Goal: Task Accomplishment & Management: Manage account settings

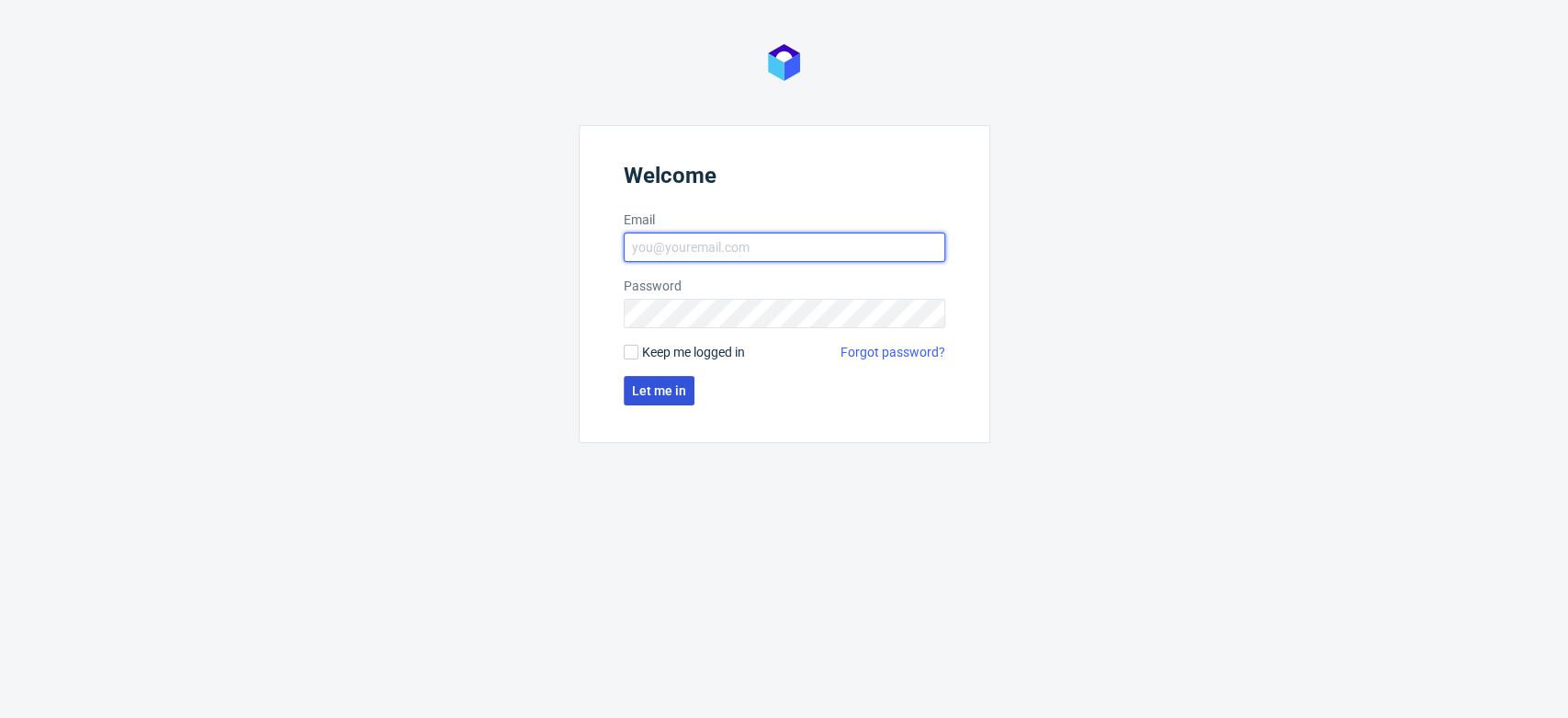
type input "aleksandra.letowska@packhelp.com"
click at [678, 391] on span "Let me in" at bounding box center [658, 390] width 54 height 12
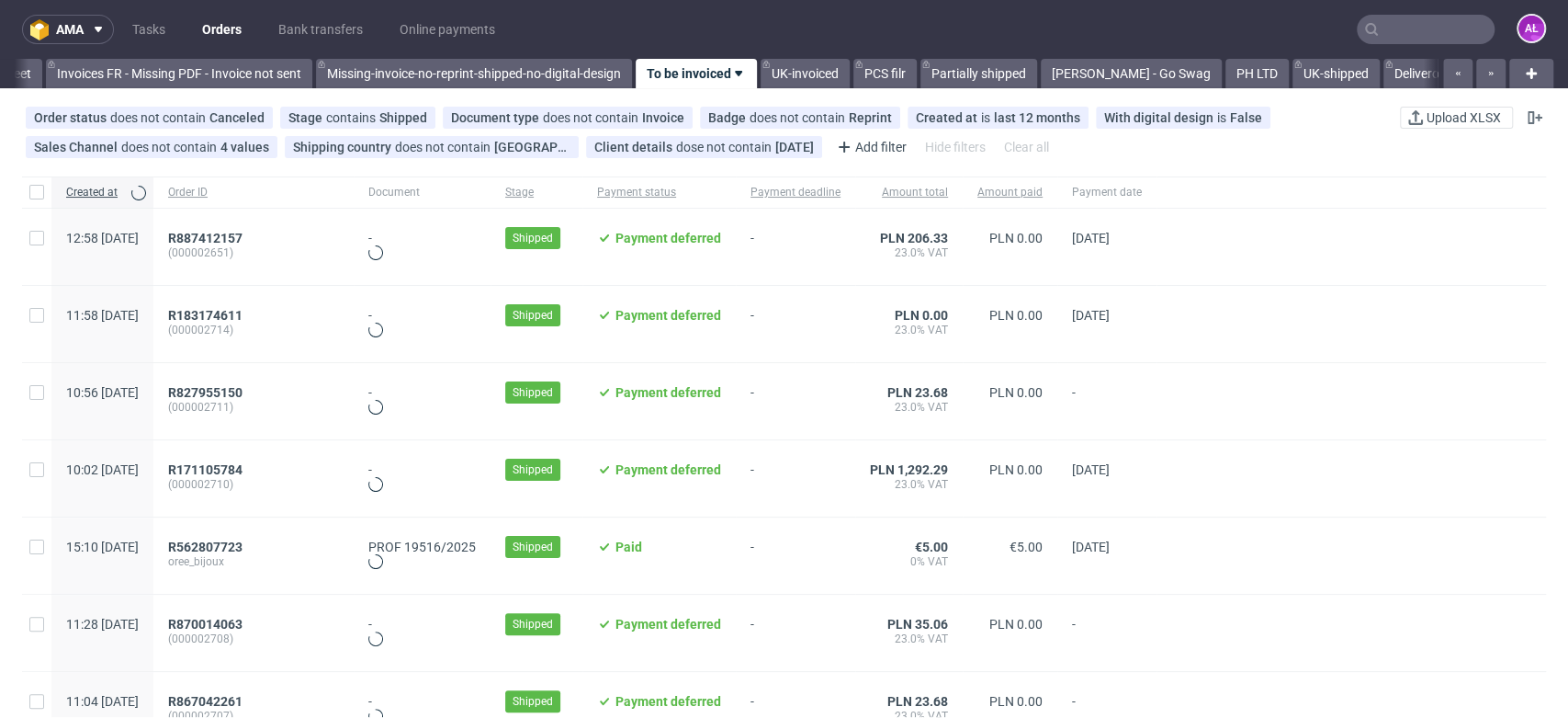
scroll to position [0, 3078]
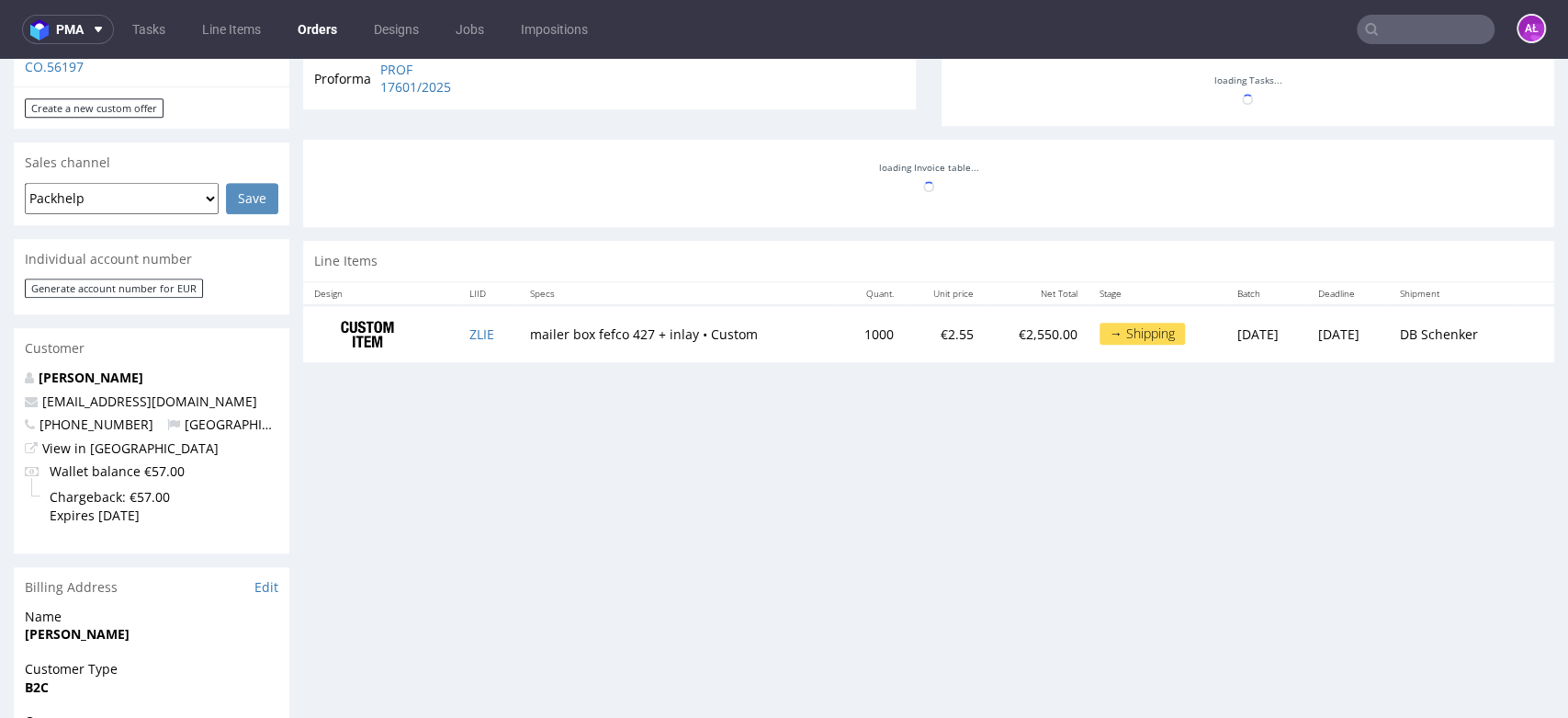
scroll to position [816, 0]
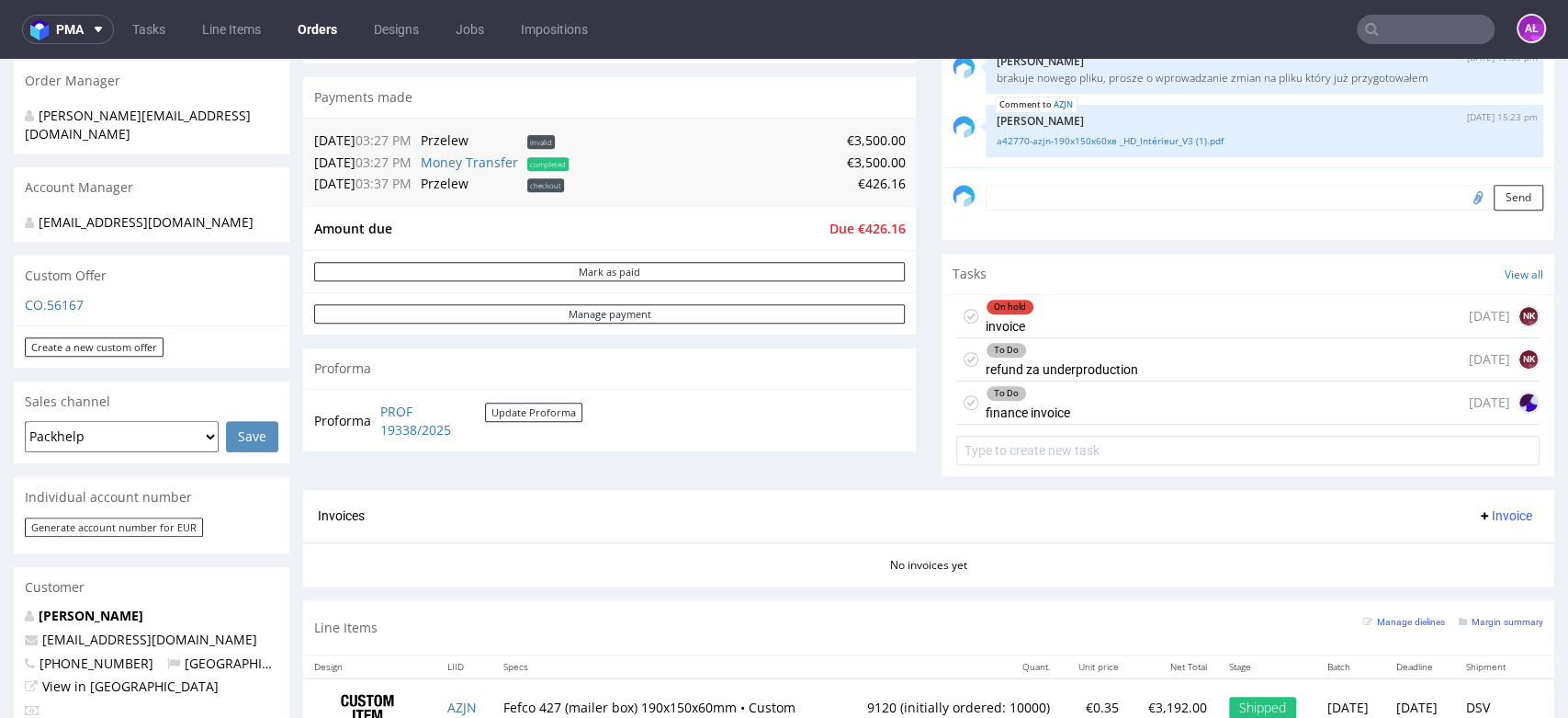
scroll to position [612, 0]
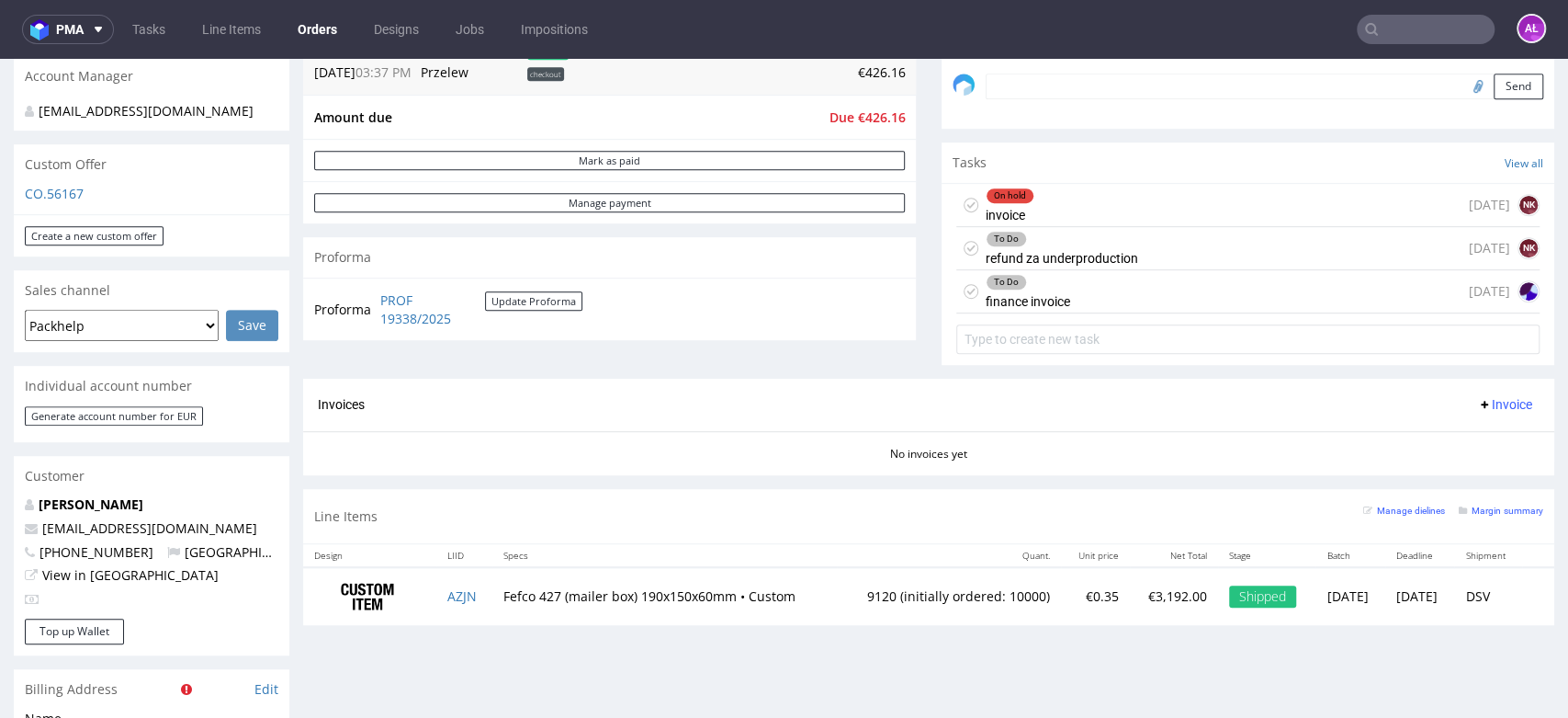
click at [1090, 255] on div "To Do refund za underproduction" at bounding box center [1062, 248] width 153 height 42
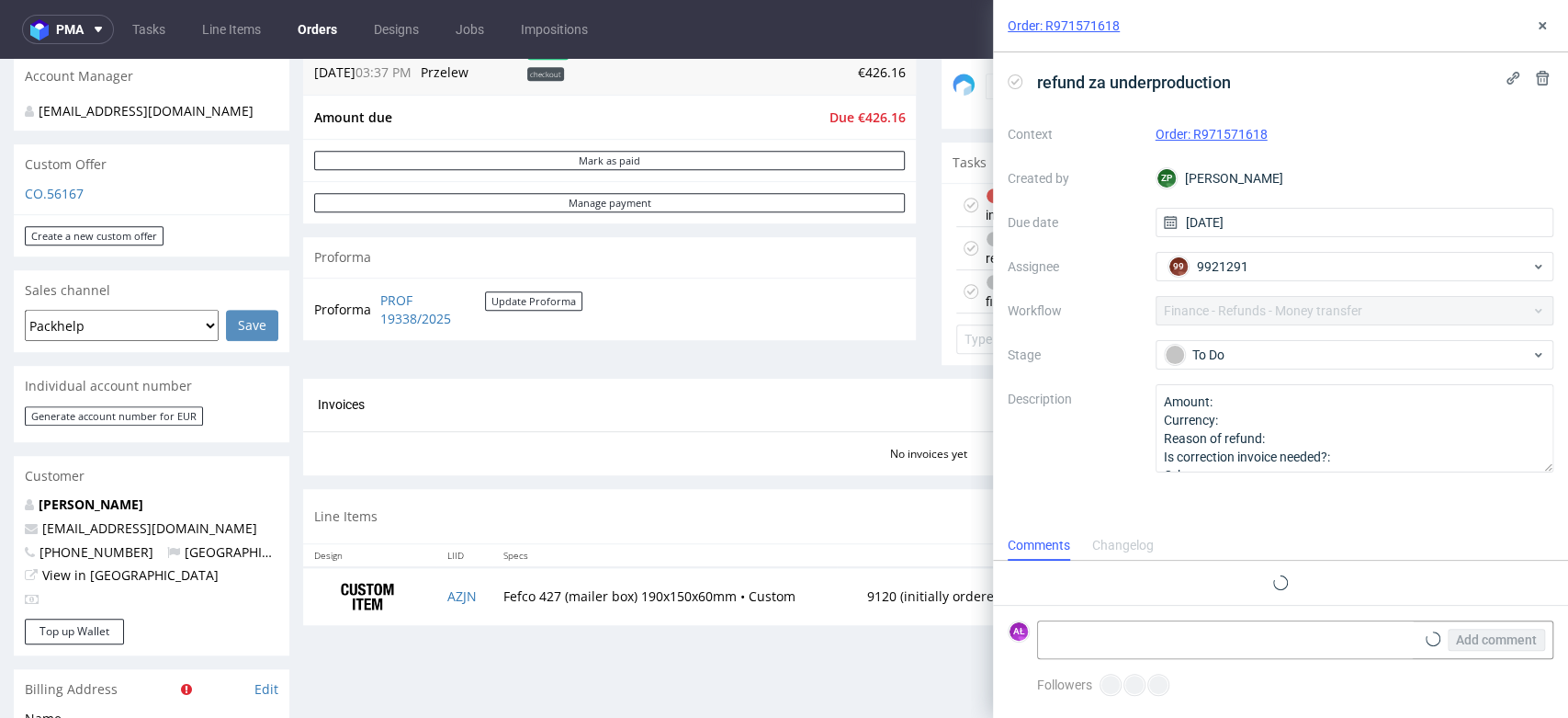
scroll to position [14, 0]
click at [1538, 28] on icon at bounding box center [1541, 25] width 14 height 14
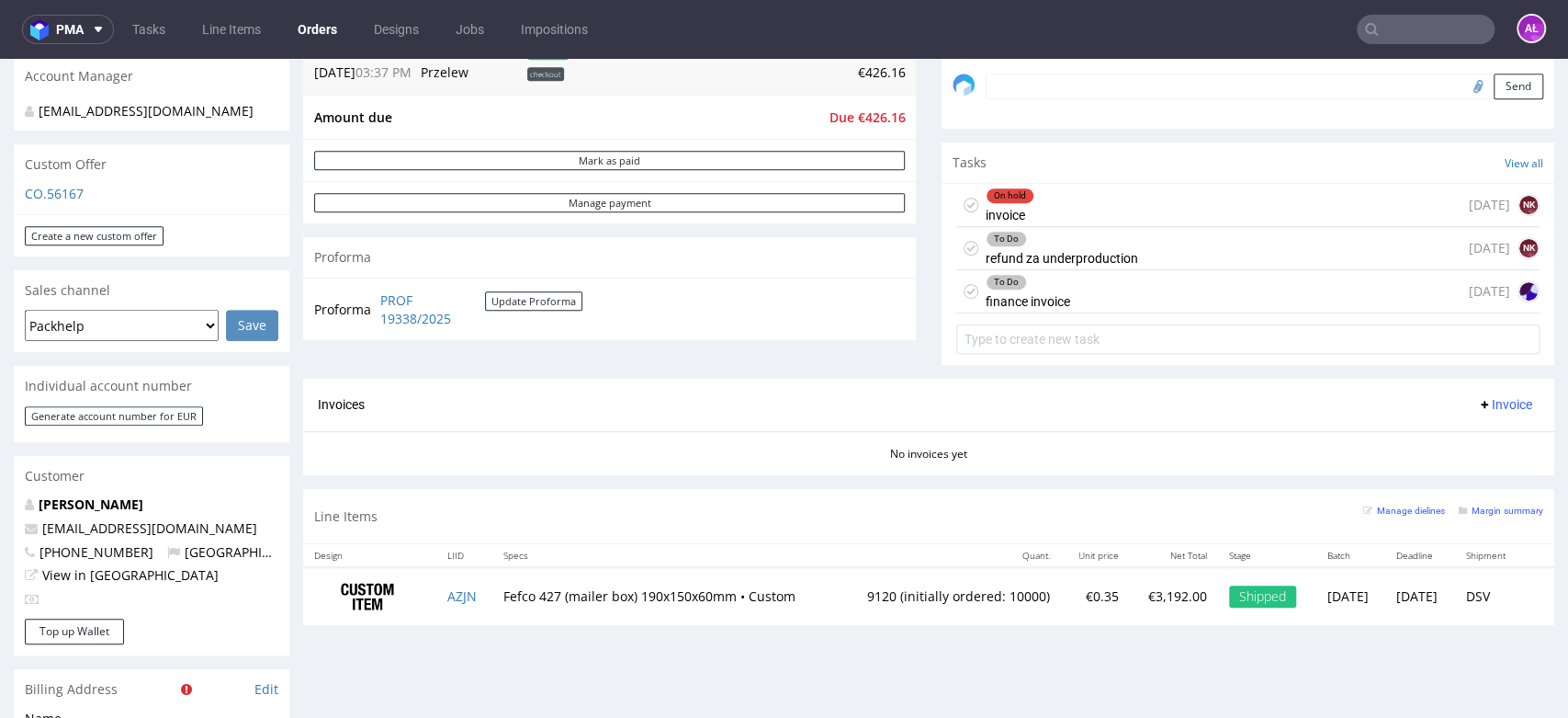
click at [1121, 288] on div "To Do finance invoice in 14 days" at bounding box center [1247, 292] width 583 height 43
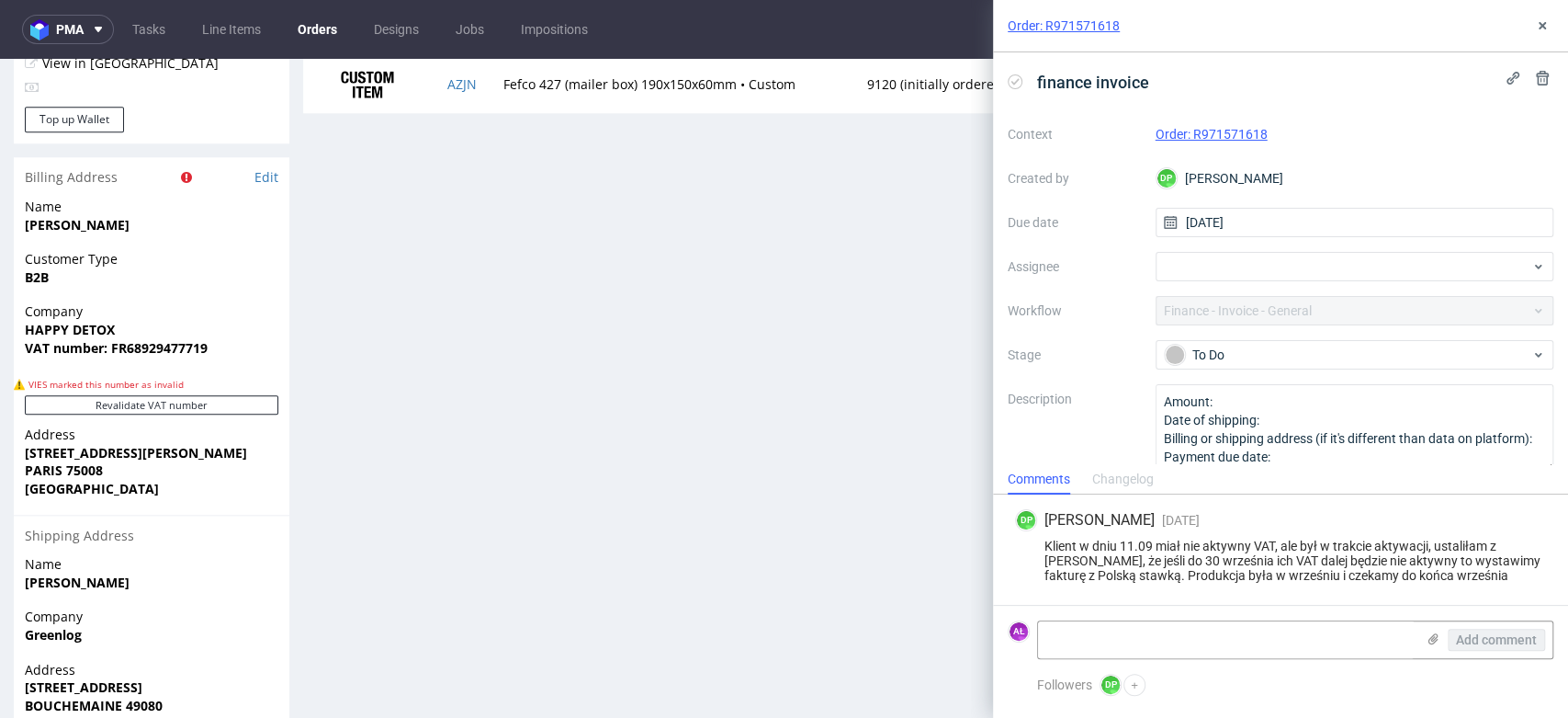
scroll to position [1278, 0]
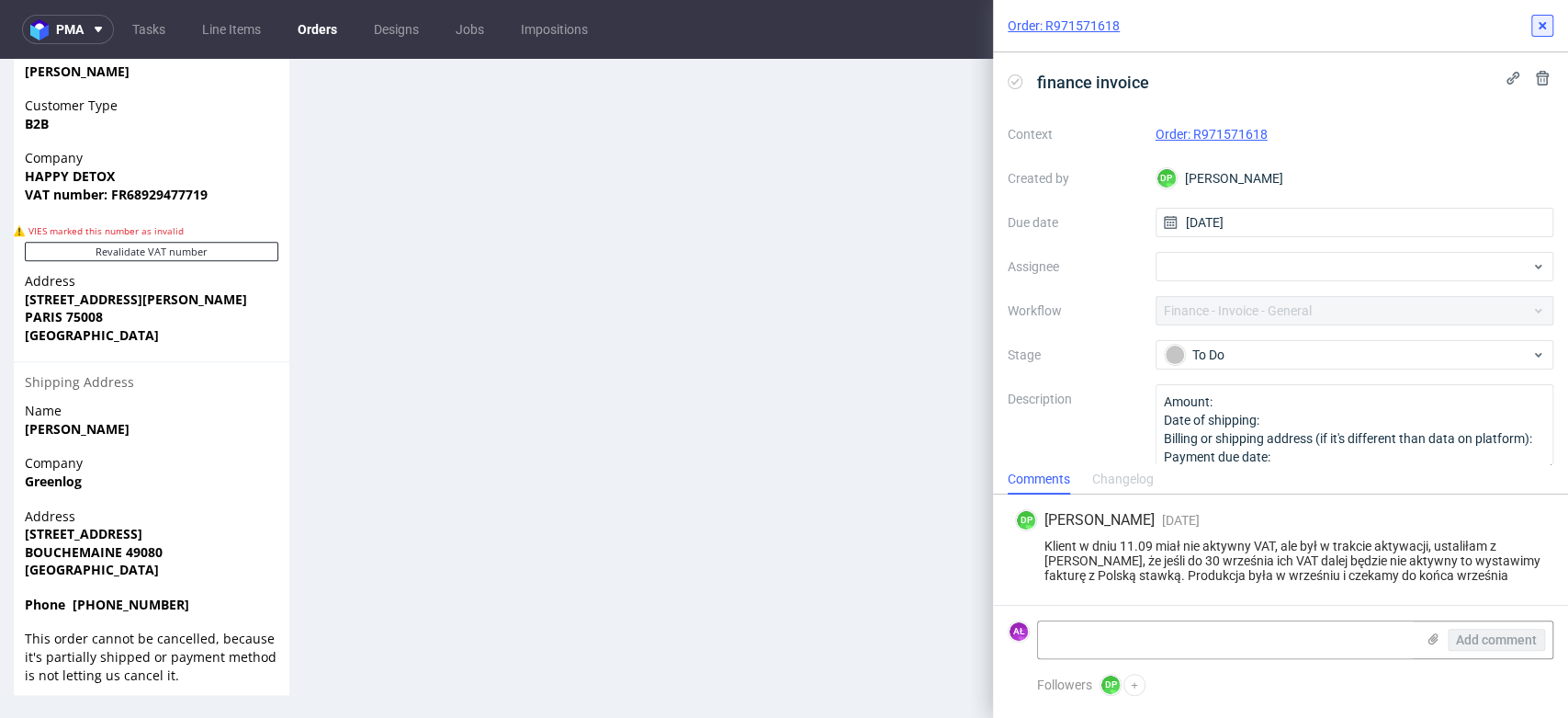
click at [1543, 26] on use at bounding box center [1542, 26] width 8 height 8
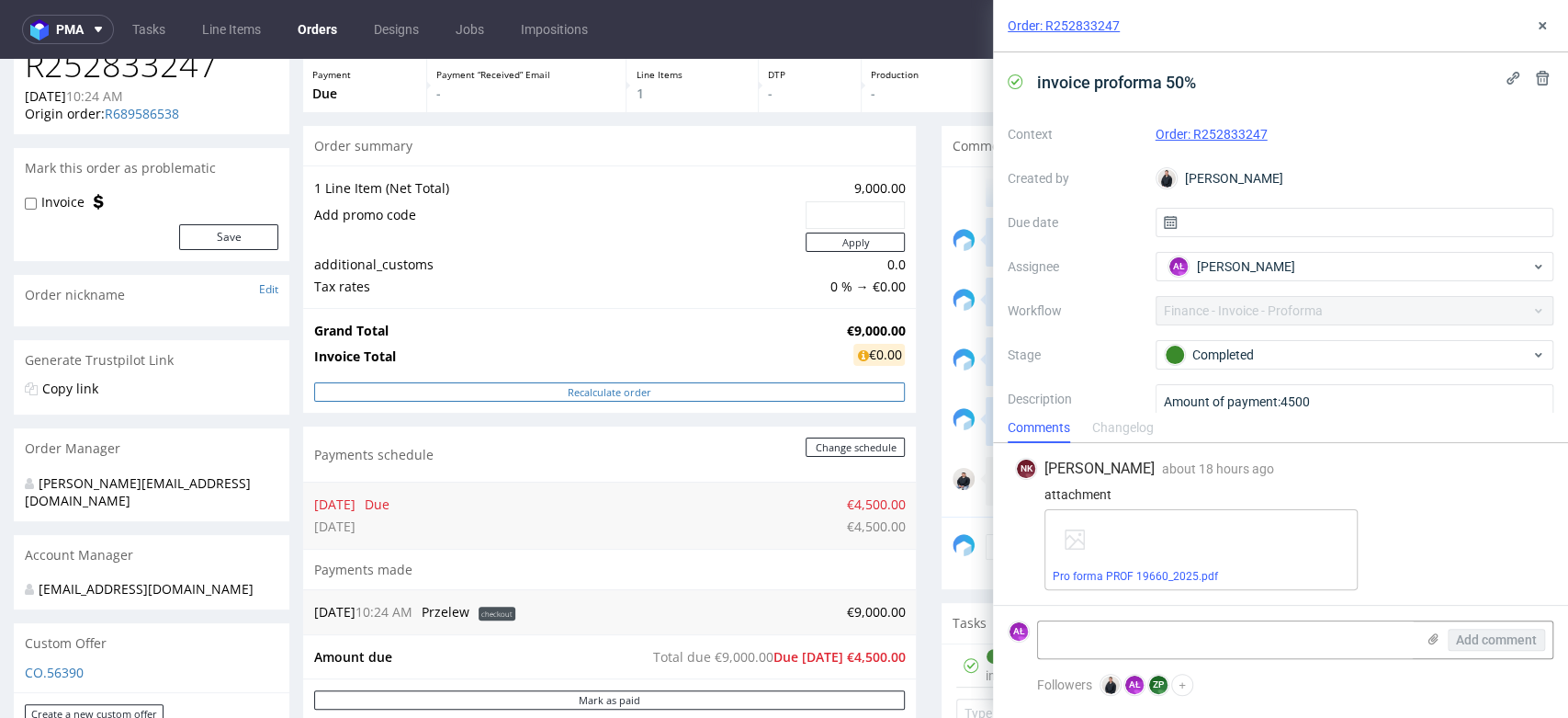
scroll to position [204, 0]
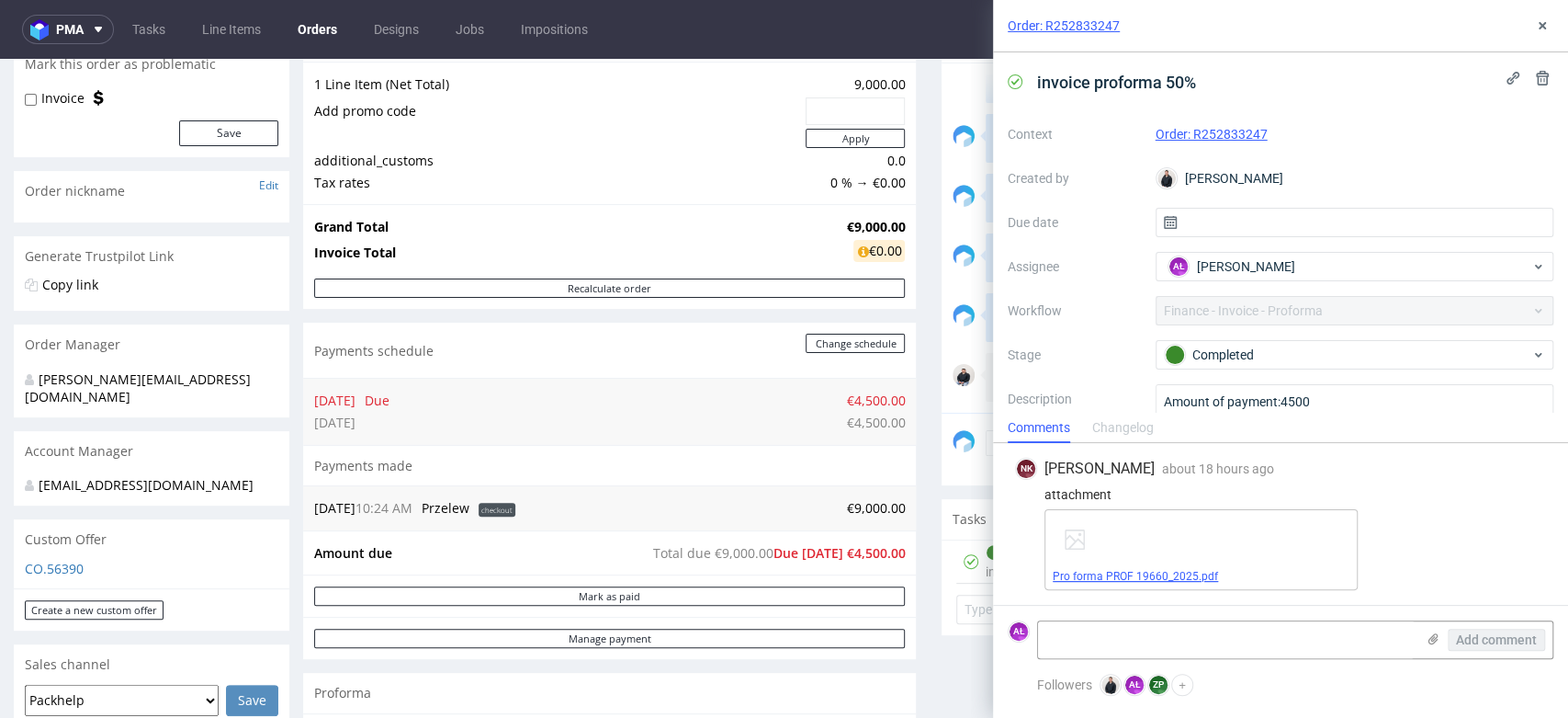
click at [1110, 572] on link "Pro forma PROF 19660_2025.pdf" at bounding box center [1134, 576] width 165 height 12
click at [1536, 27] on icon at bounding box center [1541, 25] width 14 height 14
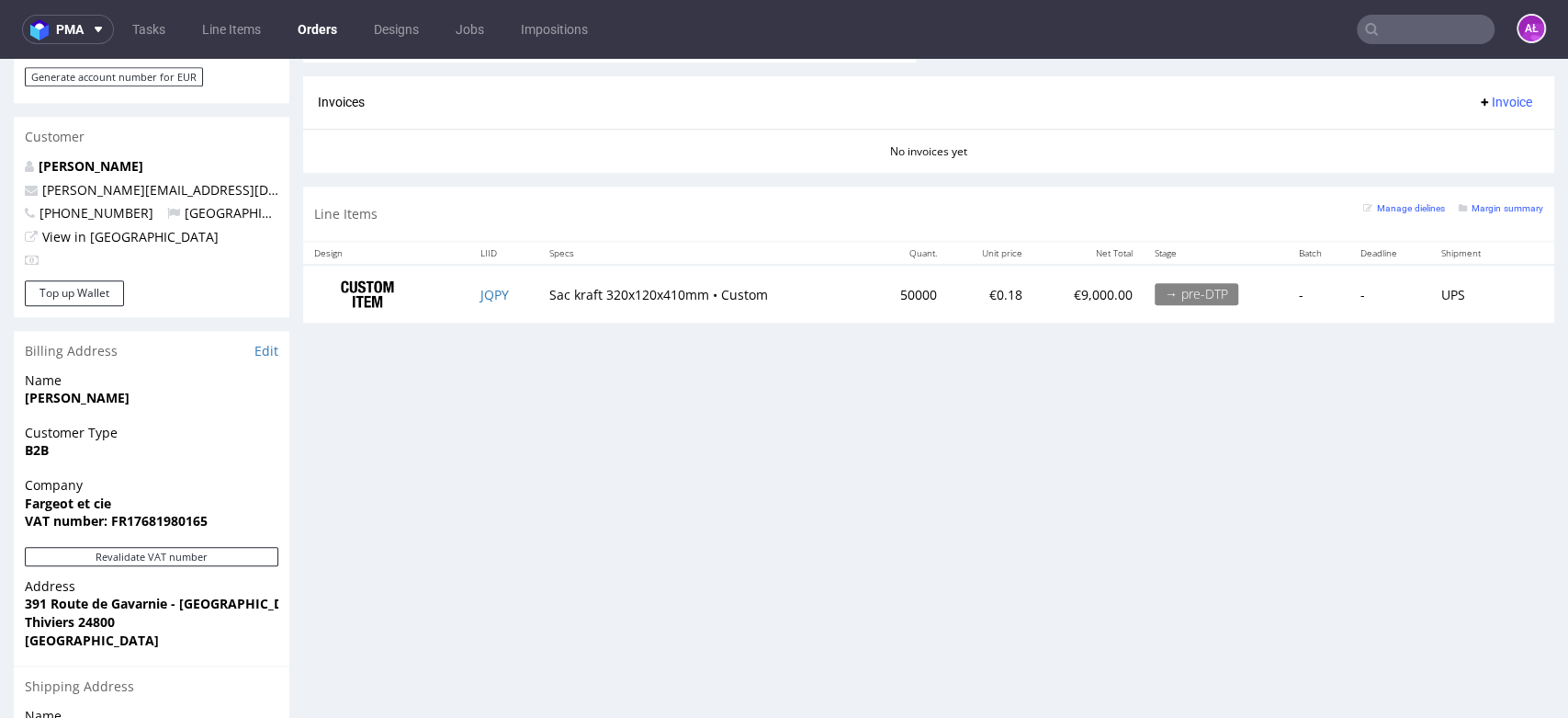
scroll to position [919, 0]
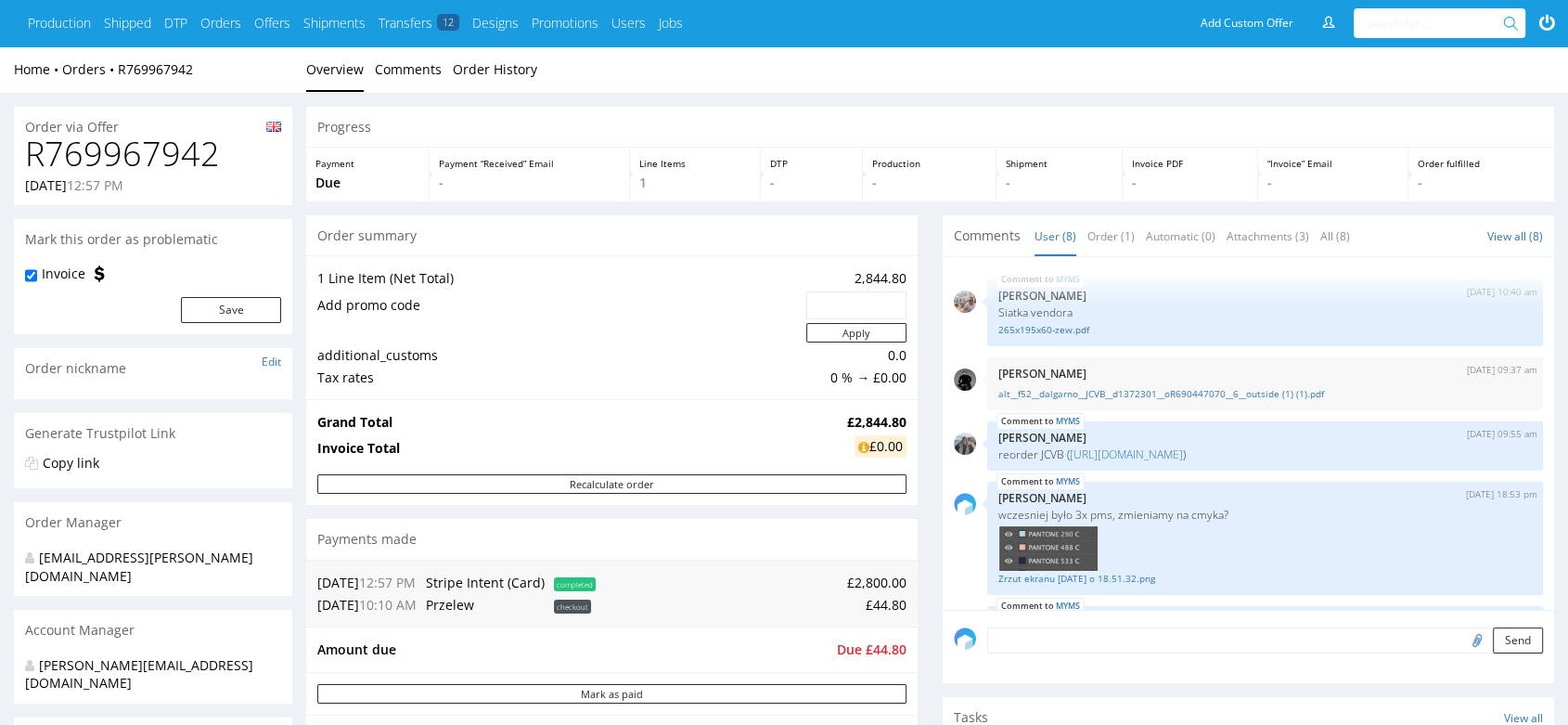
scroll to position [252, 0]
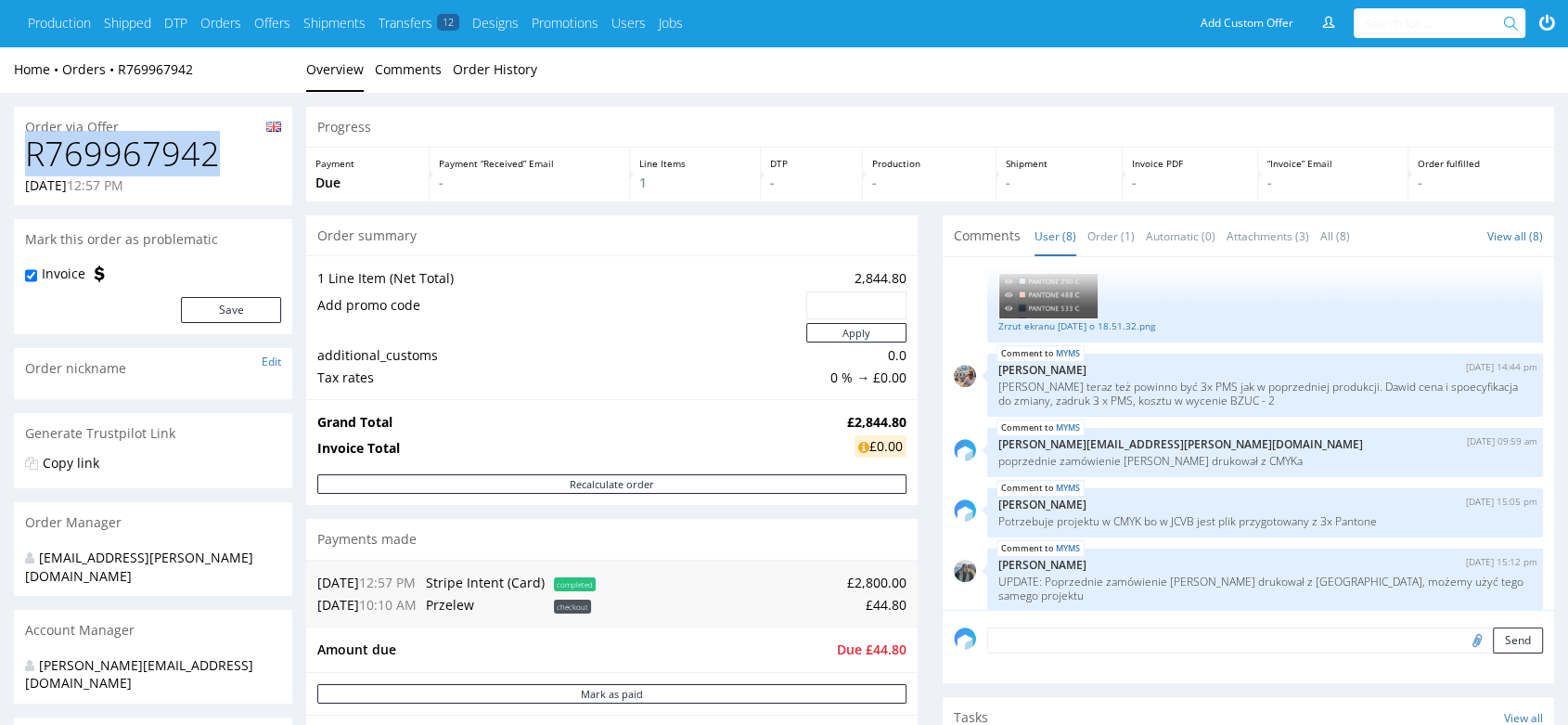
drag, startPoint x: 223, startPoint y: 138, endPoint x: 11, endPoint y: 155, distance: 212.7
copy h1 "R769967942"
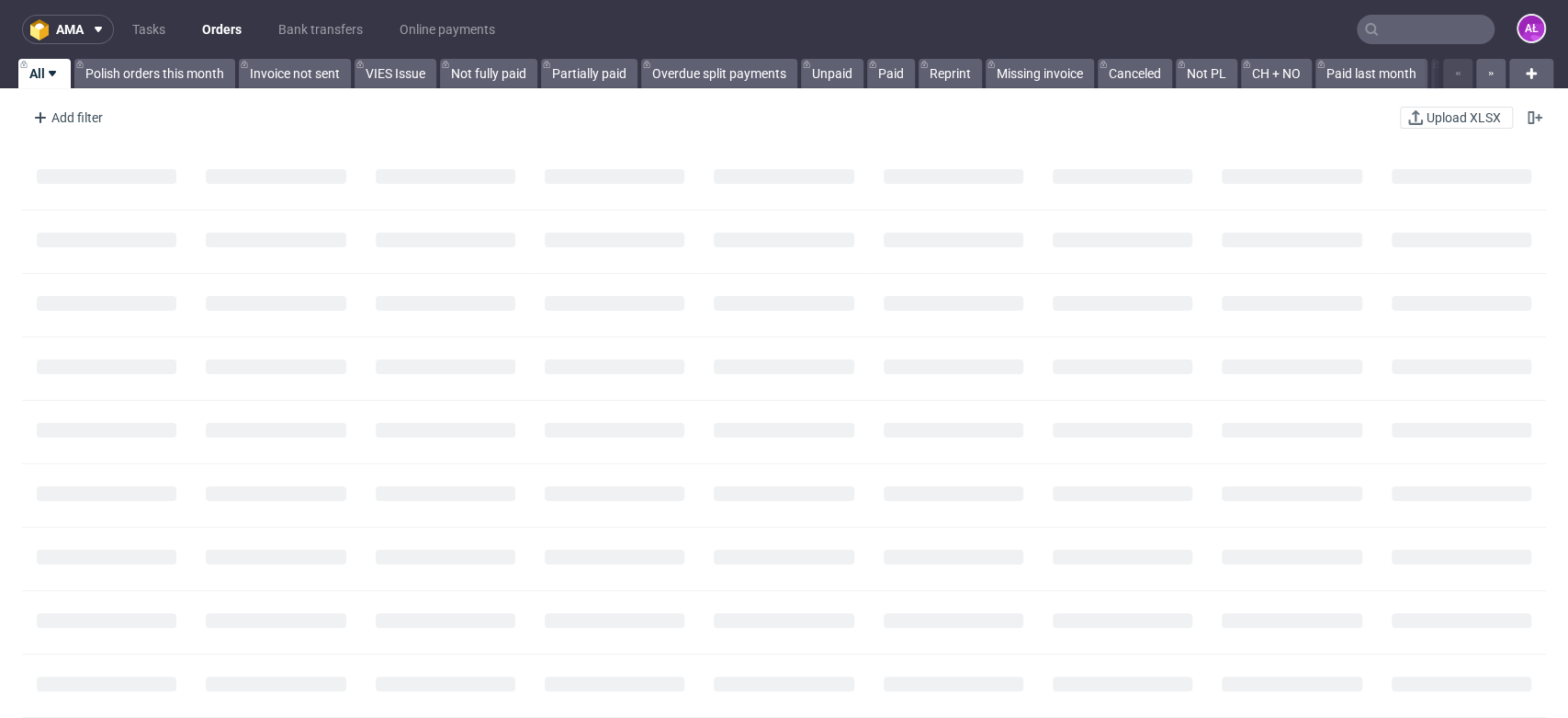
click at [1444, 34] on input "text" at bounding box center [1426, 29] width 138 height 30
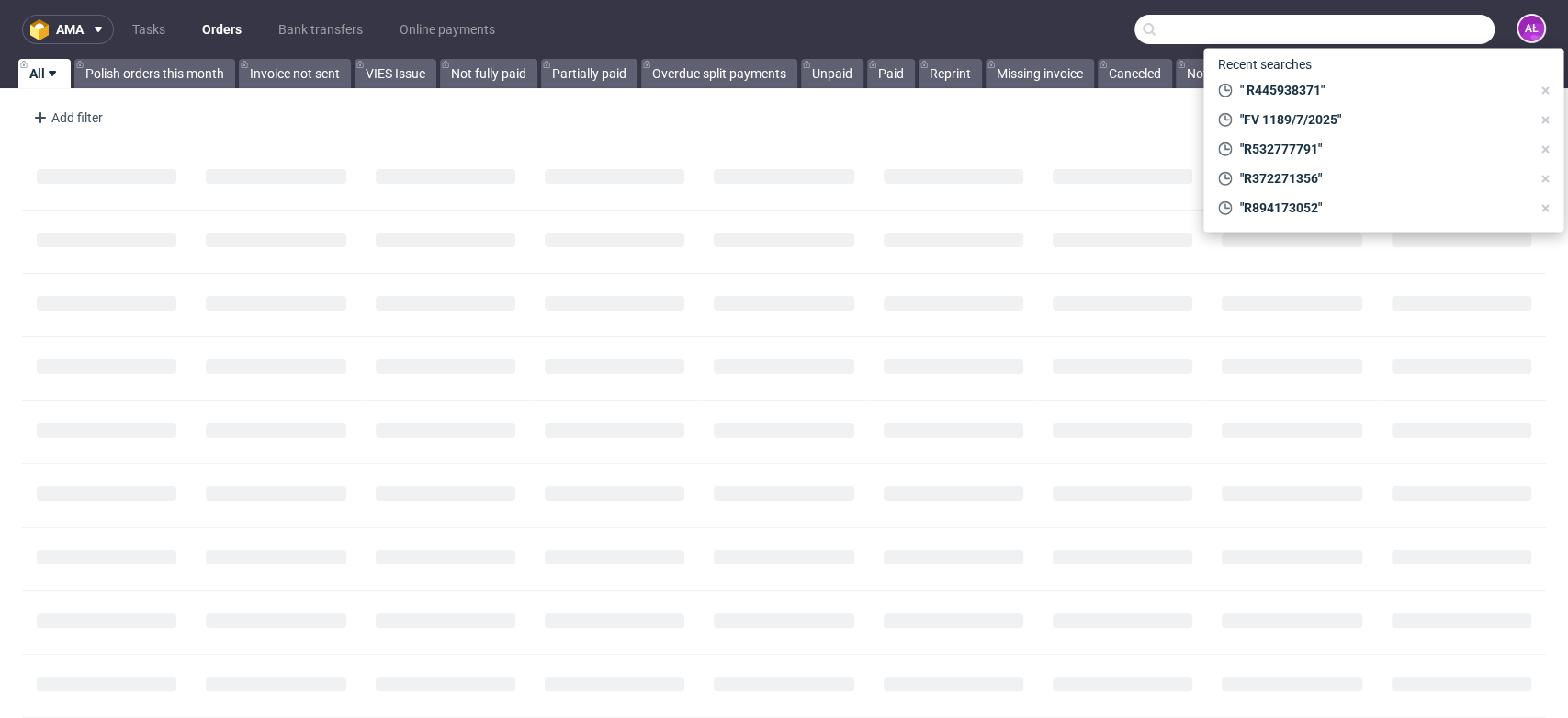
paste input "R769967942"
type input "R769967942"
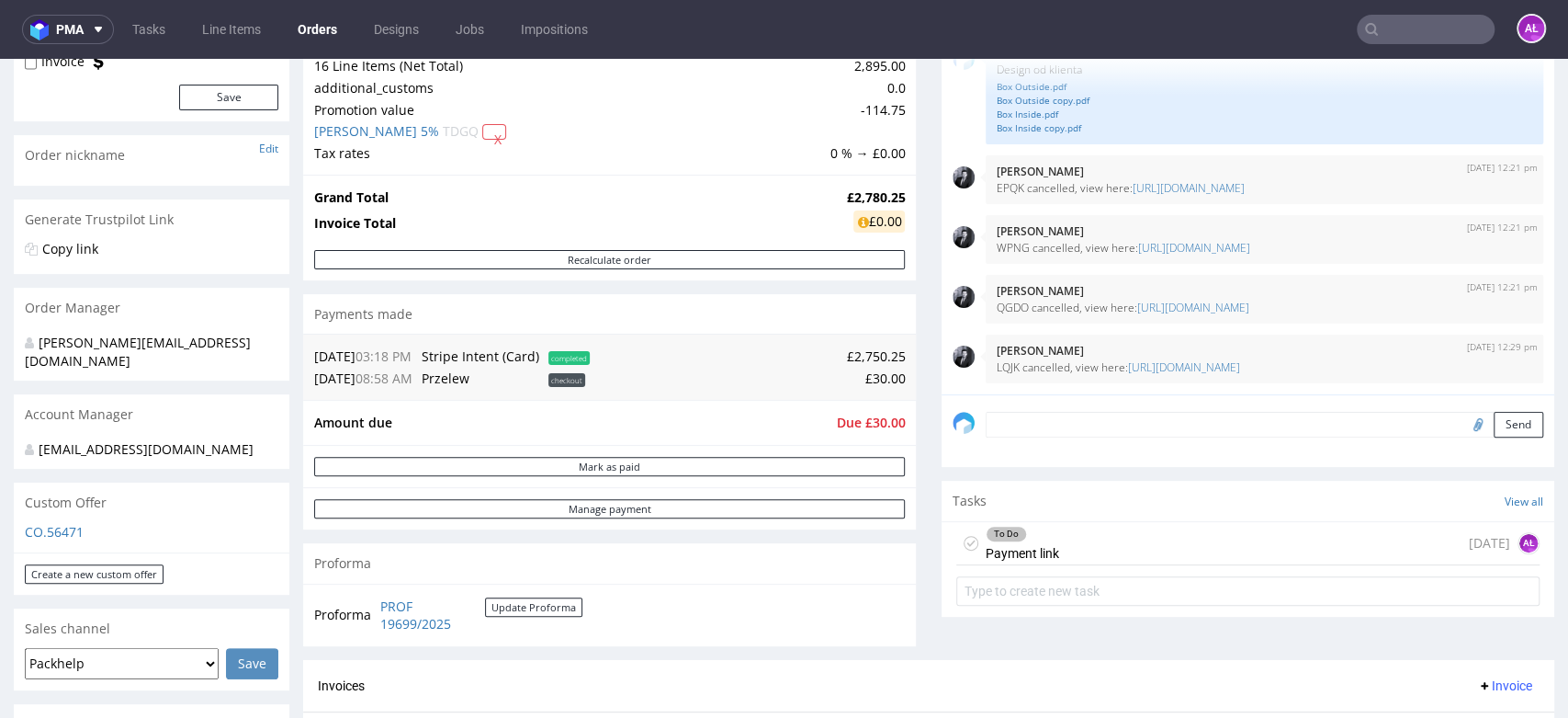
scroll to position [408, 0]
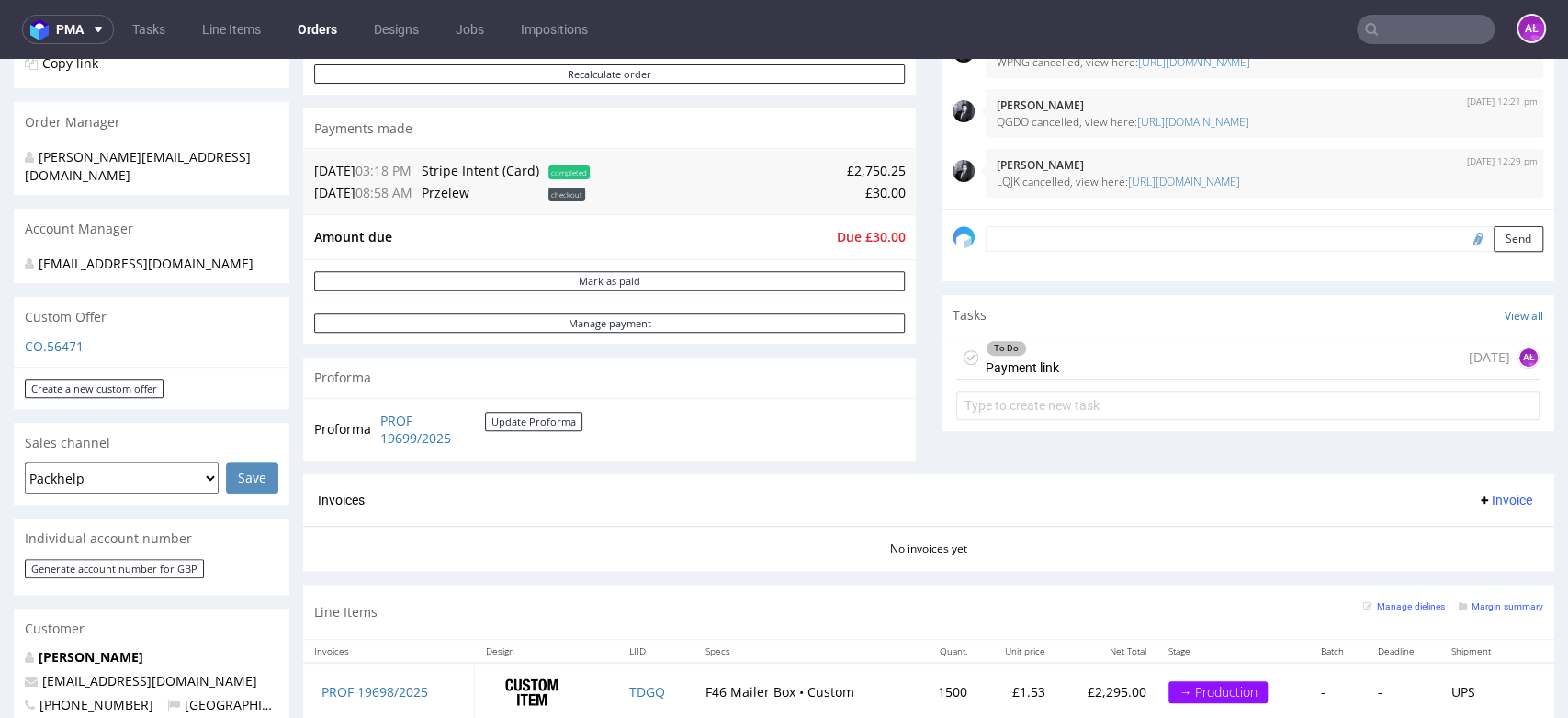
click at [1007, 355] on div "To Do Payment link" at bounding box center [1021, 358] width 74 height 42
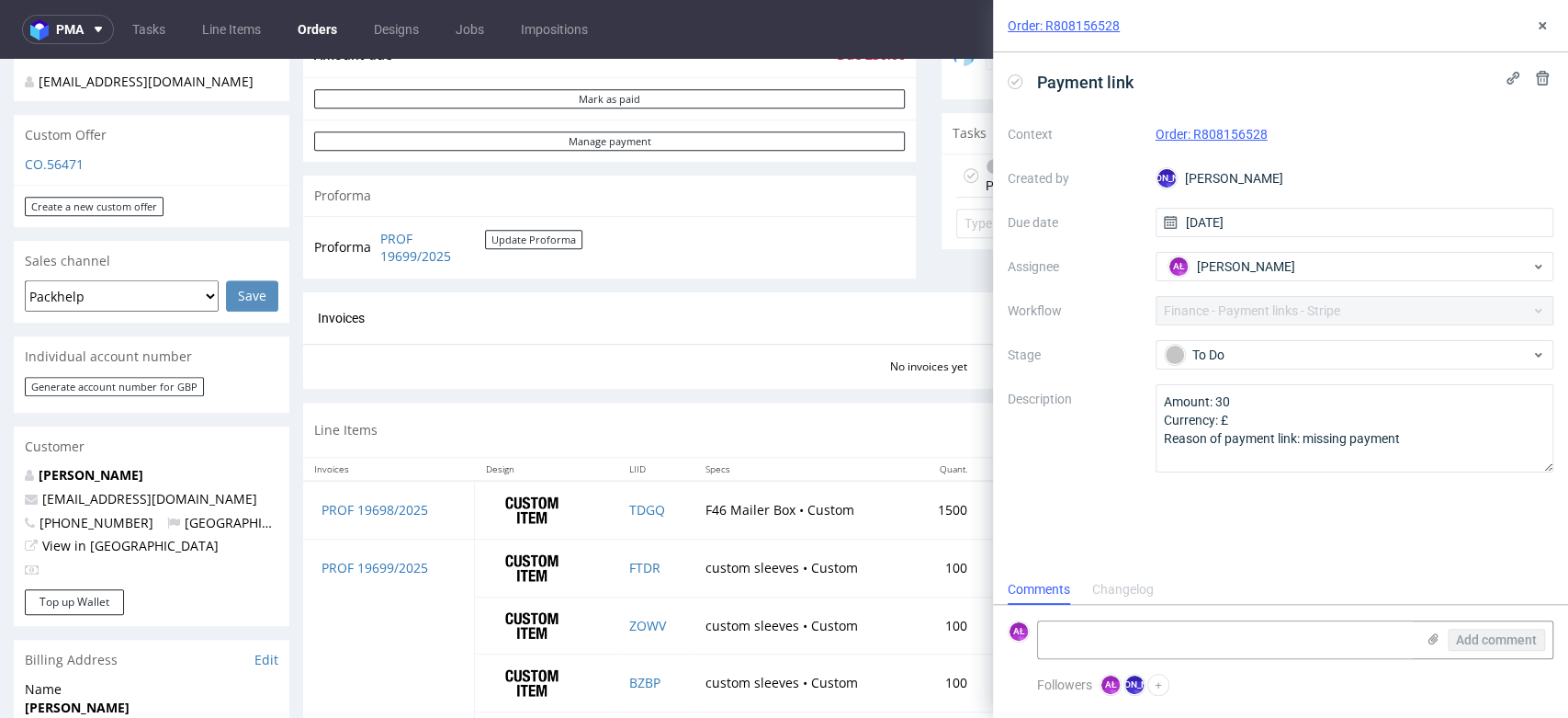
scroll to position [612, 0]
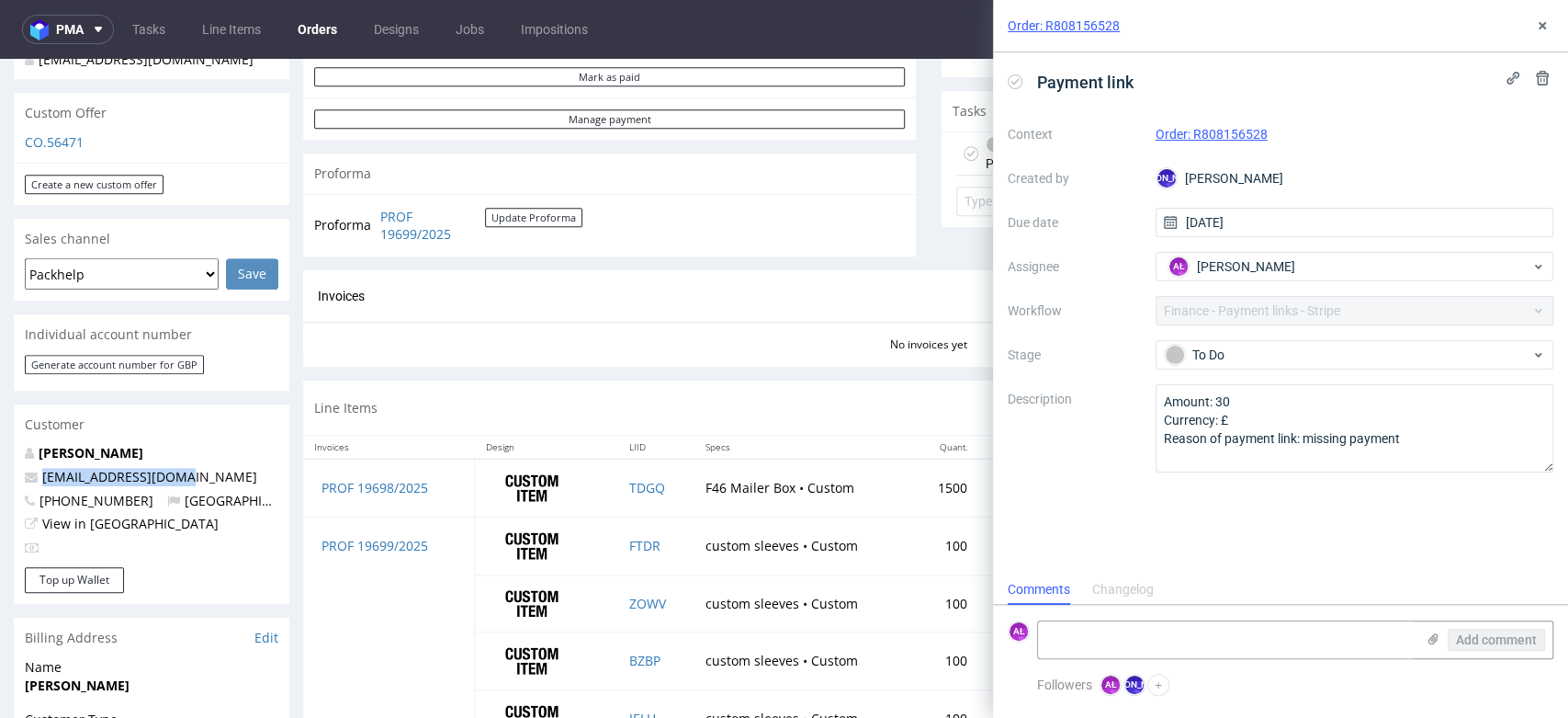
drag, startPoint x: 190, startPoint y: 459, endPoint x: 29, endPoint y: 468, distance: 161.3
click at [31, 468] on p "kmhelstrip@yahoo.com" at bounding box center [151, 476] width 253 height 18
copy span "kmhelstrip@yahoo.com"
drag, startPoint x: 1277, startPoint y: 135, endPoint x: 1191, endPoint y: 142, distance: 86.3
click at [1191, 142] on div "Order: R808156528" at bounding box center [1354, 134] width 398 height 22
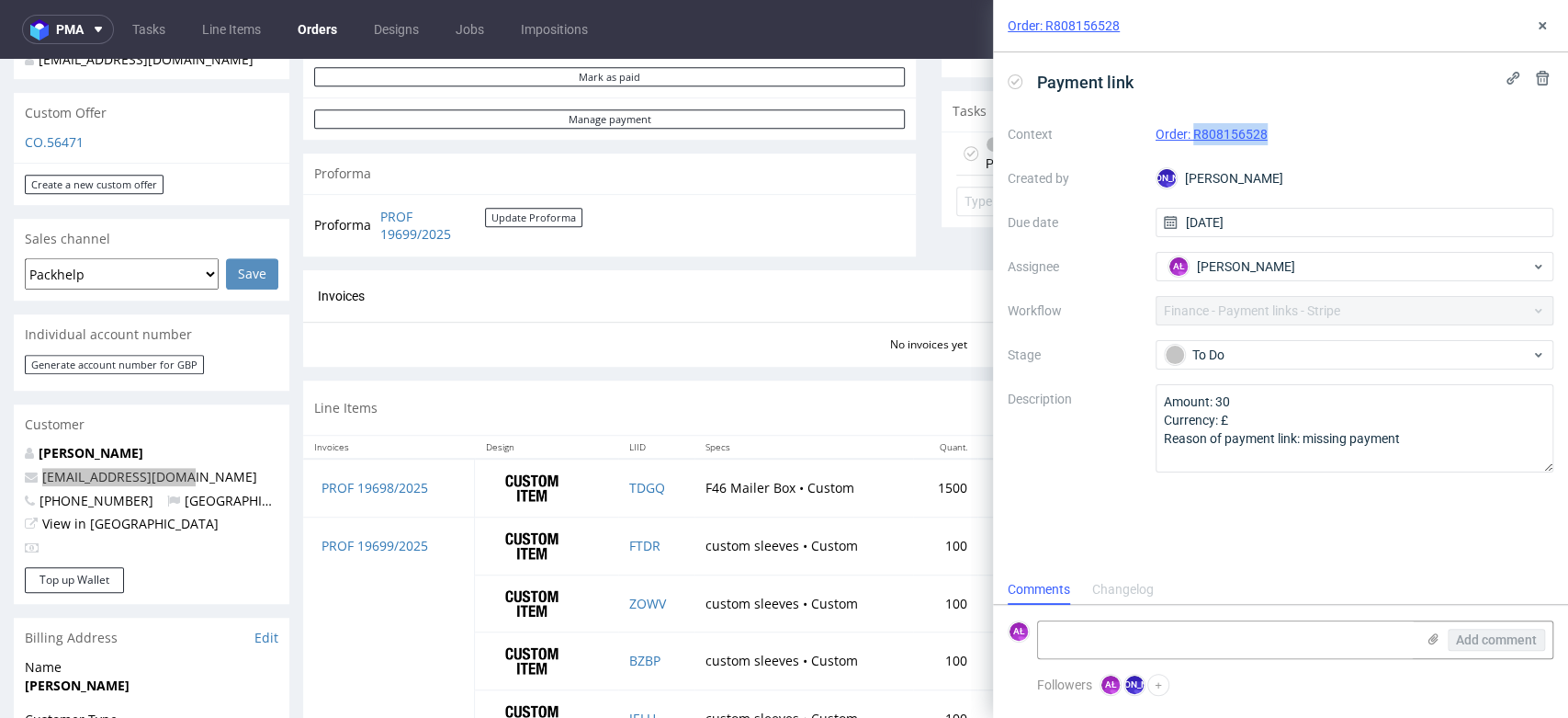
copy link "R808156528"
drag, startPoint x: 1220, startPoint y: 117, endPoint x: 1228, endPoint y: 131, distance: 16.1
copy link "R808156528"
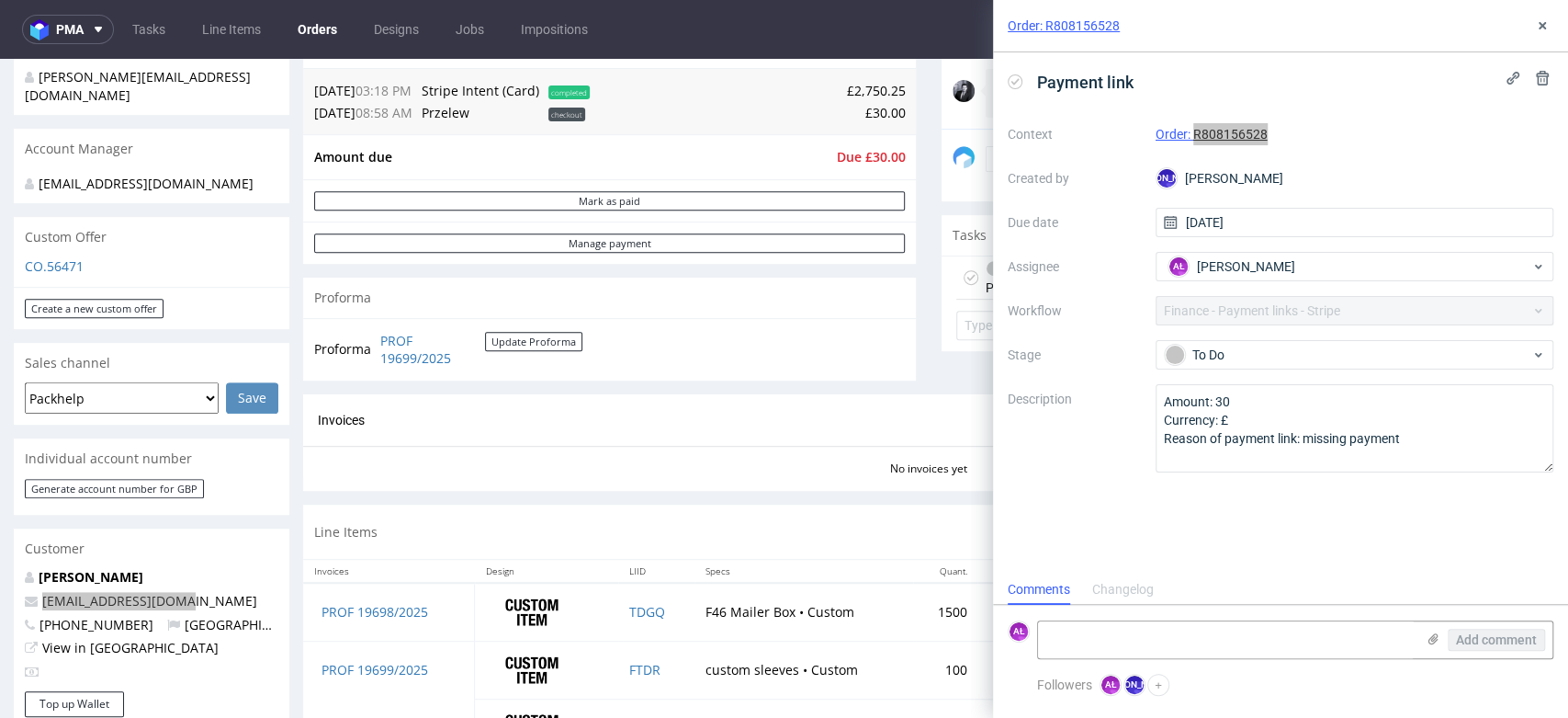
scroll to position [306, 0]
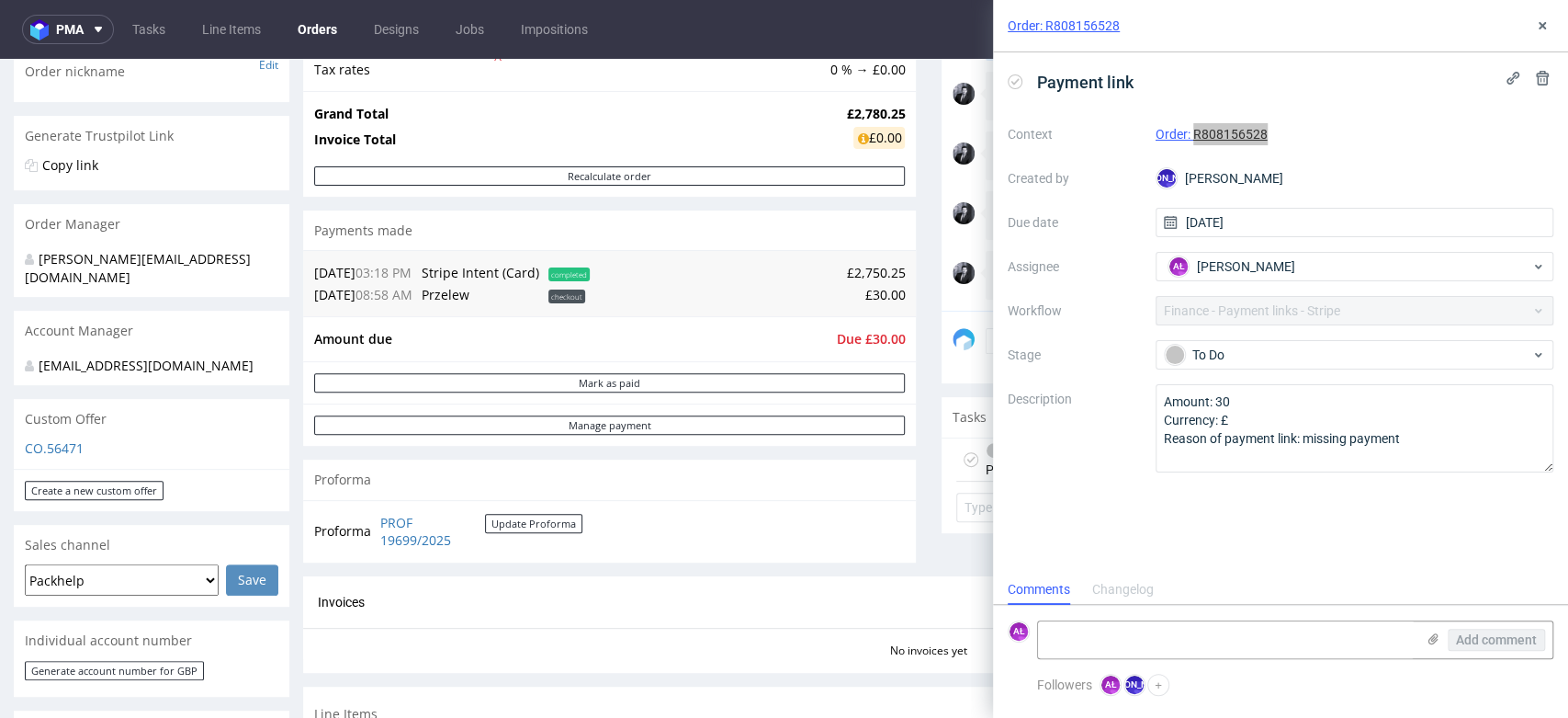
drag, startPoint x: 249, startPoint y: 342, endPoint x: 56, endPoint y: 351, distance: 193.2
click at [31, 357] on div "jozefina.owczarek@packhelp.com" at bounding box center [144, 365] width 240 height 18
copy div "jozefina.owczarek@packhelp.com"
click at [1363, 630] on textarea at bounding box center [1226, 640] width 376 height 36
type textarea "sent"
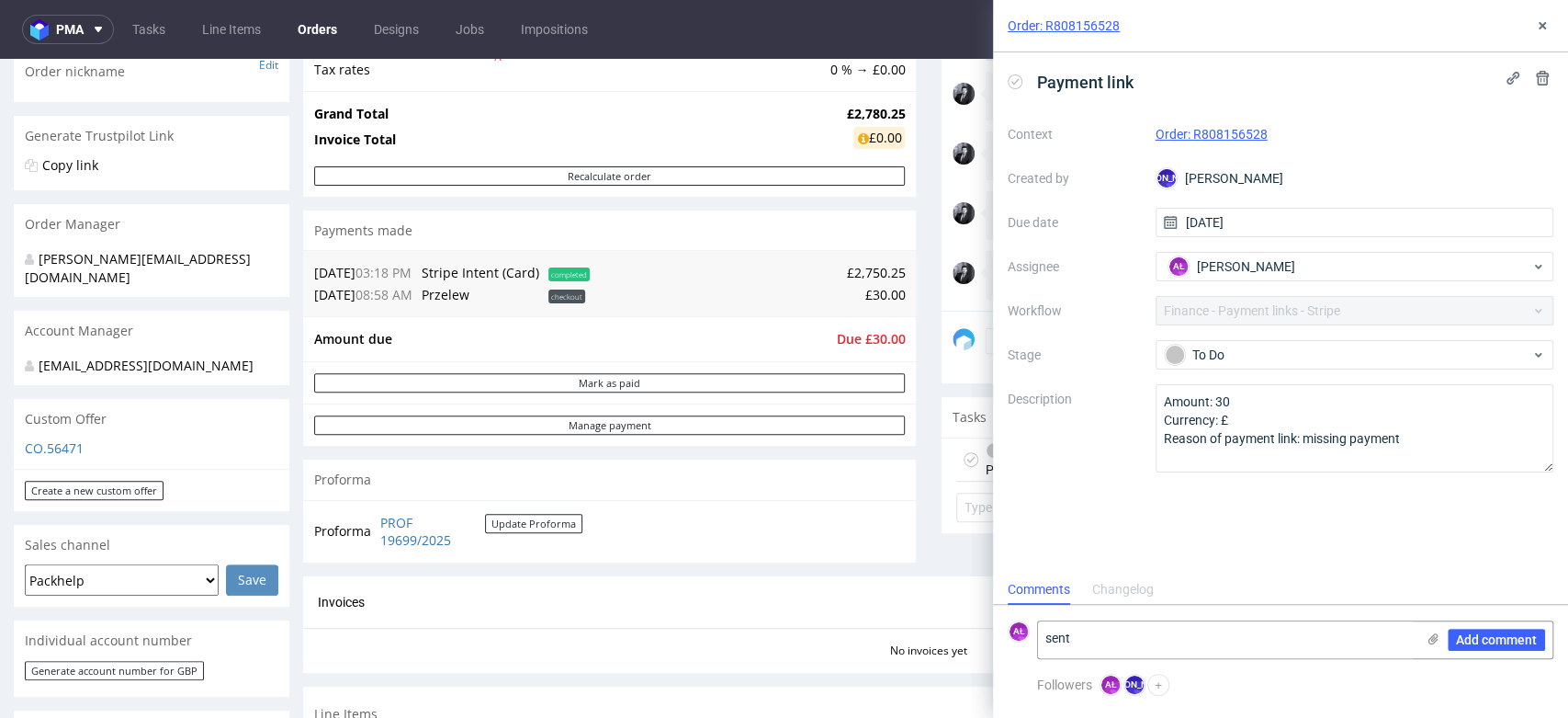
drag, startPoint x: 1509, startPoint y: 633, endPoint x: 1398, endPoint y: 540, distance: 144.8
click at [1506, 630] on button "Add comment" at bounding box center [1496, 639] width 97 height 22
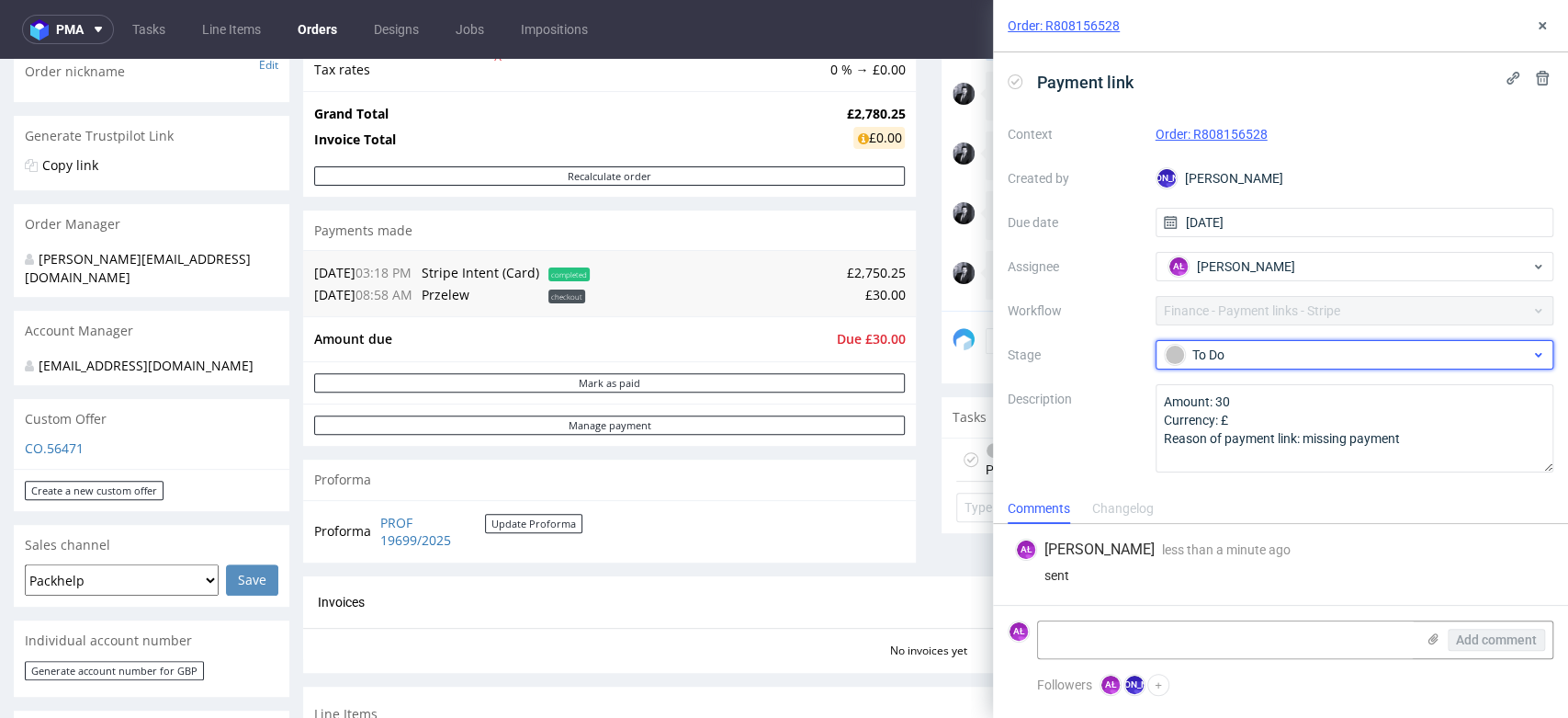
click at [1246, 359] on div "To Do" at bounding box center [1347, 354] width 366 height 20
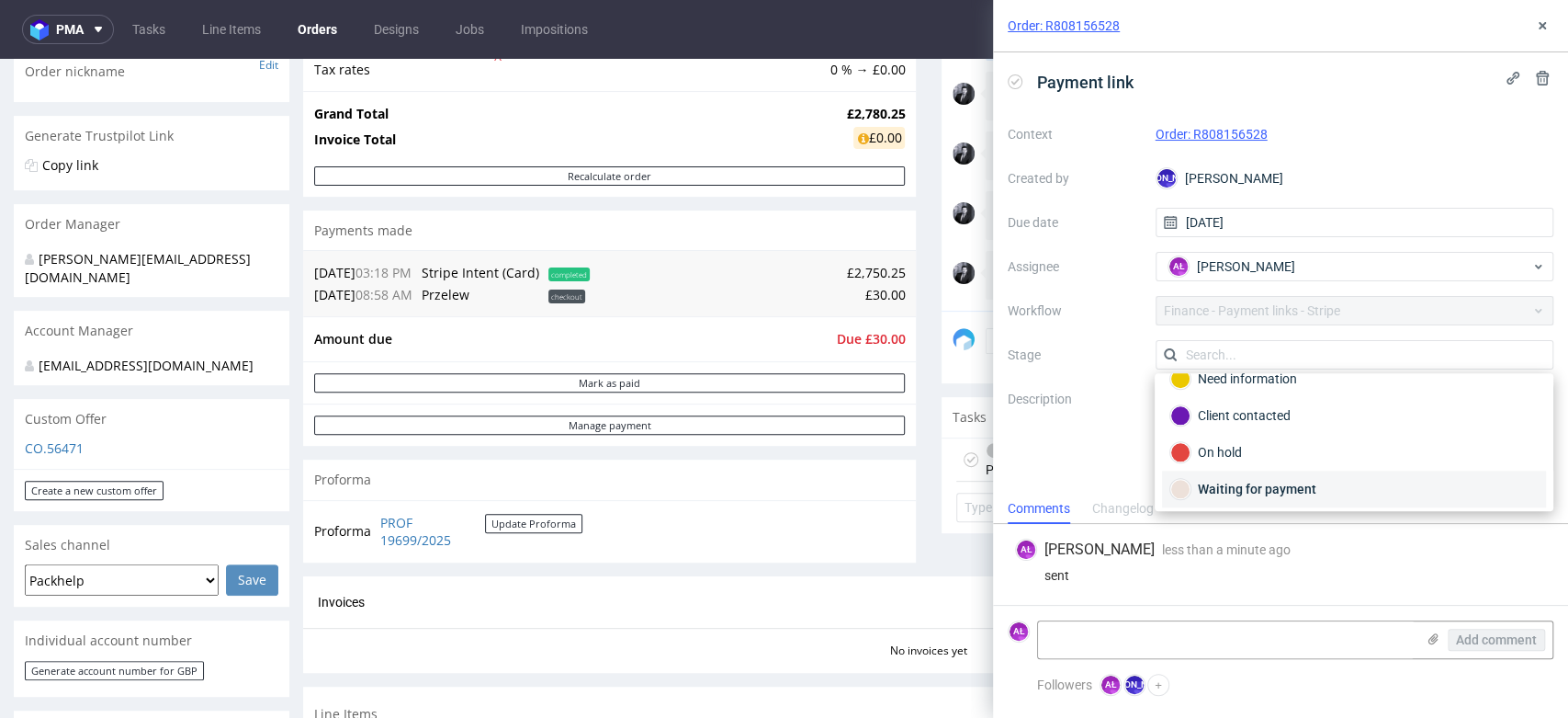
scroll to position [102, 0]
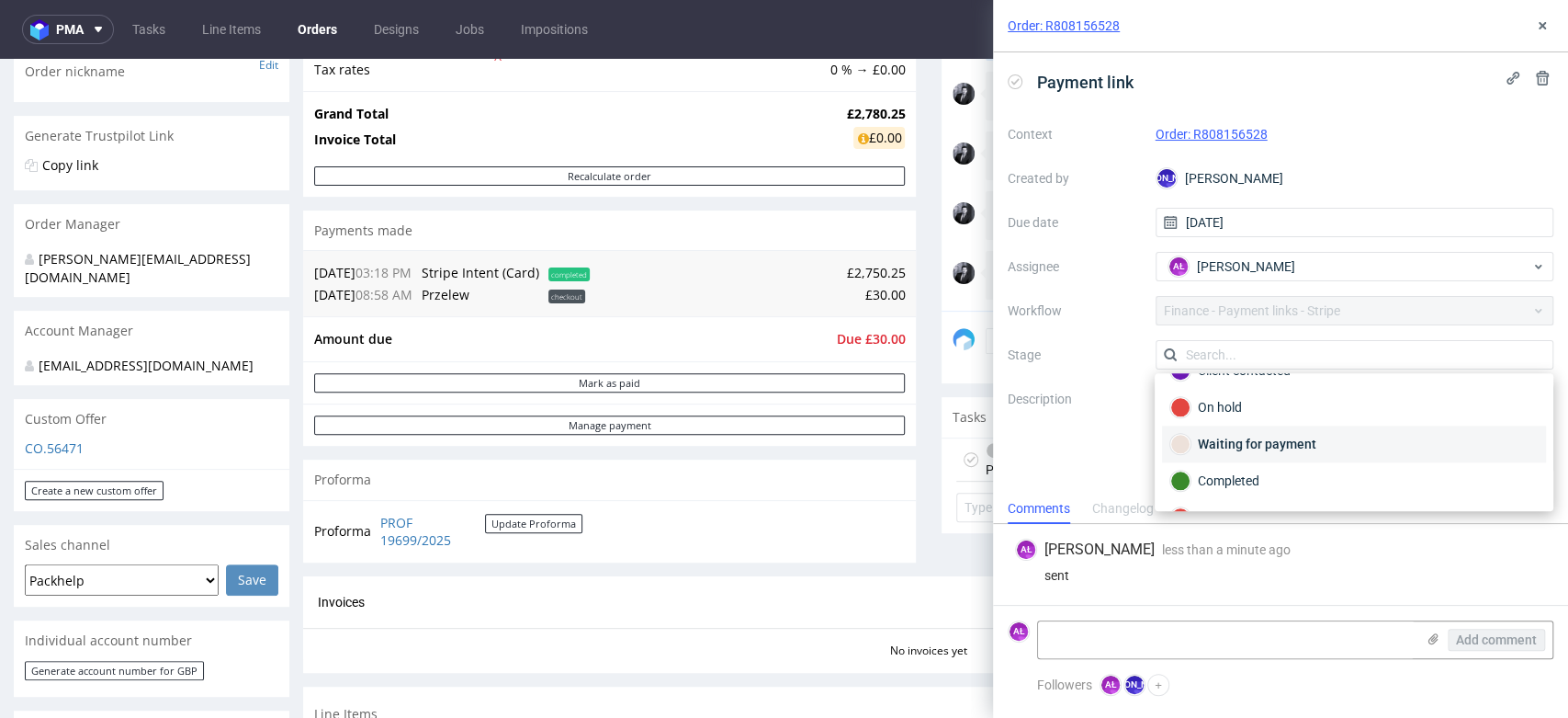
click at [1311, 442] on div "Waiting for payment" at bounding box center [1353, 444] width 367 height 20
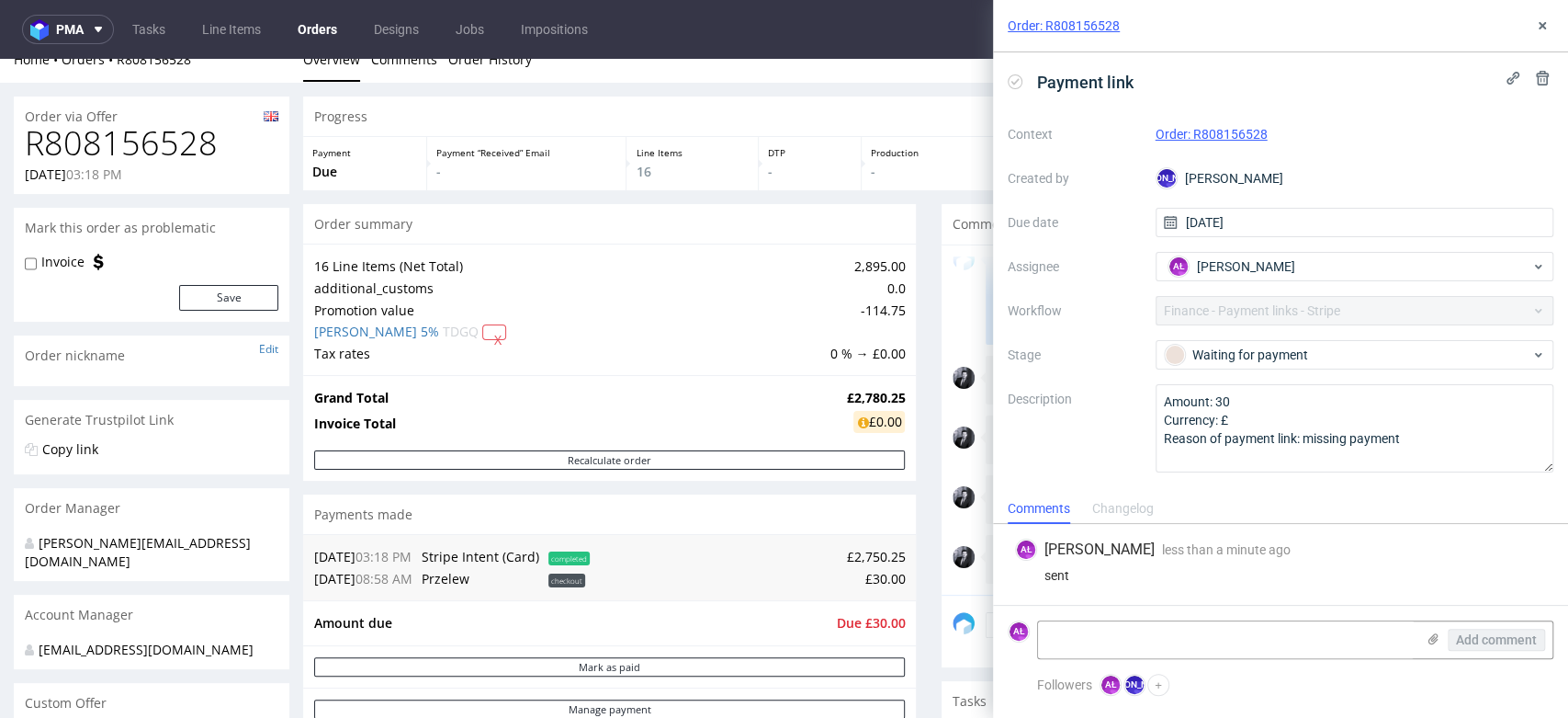
scroll to position [0, 0]
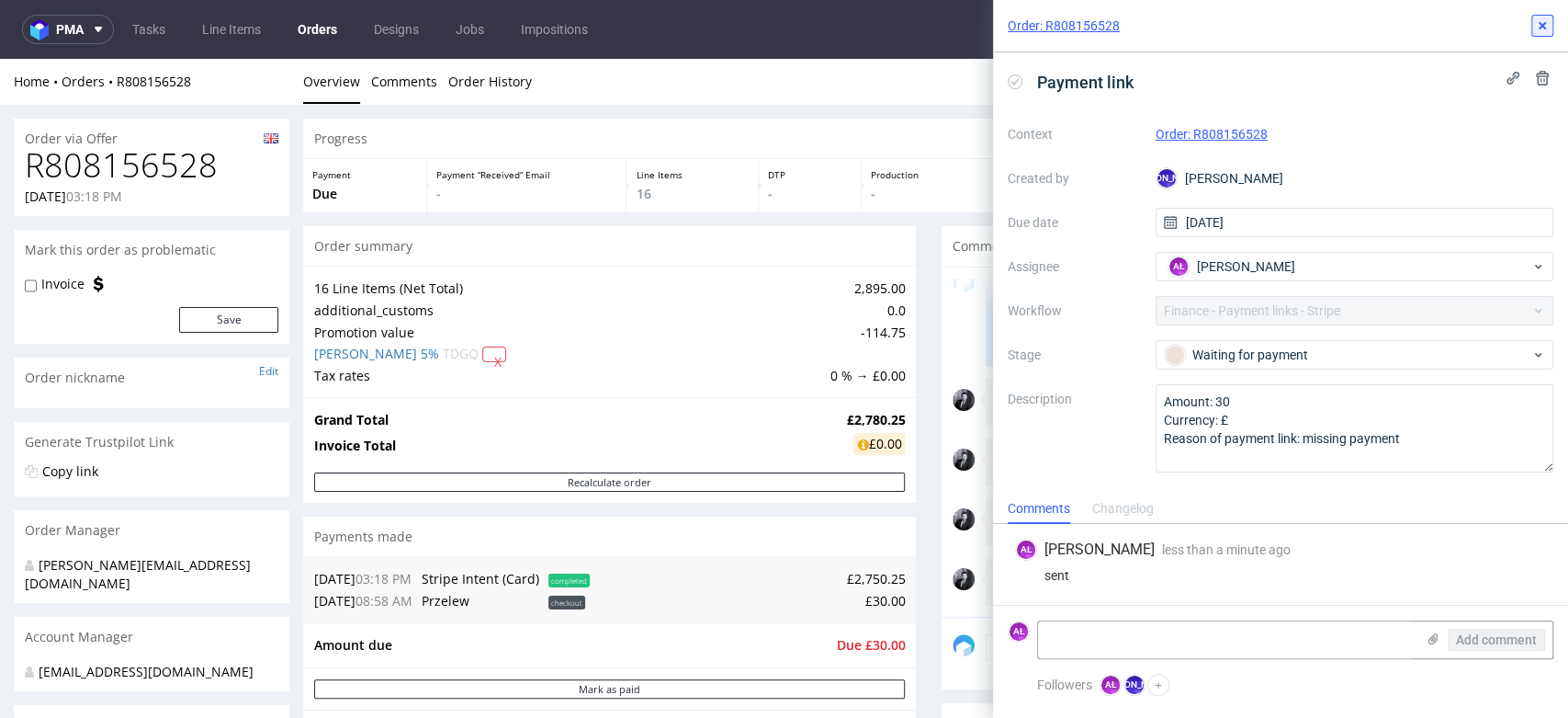
click at [1541, 33] on button at bounding box center [1541, 25] width 22 height 22
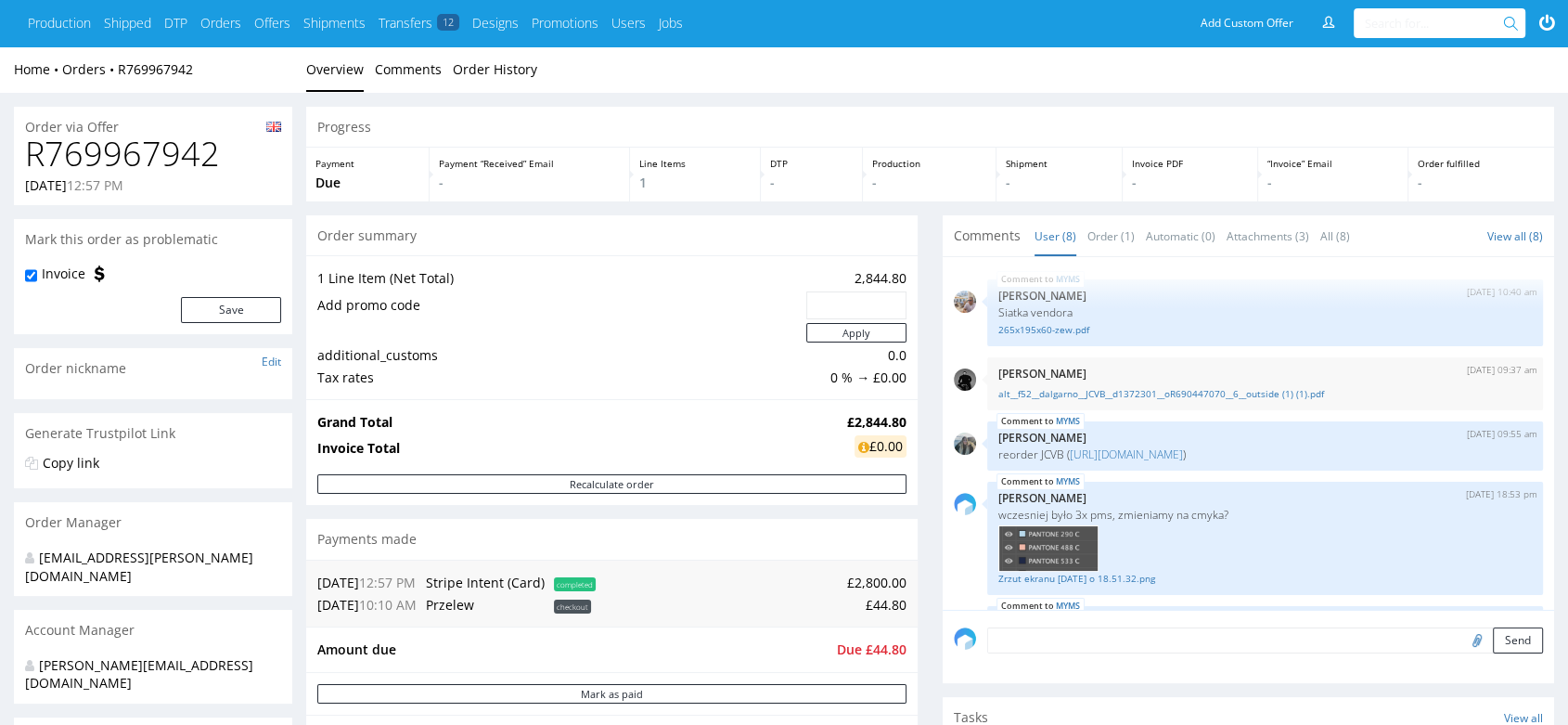
scroll to position [252, 0]
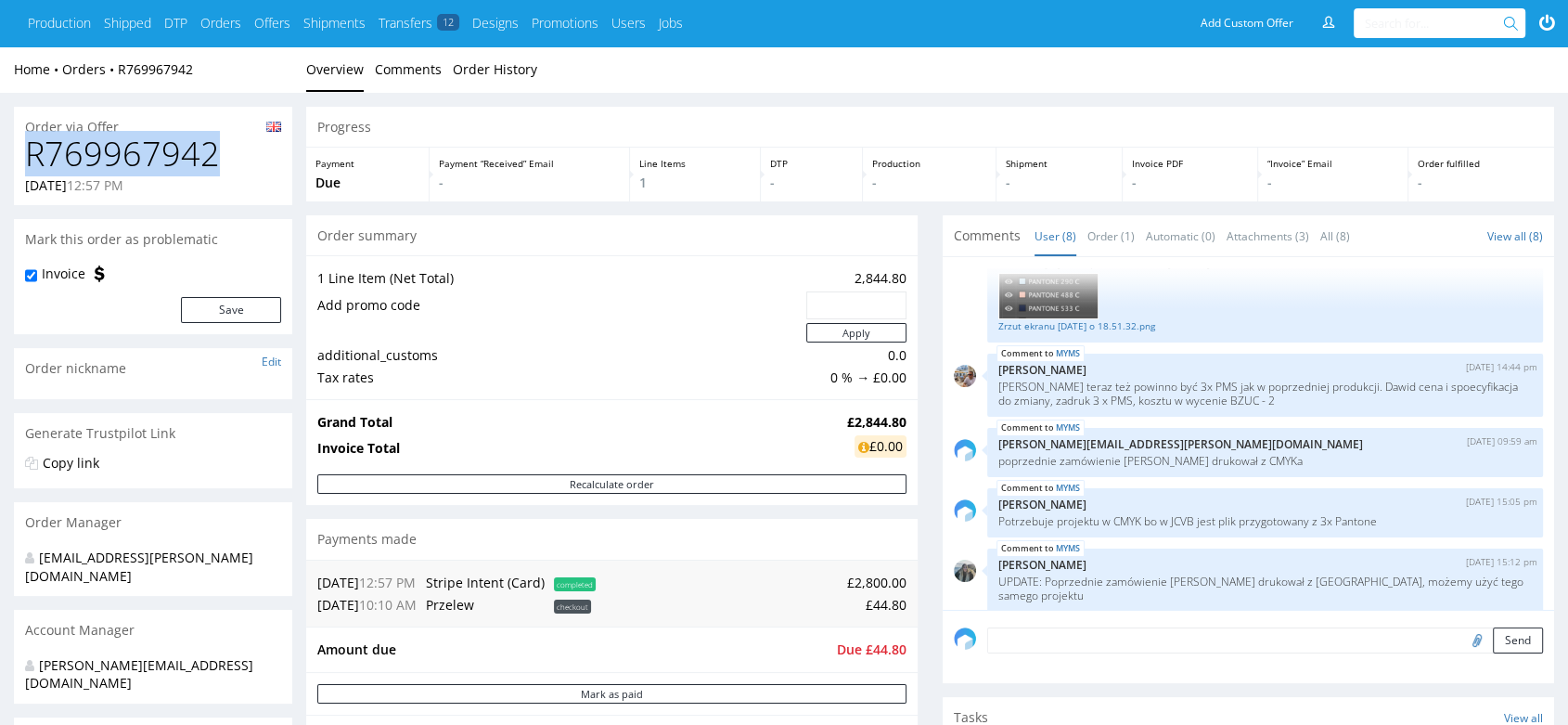
drag, startPoint x: 224, startPoint y: 149, endPoint x: 0, endPoint y: 166, distance: 224.6
copy h1 "R769967942"
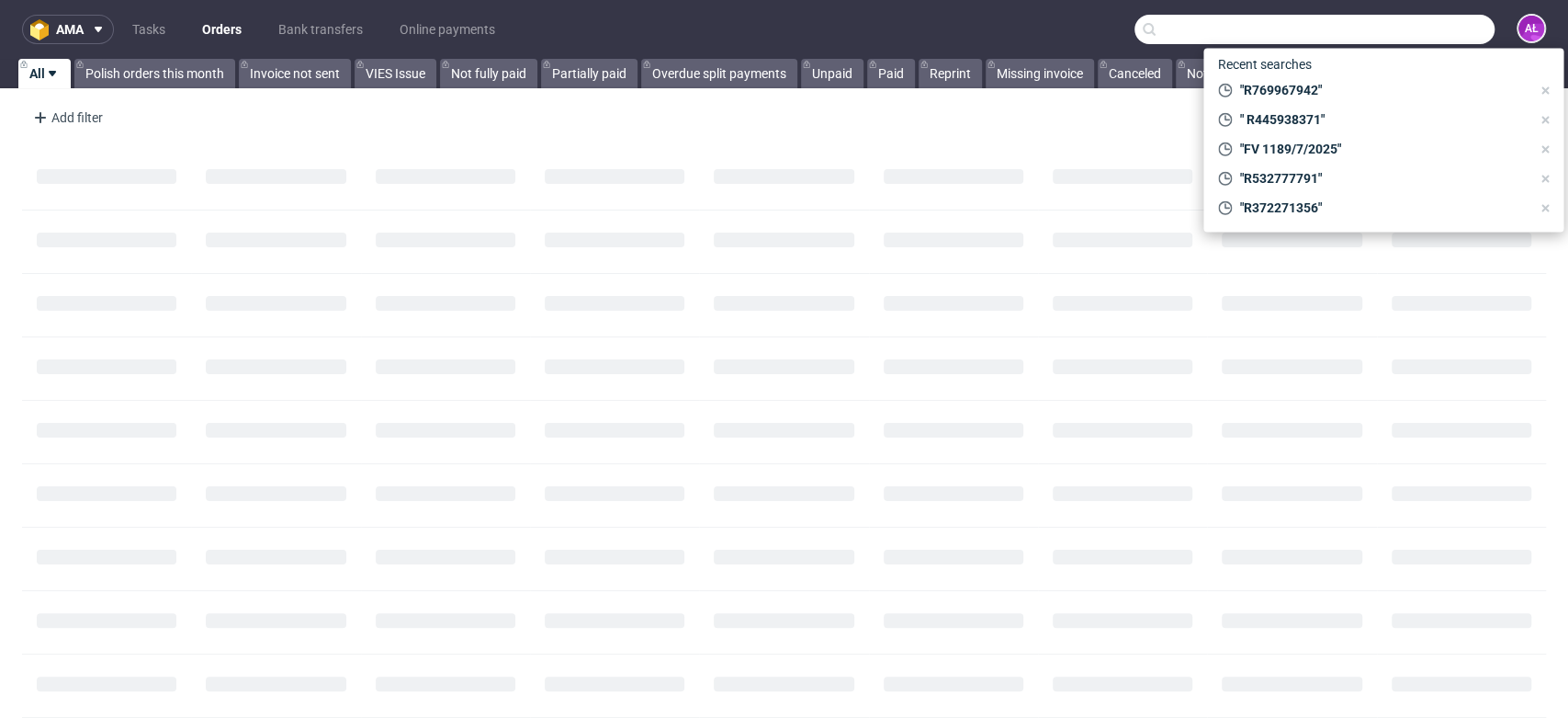
click at [1428, 23] on input "text" at bounding box center [1314, 29] width 360 height 30
paste input "R769967942"
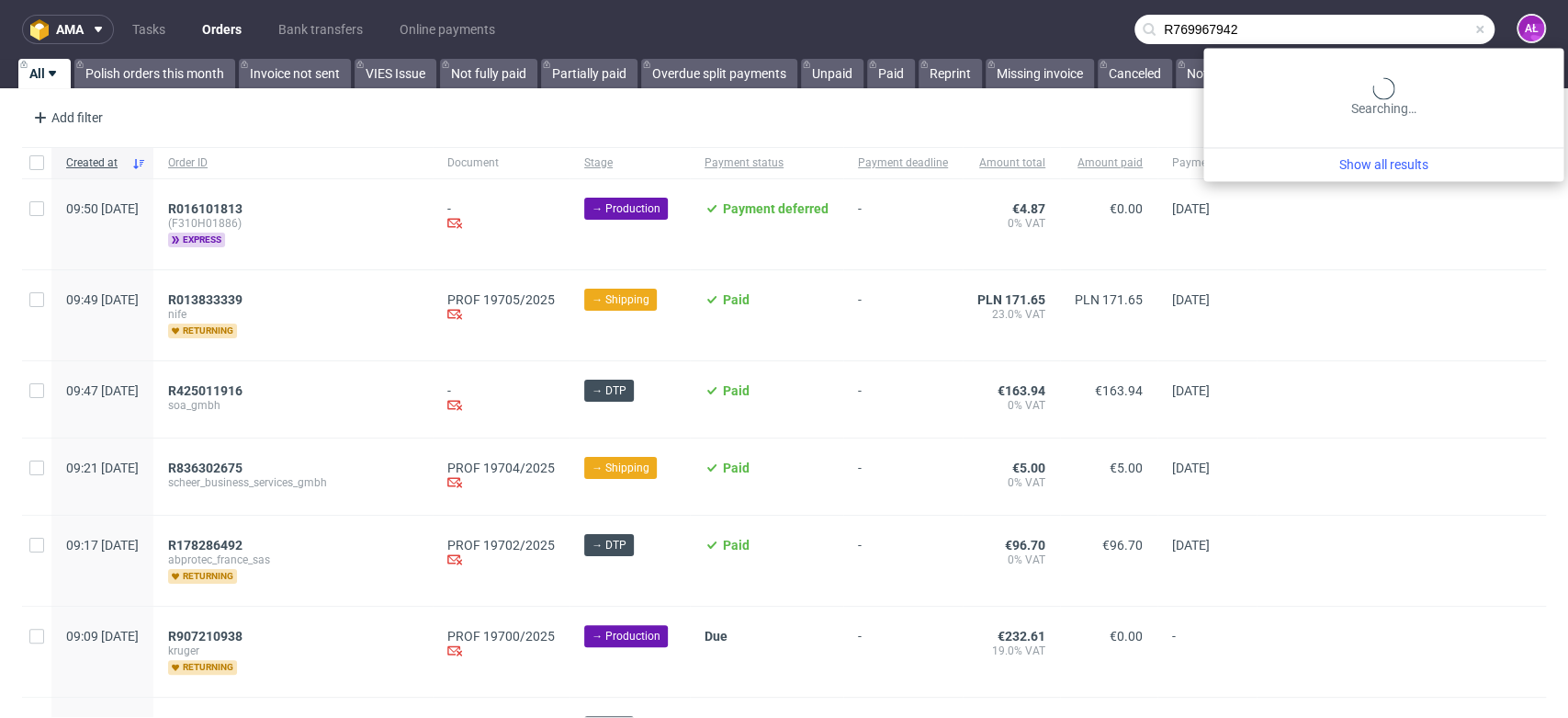
type input "R769967942"
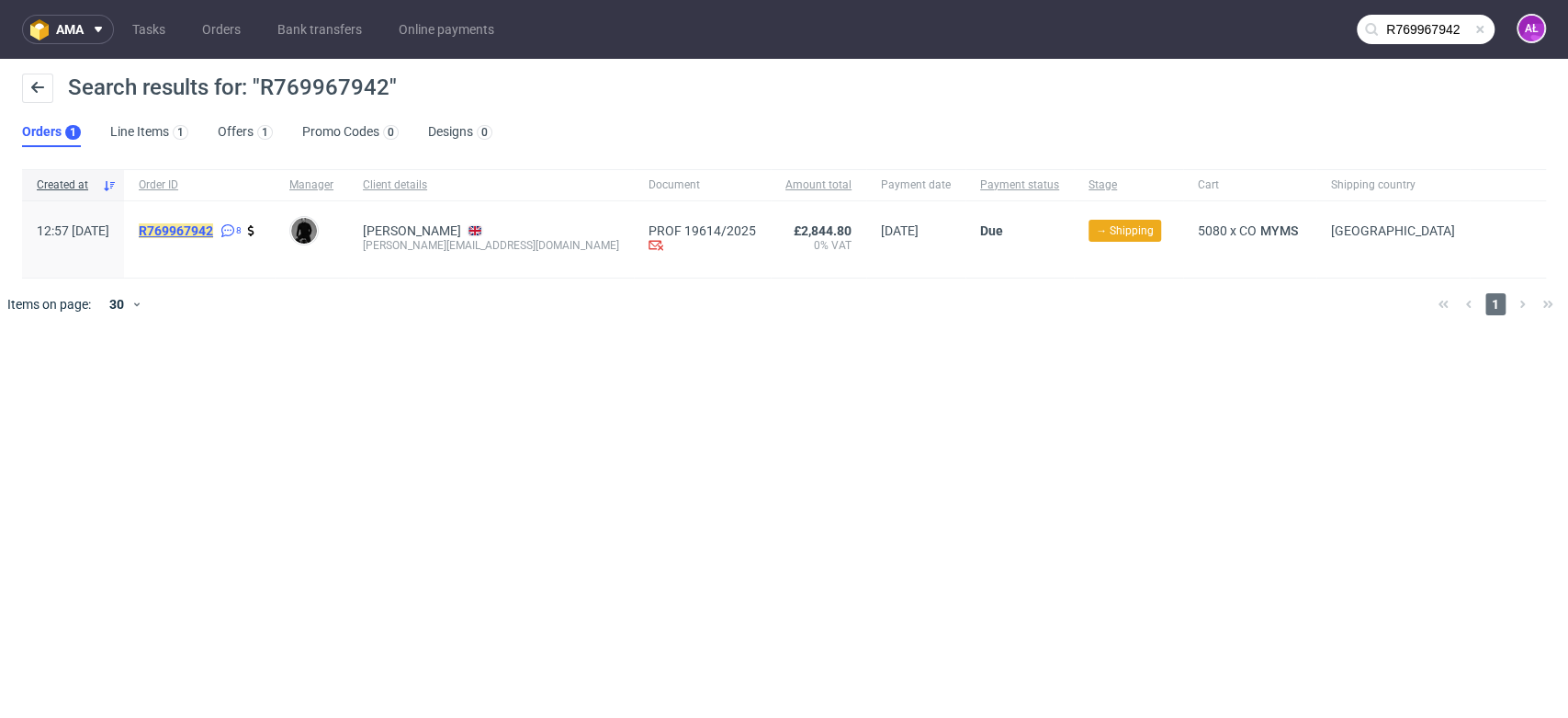
click at [213, 224] on mark "R769967942" at bounding box center [176, 230] width 75 height 14
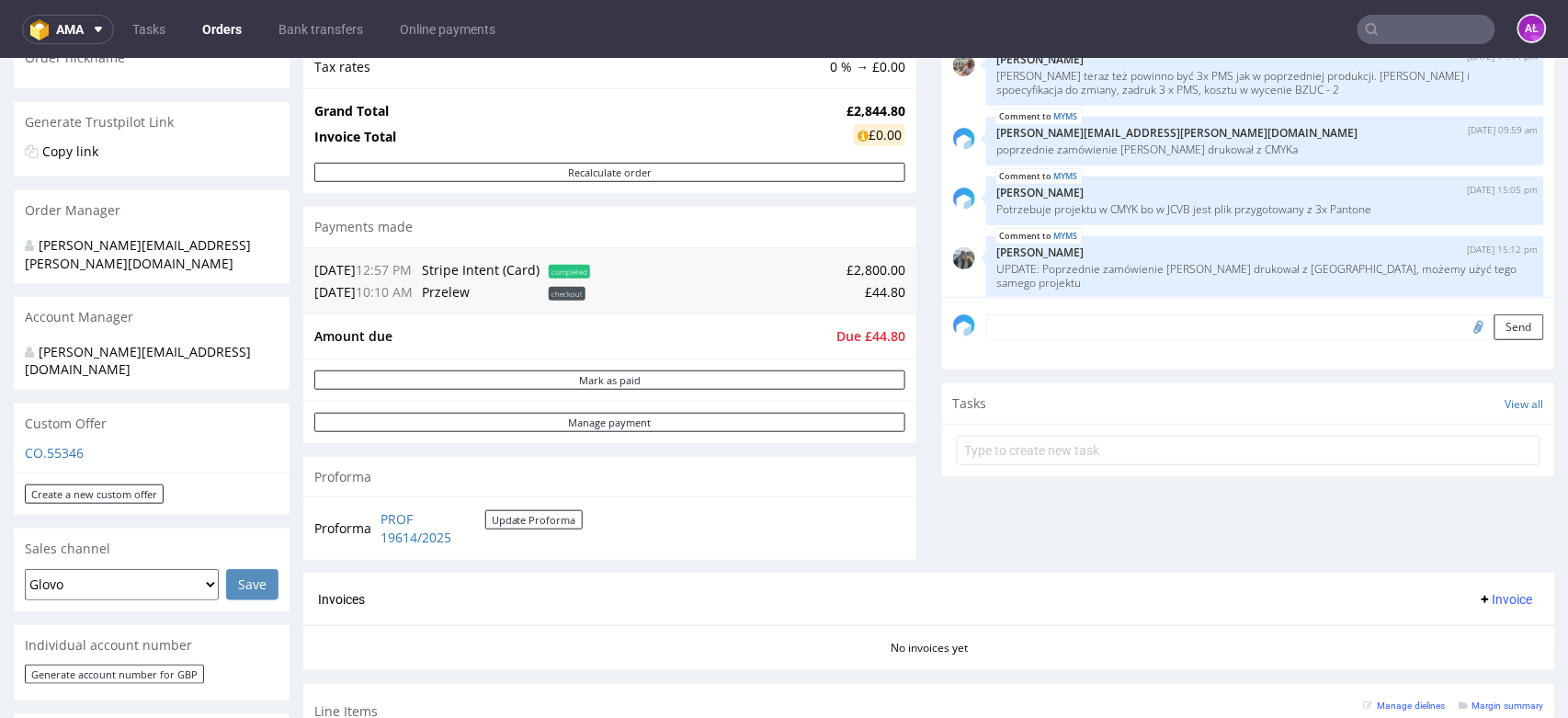
scroll to position [510, 0]
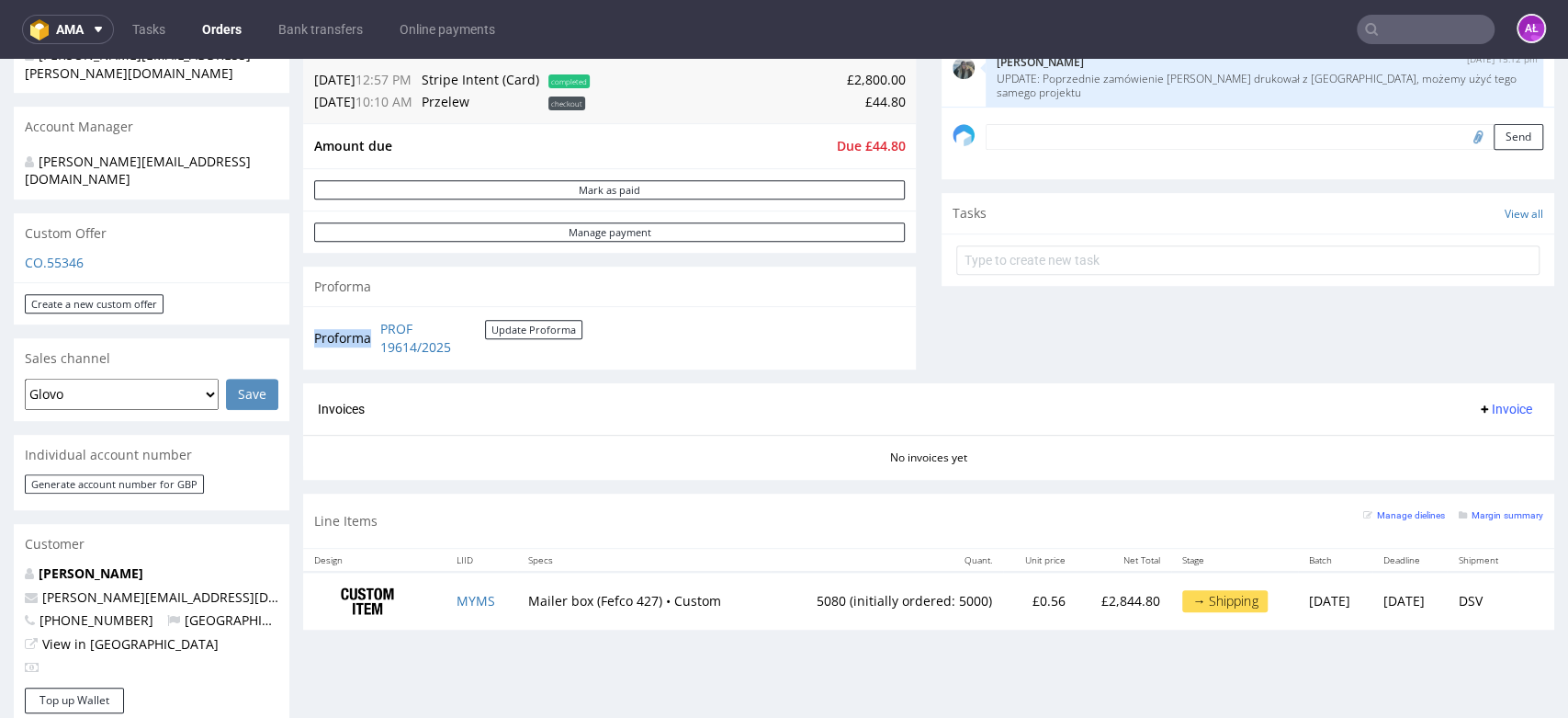
drag, startPoint x: 372, startPoint y: 330, endPoint x: 463, endPoint y: 359, distance: 95.5
click at [463, 359] on div "Proforma PROF 19614/2025 Update Proforma" at bounding box center [609, 337] width 612 height 62
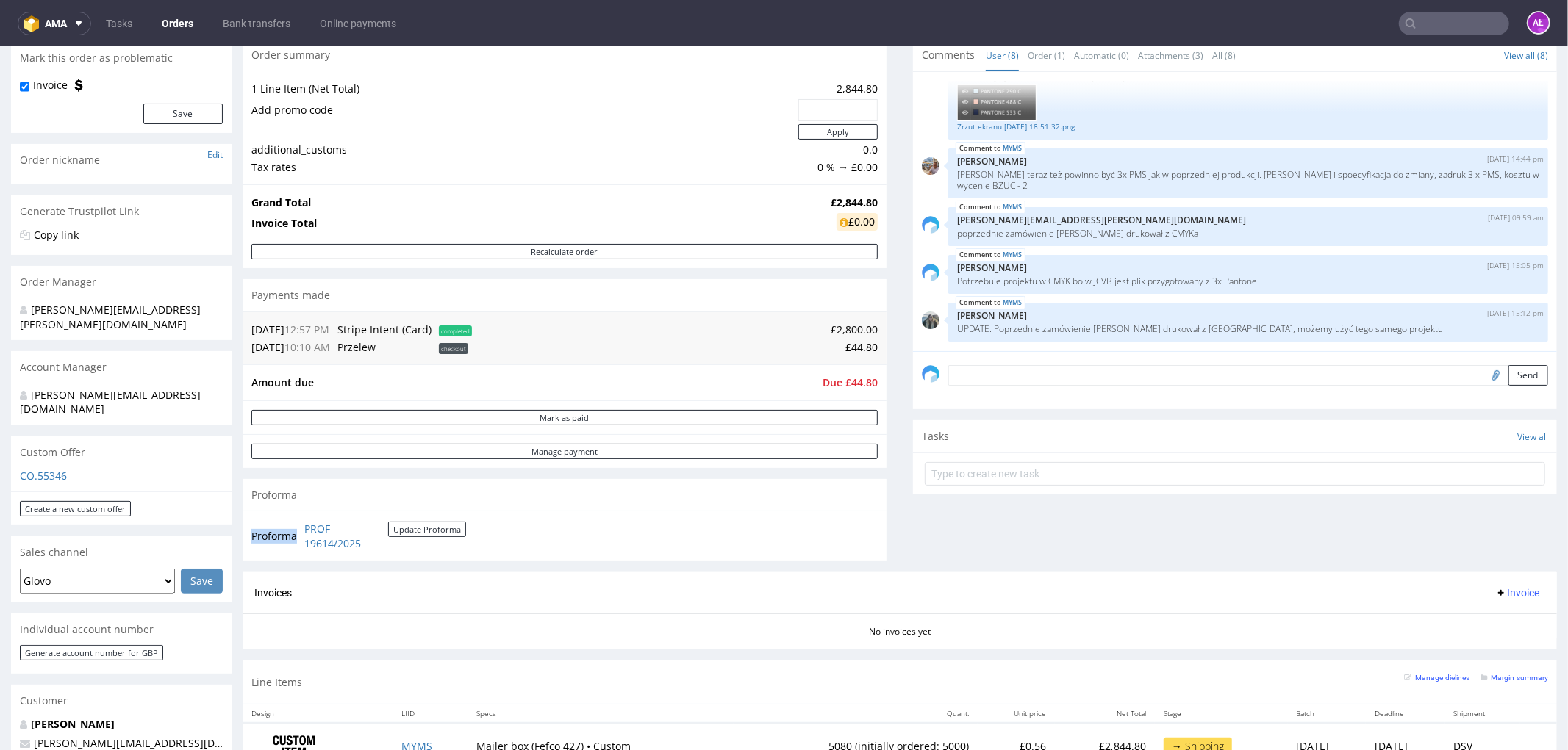
scroll to position [0, 0]
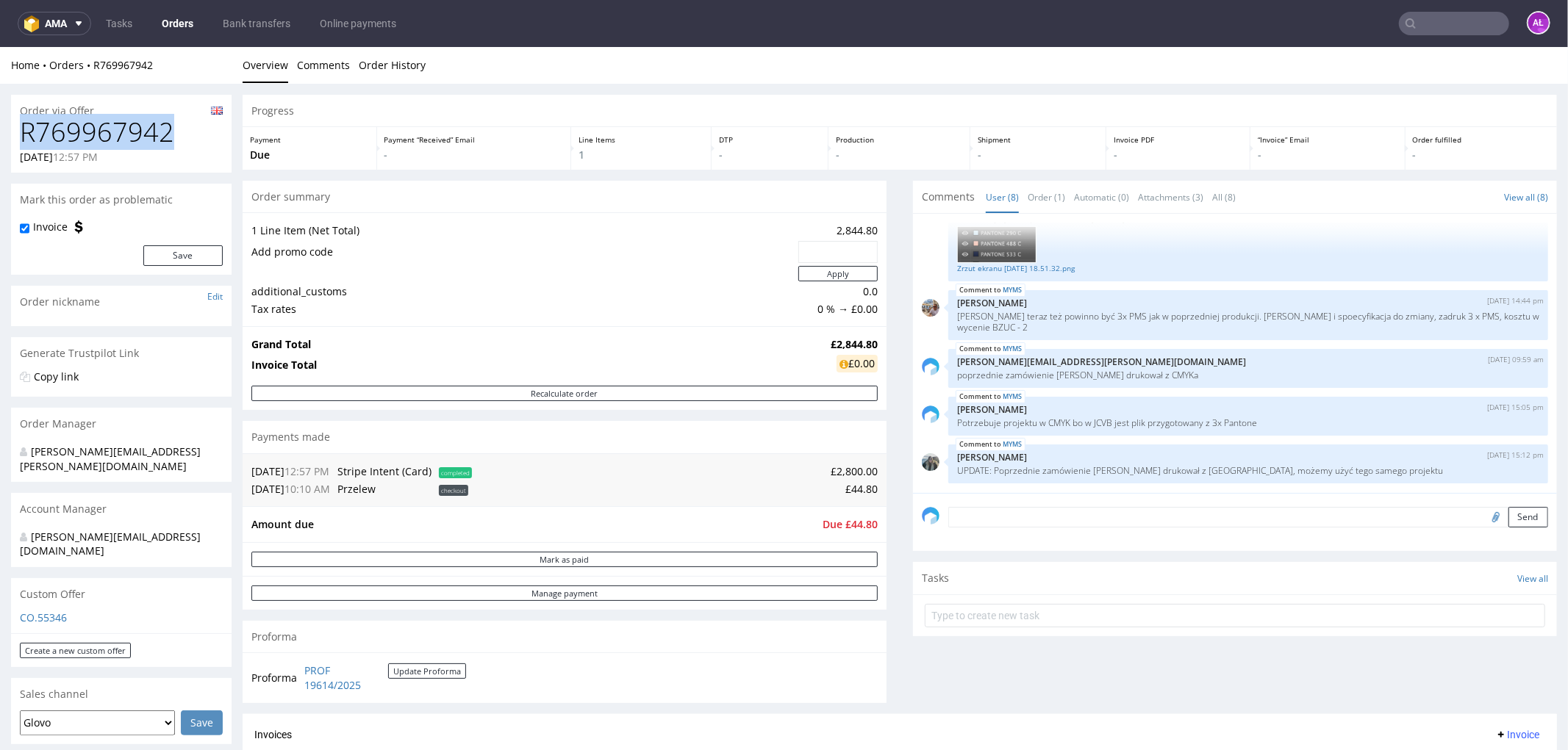
drag, startPoint x: 171, startPoint y: 131, endPoint x: -33, endPoint y: 123, distance: 204.2
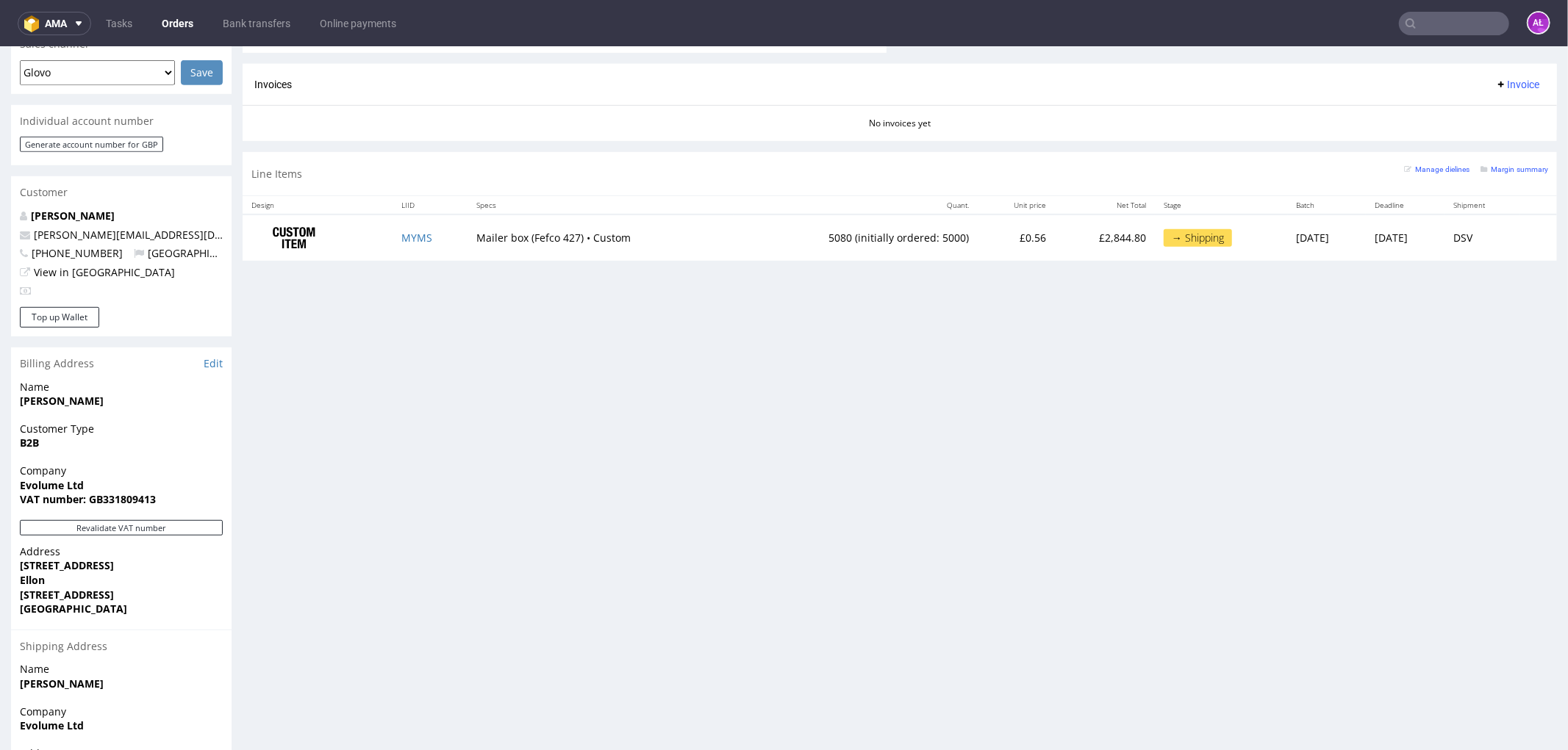
scroll to position [787, 0]
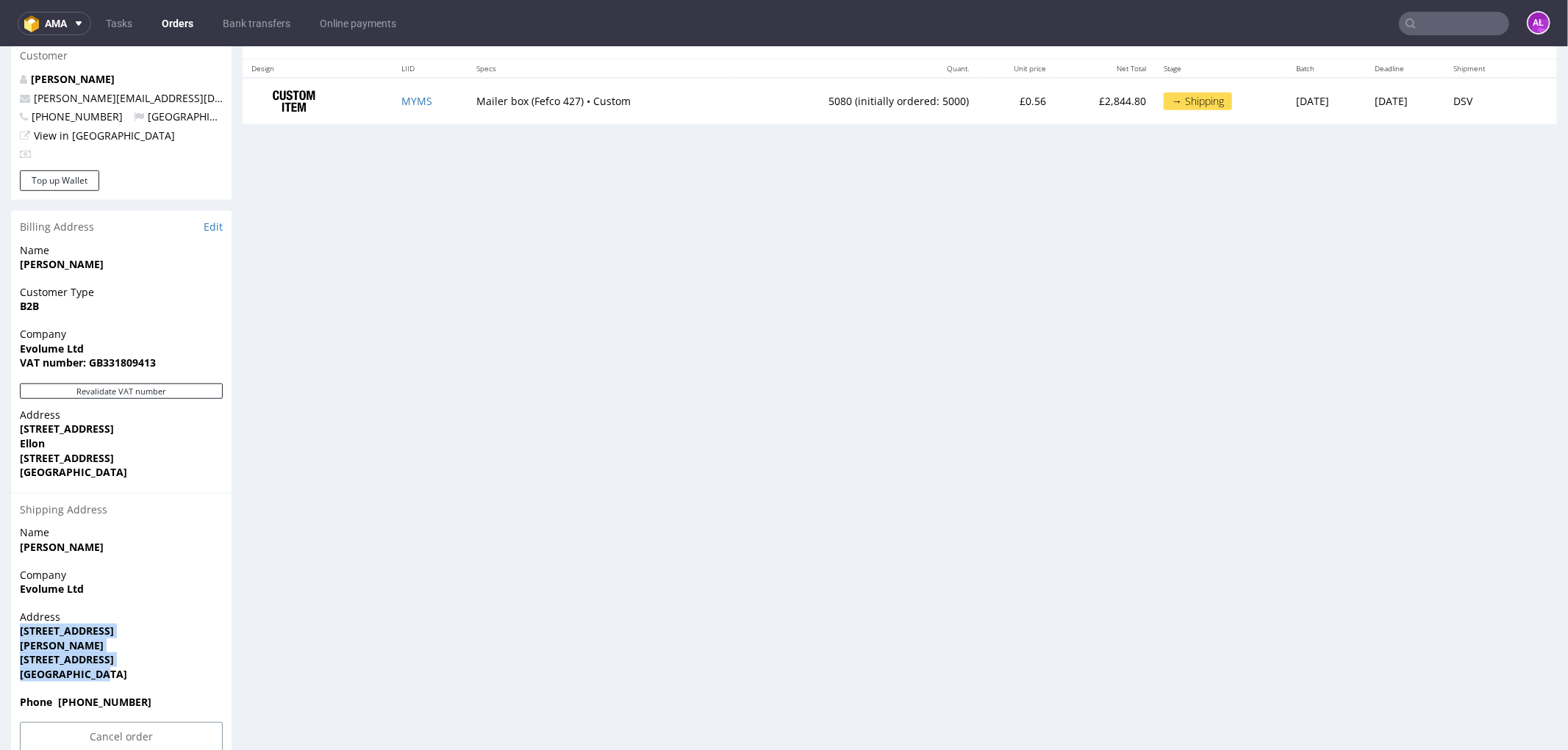
drag, startPoint x: 105, startPoint y: 642, endPoint x: -9, endPoint y: 607, distance: 119.3
click at [0, 573] on html "Production Shipped DTP Orders Offers Shipments Transfers 12 Designs Promotions …" at bounding box center [784, 18] width 1568 height 1519
copy p "1 Braiklay Avenue Tarves Aberdeenshire AB41 7PU United Kingdom"
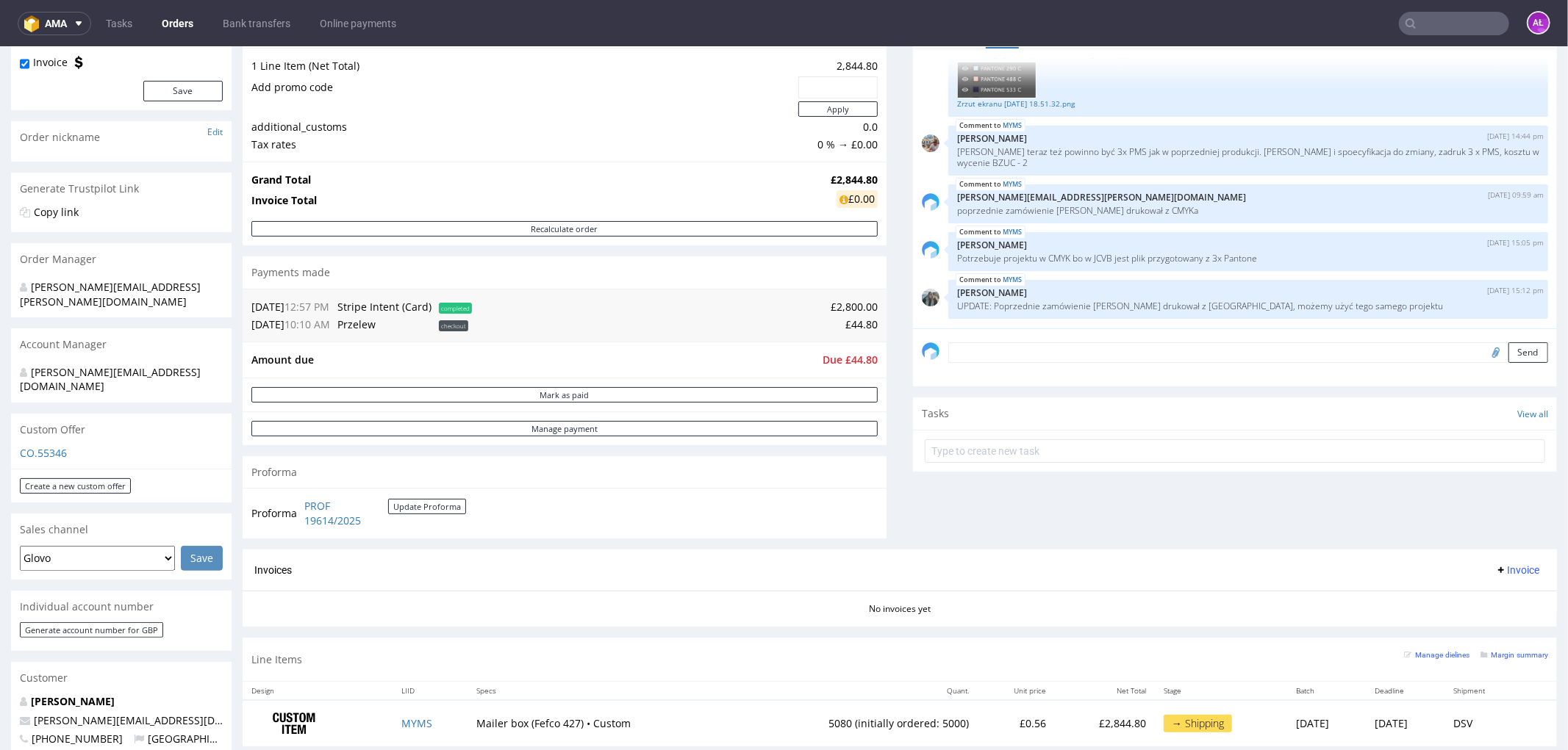
scroll to position [163, 0]
drag, startPoint x: 864, startPoint y: 362, endPoint x: 841, endPoint y: 365, distance: 23.2
click at [841, 365] on div "Amount due Due £44.80" at bounding box center [564, 360] width 644 height 36
copy tbody "Amount due Due £"
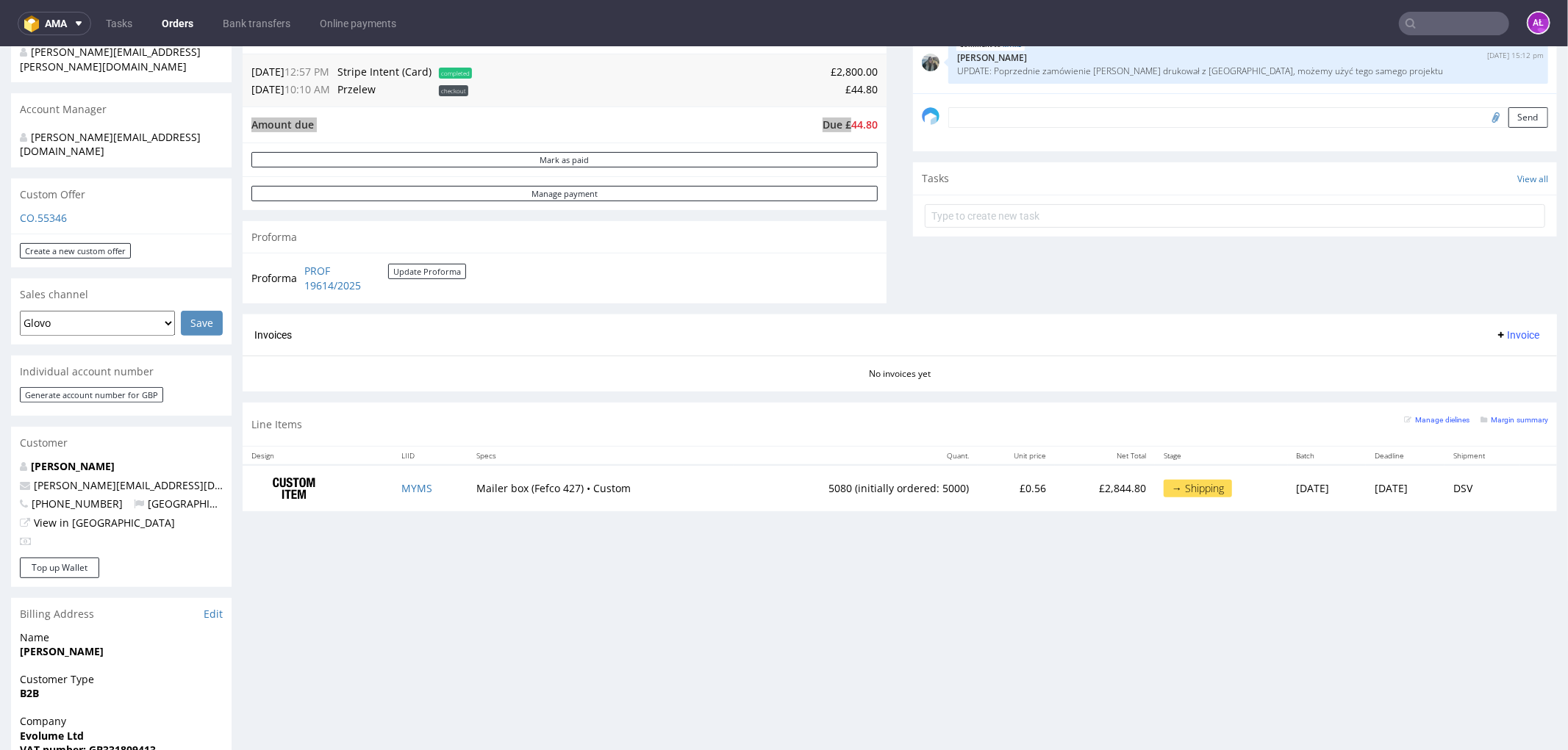
scroll to position [407, 0]
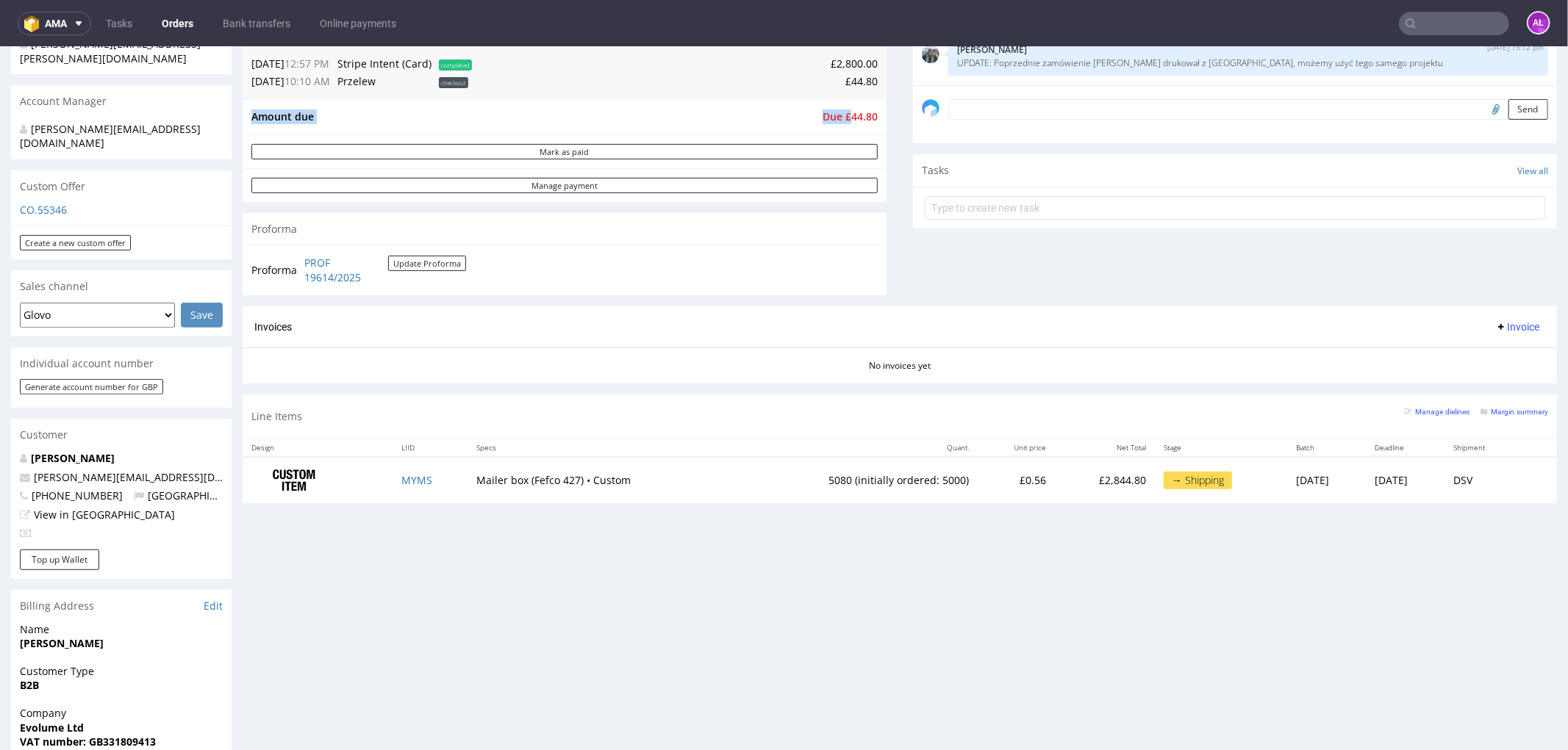
drag, startPoint x: 1489, startPoint y: 318, endPoint x: 1491, endPoint y: 330, distance: 12.2
click at [1254, 318] on button "Invoice" at bounding box center [1517, 326] width 56 height 18
click at [1254, 376] on span "Upload" at bounding box center [1492, 383] width 71 height 15
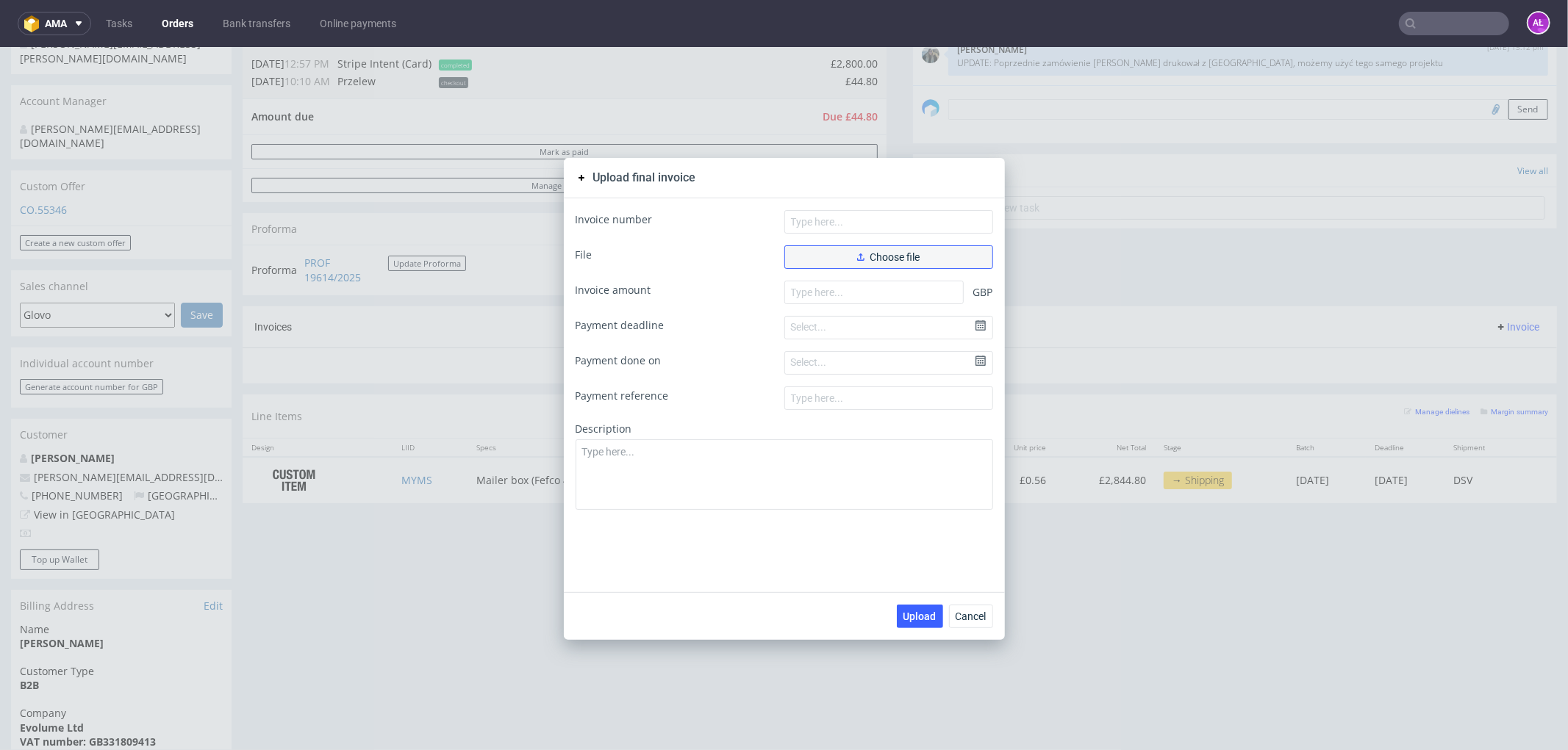
click at [857, 255] on icon "button" at bounding box center [861, 257] width 8 height 8
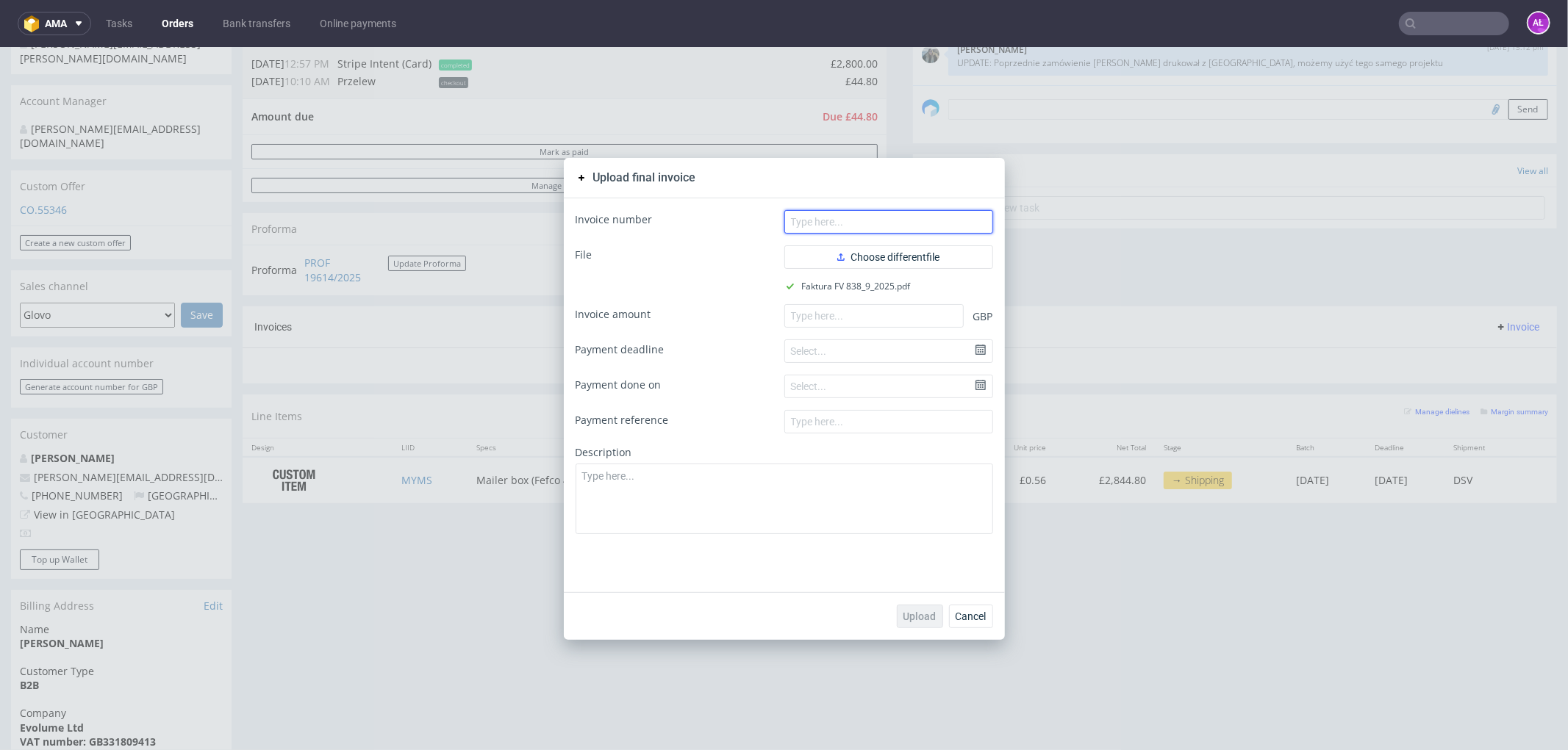
click at [886, 221] on input "text" at bounding box center [888, 221] width 209 height 24
paste input "FV 838/9/202"
type input "FV 838/9/2025"
click at [824, 313] on input "number" at bounding box center [873, 315] width 180 height 24
paste input "2800.00"
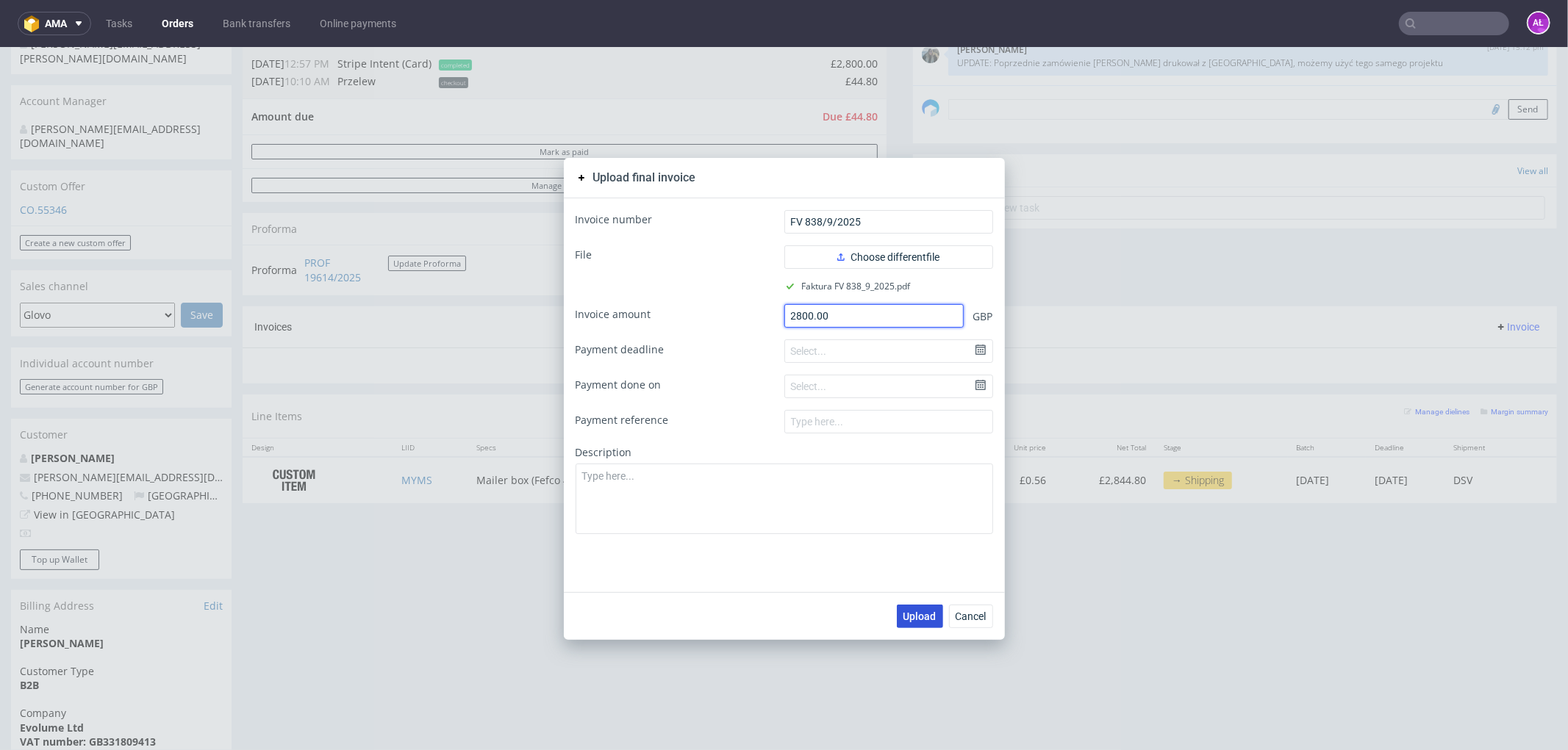
type input "2800.00"
click at [924, 573] on span "Upload" at bounding box center [919, 615] width 33 height 10
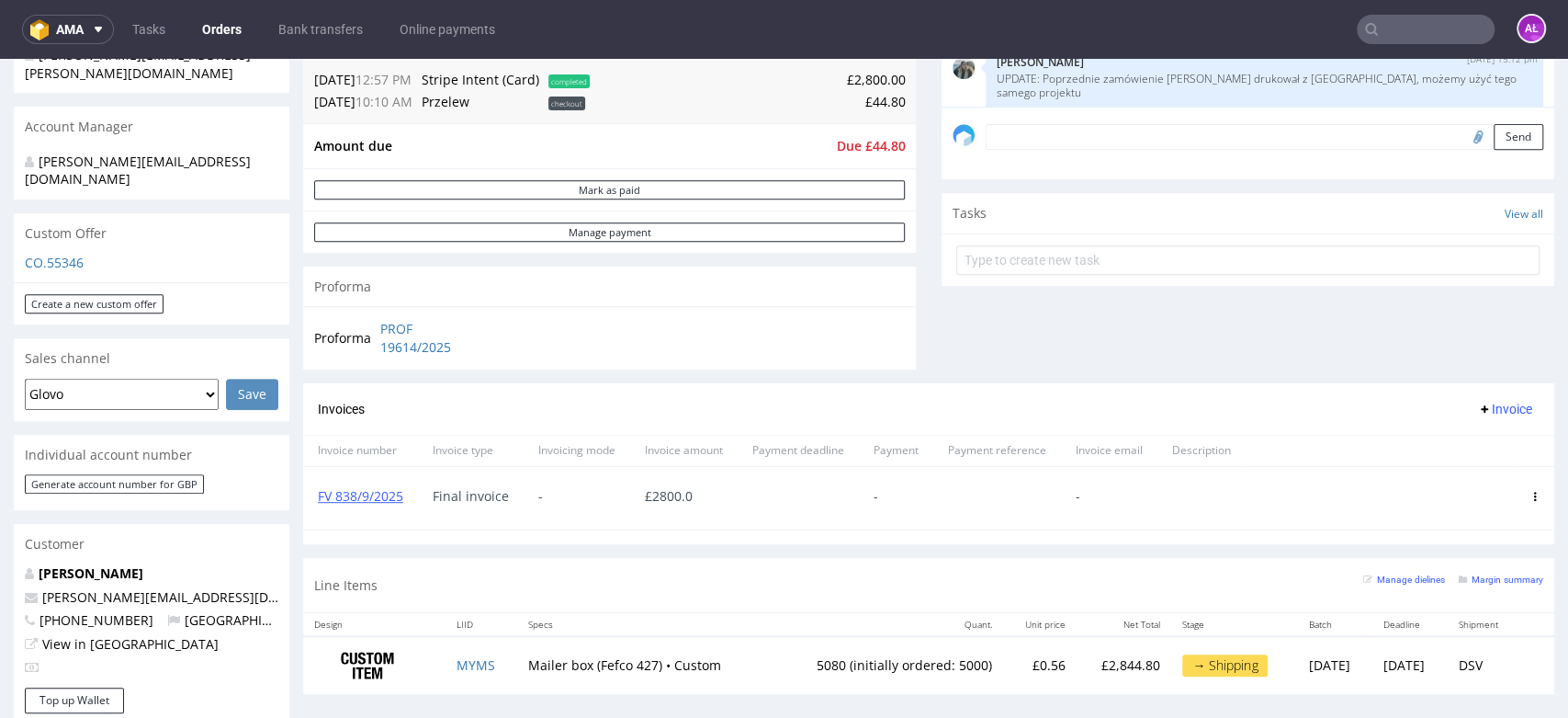
scroll to position [250, 0]
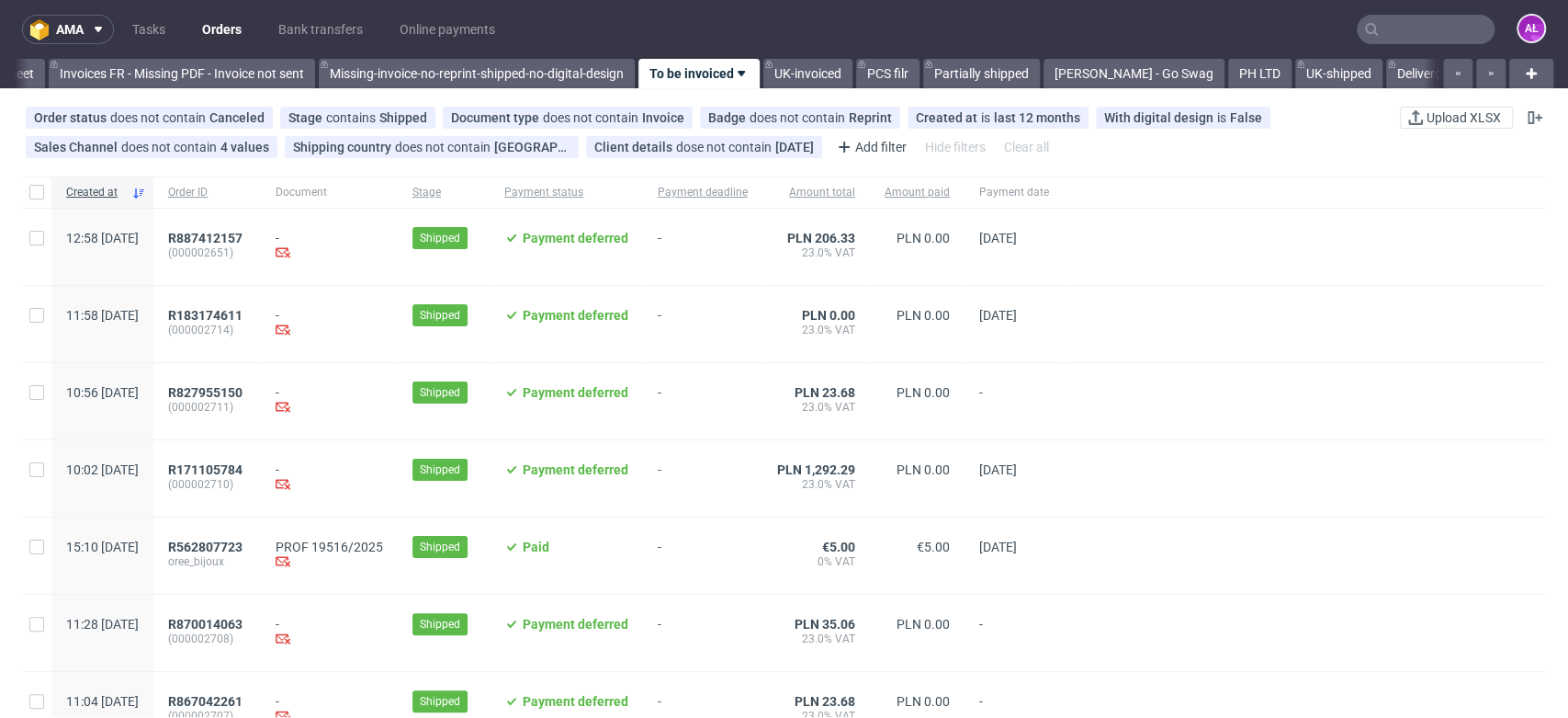
scroll to position [0, 3078]
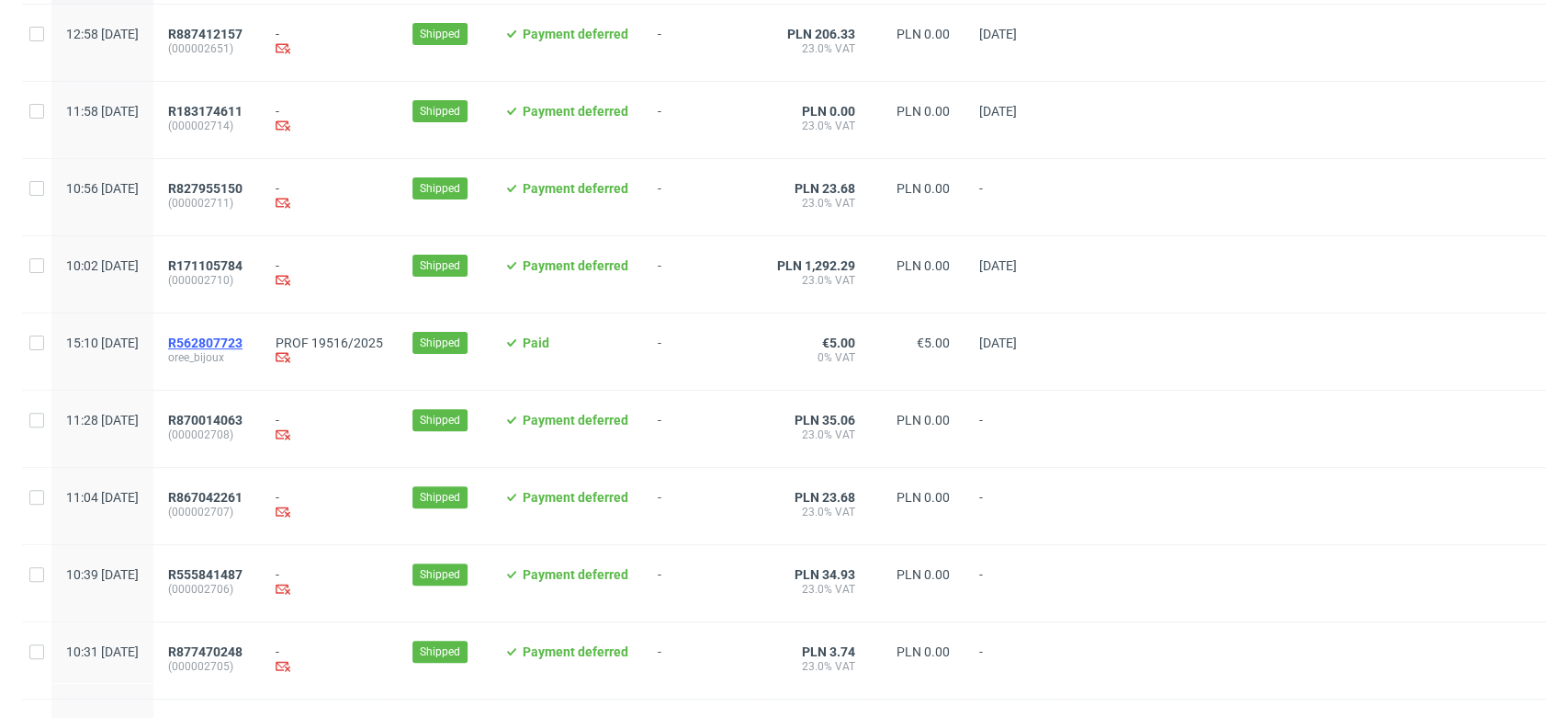
click at [243, 343] on span "R562807723" at bounding box center [205, 342] width 75 height 14
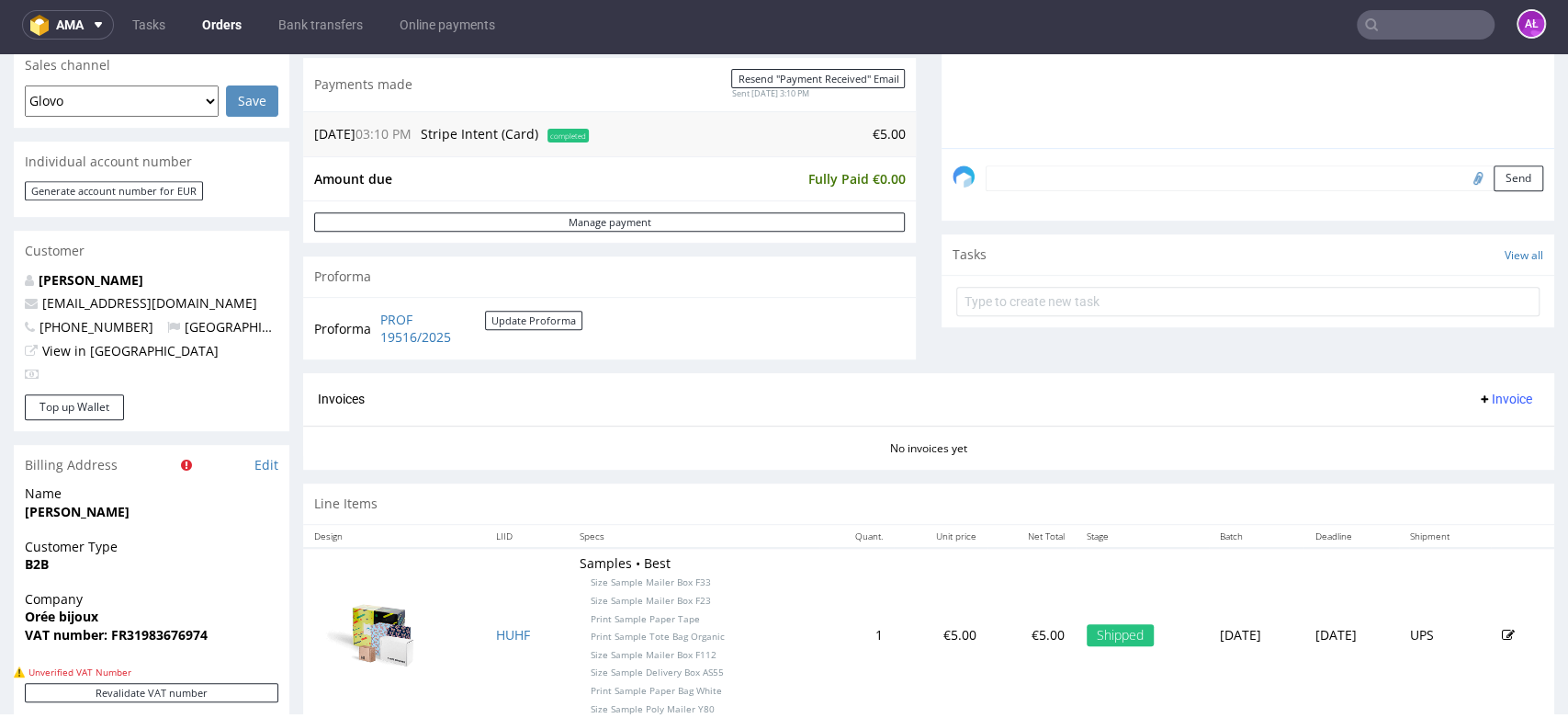
scroll to position [612, 0]
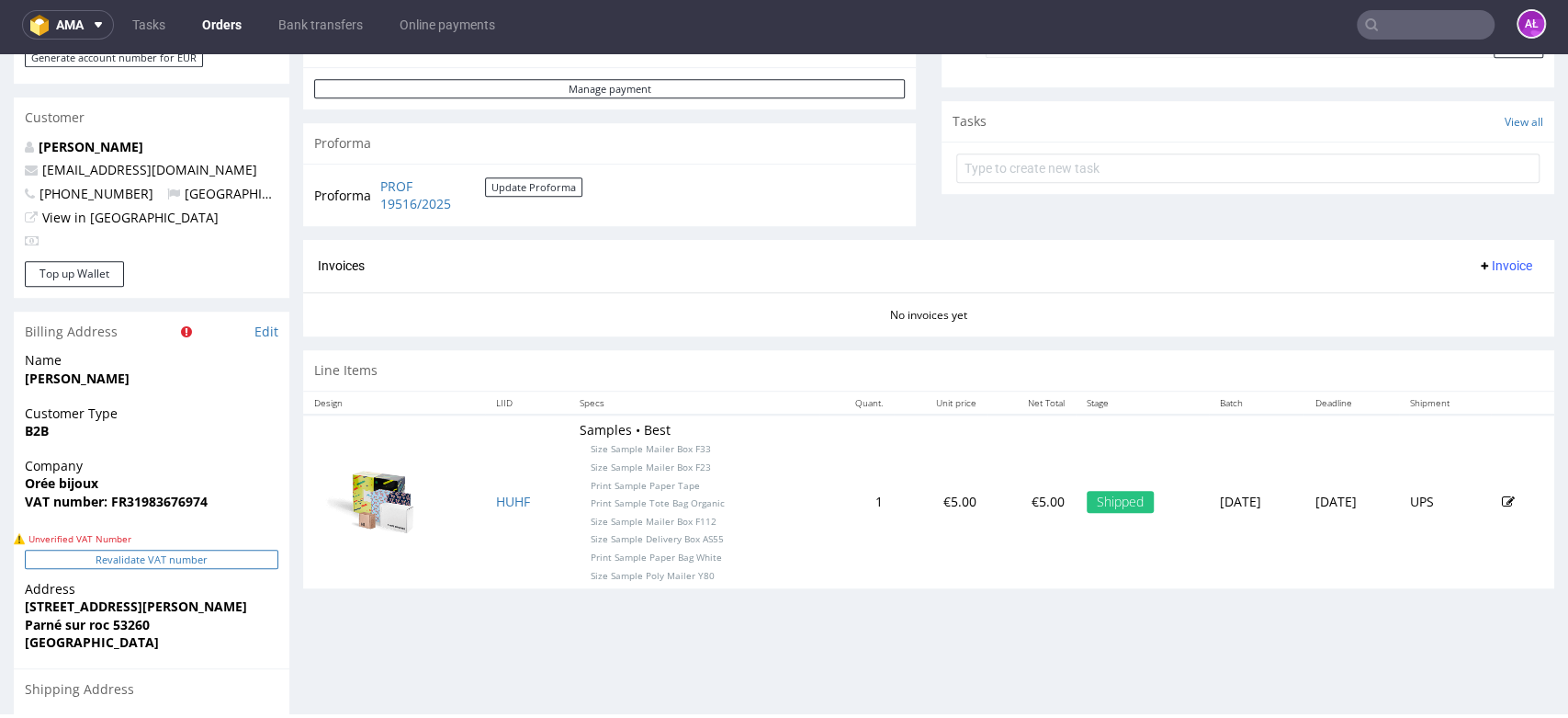
click at [253, 567] on button "Revalidate VAT number" at bounding box center [151, 559] width 253 height 19
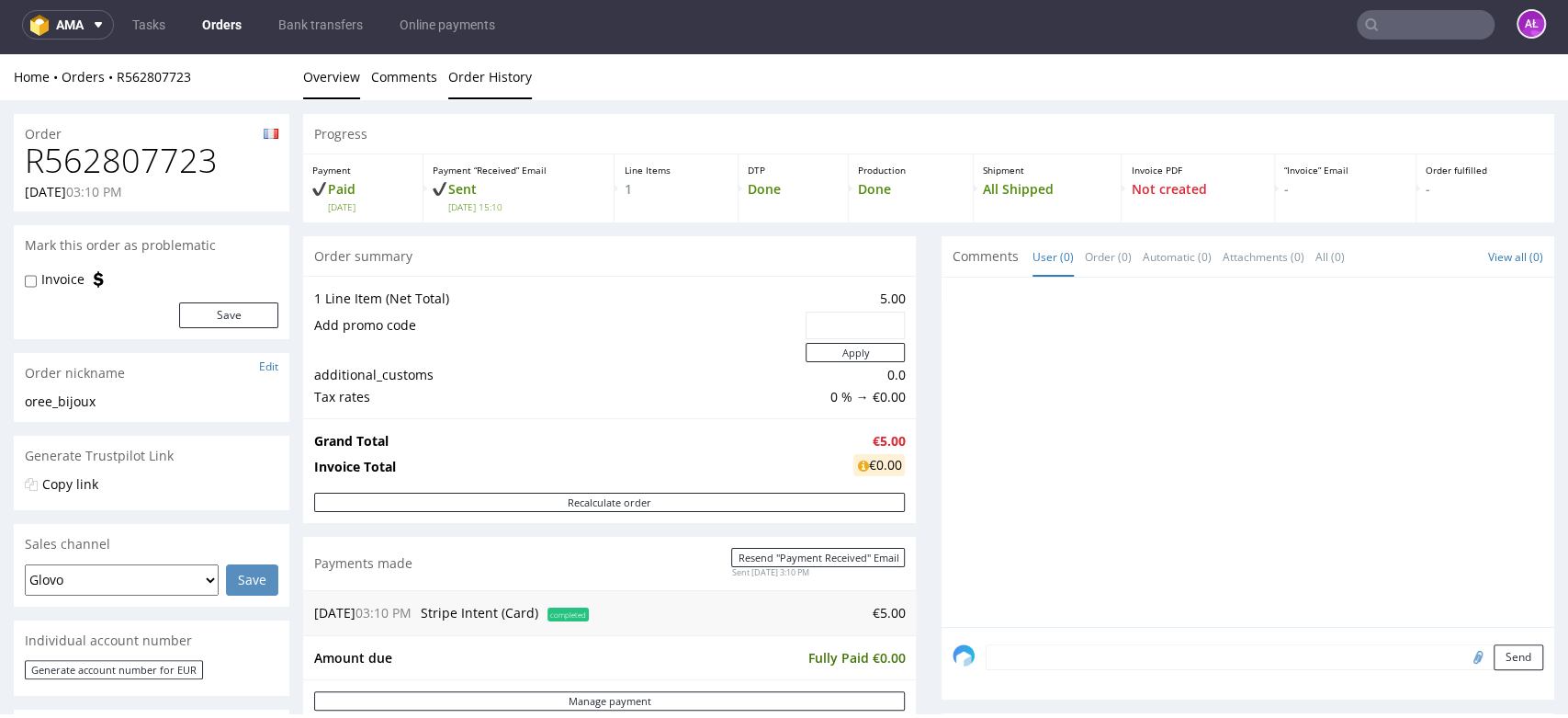
scroll to position [0, 0]
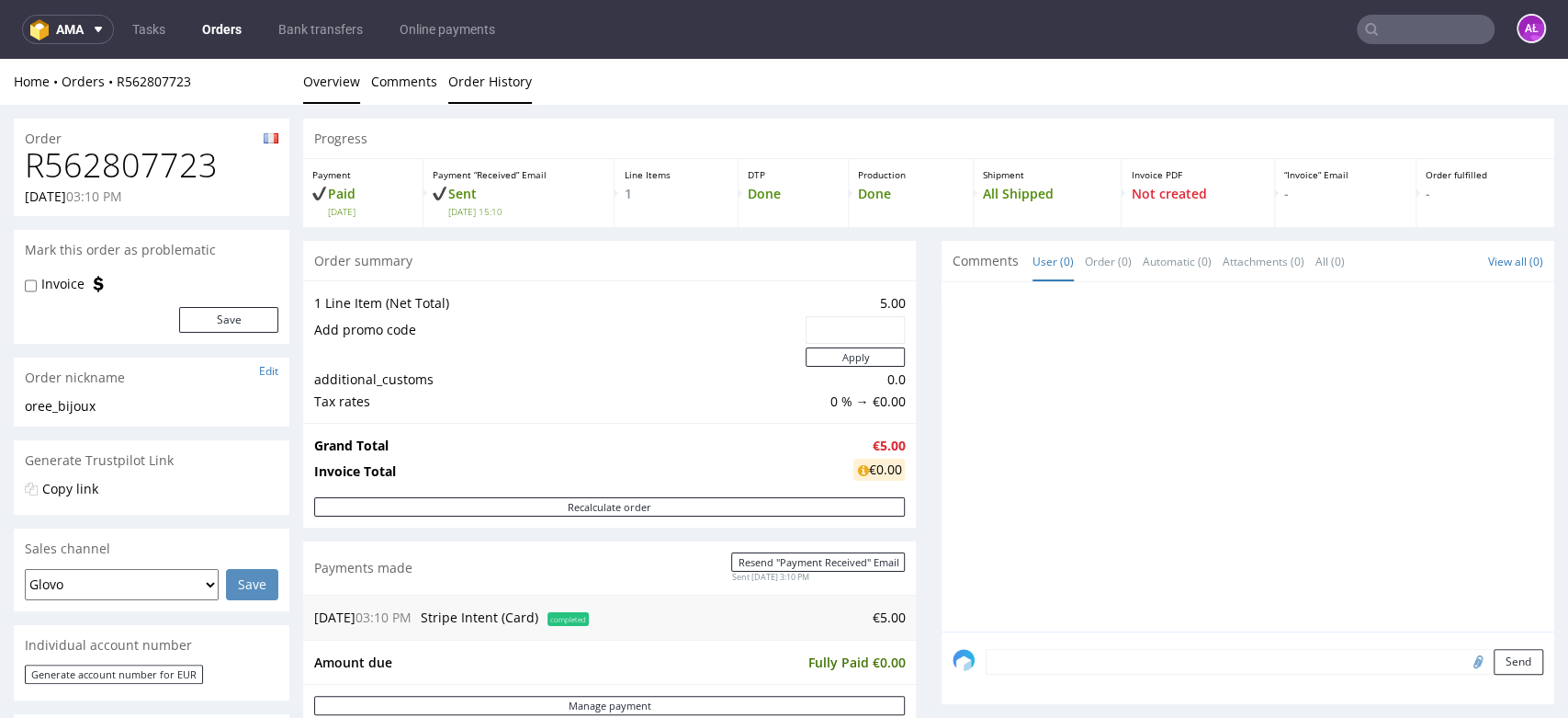
click at [474, 83] on link "Order History" at bounding box center [489, 81] width 83 height 45
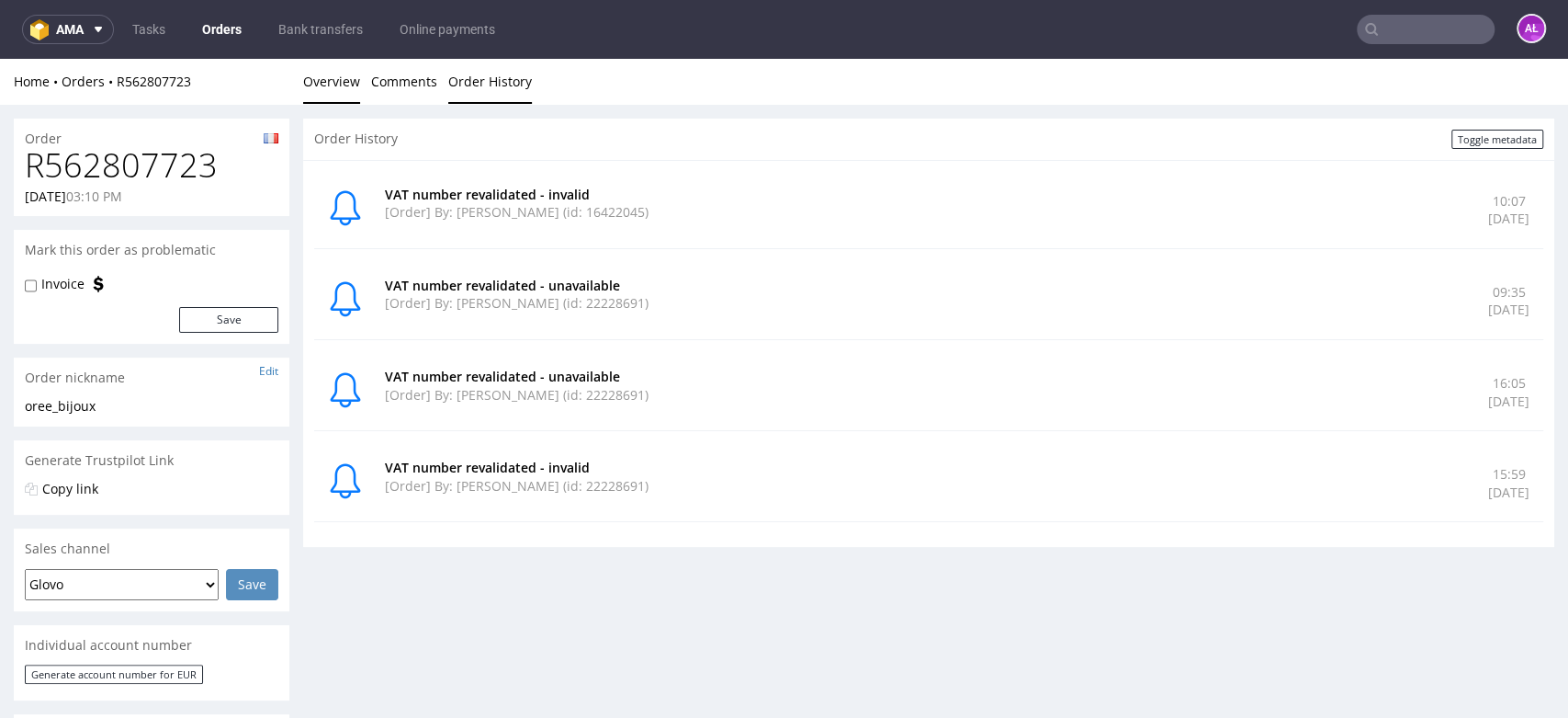
click at [333, 83] on link "Overview" at bounding box center [332, 81] width 57 height 45
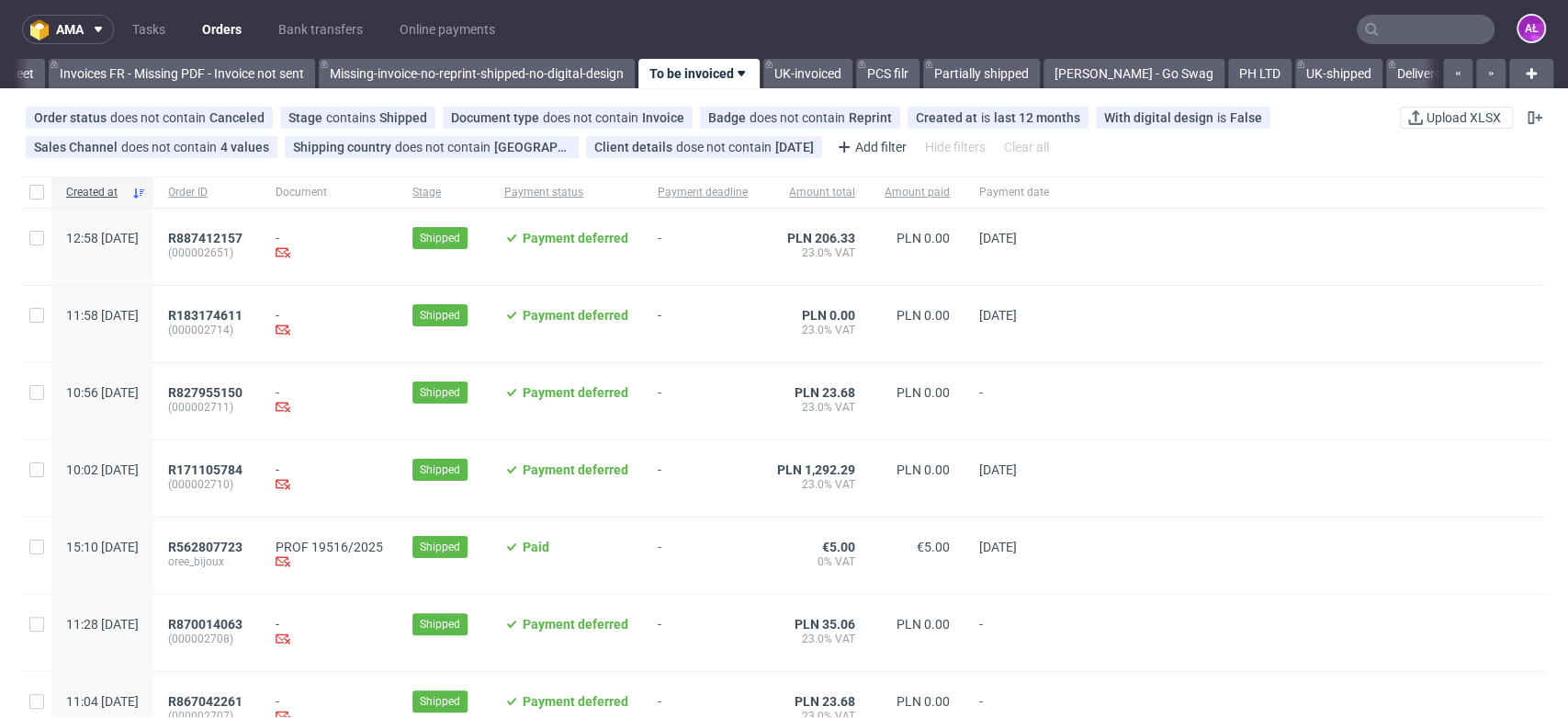
scroll to position [0, 3078]
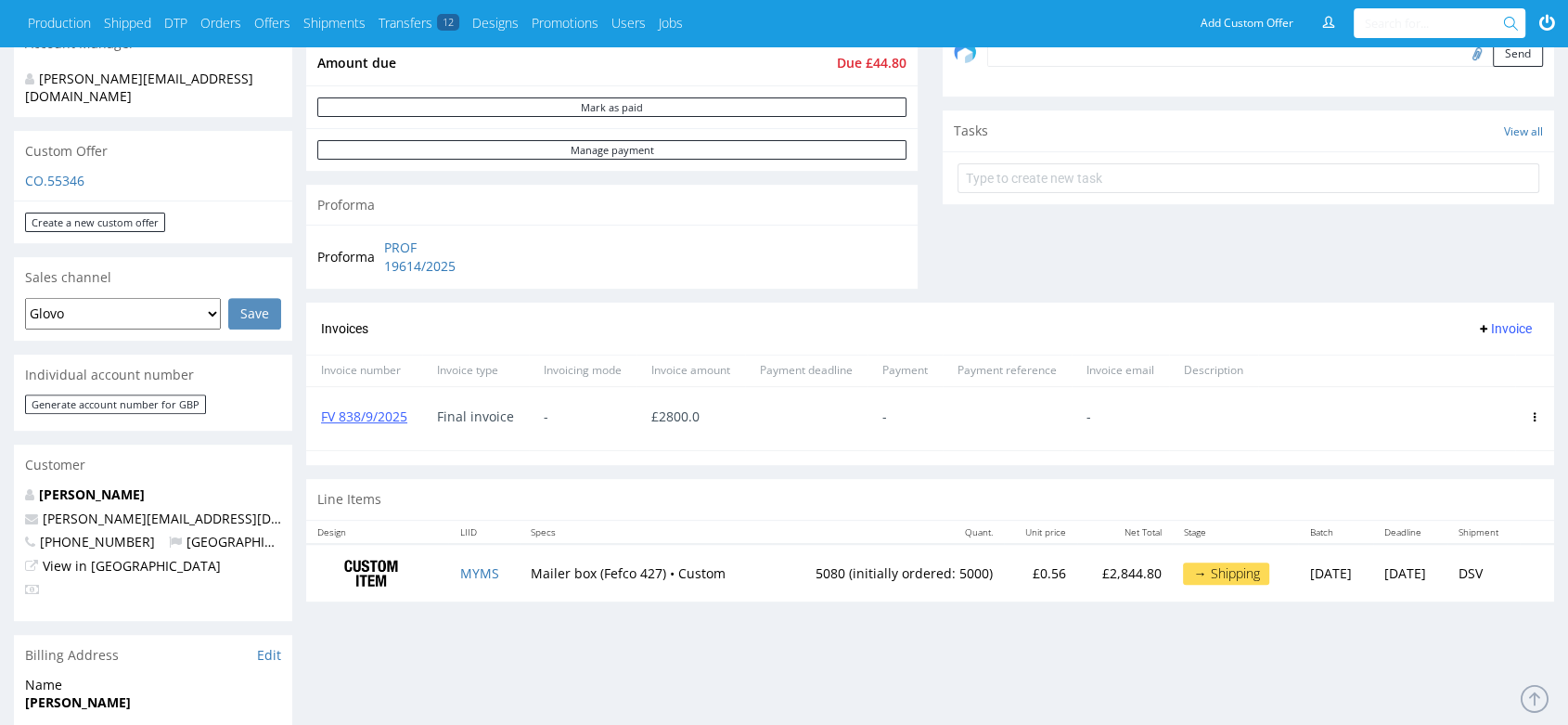
scroll to position [618, 0]
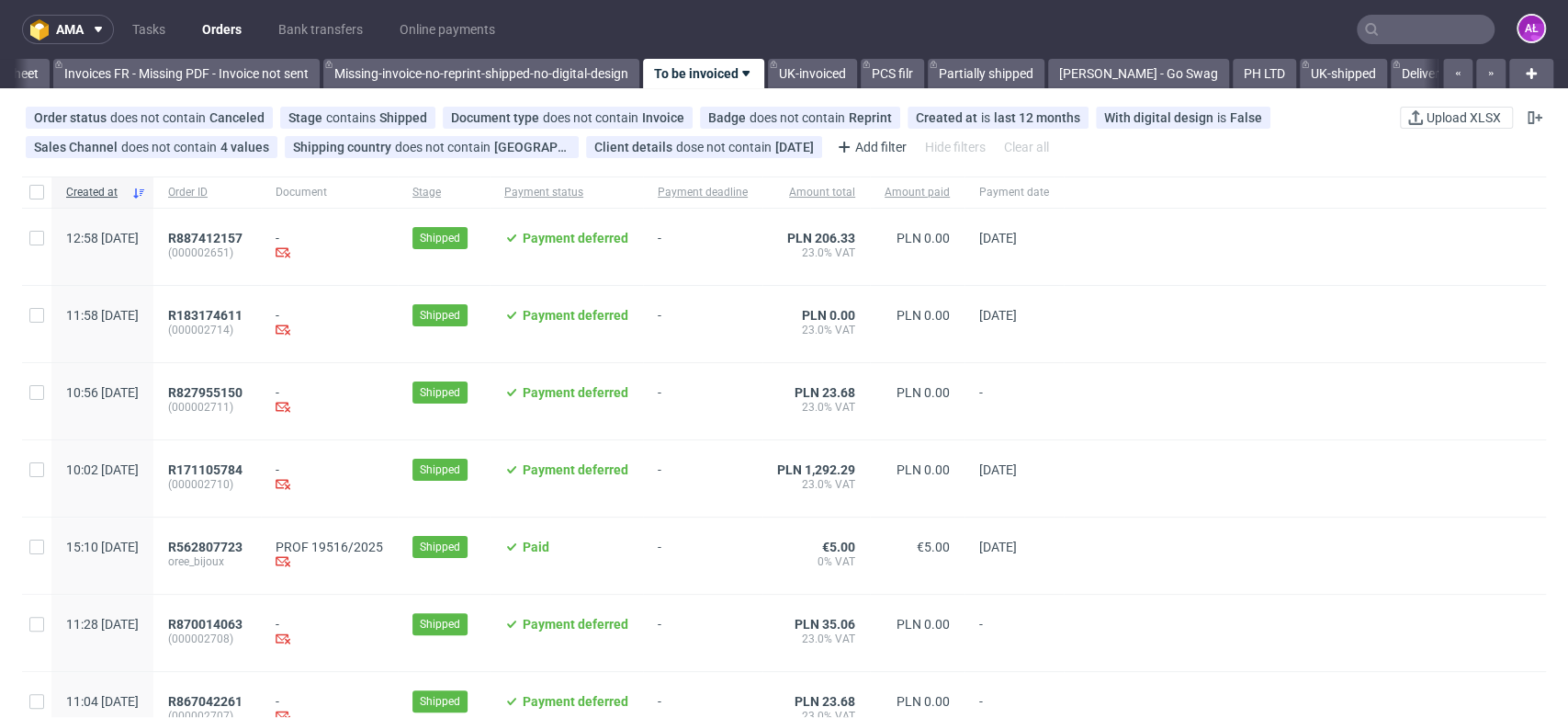
scroll to position [0, 3078]
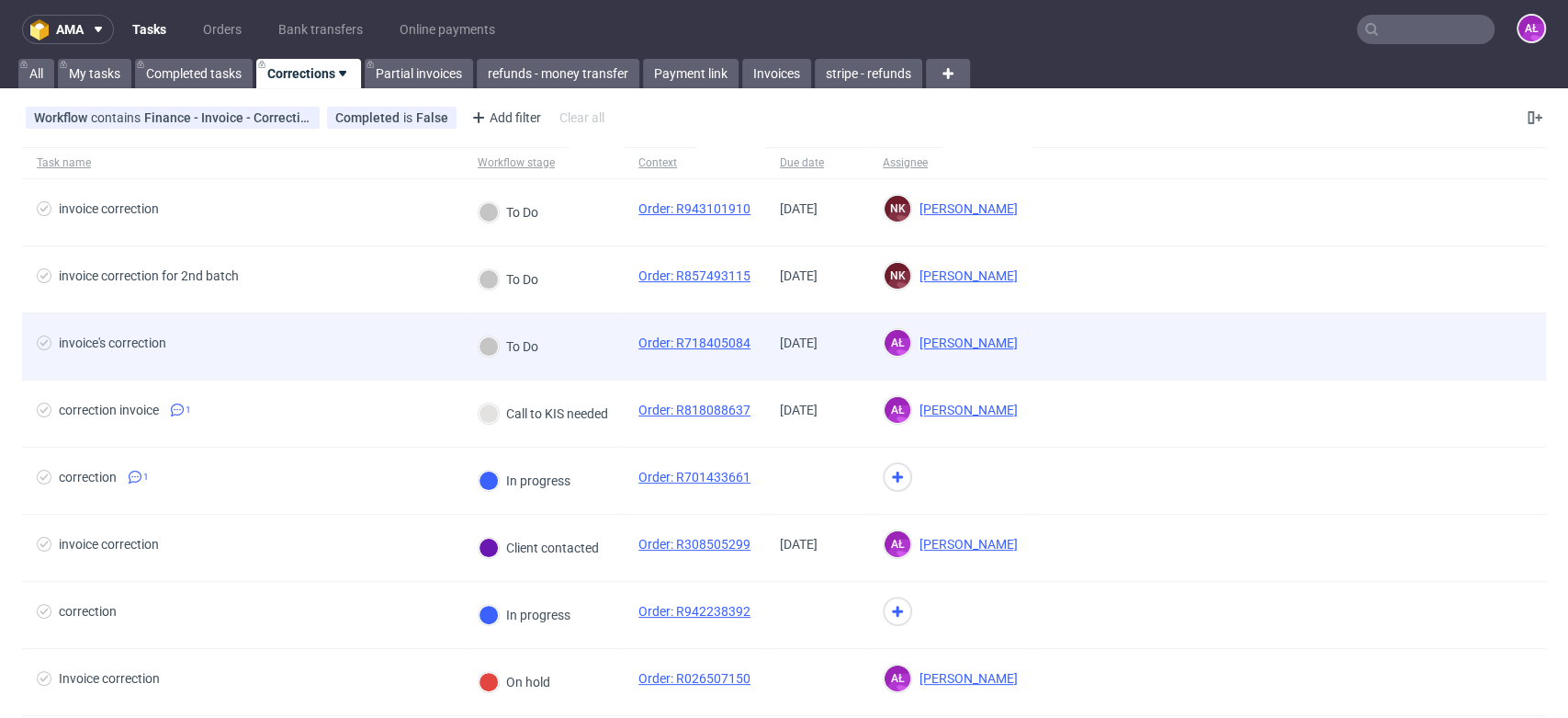
drag, startPoint x: 572, startPoint y: 373, endPoint x: 577, endPoint y: 360, distance: 13.9
click at [573, 373] on div "To Do" at bounding box center [543, 347] width 161 height 67
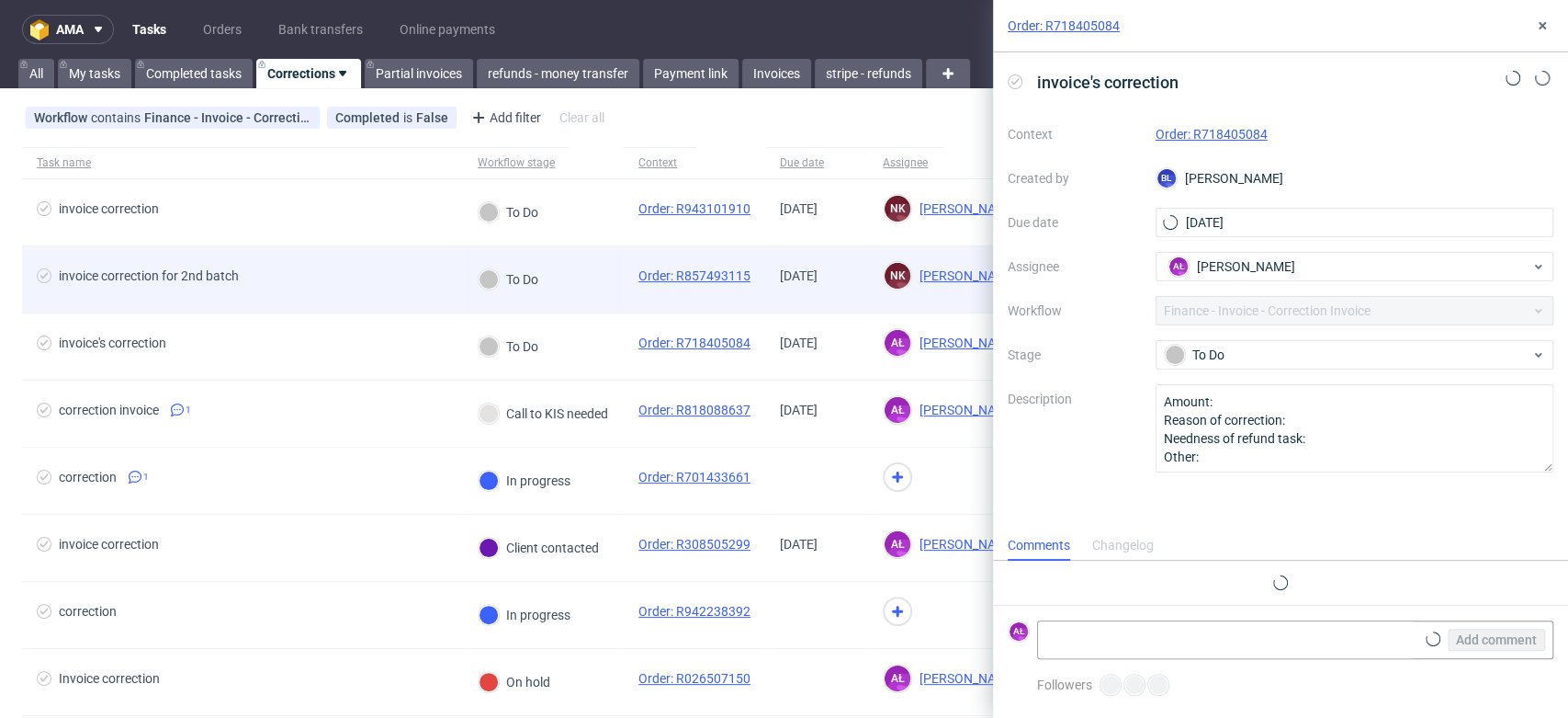
scroll to position [14, 0]
click at [576, 276] on div "To Do" at bounding box center [543, 280] width 161 height 67
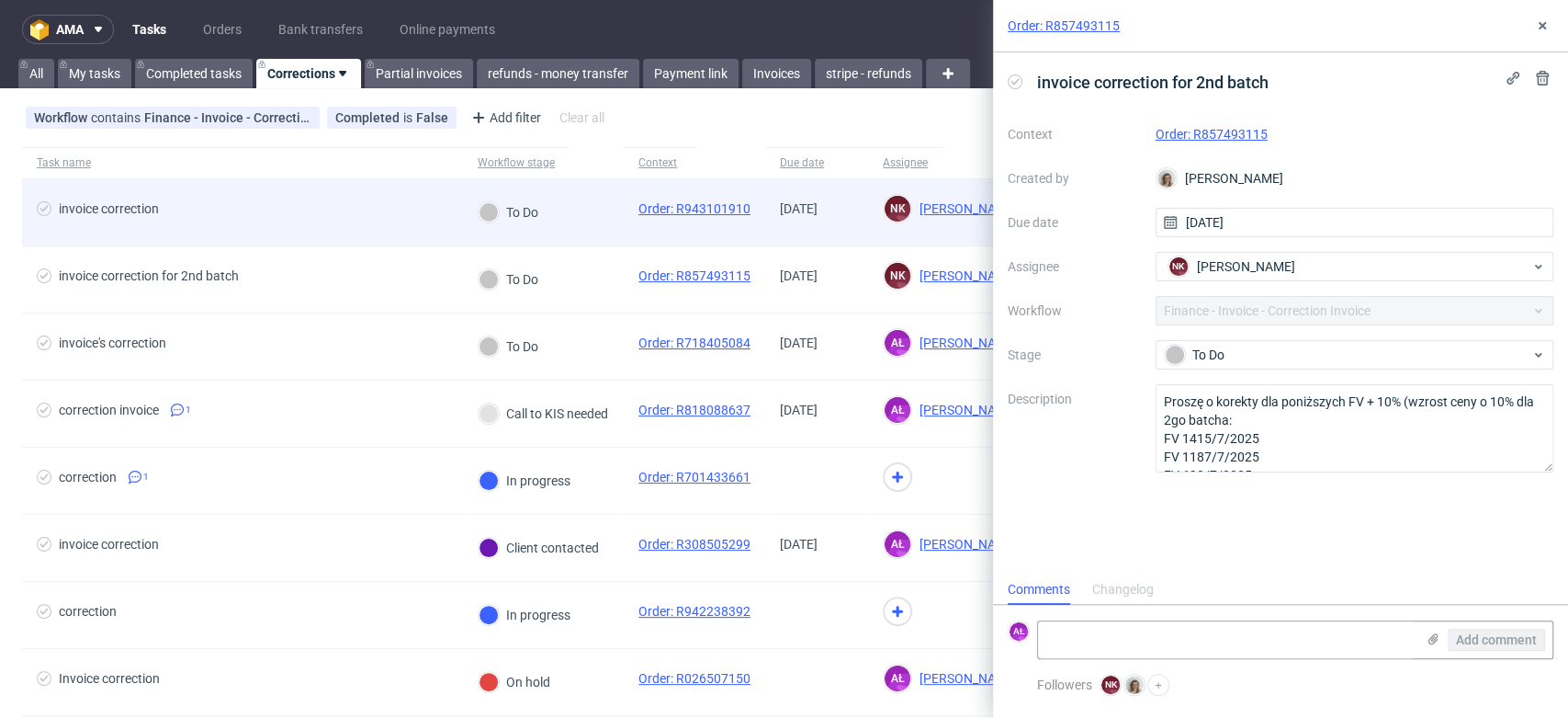
scroll to position [14, 0]
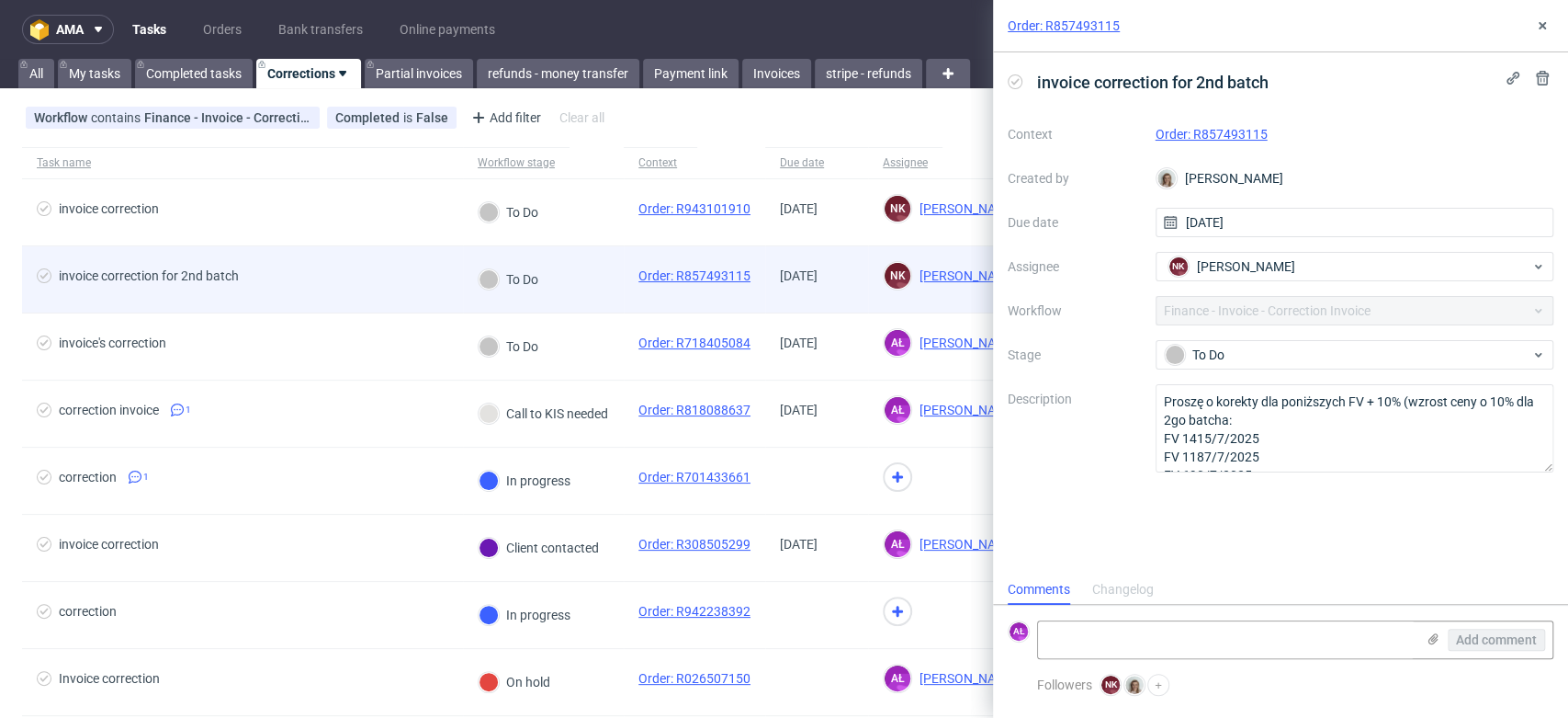
click at [582, 277] on div "To Do" at bounding box center [543, 280] width 161 height 67
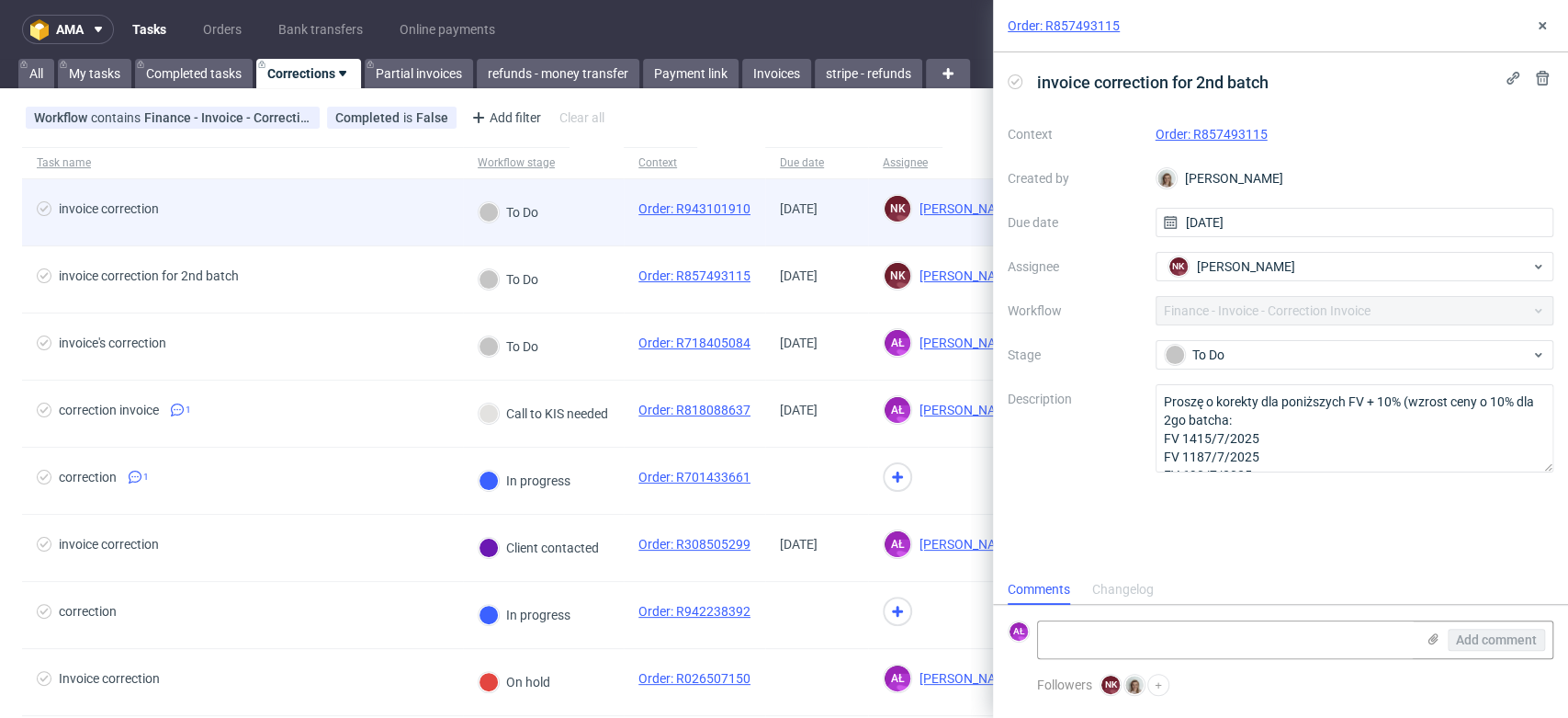
click at [587, 209] on div "To Do" at bounding box center [543, 212] width 161 height 67
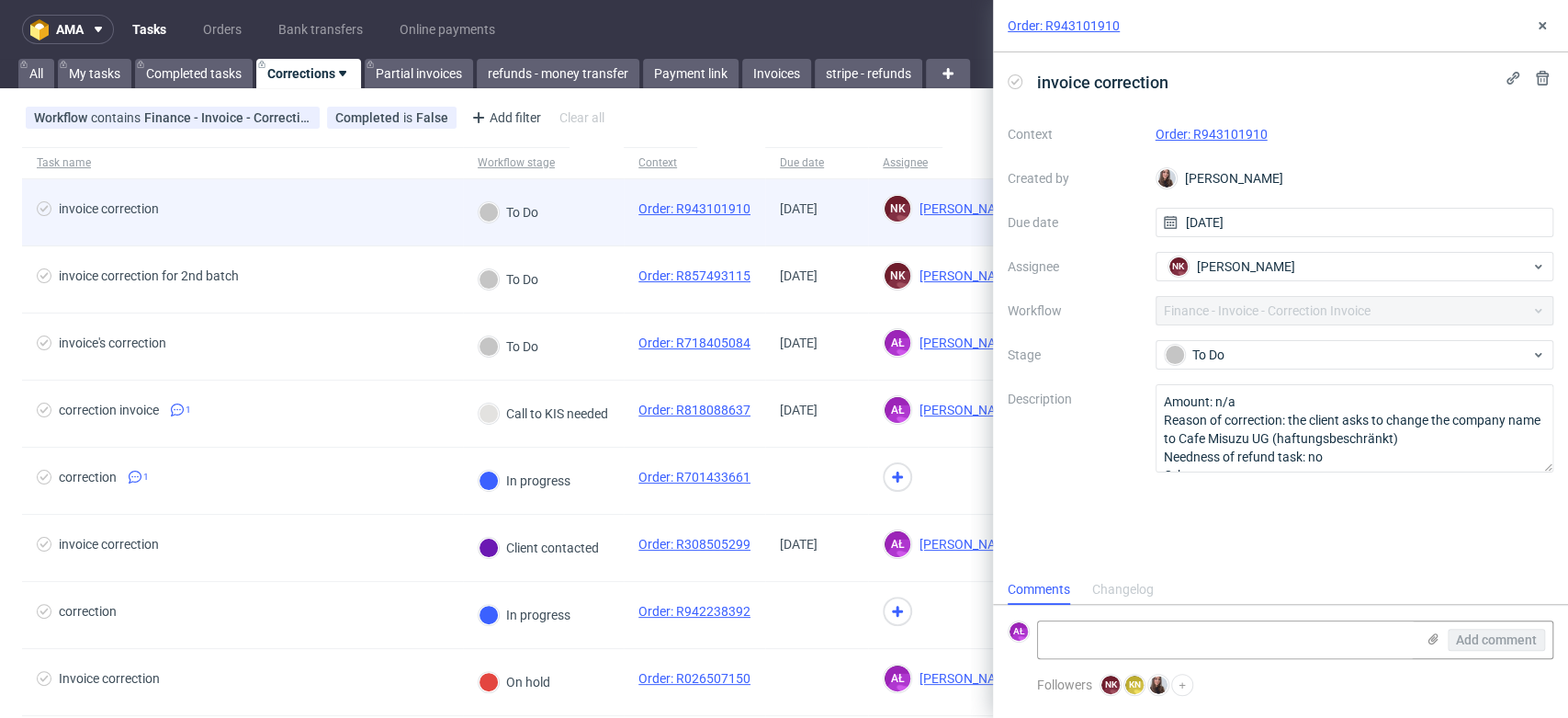
scroll to position [14, 0]
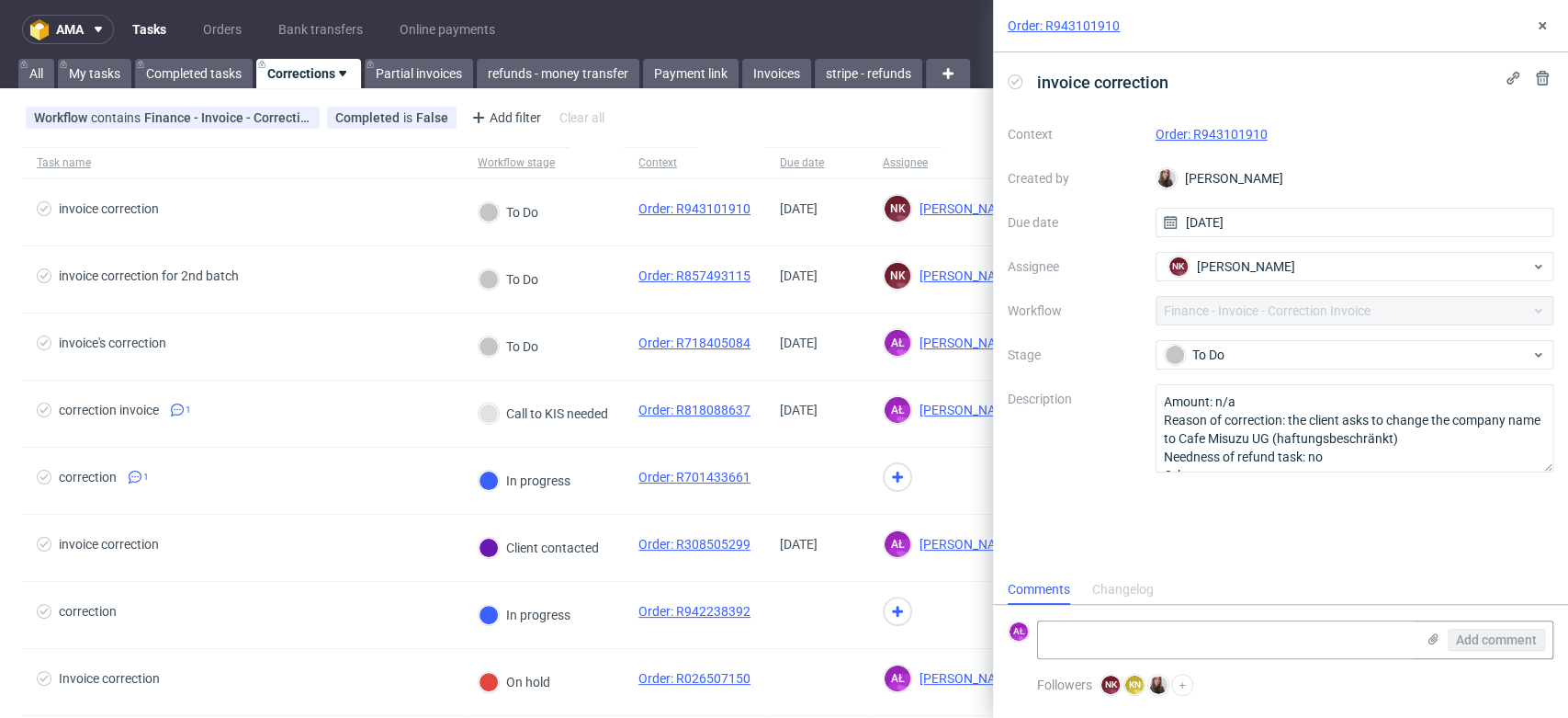
click at [1249, 134] on link "Order: R943101910" at bounding box center [1211, 134] width 112 height 14
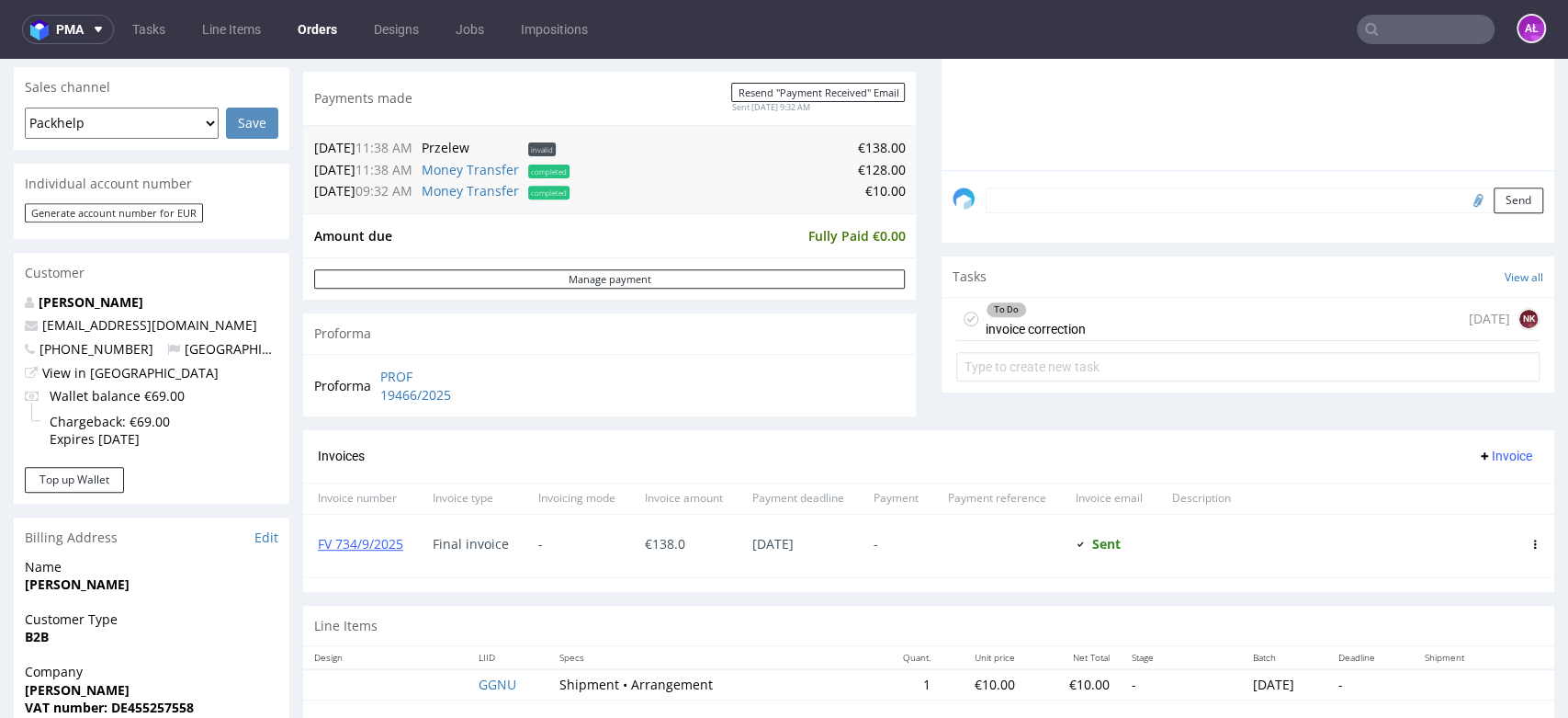
scroll to position [510, 0]
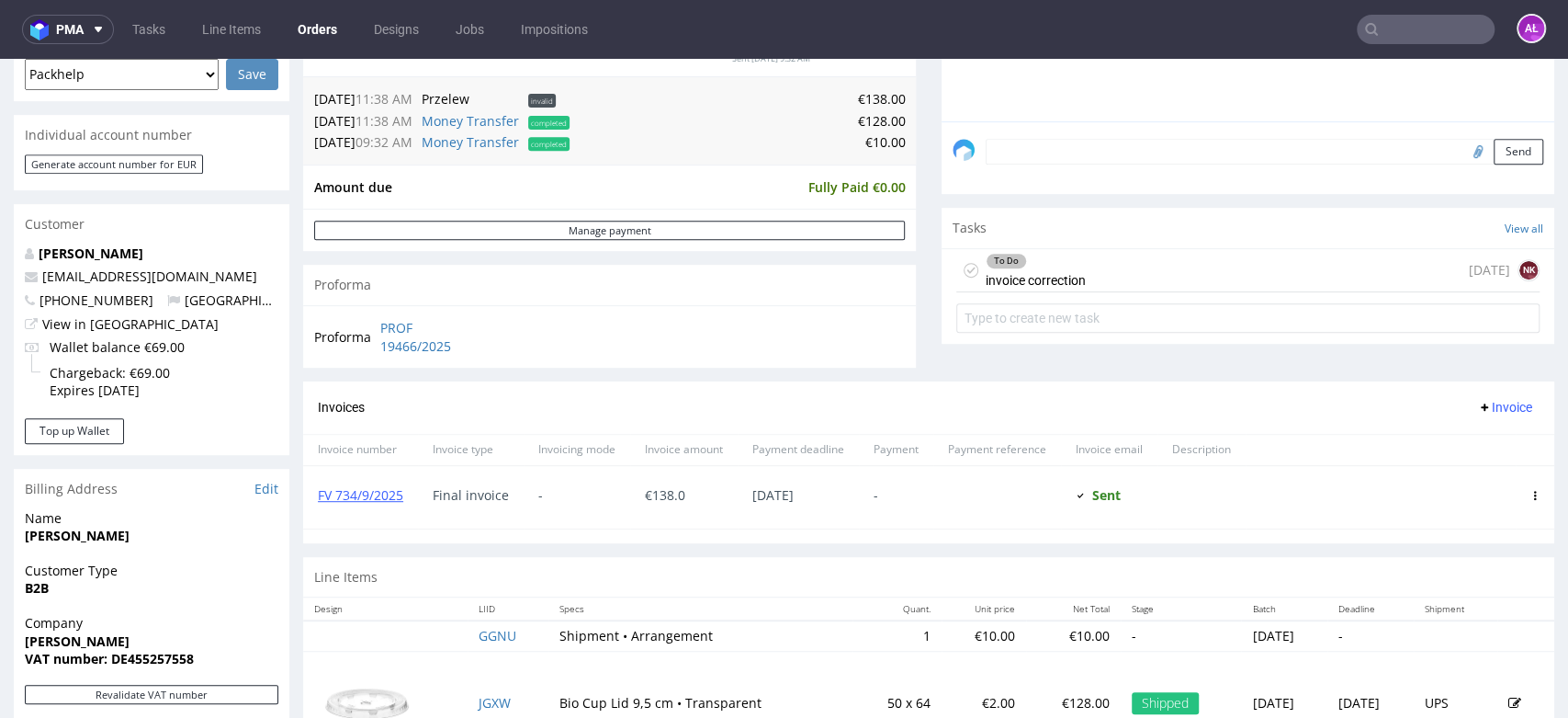
click at [1043, 282] on div "To Do invoice correction" at bounding box center [1035, 270] width 100 height 42
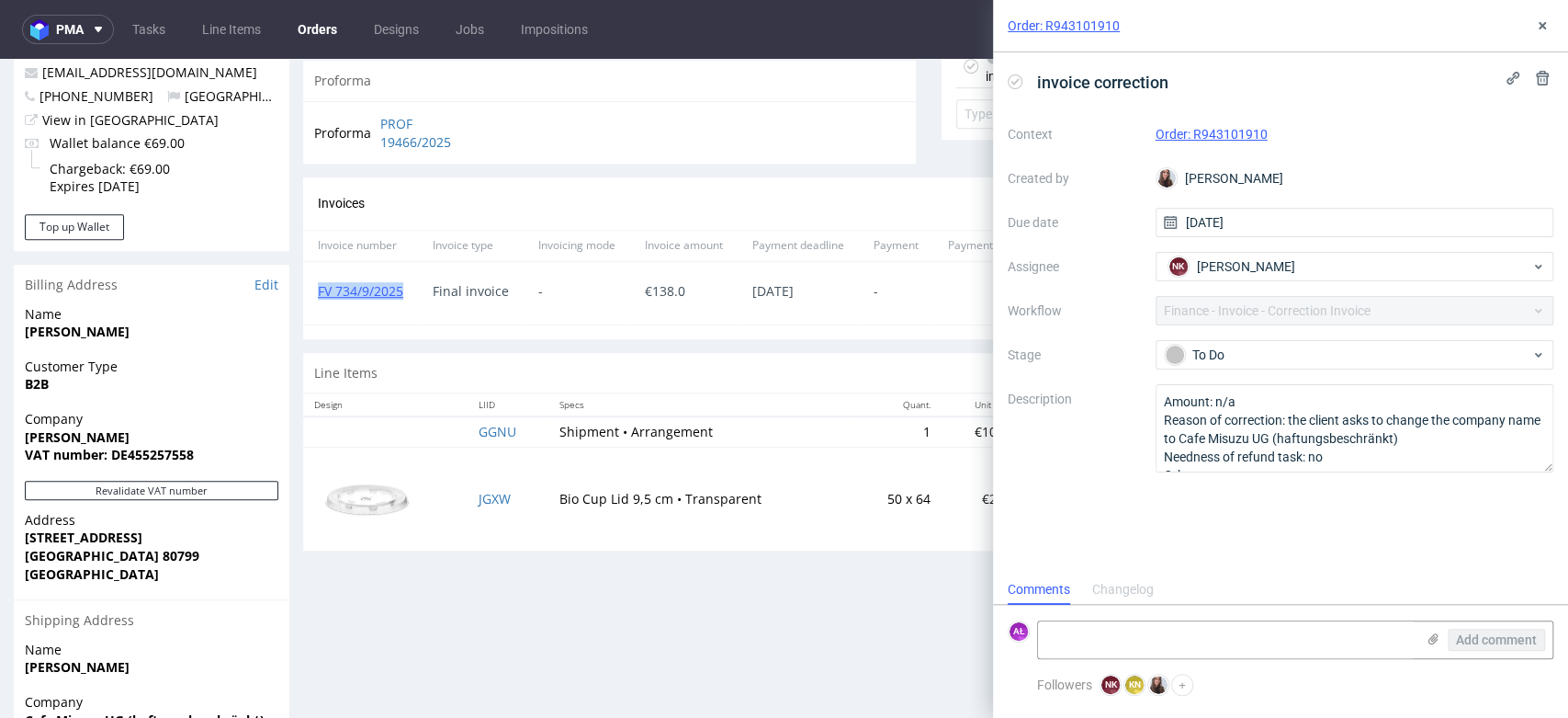
drag, startPoint x: 414, startPoint y: 305, endPoint x: 316, endPoint y: 301, distance: 98.1
click at [316, 301] on div "FV 734/9/2025" at bounding box center [360, 293] width 115 height 62
copy link "FV 734/9/2025"
click at [706, 177] on div "Invoices Invoice" at bounding box center [928, 203] width 1251 height 53
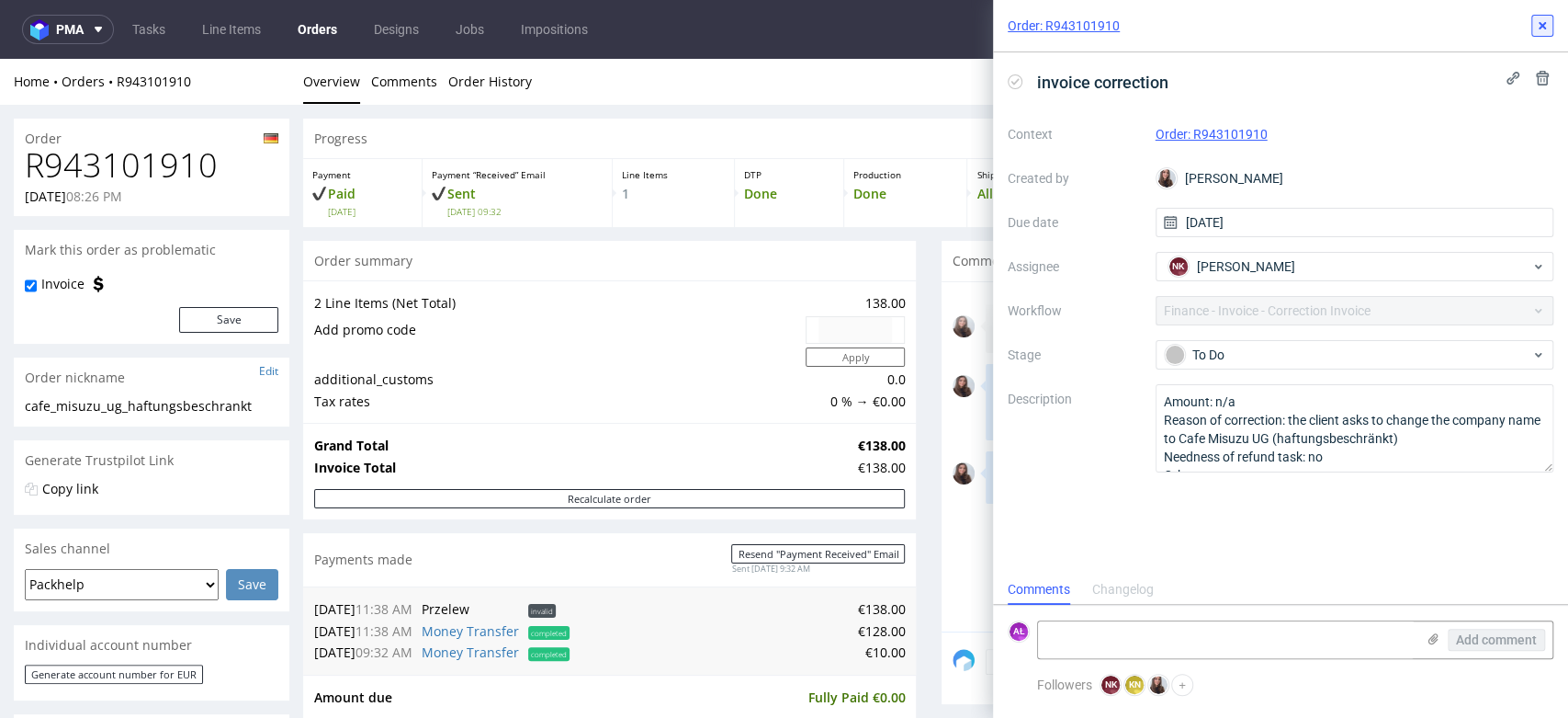
click at [1543, 22] on use at bounding box center [1542, 26] width 8 height 8
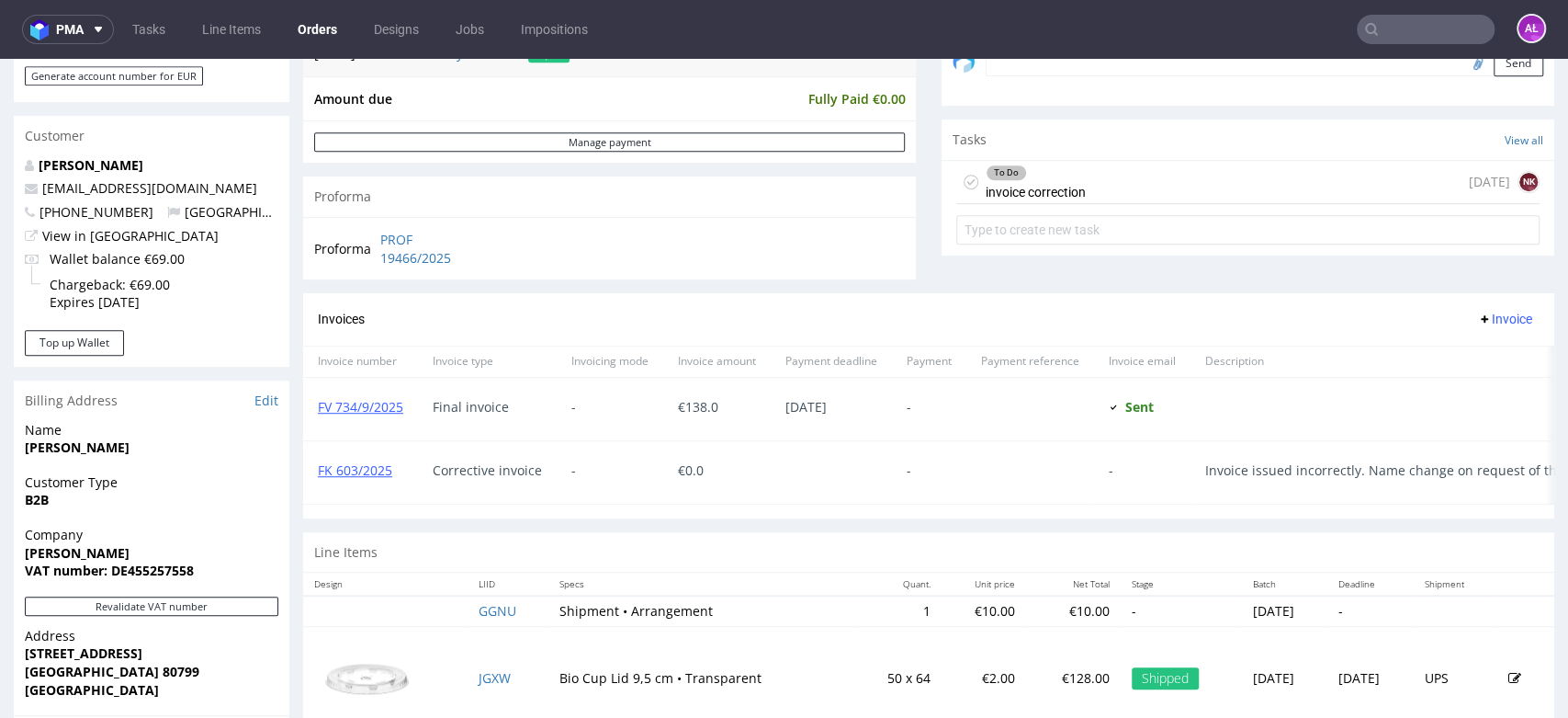
scroll to position [612, 0]
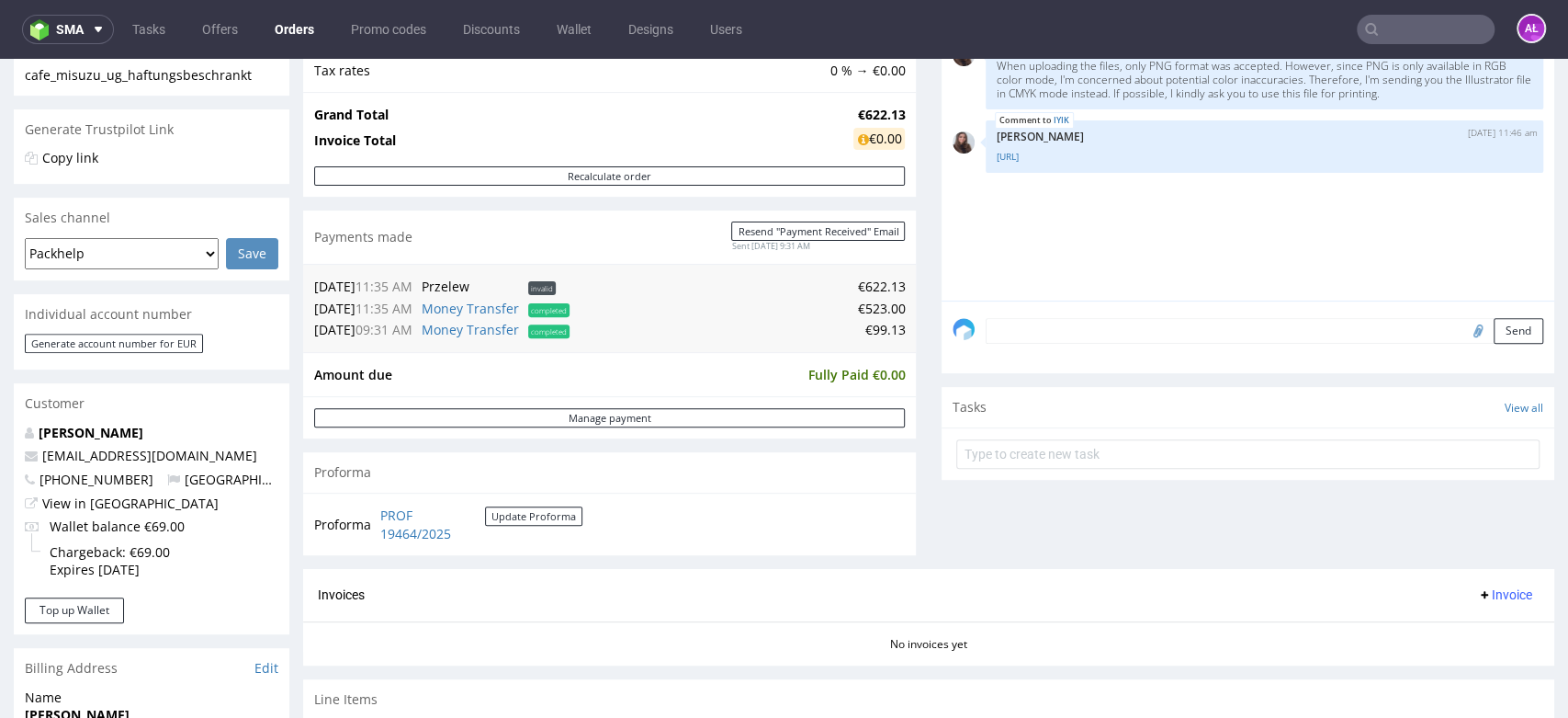
scroll to position [612, 0]
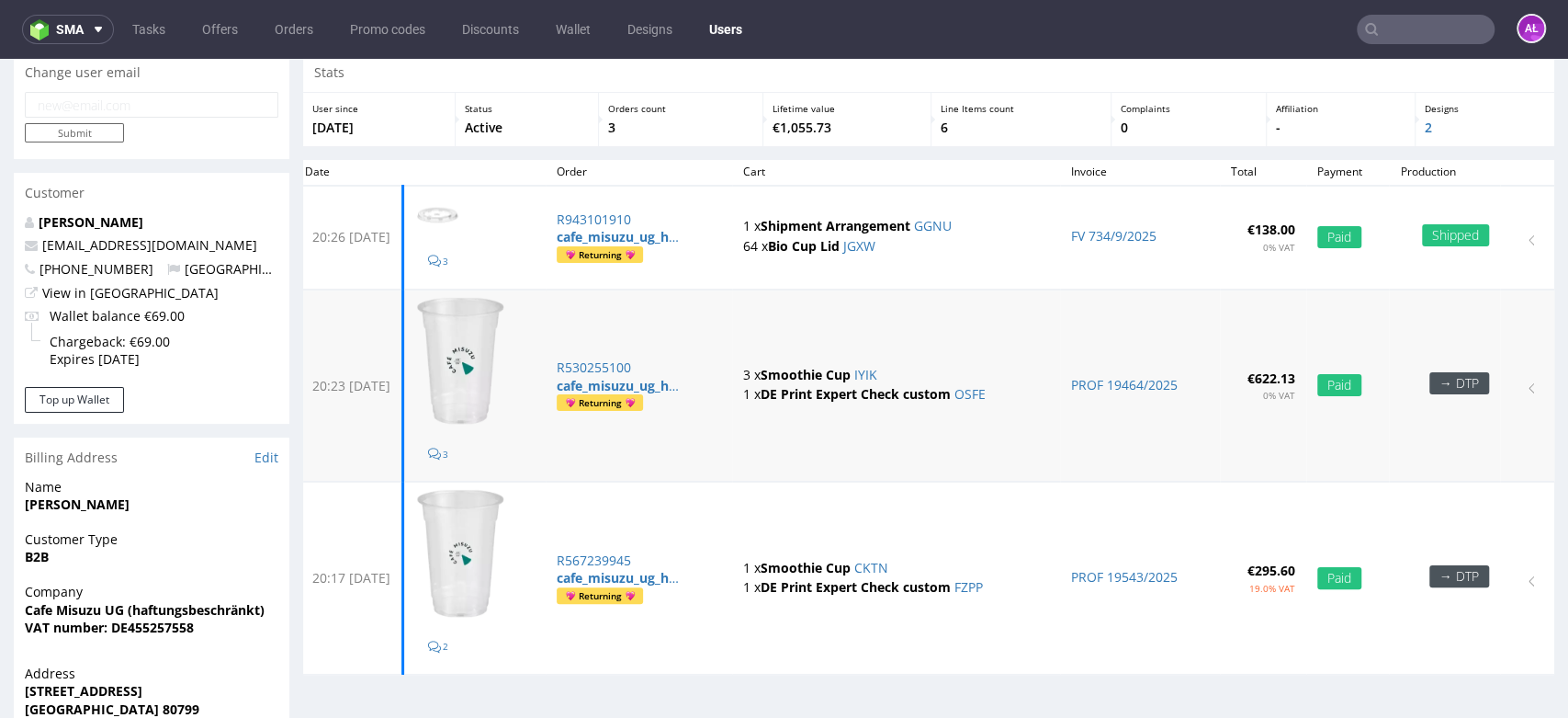
scroll to position [102, 0]
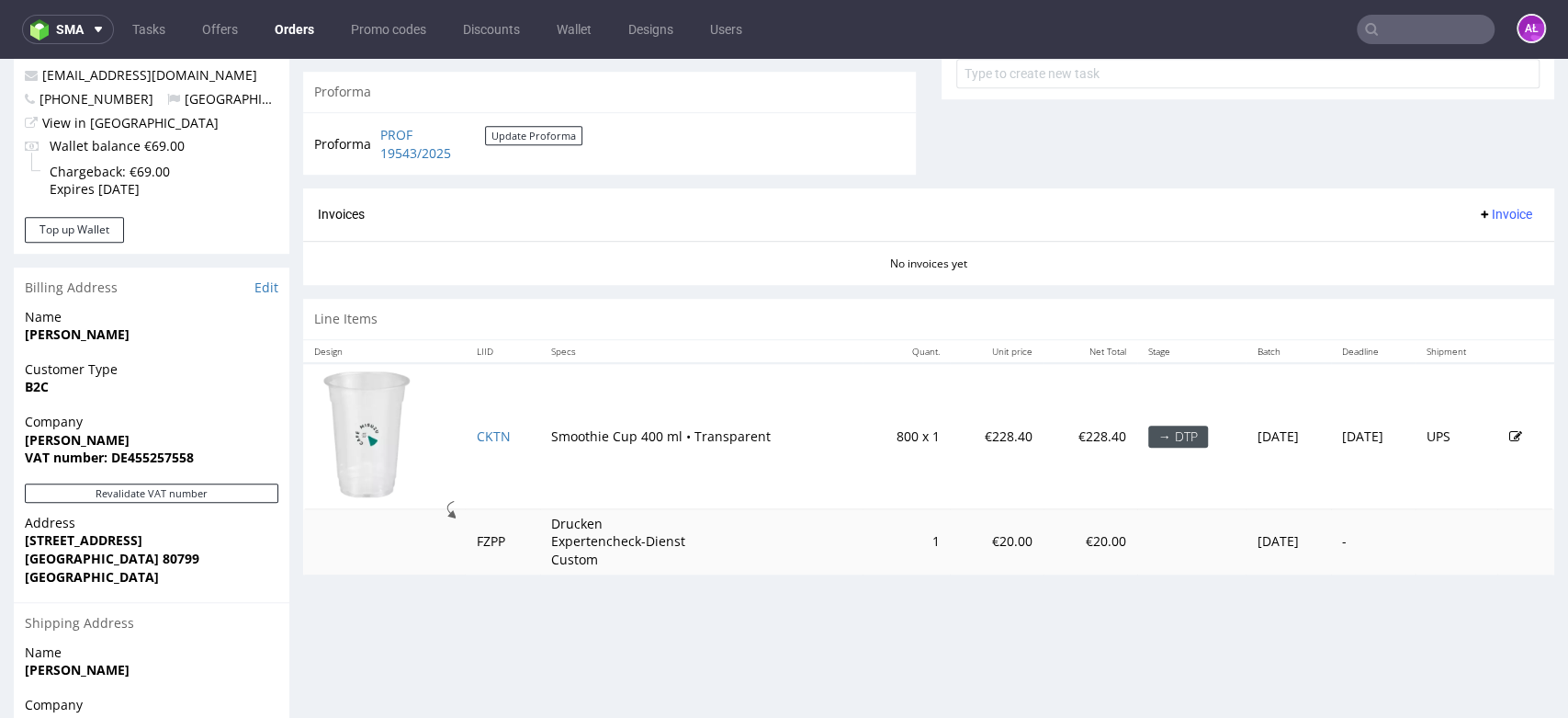
scroll to position [714, 0]
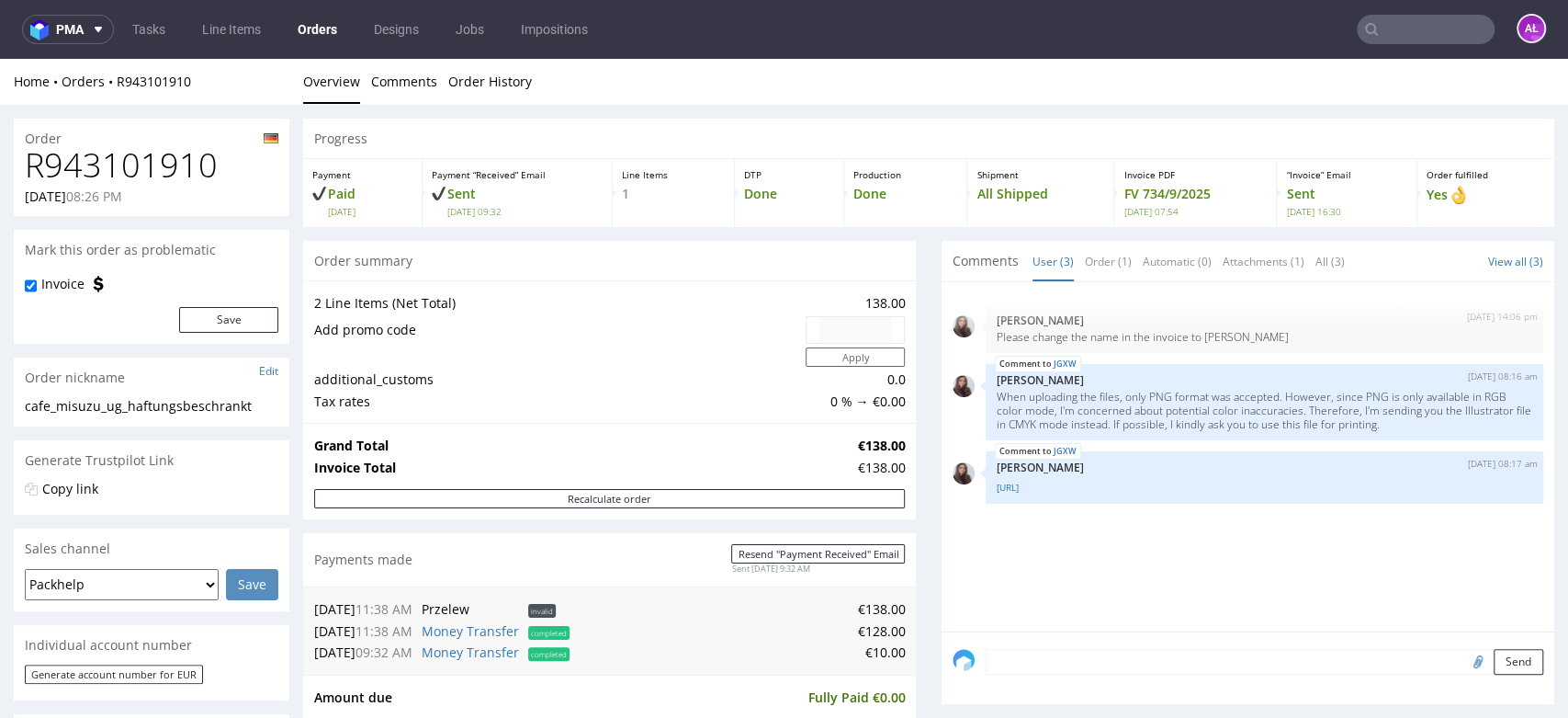
scroll to position [510, 0]
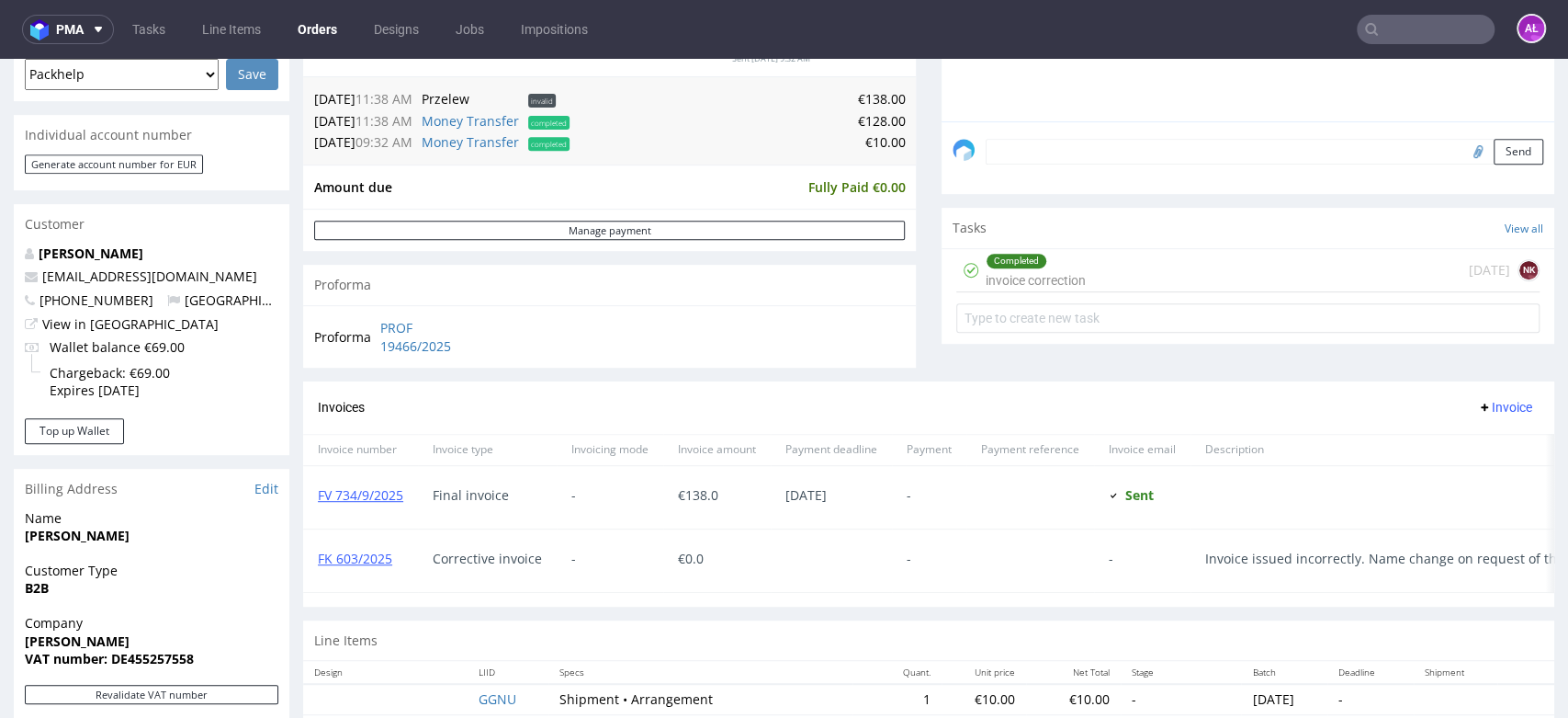
click at [1117, 254] on div "Completed invoice correction today NK" at bounding box center [1247, 270] width 583 height 43
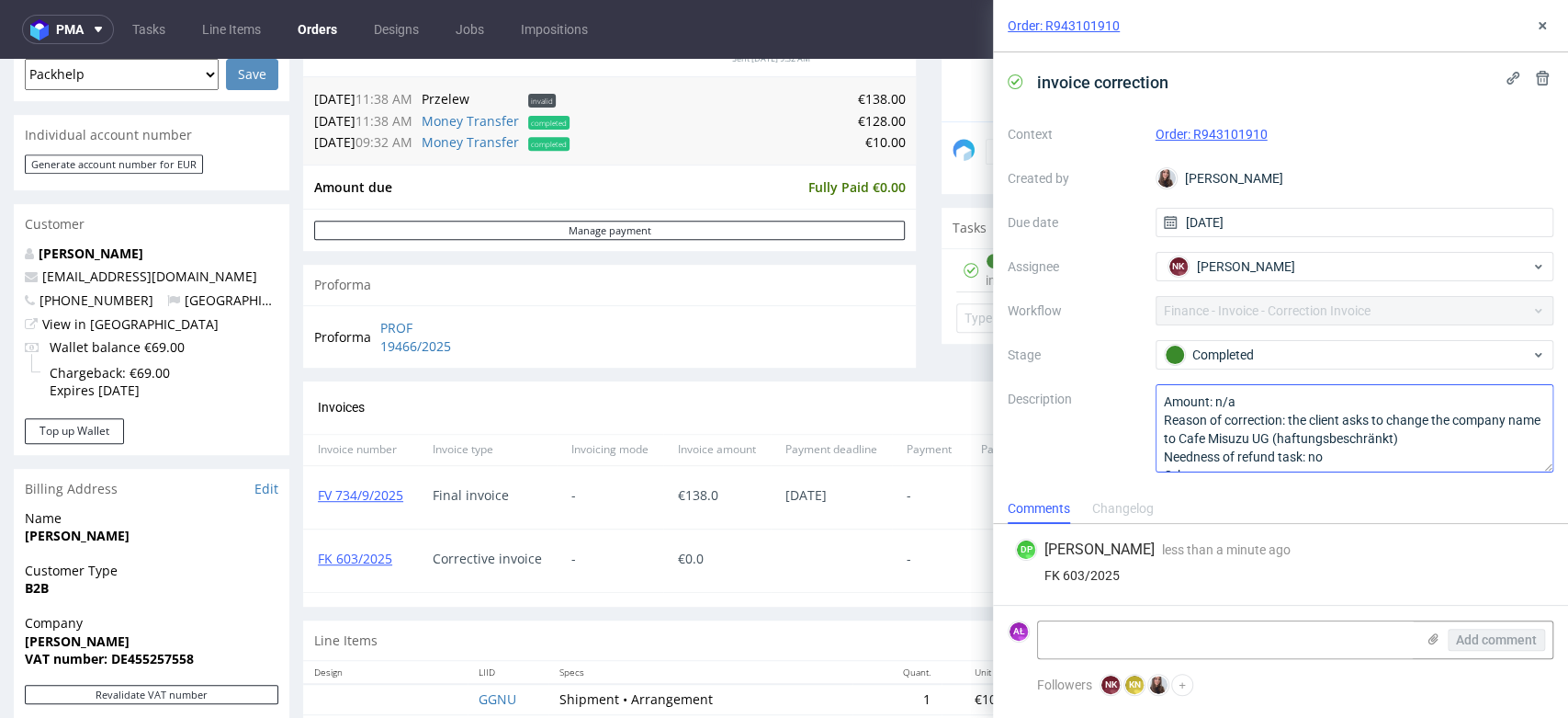
scroll to position [19, 0]
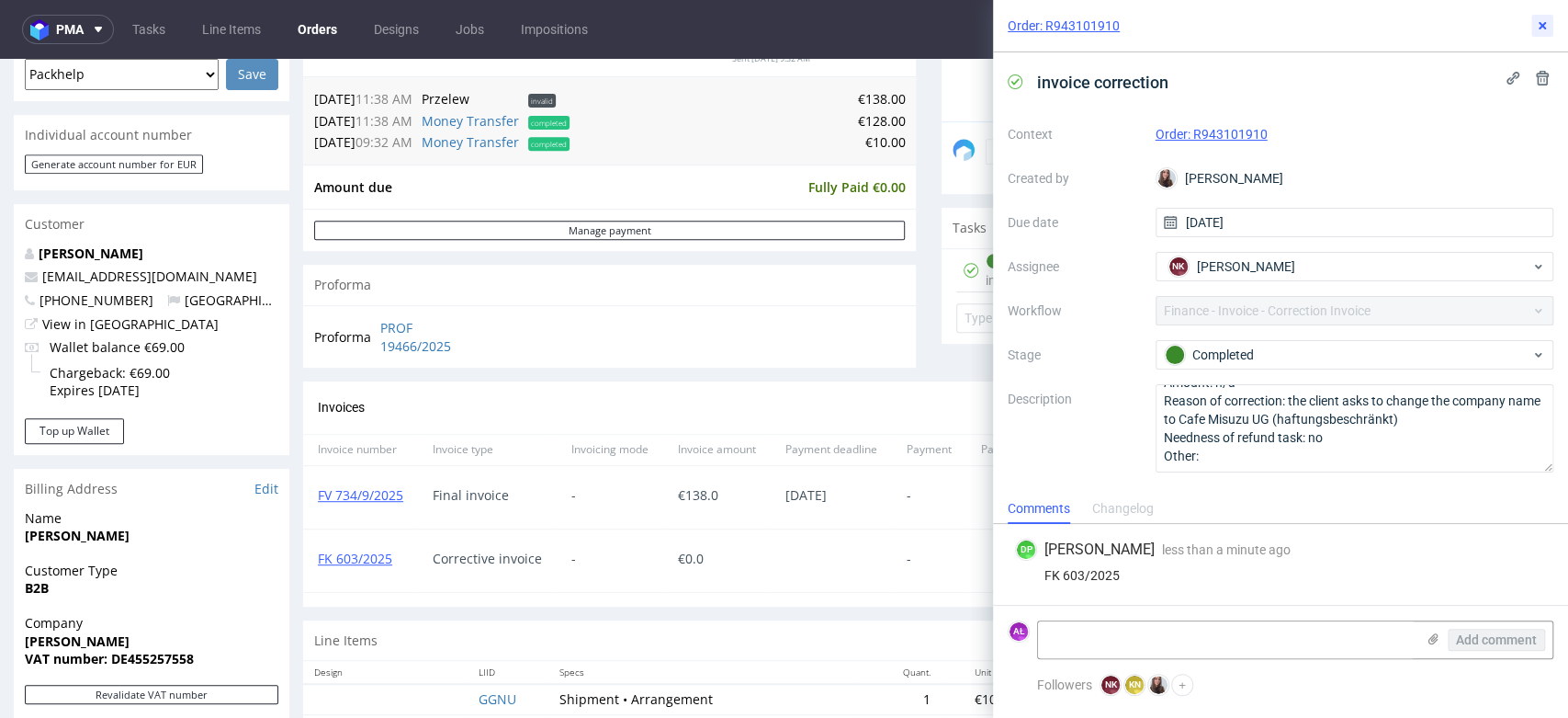
click at [1538, 20] on icon at bounding box center [1541, 25] width 14 height 14
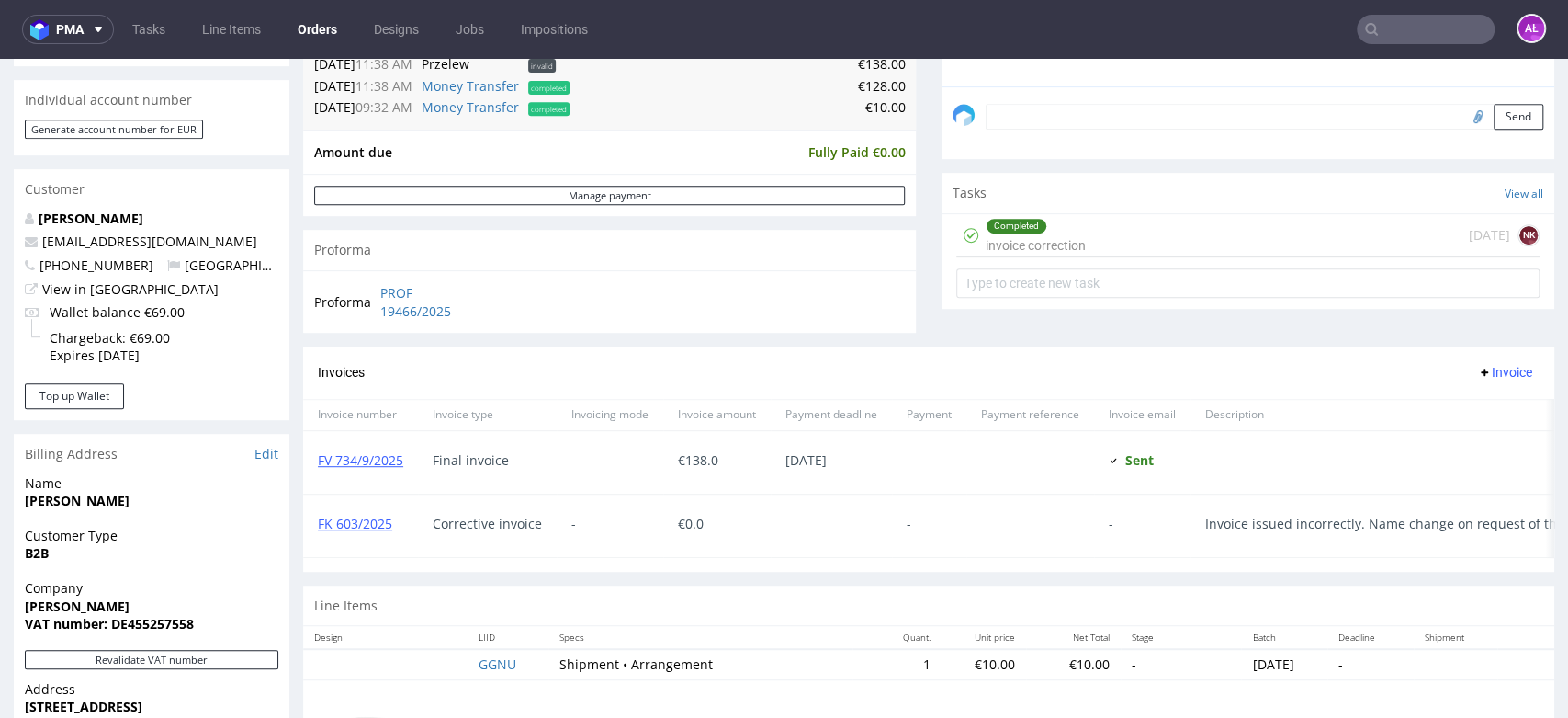
scroll to position [510, 0]
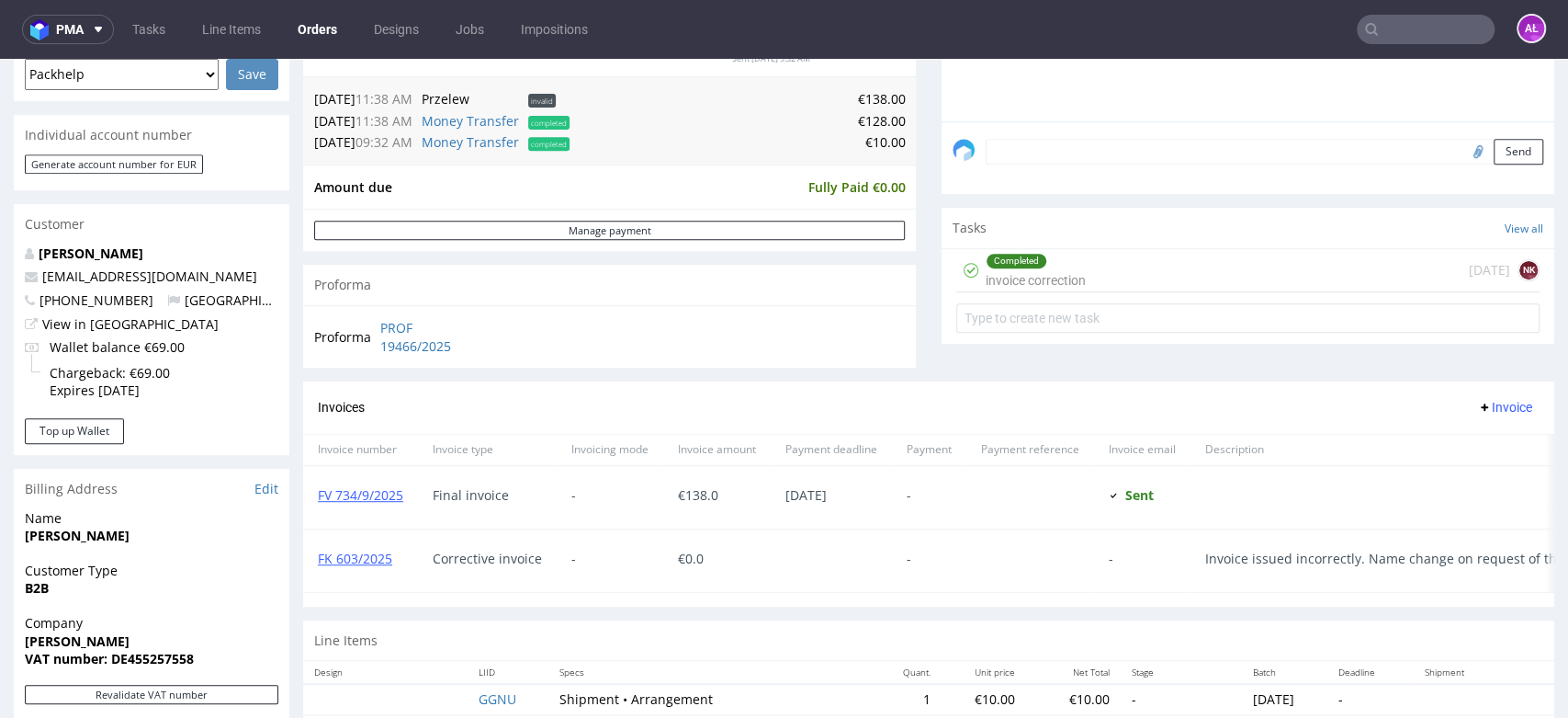
click at [1124, 275] on div "Completed invoice correction today NK" at bounding box center [1247, 270] width 583 height 43
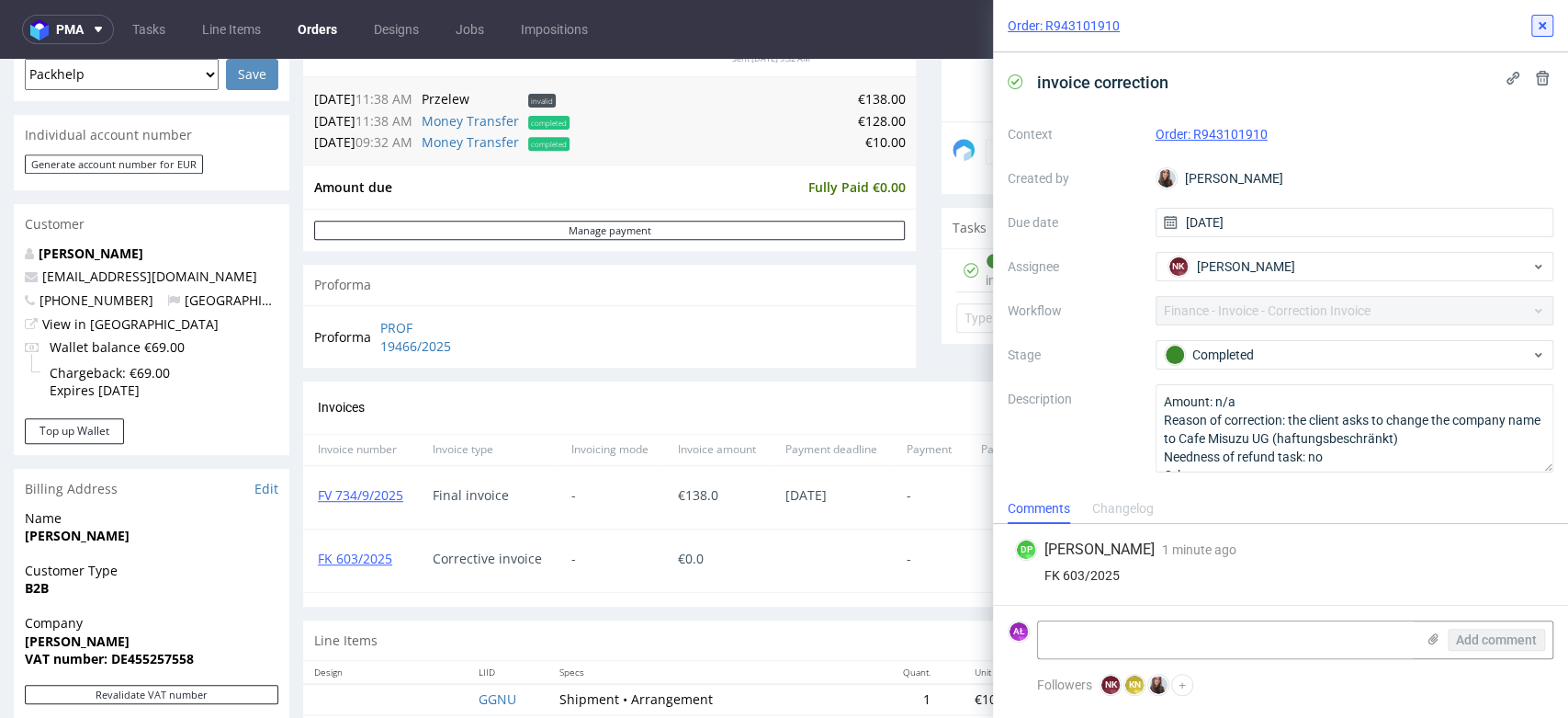
click at [1547, 27] on icon at bounding box center [1541, 25] width 14 height 14
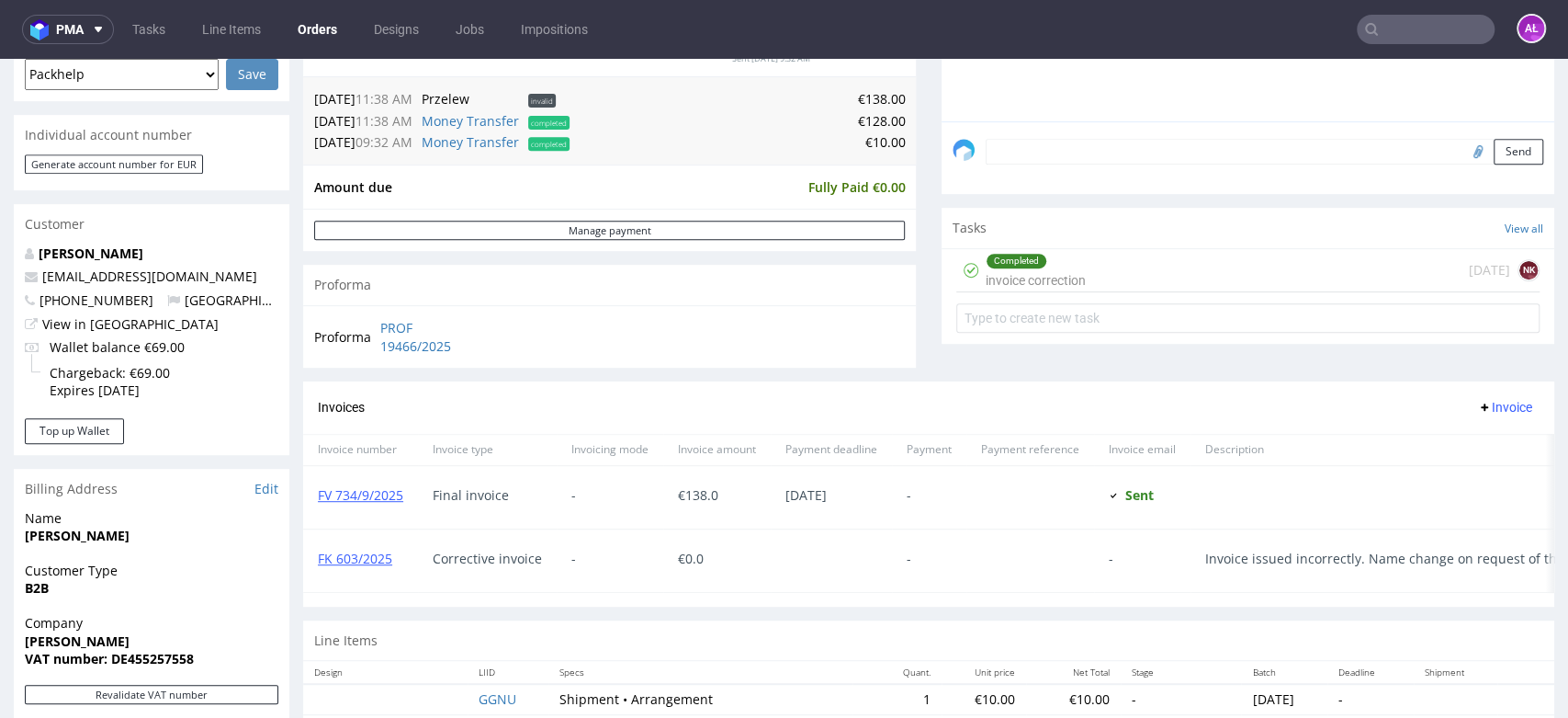
click at [1026, 264] on div "Completed" at bounding box center [1016, 260] width 59 height 14
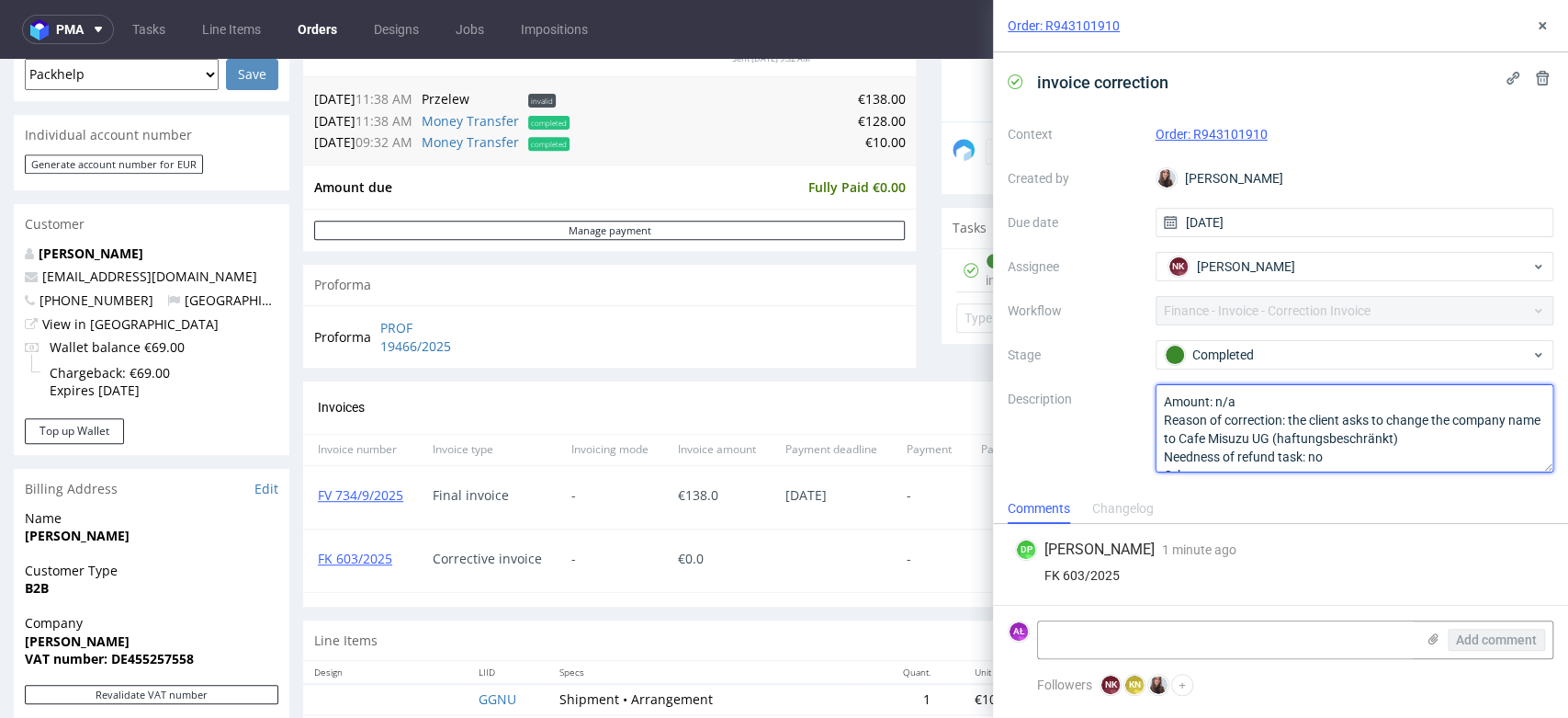
drag, startPoint x: 1428, startPoint y: 443, endPoint x: 1228, endPoint y: 448, distance: 200.1
click at [1215, 444] on textarea "Amount: n/a Reason of correction: the client asks to change the company name to…" at bounding box center [1354, 428] width 398 height 88
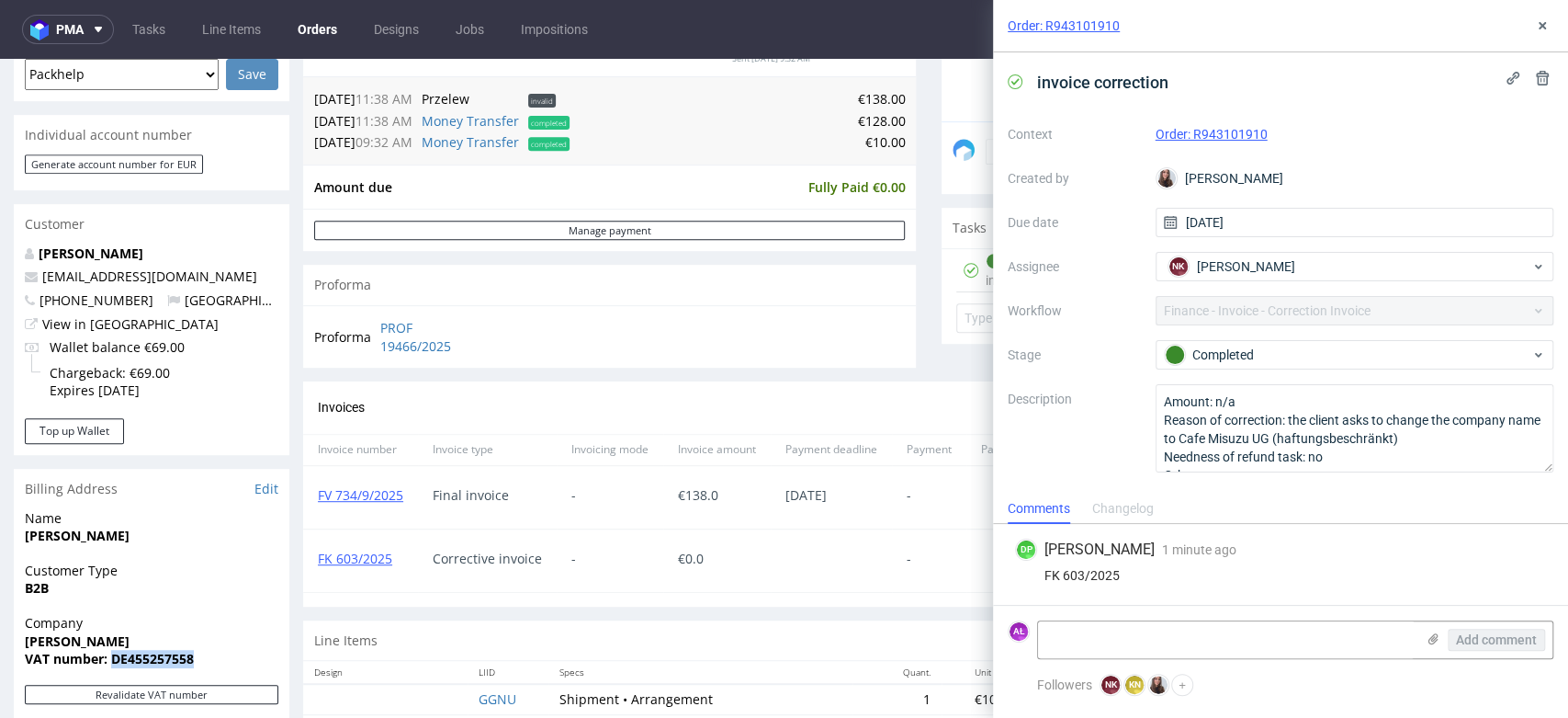
drag, startPoint x: 203, startPoint y: 656, endPoint x: 109, endPoint y: 666, distance: 94.5
click at [109, 666] on span "VAT number: DE455257558" at bounding box center [151, 658] width 253 height 18
copy strong "DE455257558"
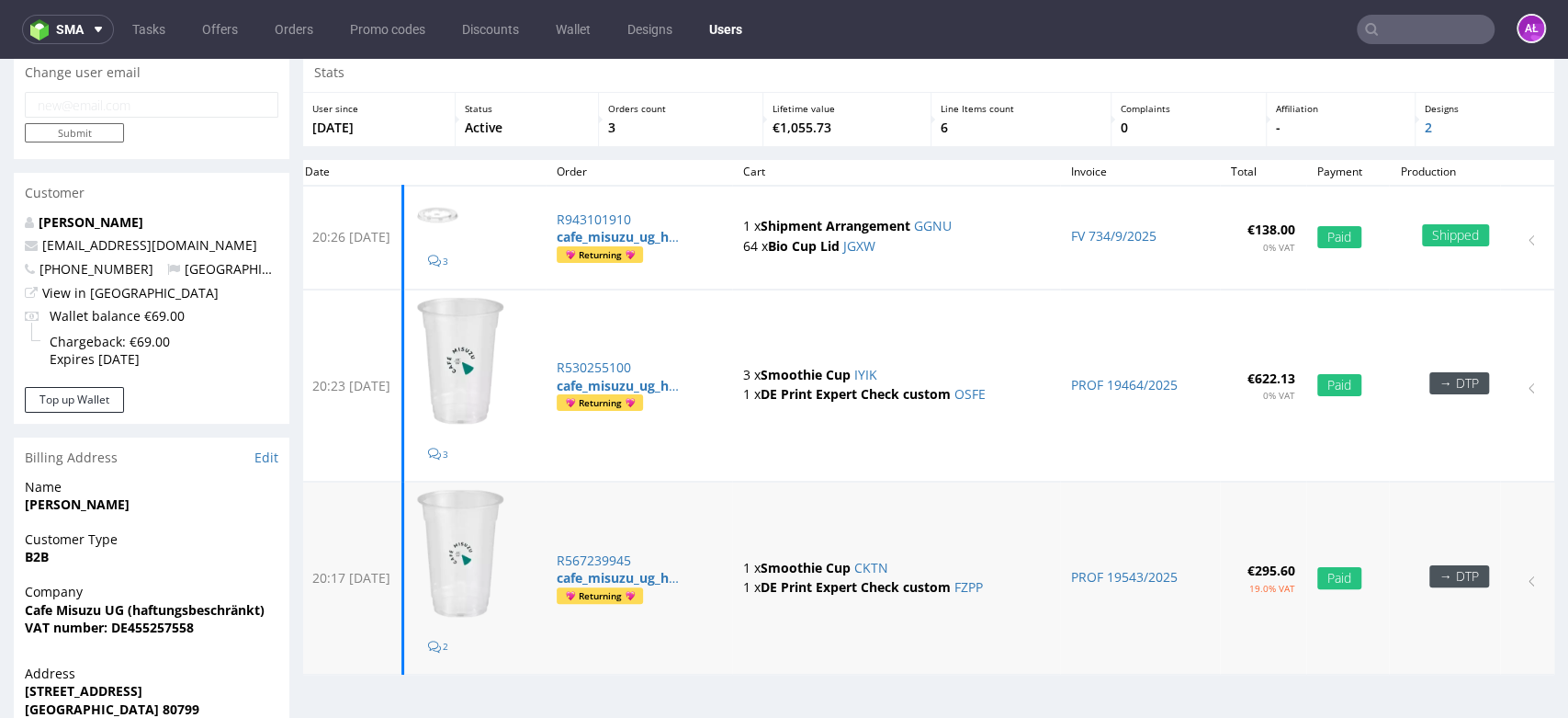
scroll to position [102, 0]
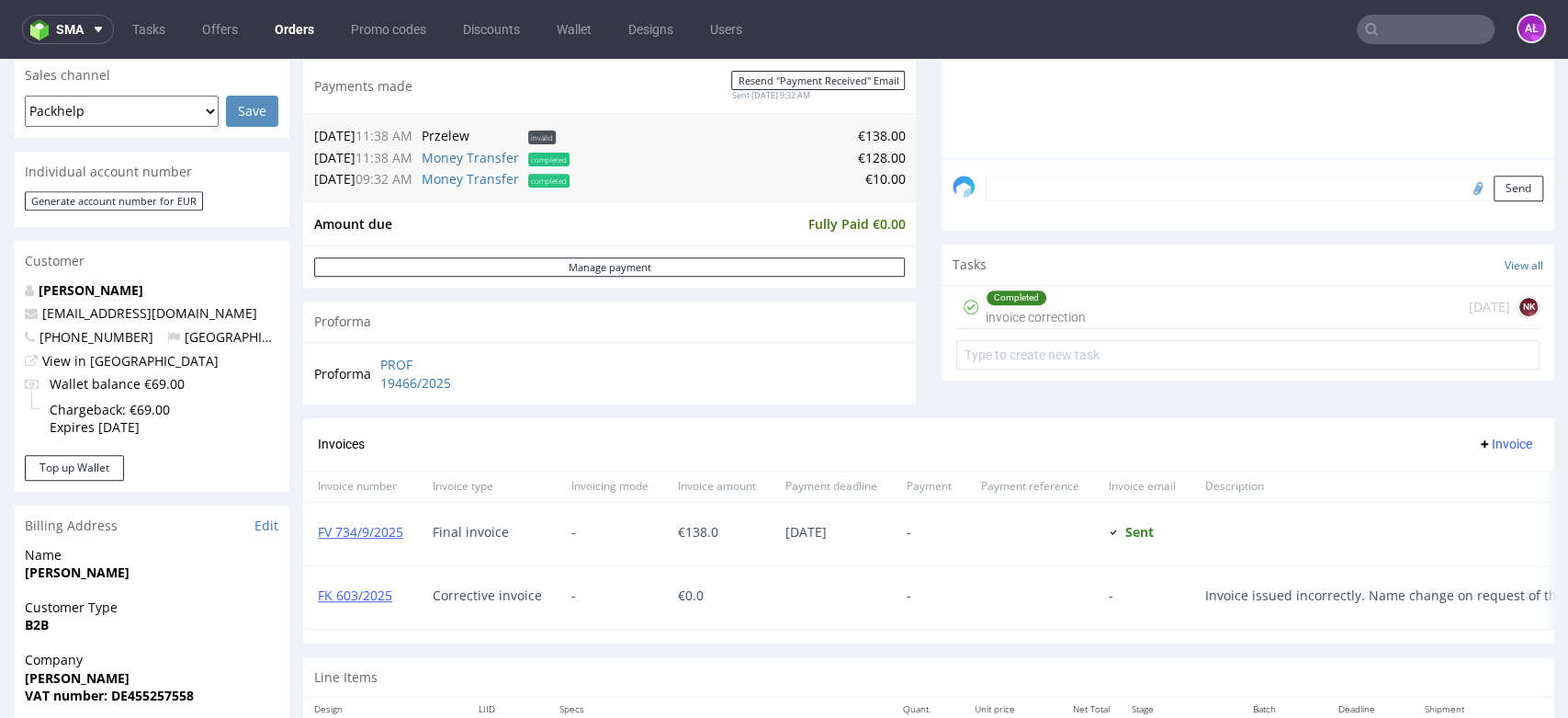
scroll to position [714, 0]
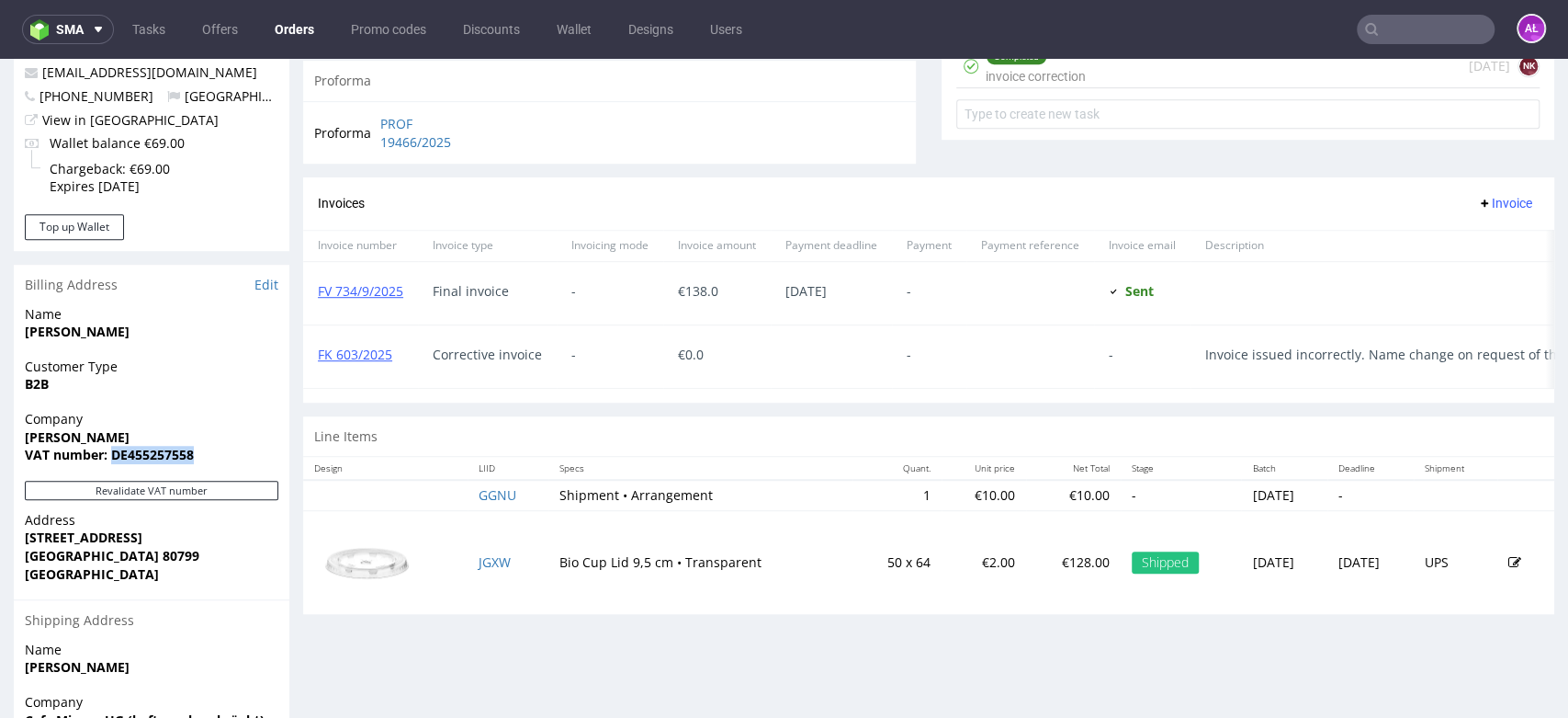
drag, startPoint x: 219, startPoint y: 446, endPoint x: 114, endPoint y: 461, distance: 106.1
click at [114, 461] on span "VAT number: DE455257558" at bounding box center [151, 454] width 253 height 18
copy strong "DE455257558"
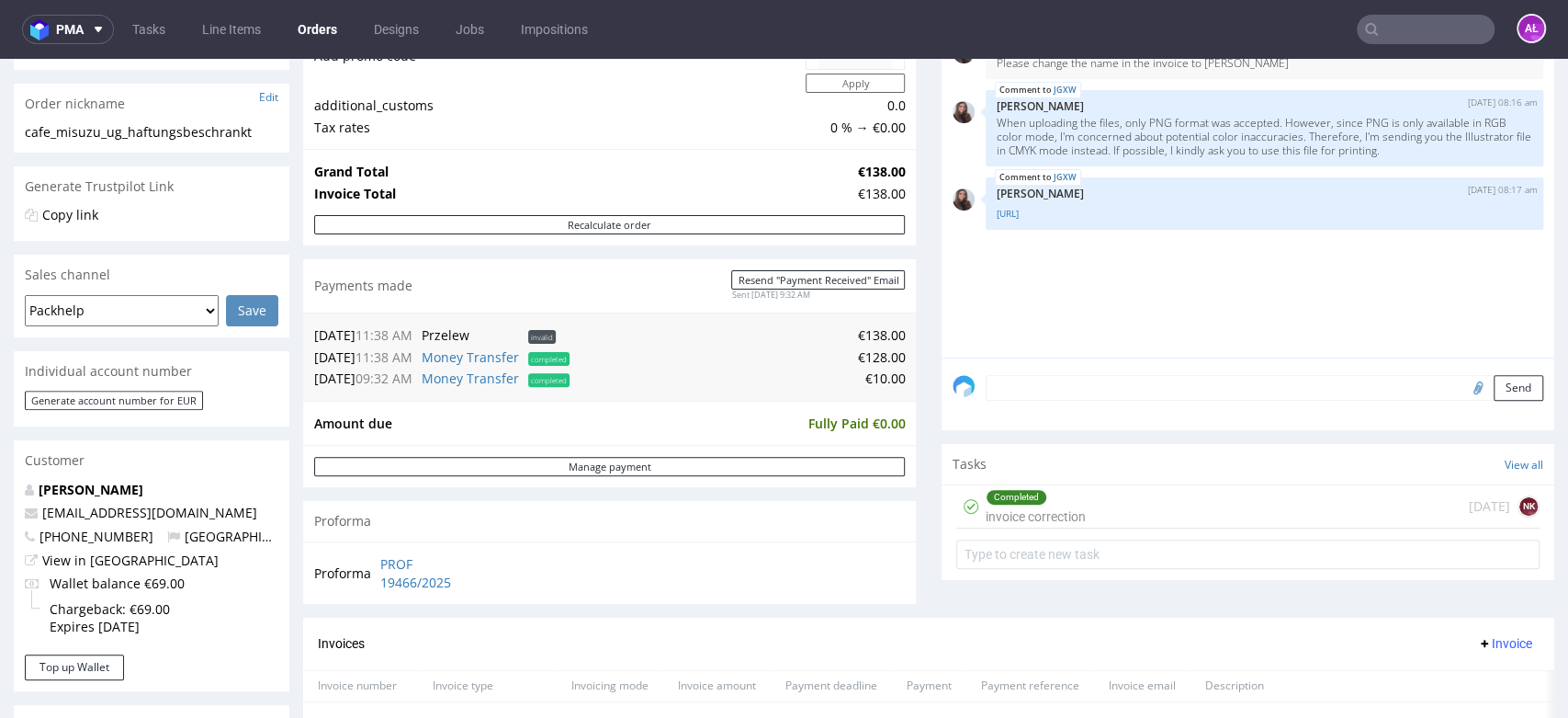
scroll to position [510, 0]
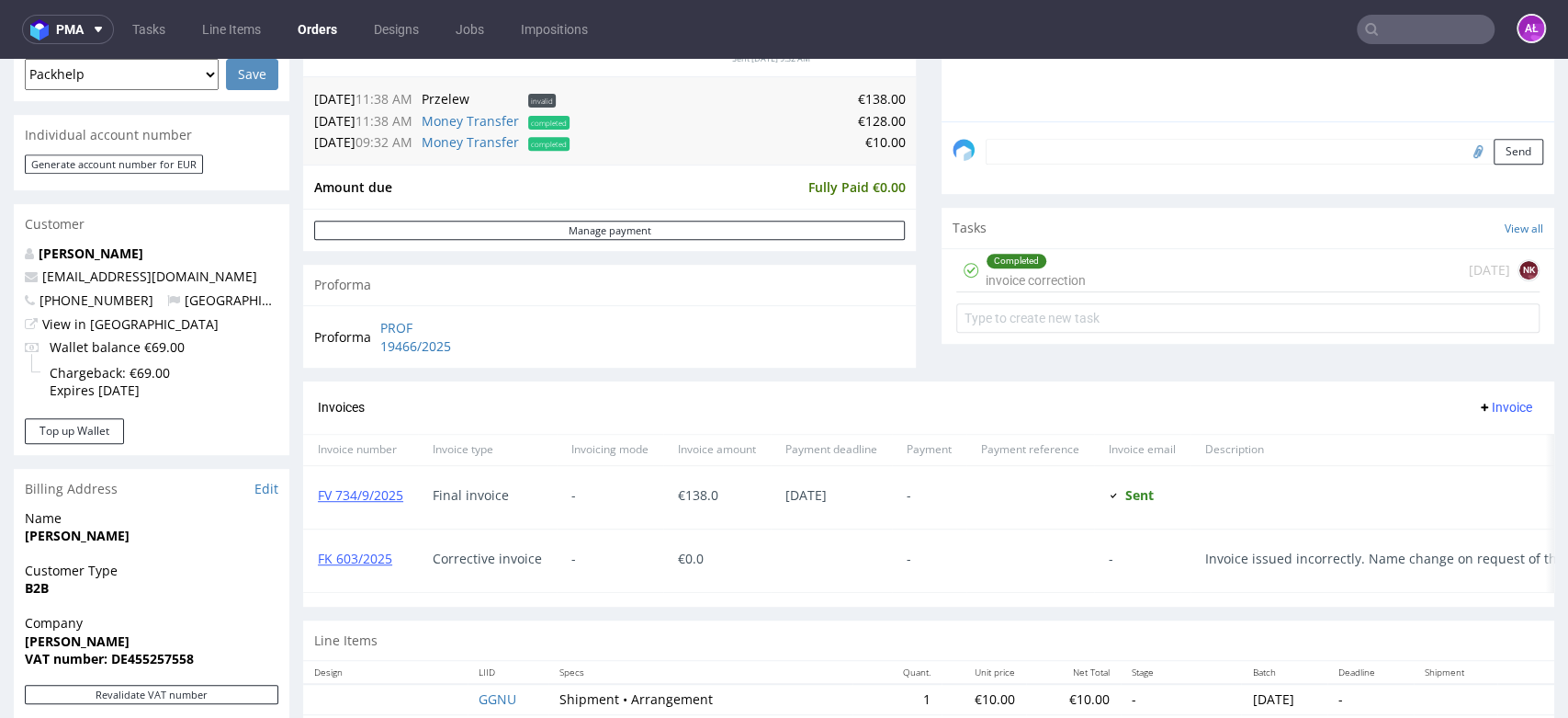
click at [1027, 269] on div "Completed invoice correction" at bounding box center [1035, 270] width 100 height 42
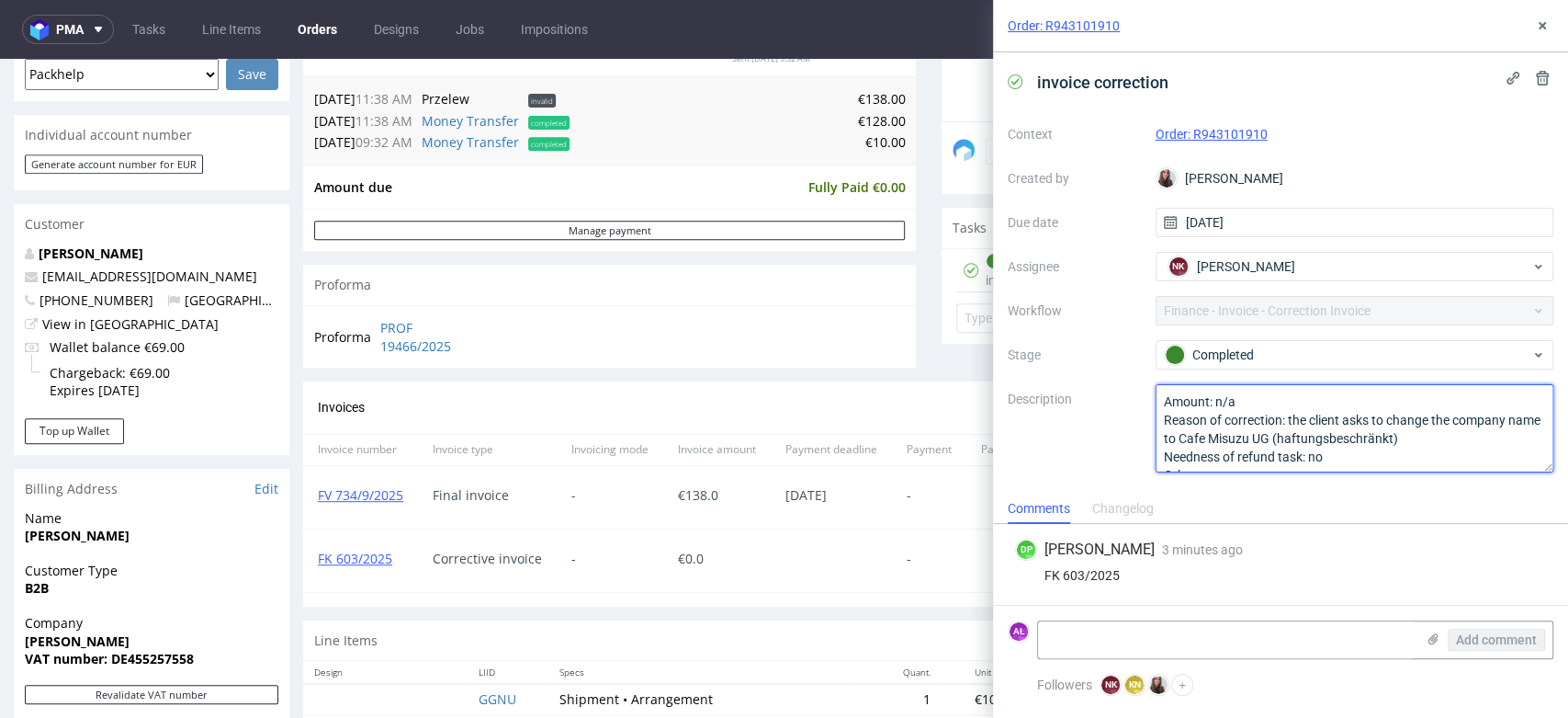
drag, startPoint x: 1213, startPoint y: 440, endPoint x: 1453, endPoint y: 440, distance: 240.0
click at [1453, 440] on textarea "Amount: n/a Reason of correction: the client asks to change the company name to…" at bounding box center [1354, 428] width 398 height 88
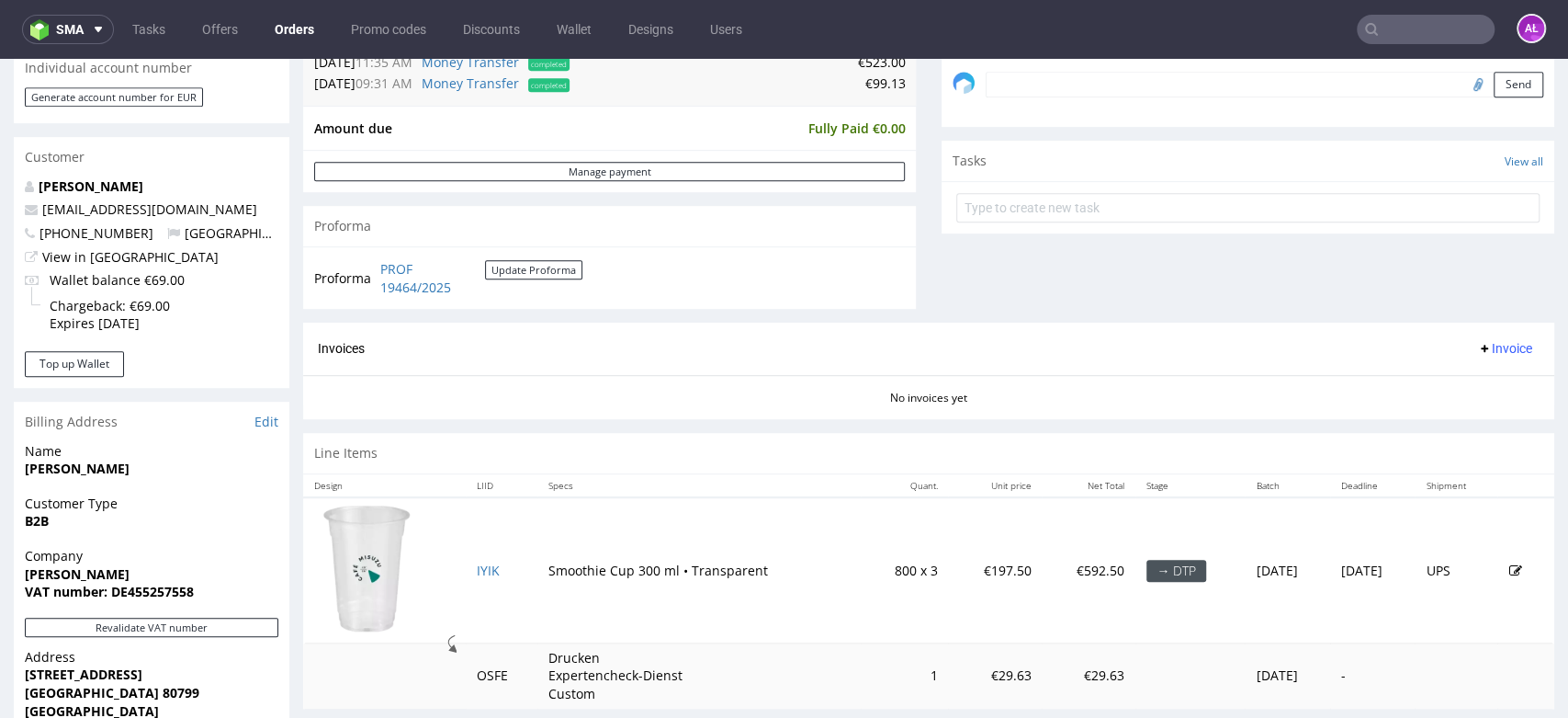
scroll to position [612, 0]
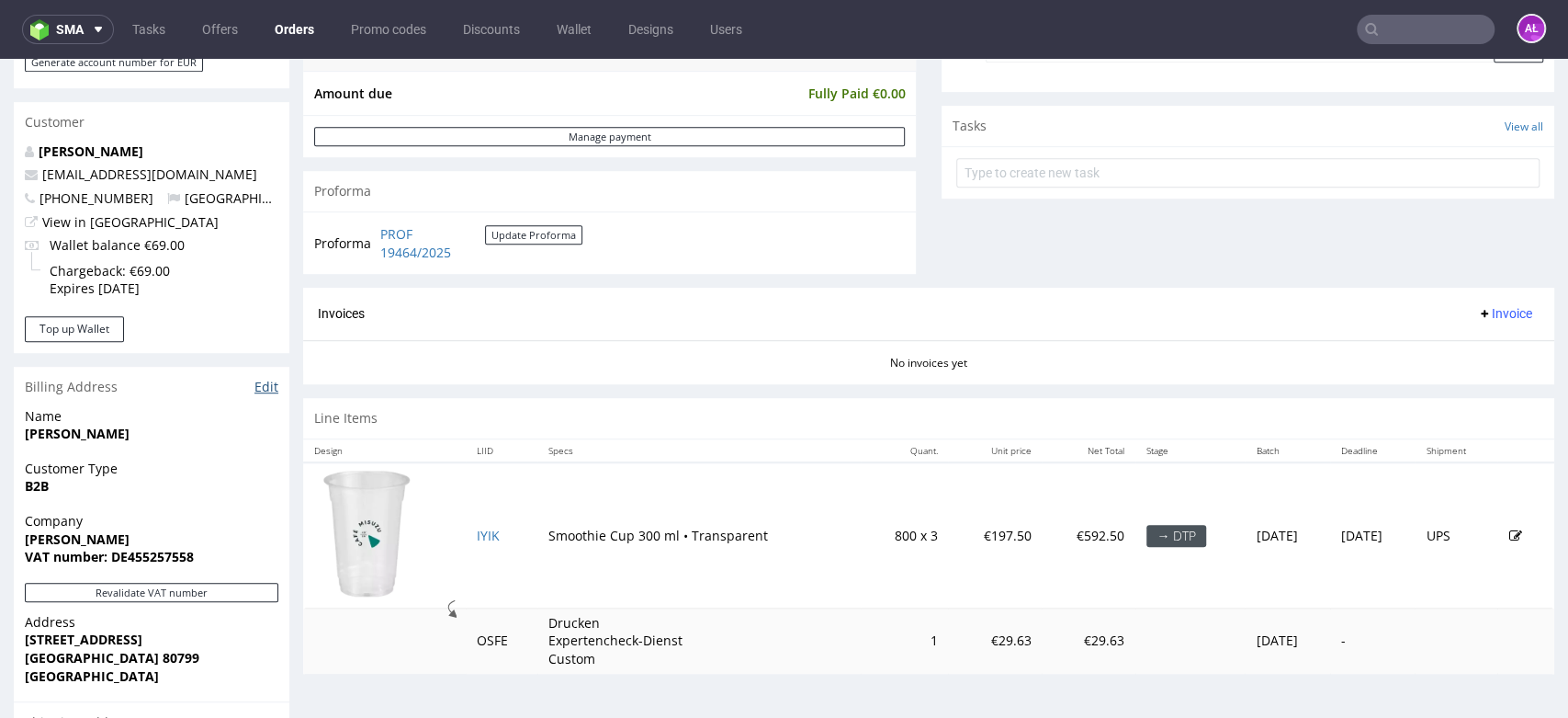
click at [262, 386] on link "Edit" at bounding box center [266, 386] width 24 height 18
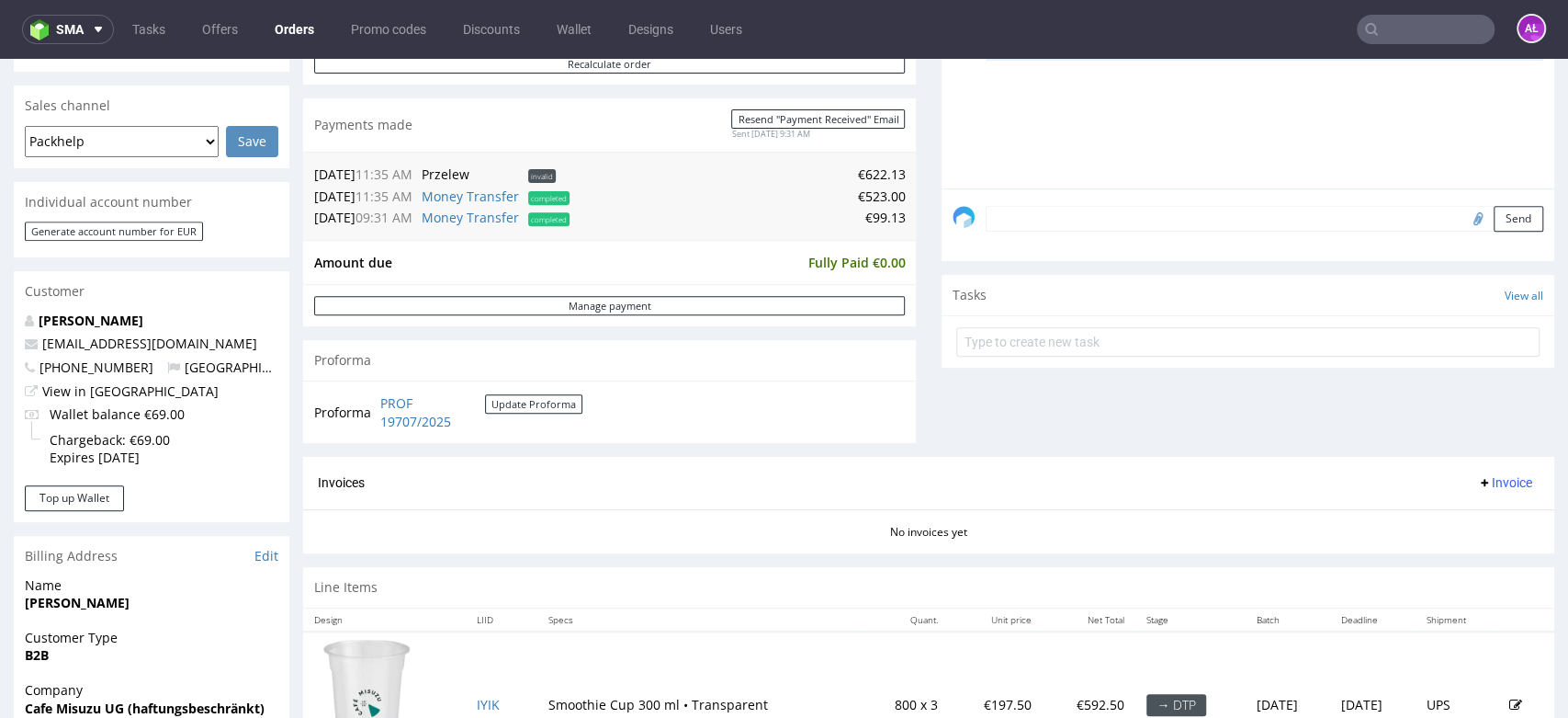
scroll to position [408, 0]
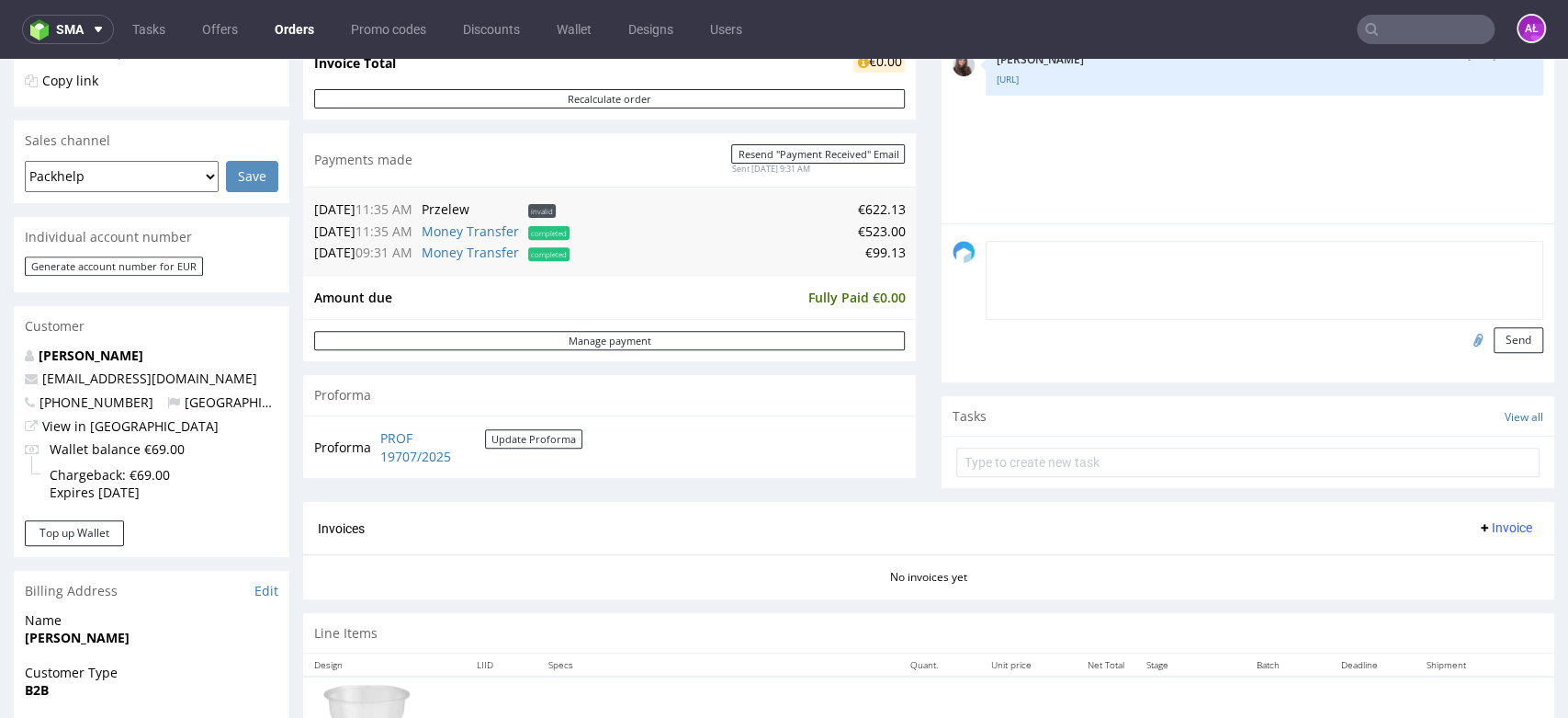
click at [1050, 258] on textarea at bounding box center [1263, 280] width 557 height 79
paste textarea "Cafe Misuzu UG (haftungsbeschränkt)"
click at [985, 260] on textarea "Cafe Misuzu UG (haftungsbeschränkt)" at bounding box center [1263, 280] width 557 height 79
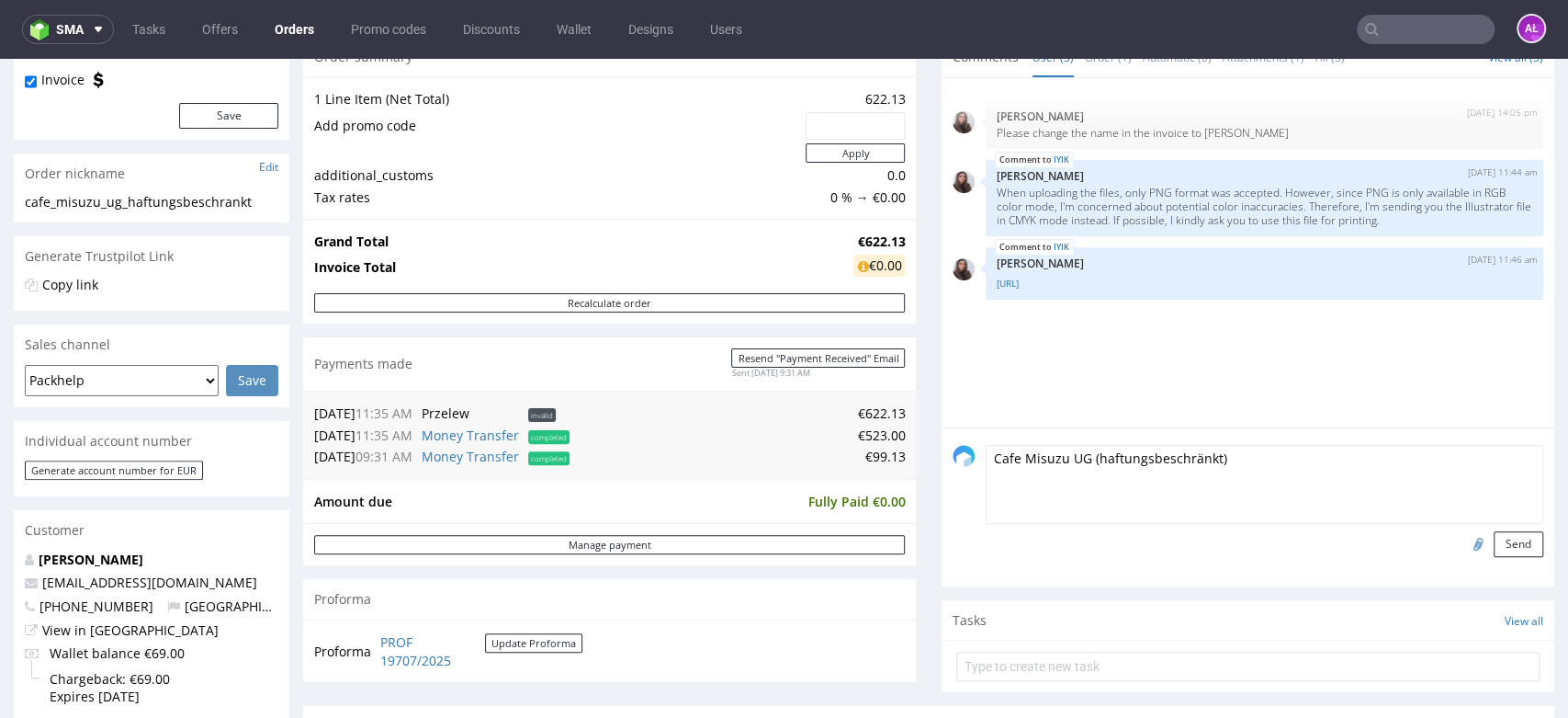
click at [1218, 455] on textarea "Cafe Misuzu UG (haftungsbeschränkt)" at bounding box center [1263, 484] width 557 height 79
click at [1260, 466] on textarea "Cafe Misuzu UG (haftungsbeschränkt) -" at bounding box center [1263, 484] width 557 height 79
click at [985, 463] on textarea "Cafe Misuzu UG (haftungsbeschränkt) - confirmed with [PERSON_NAME]" at bounding box center [1263, 484] width 557 height 79
type textarea "Company name on the invoice -> Cafe Misuzu UG (haftungsbeschränkt) - confirmed …"
click at [1493, 540] on button "Send" at bounding box center [1518, 544] width 50 height 26
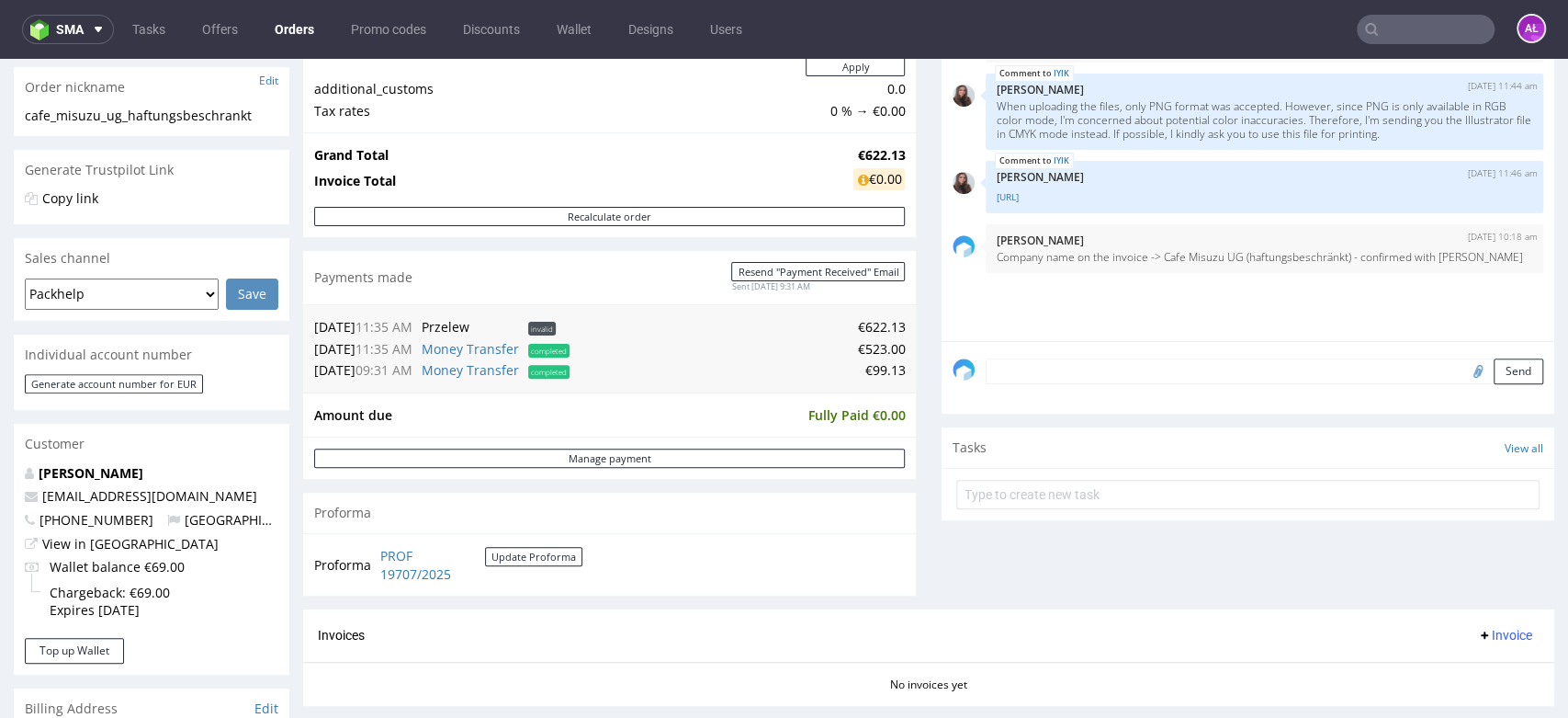
scroll to position [306, 0]
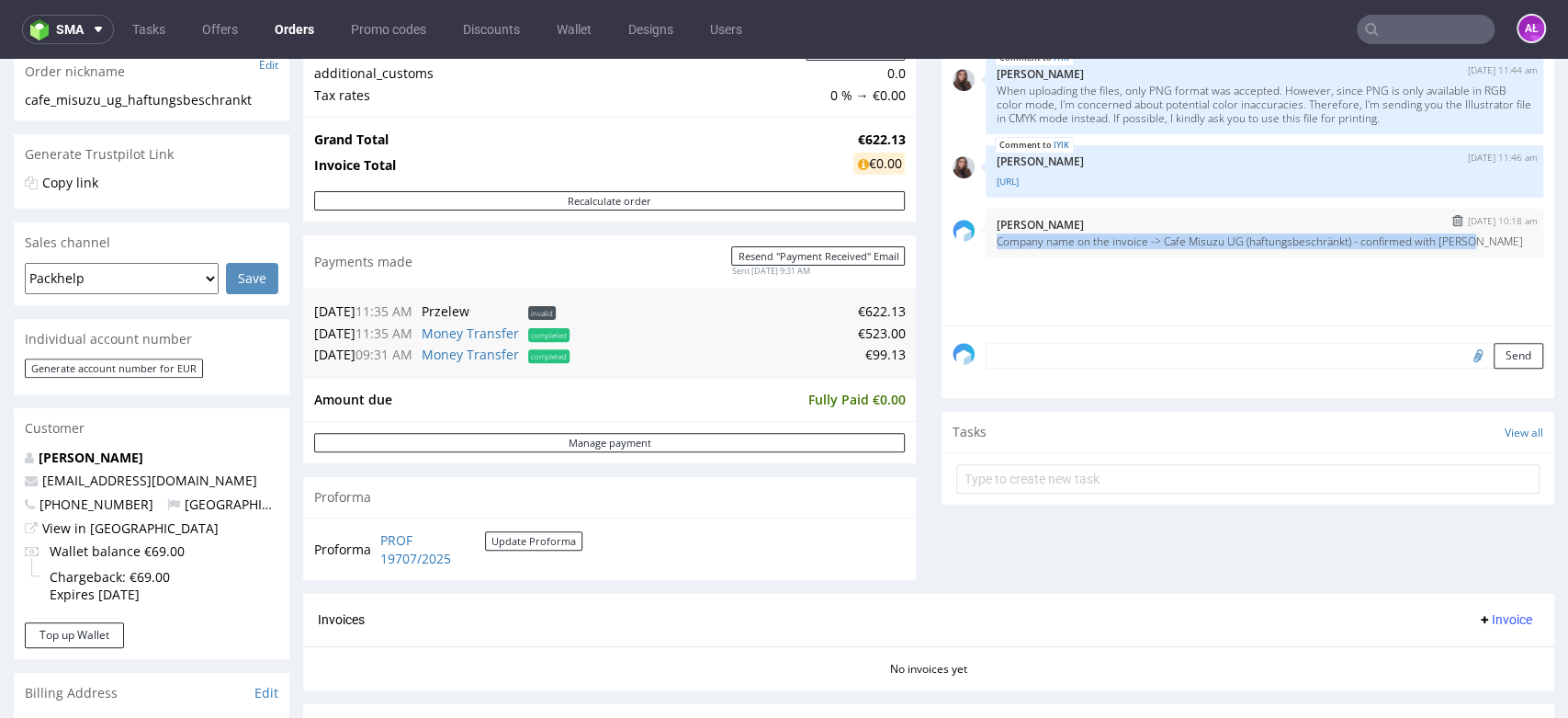
drag, startPoint x: 1470, startPoint y: 246, endPoint x: 979, endPoint y: 255, distance: 491.1
click at [985, 255] on div "[DATE] 10:18 am [PERSON_NAME] Company name on the invoice -> Cafe Misuzu UG (ha…" at bounding box center [1263, 232] width 557 height 49
copy p "Company name on the invoice -> Cafe Misuzu UG (haftungsbeschränkt) - confirmed …"
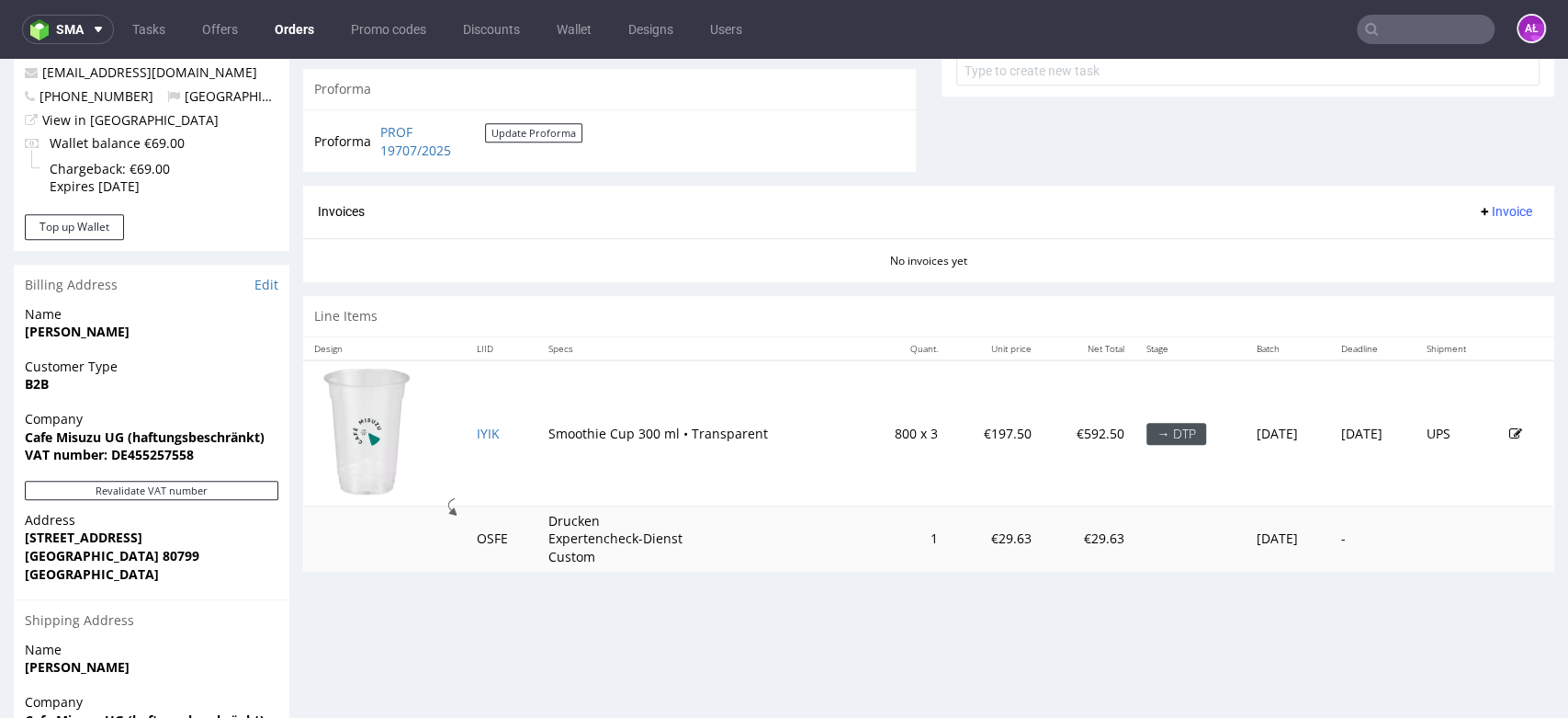
scroll to position [612, 0]
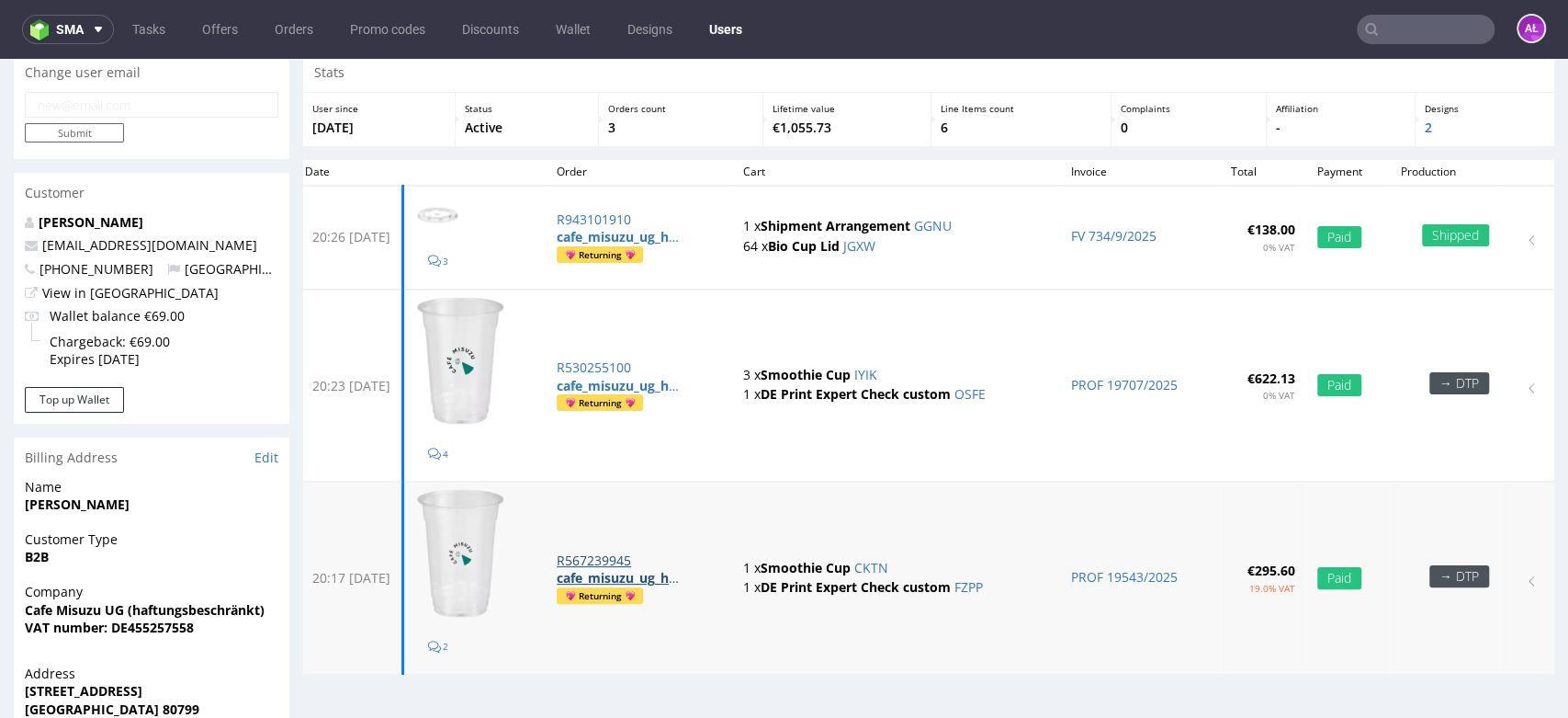
scroll to position [102, 0]
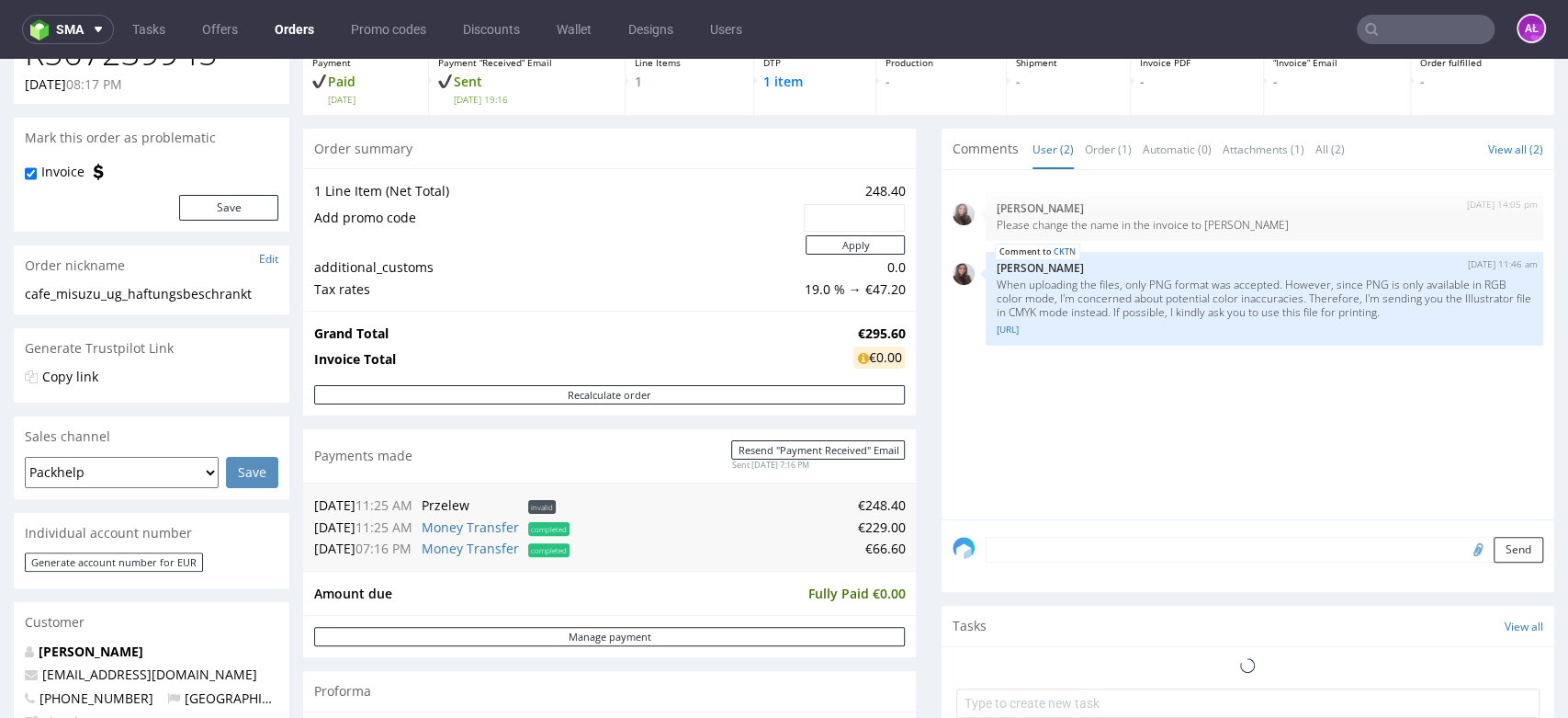
scroll to position [204, 0]
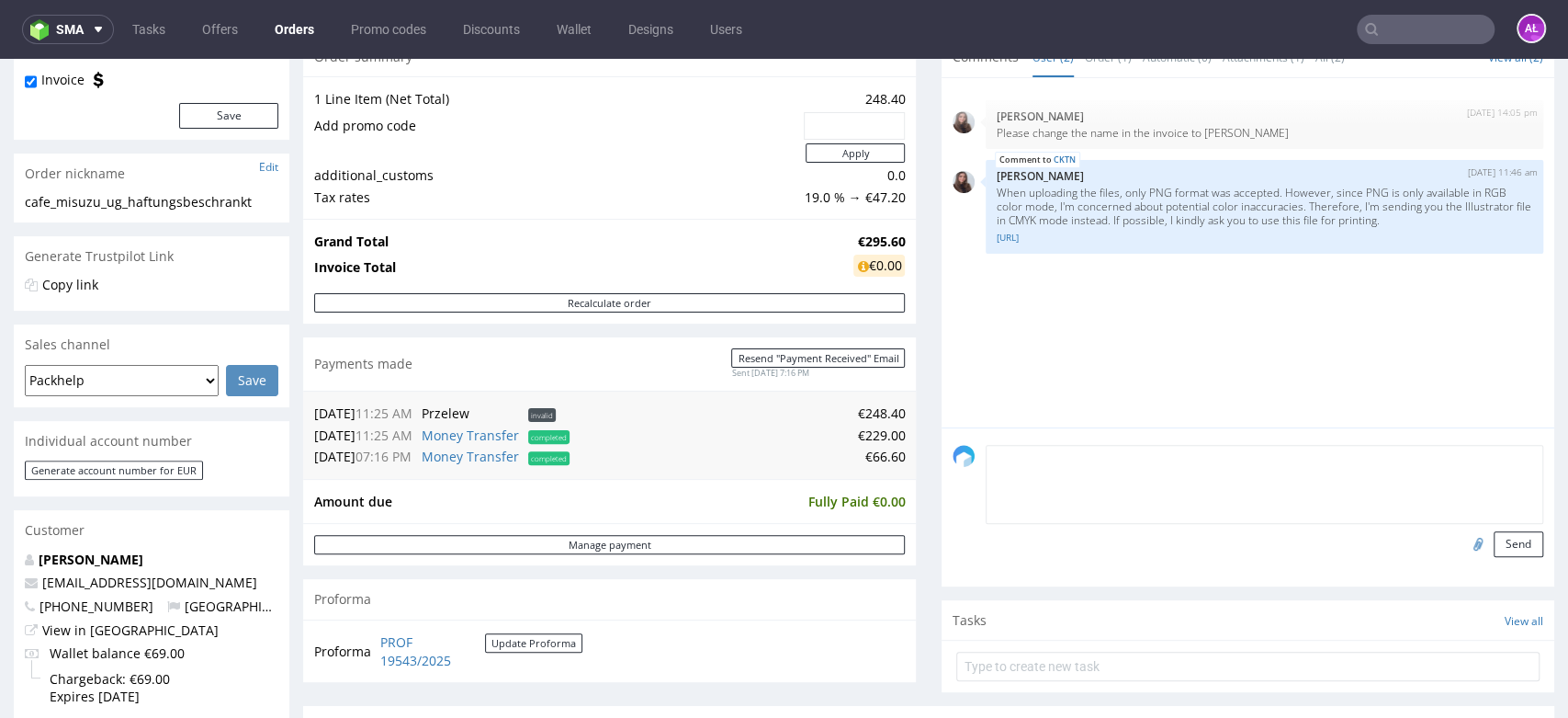
click at [1260, 449] on textarea at bounding box center [1263, 484] width 557 height 79
paste textarea "Company name on the invoice -> Cafe Misuzu UG (haftungsbeschränkt) - confirmed …"
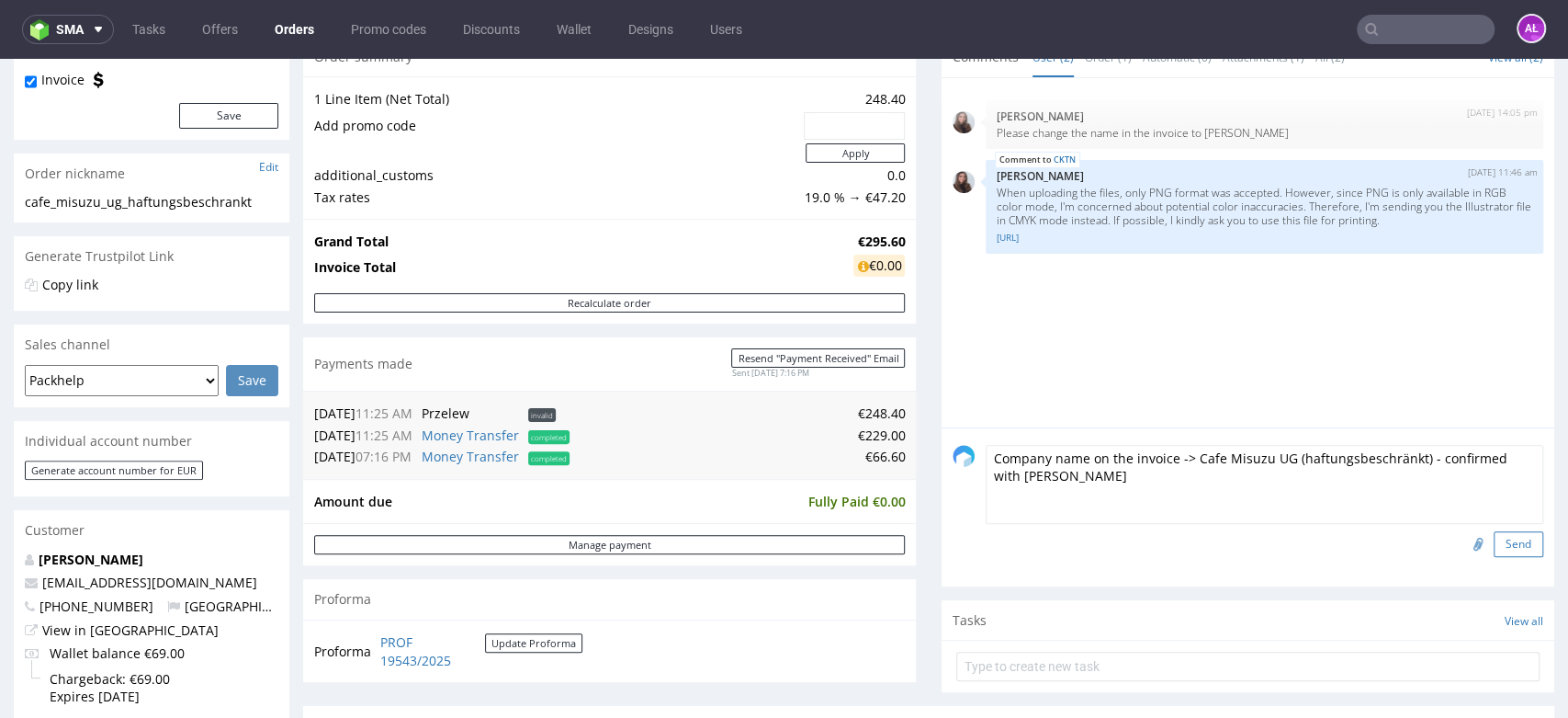
type textarea "Company name on the invoice -> Cafe Misuzu UG (haftungsbeschränkt) - confirmed …"
click at [1500, 539] on button "Send" at bounding box center [1518, 544] width 50 height 26
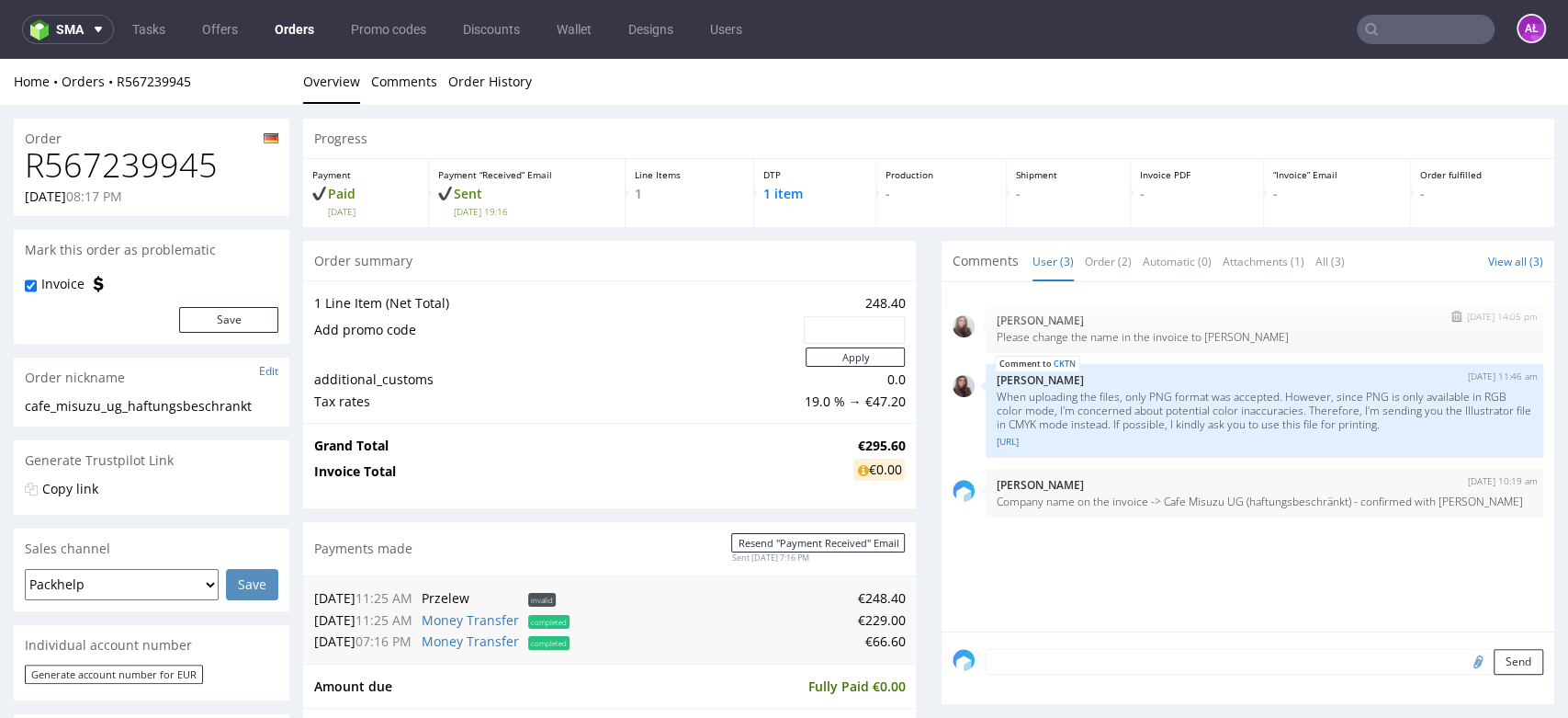
scroll to position [0, 0]
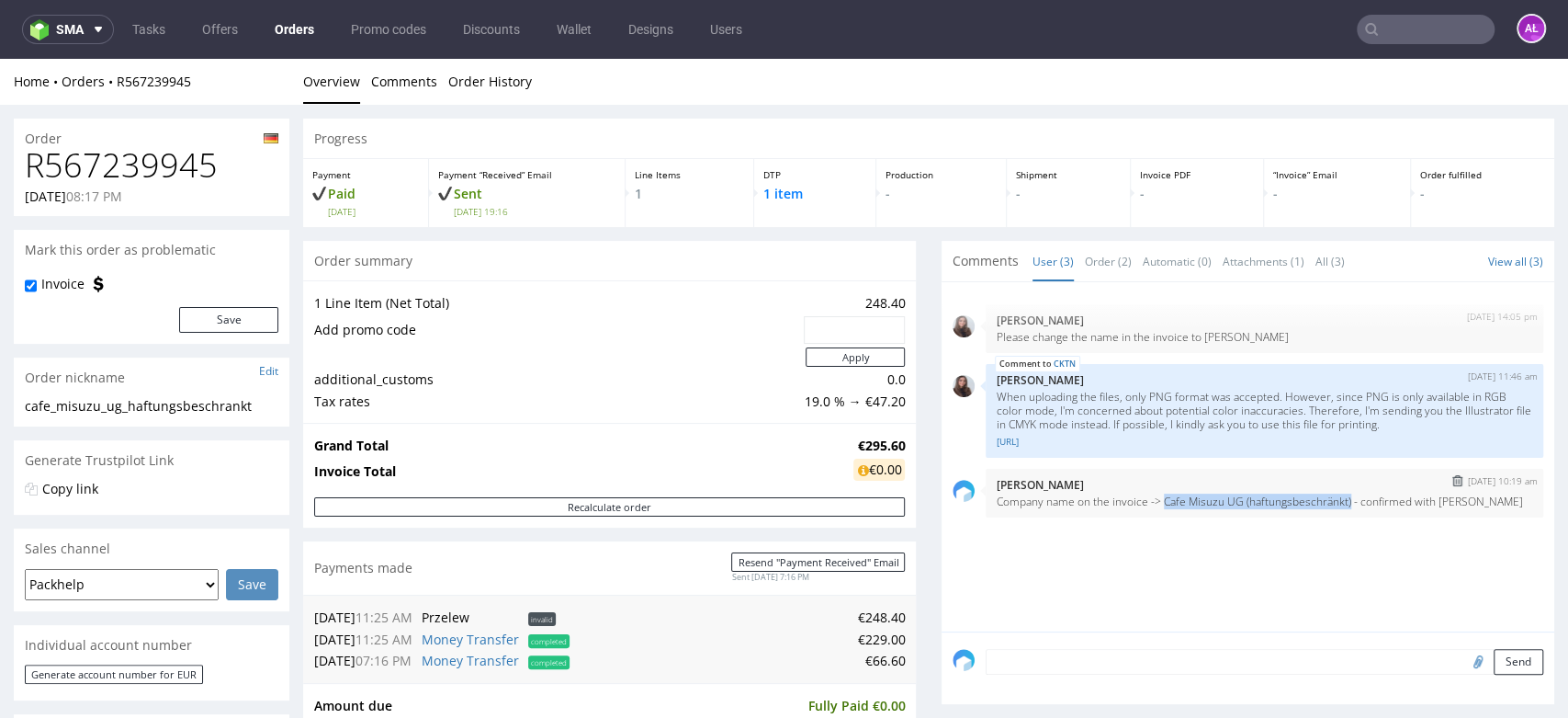
drag, startPoint x: 1148, startPoint y: 505, endPoint x: 1332, endPoint y: 508, distance: 184.0
click at [1332, 508] on div "16th Sep 25 | 10:19 am Aleksandra Łętowska Company name on the invoice -> Cafe …" at bounding box center [1263, 492] width 557 height 49
copy p "Cafe Misuzu UG (haftungsbeschränkt)"
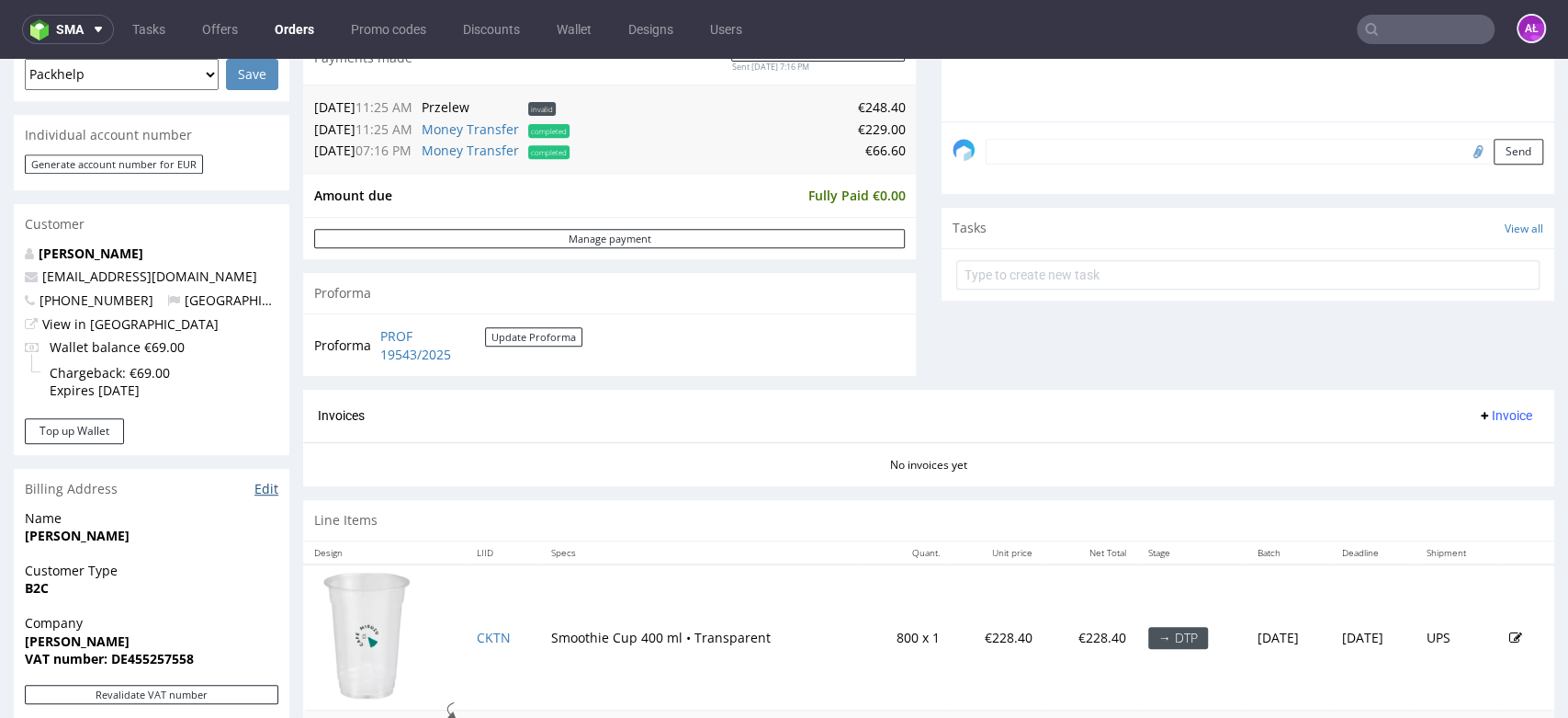
click at [265, 489] on link "Edit" at bounding box center [266, 489] width 24 height 18
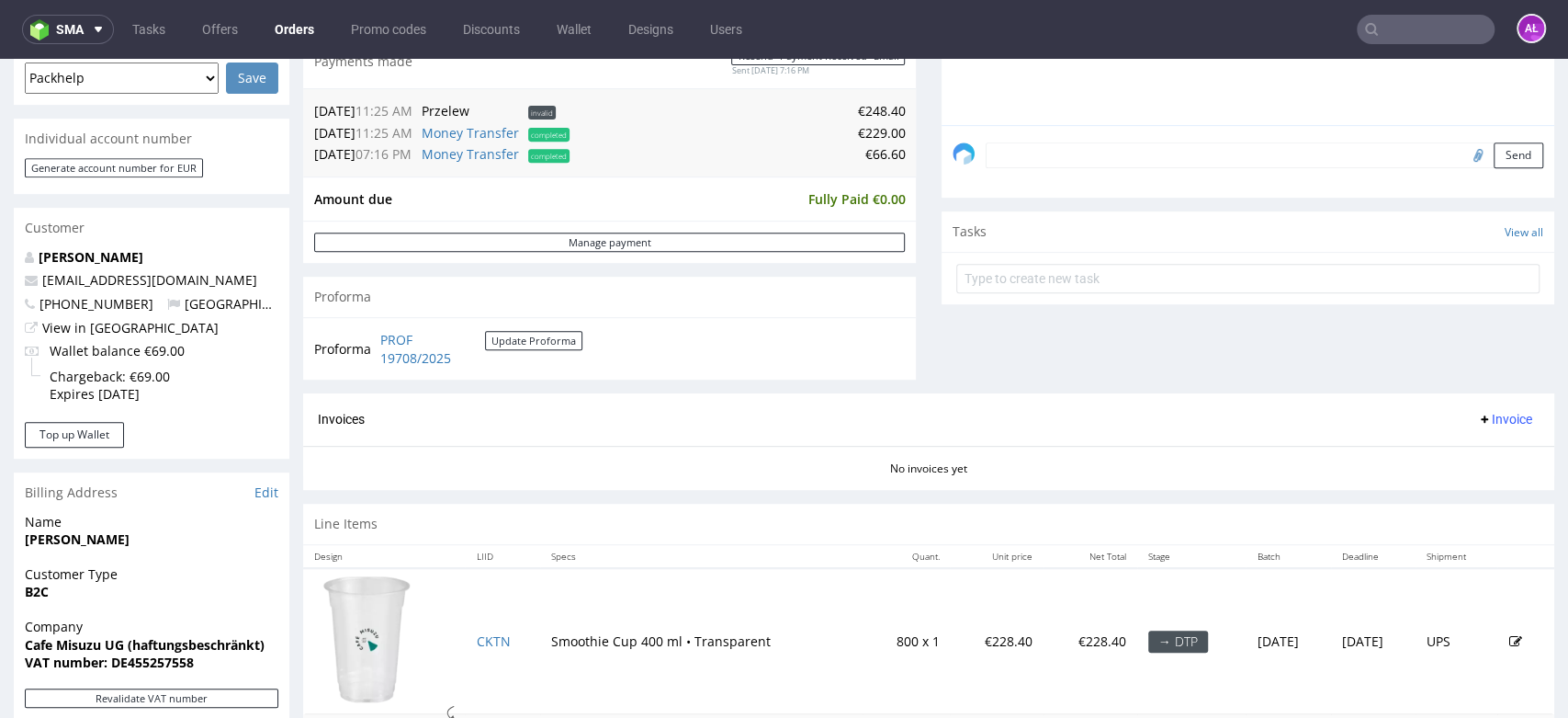
scroll to position [714, 0]
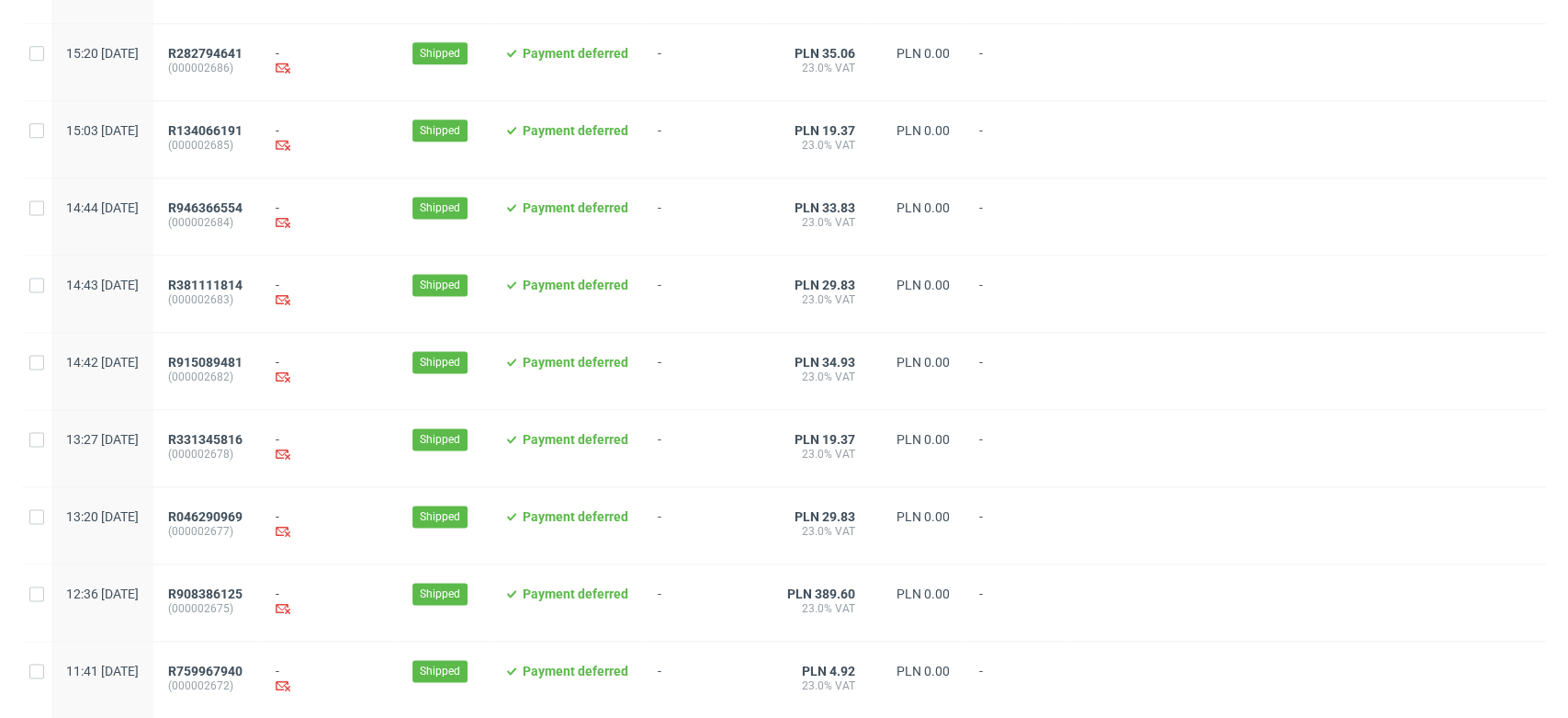
scroll to position [1877, 0]
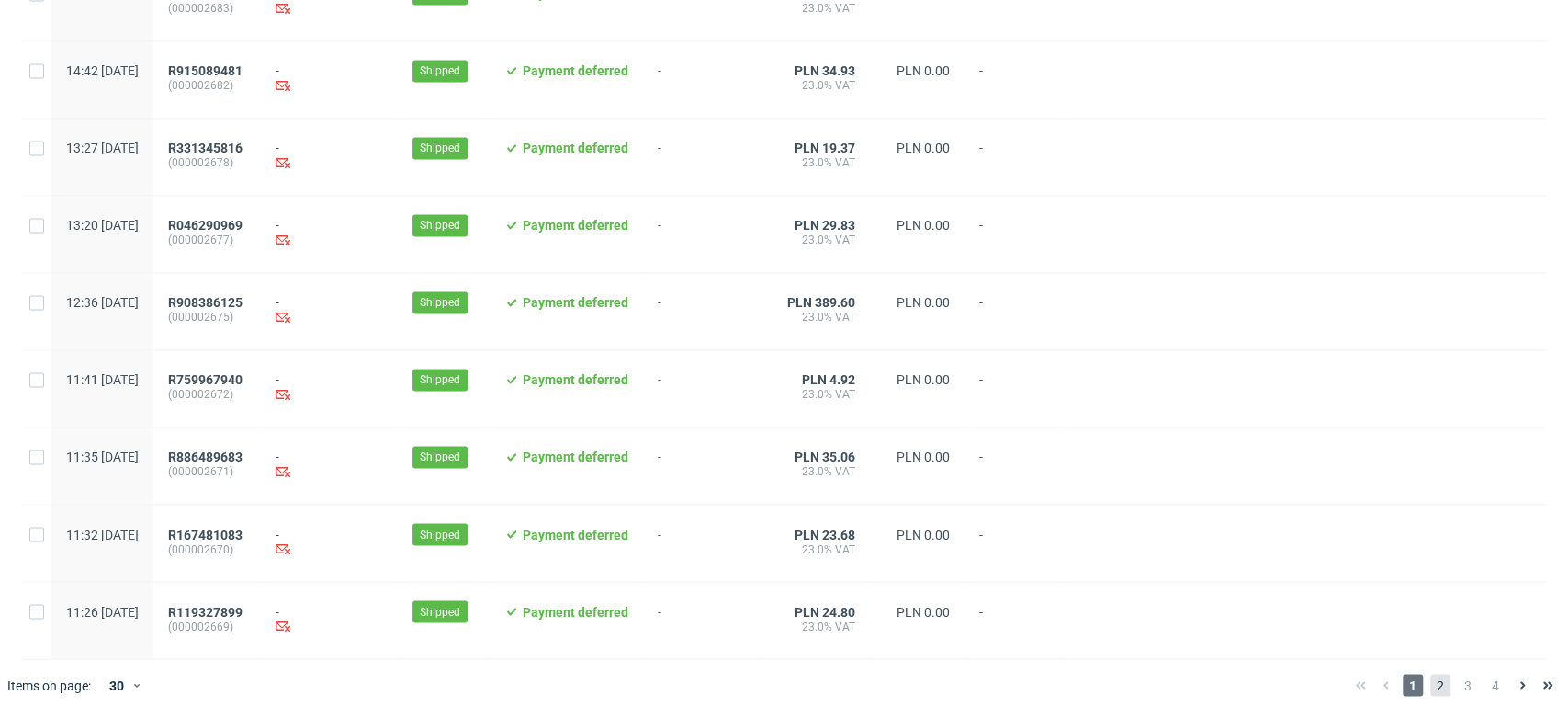
click at [1429, 688] on span "2" at bounding box center [1439, 684] width 20 height 22
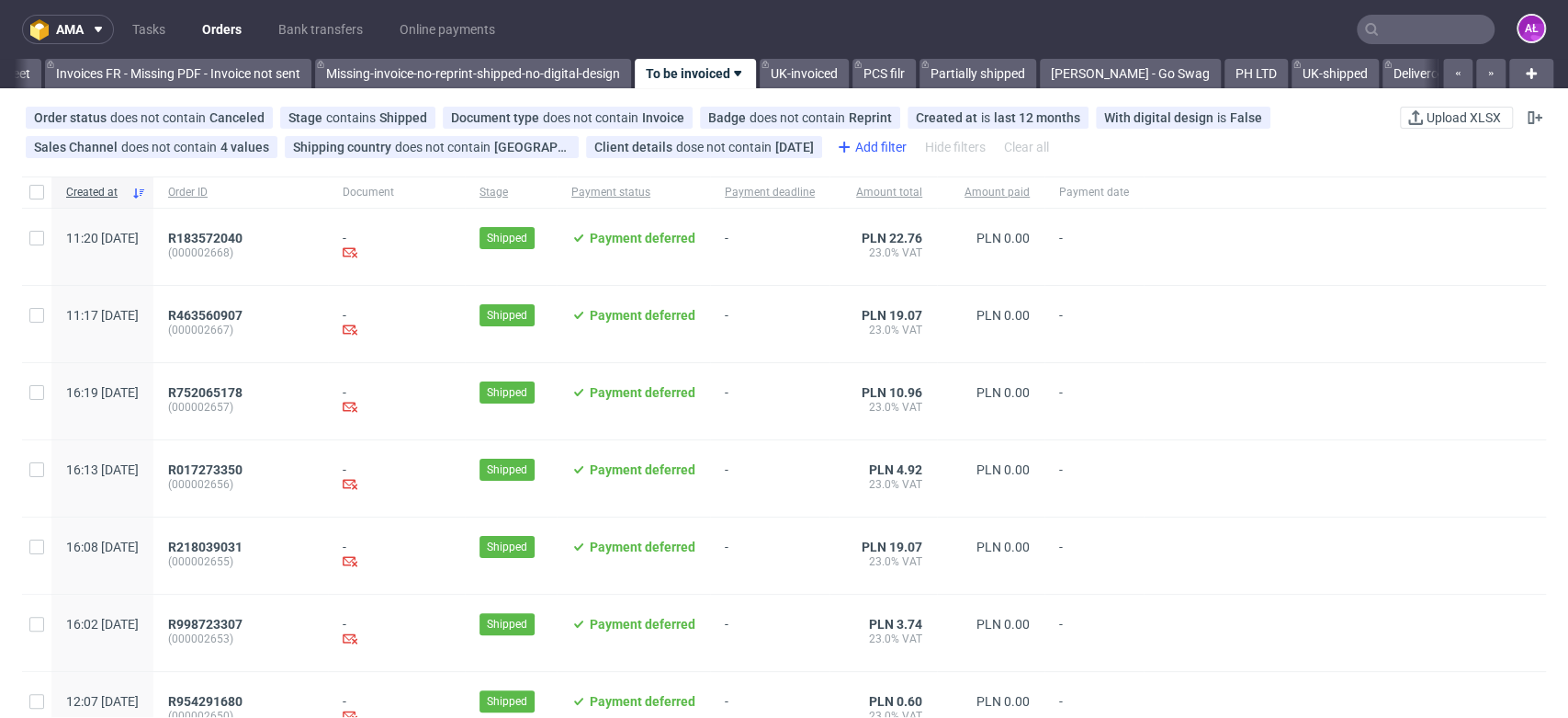
click at [854, 143] on icon at bounding box center [844, 146] width 22 height 22
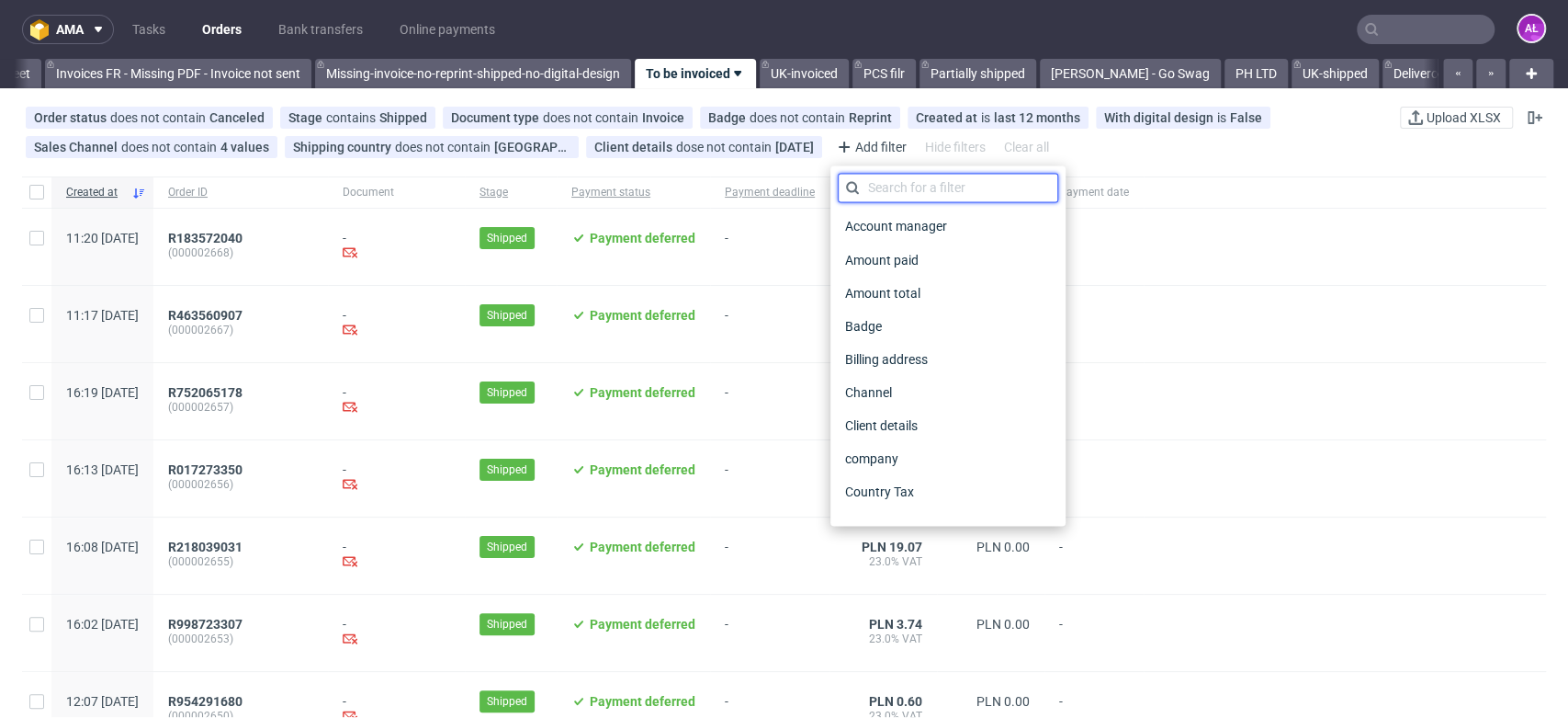
click at [939, 200] on input "text" at bounding box center [948, 187] width 221 height 30
click at [941, 427] on div "Client details" at bounding box center [948, 424] width 221 height 26
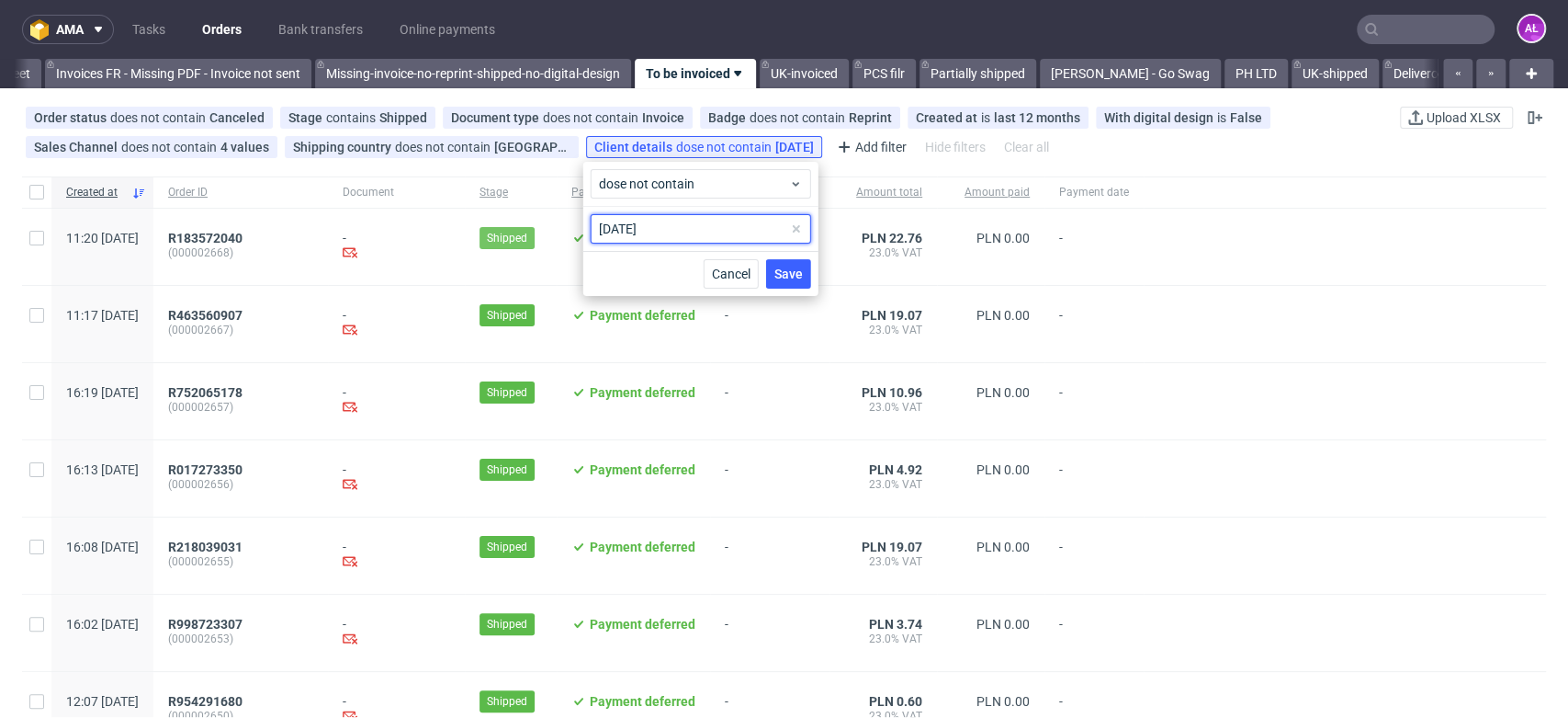
drag, startPoint x: 765, startPoint y: 224, endPoint x: 559, endPoint y: 228, distance: 206.0
click at [560, 227] on body "ama Tasks Orders Bank transfers Online payments AŁ All Polish orders this month…" at bounding box center [784, 359] width 1568 height 718
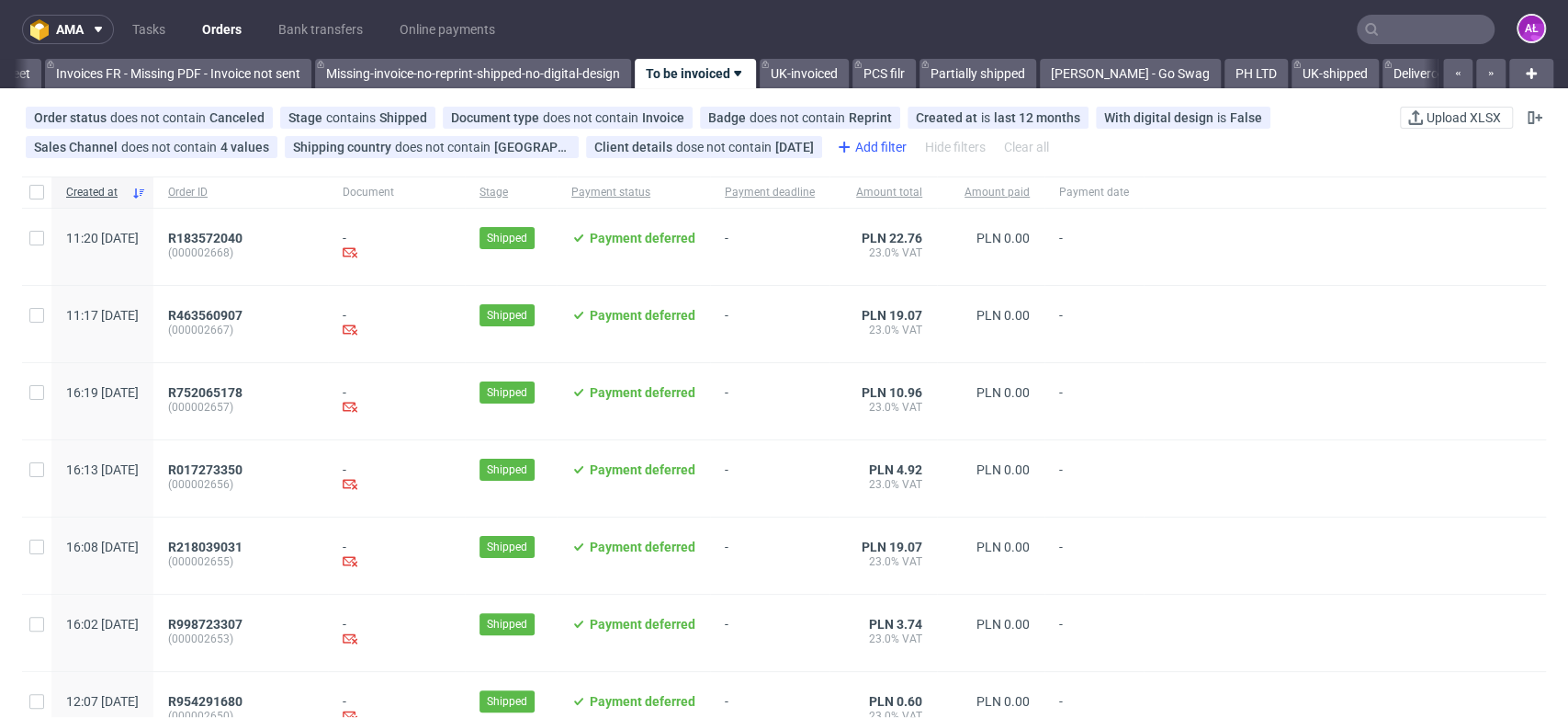
click at [882, 146] on div "Add filter" at bounding box center [870, 146] width 81 height 30
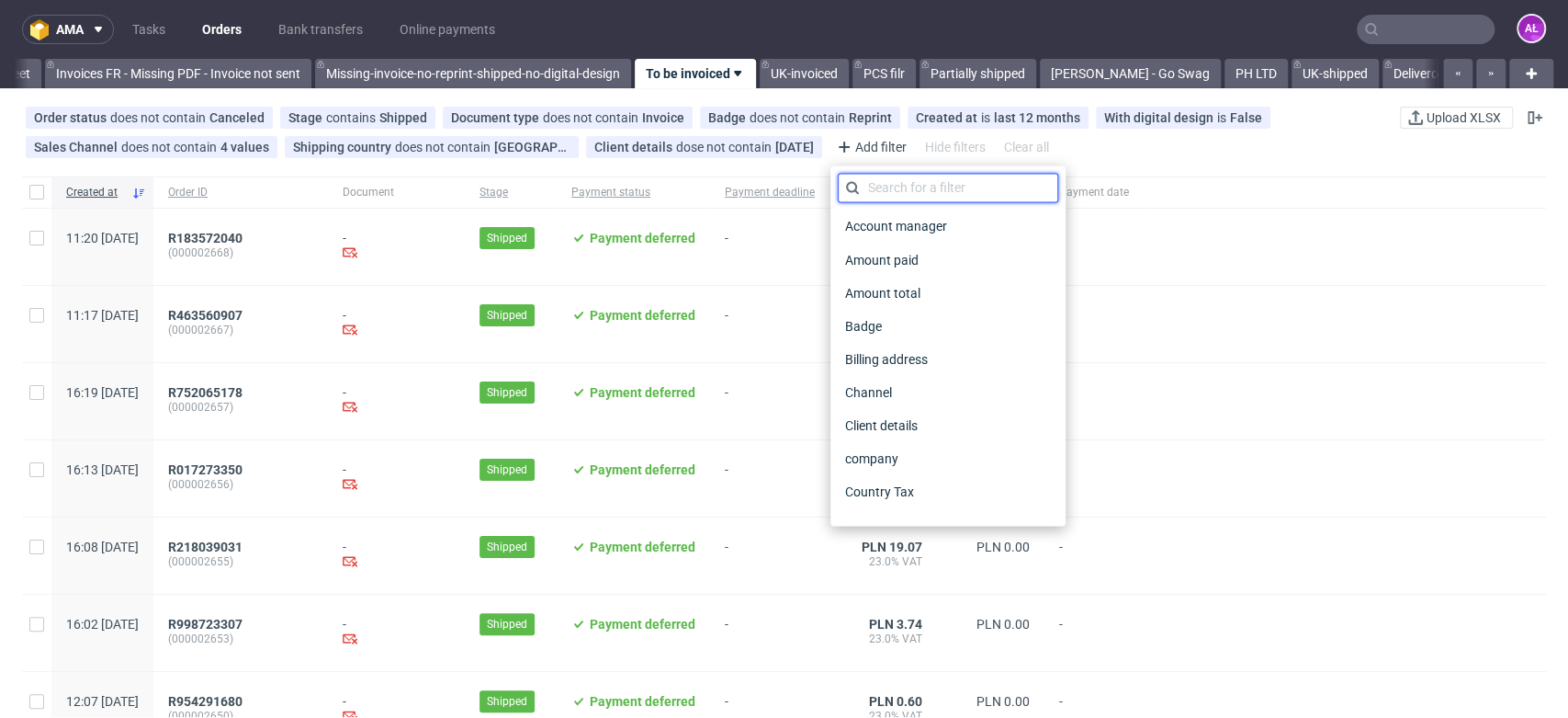
click at [914, 193] on input "text" at bounding box center [948, 187] width 221 height 30
type input "n"
click at [925, 433] on span "Client details" at bounding box center [884, 424] width 93 height 26
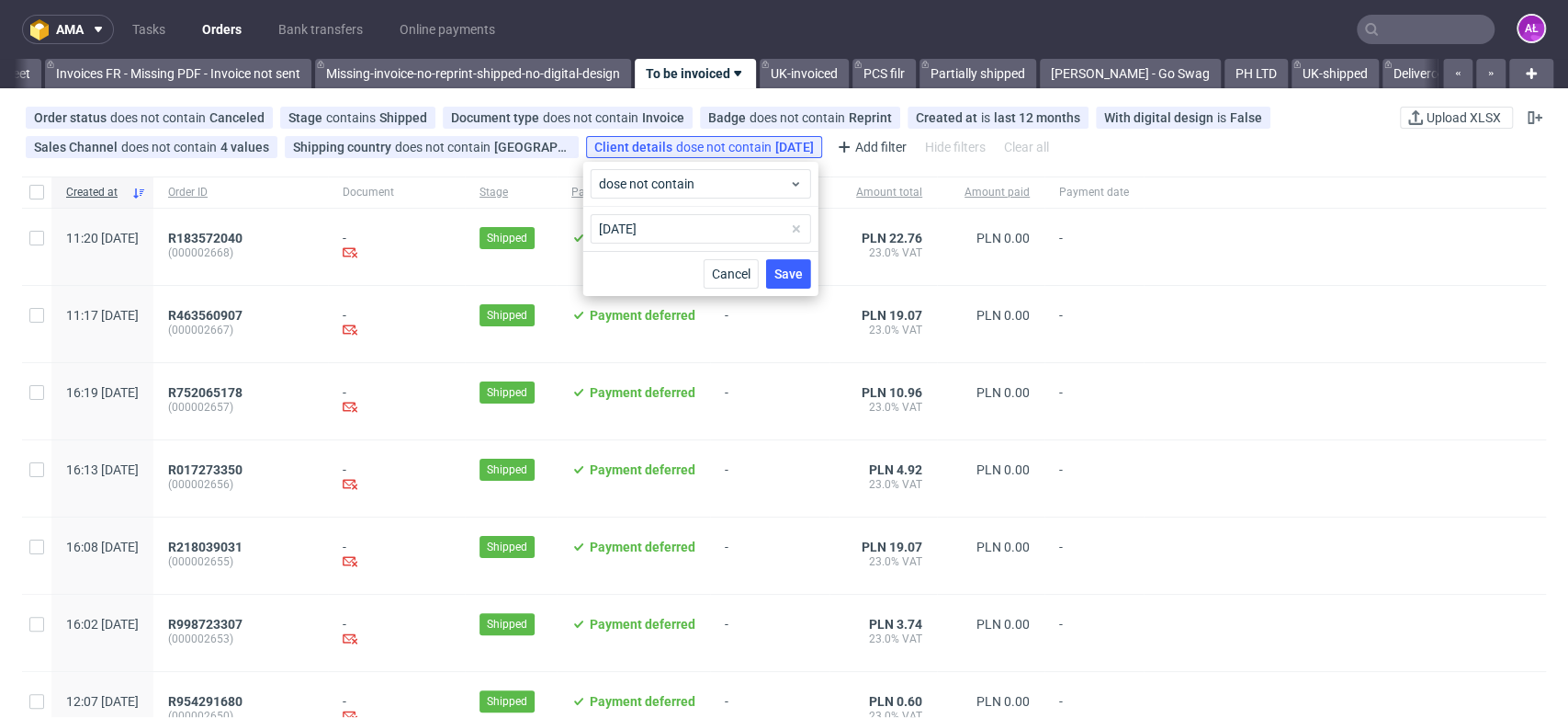
click at [1218, 250] on div at bounding box center [1344, 247] width 402 height 76
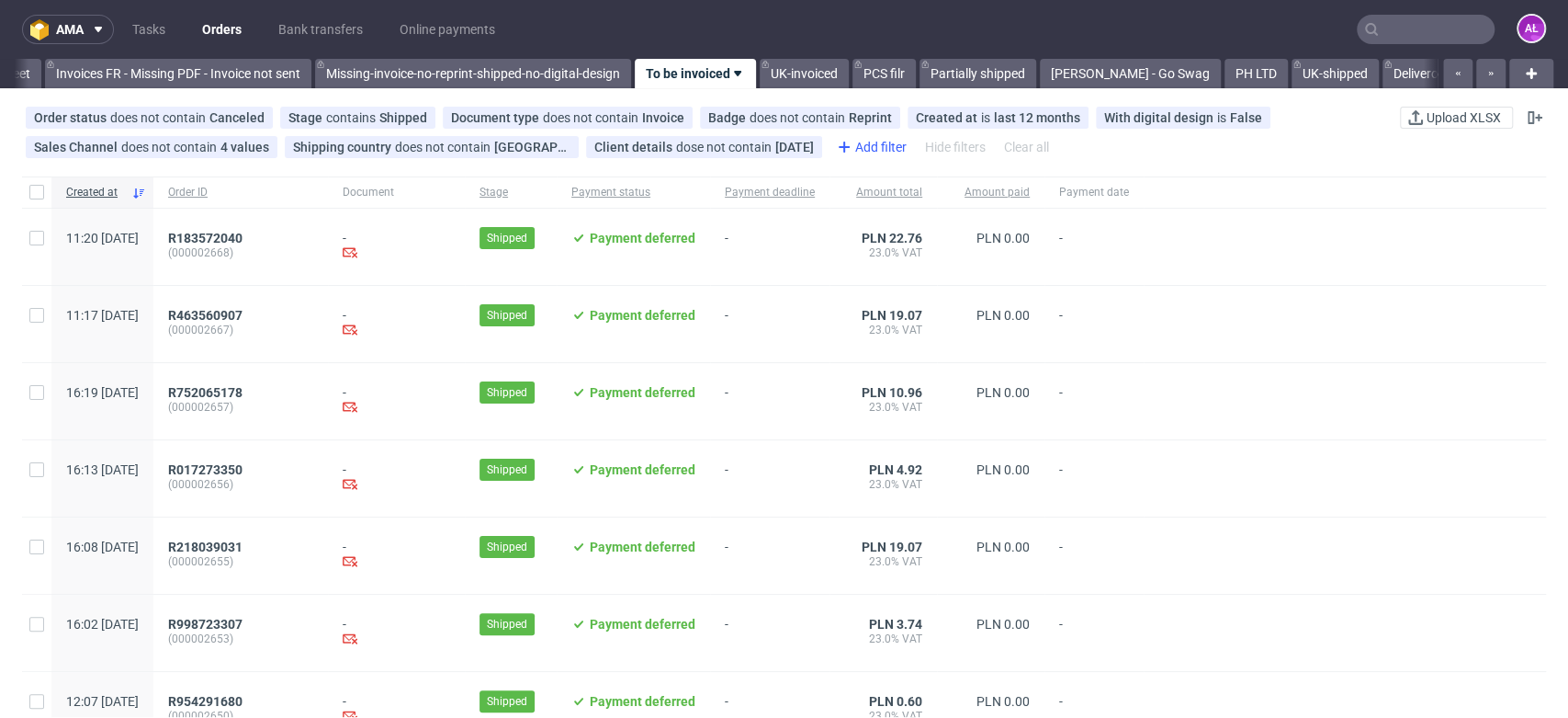
click at [880, 145] on div "Add filter" at bounding box center [870, 146] width 81 height 30
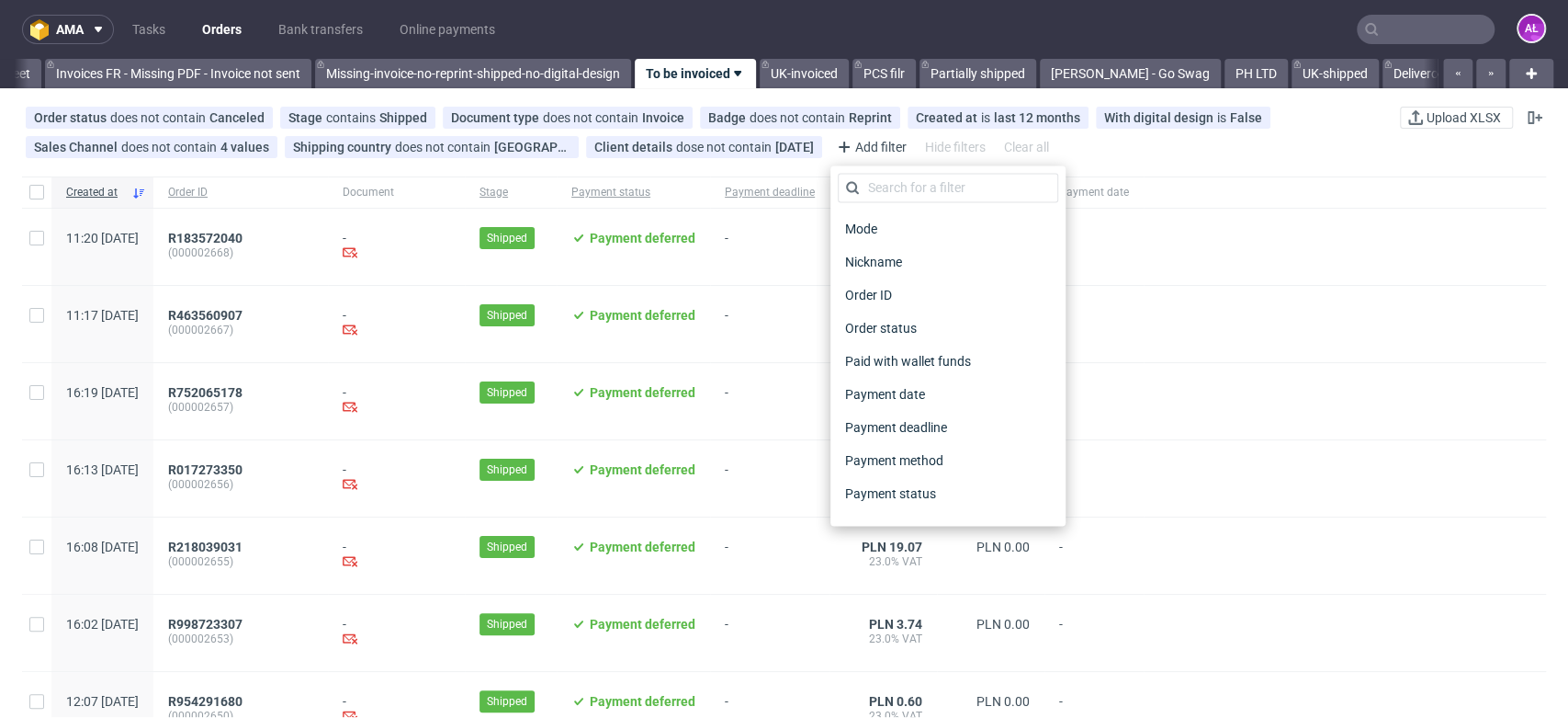
scroll to position [612, 0]
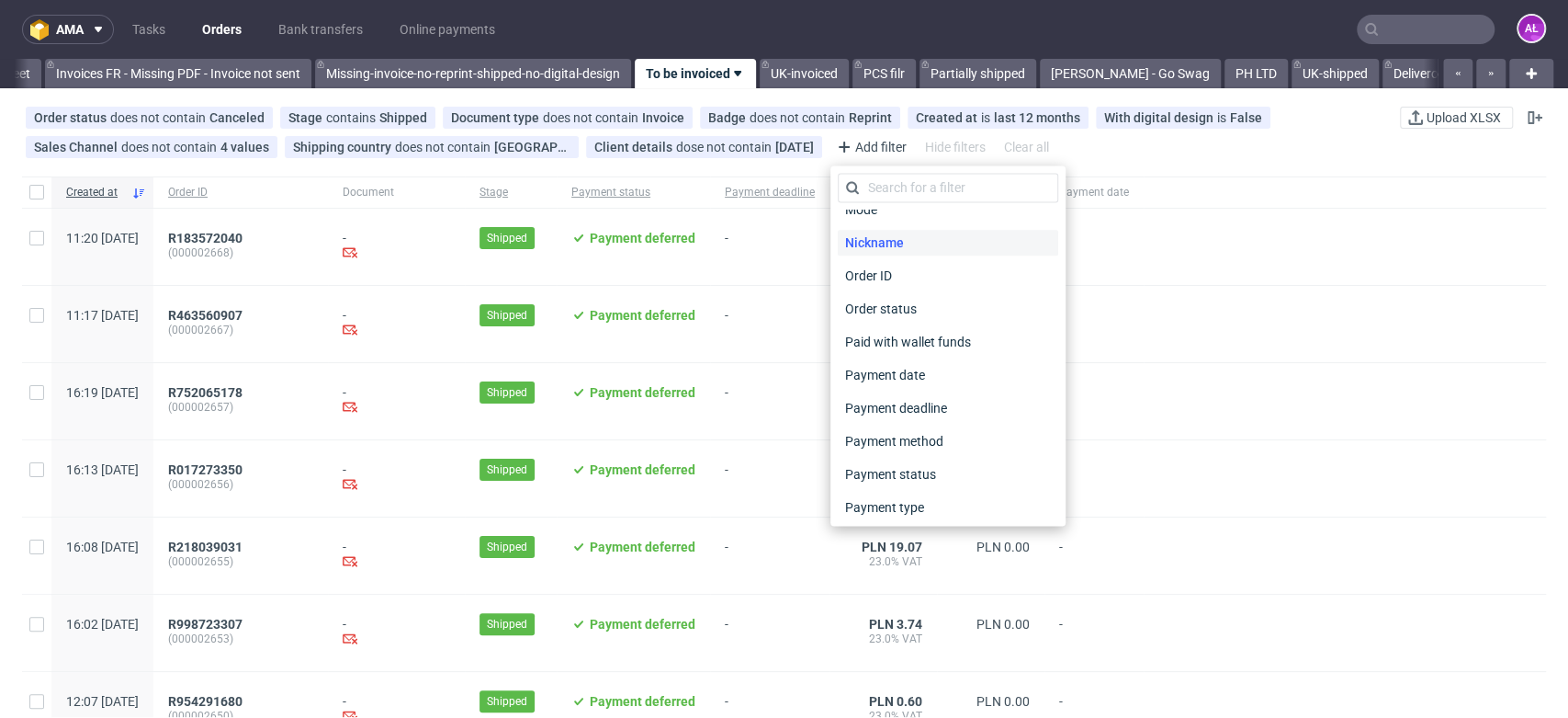
click at [889, 246] on span "Nickname" at bounding box center [874, 242] width 74 height 26
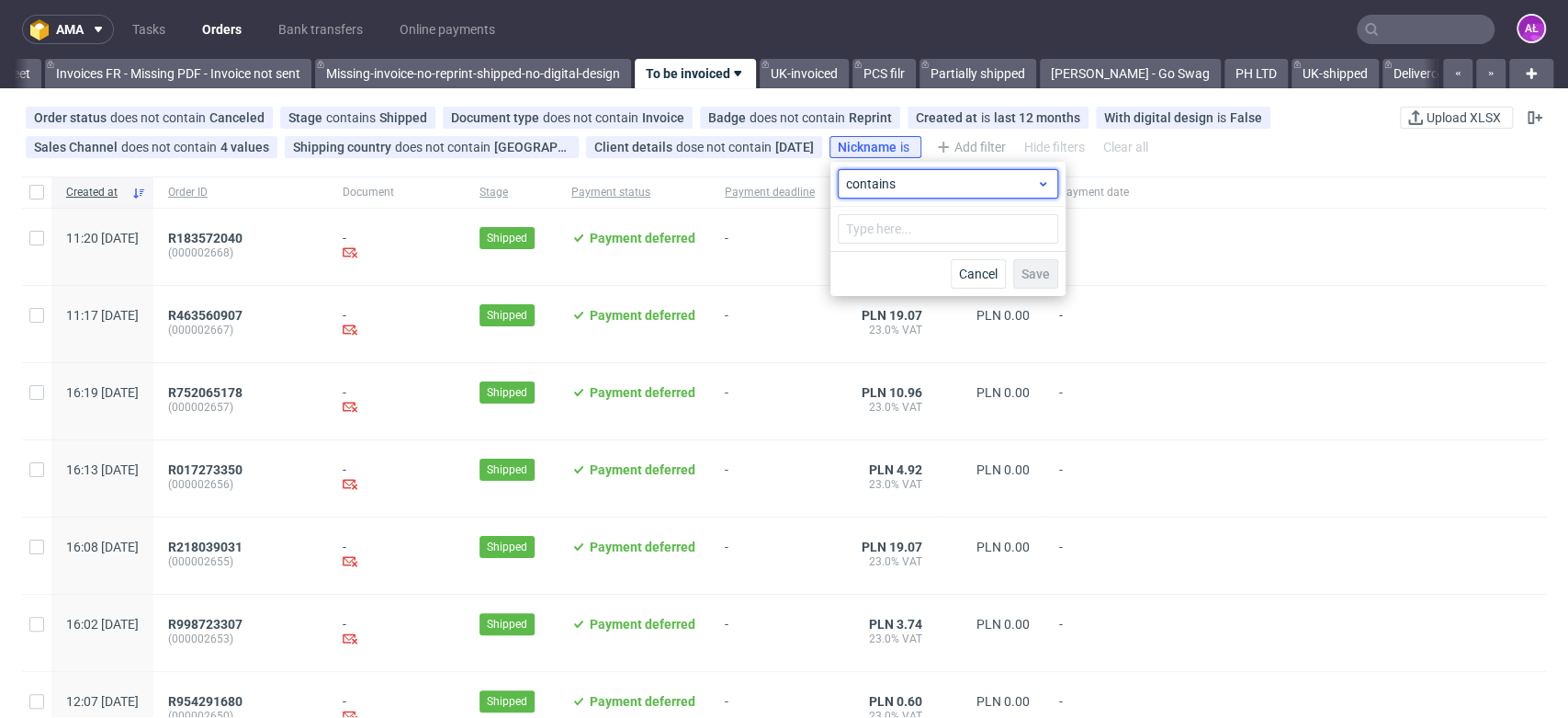
click at [909, 185] on span "contains" at bounding box center [940, 184] width 190 height 18
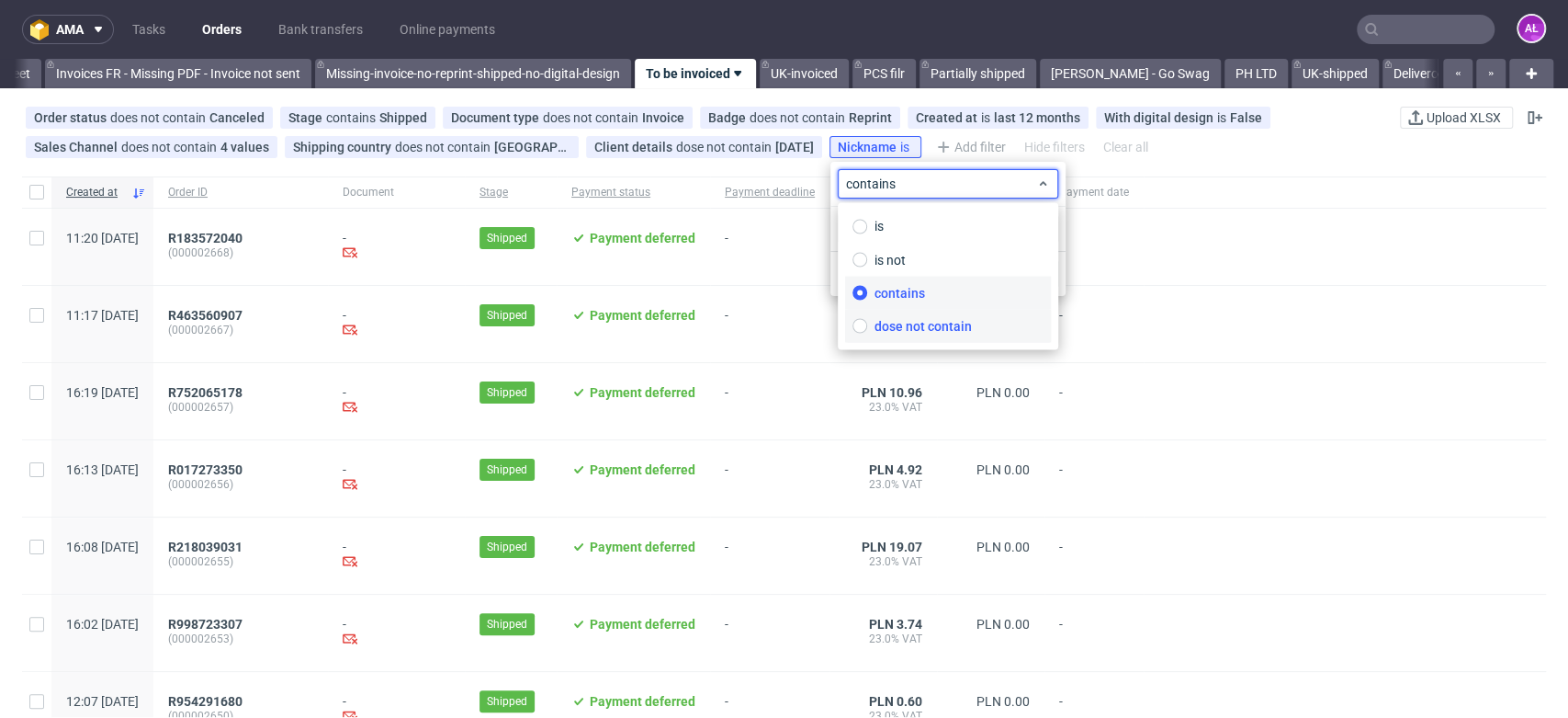
click at [931, 328] on span "dose not contain" at bounding box center [923, 325] width 97 height 18
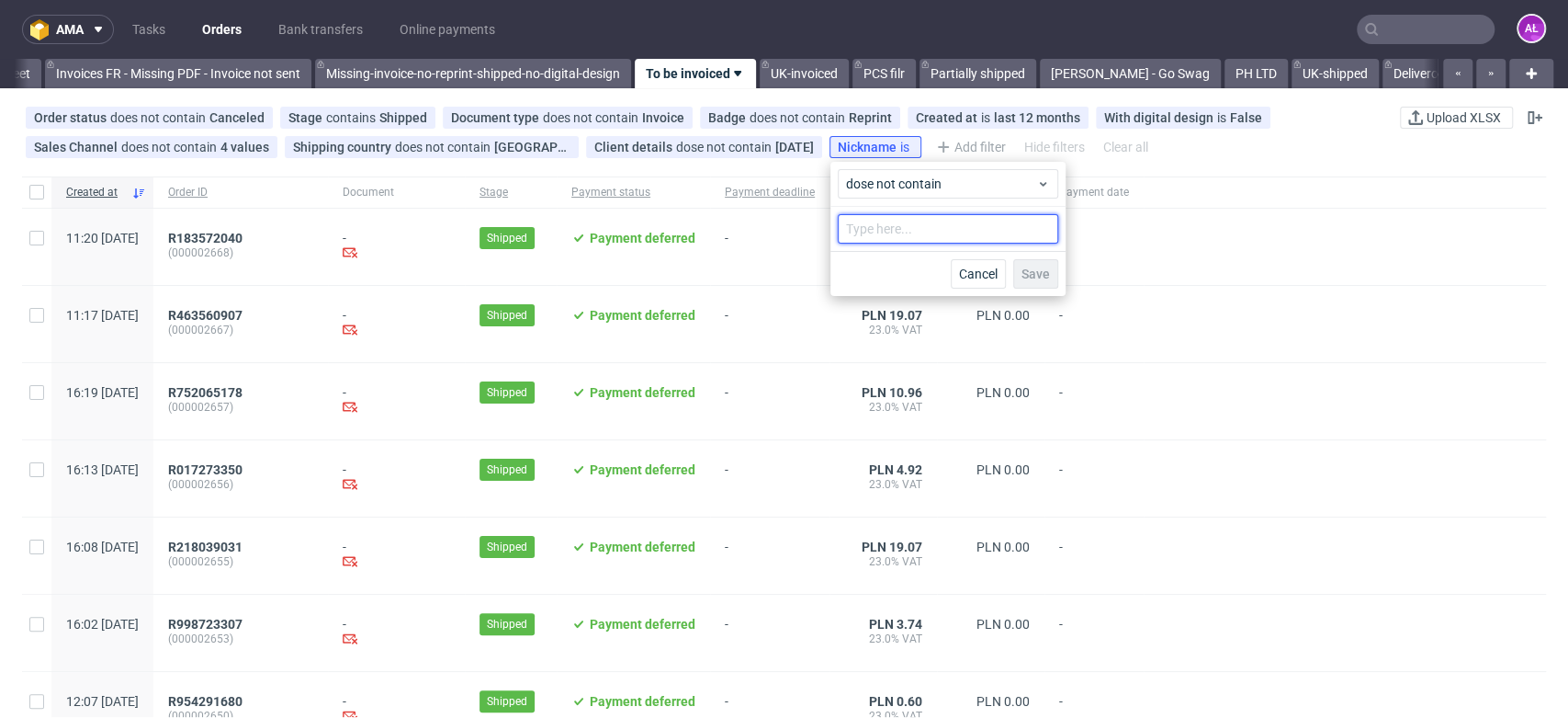
click at [926, 235] on input "text" at bounding box center [948, 228] width 221 height 30
type input "inpost"
click at [1050, 278] on button "Save" at bounding box center [1035, 273] width 45 height 30
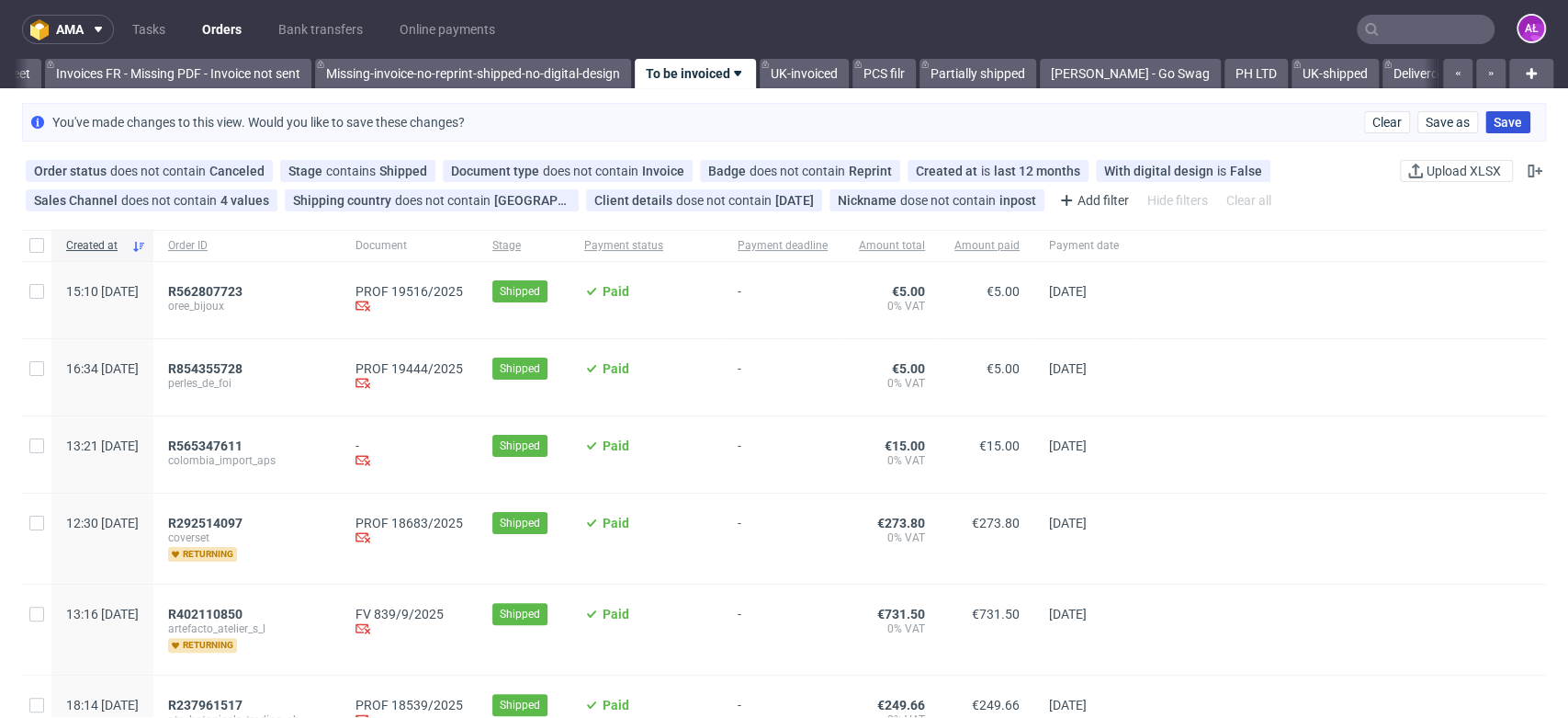
click at [1495, 116] on span "Save" at bounding box center [1508, 121] width 29 height 12
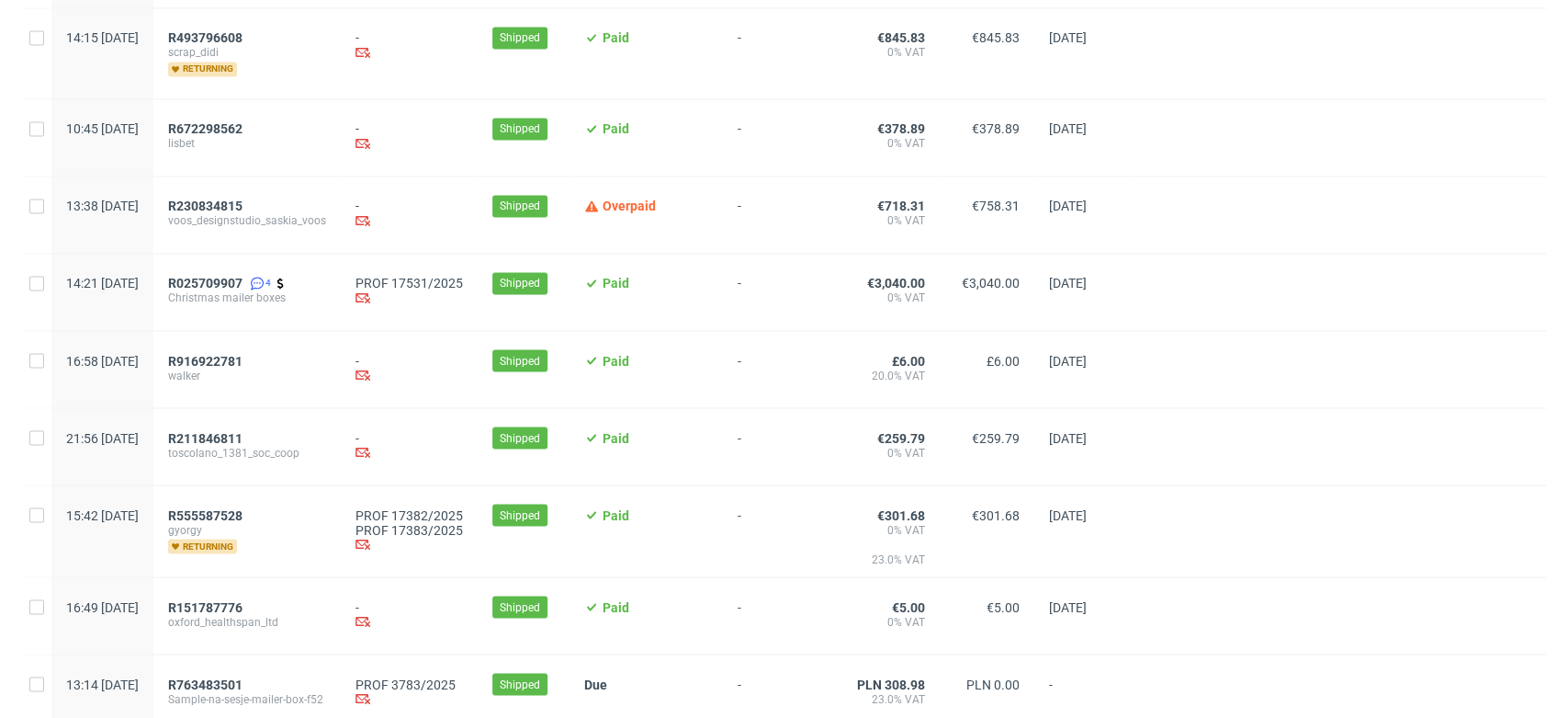
scroll to position [2109, 0]
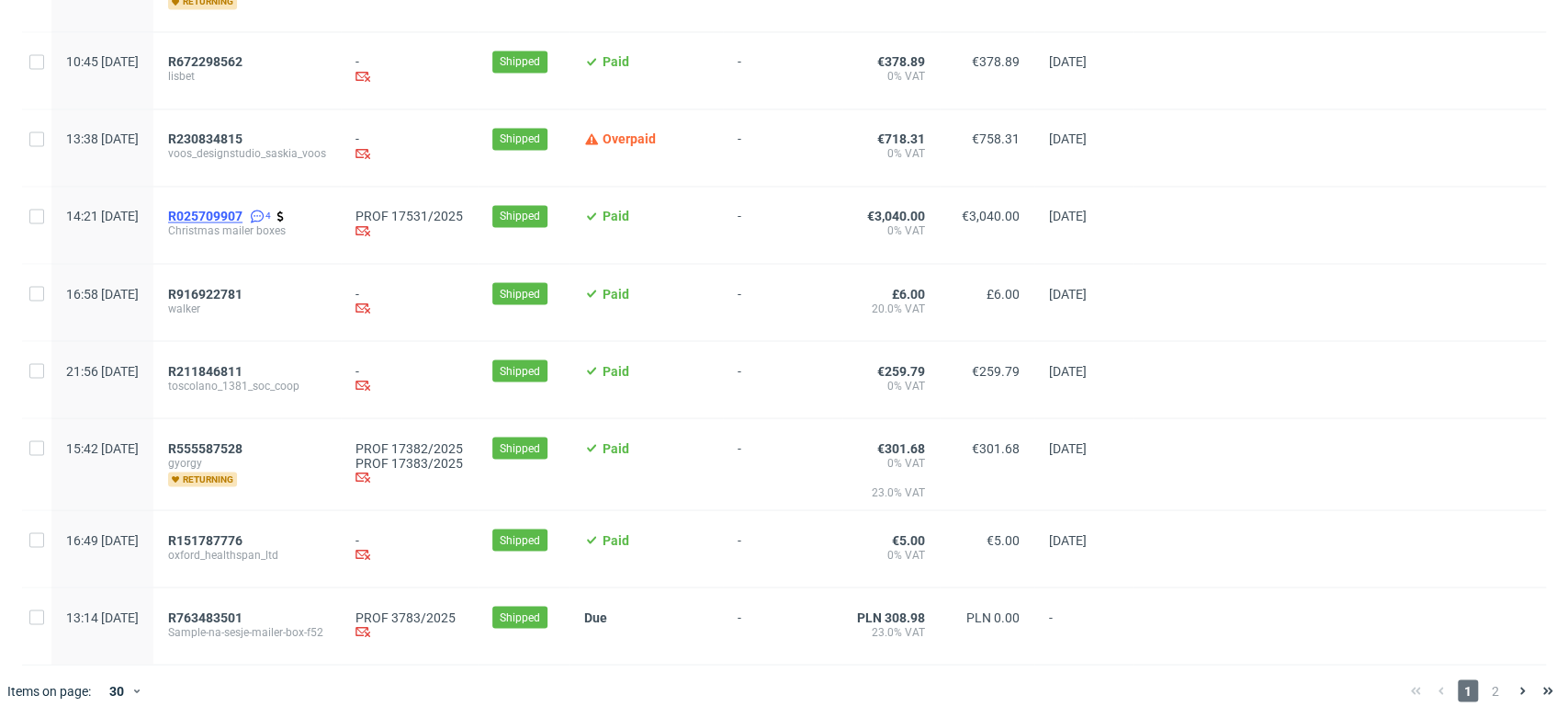
click at [243, 209] on span "R025709907" at bounding box center [205, 215] width 75 height 14
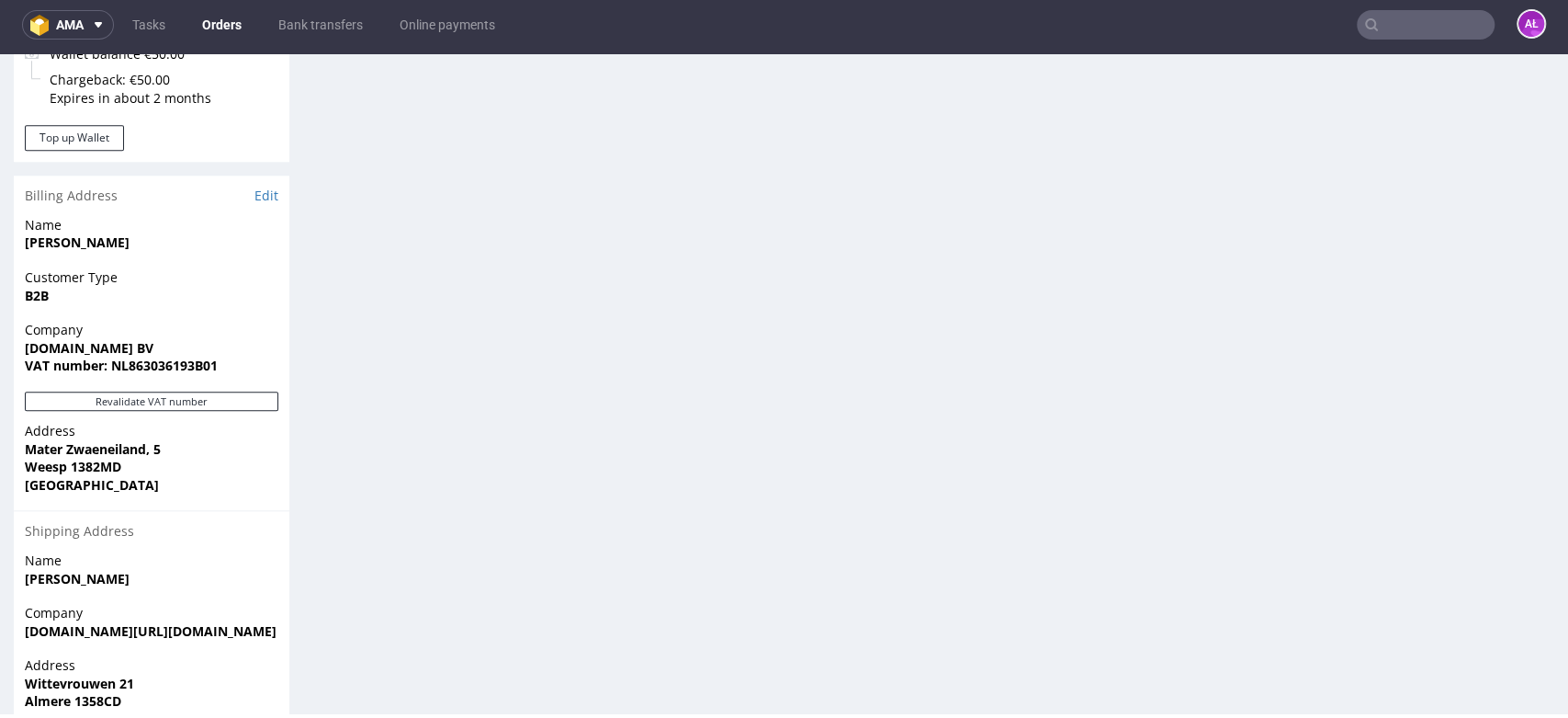
scroll to position [1122, 0]
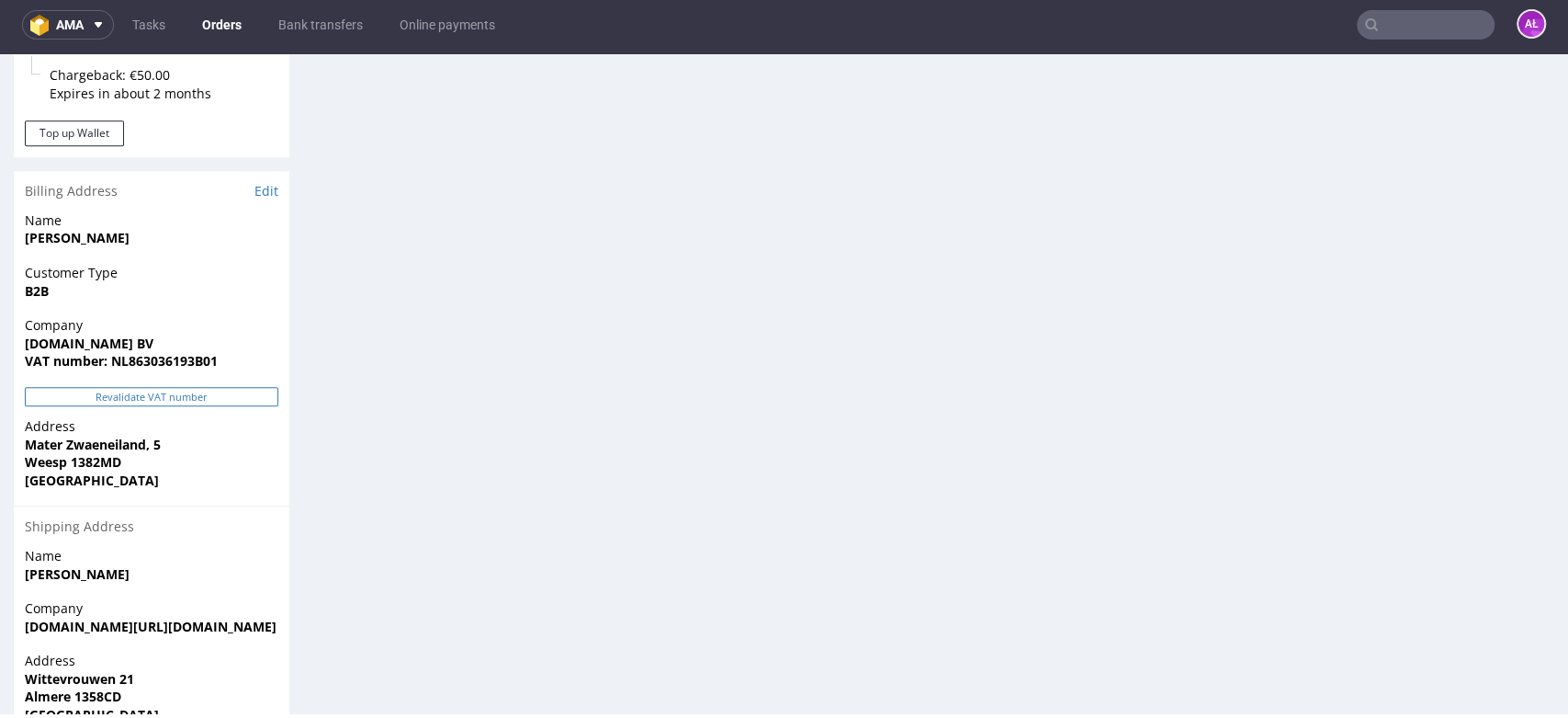
click at [261, 400] on button "Revalidate VAT number" at bounding box center [151, 397] width 253 height 19
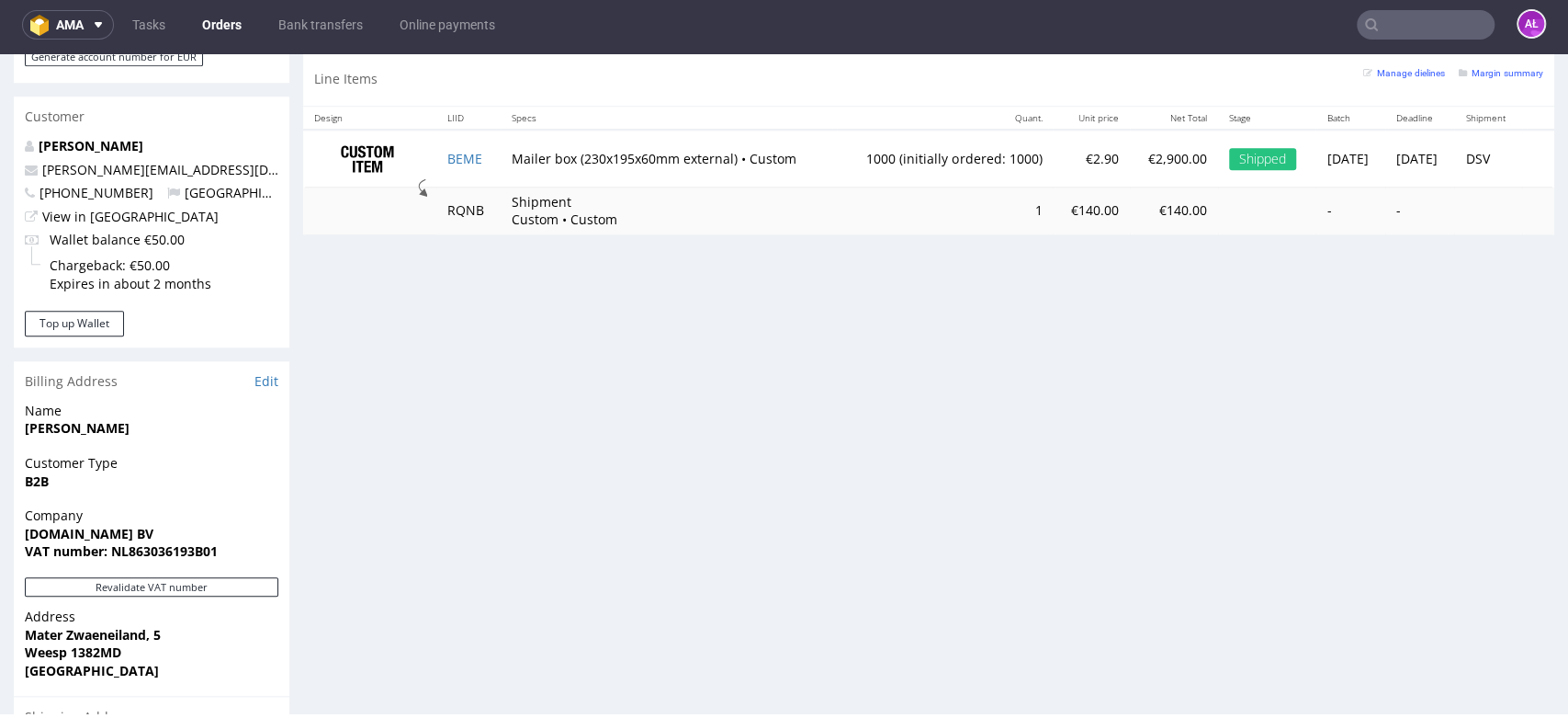
scroll to position [714, 0]
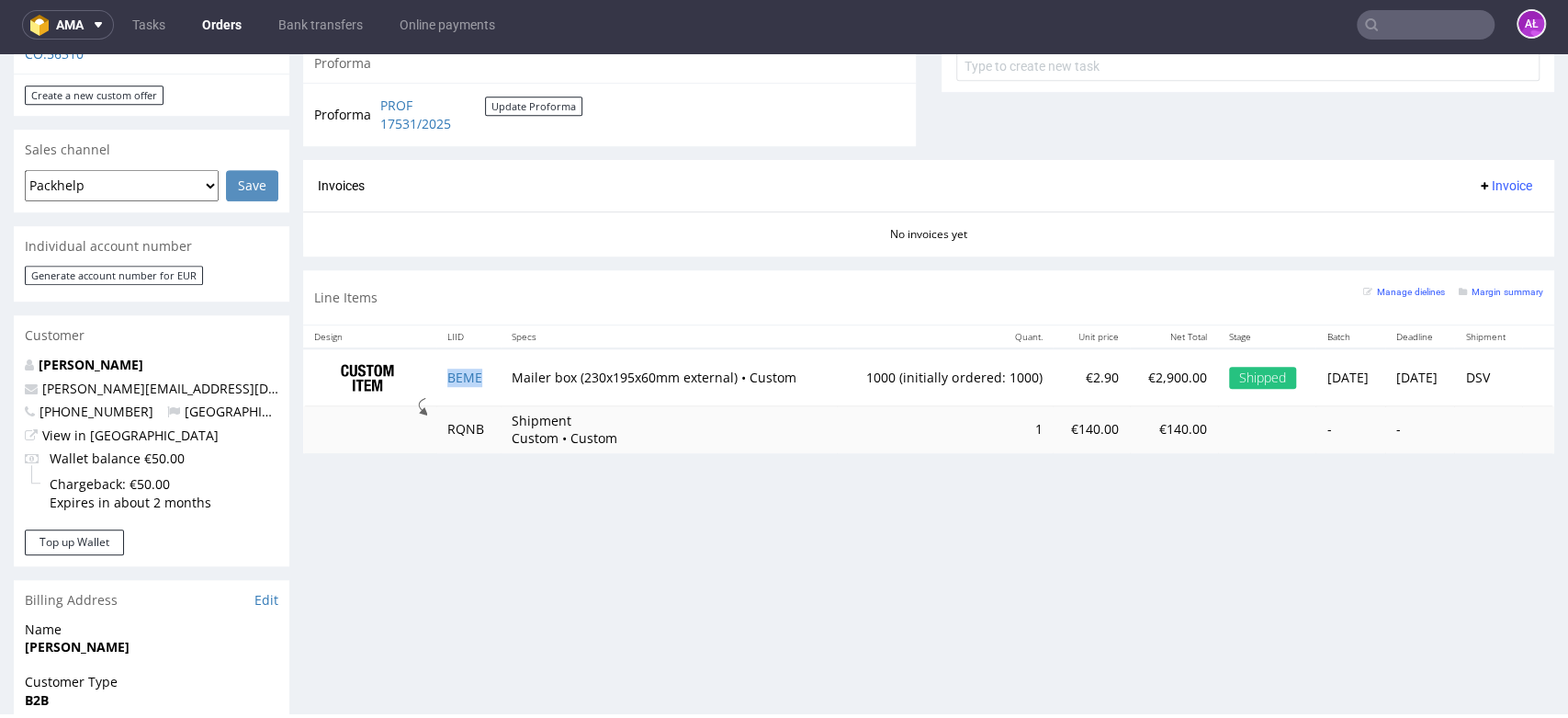
click at [1481, 185] on span "Invoice" at bounding box center [1504, 185] width 55 height 14
click at [1484, 212] on li "Generate" at bounding box center [1465, 225] width 118 height 33
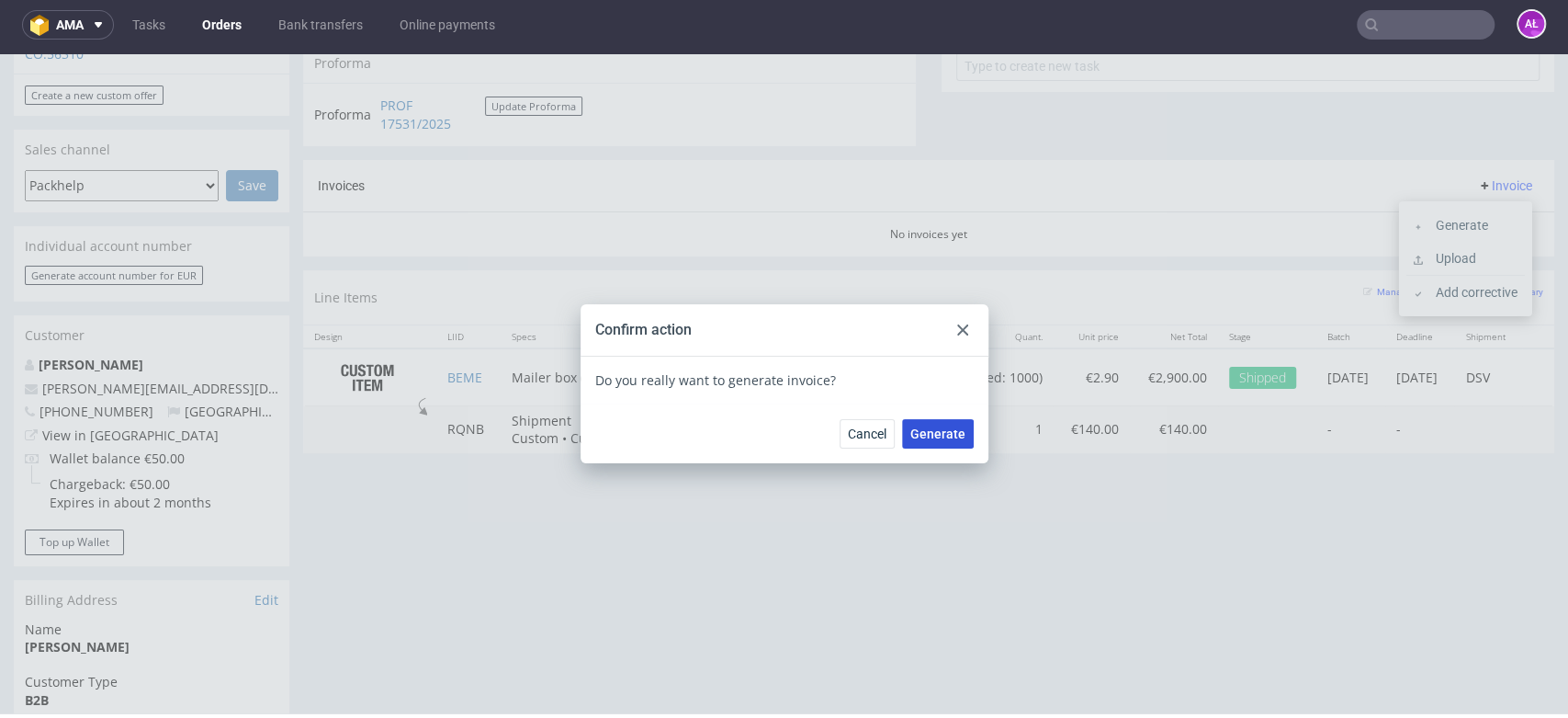
click at [924, 434] on span "Generate" at bounding box center [937, 433] width 55 height 12
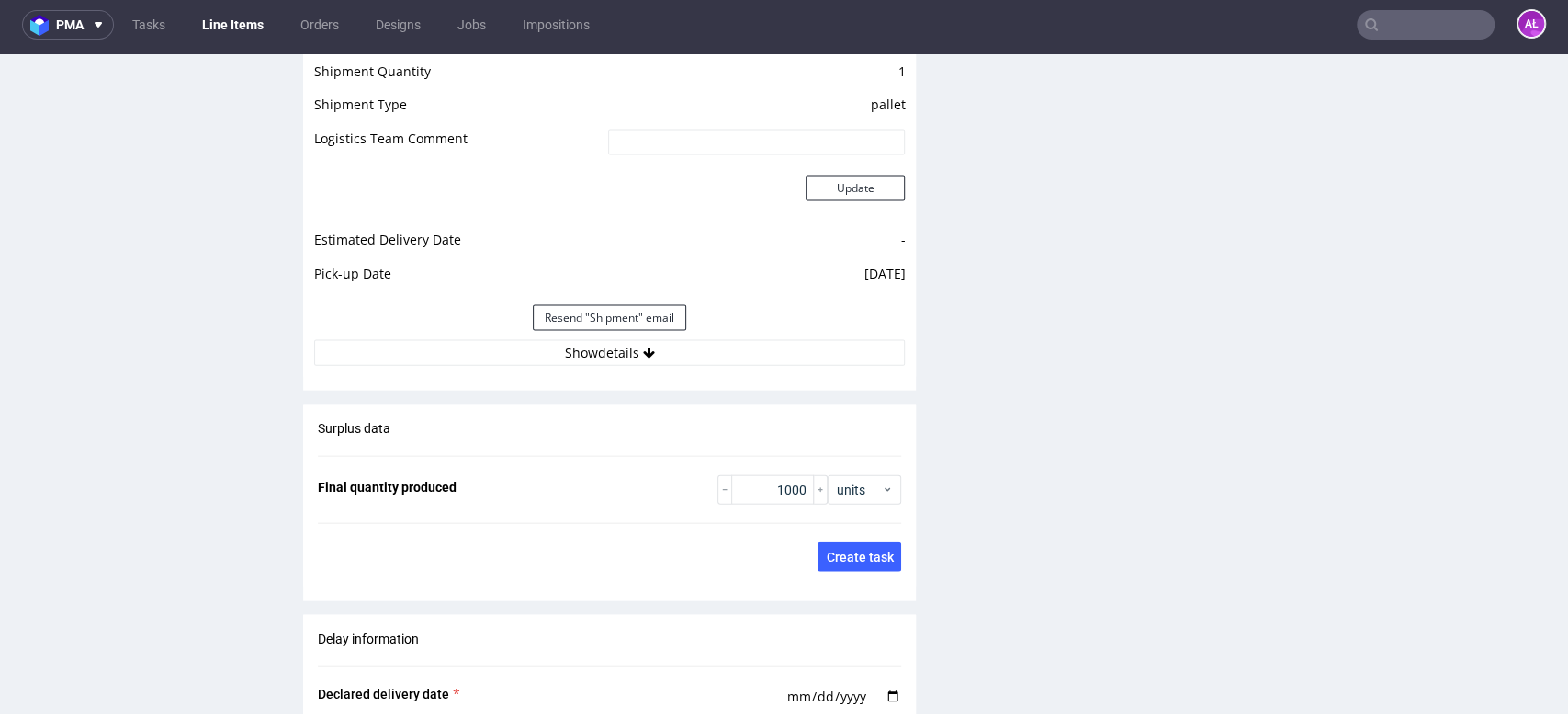
scroll to position [2735, 0]
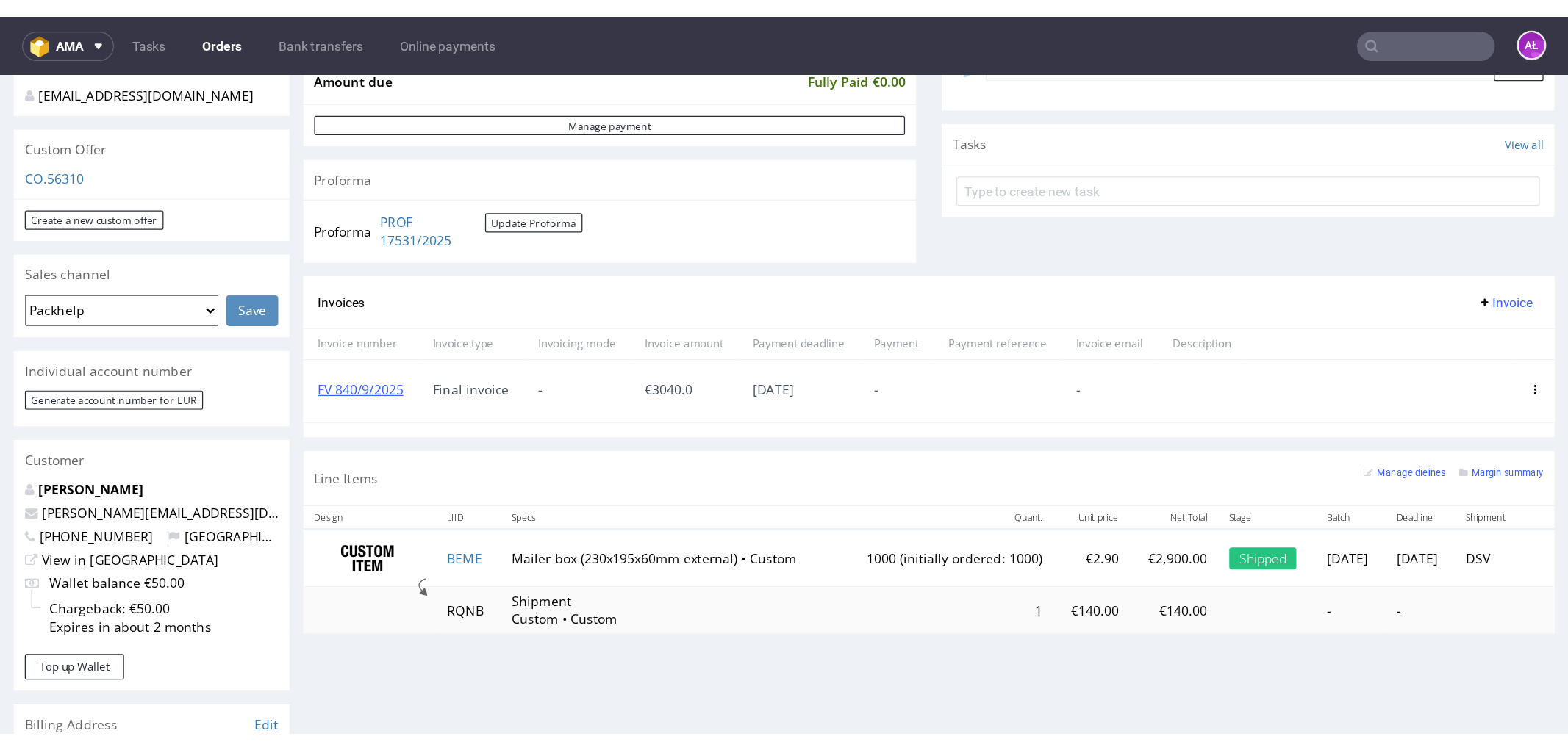
scroll to position [489, 0]
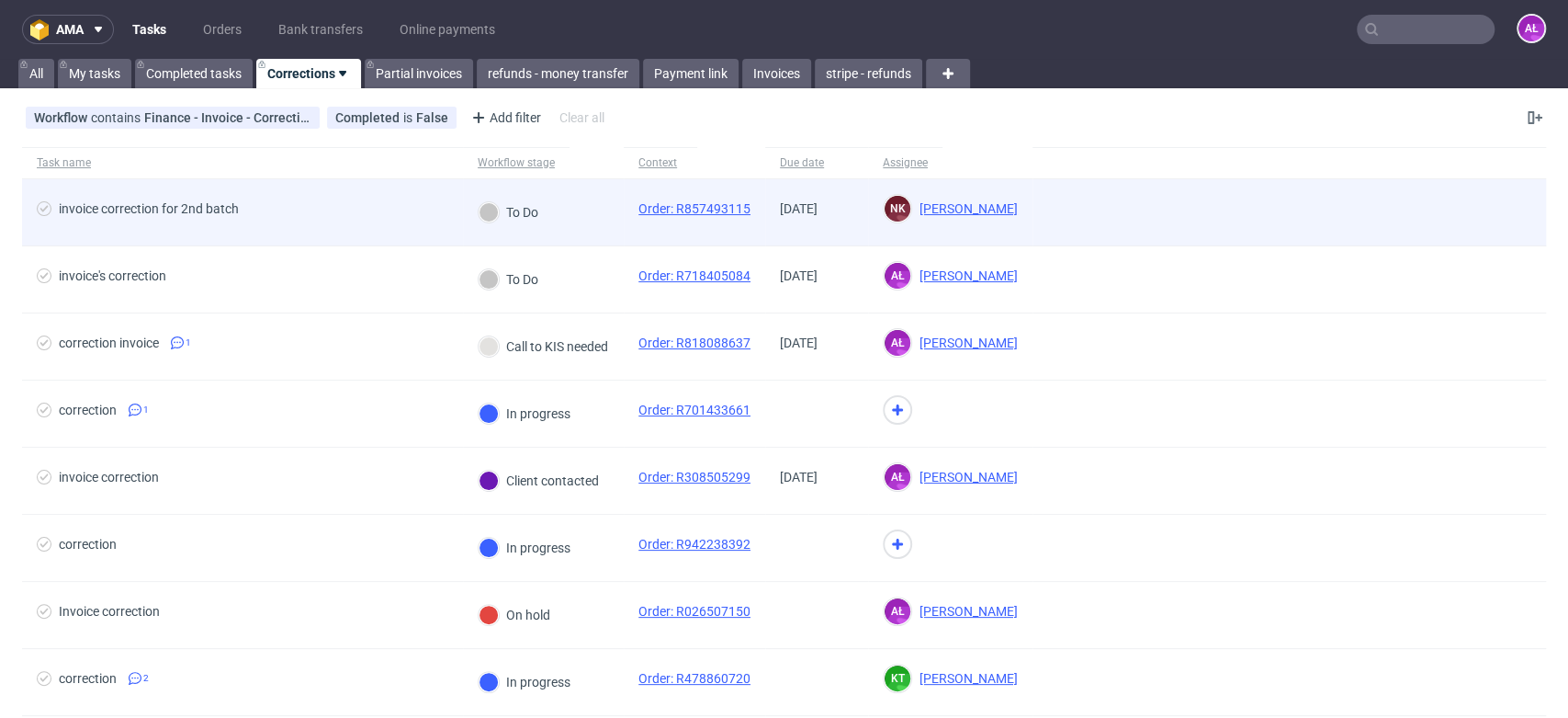
click at [594, 233] on div "To Do" at bounding box center [543, 212] width 161 height 67
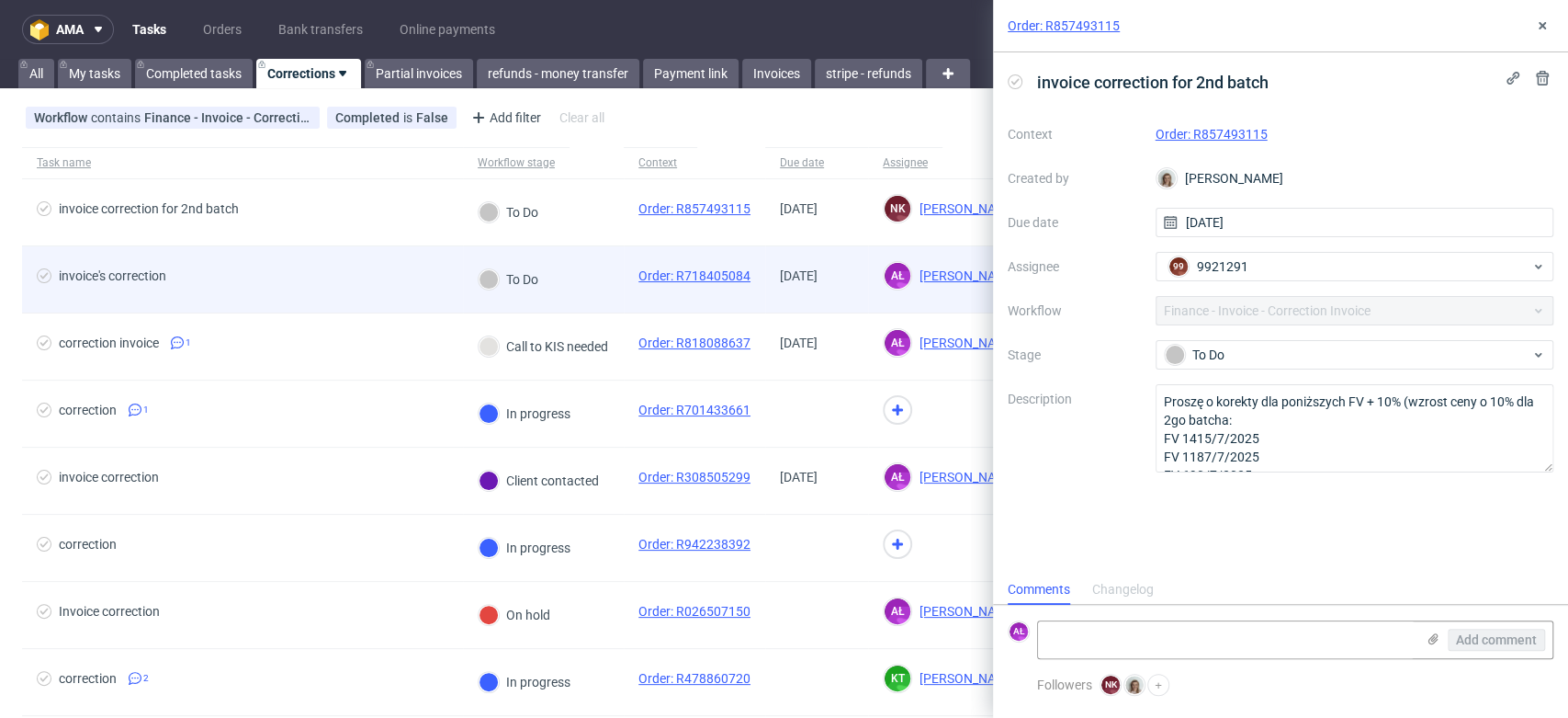
scroll to position [14, 0]
click at [592, 282] on div "To Do" at bounding box center [543, 280] width 161 height 67
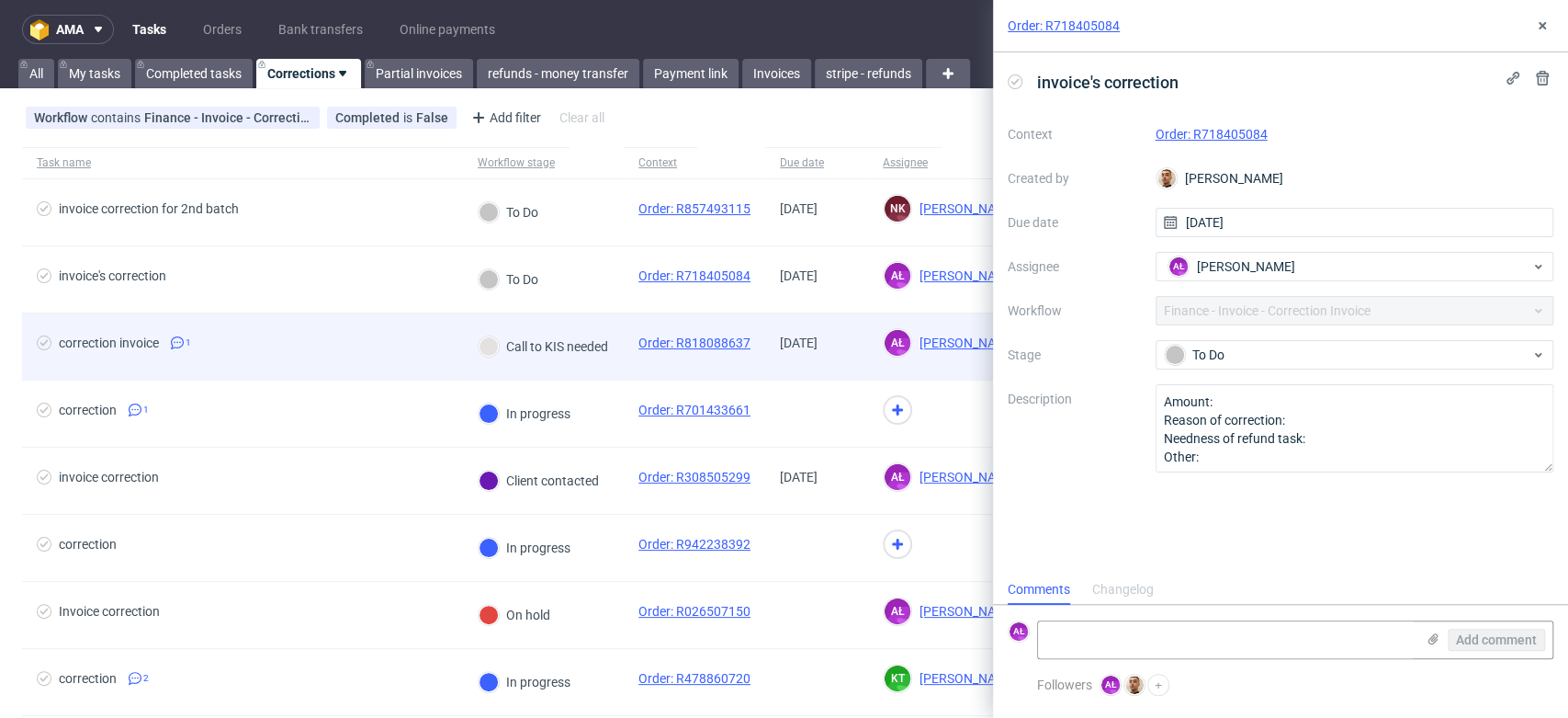
scroll to position [14, 0]
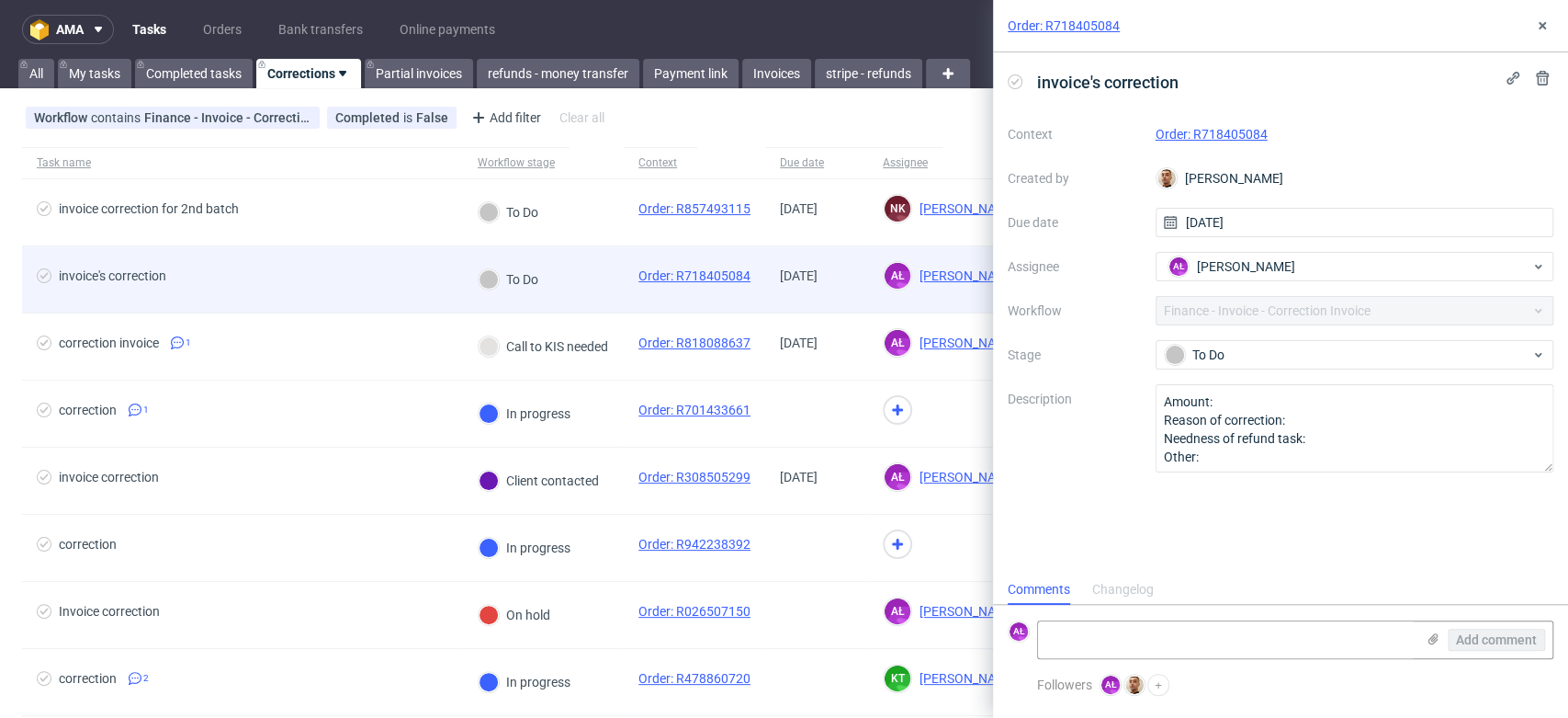
click at [598, 296] on div "To Do" at bounding box center [543, 280] width 161 height 67
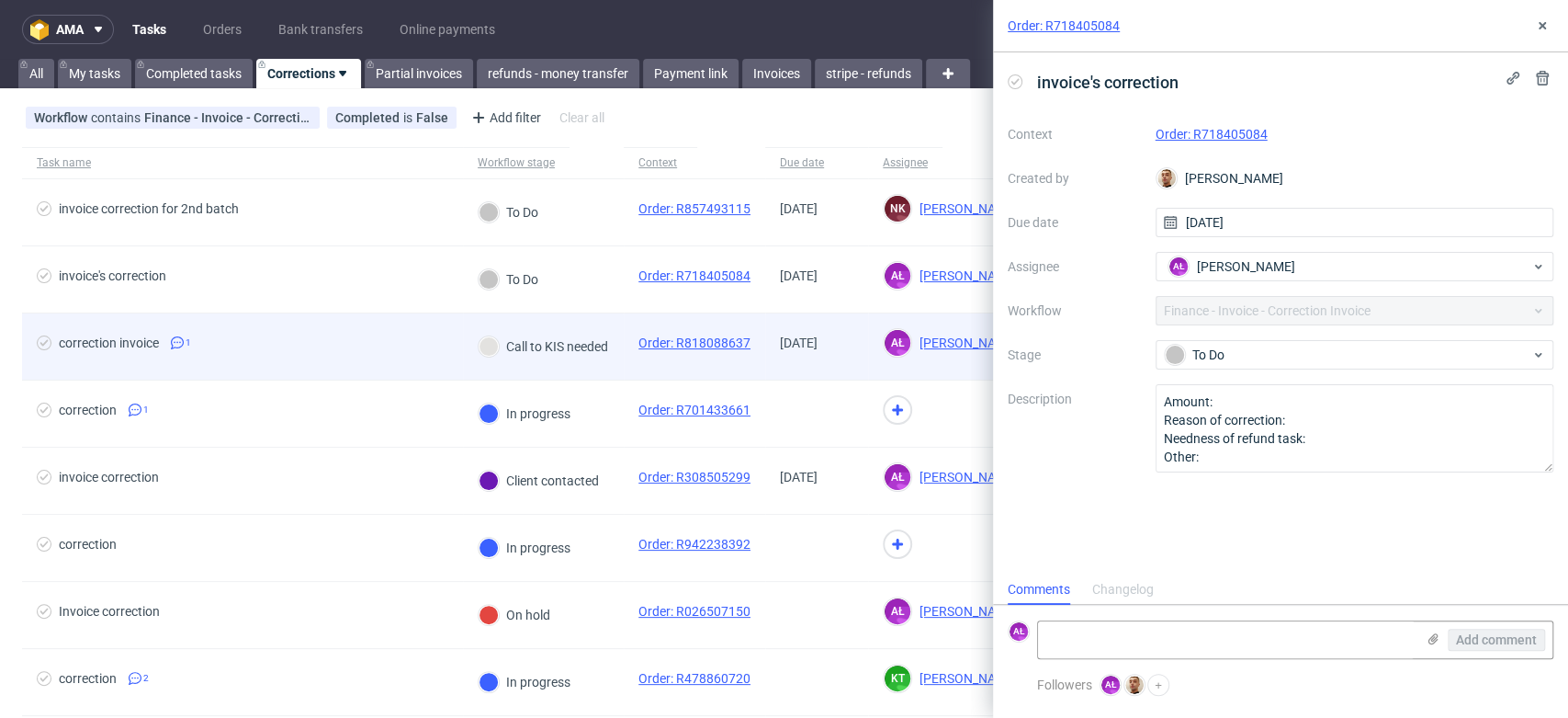
click at [621, 368] on div "Call to KIS needed" at bounding box center [543, 346] width 161 height 66
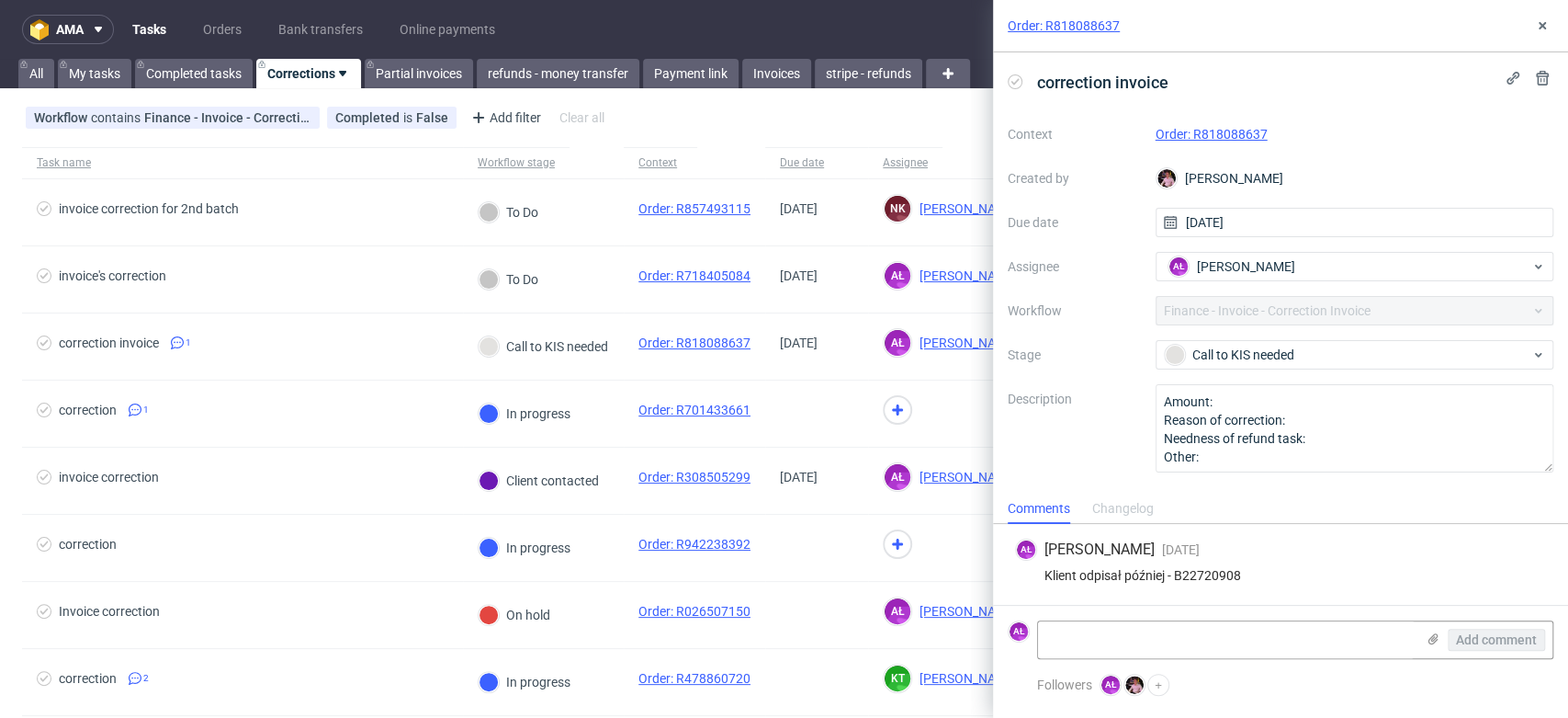
click at [1240, 133] on link "Order: R818088637" at bounding box center [1211, 134] width 112 height 14
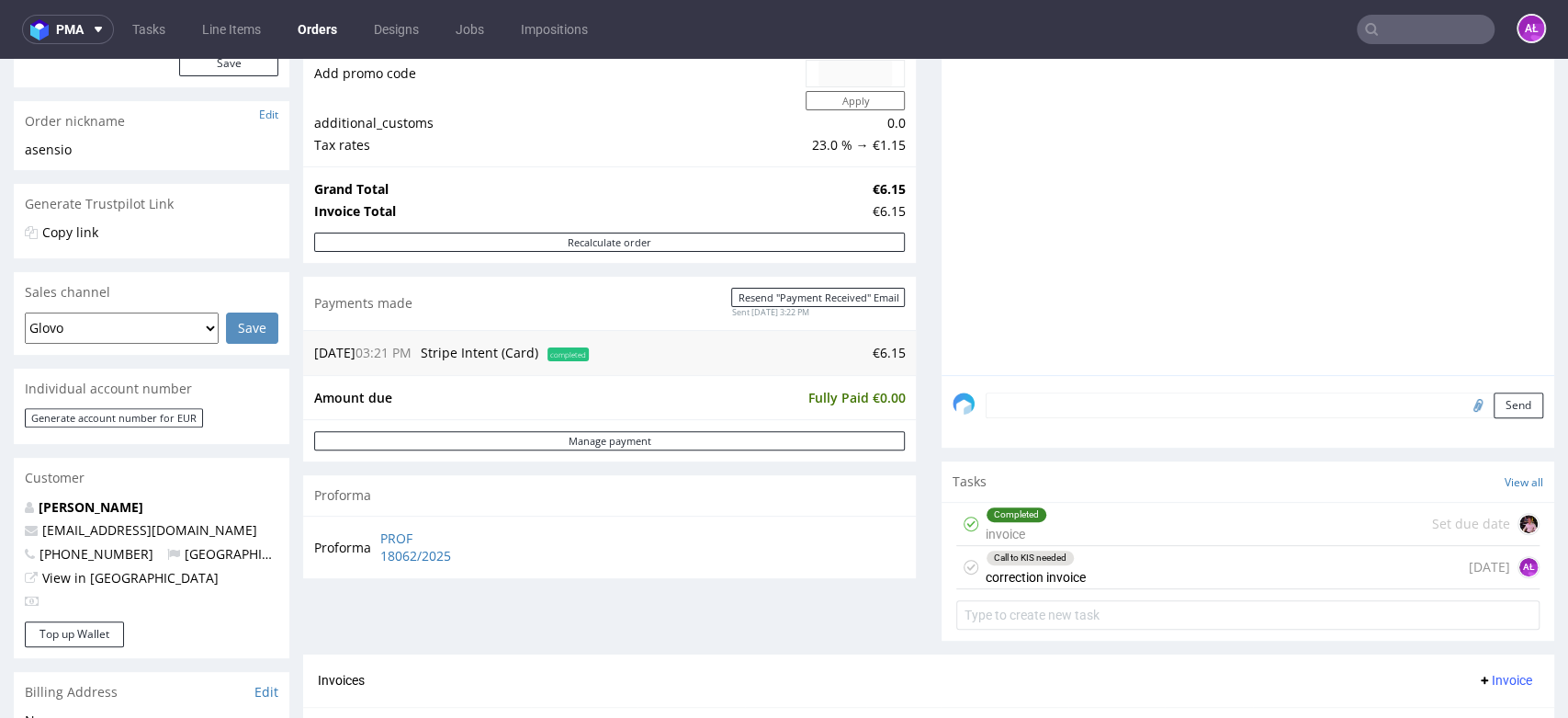
scroll to position [612, 0]
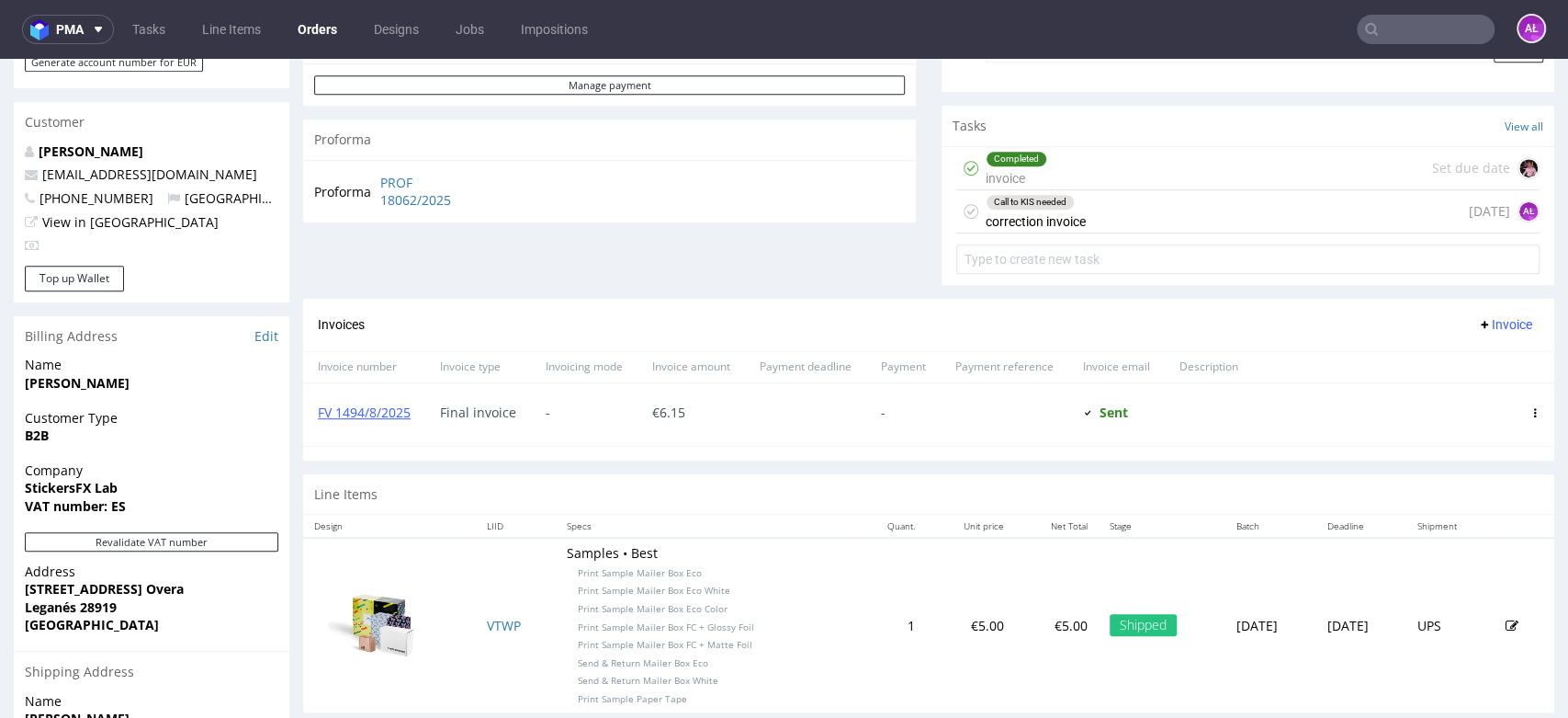
click at [1023, 215] on div "Call to KIS needed correction invoice" at bounding box center [1035, 211] width 100 height 42
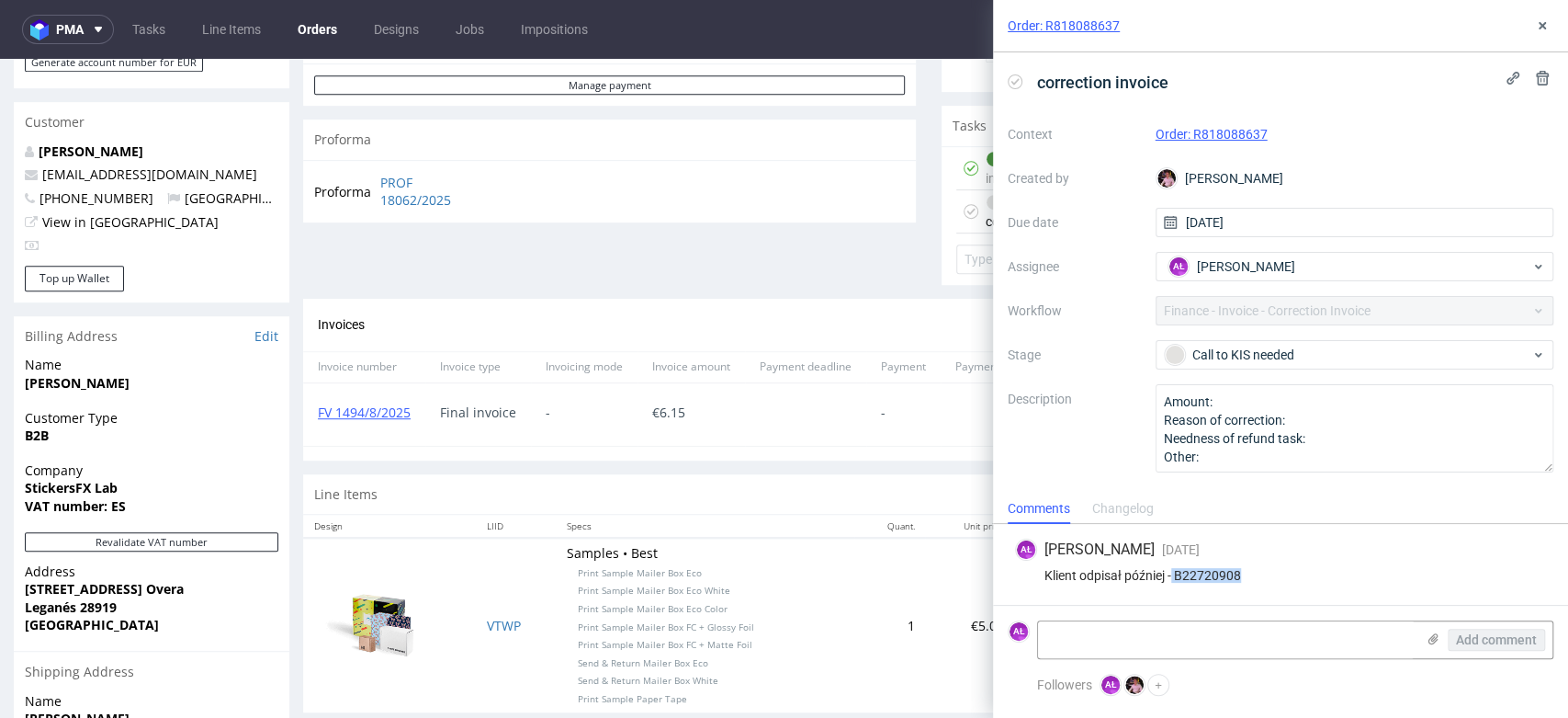
drag, startPoint x: 1155, startPoint y: 584, endPoint x: 1173, endPoint y: 586, distance: 18.1
click at [1173, 586] on div "AŁ [PERSON_NAME] [DATE] [DATE] 12:03 Klient odpisał później - B22720908" at bounding box center [1279, 564] width 546 height 81
copy div "B22720908"
click at [1202, 575] on div "Klient odpisał później - B22720908" at bounding box center [1280, 575] width 531 height 14
drag, startPoint x: 1177, startPoint y: 577, endPoint x: 1263, endPoint y: 577, distance: 86.0
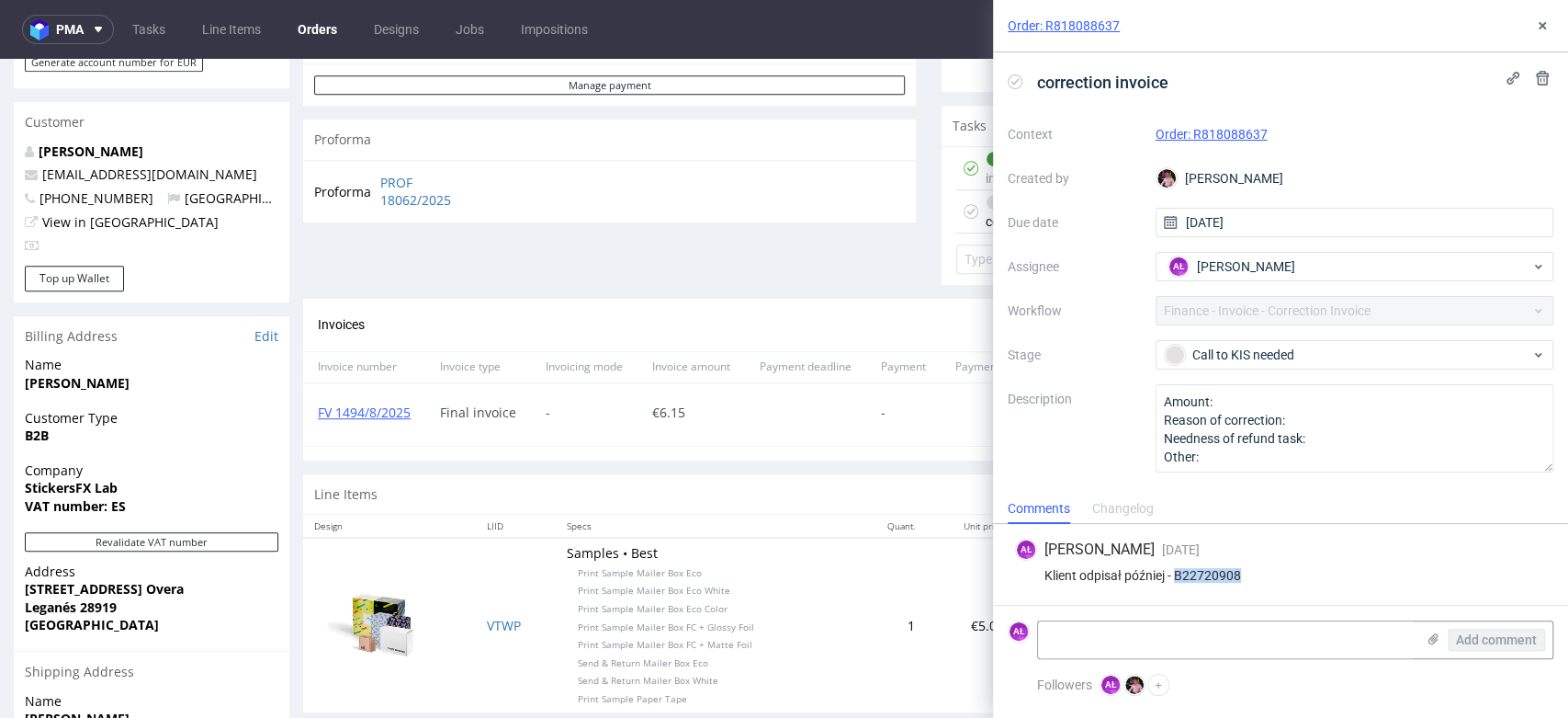
click at [1263, 577] on div "Klient odpisał później - B22720908" at bounding box center [1280, 575] width 531 height 14
copy div "B22720908"
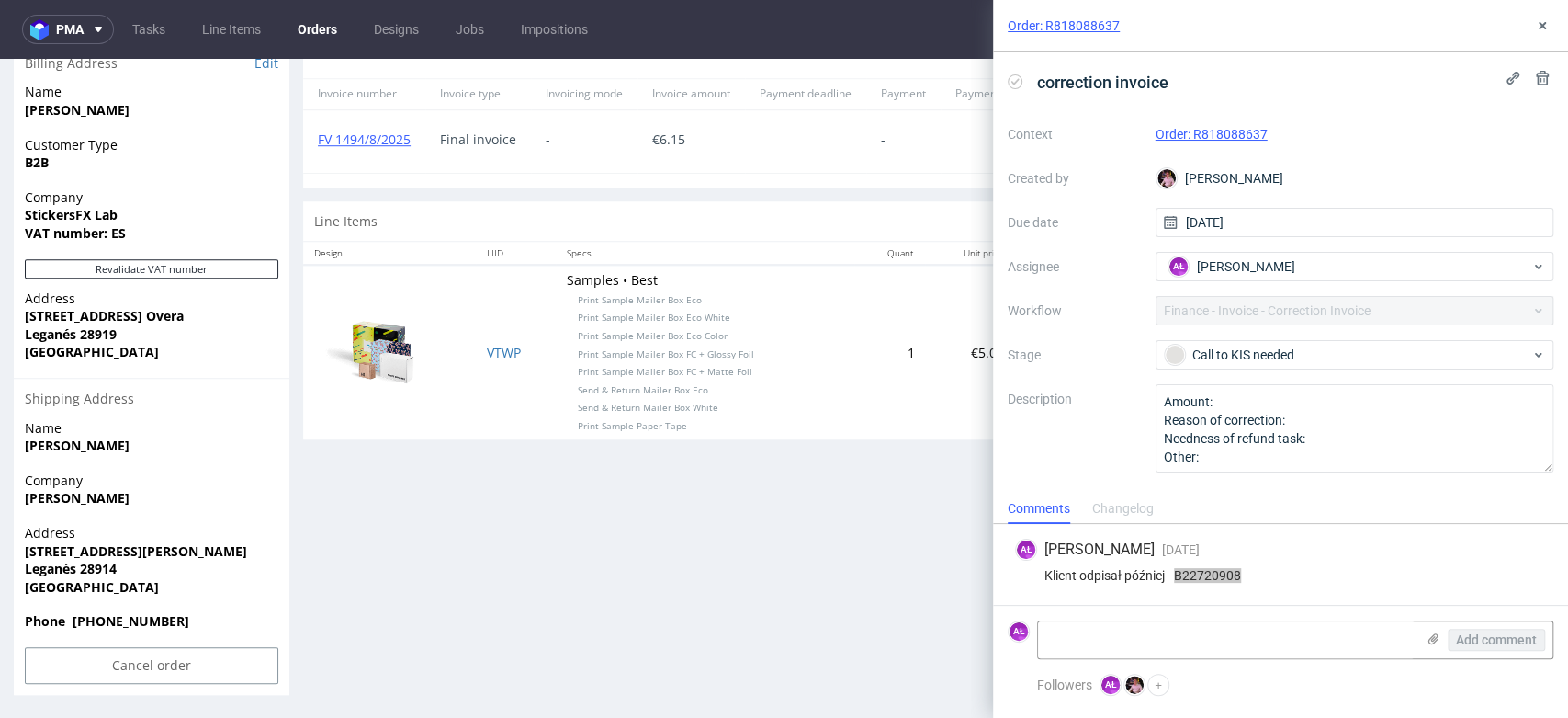
scroll to position [477, 0]
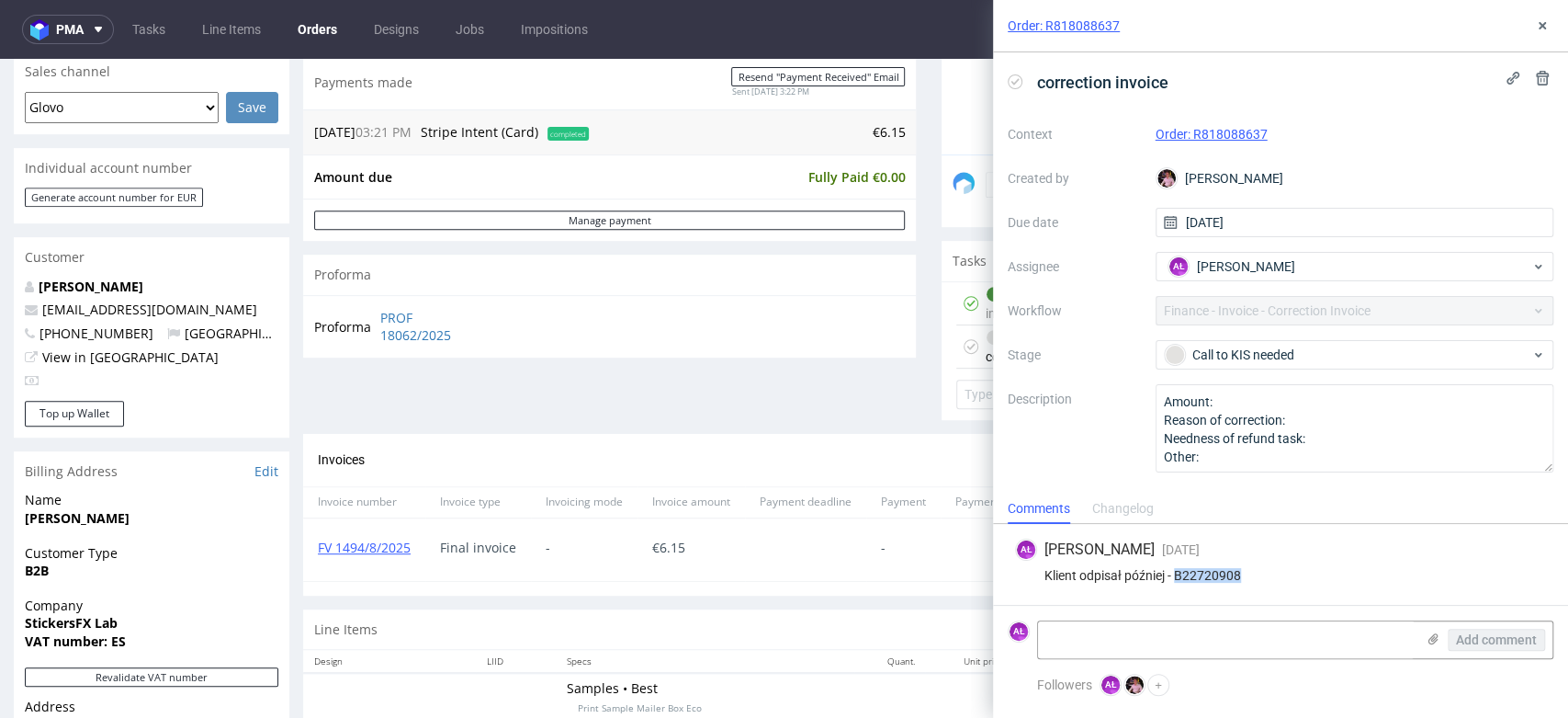
click at [1116, 512] on div "Changelog" at bounding box center [1123, 509] width 61 height 30
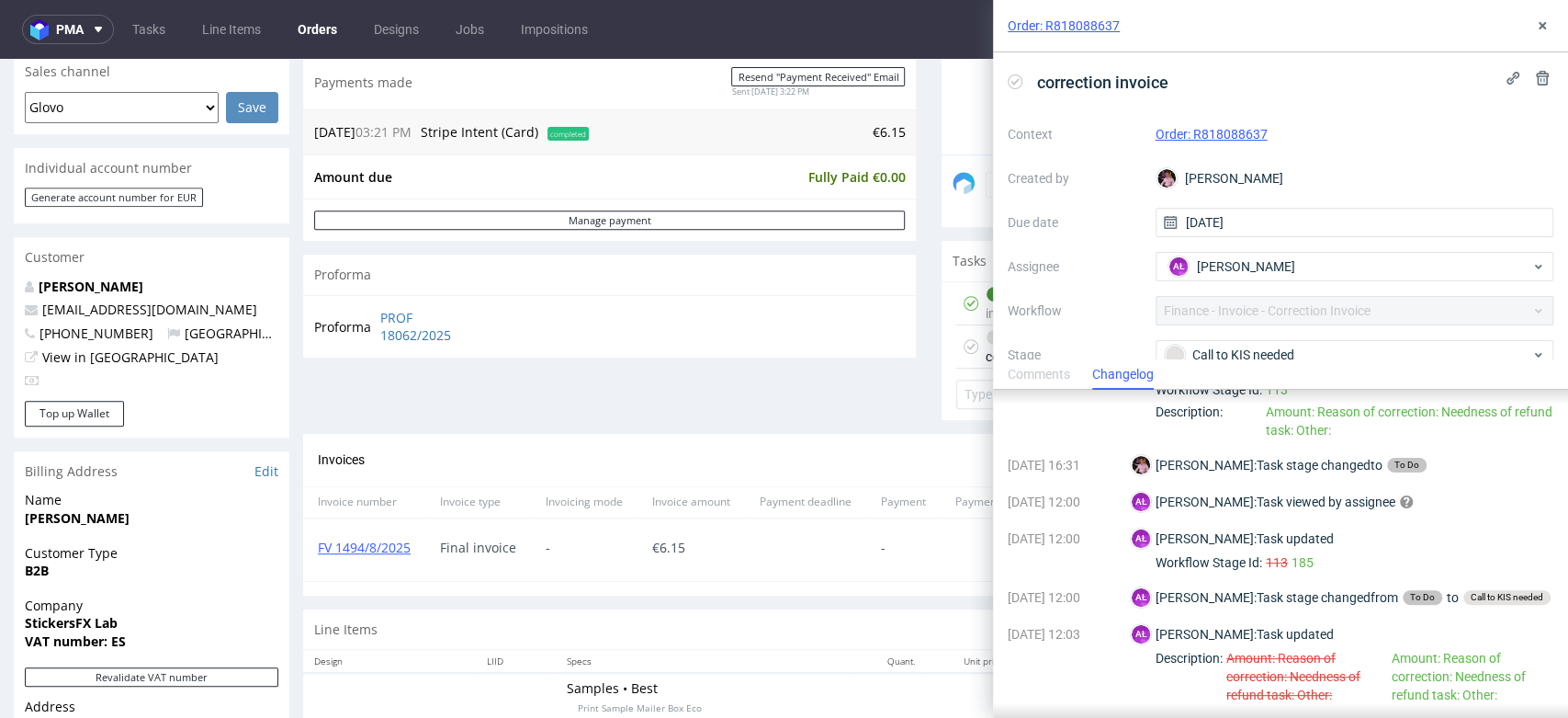
scroll to position [0, 0]
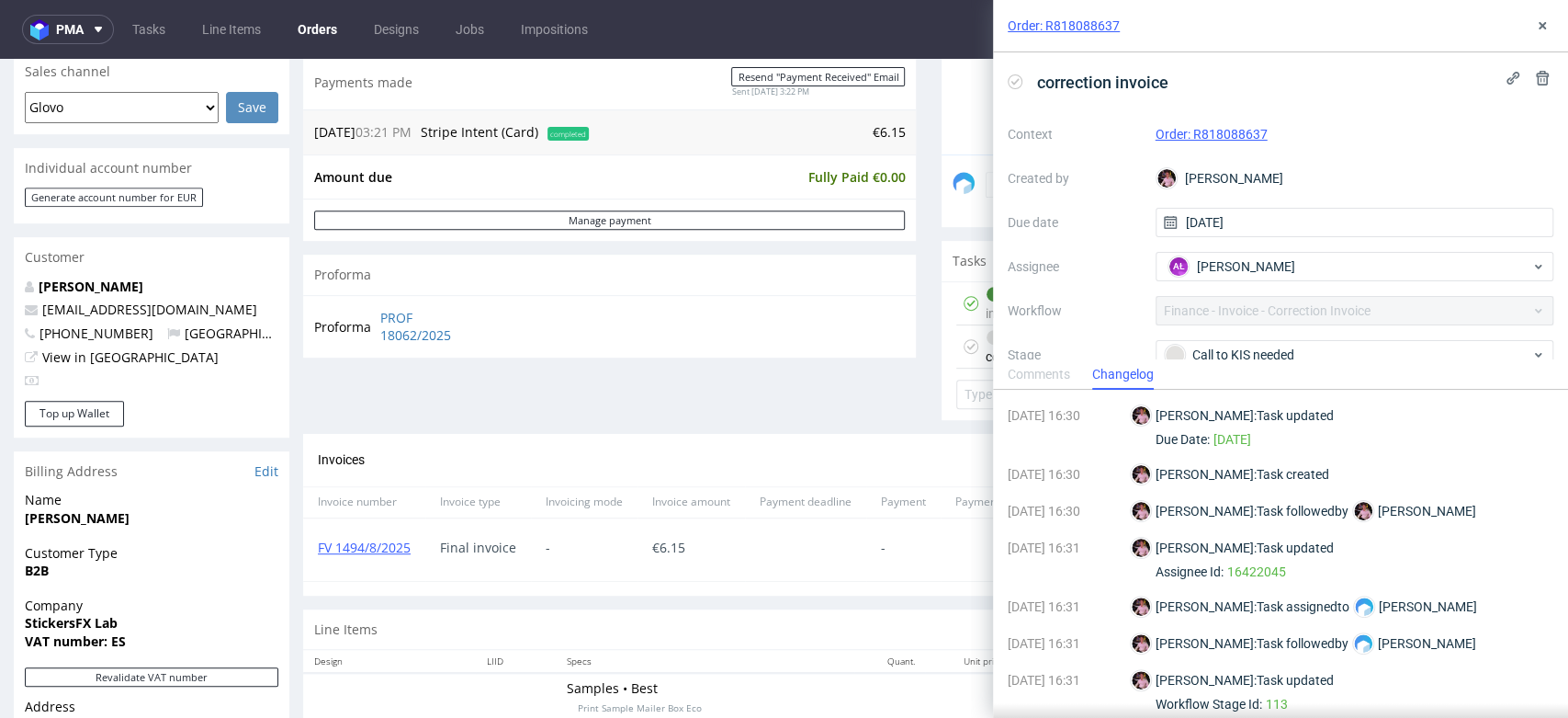
click at [1048, 360] on div "Comments" at bounding box center [1038, 375] width 62 height 30
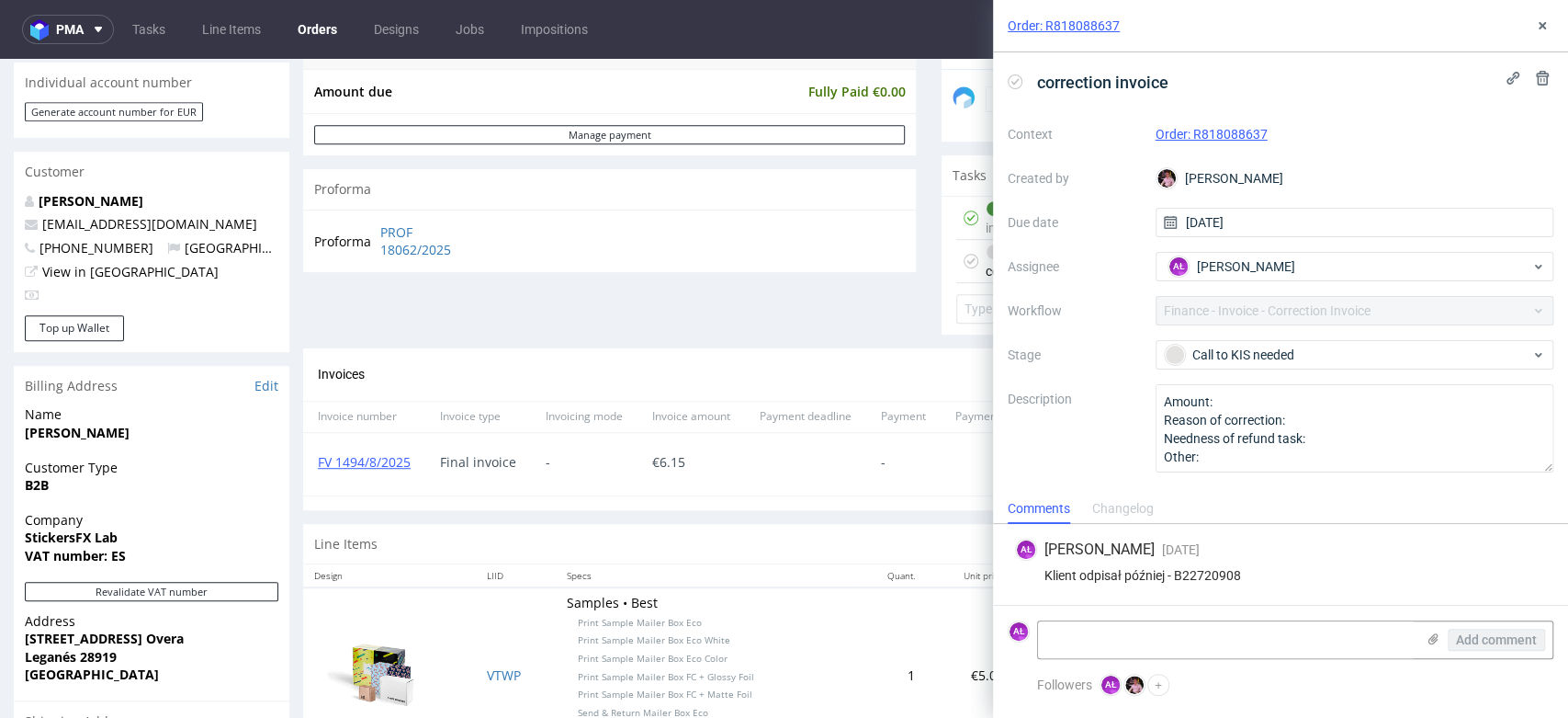
scroll to position [681, 0]
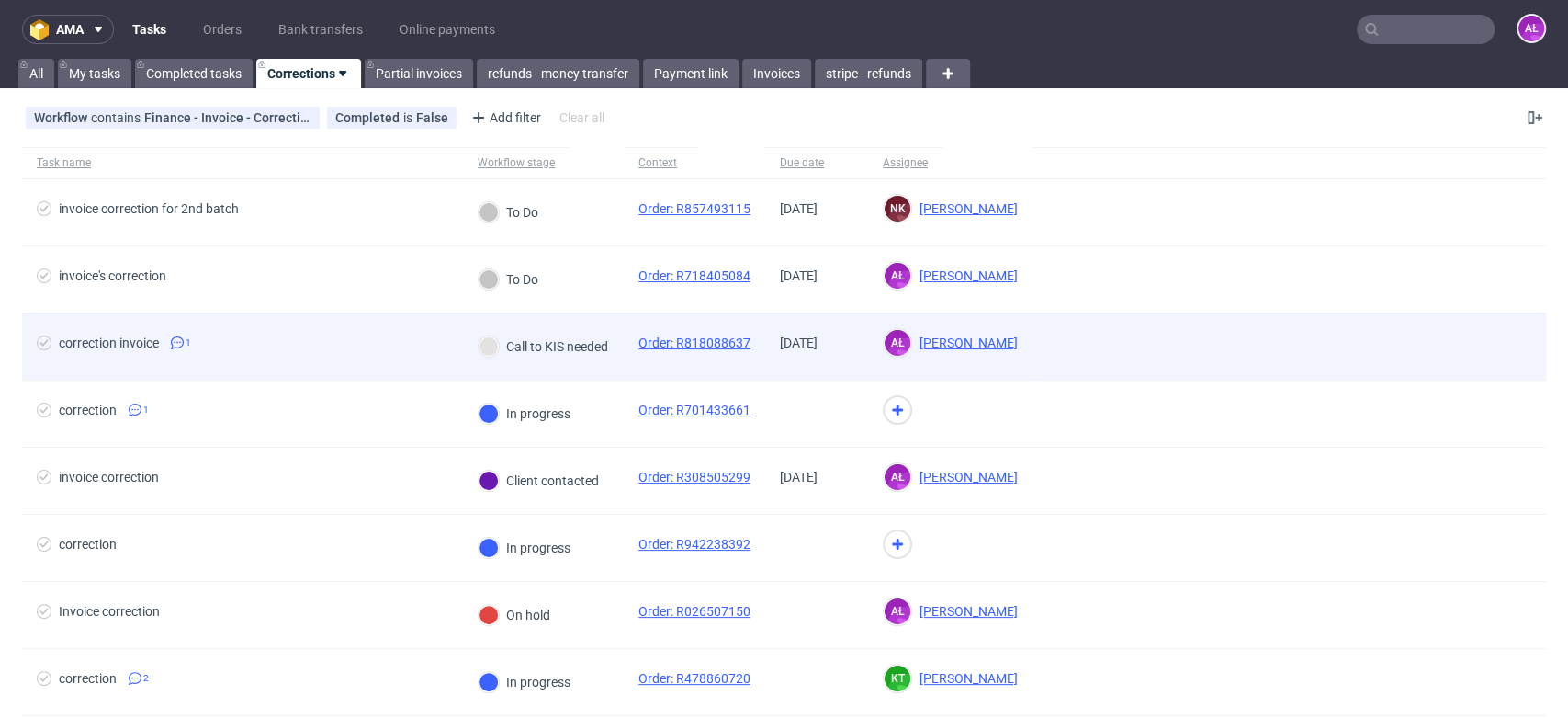
click at [610, 363] on div "Call to KIS needed" at bounding box center [543, 346] width 161 height 66
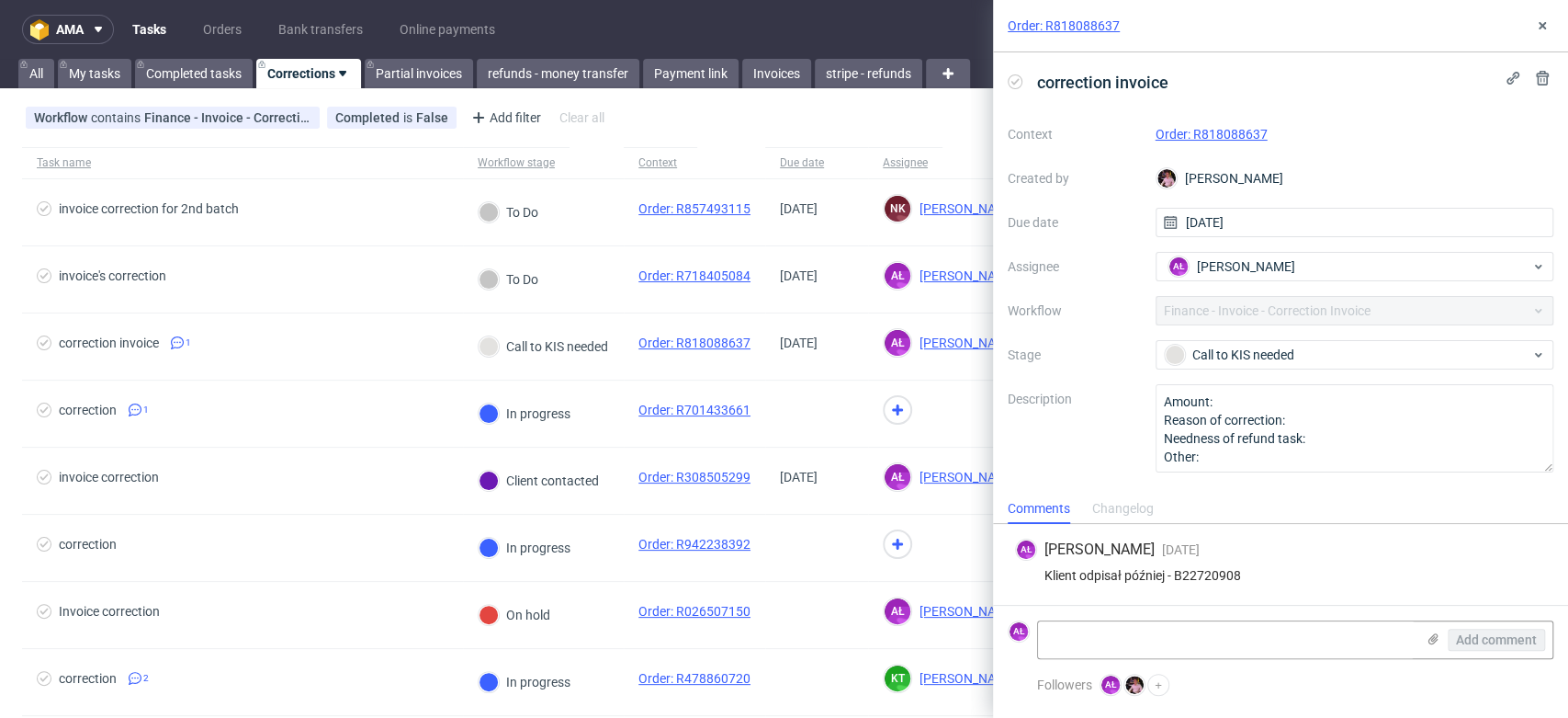
click at [1217, 135] on link "Order: R818088637" at bounding box center [1211, 134] width 112 height 14
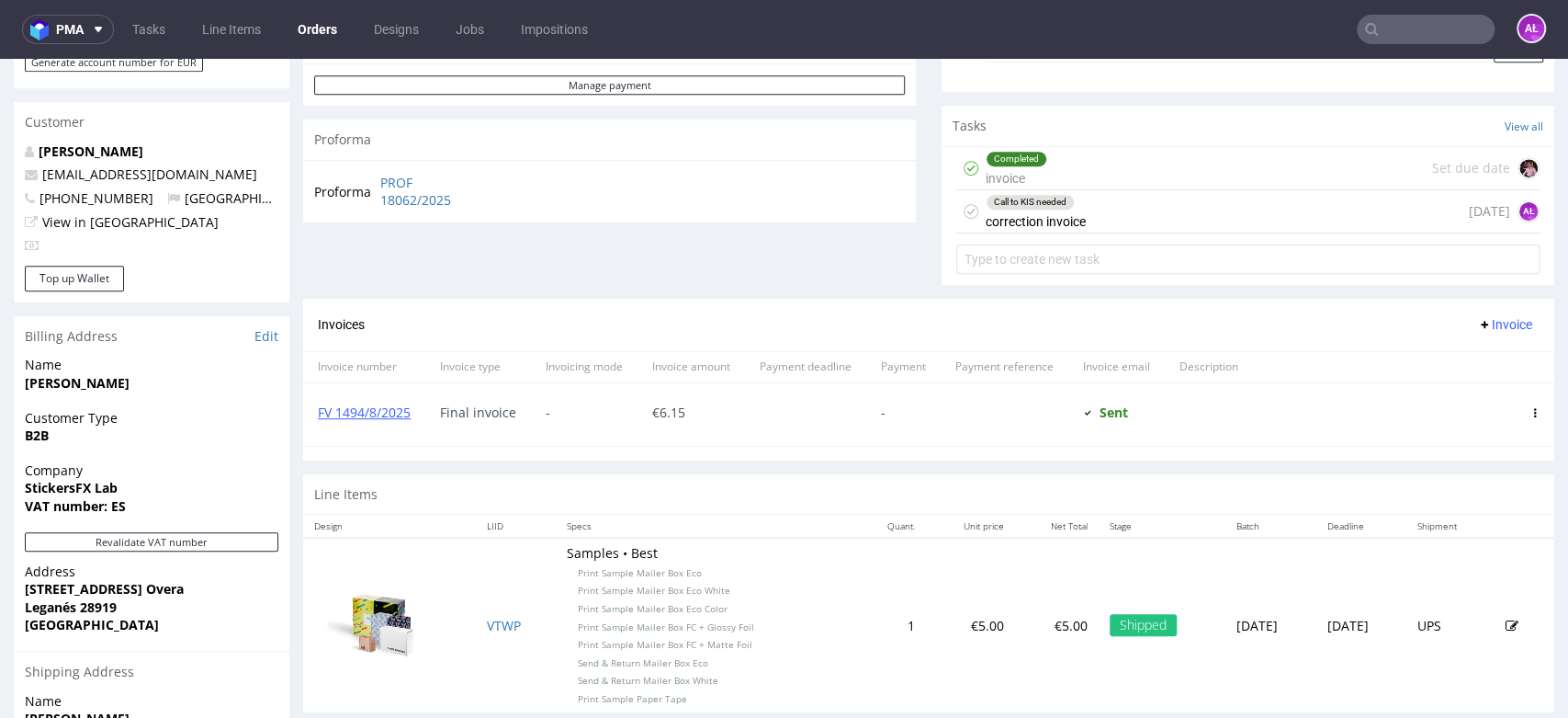
scroll to position [510, 0]
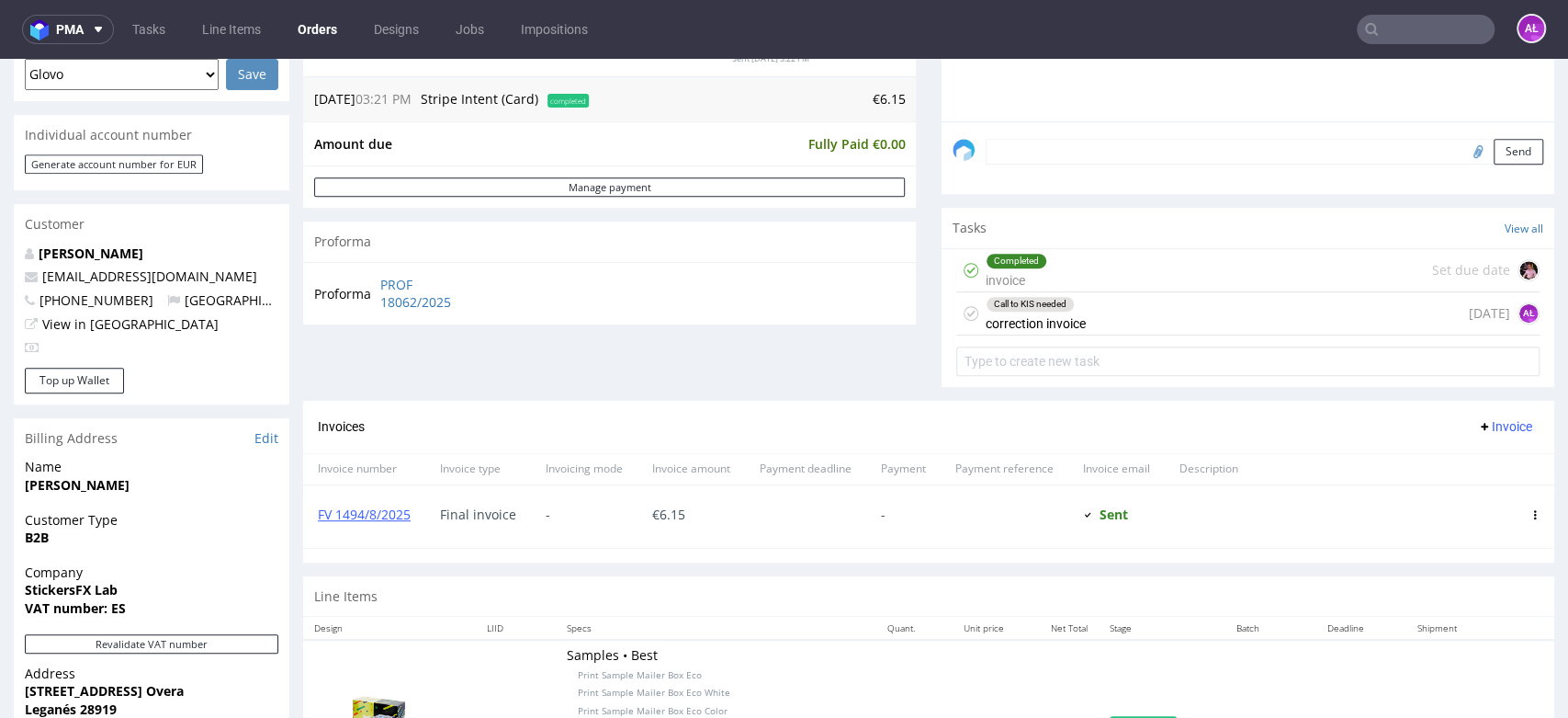
click at [1074, 318] on div "Call to KIS needed correction invoice 14 days ago AŁ" at bounding box center [1247, 314] width 583 height 43
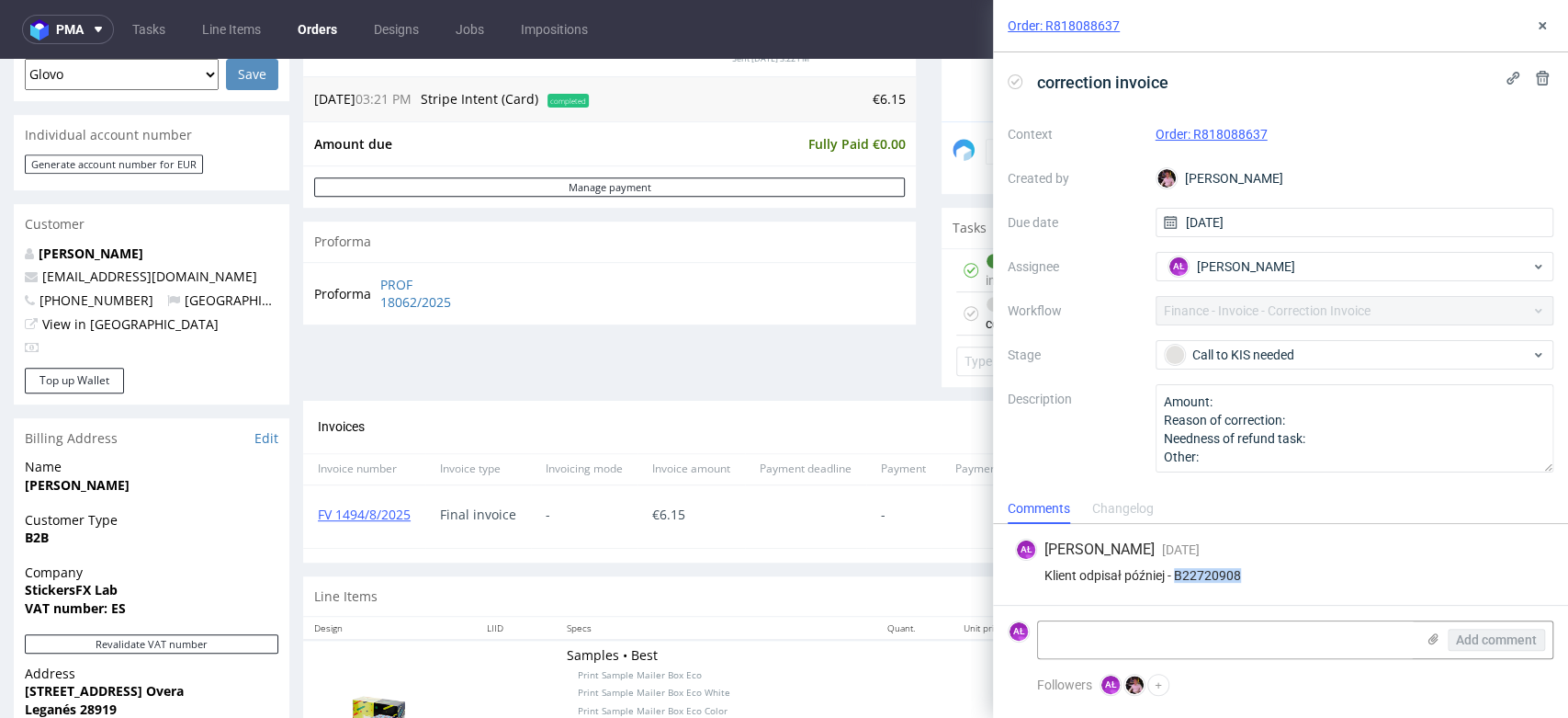
drag, startPoint x: 1208, startPoint y: 578, endPoint x: 1175, endPoint y: 578, distance: 33.0
click at [1175, 578] on div "Klient odpisał później - B22720908" at bounding box center [1280, 575] width 531 height 14
click at [384, 508] on link "FV 1494/8/2025" at bounding box center [364, 514] width 93 height 17
click at [1227, 569] on div "Klient odpisał później - B22720908" at bounding box center [1280, 575] width 531 height 14
drag, startPoint x: 1189, startPoint y: 578, endPoint x: 1257, endPoint y: 582, distance: 68.1
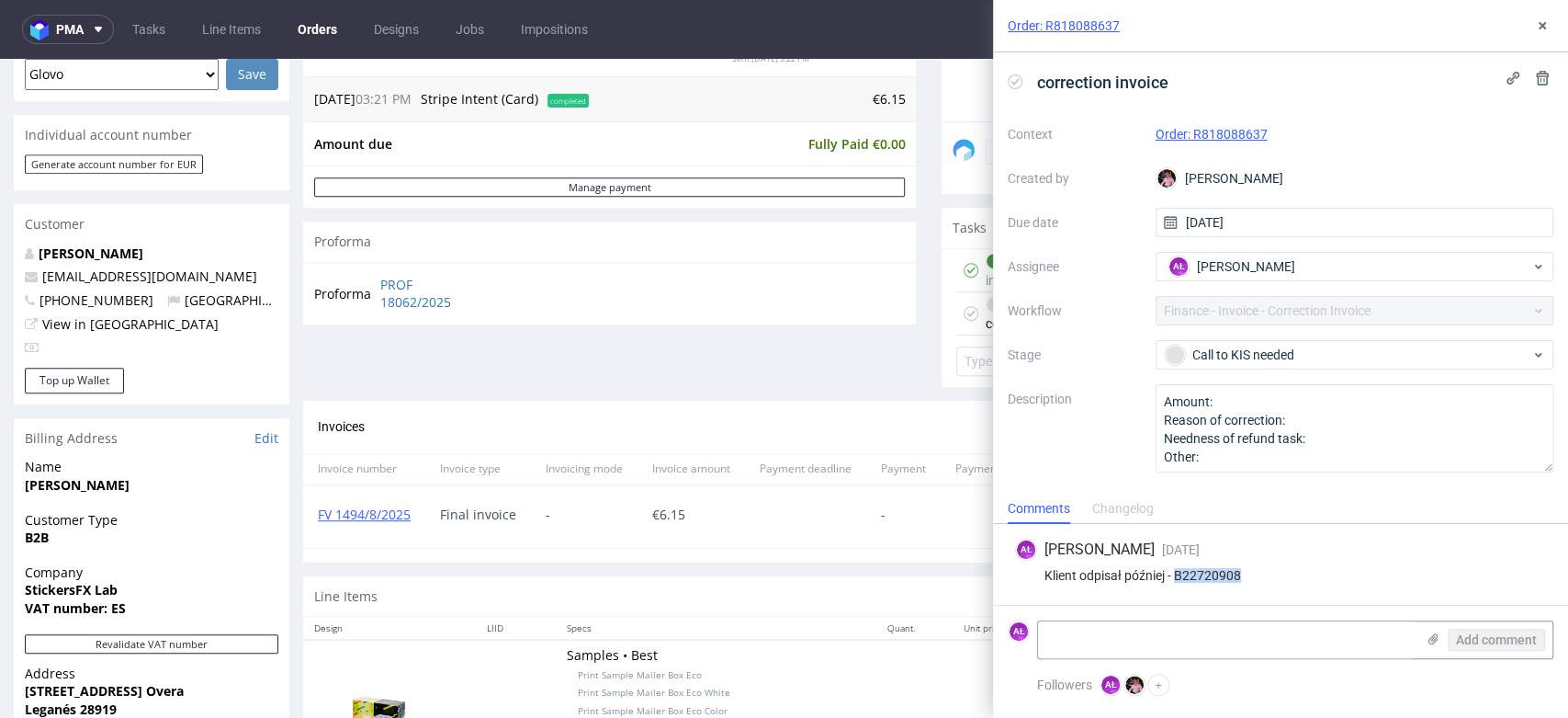
click at [1257, 582] on div "Klient odpisał później - B22720908" at bounding box center [1280, 575] width 531 height 14
click at [375, 512] on link "FV 1494/8/2025" at bounding box center [364, 514] width 93 height 17
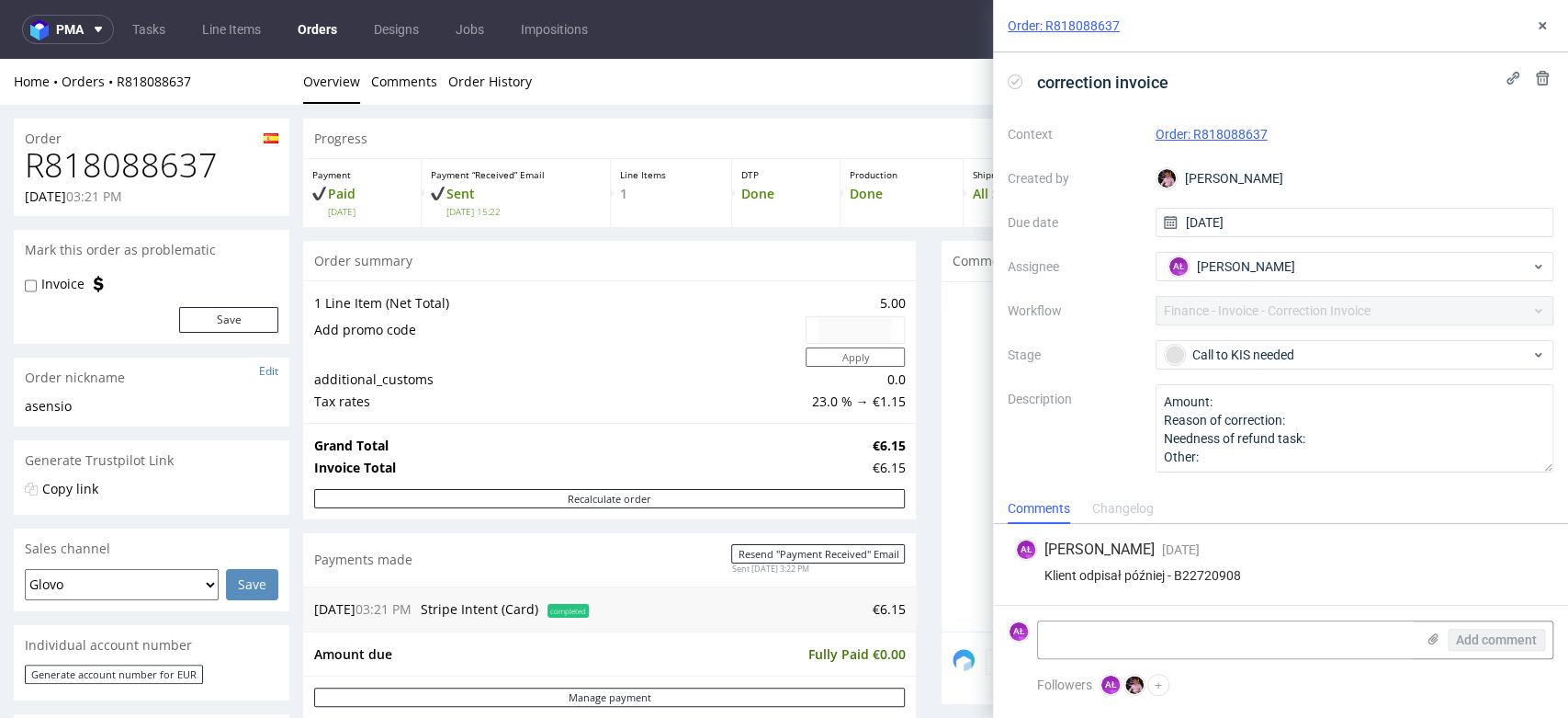
scroll to position [681, 0]
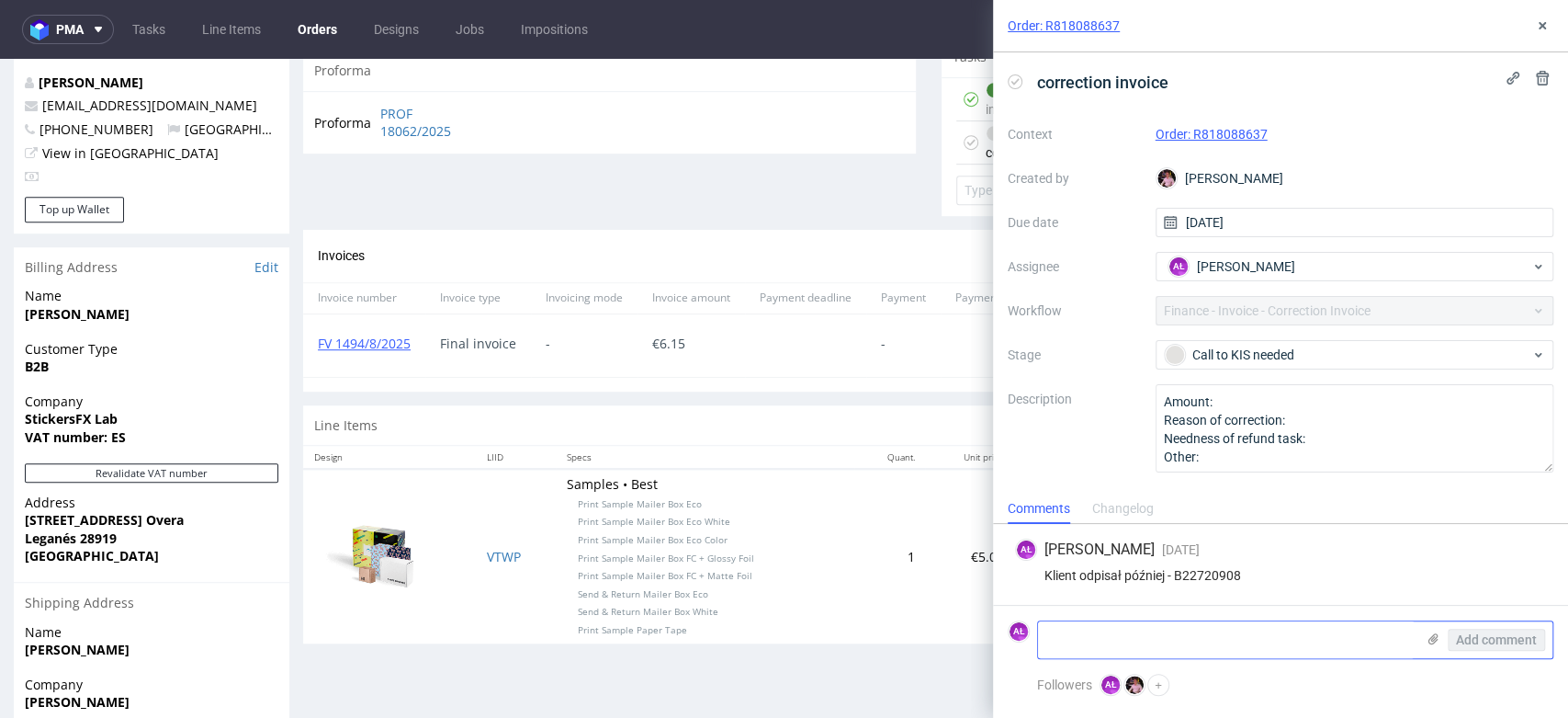
click at [1183, 640] on textarea at bounding box center [1226, 640] width 376 height 36
drag, startPoint x: 1253, startPoint y: 578, endPoint x: 1177, endPoint y: 578, distance: 76.0
click at [1177, 578] on div "Klient odpisał później - B22720908" at bounding box center [1280, 575] width 531 height 14
copy div "B22720908"
click at [393, 344] on link "FV 1494/8/2025" at bounding box center [364, 343] width 93 height 17
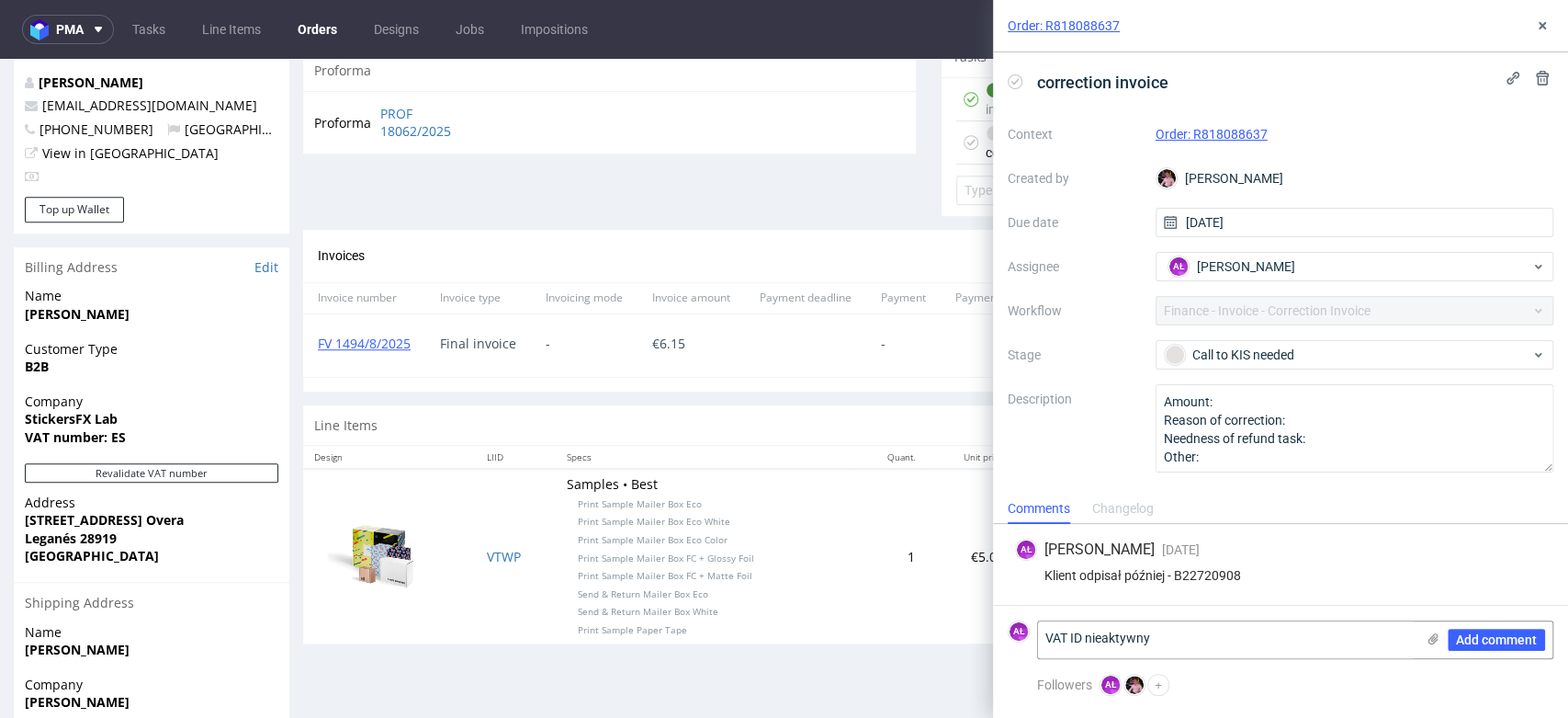
drag, startPoint x: 1183, startPoint y: 640, endPoint x: 1006, endPoint y: 640, distance: 177.0
click at [1007, 640] on div "AŁ VAT ID nieaktywny Add comment" at bounding box center [1279, 640] width 546 height 38
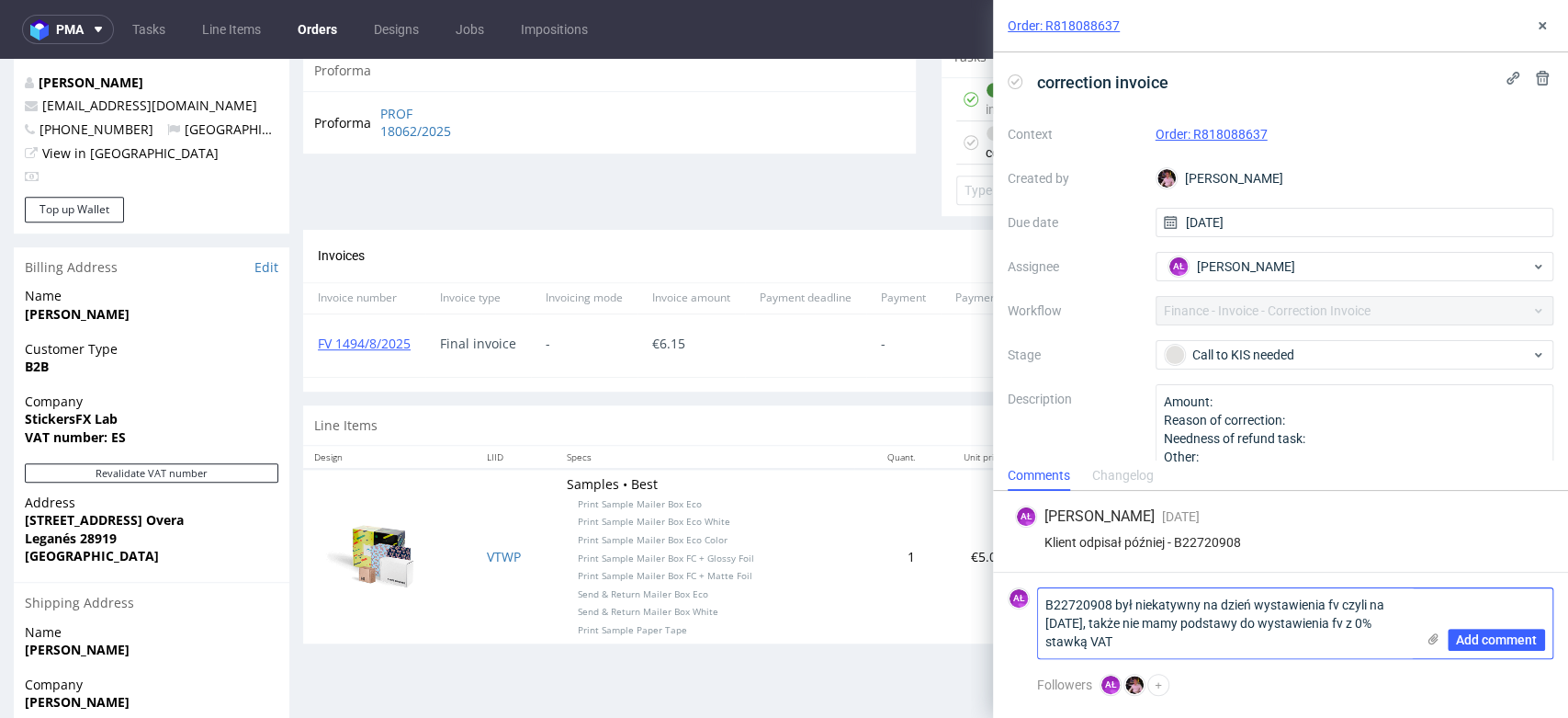
click at [1366, 605] on textarea "B22720908 był niekatywny na dzień wystawienia fv czyli na [DATE], także nie mam…" at bounding box center [1226, 622] width 376 height 70
type textarea "B22720908 był niekatywny na dzień wystawienia fv czyli na [DATE], także nie mam…"
click at [1460, 637] on span "Add comment" at bounding box center [1495, 639] width 81 height 12
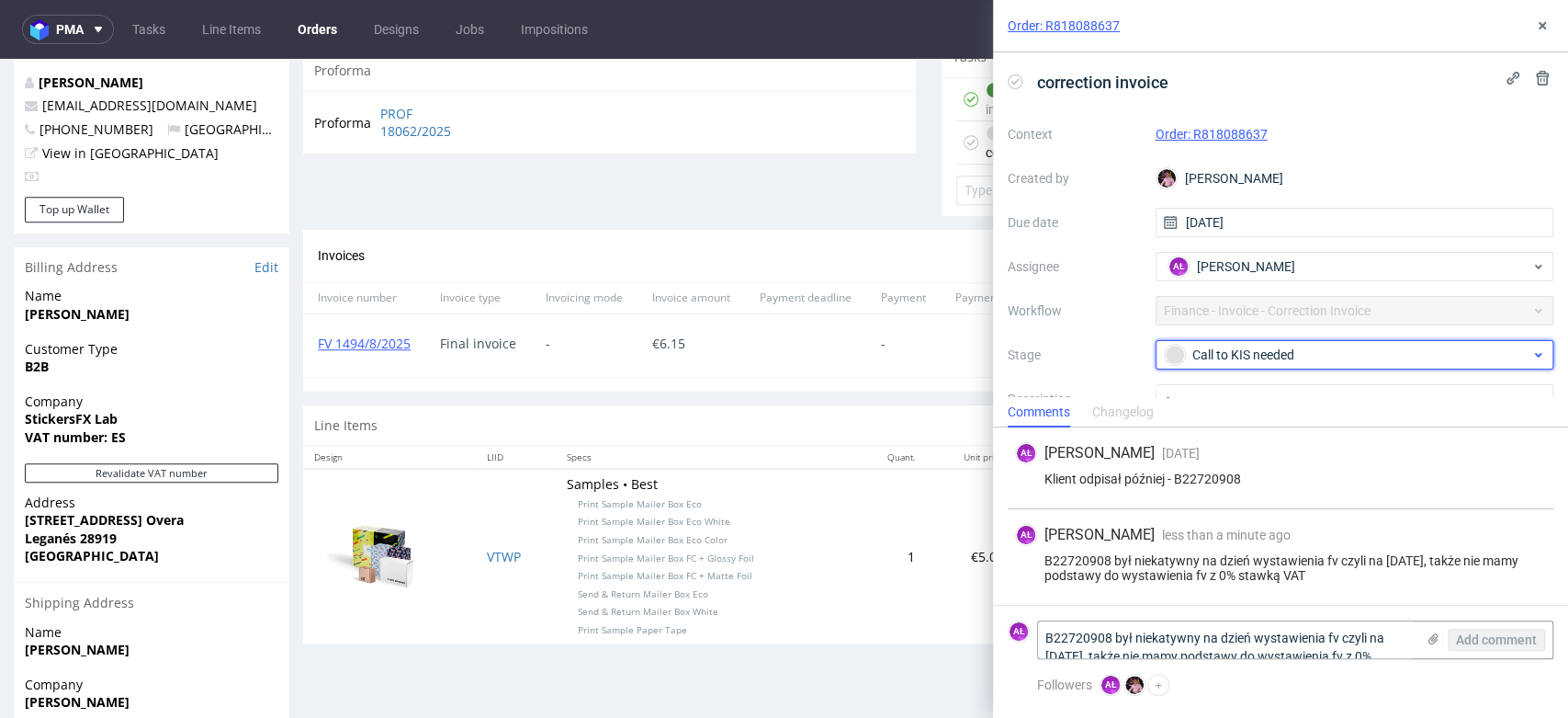
click at [1246, 360] on div "Call to KIS needed" at bounding box center [1347, 354] width 366 height 20
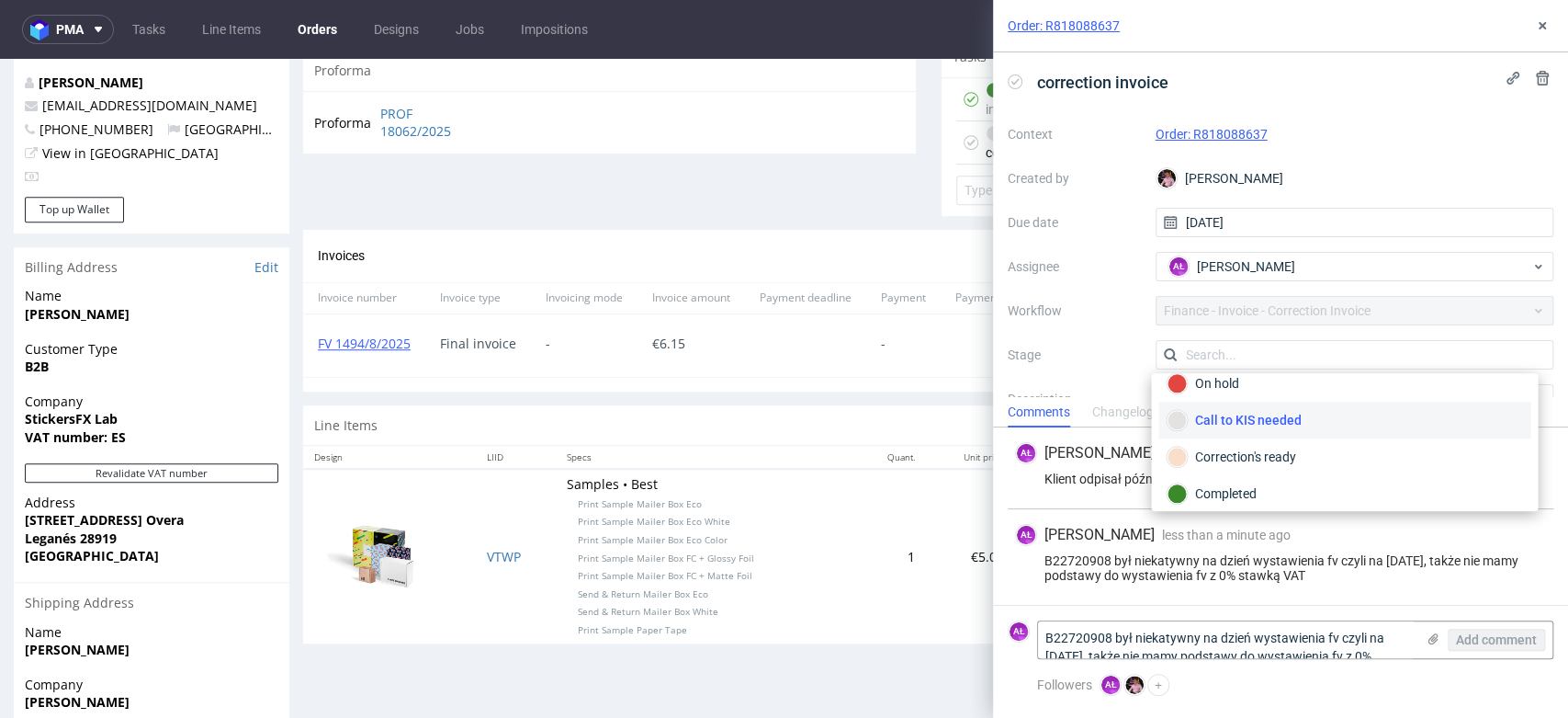
scroll to position [206, 0]
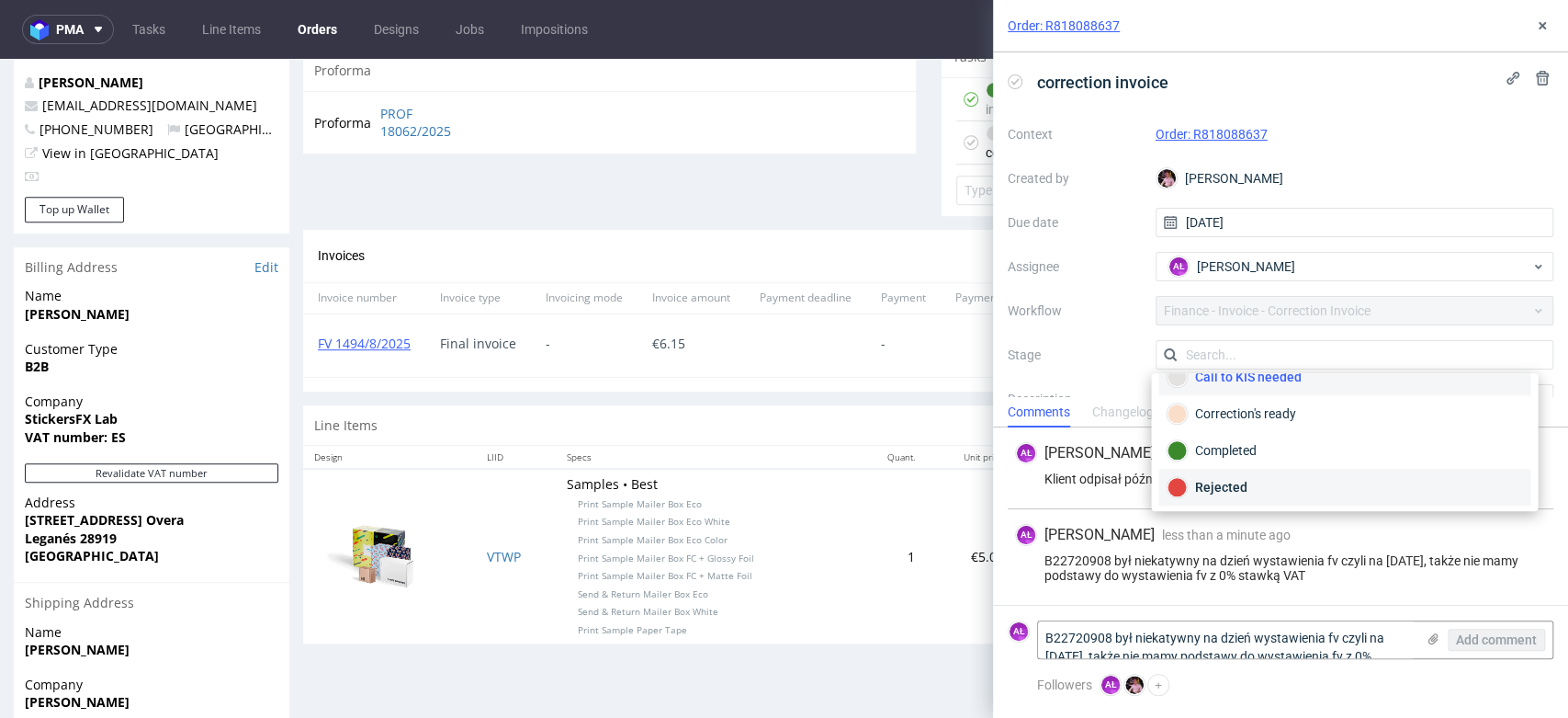
click at [1260, 477] on div "Rejected" at bounding box center [1344, 487] width 355 height 20
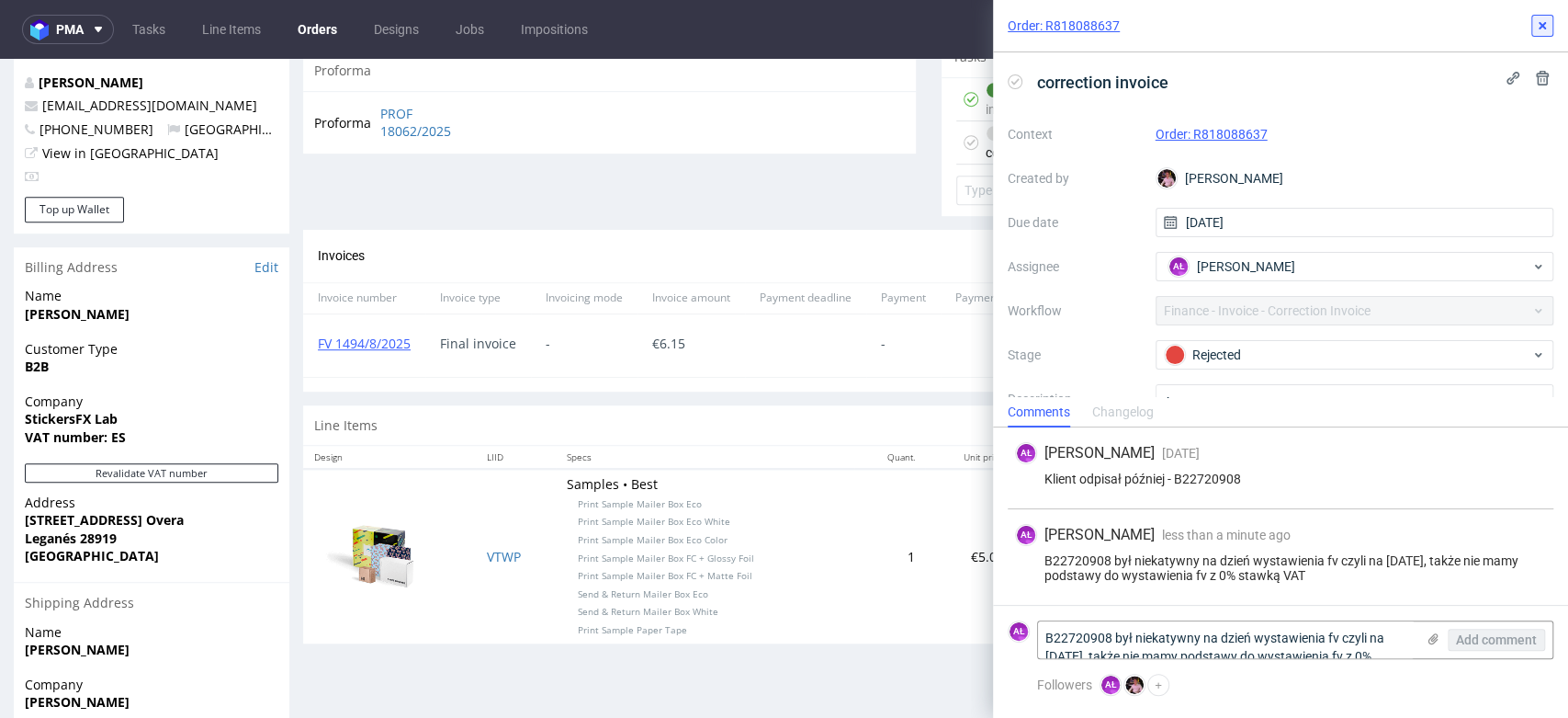
click at [1544, 28] on use at bounding box center [1542, 26] width 8 height 8
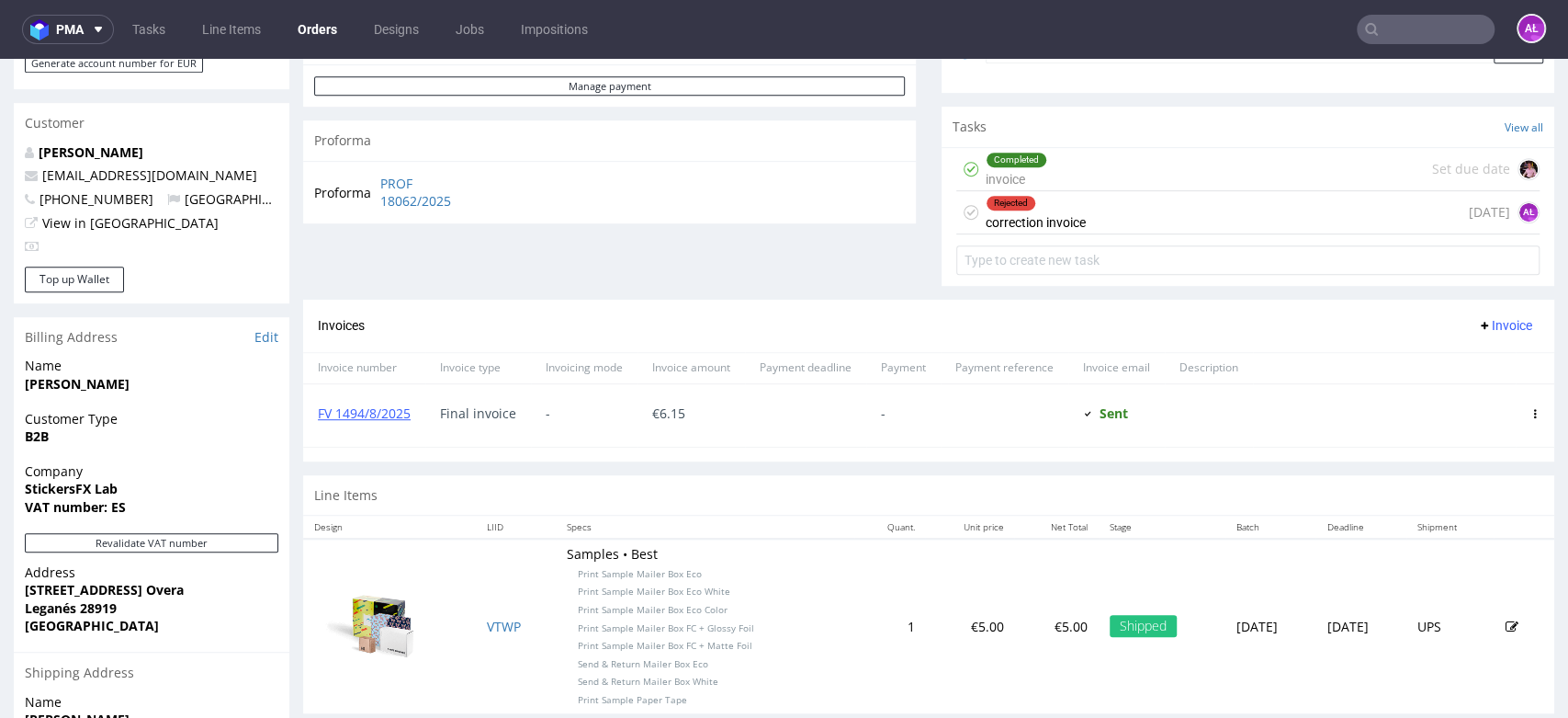
scroll to position [477, 0]
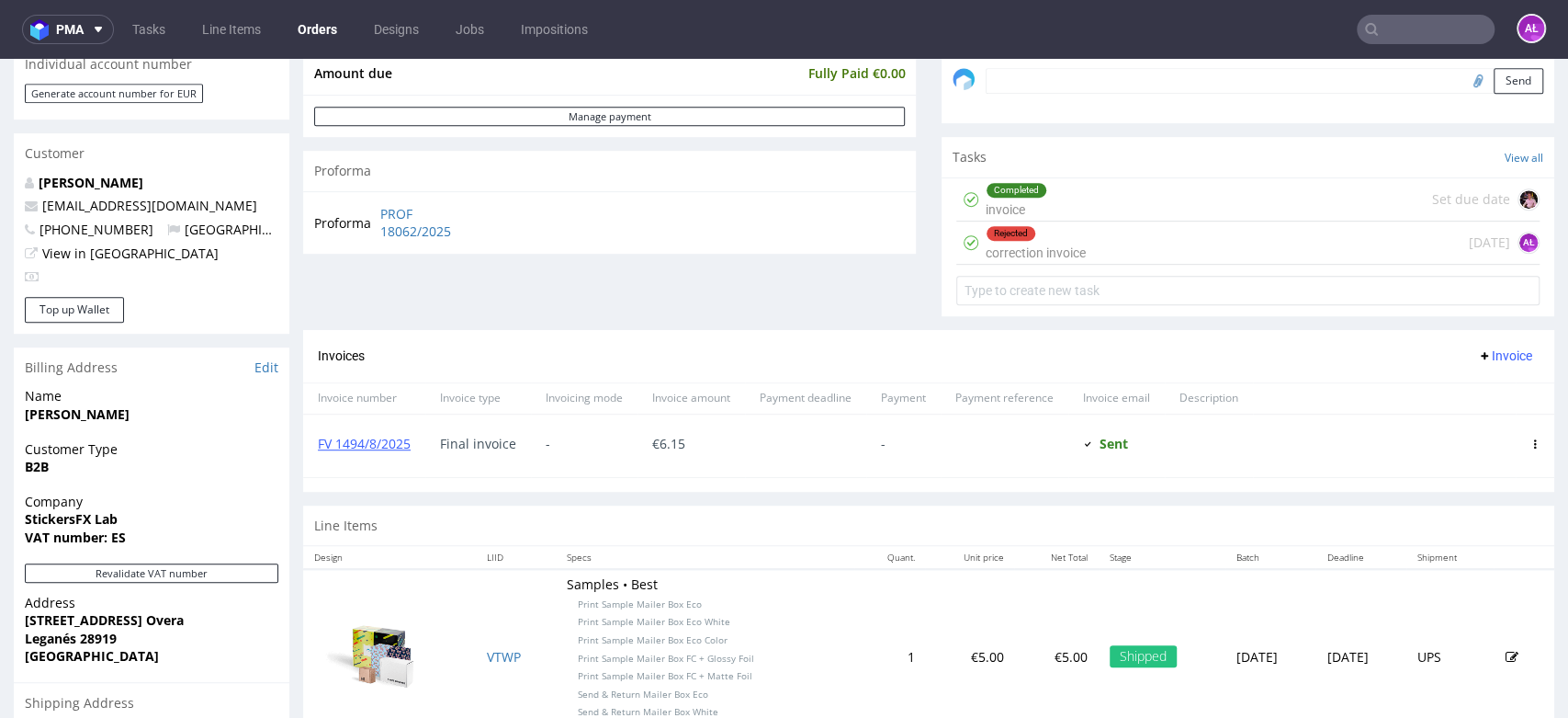
scroll to position [578, 0]
click at [1076, 248] on div "Rejected correction invoice 14 days ago AŁ" at bounding box center [1247, 245] width 583 height 43
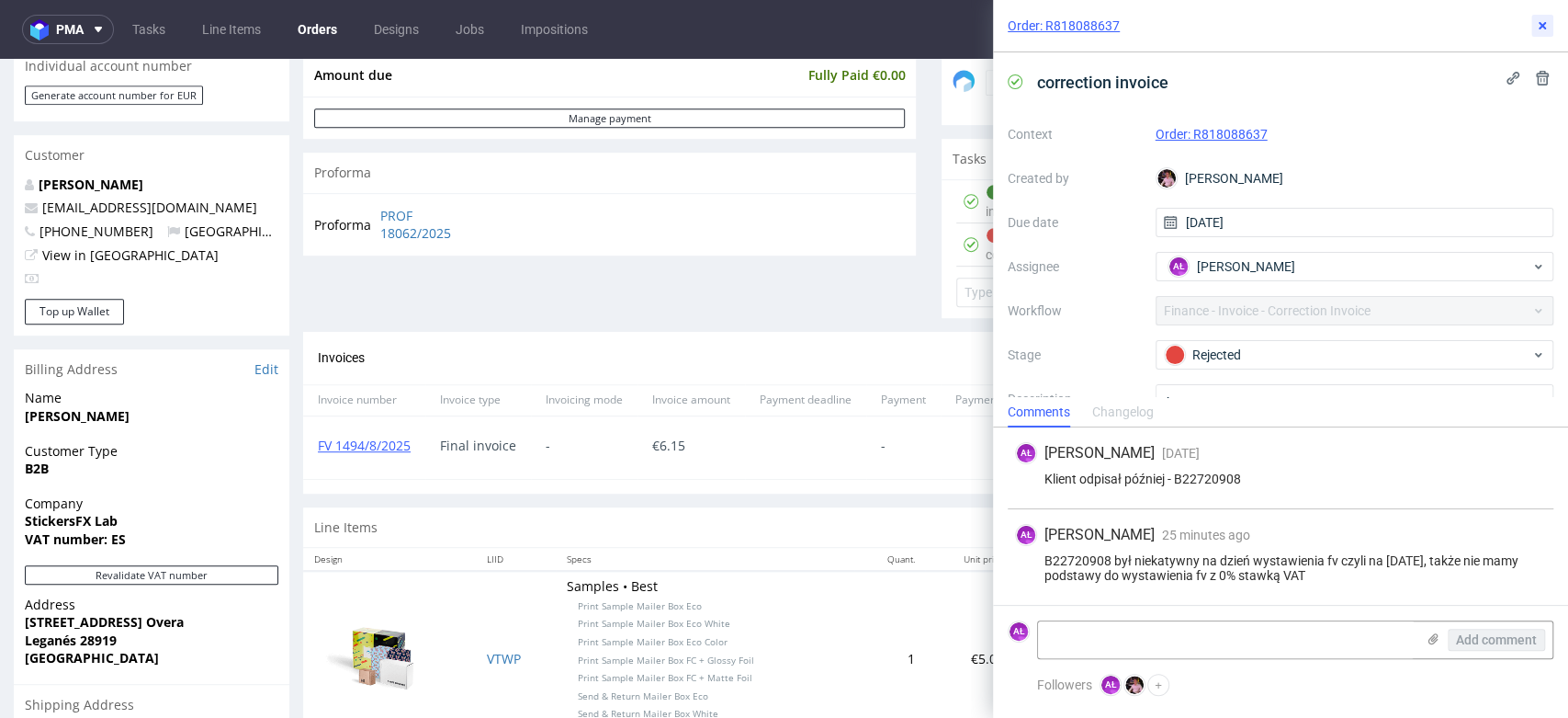
drag, startPoint x: 1541, startPoint y: 26, endPoint x: 1518, endPoint y: 52, distance: 34.7
click at [1542, 25] on use at bounding box center [1542, 26] width 8 height 8
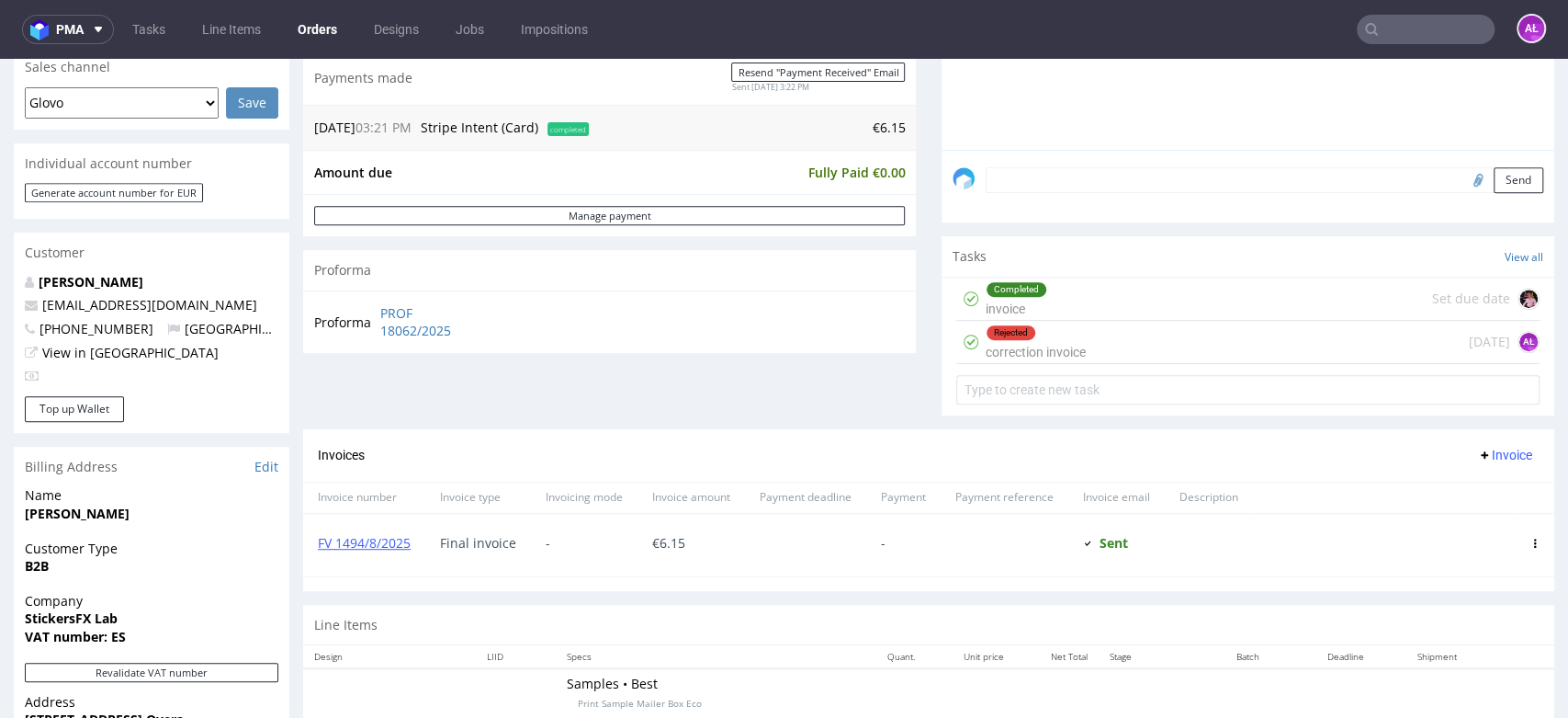
scroll to position [375, 0]
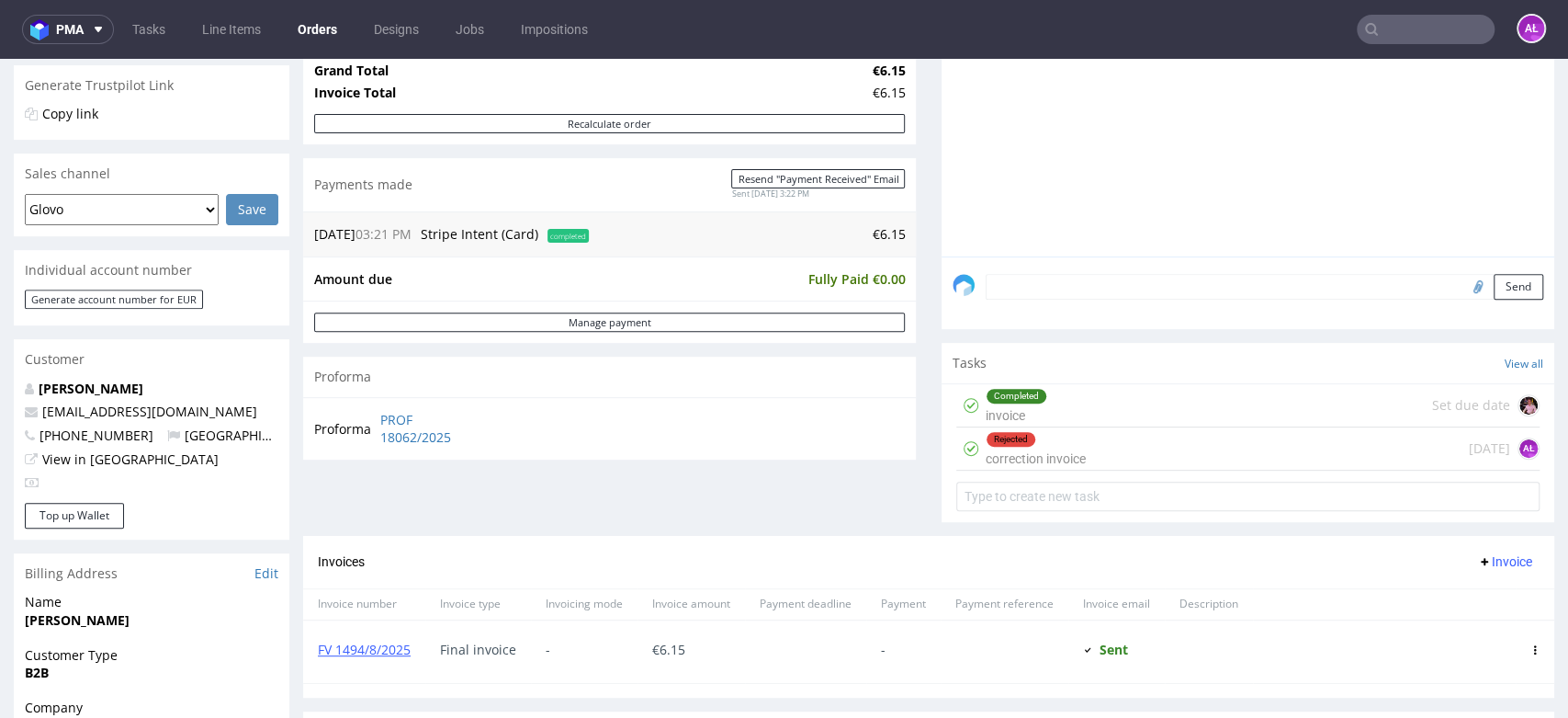
click at [1420, 14] on input "text" at bounding box center [1426, 29] width 138 height 30
paste input "R682513451"
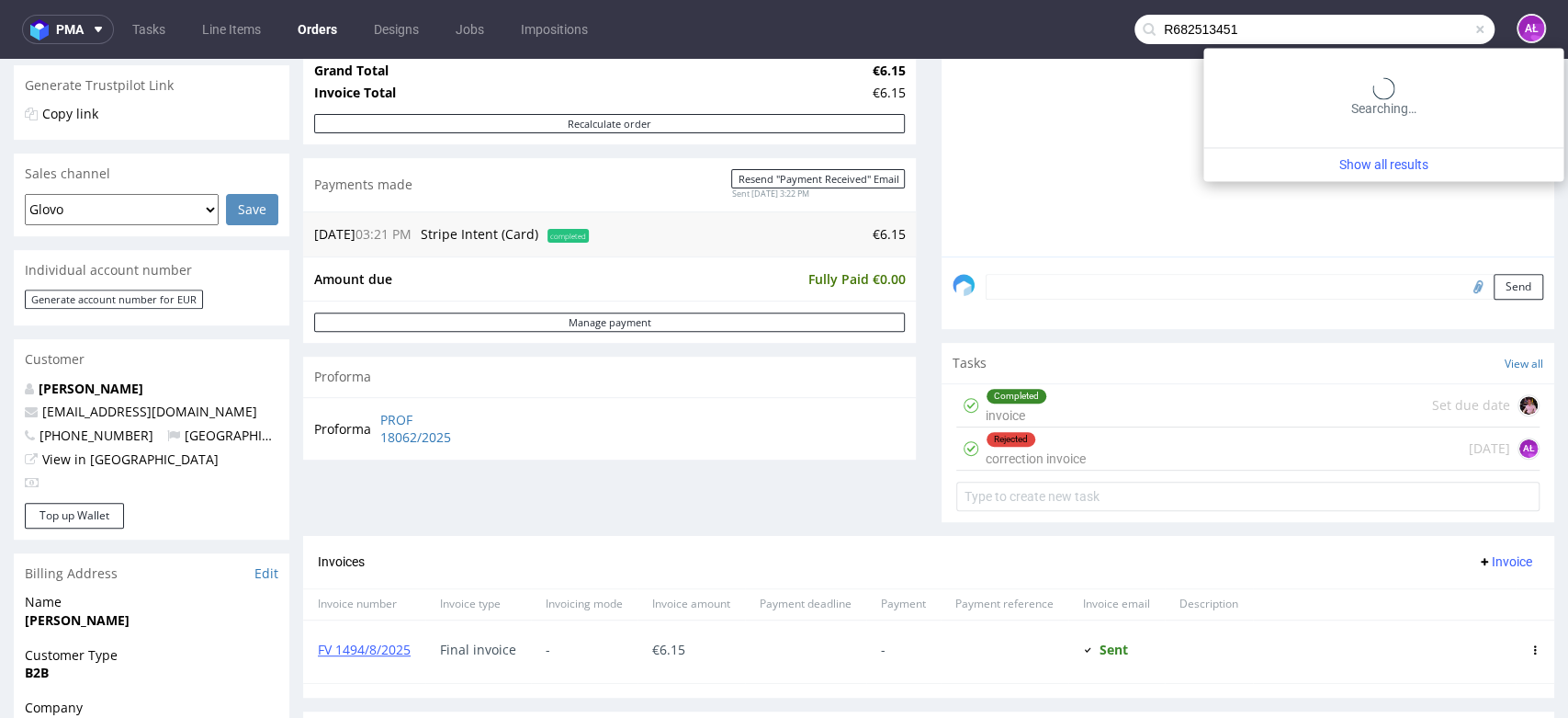
type input "R682513451"
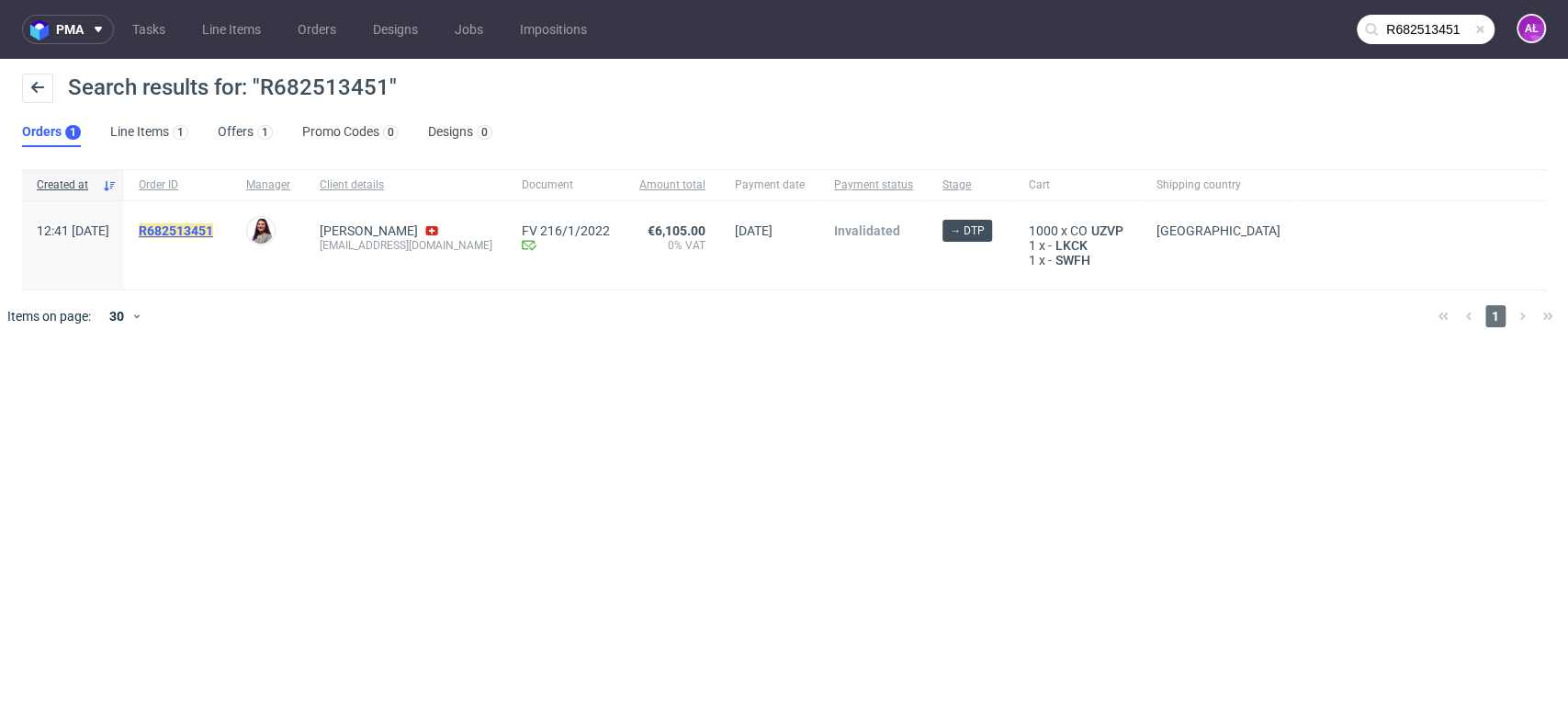
click at [213, 233] on mark "R682513451" at bounding box center [176, 230] width 75 height 14
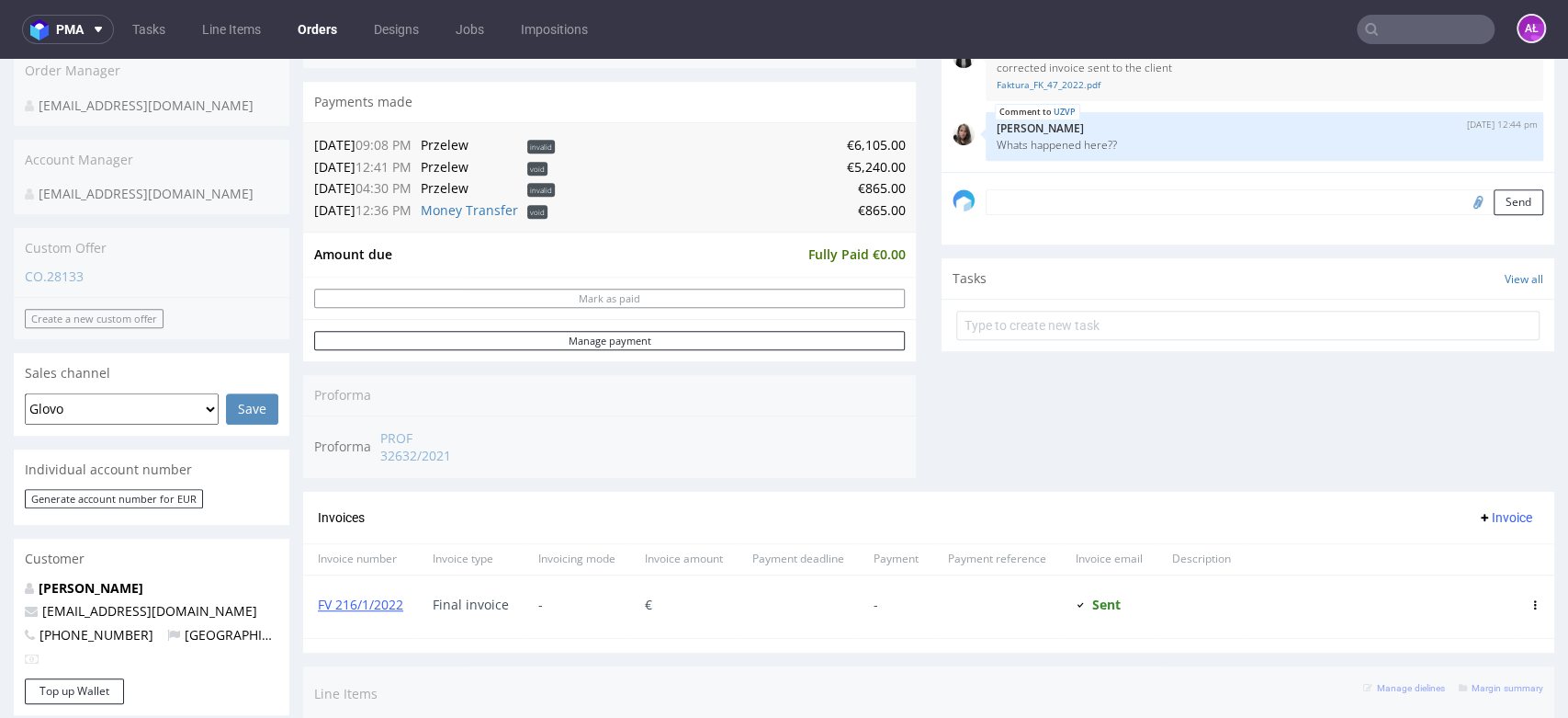
scroll to position [408, 0]
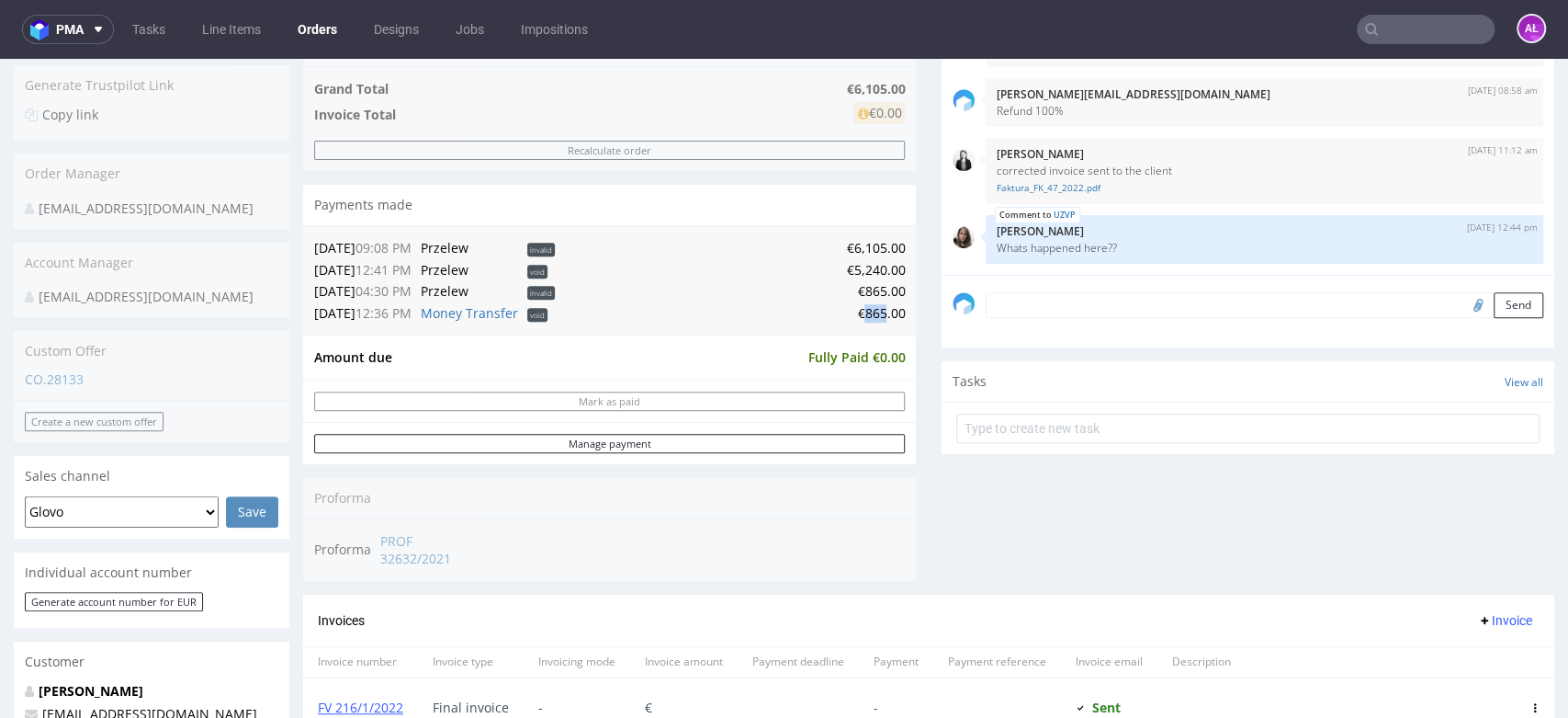
drag, startPoint x: 848, startPoint y: 315, endPoint x: 869, endPoint y: 315, distance: 21.0
click at [869, 315] on td "€865.00" at bounding box center [731, 313] width 345 height 22
copy td "865"
click at [483, 315] on link "Money Transfer" at bounding box center [469, 313] width 97 height 17
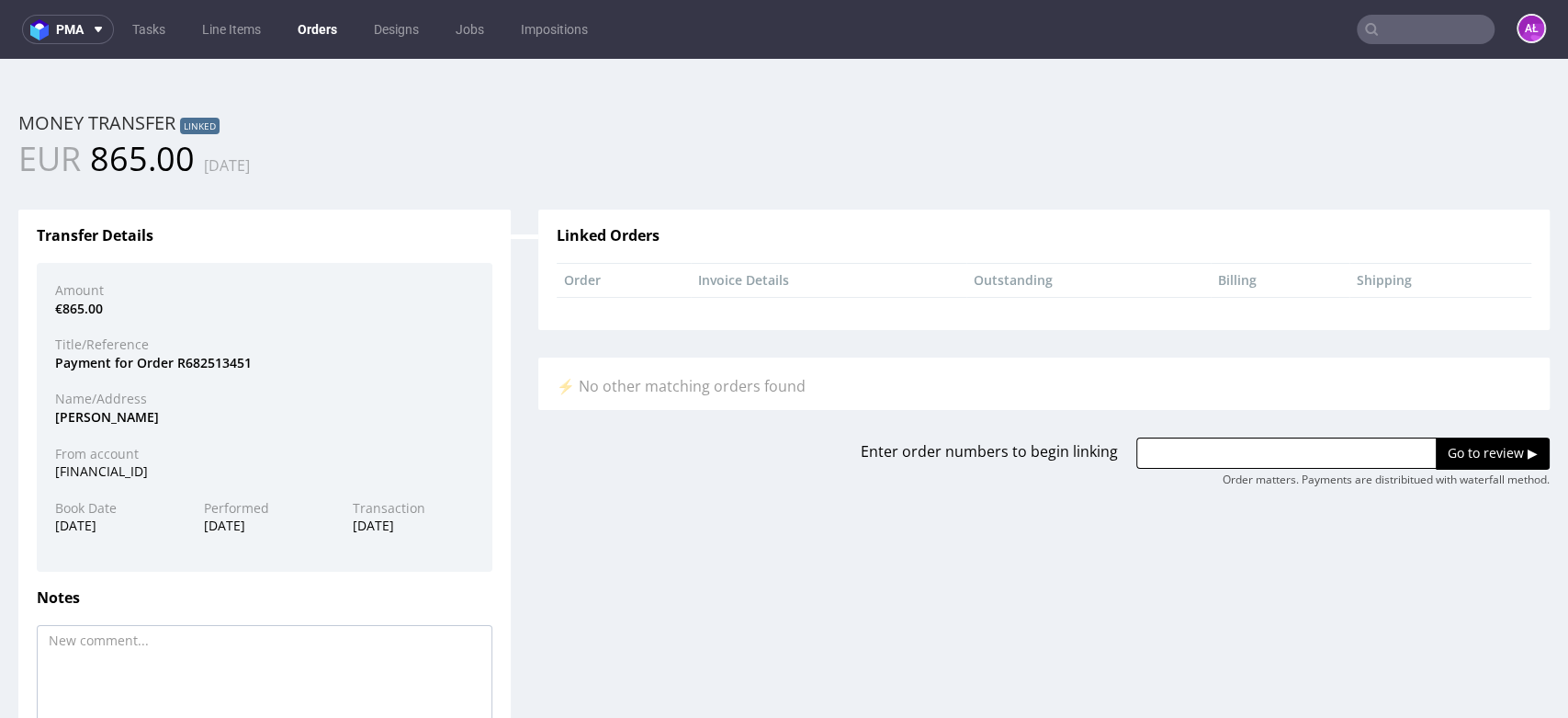
scroll to position [0, 0]
drag, startPoint x: 173, startPoint y: 422, endPoint x: 54, endPoint y: 421, distance: 119.0
click at [54, 421] on div "DOMINIK BITZENHOFER" at bounding box center [264, 417] width 446 height 18
copy div "DOMINIK BITZENHOFER"
drag, startPoint x: 104, startPoint y: 163, endPoint x: 189, endPoint y: 175, distance: 85.8
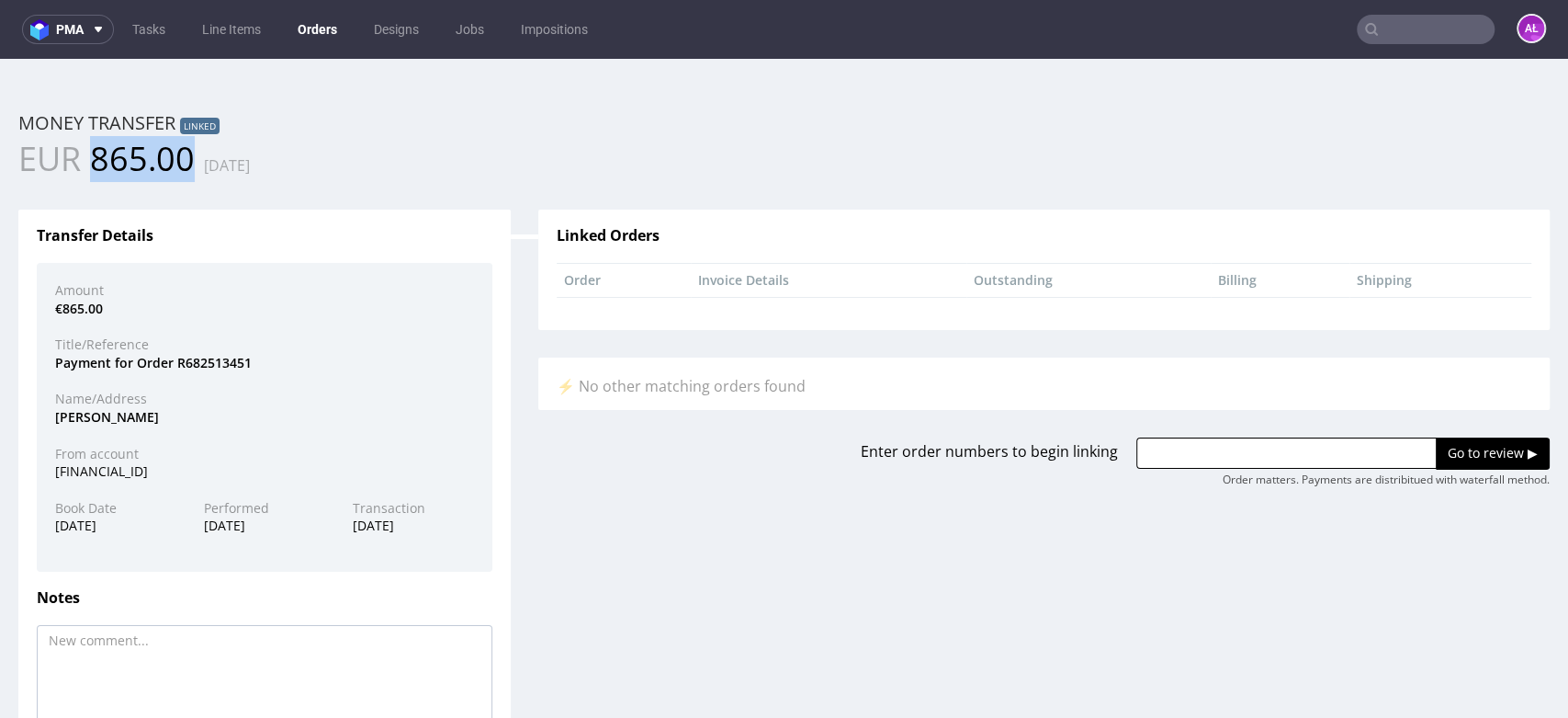
click at [189, 175] on span "865.00" at bounding box center [142, 158] width 105 height 45
copy span "865.00"
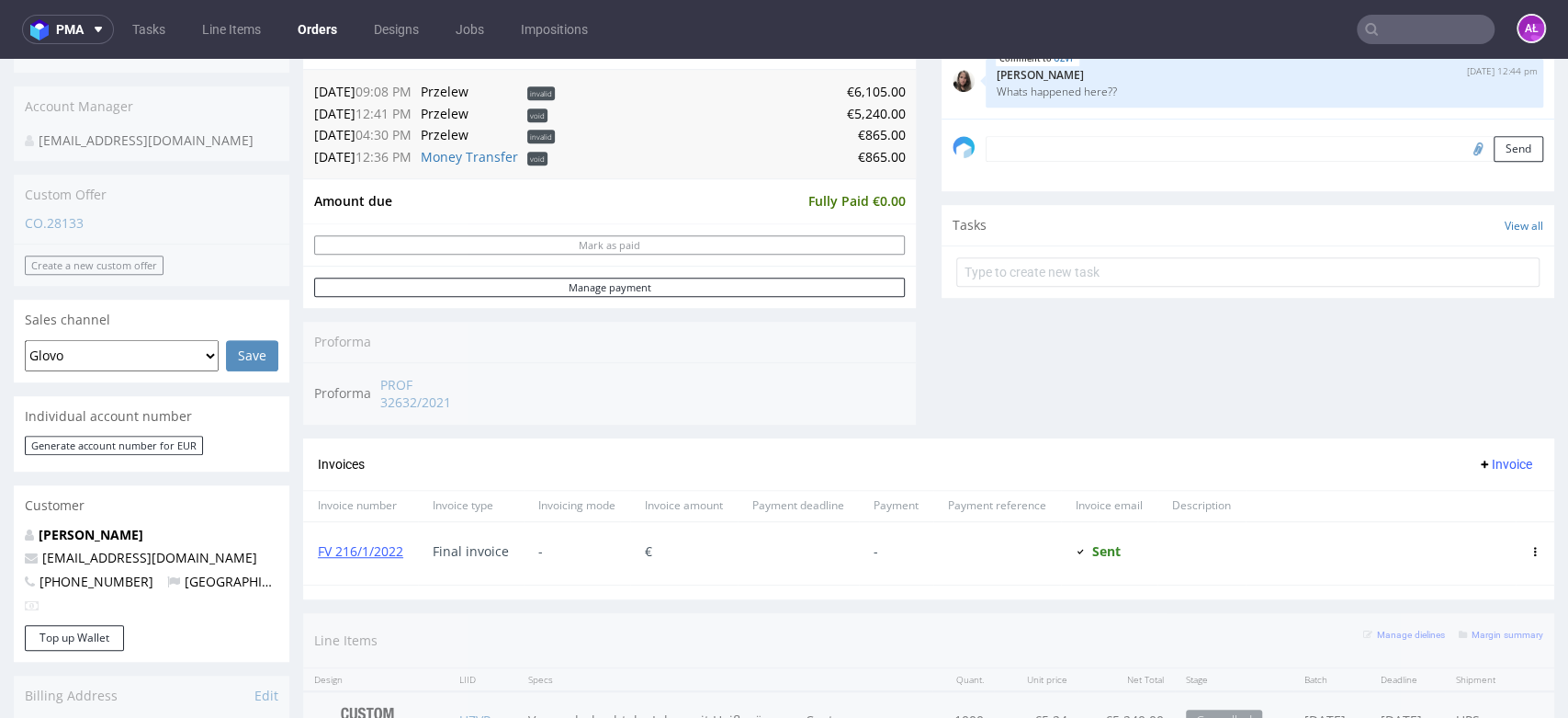
scroll to position [612, 0]
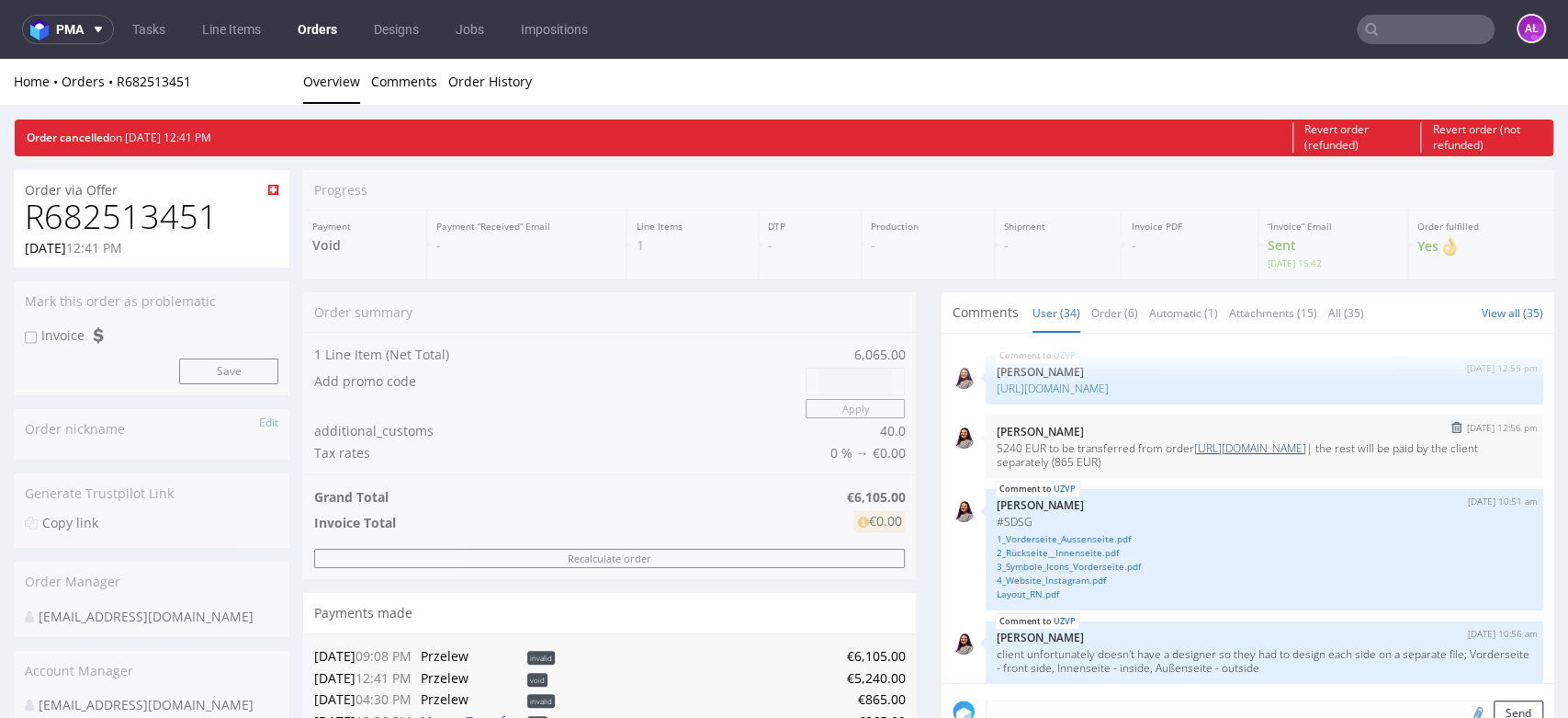
click at [1271, 446] on link "https://platform.packhelp.com/pma/orders/R536156610/edit" at bounding box center [1249, 447] width 112 height 15
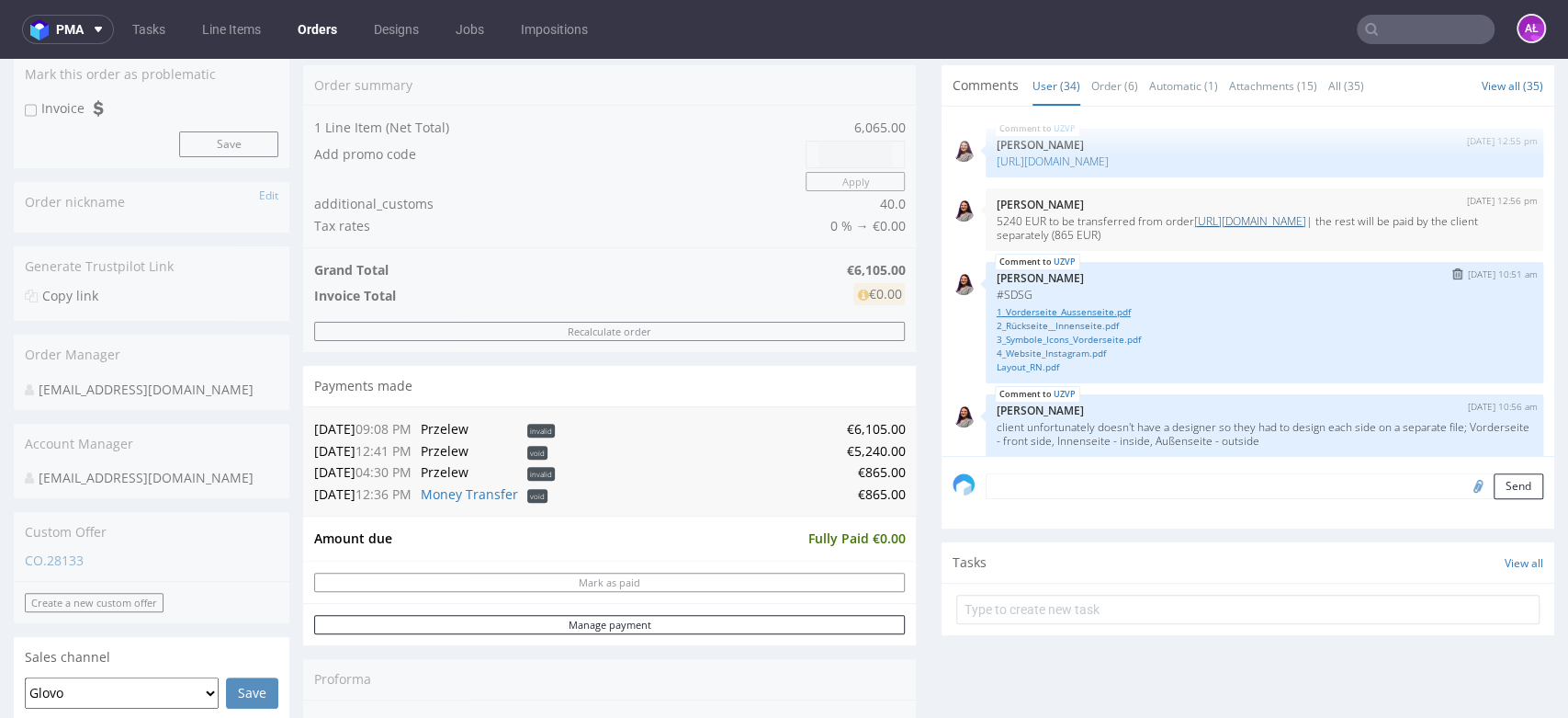
scroll to position [204, 0]
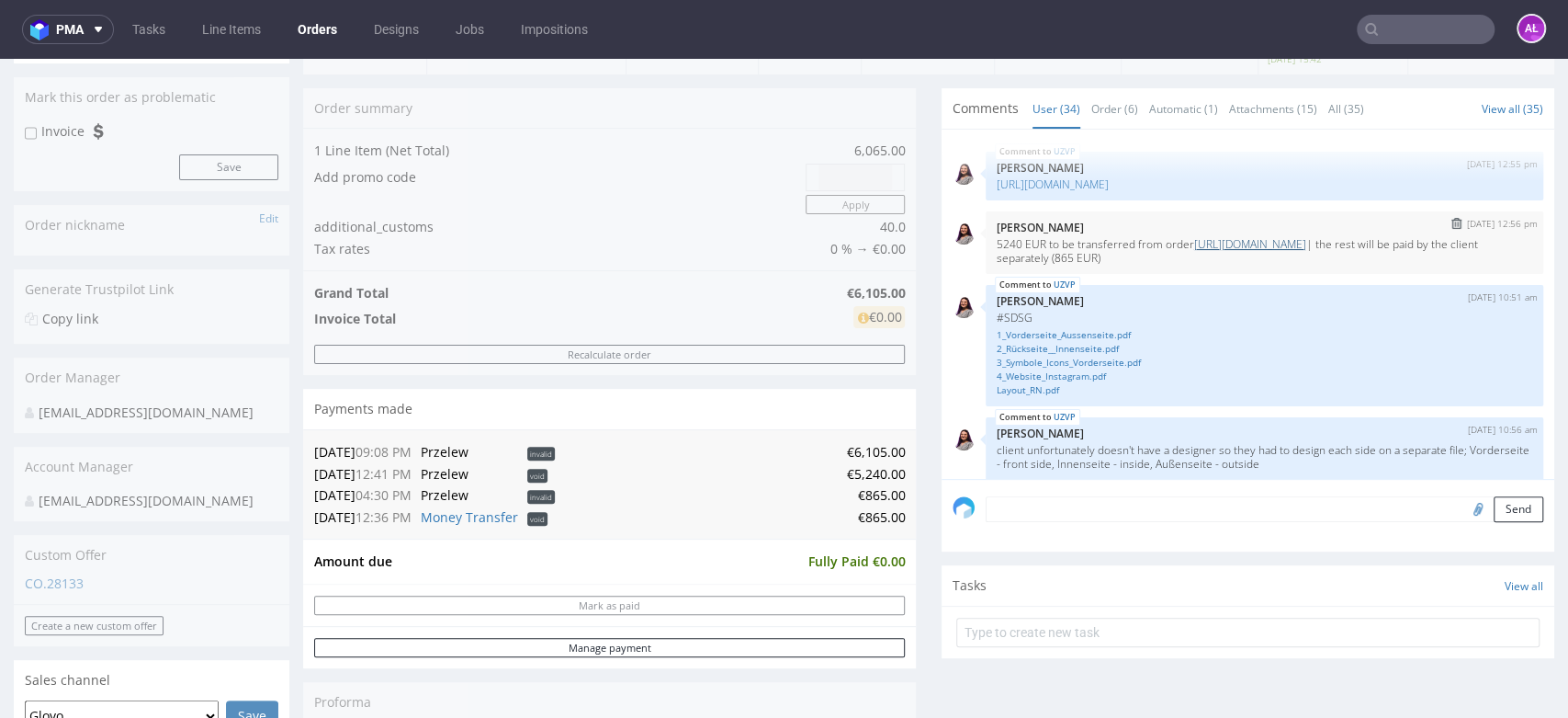
click at [1284, 244] on link "https://platform.packhelp.com/pma/orders/R536156610/edit" at bounding box center [1249, 244] width 112 height 15
click at [1269, 240] on link "https://platform.packhelp.com/pma/orders/R536156610/edit" at bounding box center [1249, 244] width 112 height 15
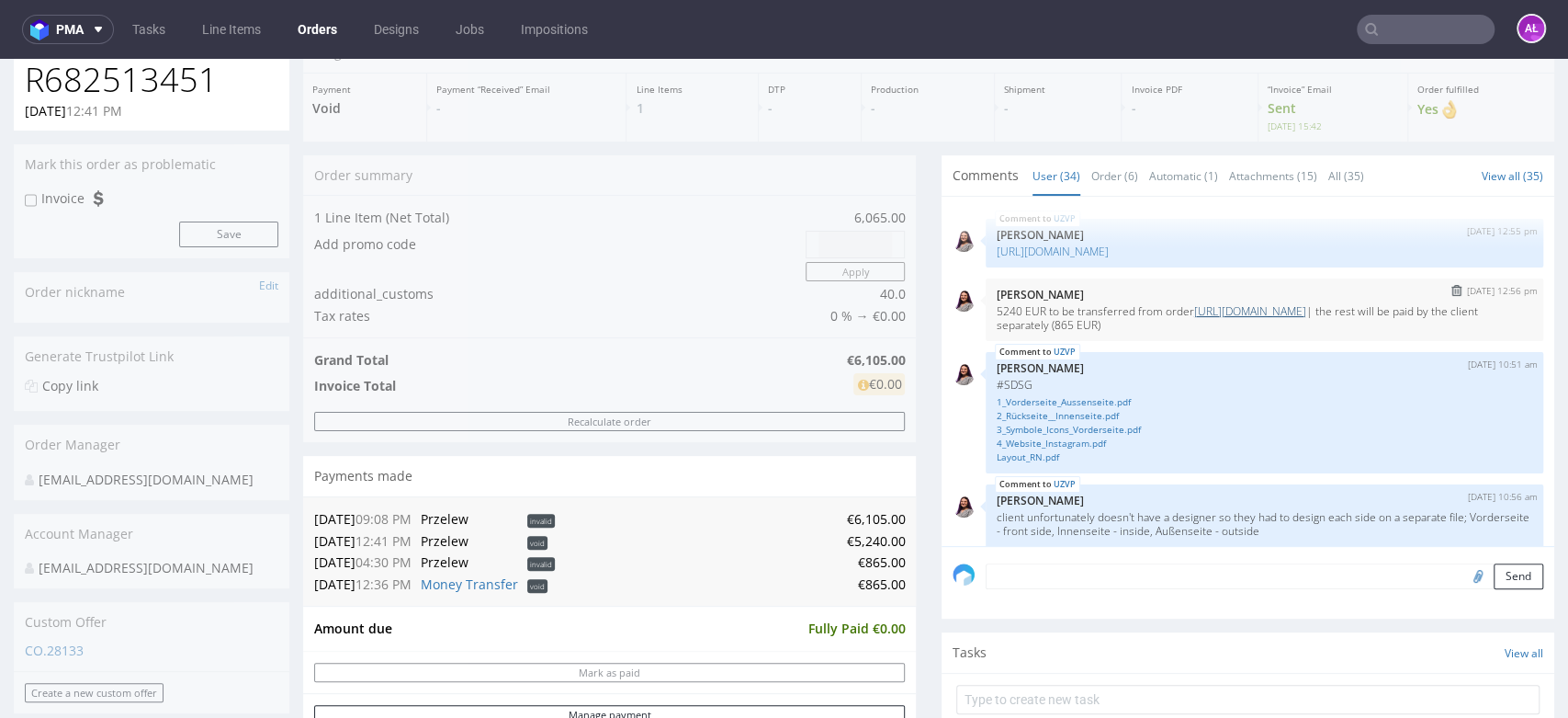
scroll to position [102, 0]
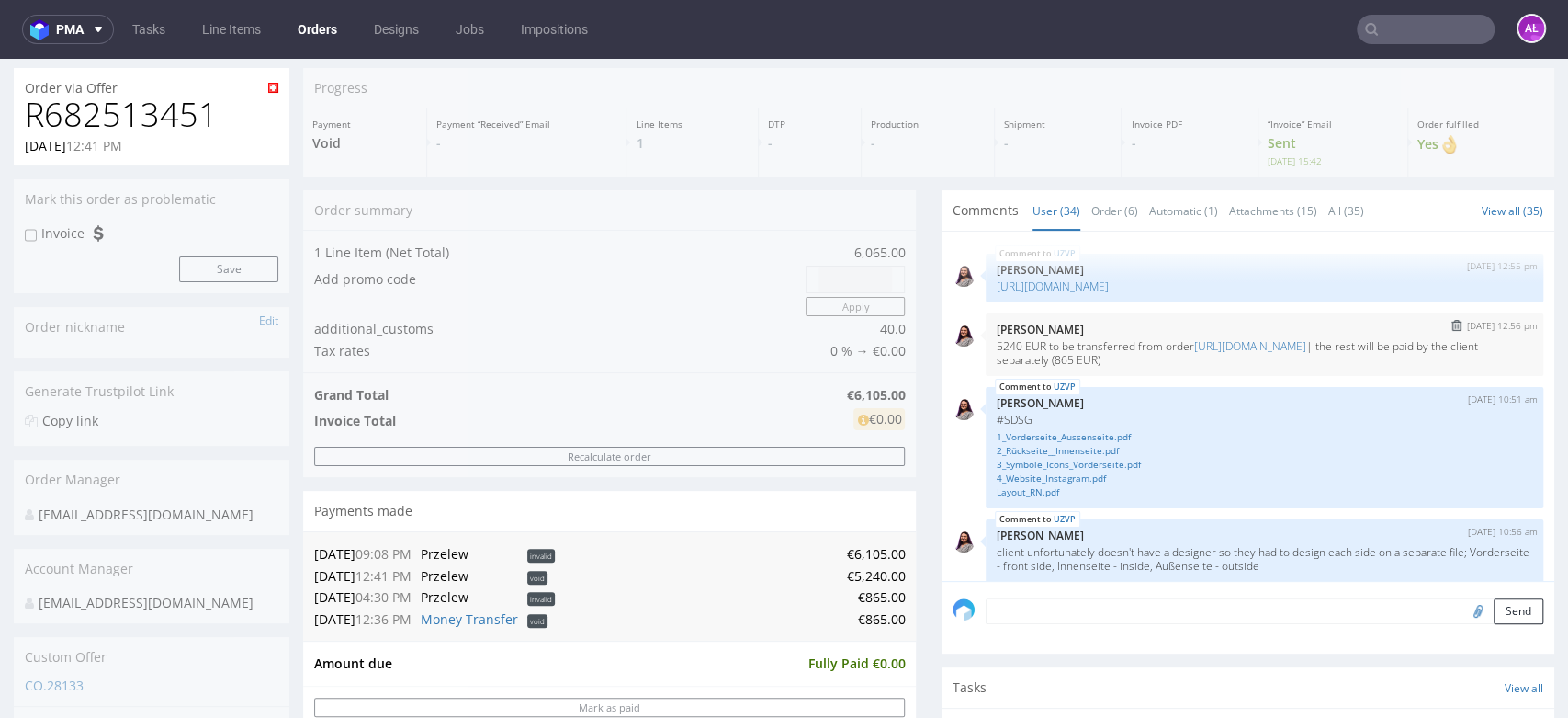
click at [1290, 359] on p "5240 EUR to be transferred from order https://platform.packhelp.com/pma/orders/…" at bounding box center [1264, 353] width 535 height 28
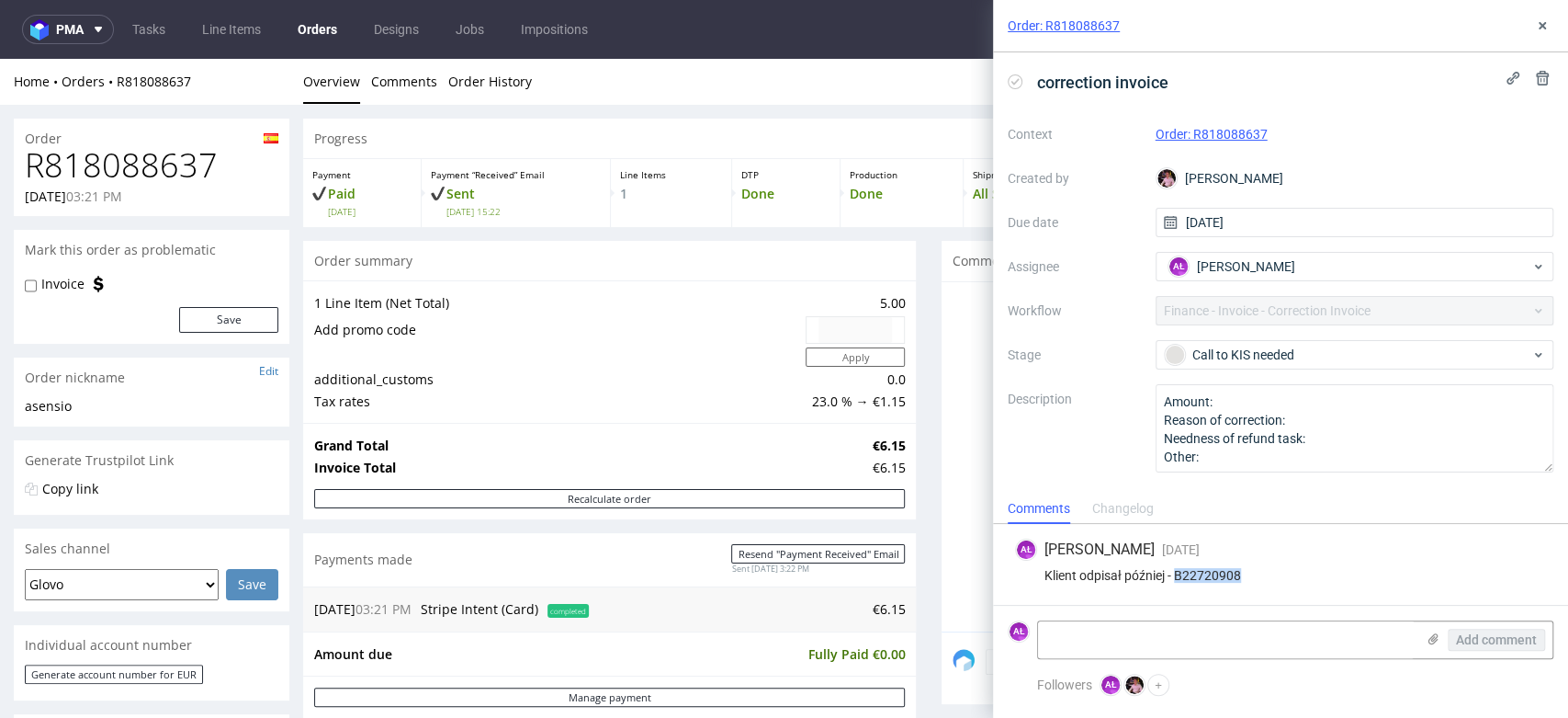
scroll to position [510, 0]
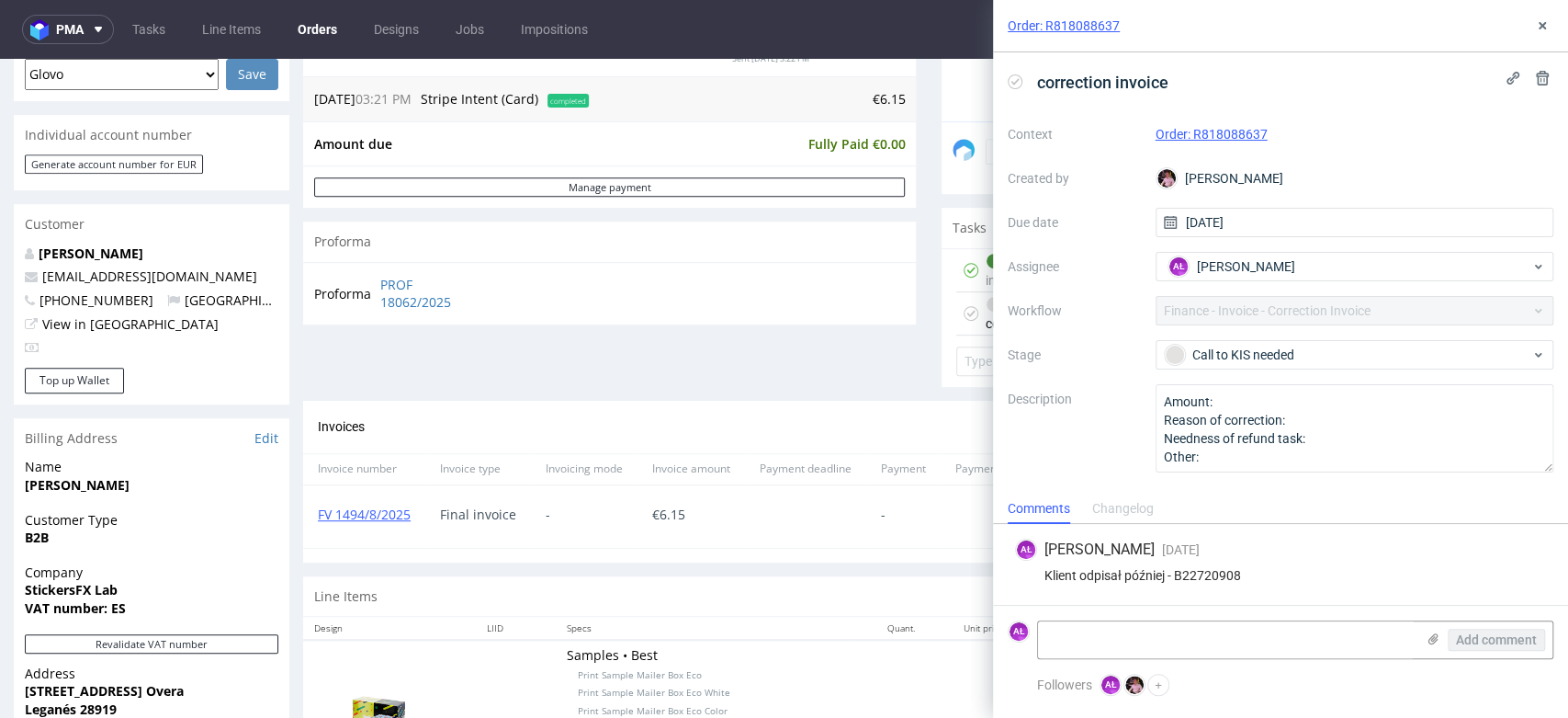
click at [1546, 11] on div "Order: R818088637" at bounding box center [1280, 26] width 575 height 53
click at [1549, 20] on button at bounding box center [1541, 25] width 22 height 22
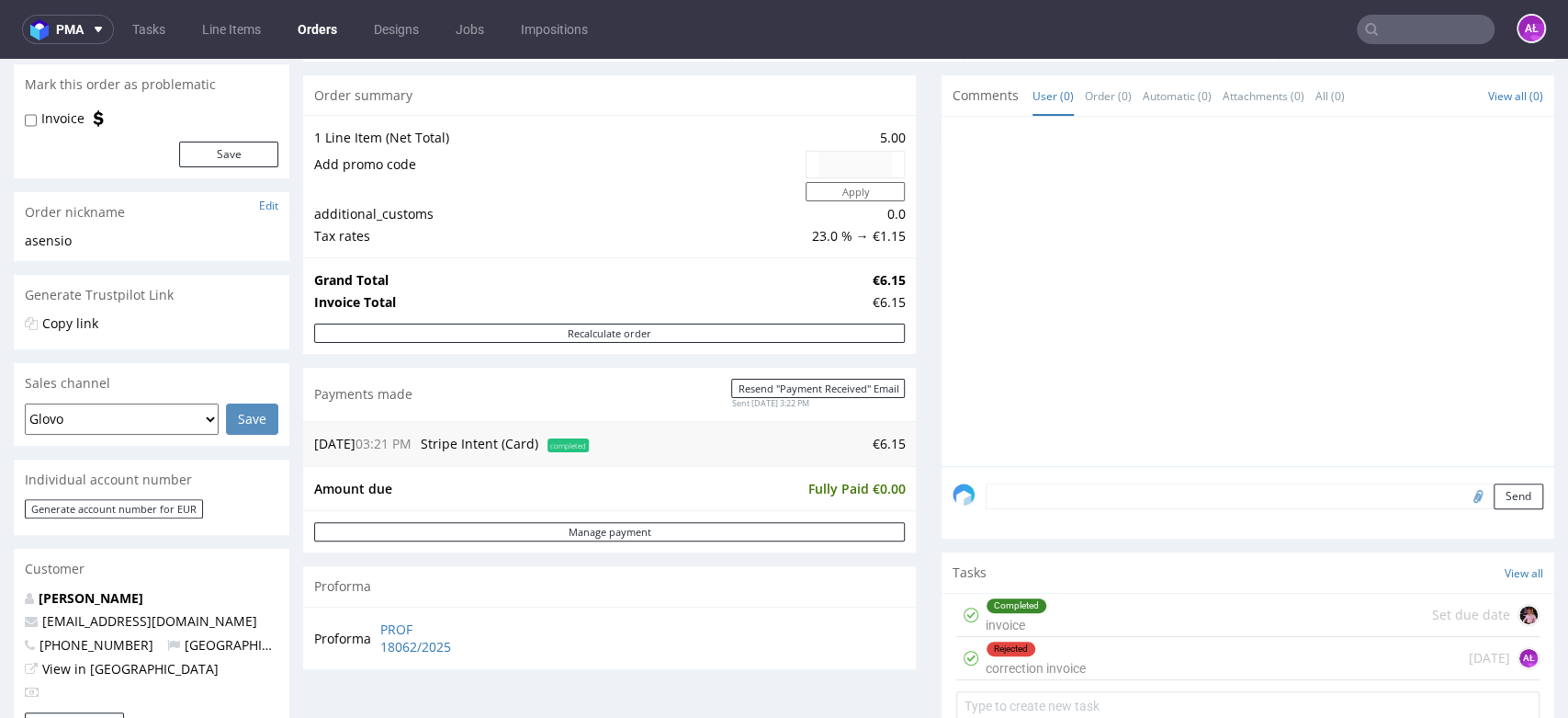
scroll to position [510, 0]
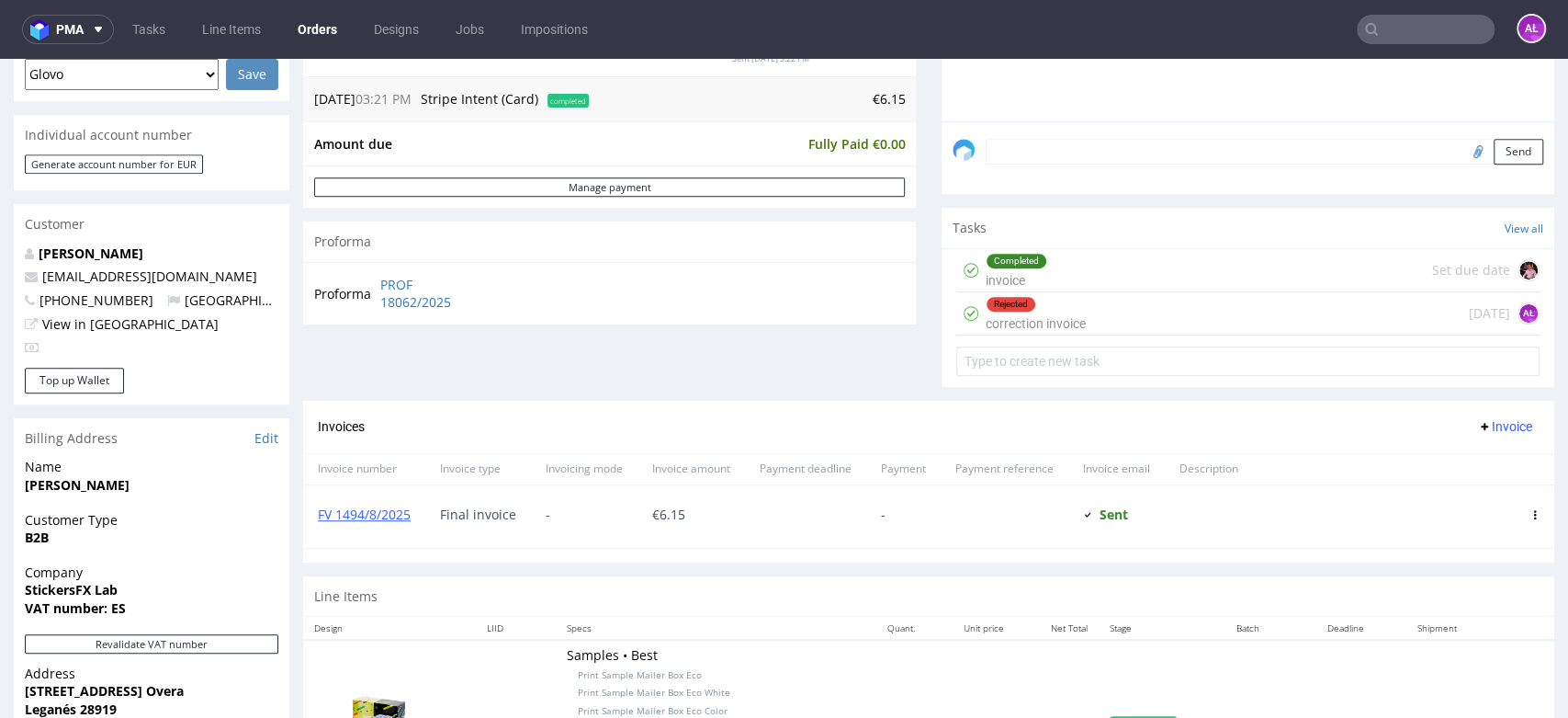
drag, startPoint x: 1003, startPoint y: 315, endPoint x: 1074, endPoint y: 318, distance: 71.1
click at [1004, 314] on div "Rejected correction invoice" at bounding box center [1035, 314] width 100 height 42
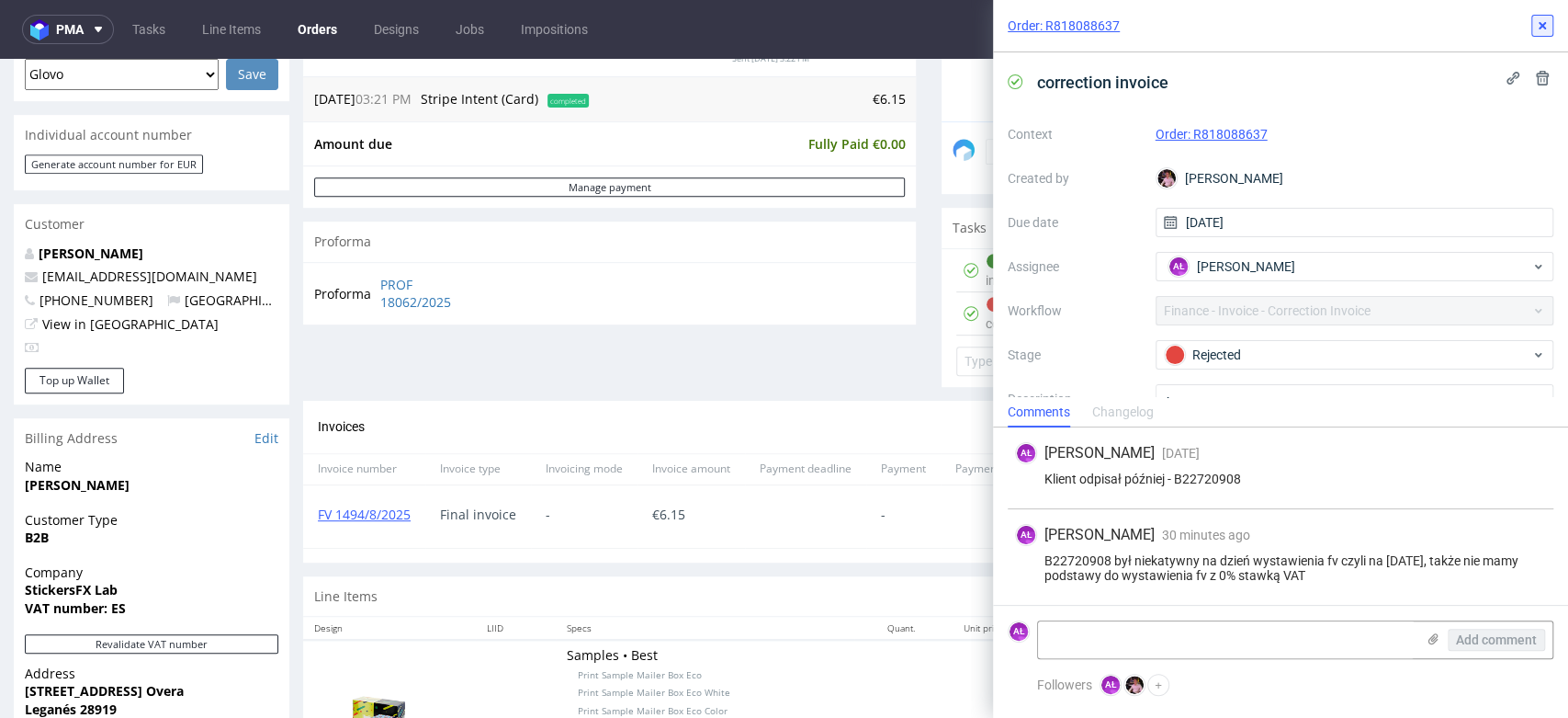
drag, startPoint x: 1547, startPoint y: 22, endPoint x: 1534, endPoint y: 26, distance: 13.6
click at [1546, 22] on icon at bounding box center [1541, 25] width 14 height 14
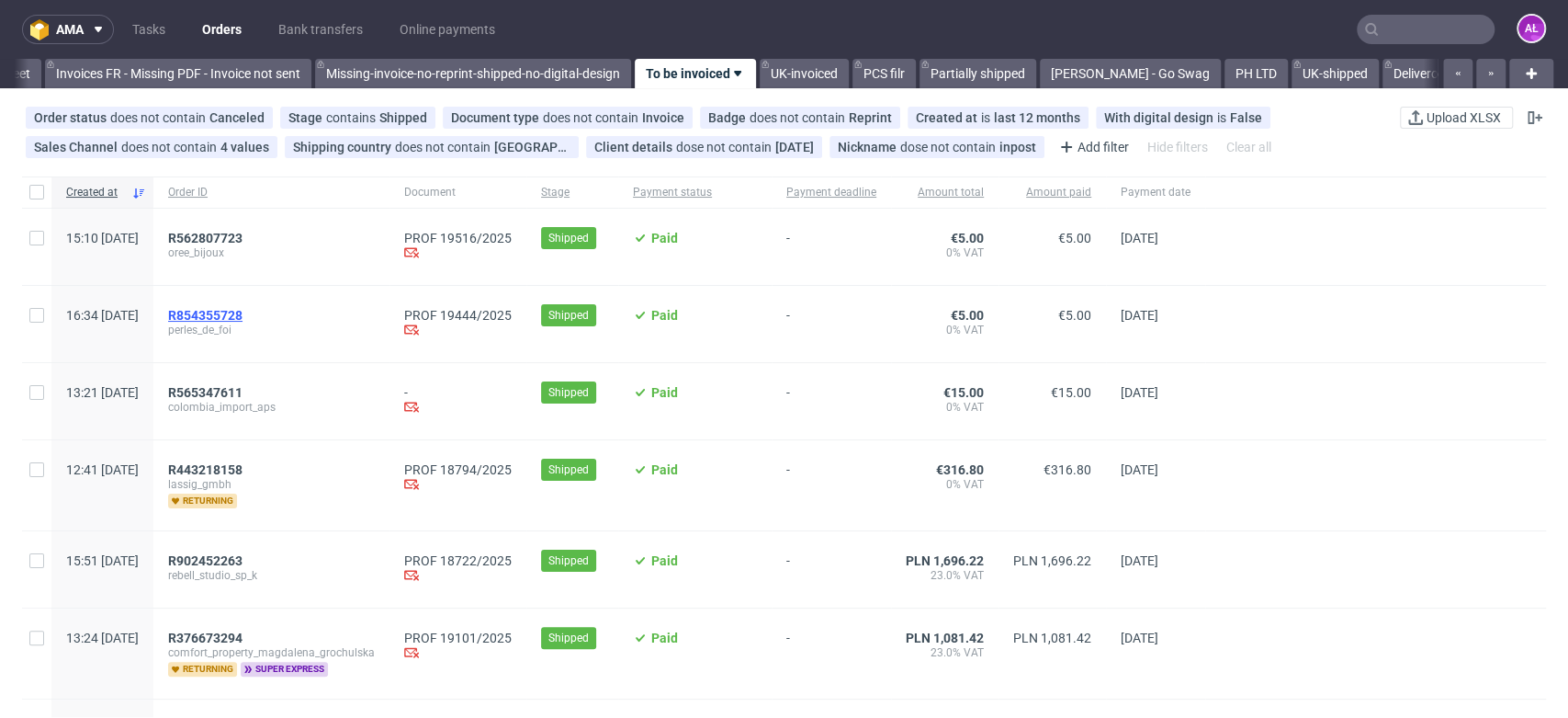
click at [243, 312] on span "R854355728" at bounding box center [205, 315] width 75 height 14
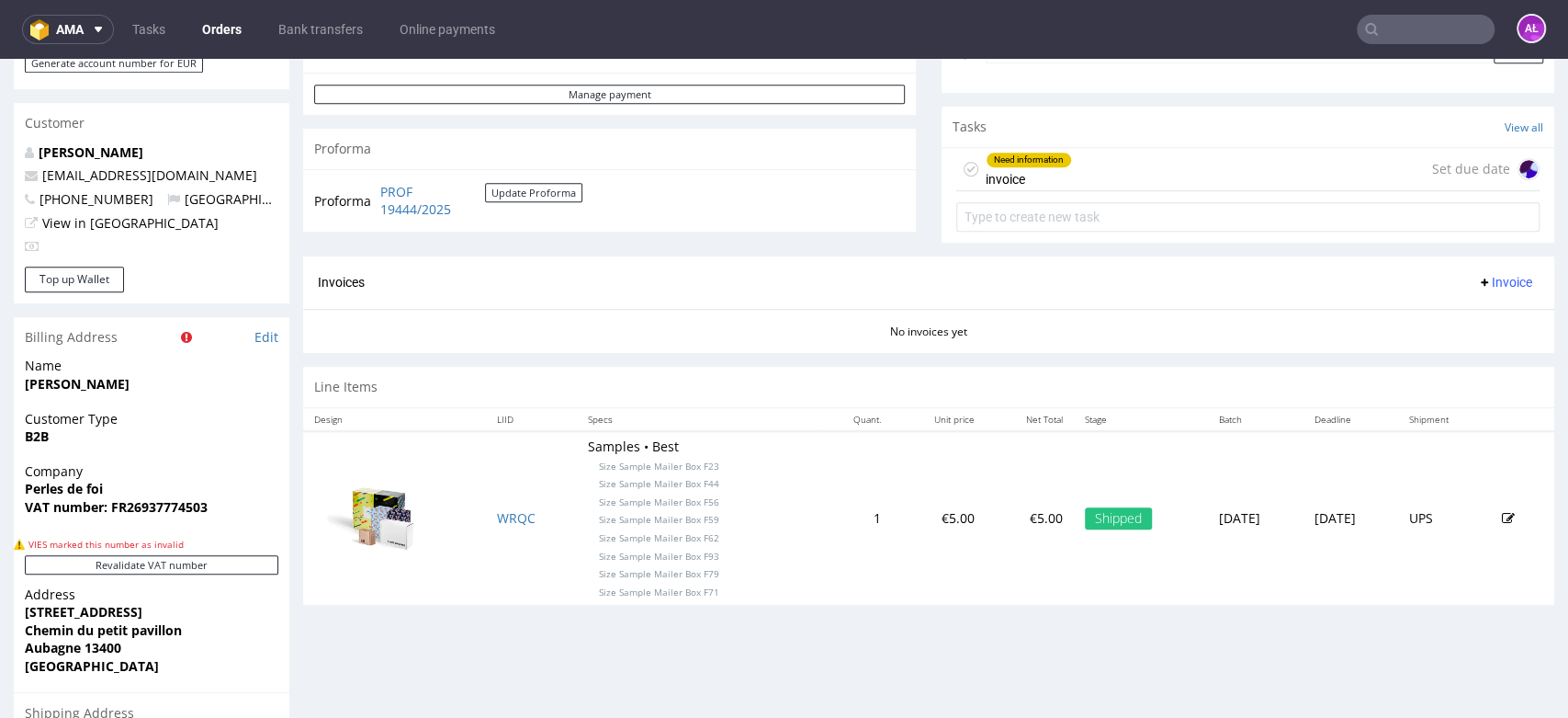
scroll to position [612, 0]
click at [248, 567] on button "Revalidate VAT number" at bounding box center [151, 564] width 253 height 19
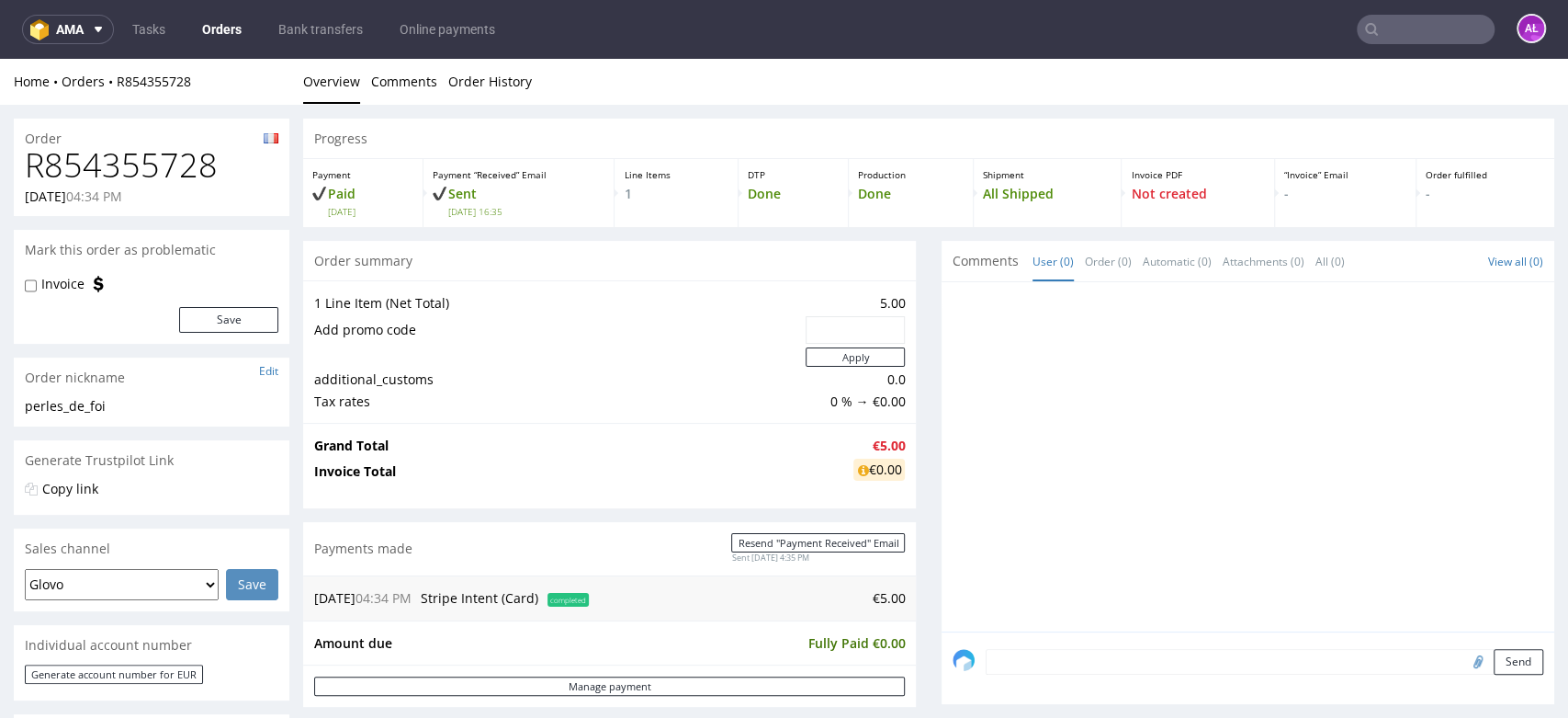
scroll to position [610, 0]
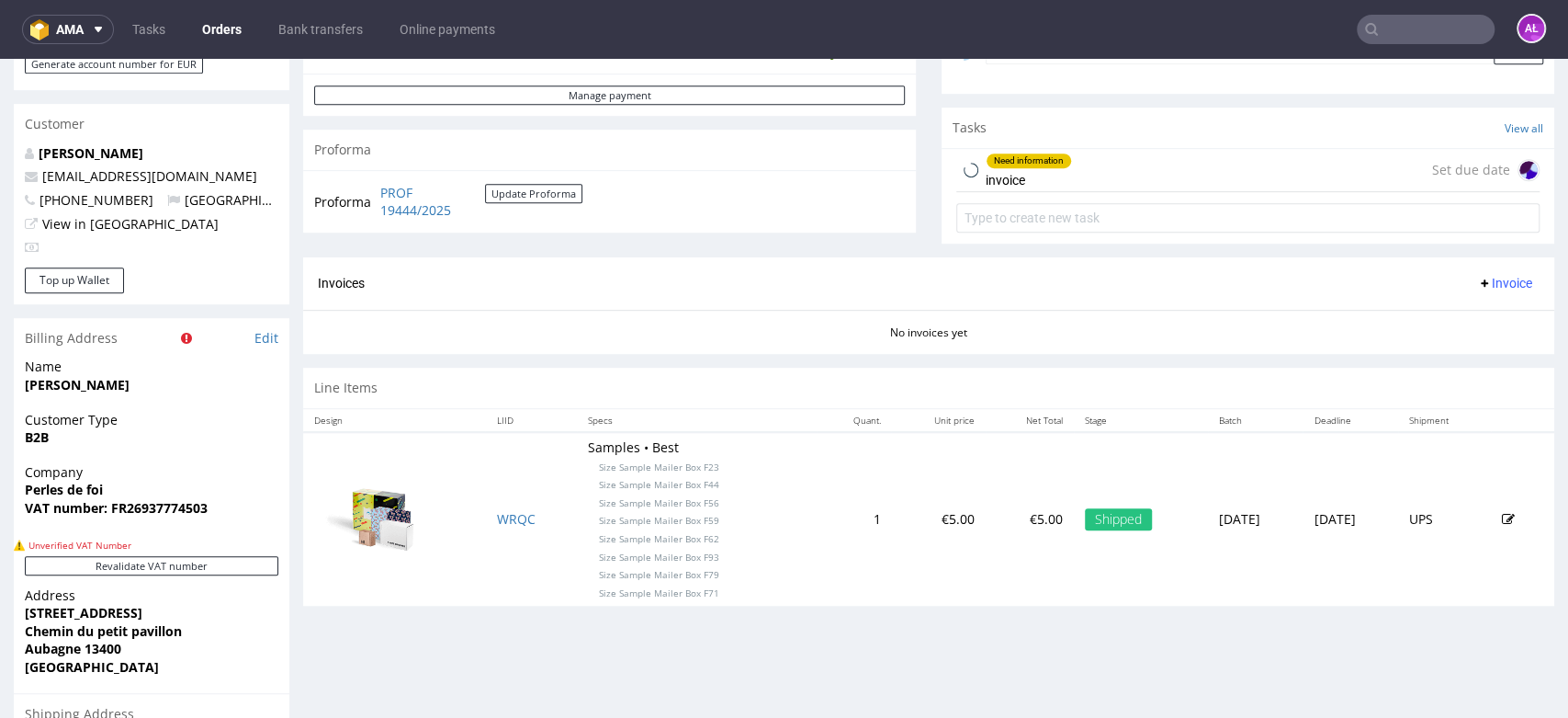
click at [1089, 164] on div "Need information invoice Set due date" at bounding box center [1247, 170] width 583 height 43
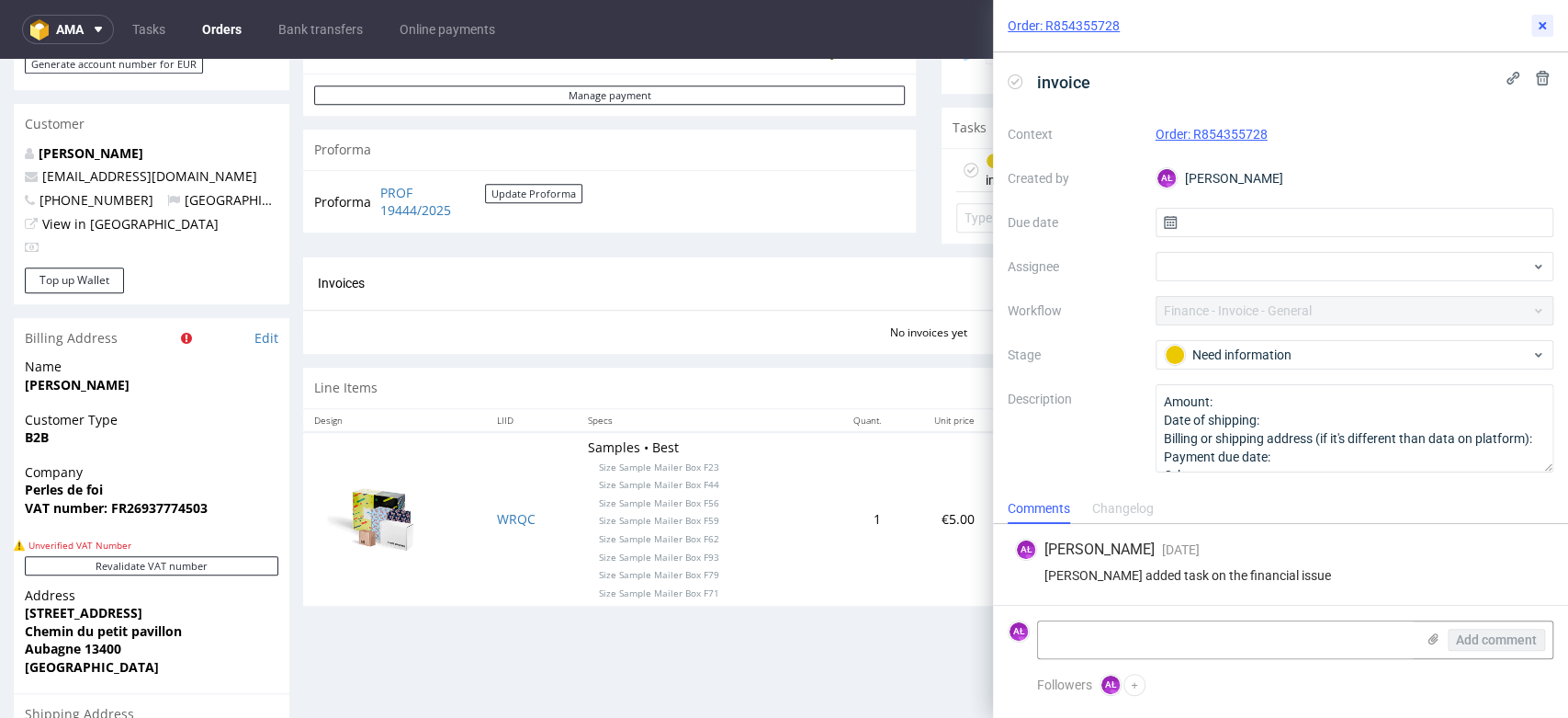
click at [1539, 30] on icon at bounding box center [1541, 25] width 14 height 14
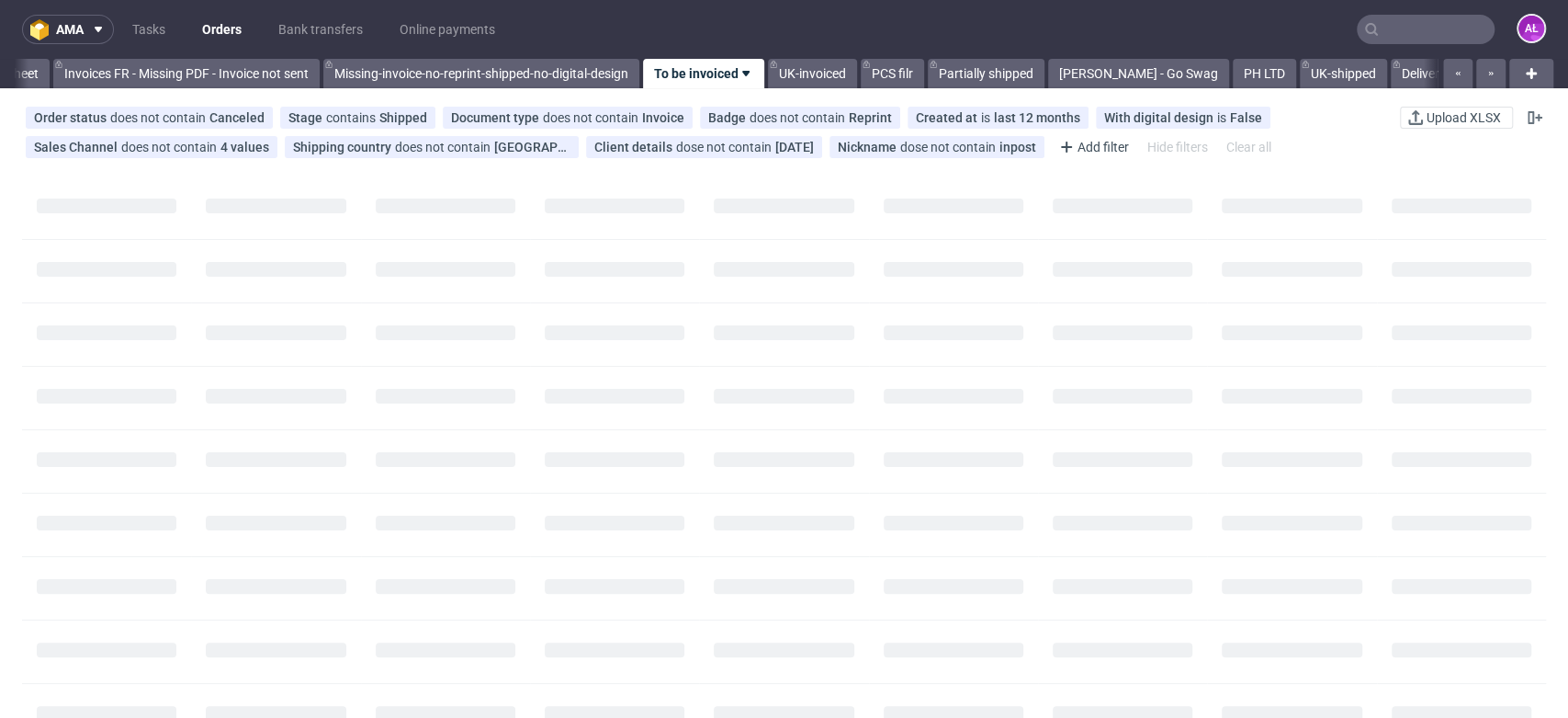
scroll to position [0, 3078]
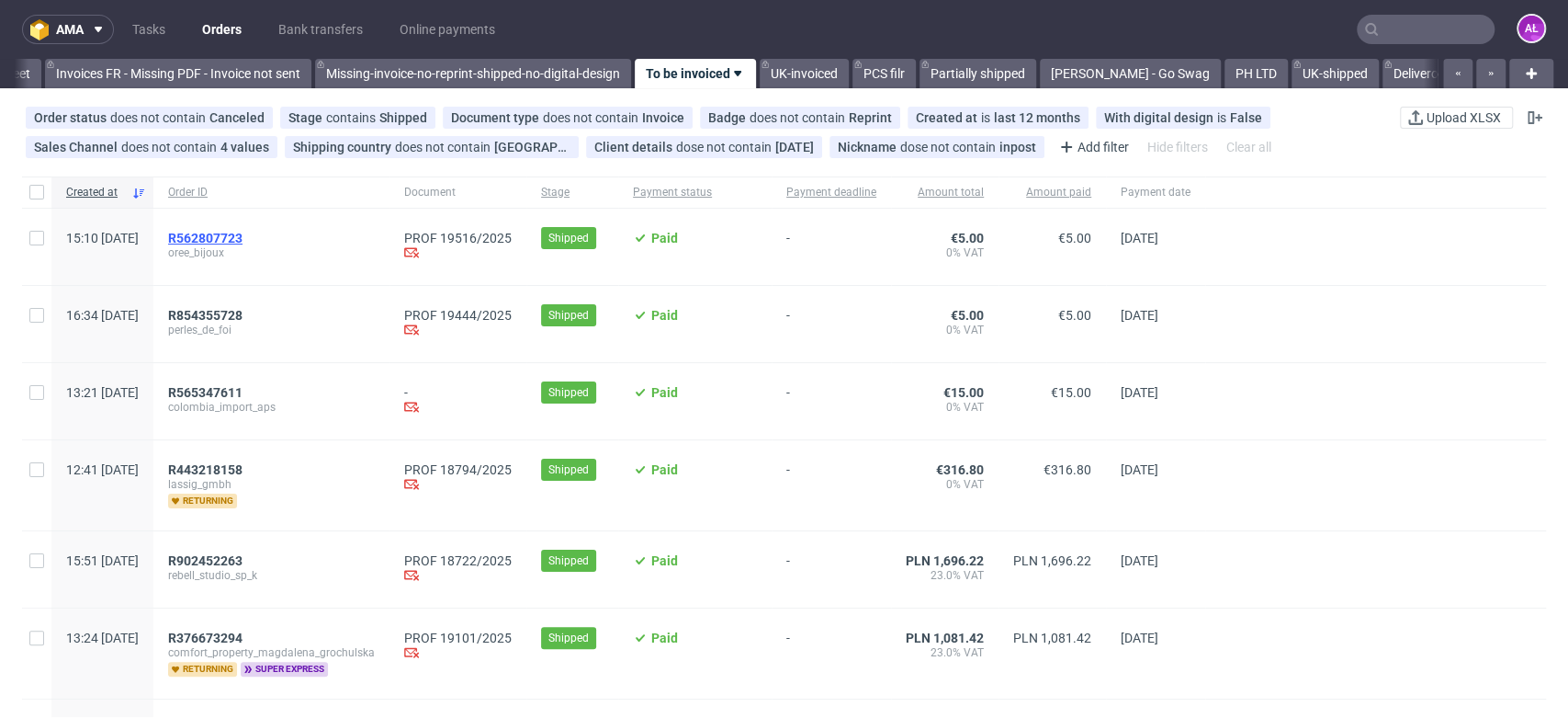
click at [243, 233] on span "R562807723" at bounding box center [205, 237] width 75 height 14
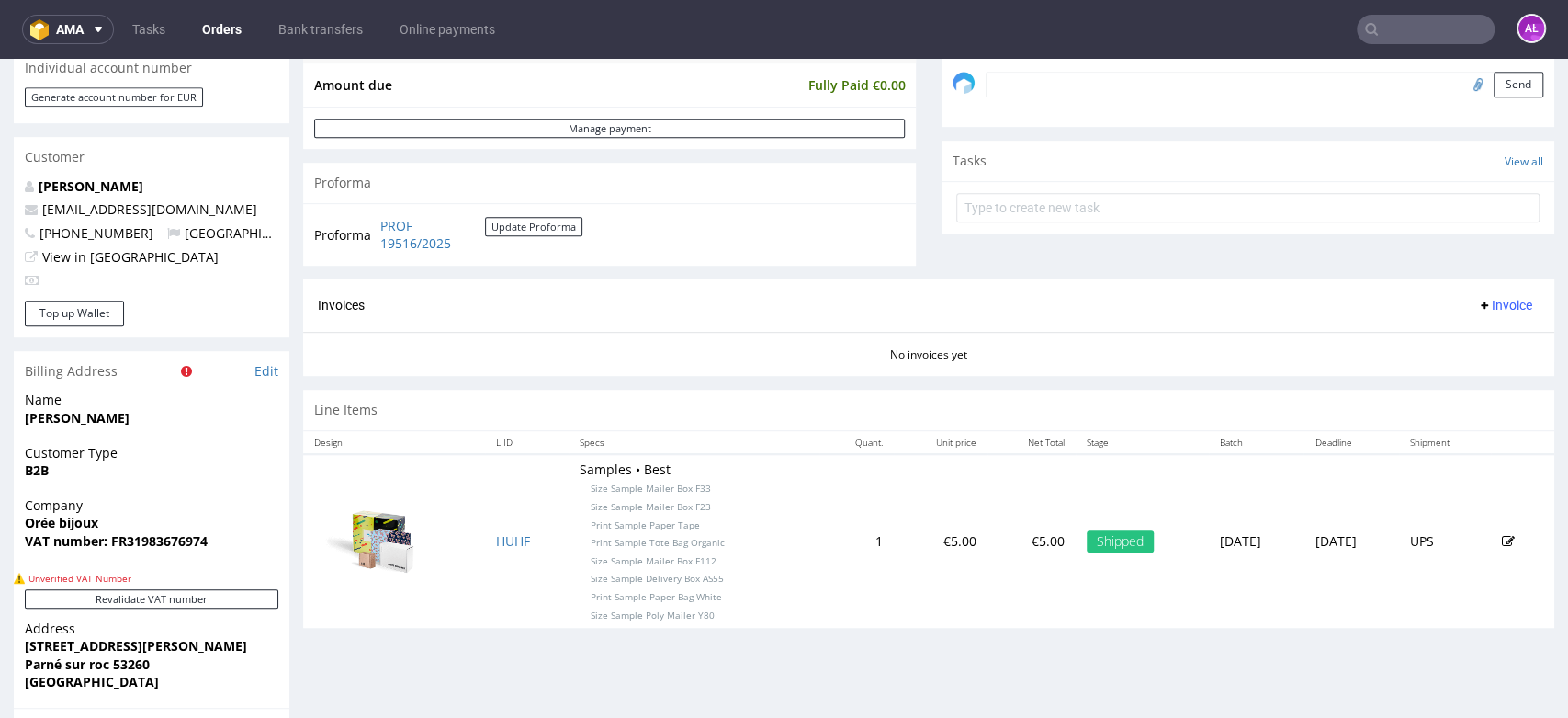
scroll to position [612, 0]
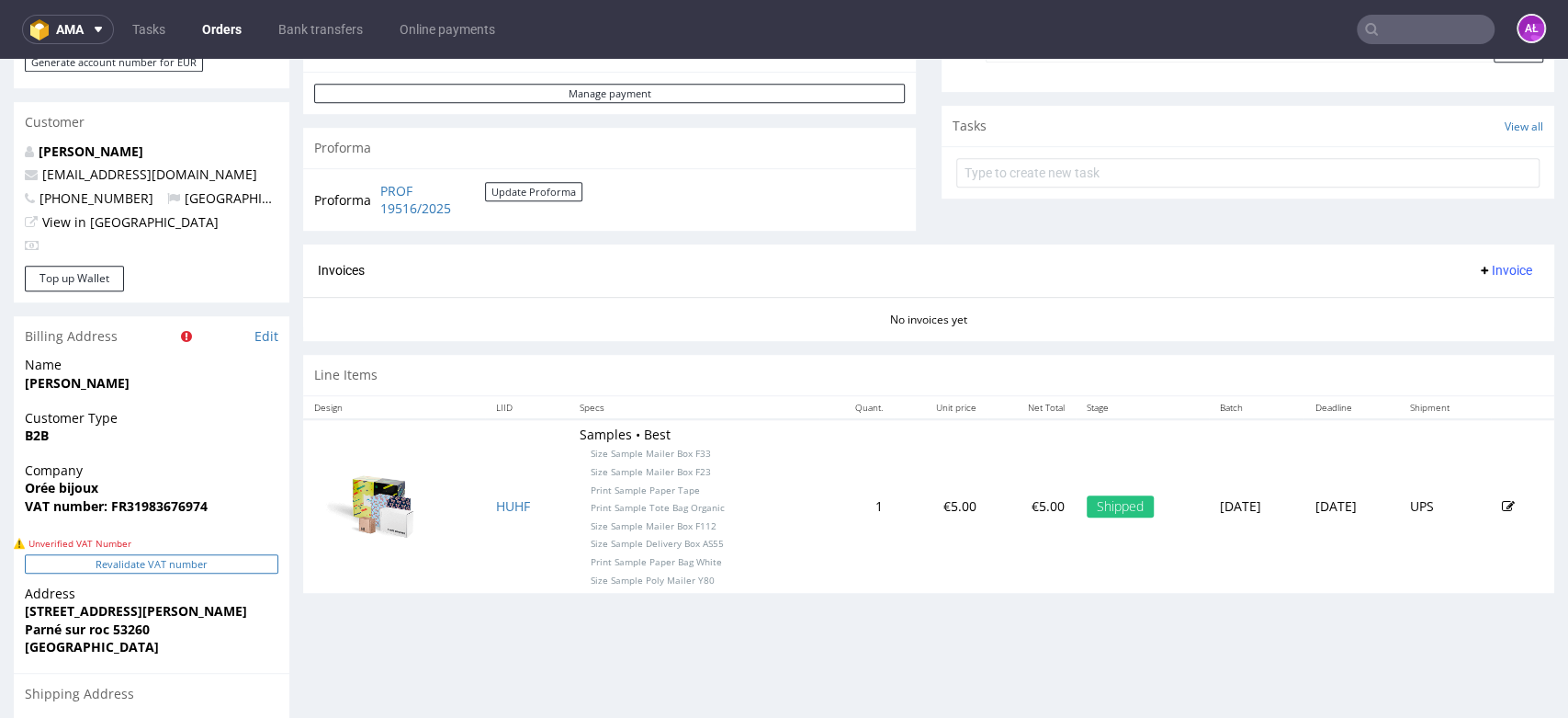
click at [227, 560] on button "Revalidate VAT number" at bounding box center [151, 564] width 253 height 19
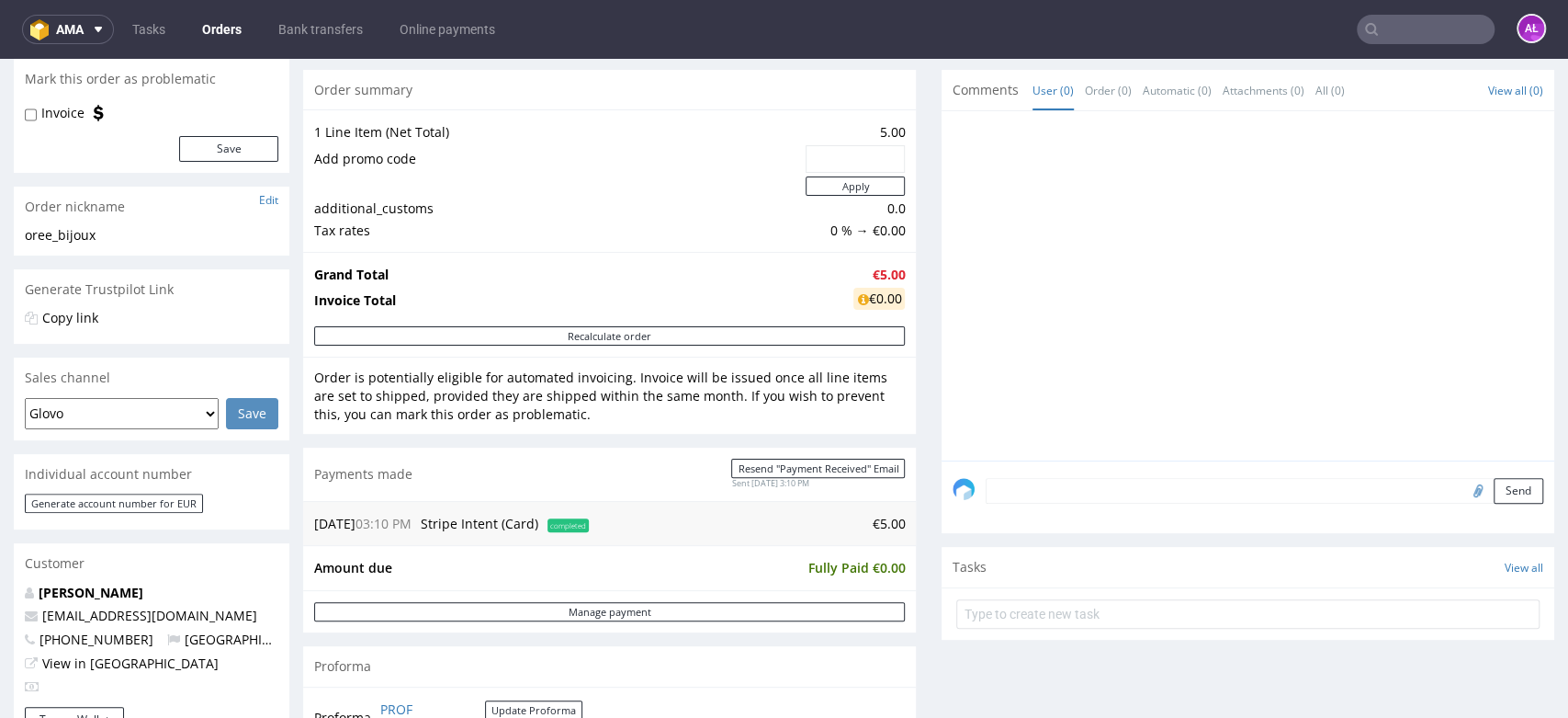
scroll to position [0, 0]
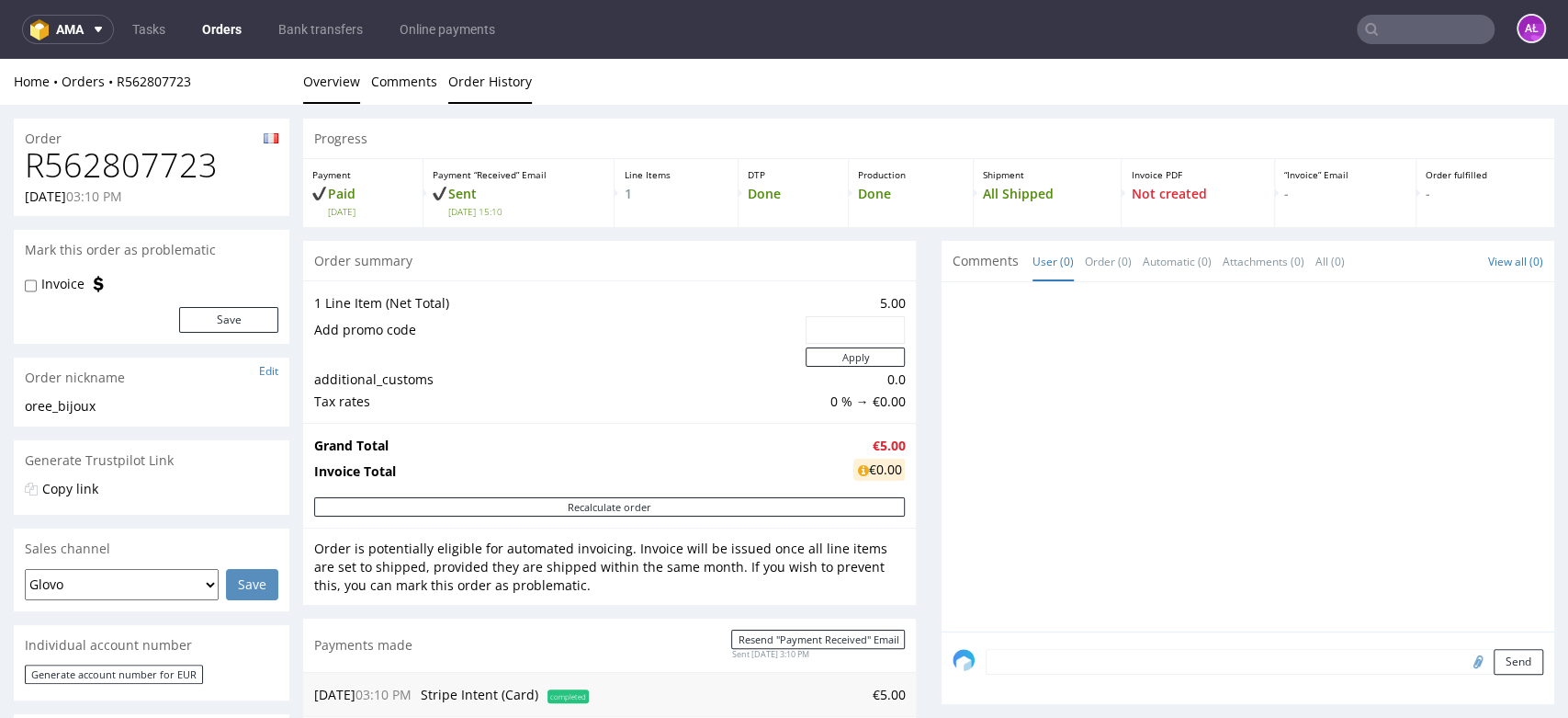
click at [485, 82] on link "Order History" at bounding box center [489, 81] width 83 height 45
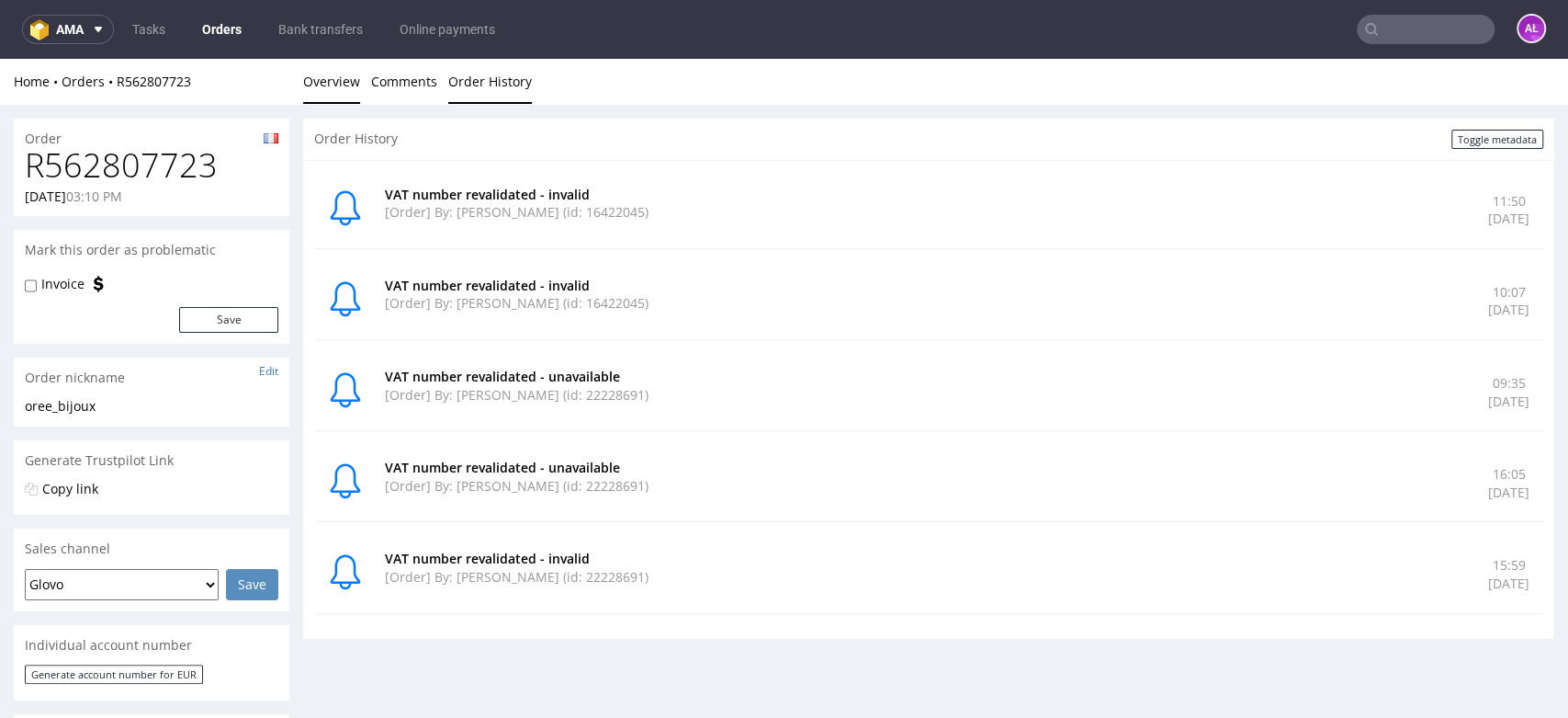
drag, startPoint x: 357, startPoint y: 82, endPoint x: 349, endPoint y: 103, distance: 22.5
click at [356, 82] on link "Overview" at bounding box center [332, 81] width 57 height 45
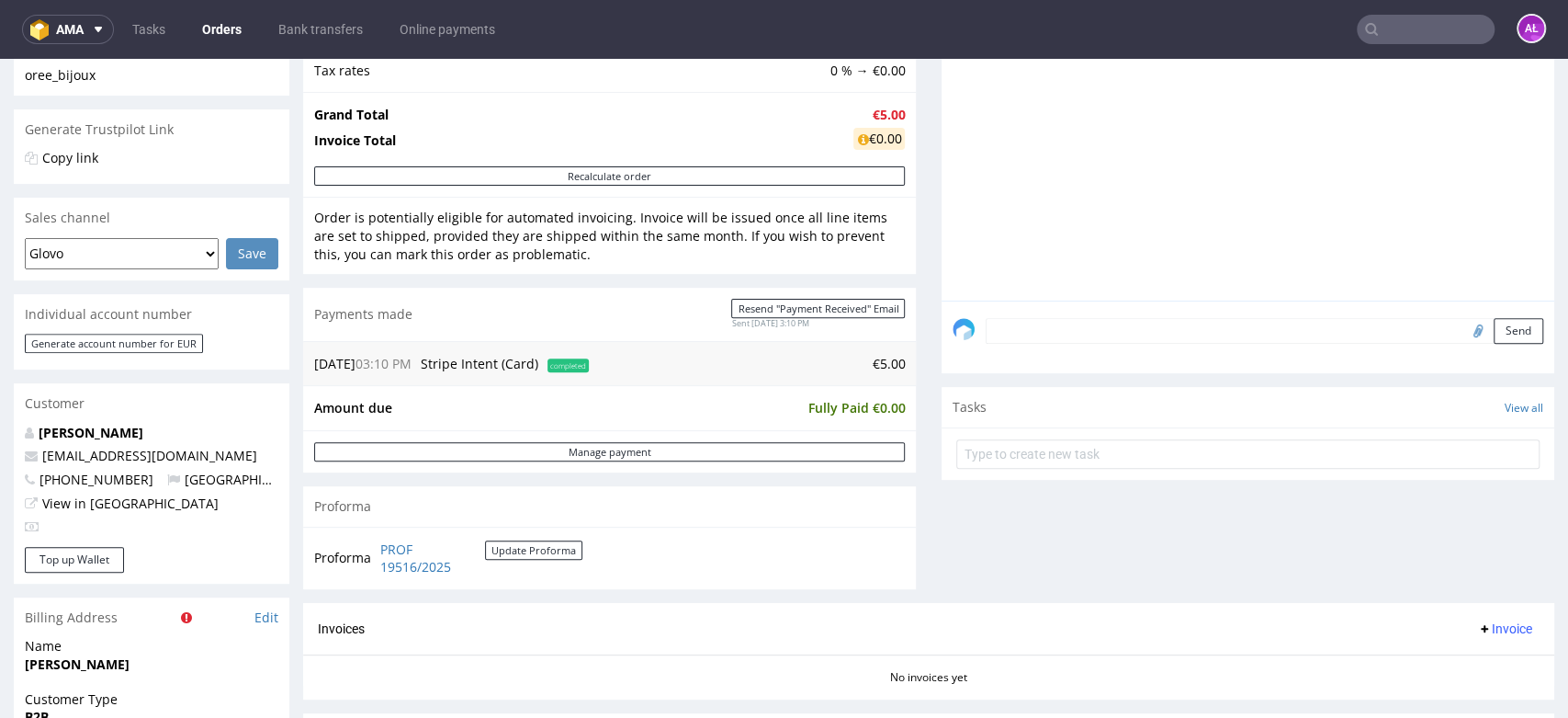
scroll to position [612, 0]
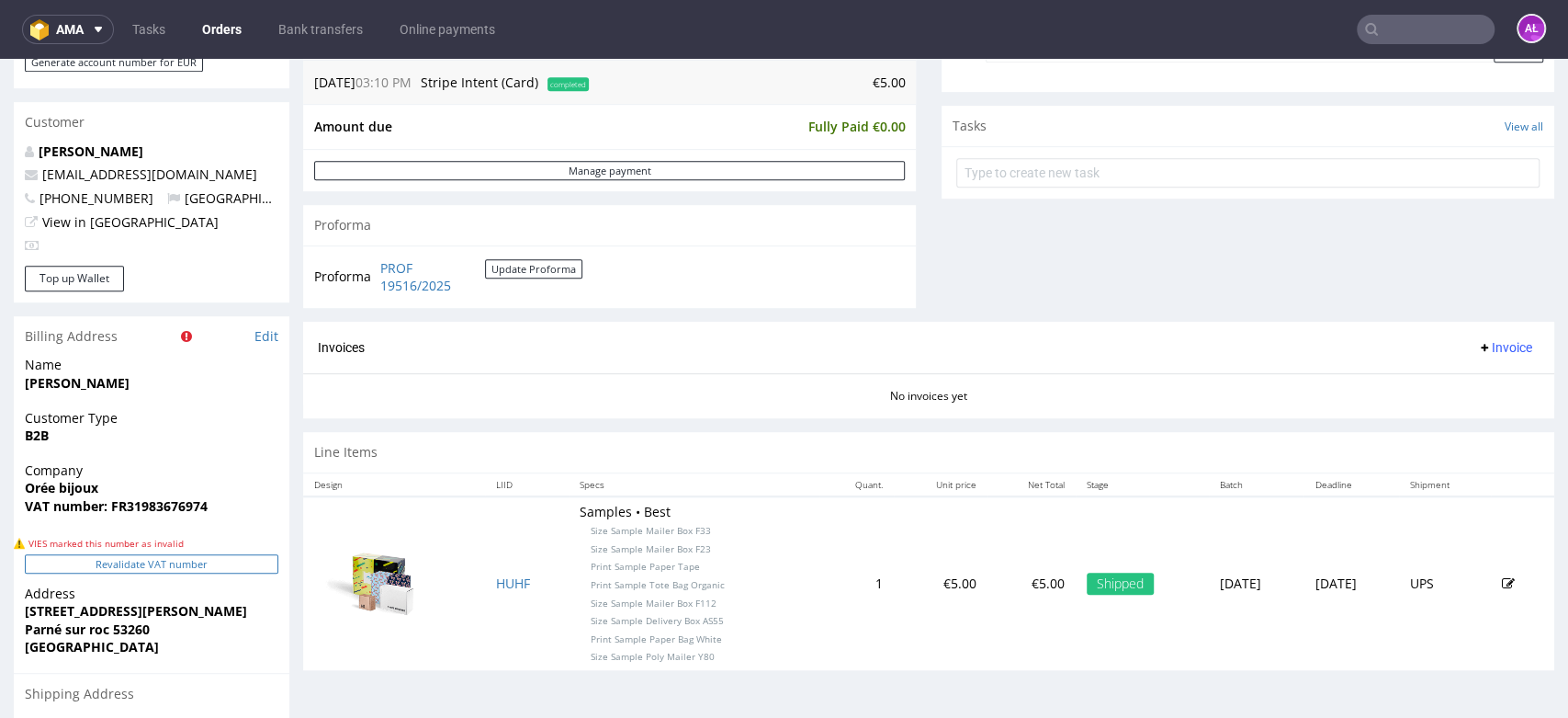
click at [235, 563] on button "Revalidate VAT number" at bounding box center [151, 564] width 253 height 19
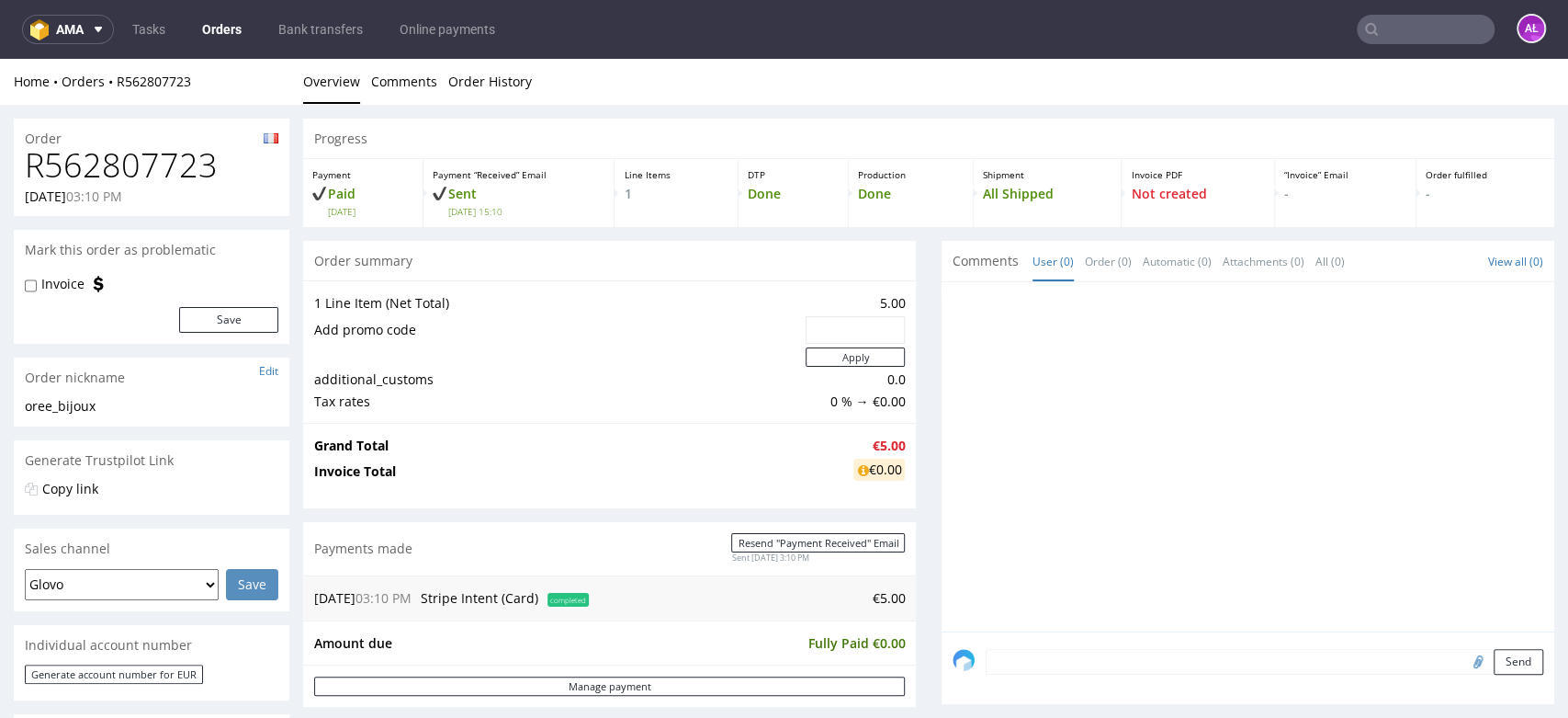
scroll to position [610, 0]
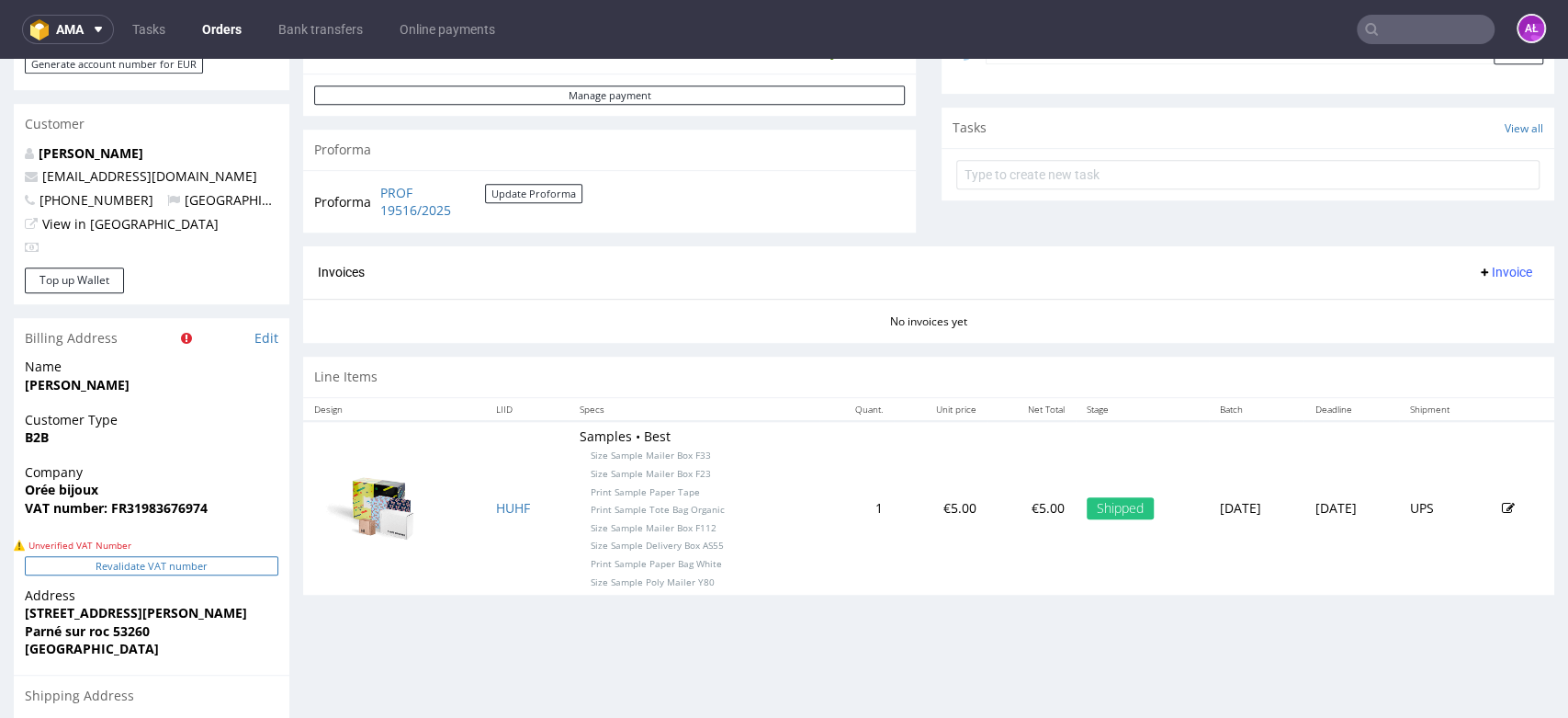
click at [242, 564] on button "Revalidate VAT number" at bounding box center [151, 565] width 253 height 19
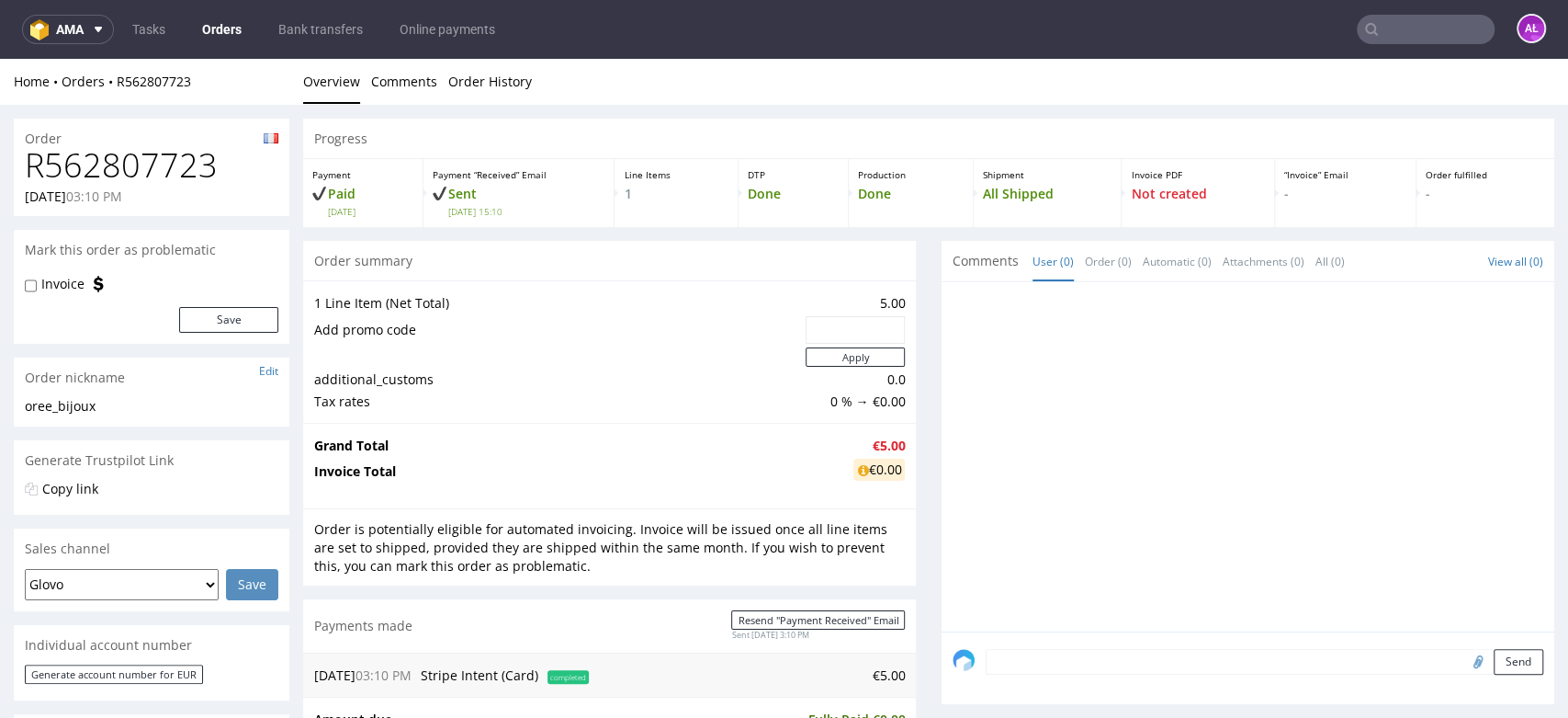
scroll to position [607, 0]
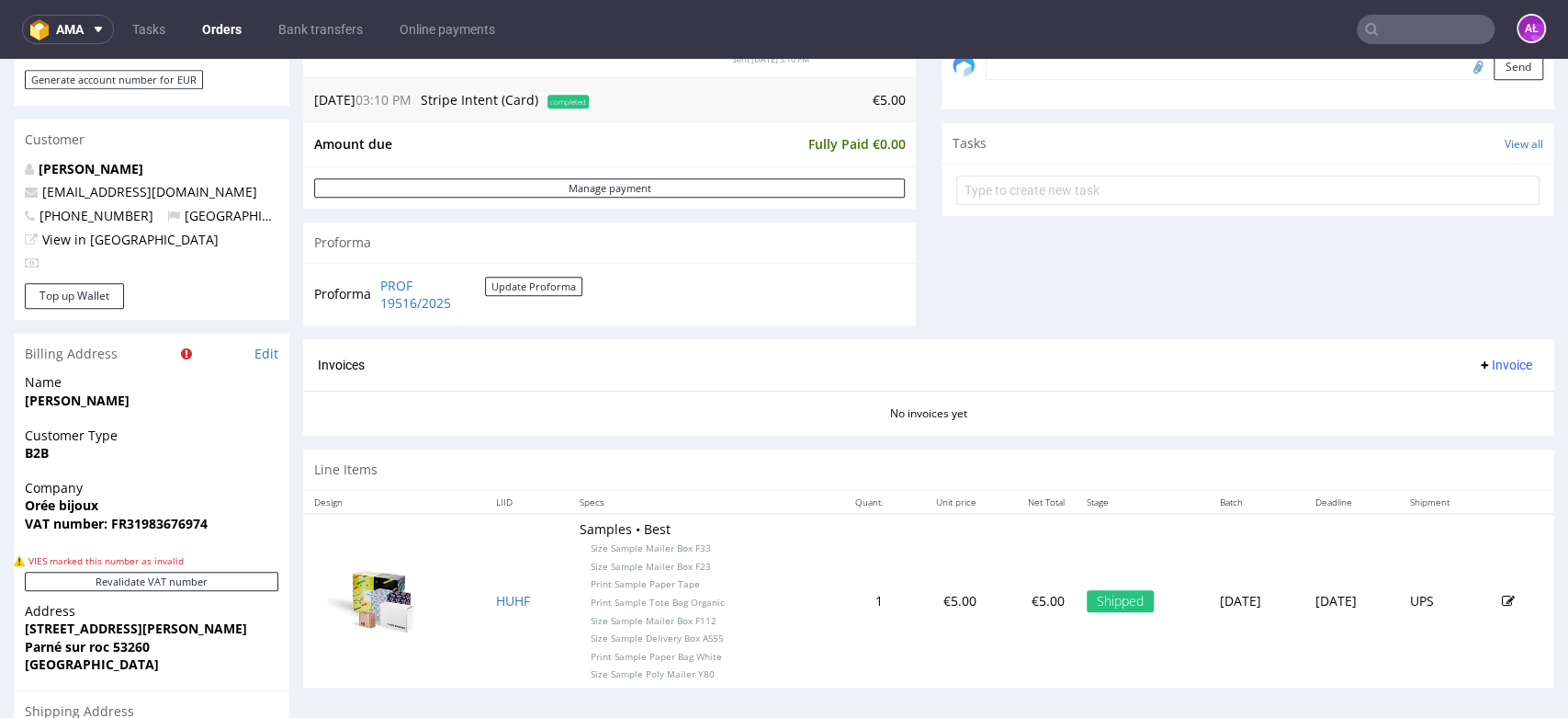
scroll to position [714, 0]
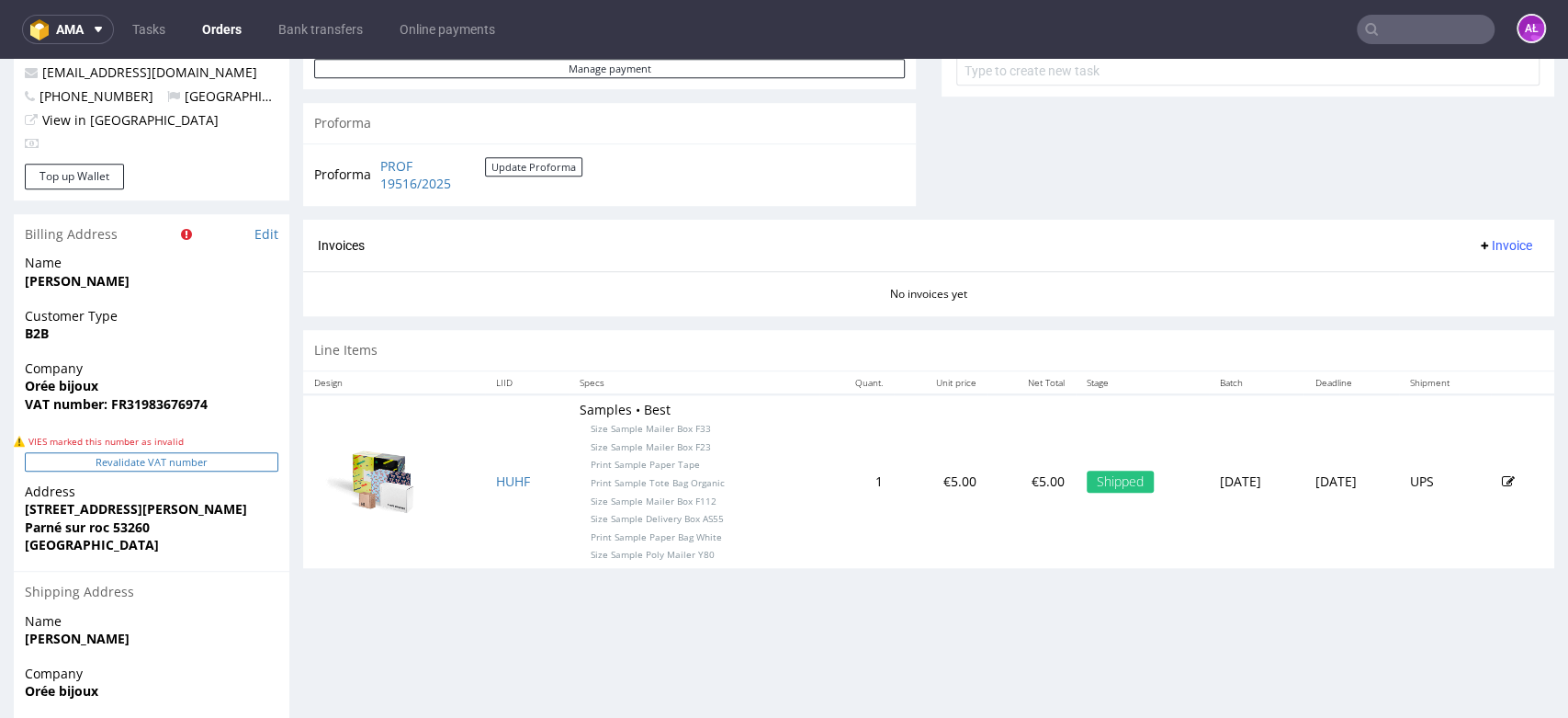
click at [268, 461] on button "Revalidate VAT number" at bounding box center [151, 462] width 253 height 19
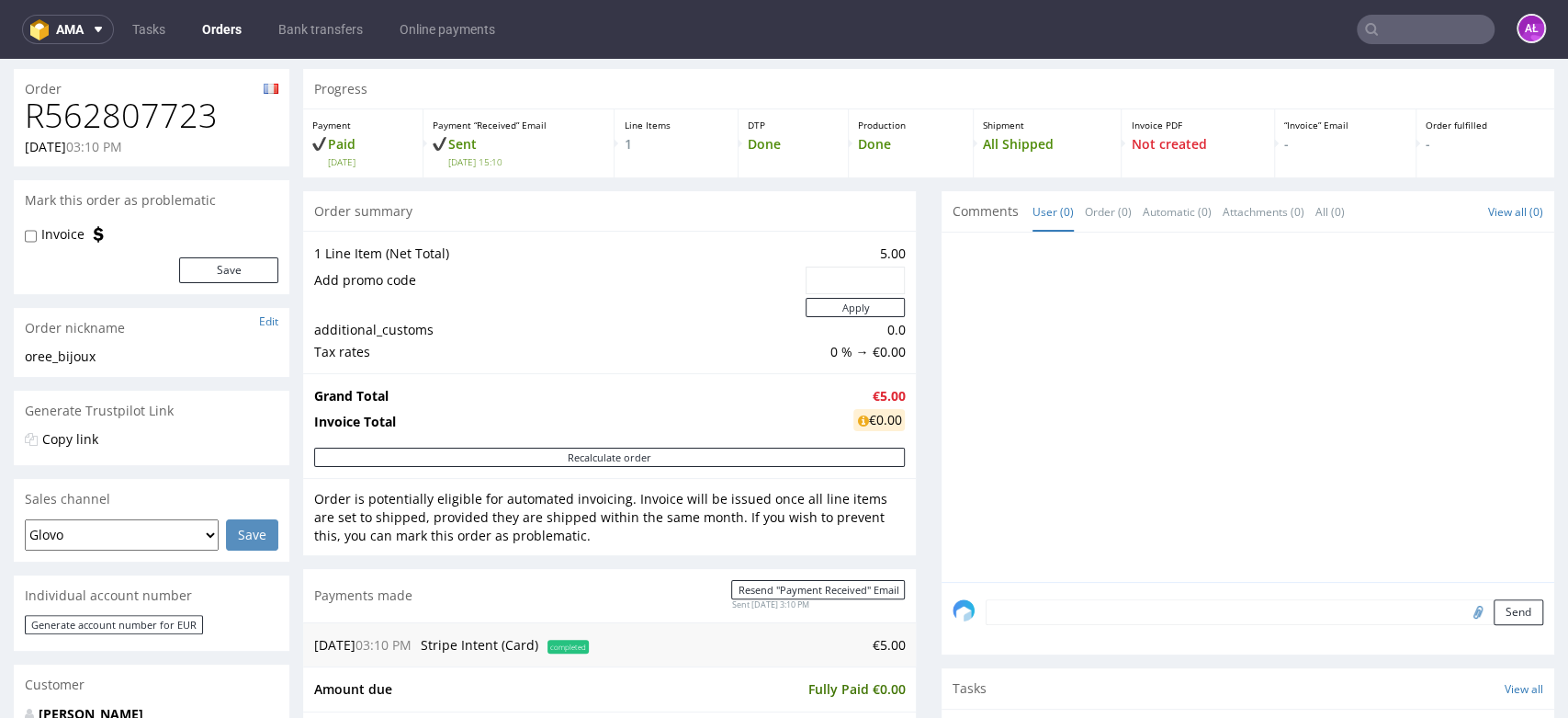
scroll to position [0, 0]
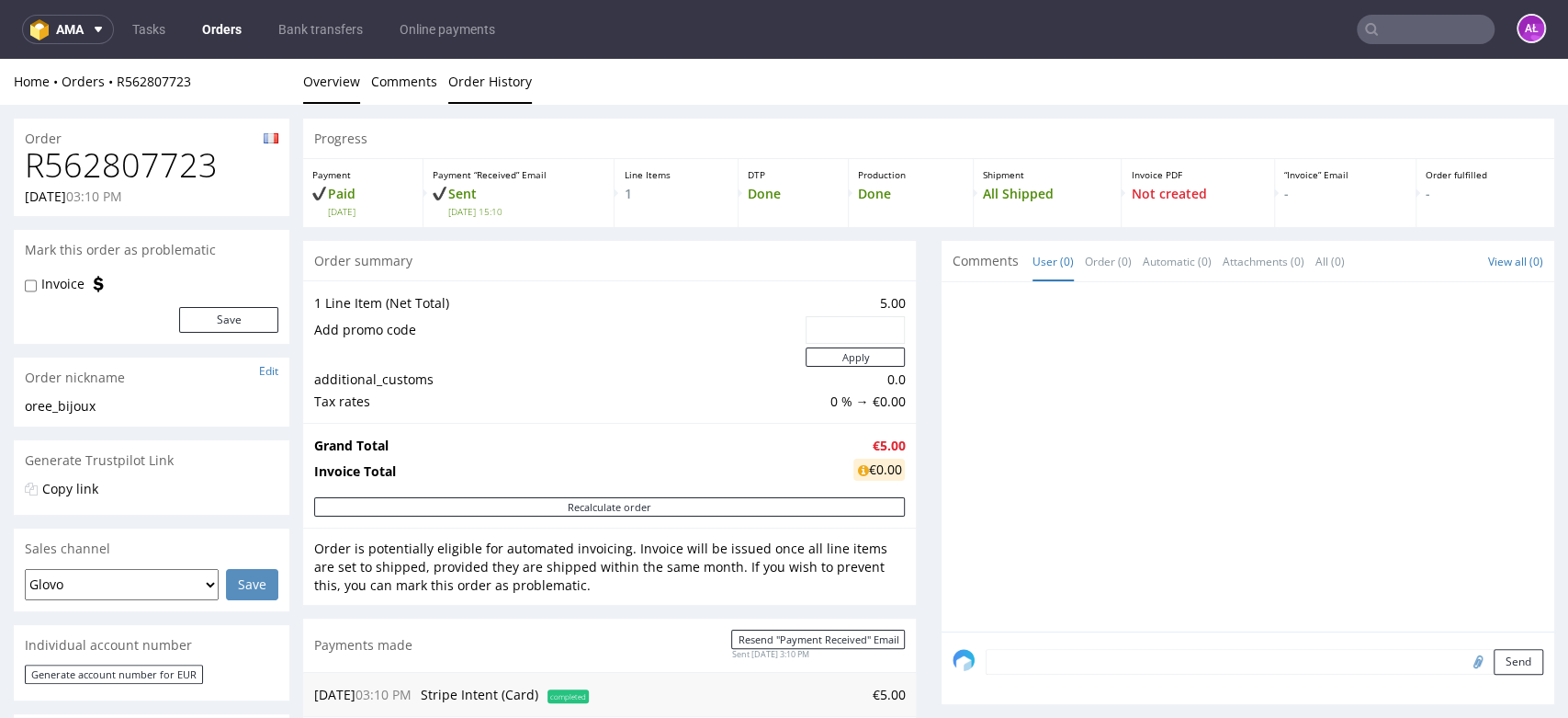
click at [506, 86] on link "Order History" at bounding box center [489, 81] width 83 height 45
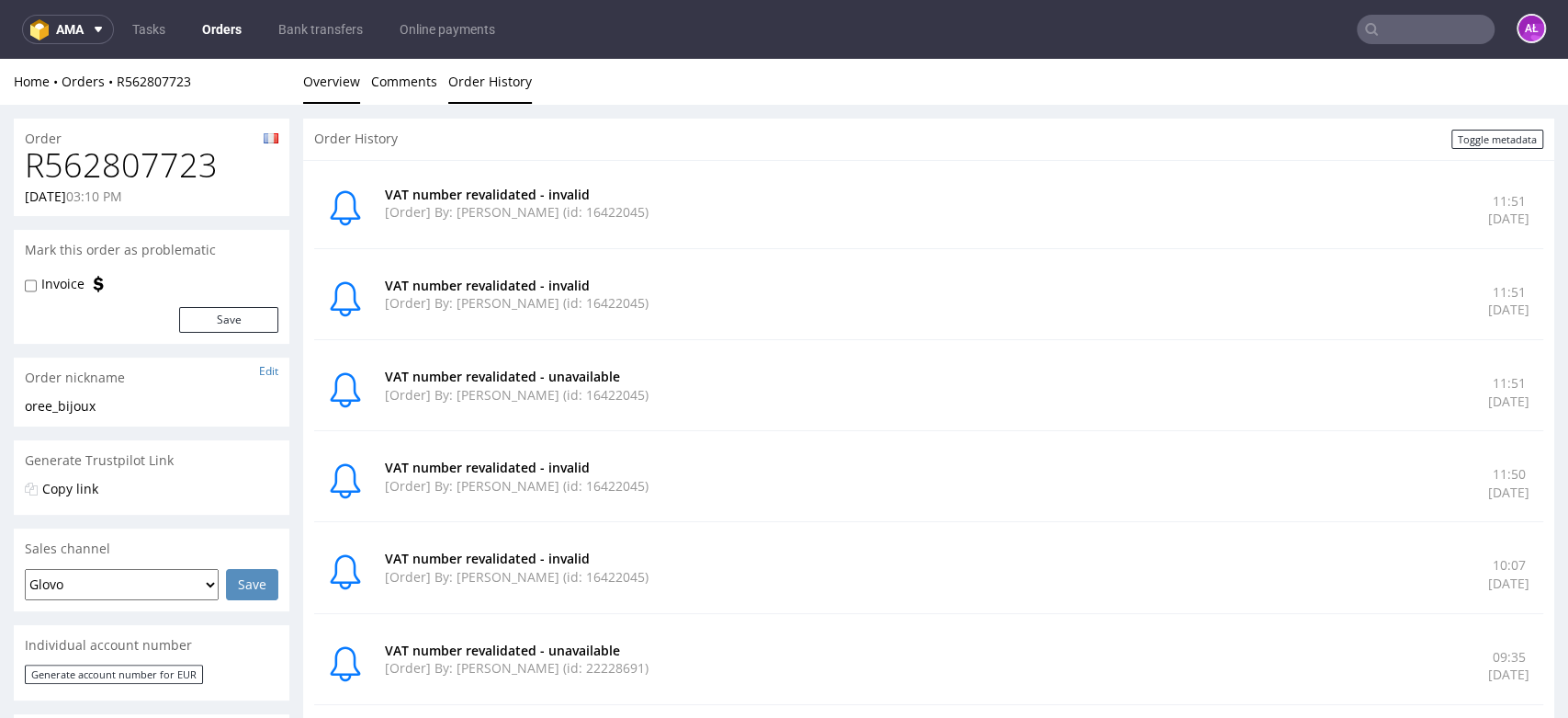
click at [335, 87] on link "Overview" at bounding box center [332, 81] width 57 height 45
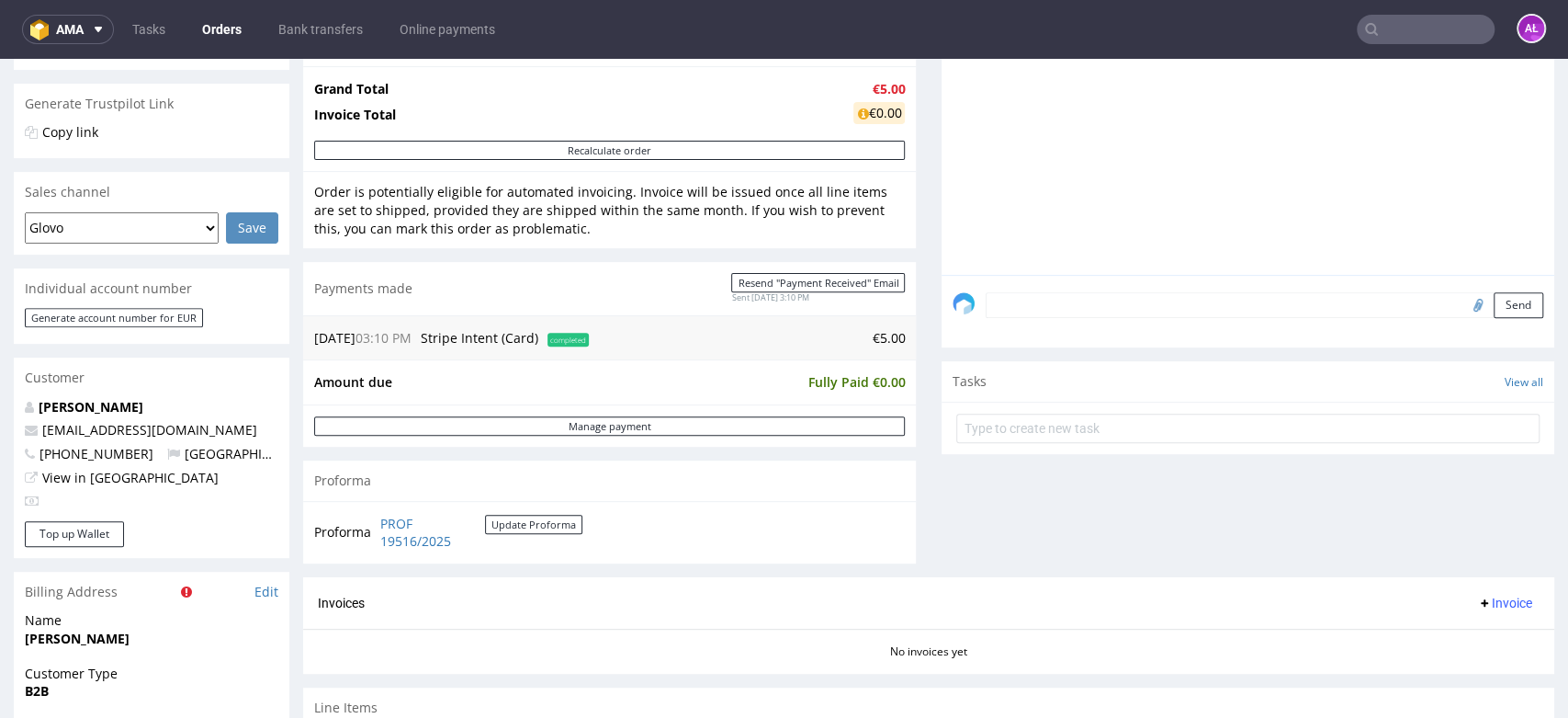
scroll to position [612, 0]
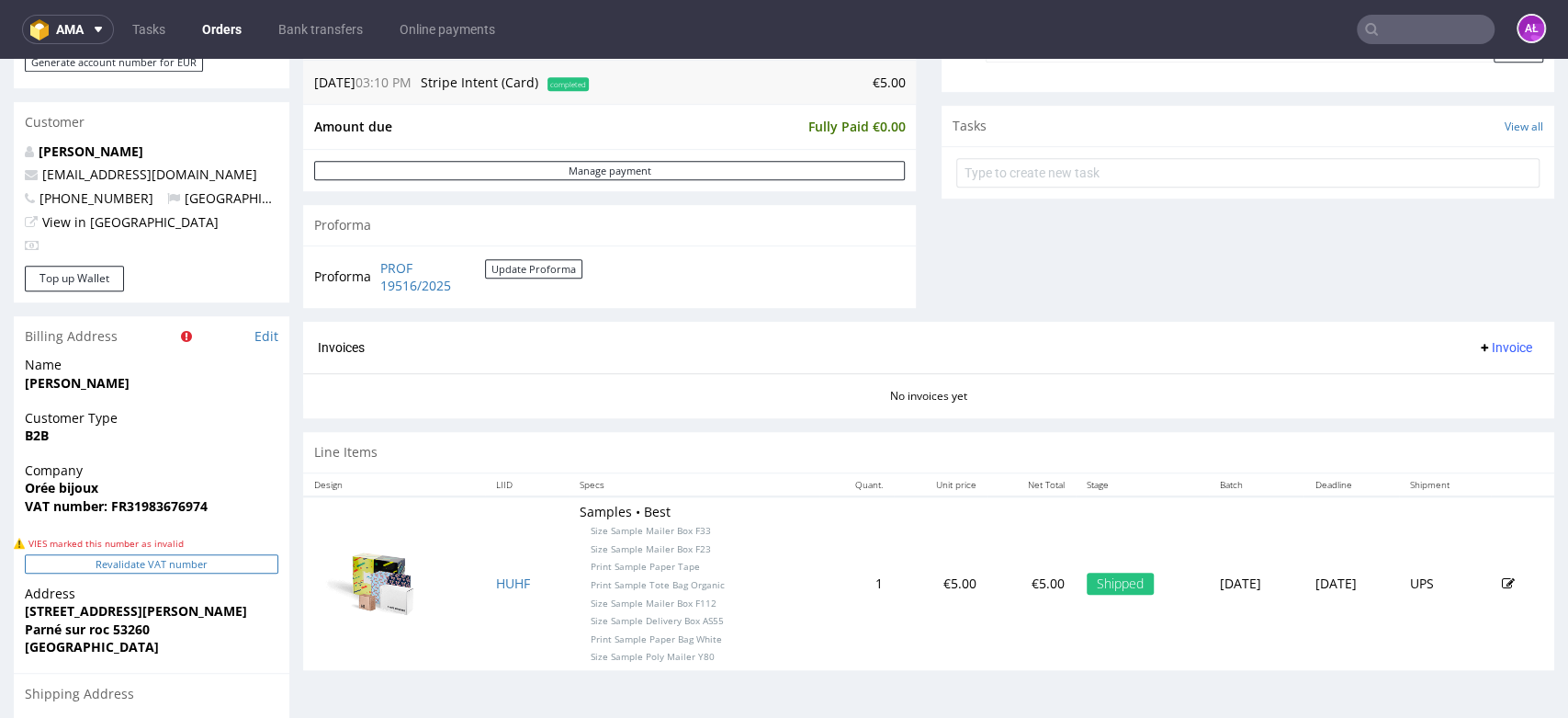
click at [213, 571] on button "Revalidate VAT number" at bounding box center [151, 564] width 253 height 19
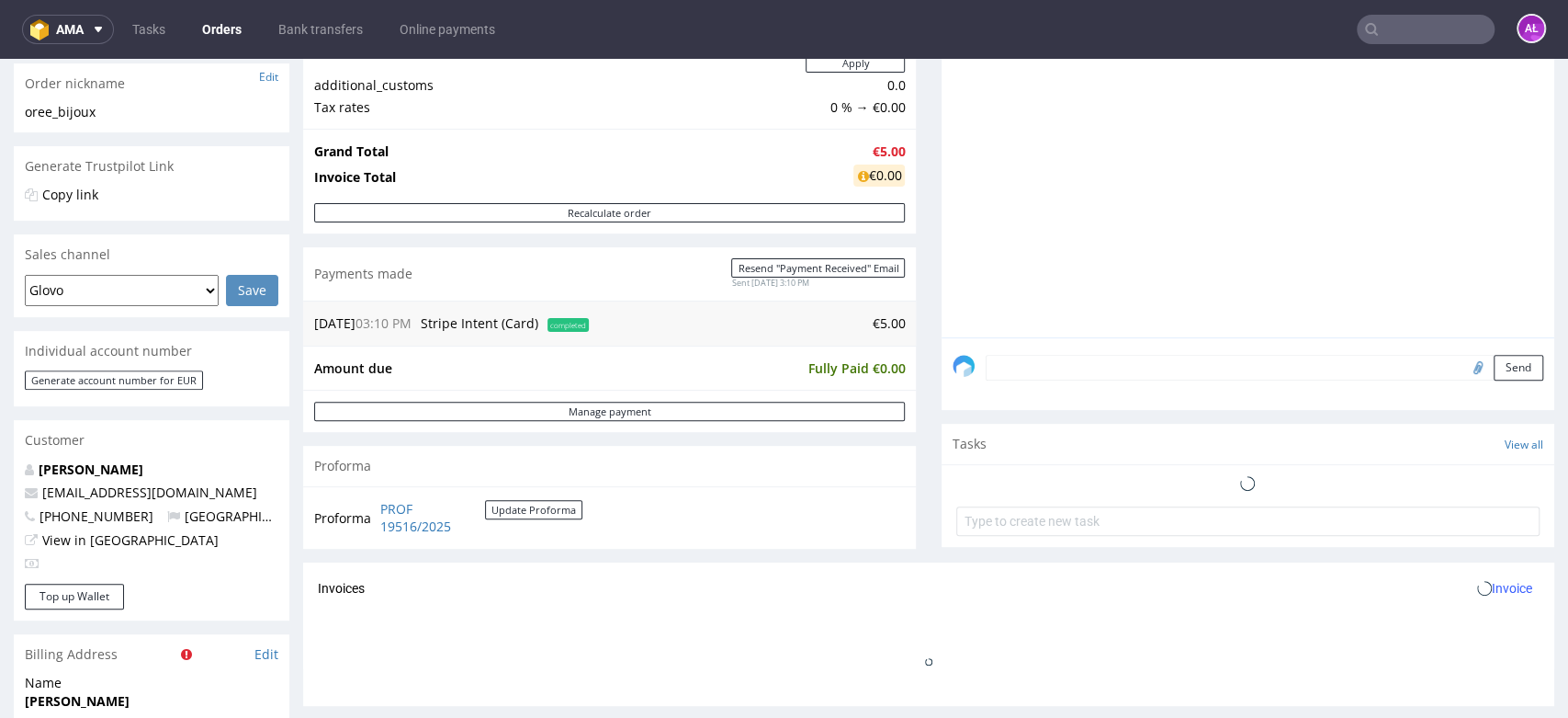
scroll to position [294, 0]
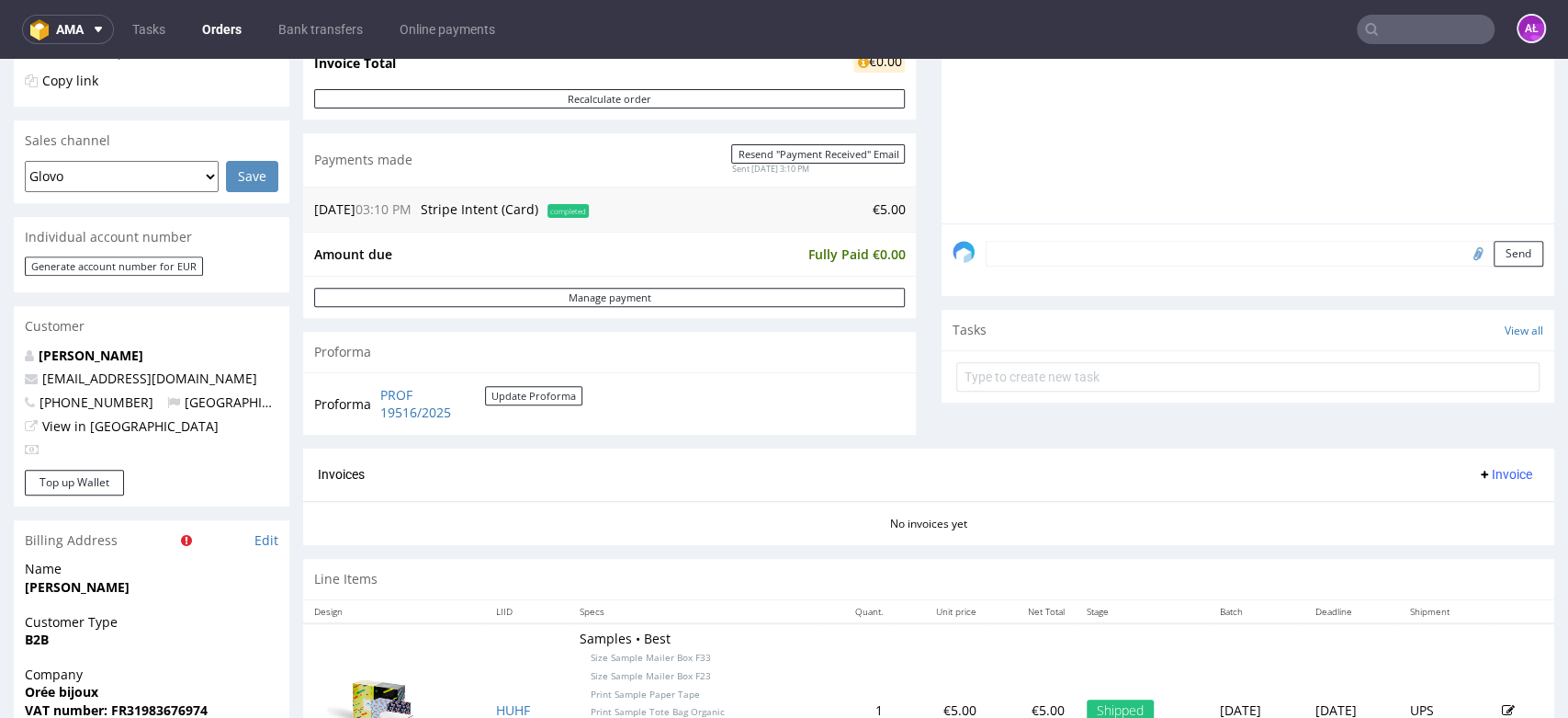
scroll to position [510, 0]
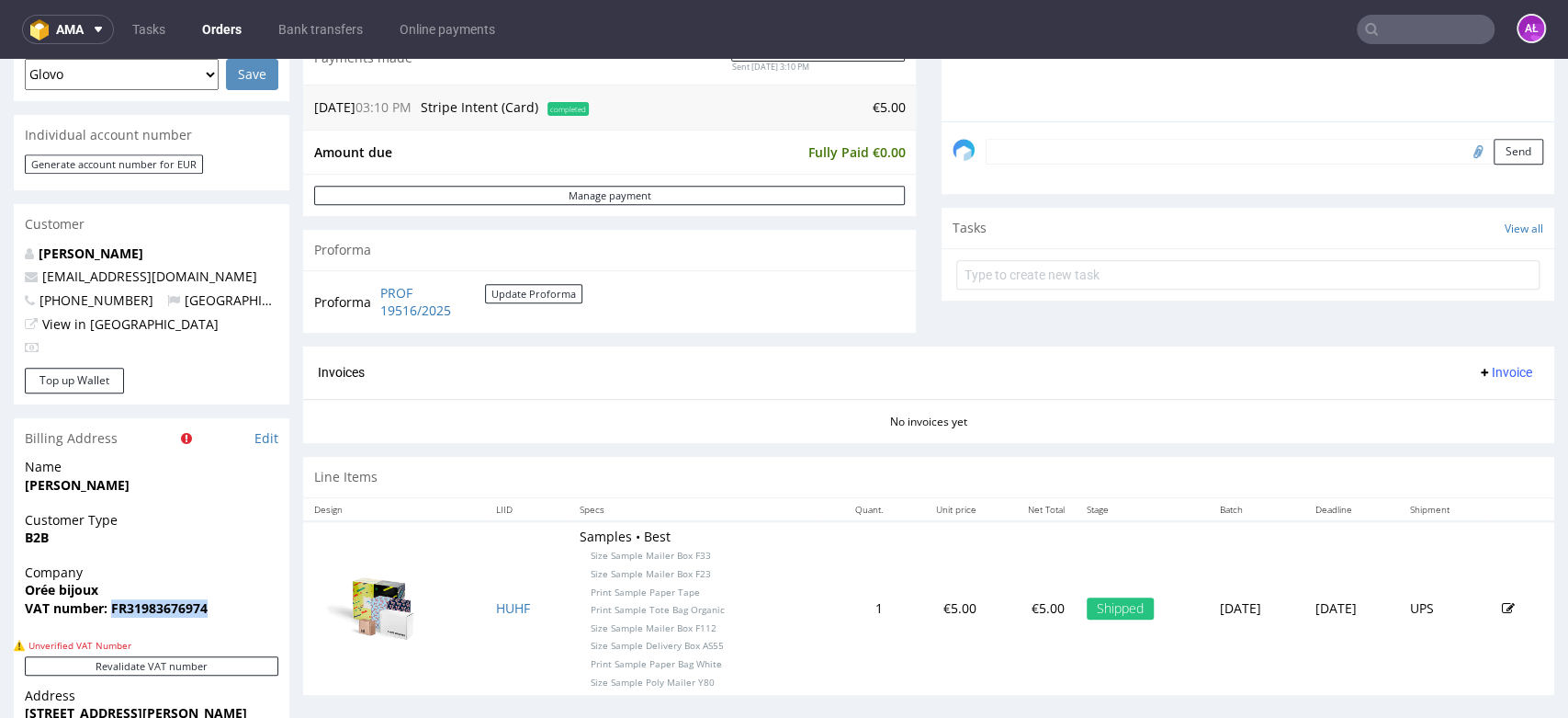
drag, startPoint x: 225, startPoint y: 614, endPoint x: 110, endPoint y: 609, distance: 115.1
click at [110, 609] on span "VAT number: FR31983676974" at bounding box center [151, 608] width 253 height 18
copy strong "FR31983676974"
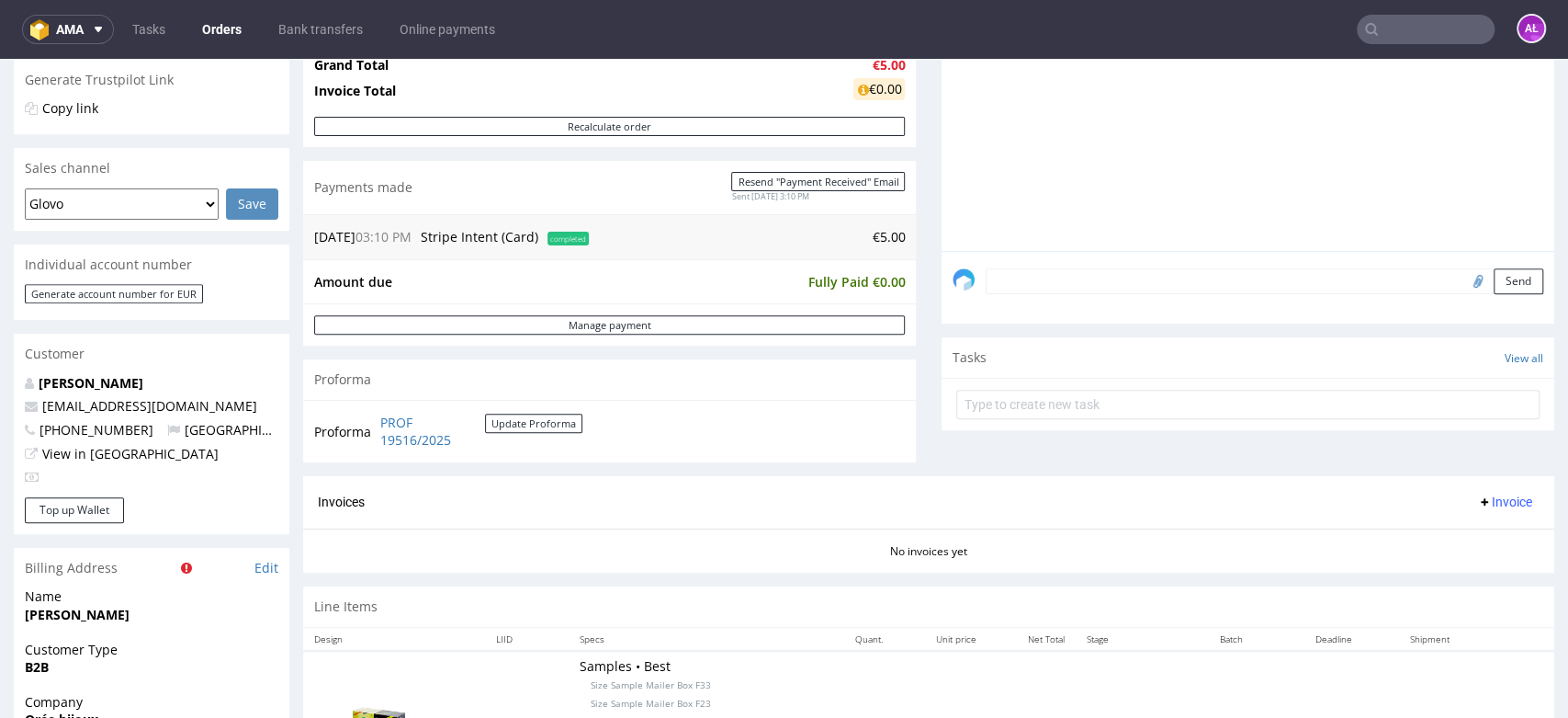
scroll to position [102, 0]
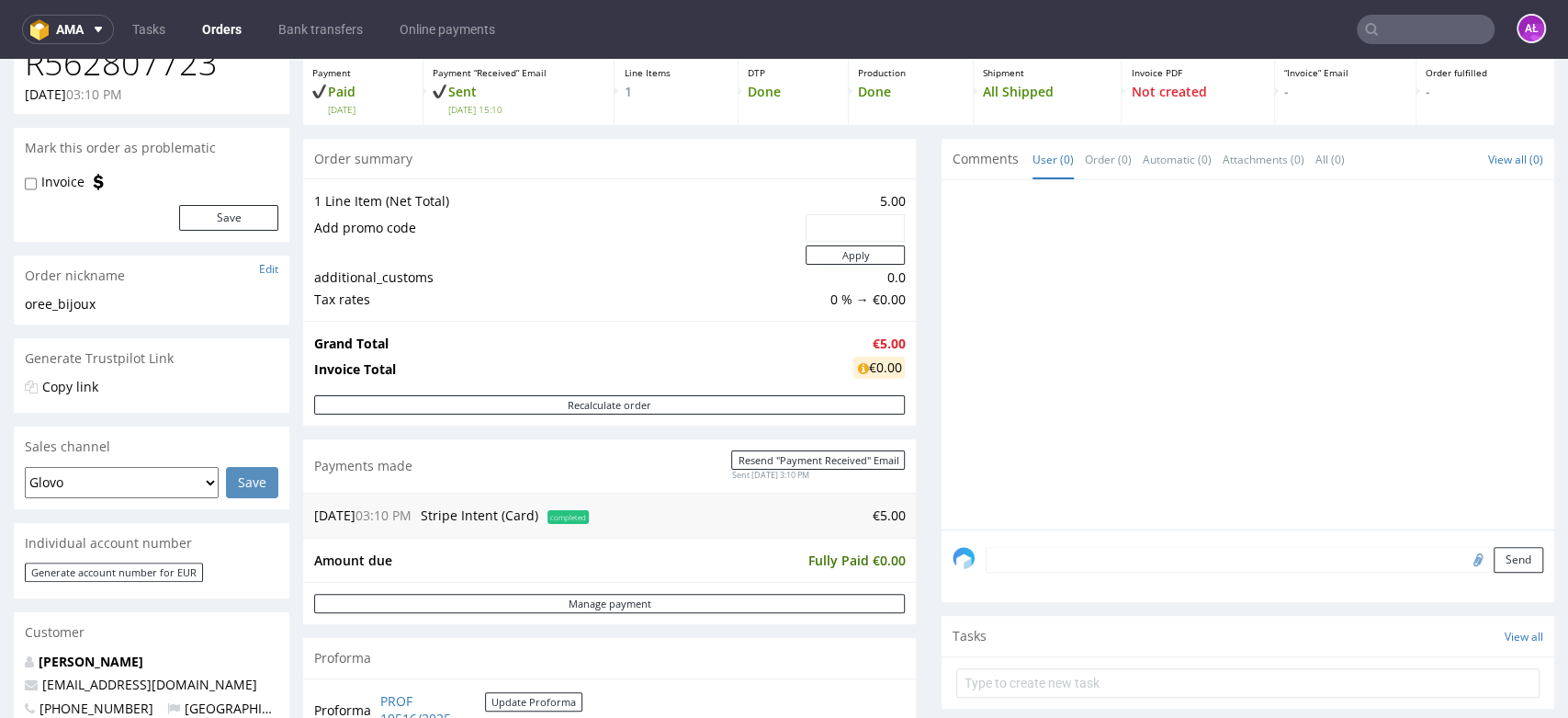
click at [1462, 559] on input "file" at bounding box center [1474, 558] width 26 height 24
type input "C:\fakepath\aq.PNG"
click at [1082, 580] on div "Send" at bounding box center [1247, 621] width 612 height 184
click at [1068, 565] on textarea at bounding box center [1263, 559] width 557 height 26
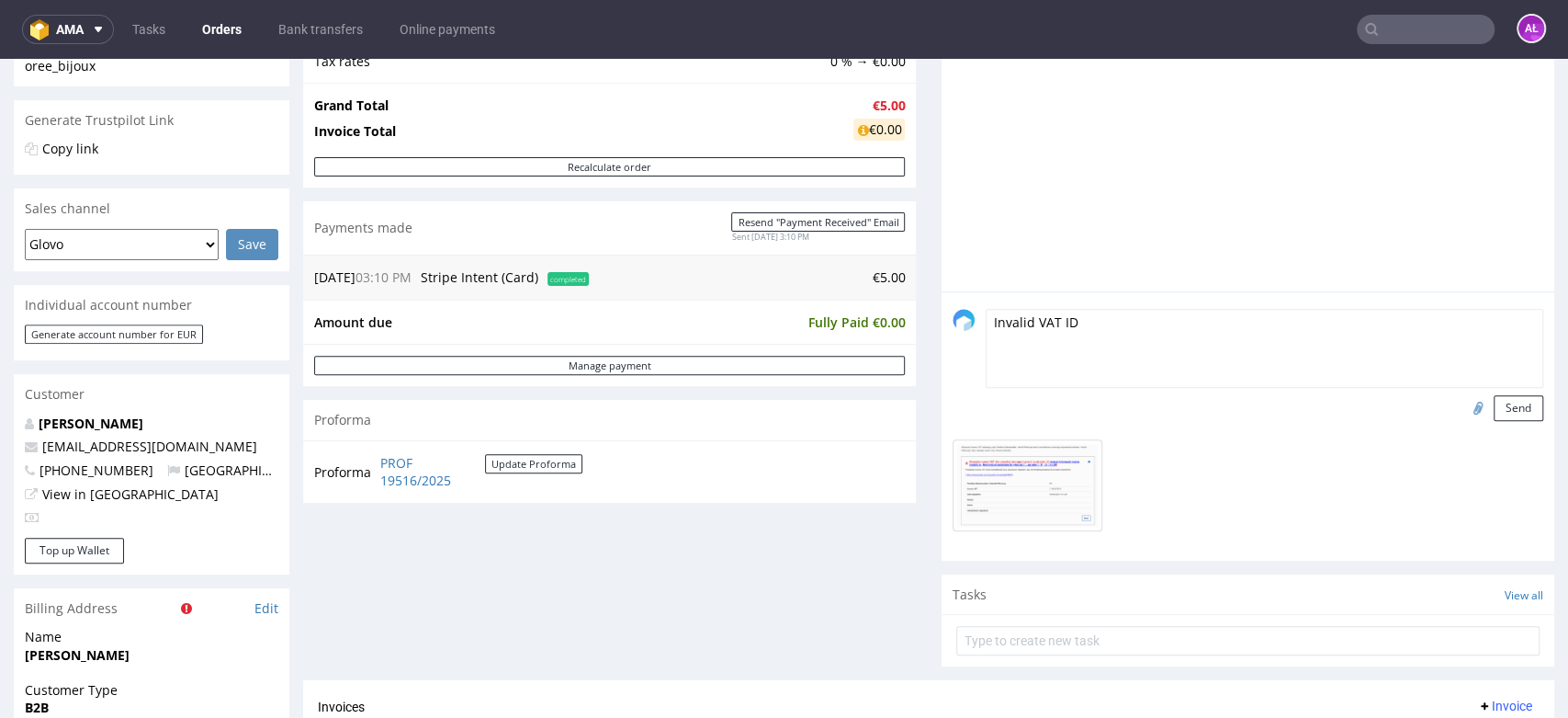
scroll to position [408, 0]
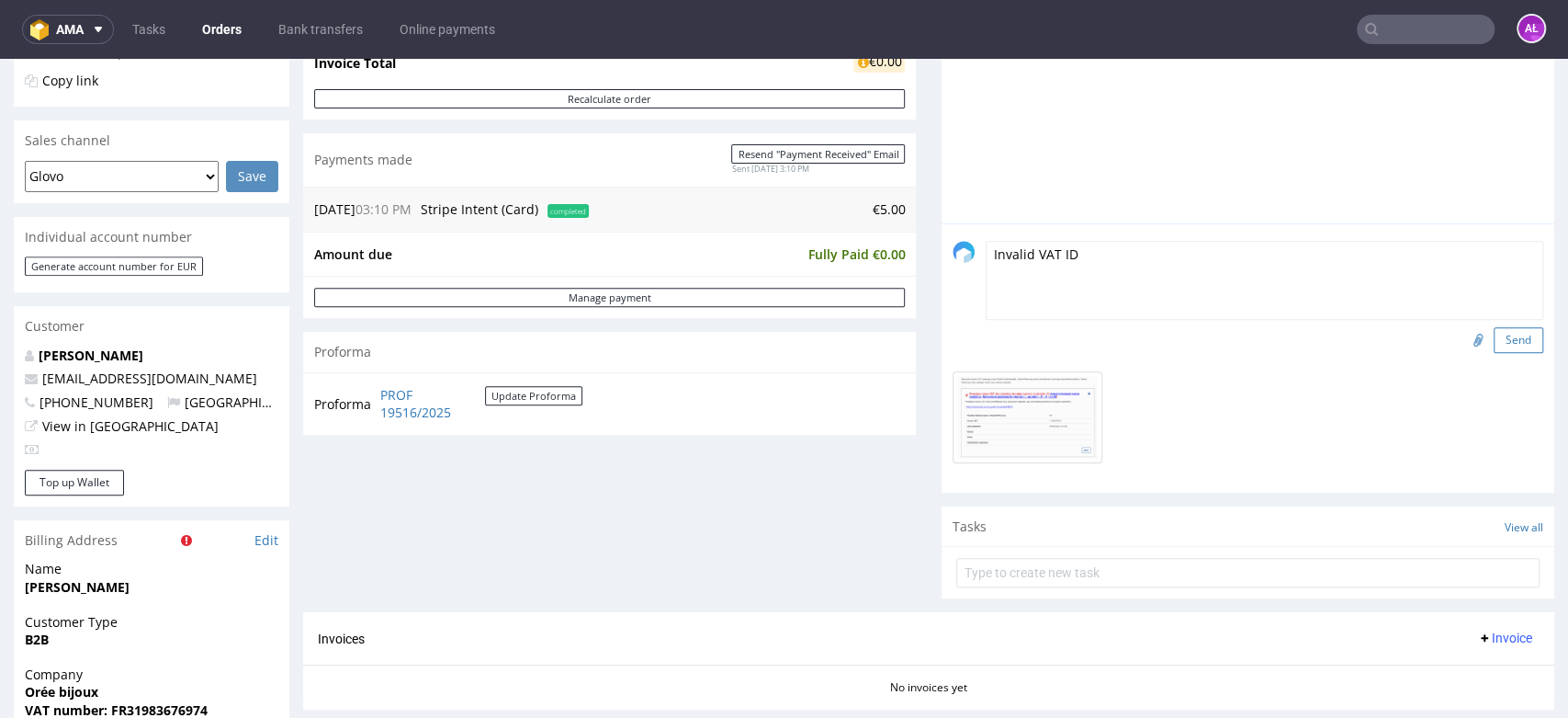
type textarea "Invalid VAT ID"
click at [1493, 332] on button "Send" at bounding box center [1518, 339] width 50 height 26
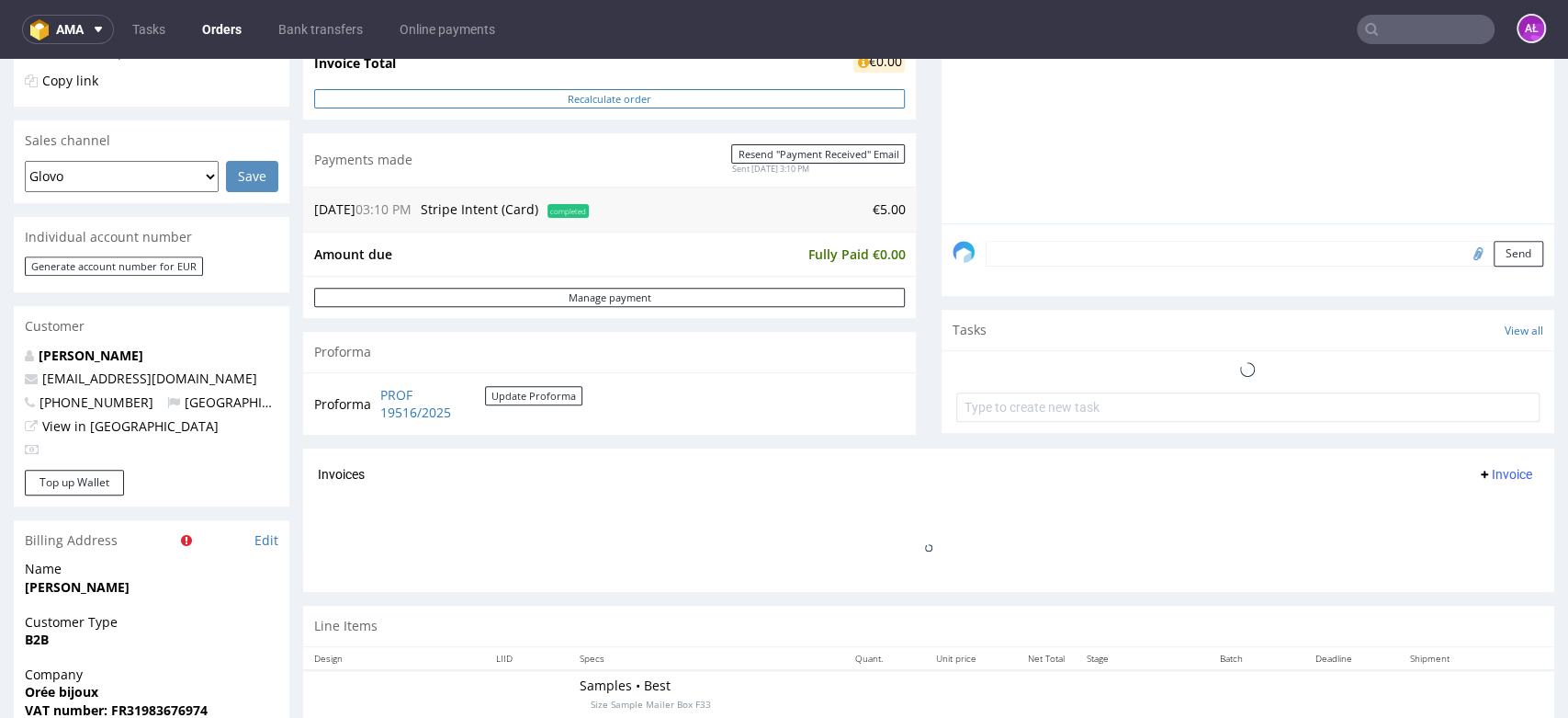
click at [617, 92] on button "Recalculate order" at bounding box center [610, 98] width 591 height 19
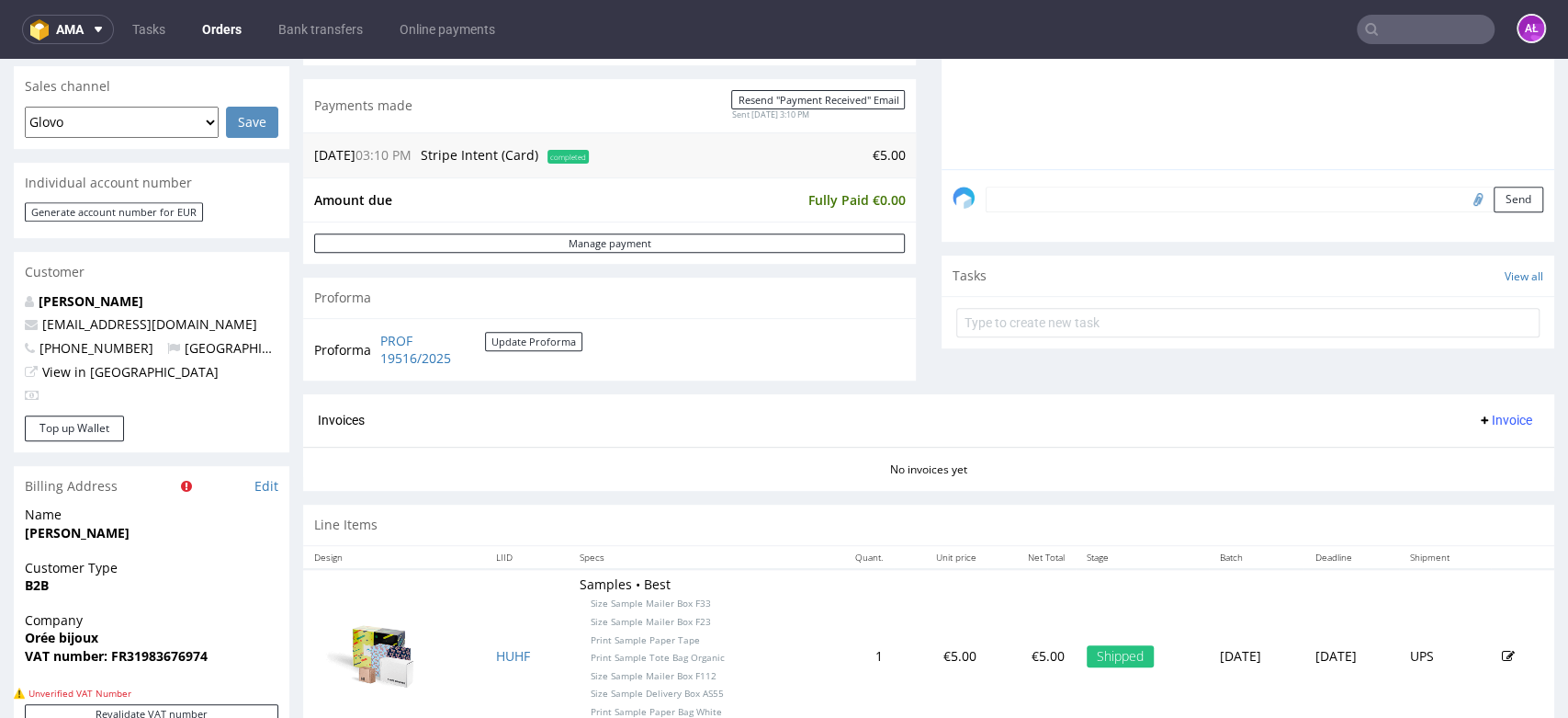
scroll to position [204, 0]
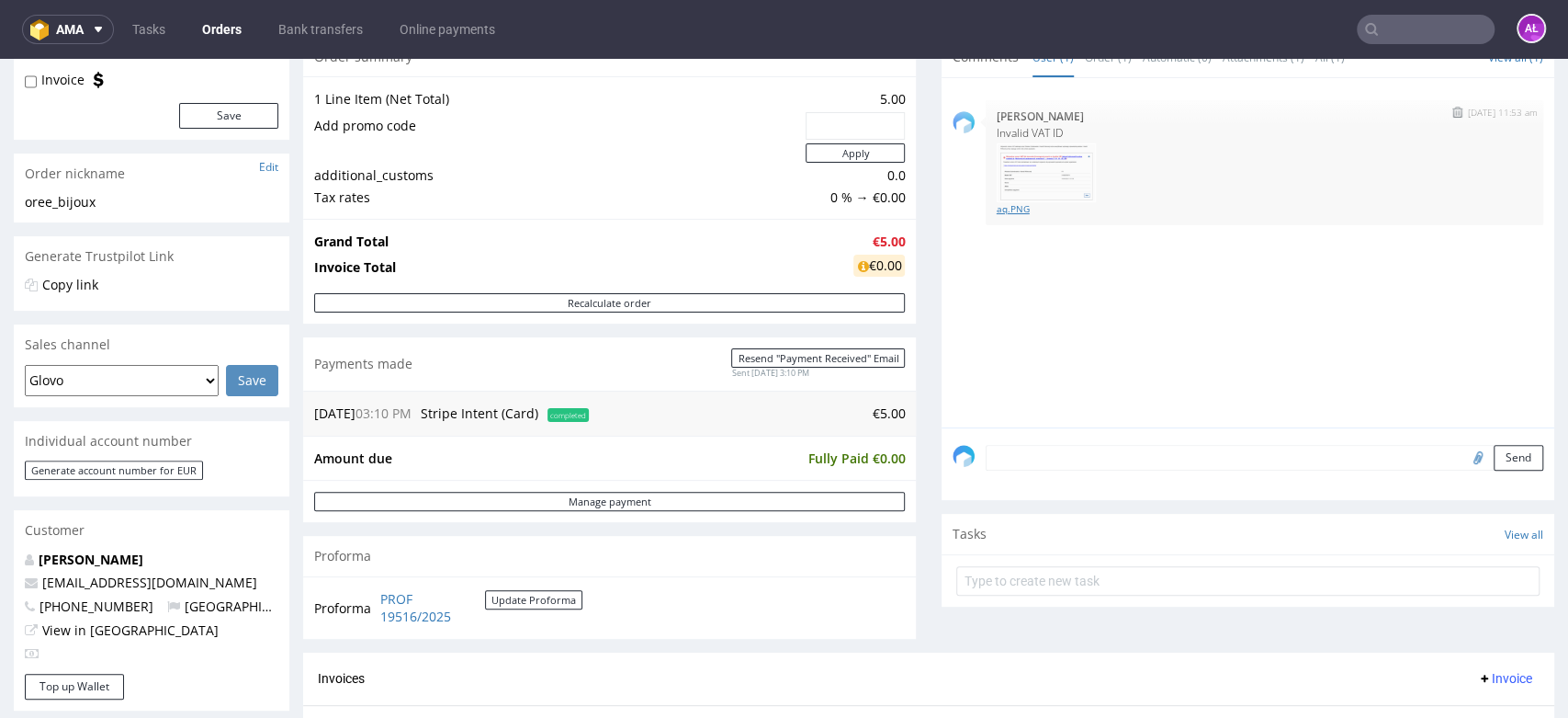
click at [1006, 202] on link "aq.PNG" at bounding box center [1264, 208] width 535 height 13
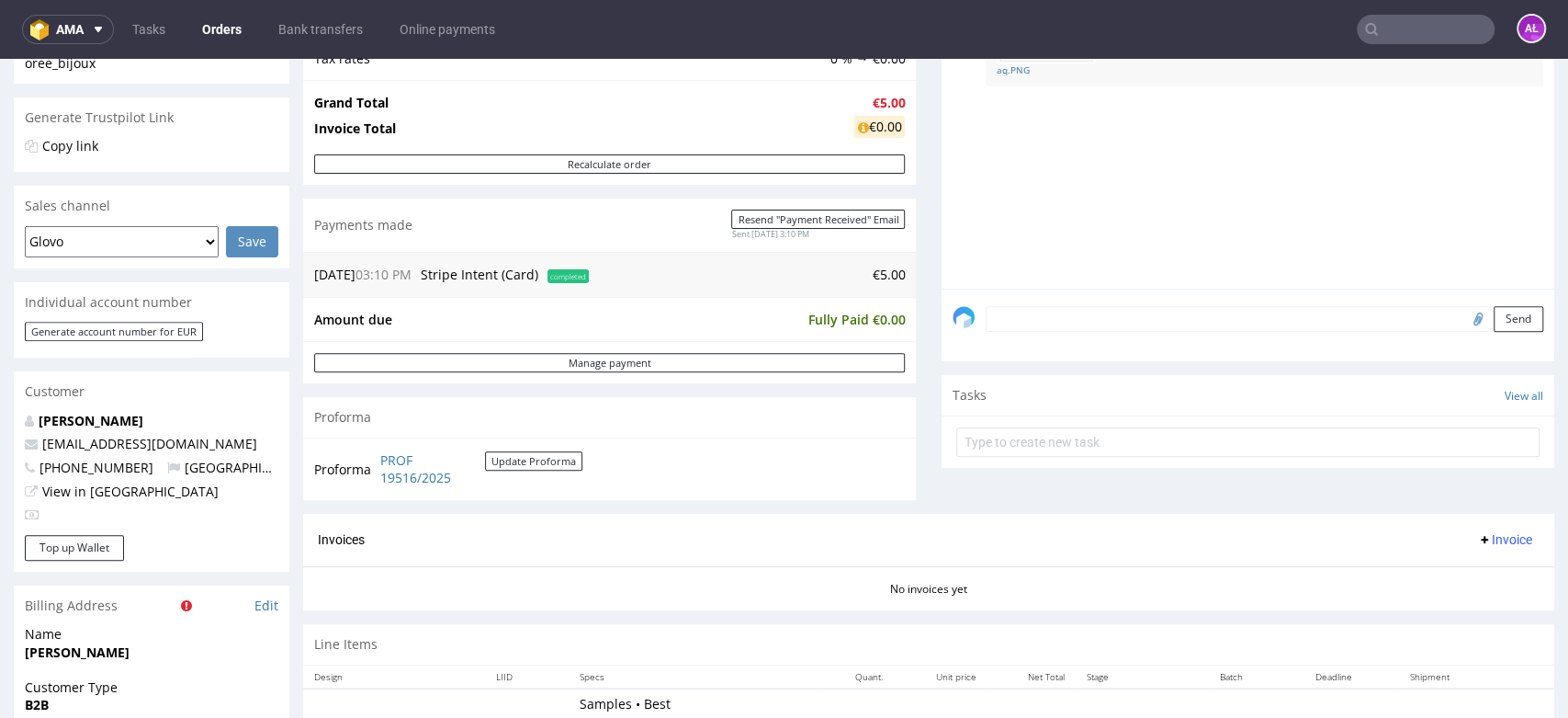
scroll to position [510, 0]
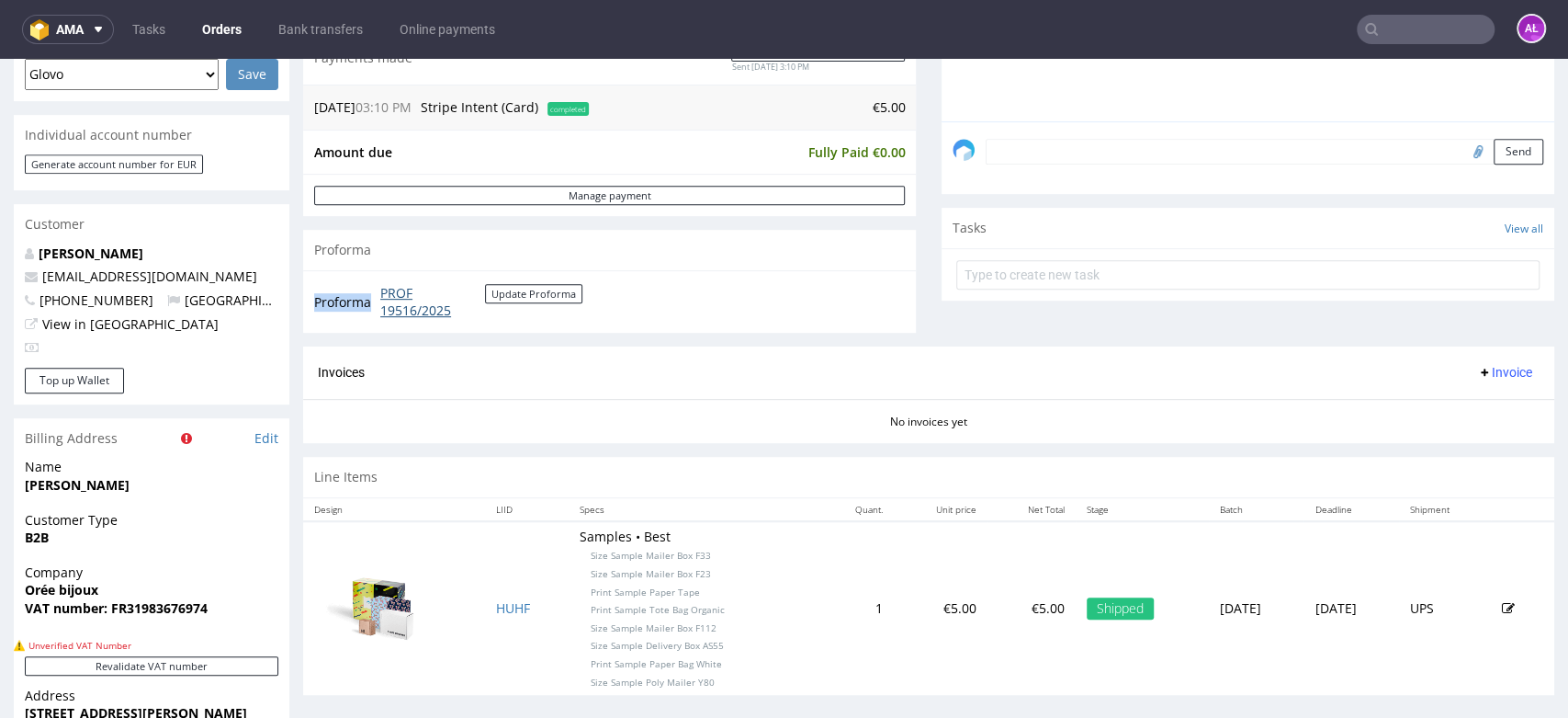
drag, startPoint x: 375, startPoint y: 283, endPoint x: 483, endPoint y: 313, distance: 112.1
click at [483, 313] on tr "Proforma PROF 19516/2025 Update Proforma" at bounding box center [449, 301] width 270 height 39
copy tr "PROF 19516/2025"
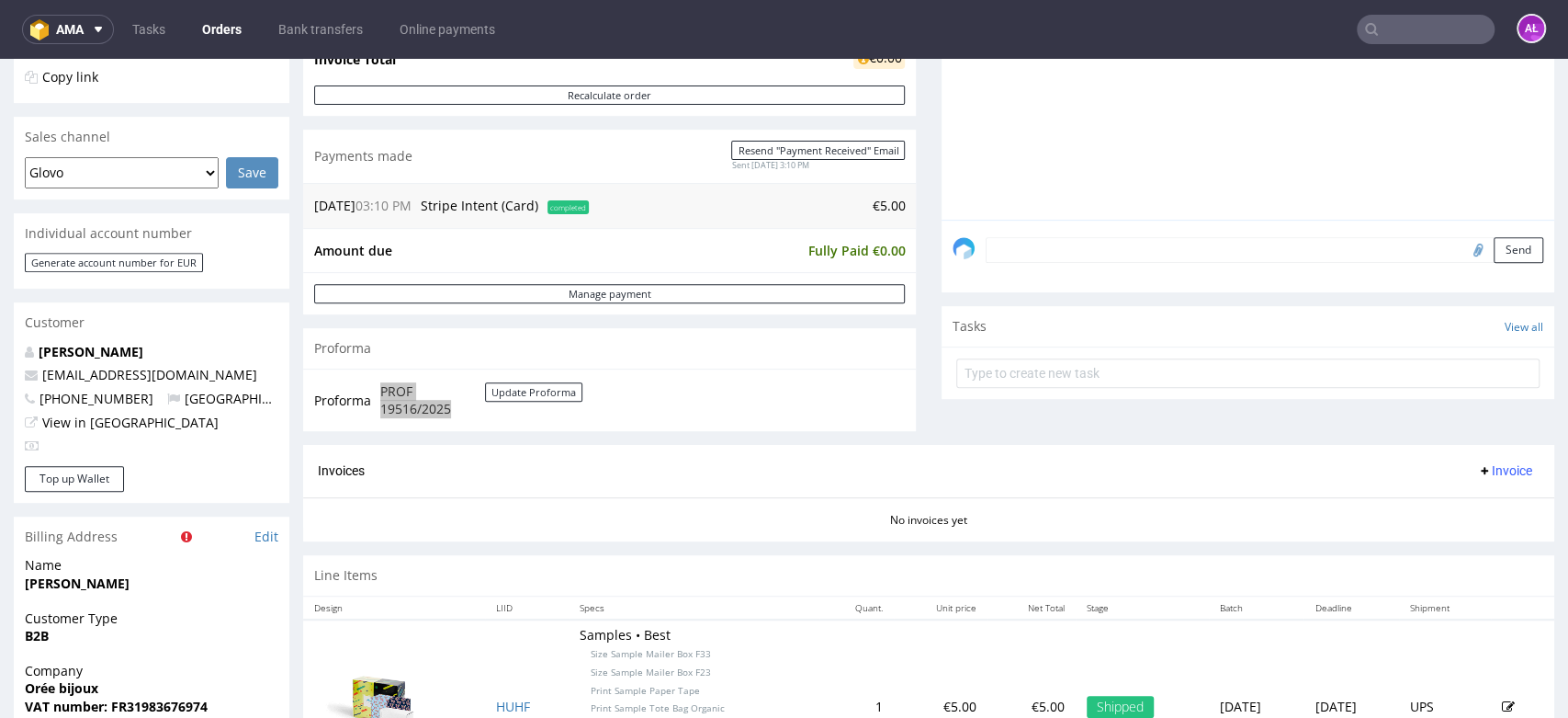
scroll to position [397, 0]
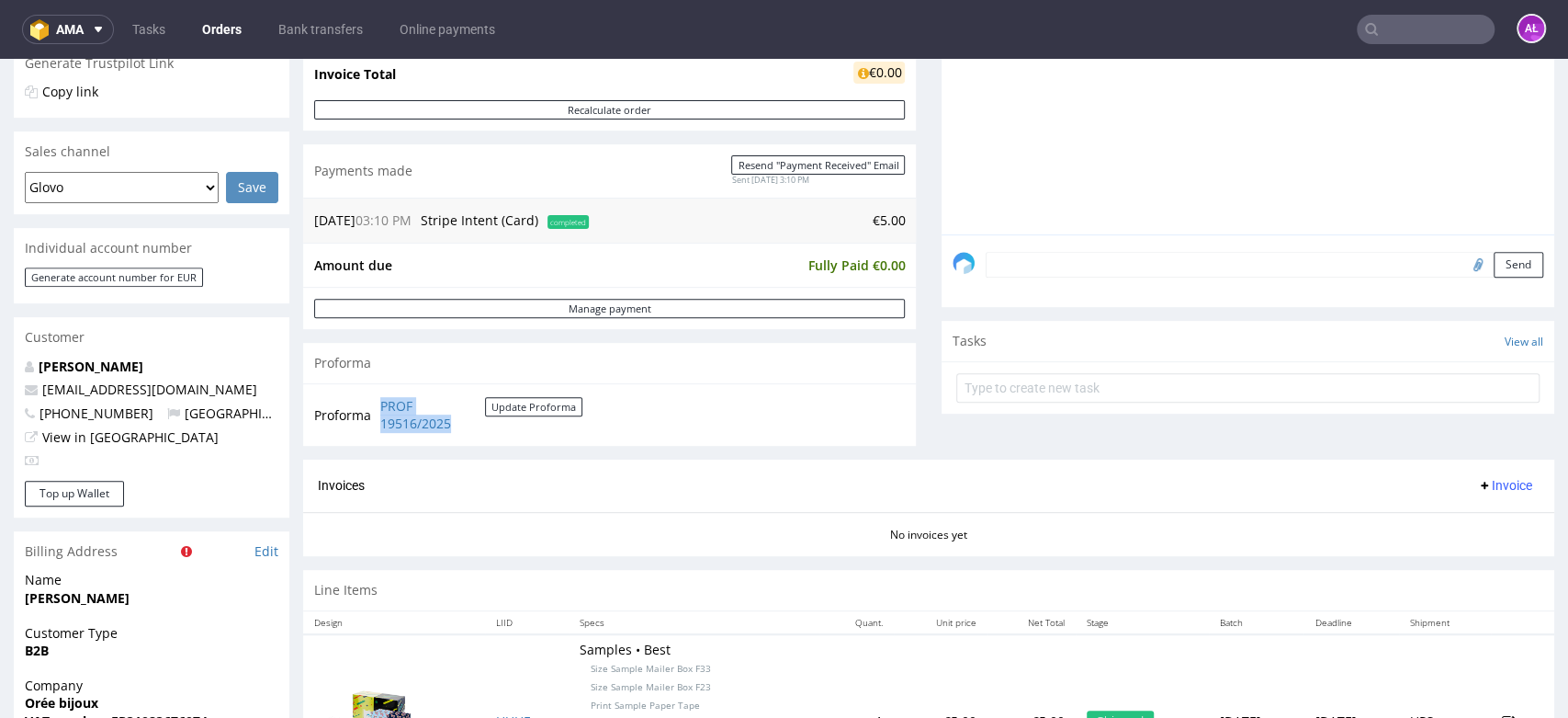
click at [205, 190] on select "Glovo Foodora Ankorstore Restaurant Week Singulart Masterlife Farfetch Rebel Ta…" at bounding box center [121, 187] width 194 height 32
click at [287, 280] on div "Generate account number for EUR" at bounding box center [151, 285] width 275 height 35
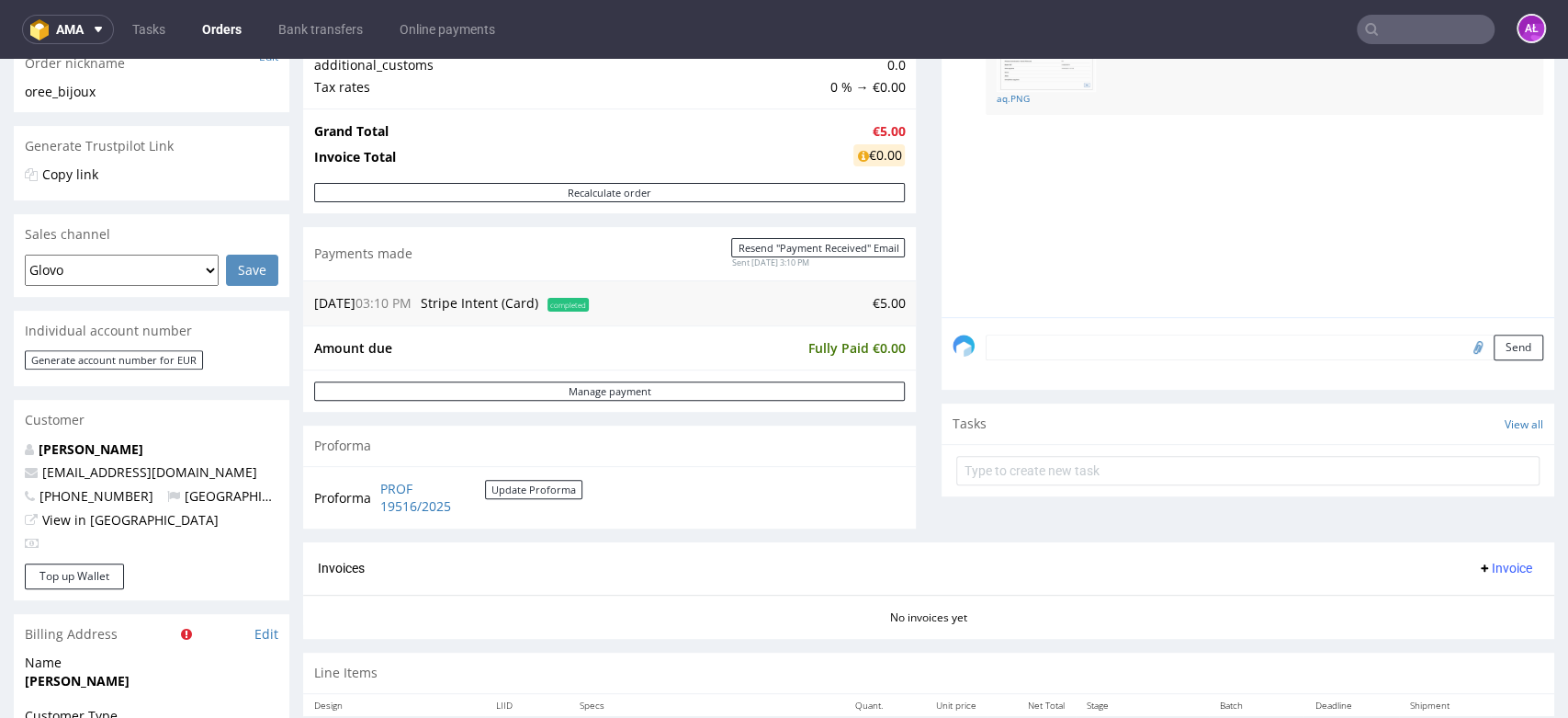
scroll to position [0, 0]
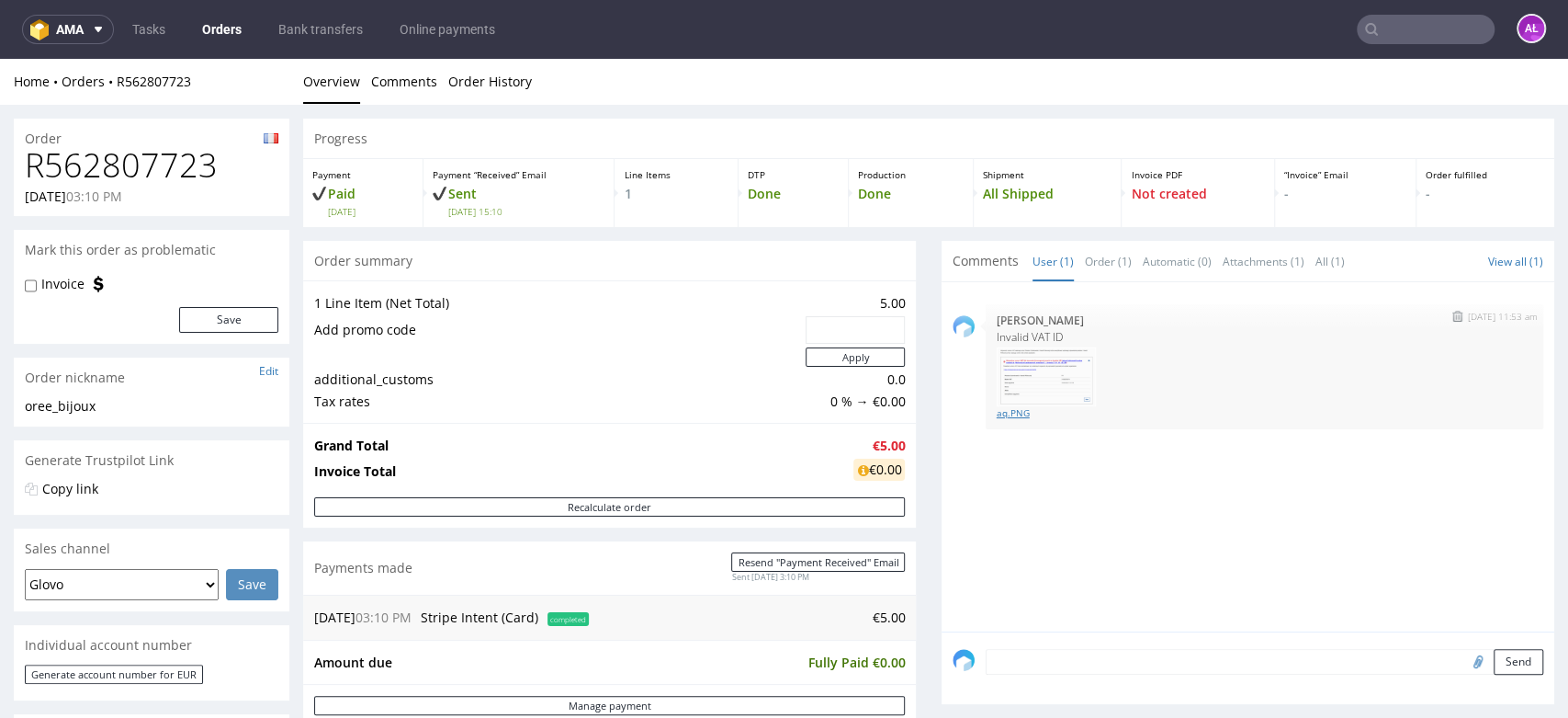
click at [997, 408] on link "aq.PNG" at bounding box center [1264, 413] width 535 height 13
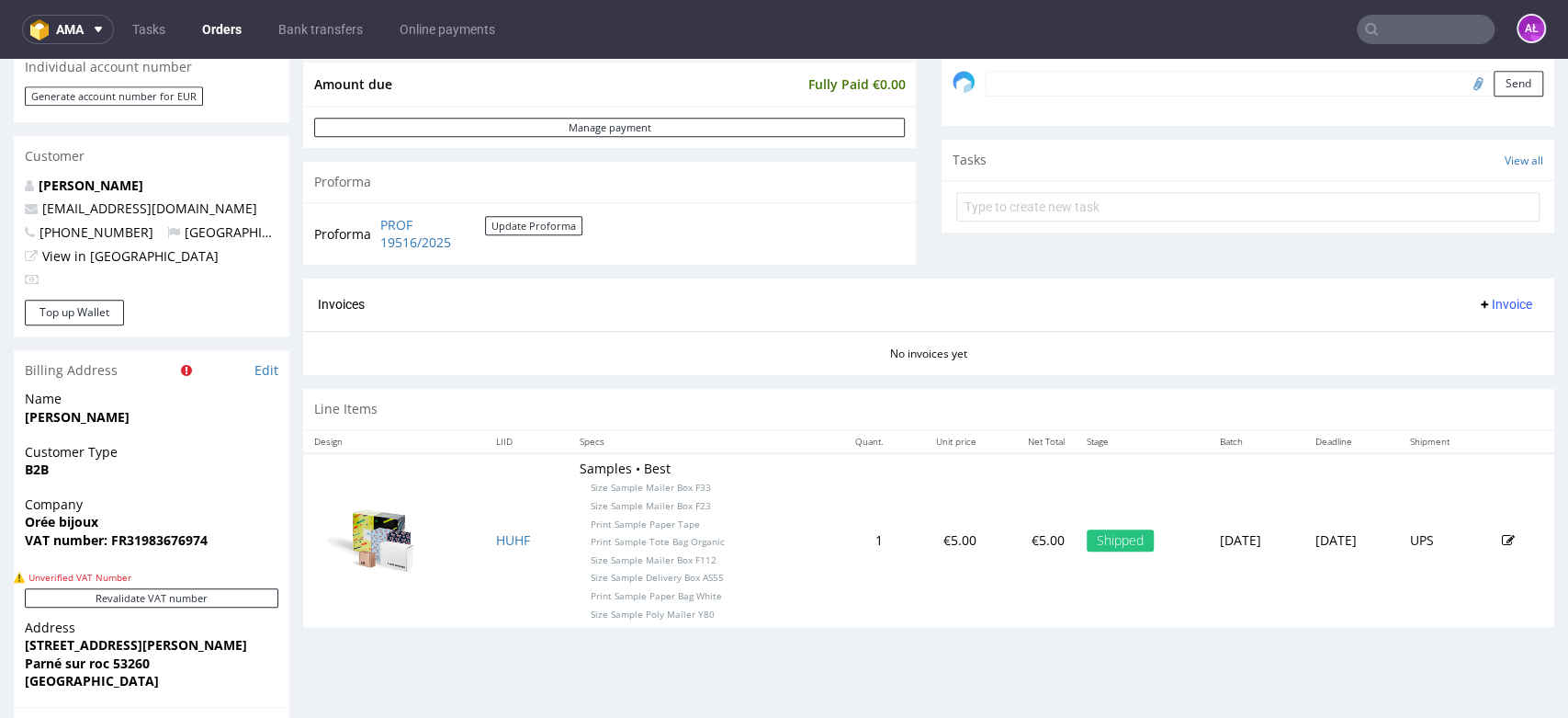
scroll to position [612, 0]
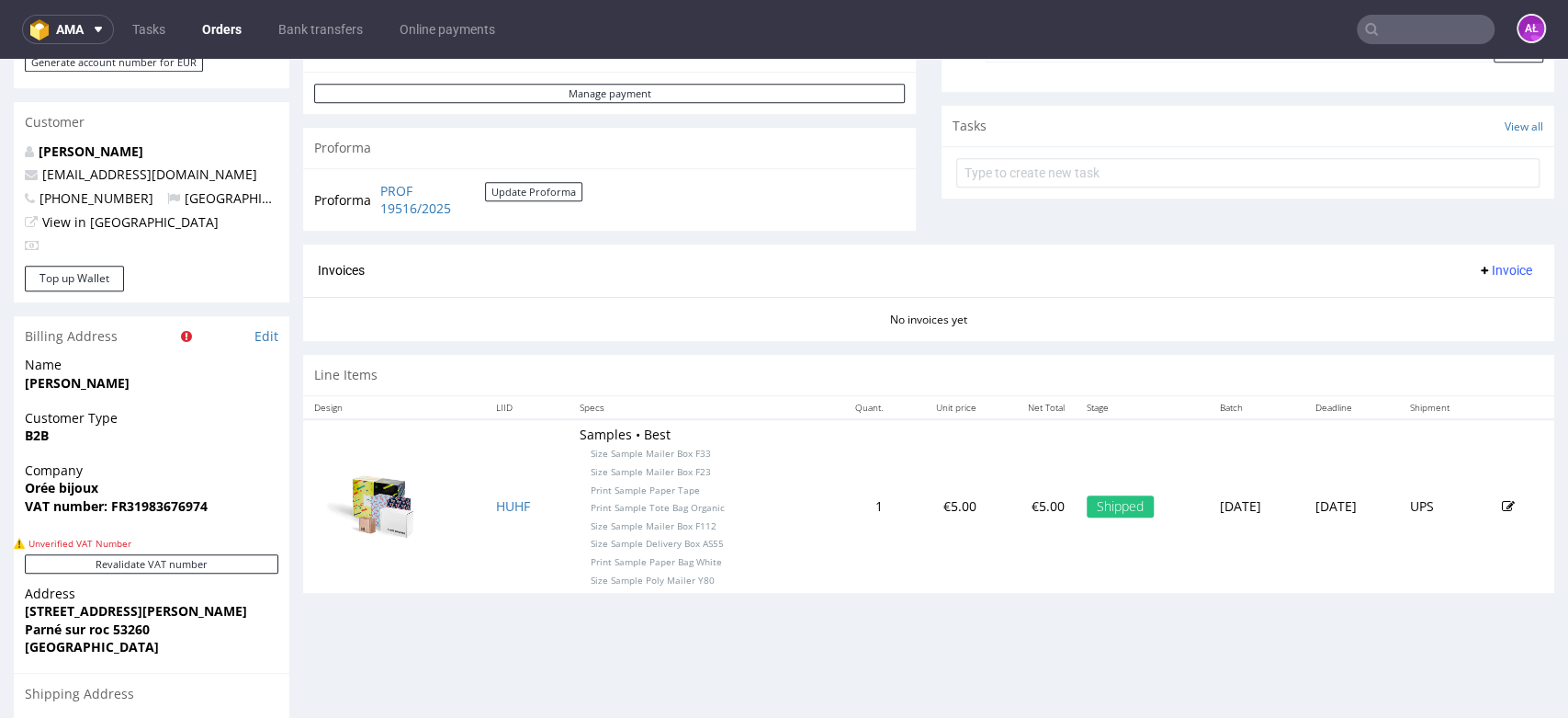
click at [1477, 272] on span "Invoice" at bounding box center [1504, 270] width 55 height 14
click at [1424, 336] on span at bounding box center [1420, 341] width 14 height 14
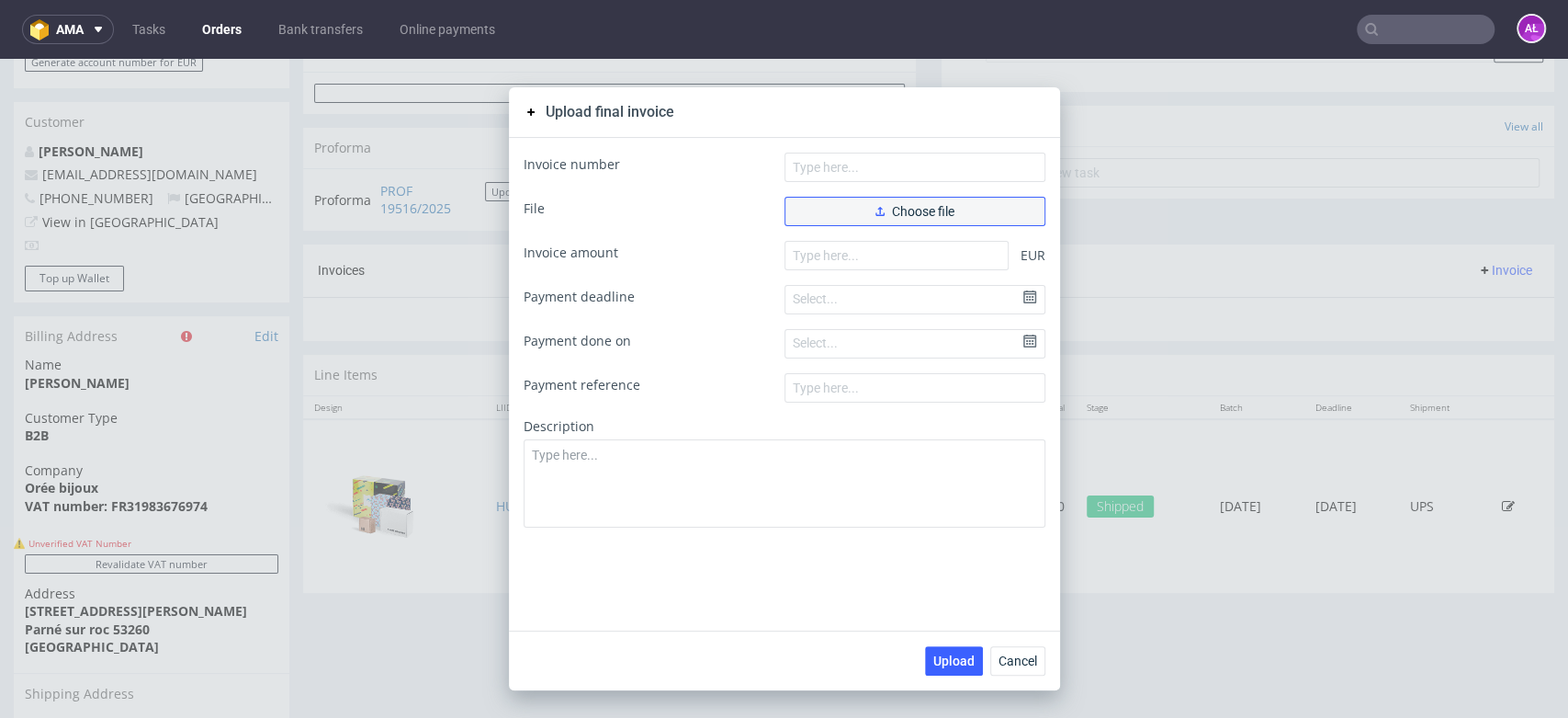
click at [845, 211] on button "Choose file" at bounding box center [914, 211] width 261 height 30
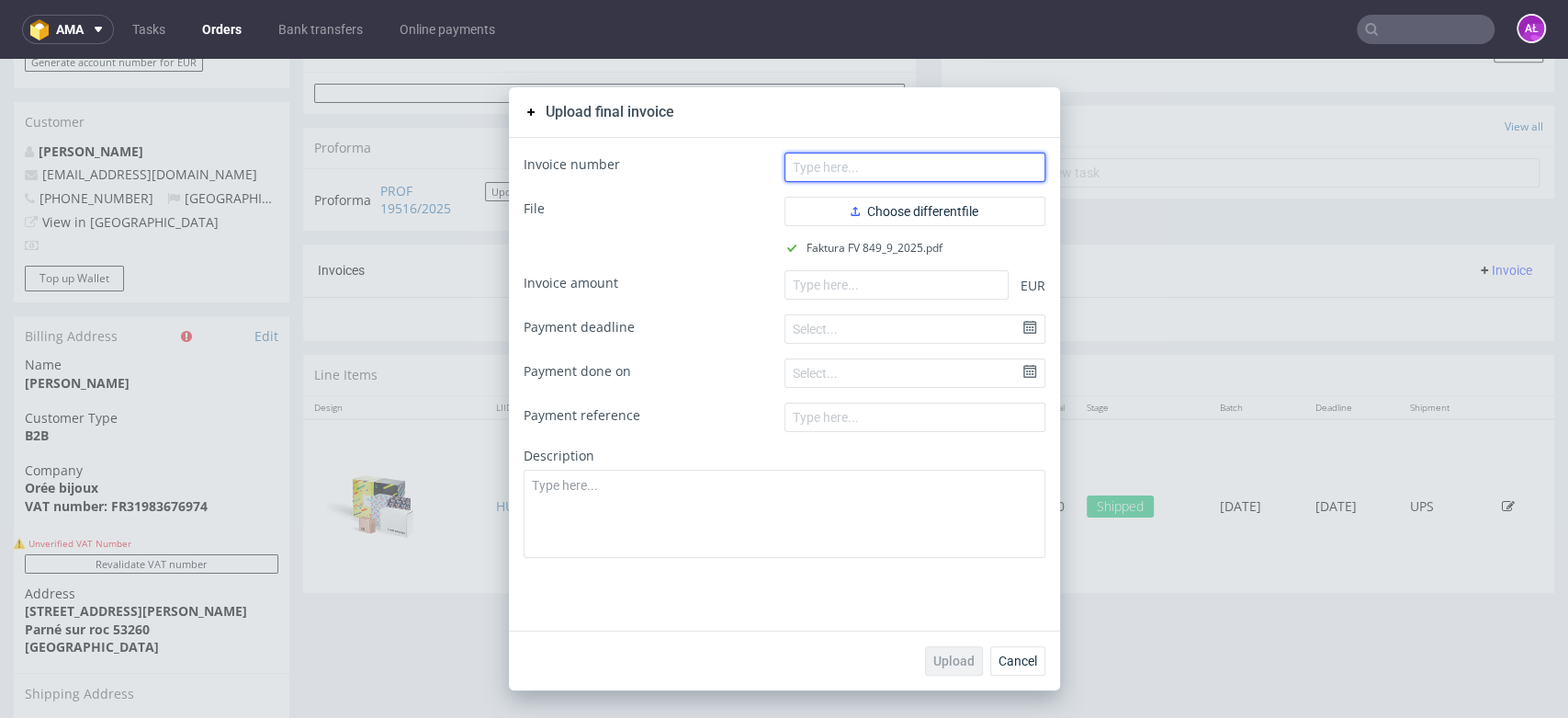
drag, startPoint x: 891, startPoint y: 167, endPoint x: 947, endPoint y: 177, distance: 56.9
click at [891, 167] on input "text" at bounding box center [914, 167] width 261 height 30
paste input "FV 849/9/2025"
type input "FV 849/9/2025"
click at [851, 269] on form "Invoice number FV 849/9/2025 File Choose different file Faktura FV 849_9_2025.p…" at bounding box center [784, 356] width 522 height 405
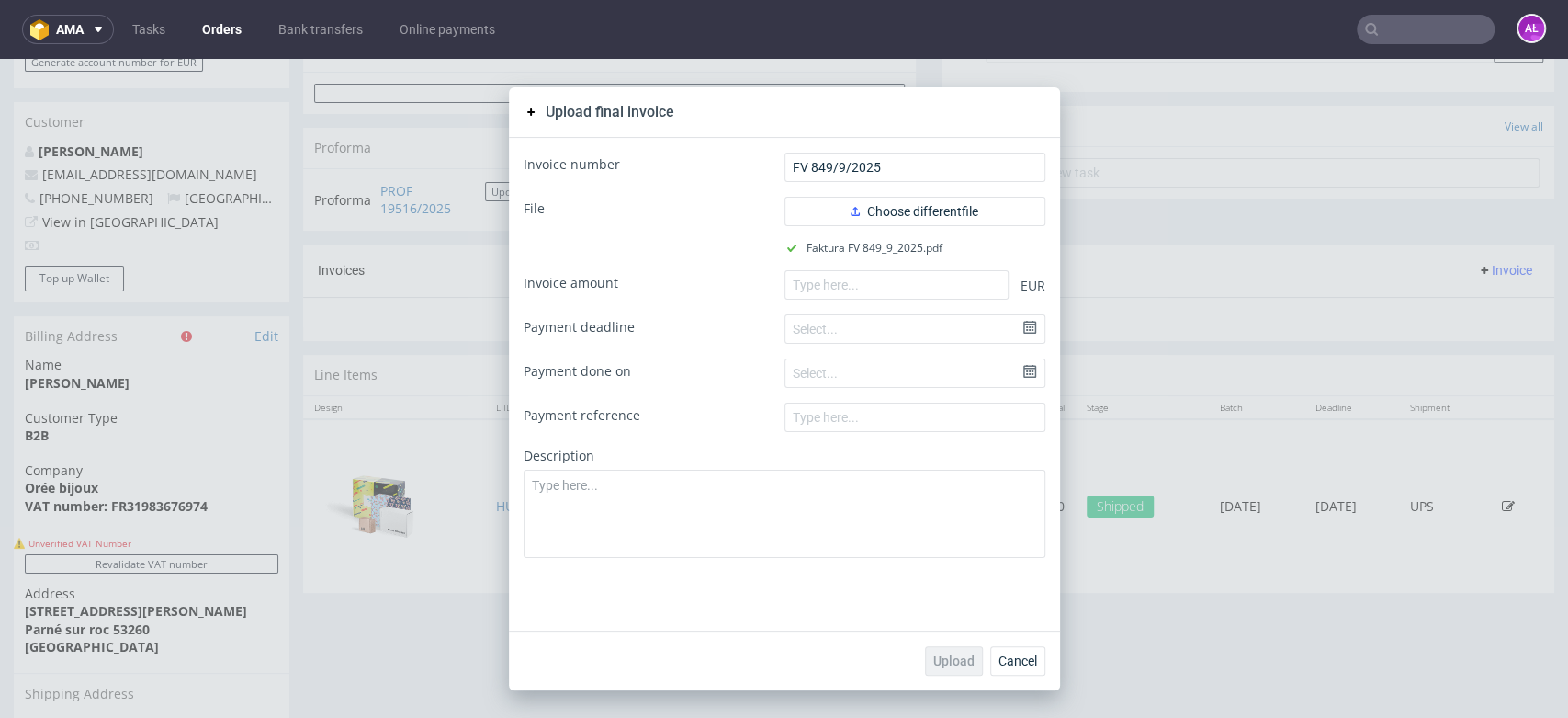
click at [869, 304] on form "Invoice number FV 849/9/2025 File Choose different file Faktura FV 849_9_2025.p…" at bounding box center [784, 356] width 522 height 405
click at [868, 288] on input "number" at bounding box center [896, 285] width 225 height 30
paste input "5.0"
type input "5.01"
click at [940, 651] on button "Upload" at bounding box center [954, 661] width 58 height 30
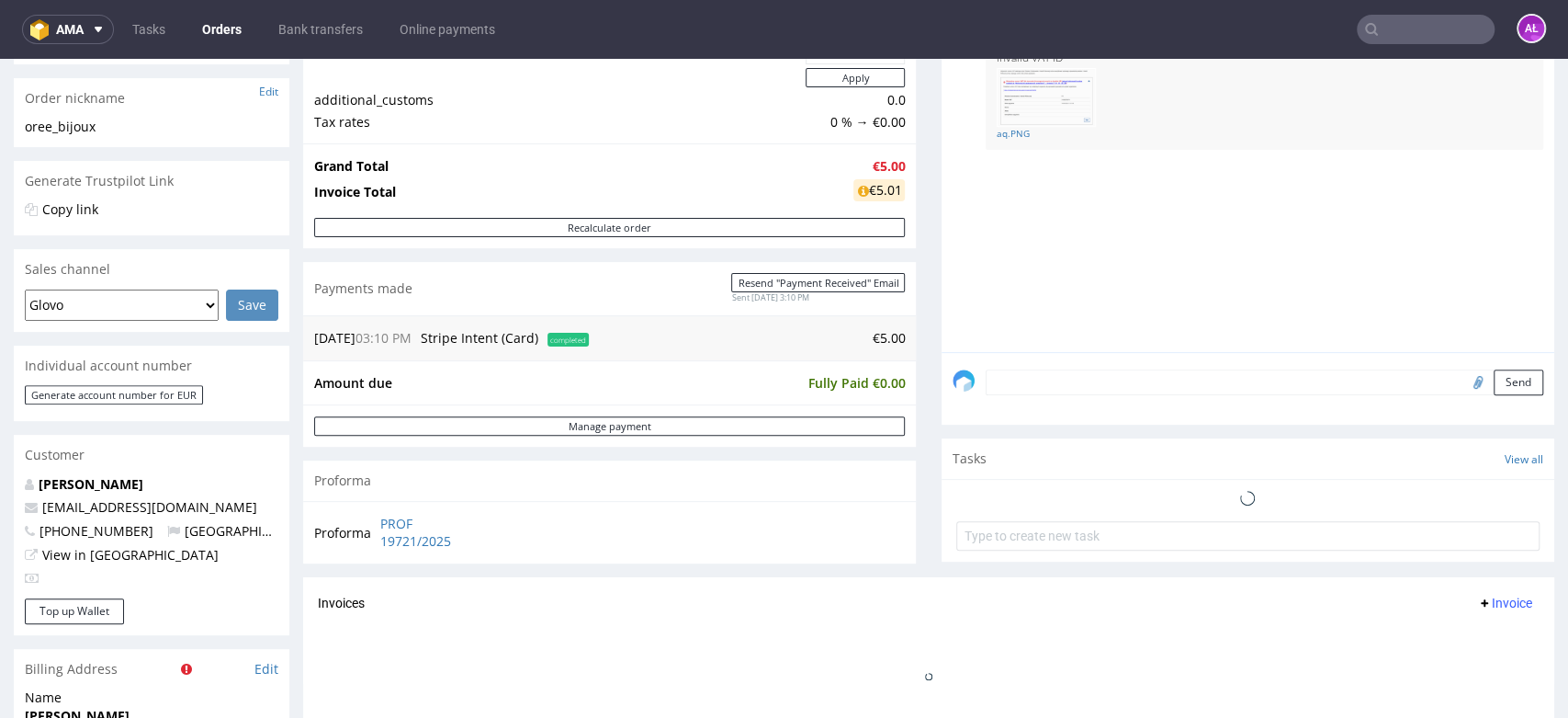
scroll to position [612, 0]
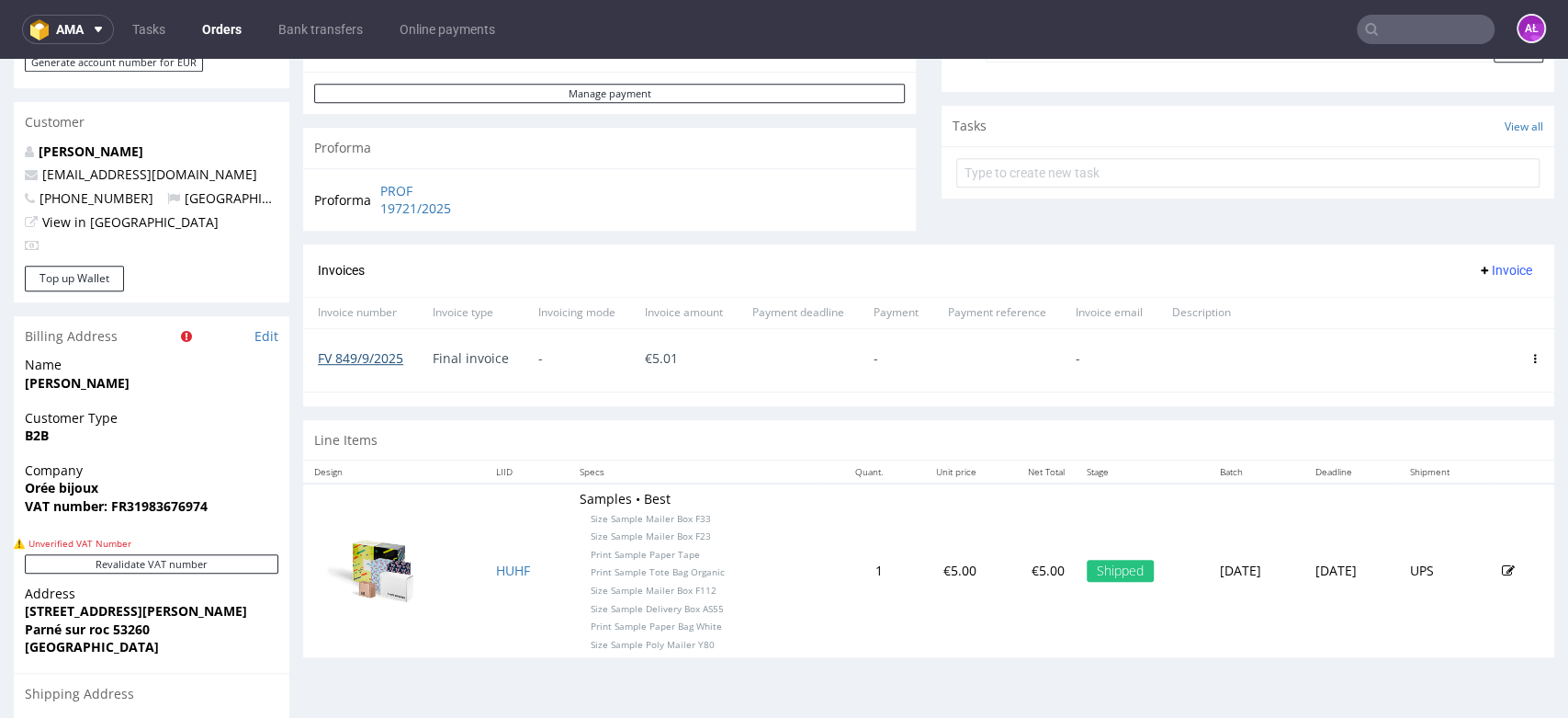
click at [382, 359] on link "FV 849/9/2025" at bounding box center [360, 358] width 85 height 17
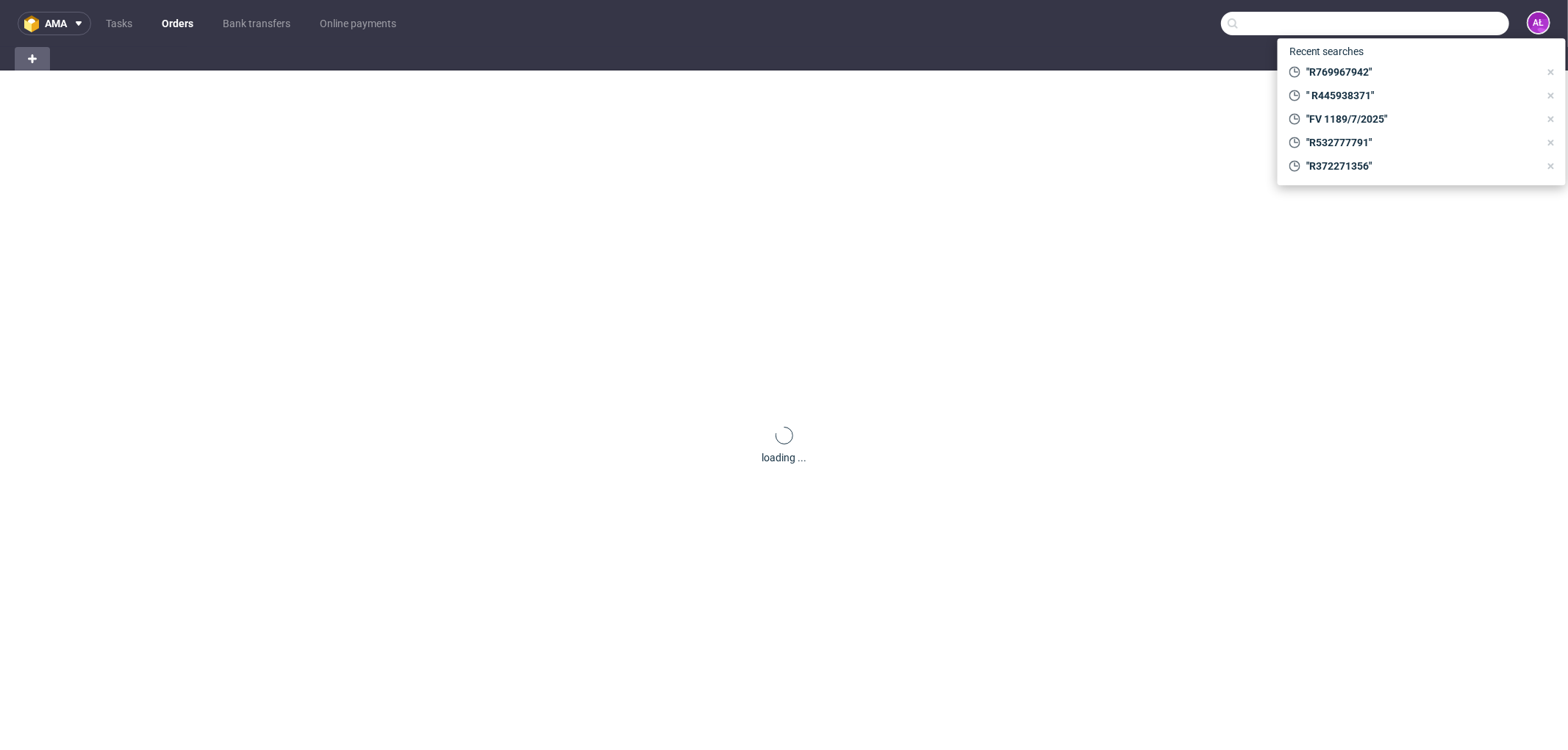
click at [1456, 31] on input "text" at bounding box center [1365, 23] width 288 height 24
paste input "R682513451"
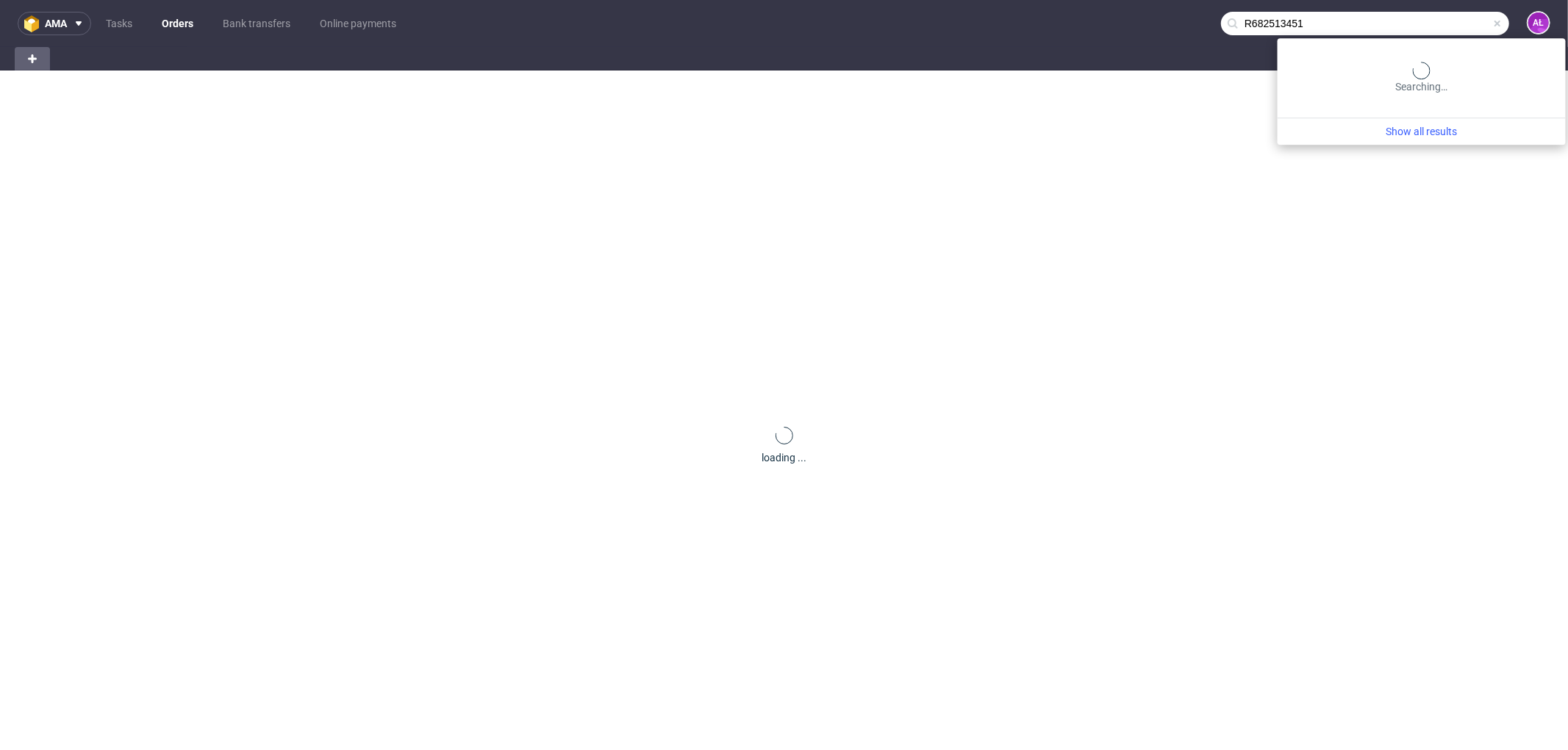
type input "R682513451"
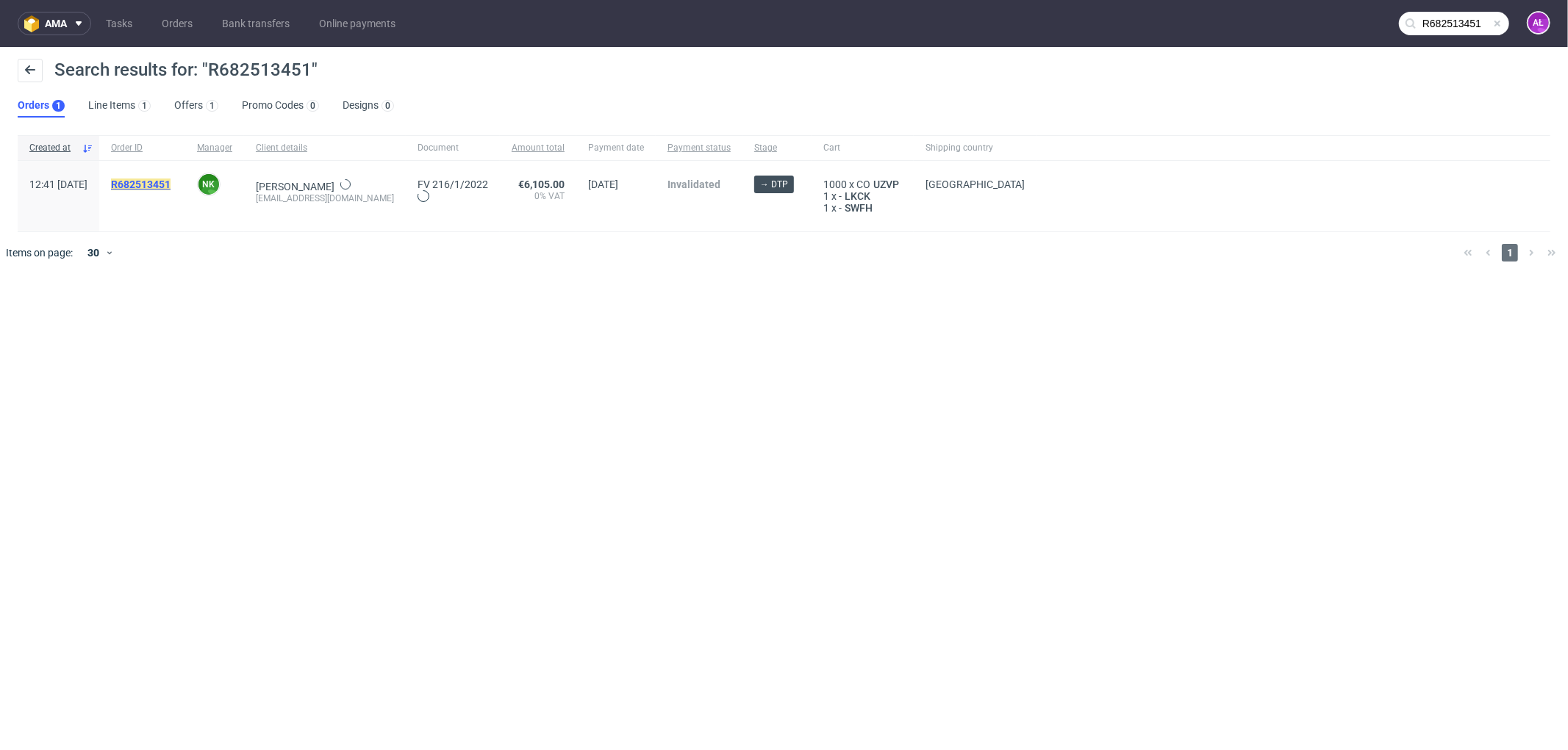
click at [171, 183] on mark "R682513451" at bounding box center [141, 184] width 60 height 11
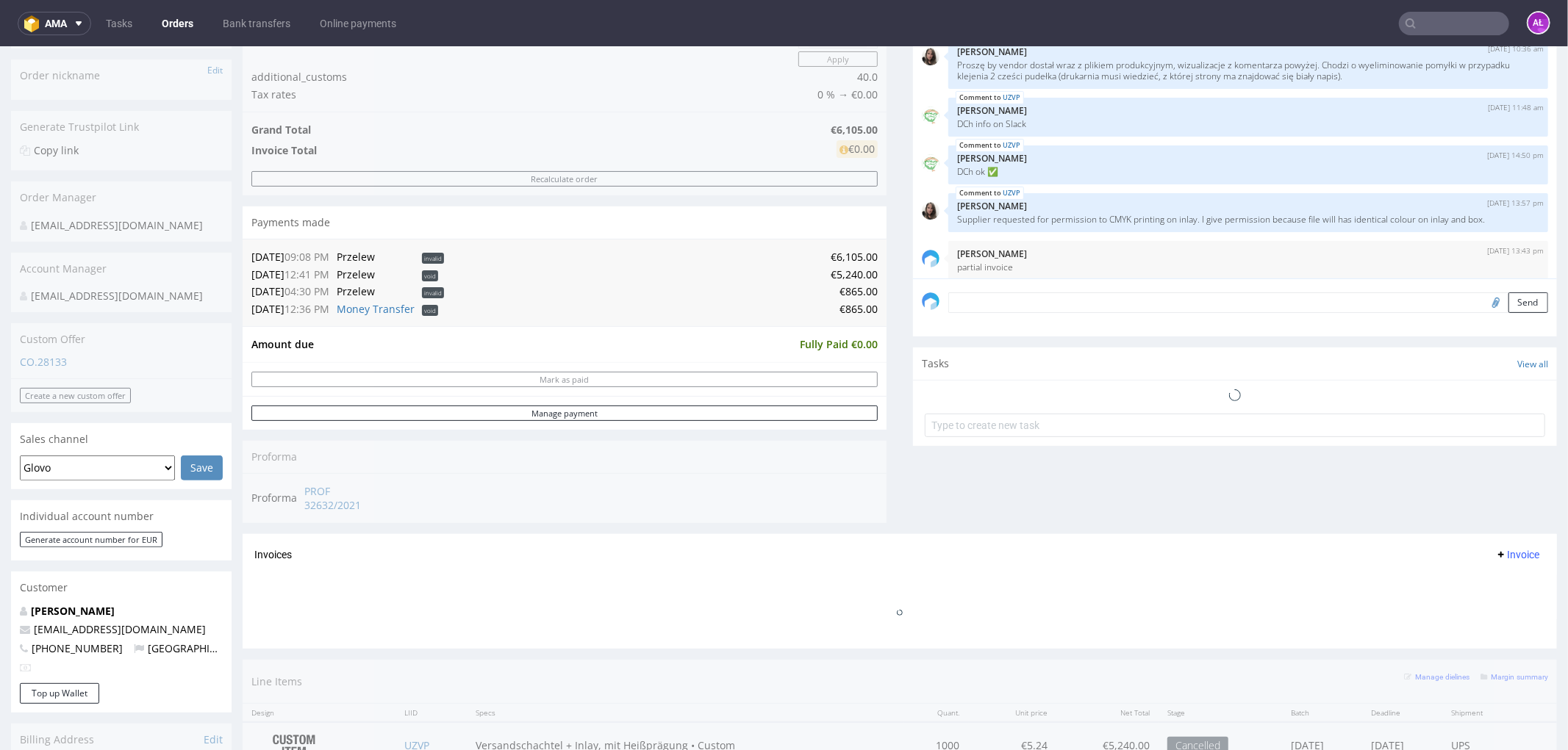
scroll to position [245, 0]
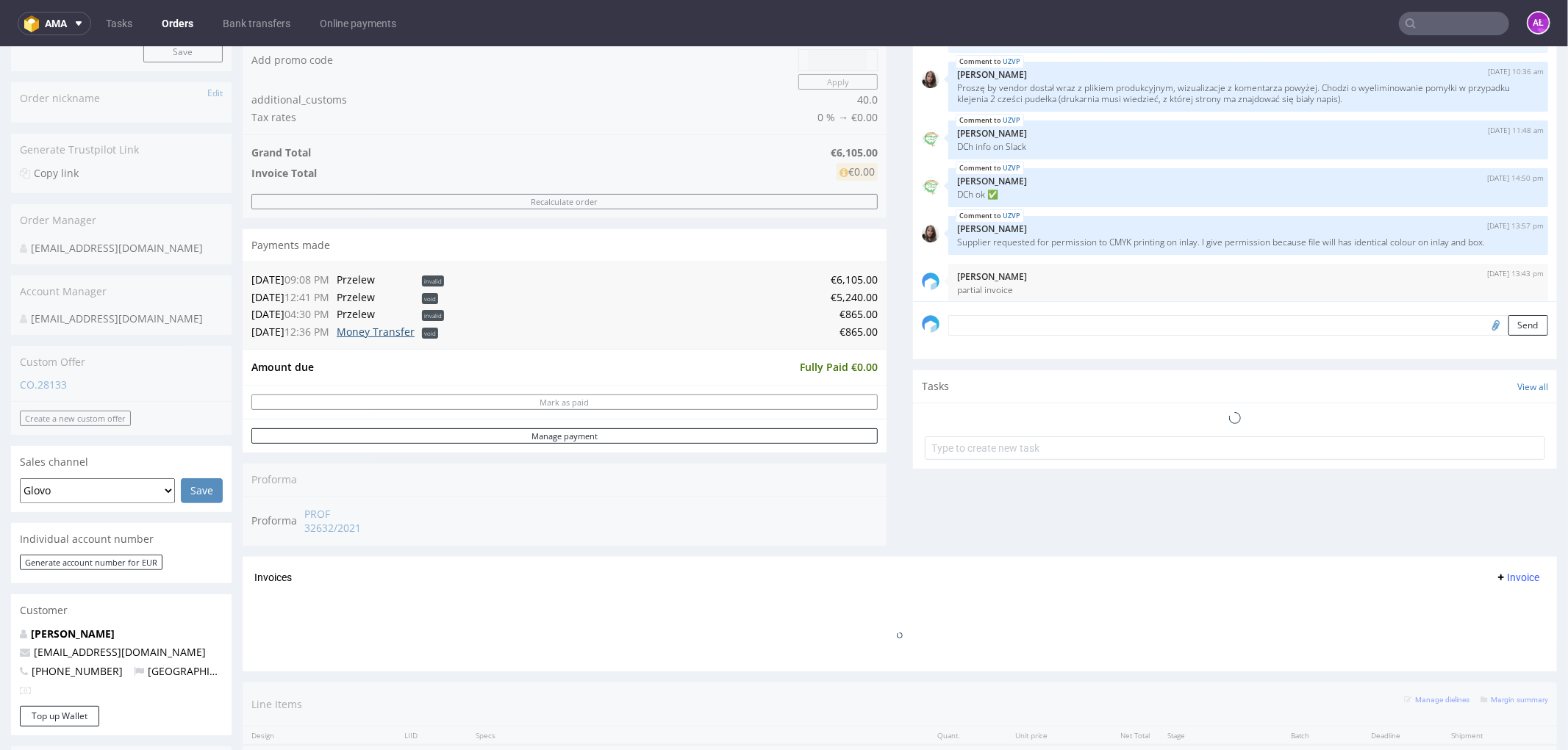
click at [398, 329] on link "Money Transfer" at bounding box center [376, 331] width 78 height 14
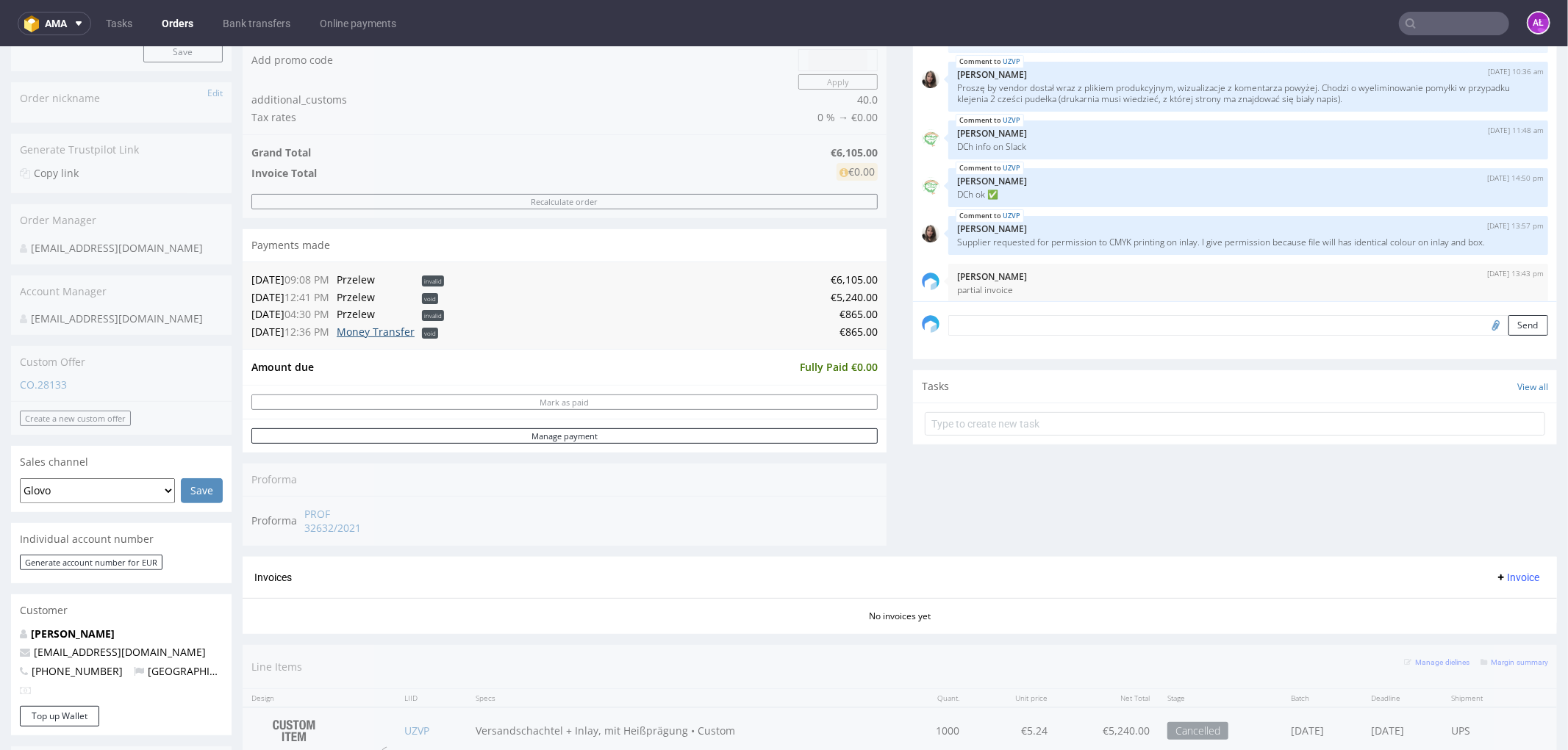
click at [372, 331] on link "Money Transfer" at bounding box center [376, 331] width 78 height 14
click at [405, 332] on link "Money Transfer" at bounding box center [376, 331] width 78 height 14
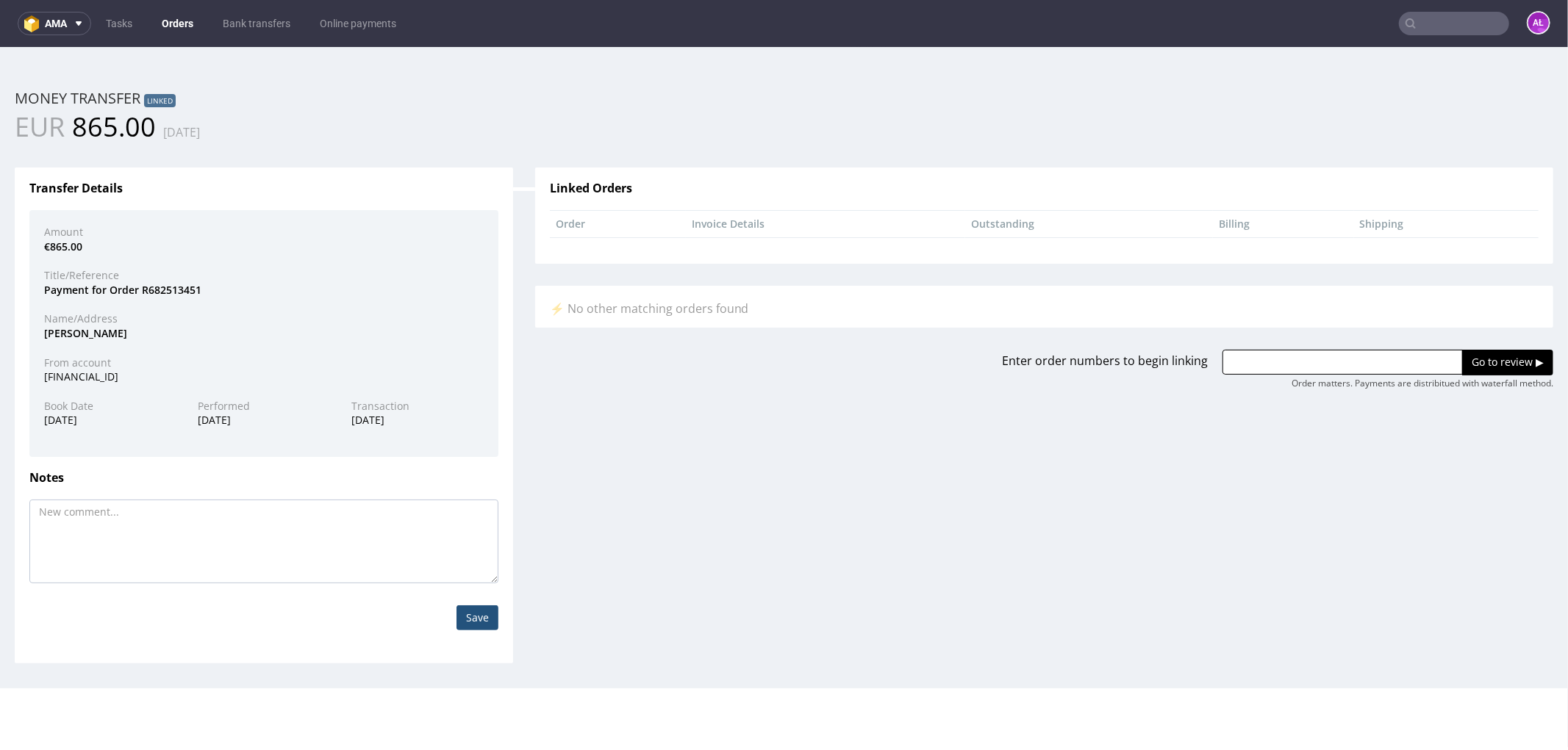
scroll to position [0, 0]
click at [243, 95] on div "Money transfer Linked" at bounding box center [784, 97] width 1539 height 21
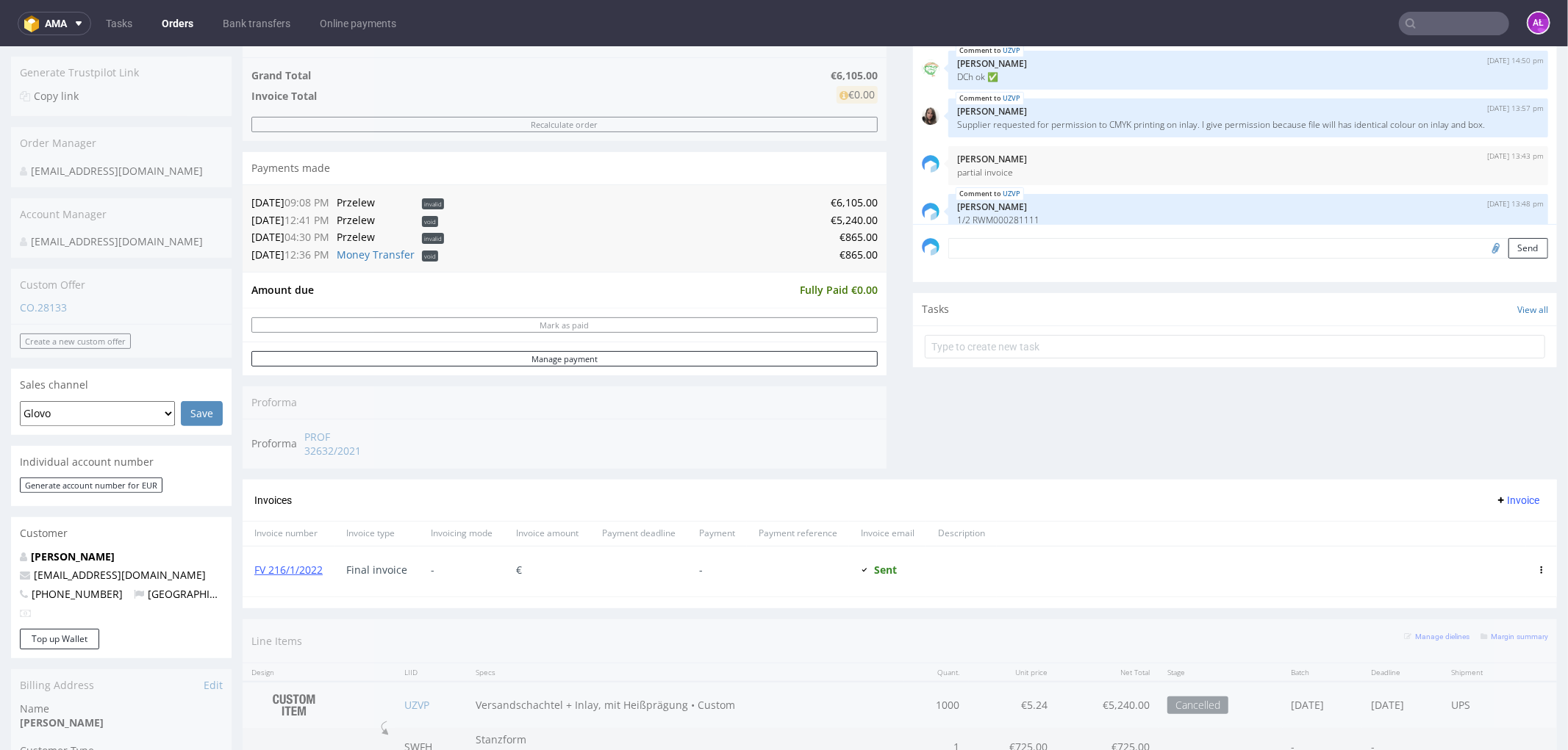
scroll to position [326, 0]
click at [293, 563] on link "FV 216/1/2022" at bounding box center [288, 564] width 68 height 14
click at [397, 243] on link "Money Transfer" at bounding box center [376, 249] width 78 height 14
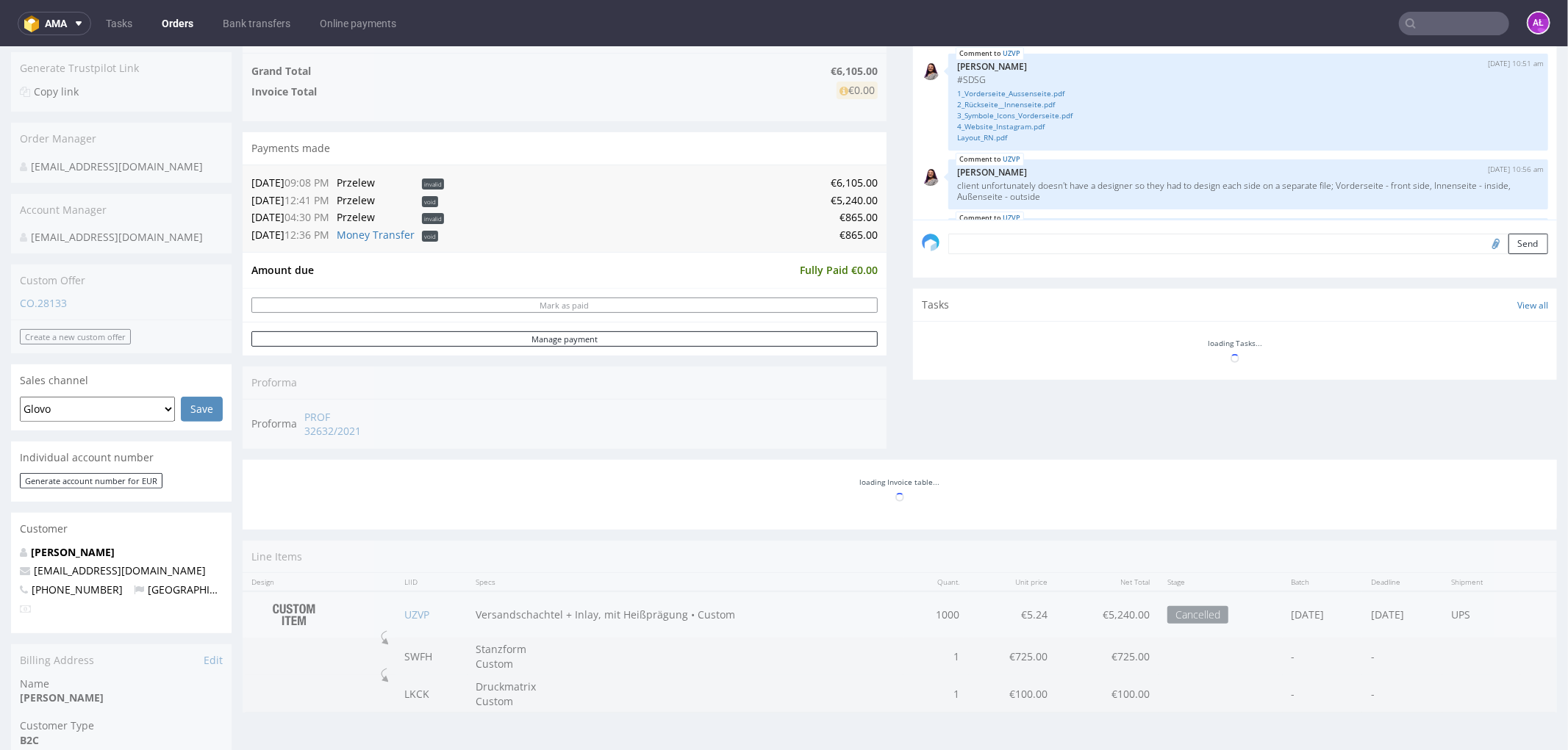
scroll to position [2047, 0]
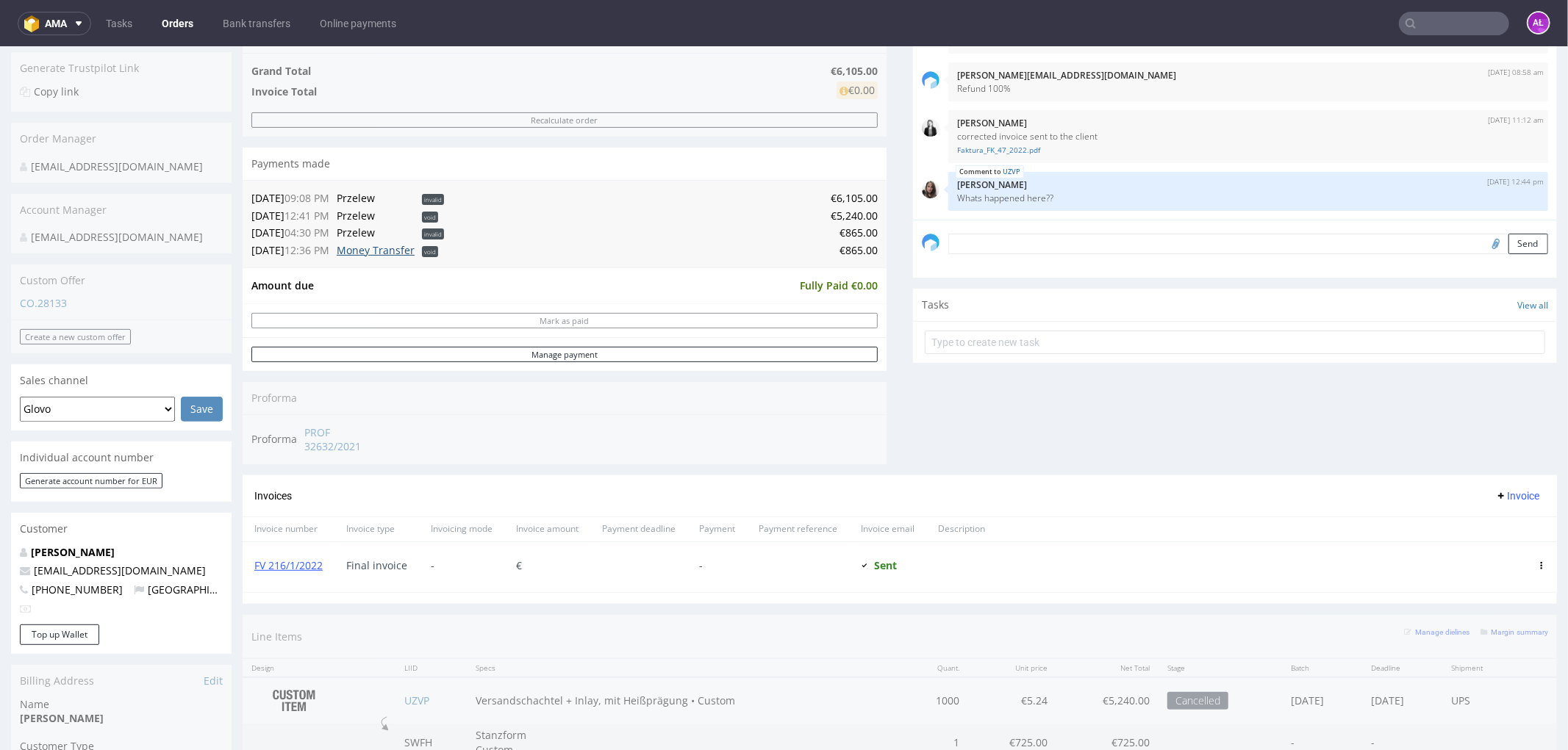
click at [391, 254] on link "Money Transfer" at bounding box center [376, 249] width 78 height 14
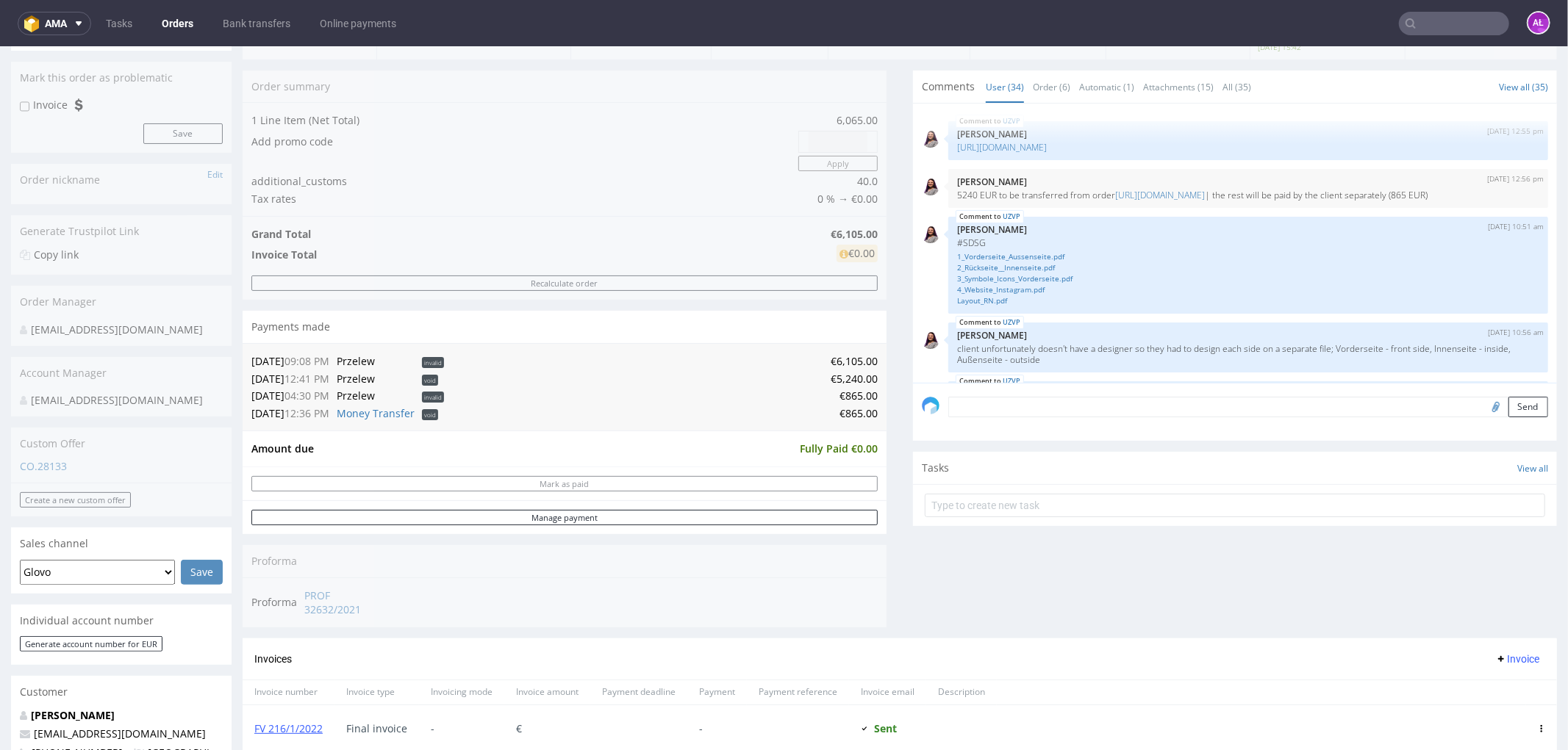
scroll to position [0, 0]
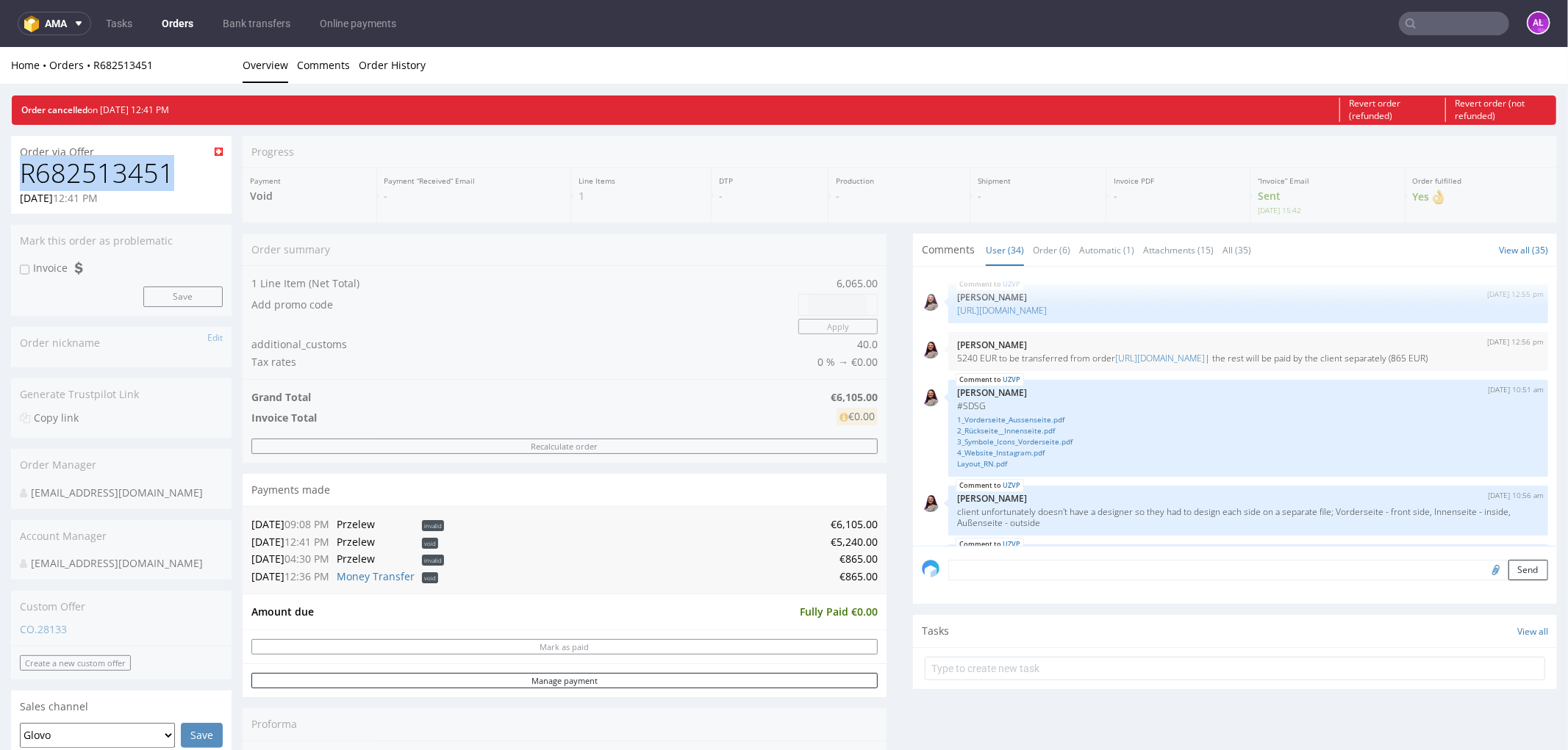
drag, startPoint x: 169, startPoint y: 164, endPoint x: 91, endPoint y: 206, distance: 88.6
copy h1 "R682513451"
click at [1204, 359] on link "https://platform.packhelp.com/pma/orders/R536156610/edit" at bounding box center [1160, 357] width 89 height 12
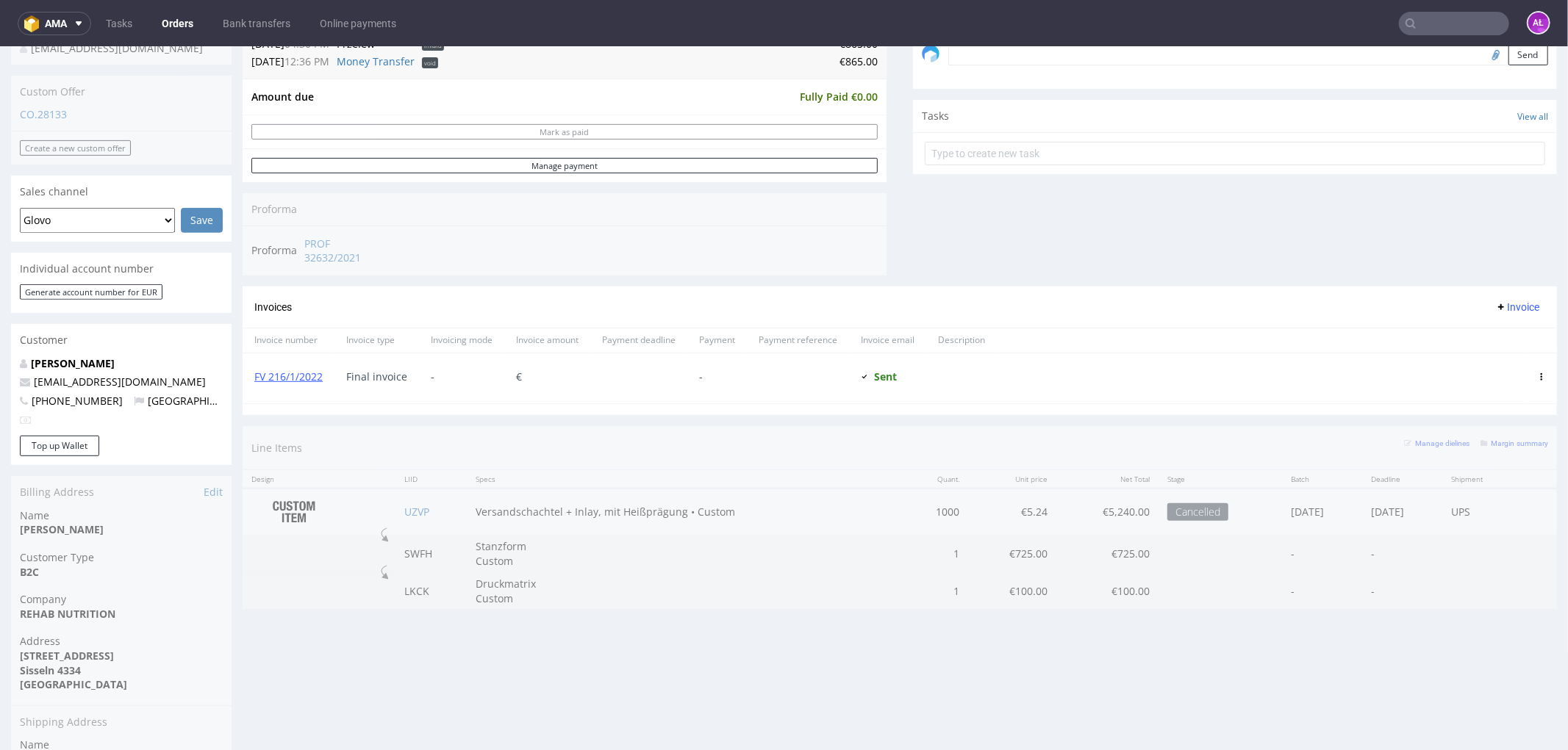
scroll to position [489, 0]
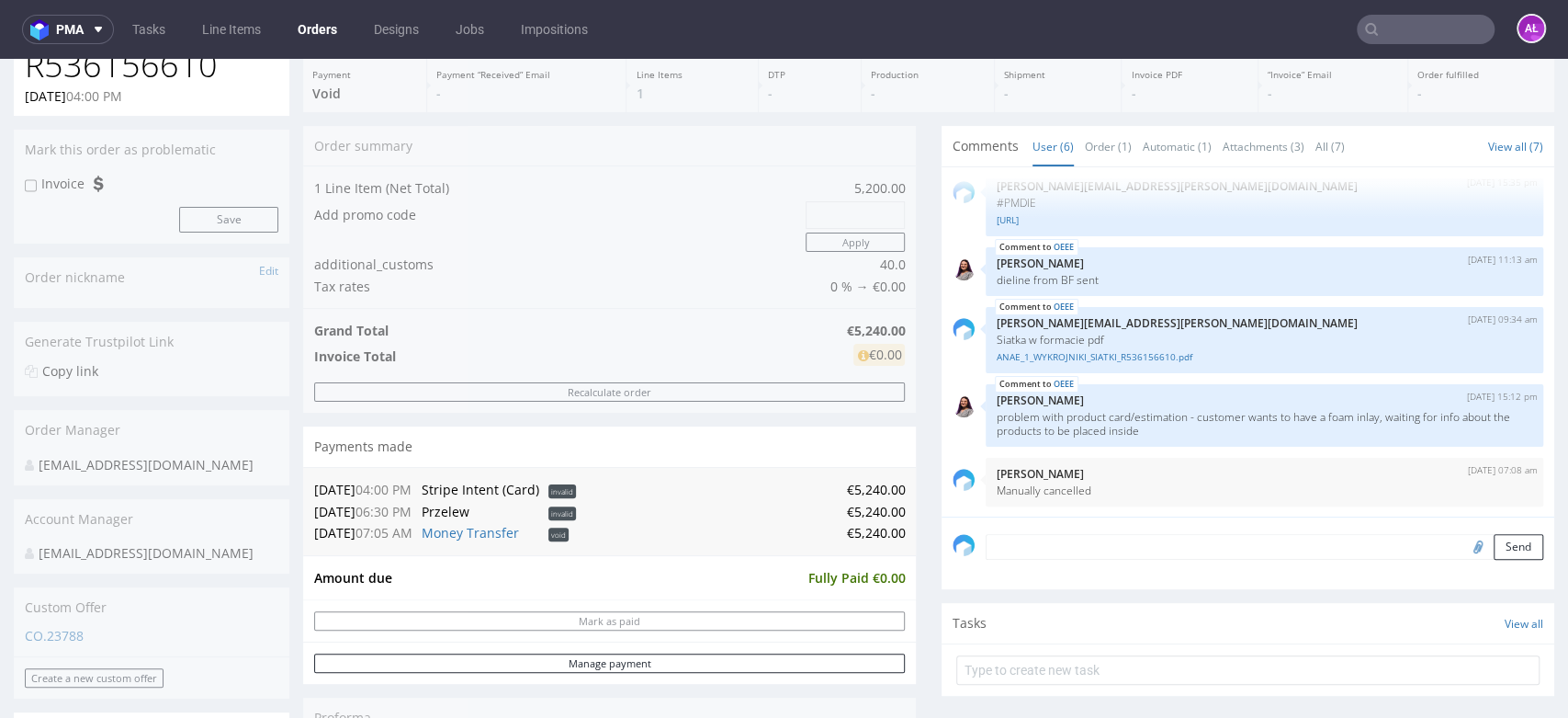
scroll to position [306, 0]
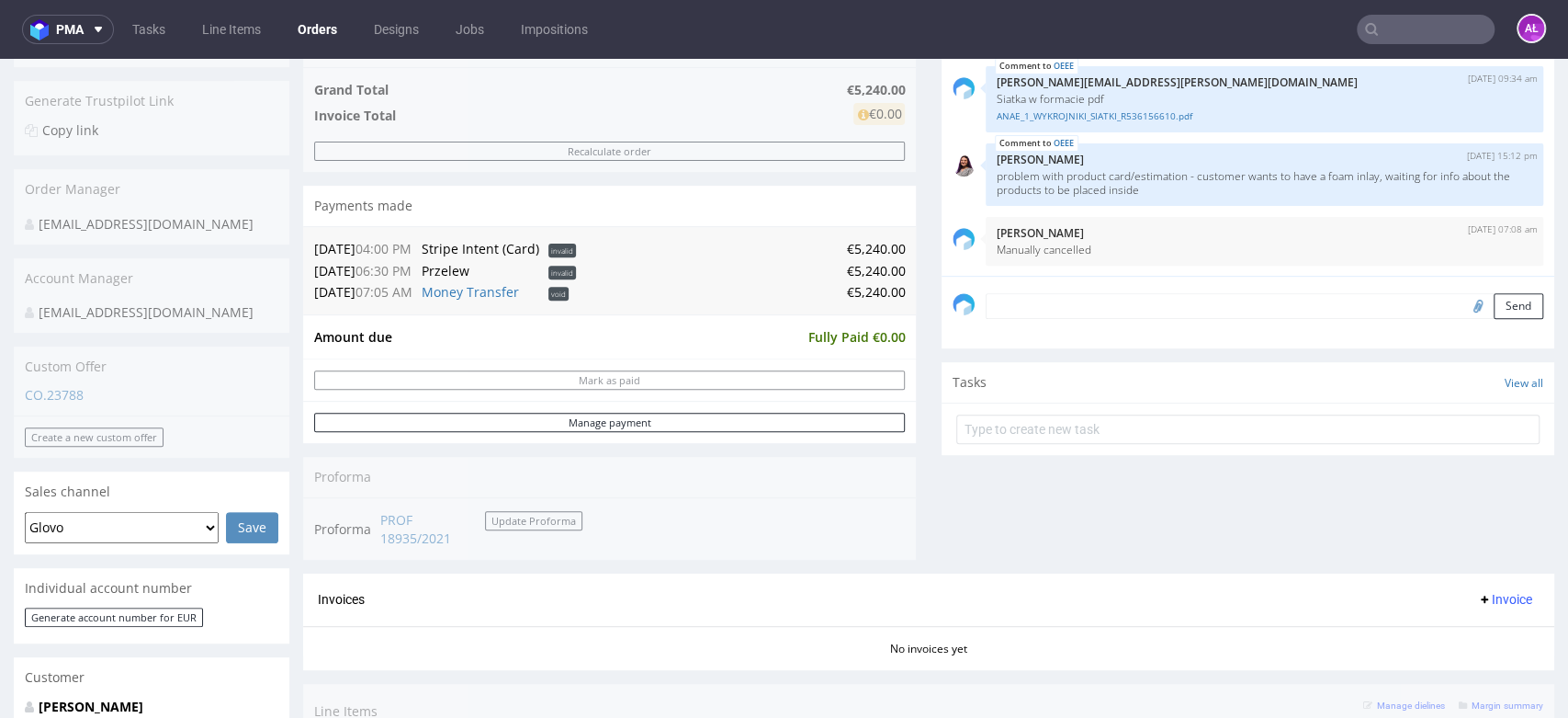
scroll to position [408, 0]
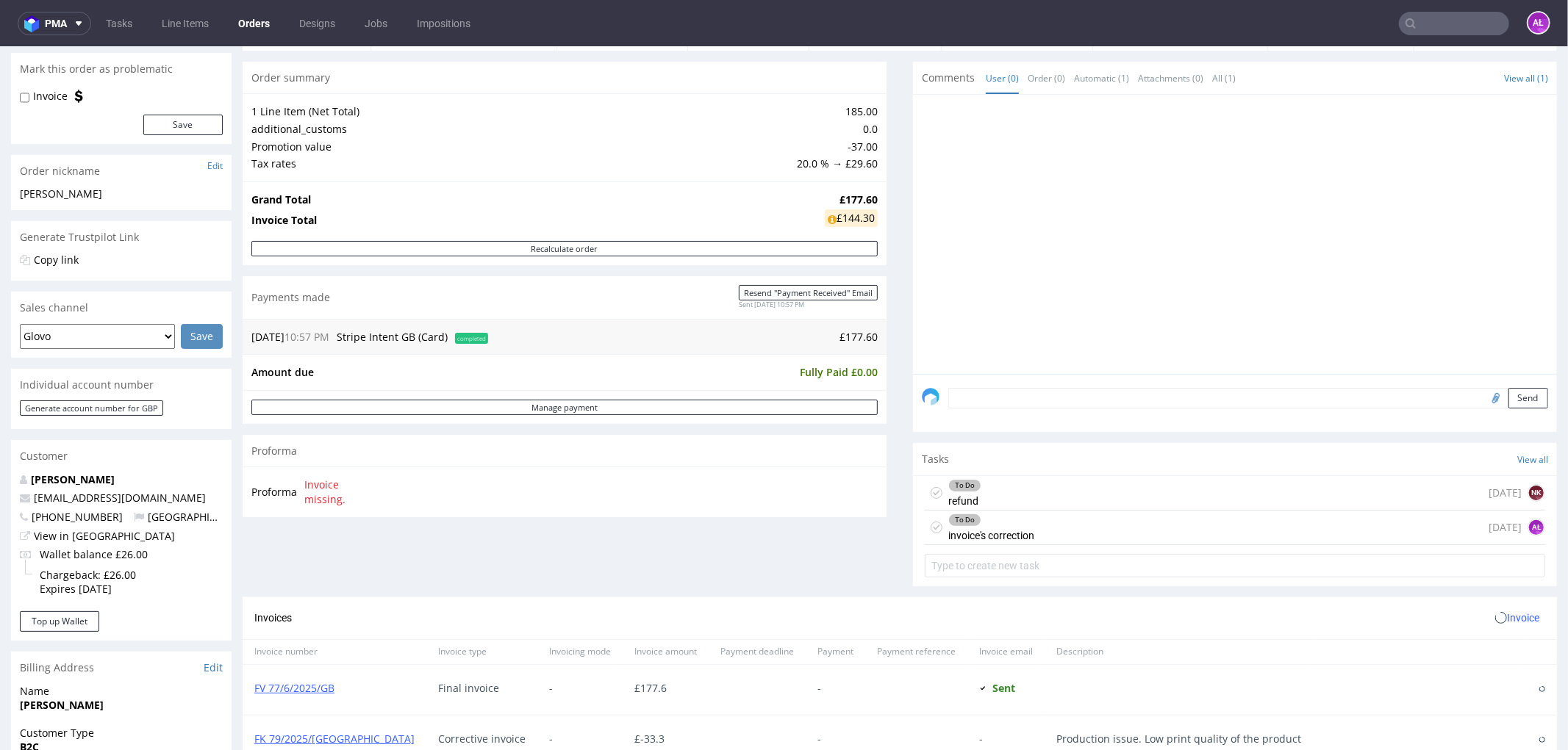
scroll to position [326, 0]
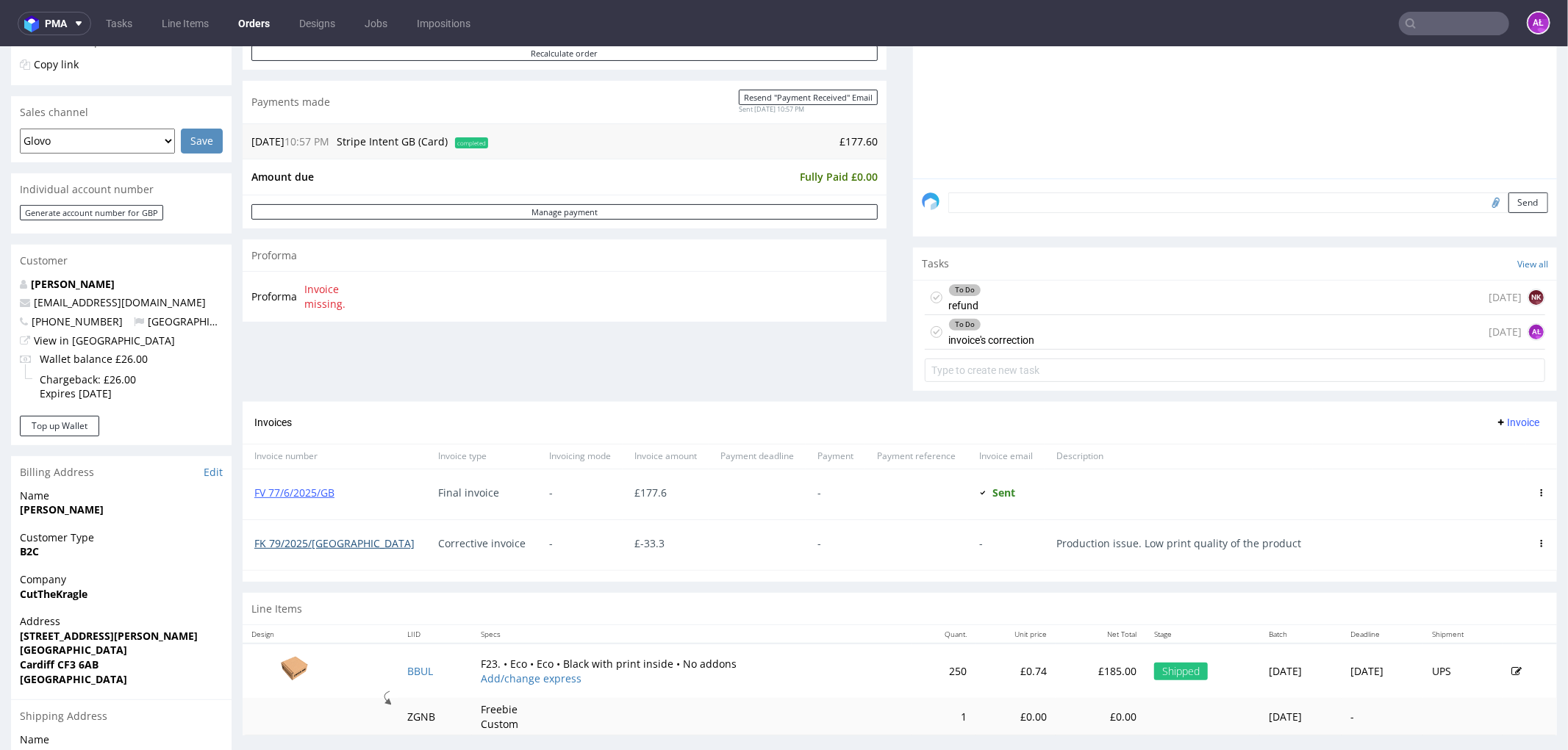
click at [307, 541] on link "FK 79/2025/[GEOGRAPHIC_DATA]" at bounding box center [335, 543] width 161 height 14
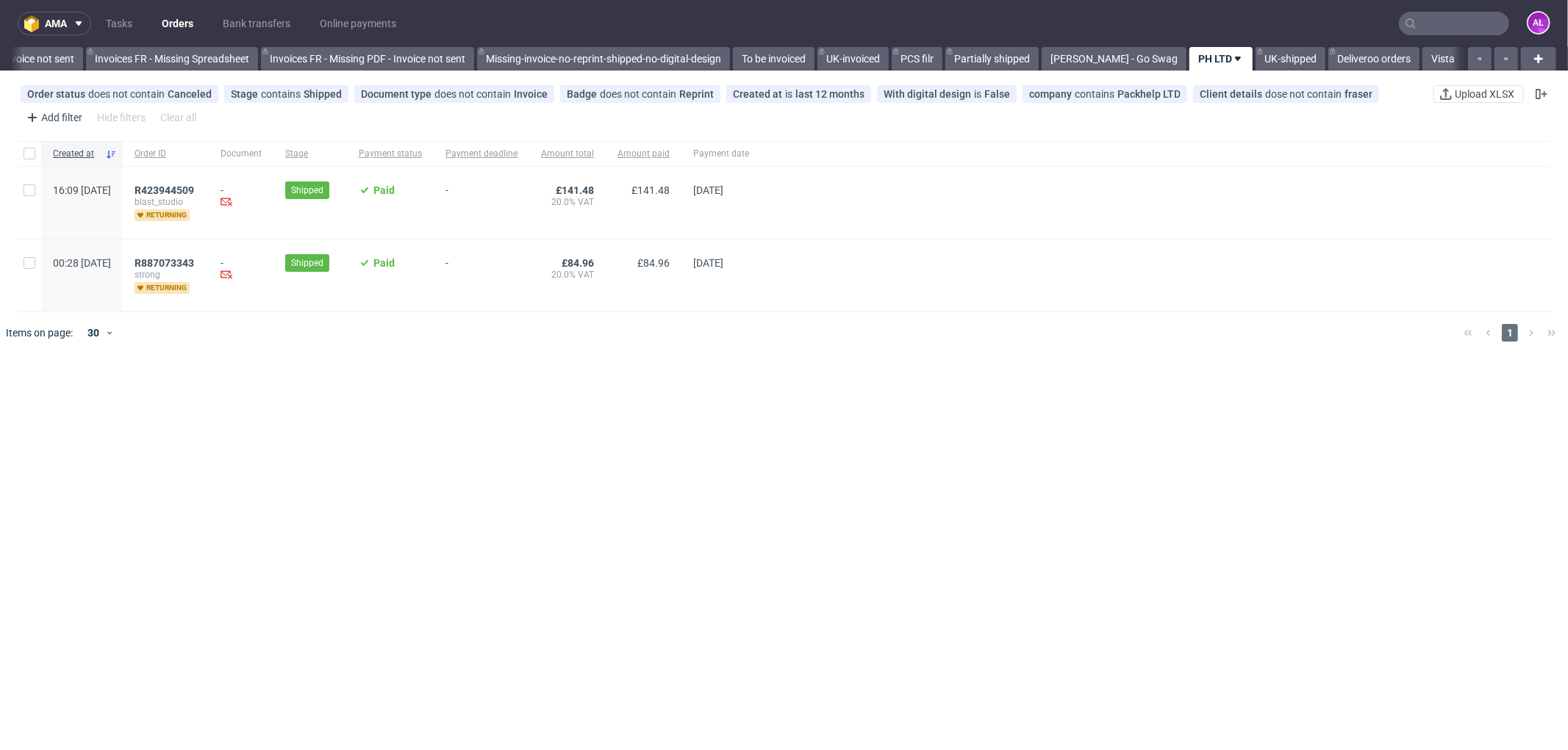
scroll to position [0, 2246]
click at [129, 21] on link "Tasks" at bounding box center [119, 23] width 44 height 24
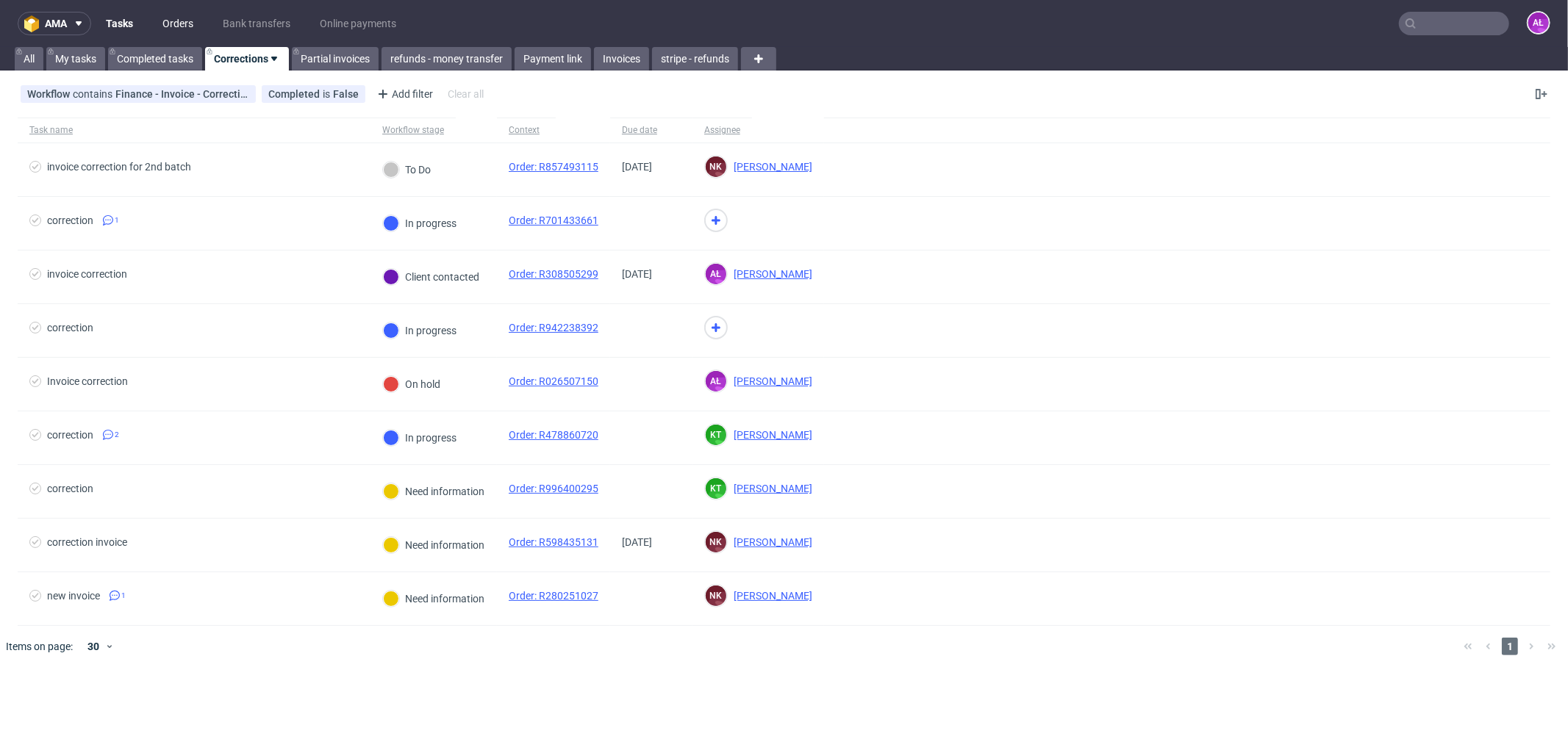
click at [180, 24] on link "Orders" at bounding box center [177, 23] width 48 height 24
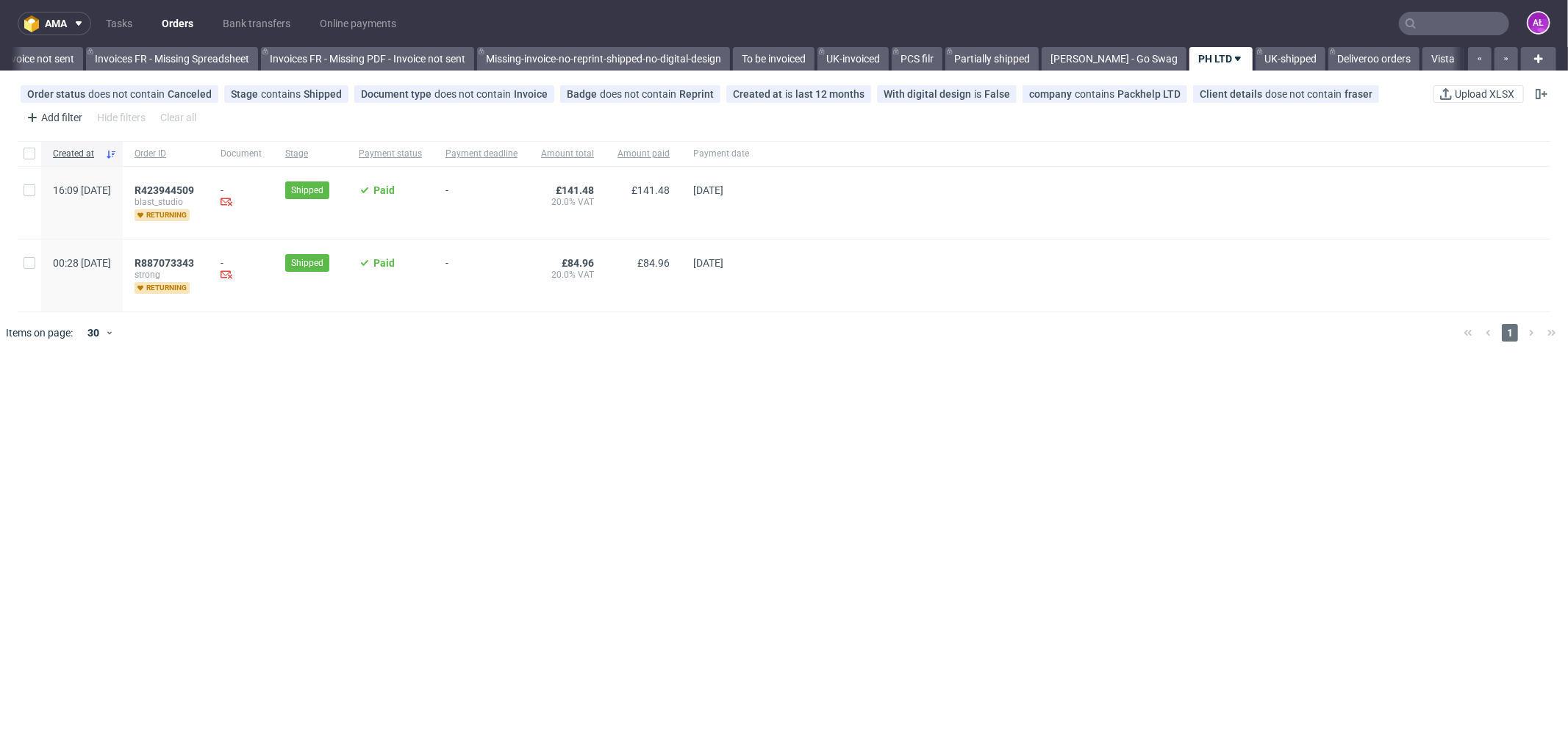
scroll to position [0, 2246]
click at [1536, 93] on icon at bounding box center [1541, 93] width 11 height 11
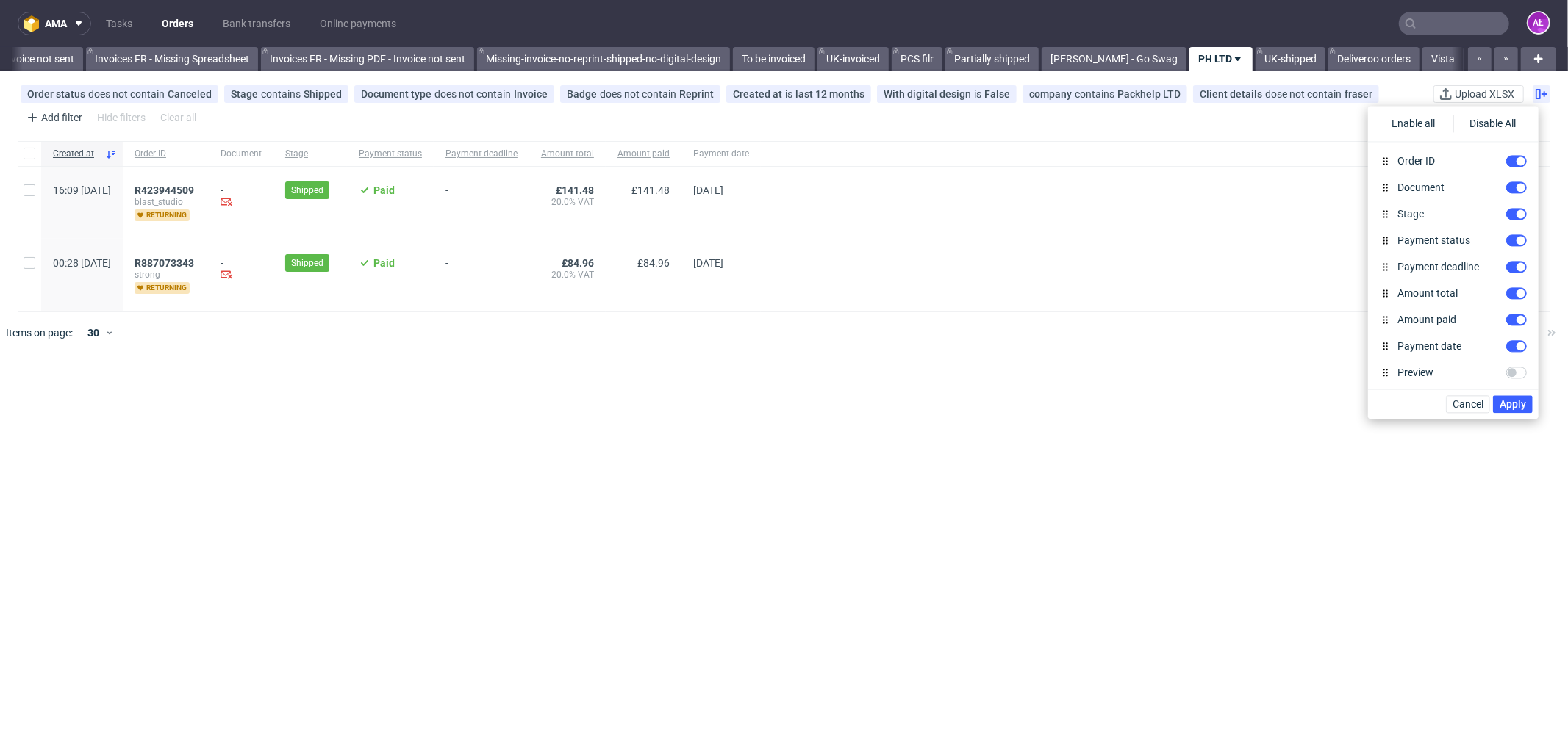
scroll to position [0, 0]
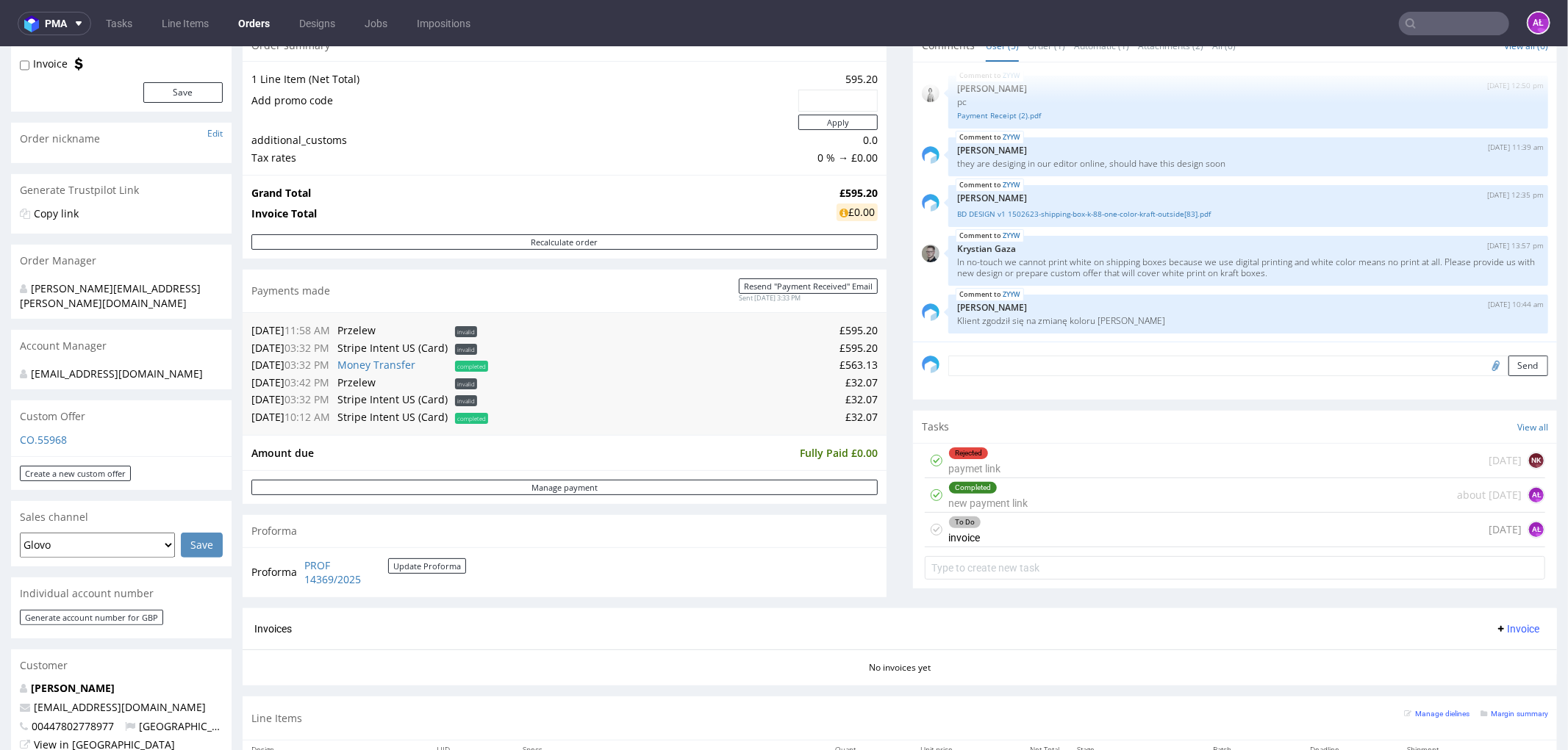
scroll to position [245, 0]
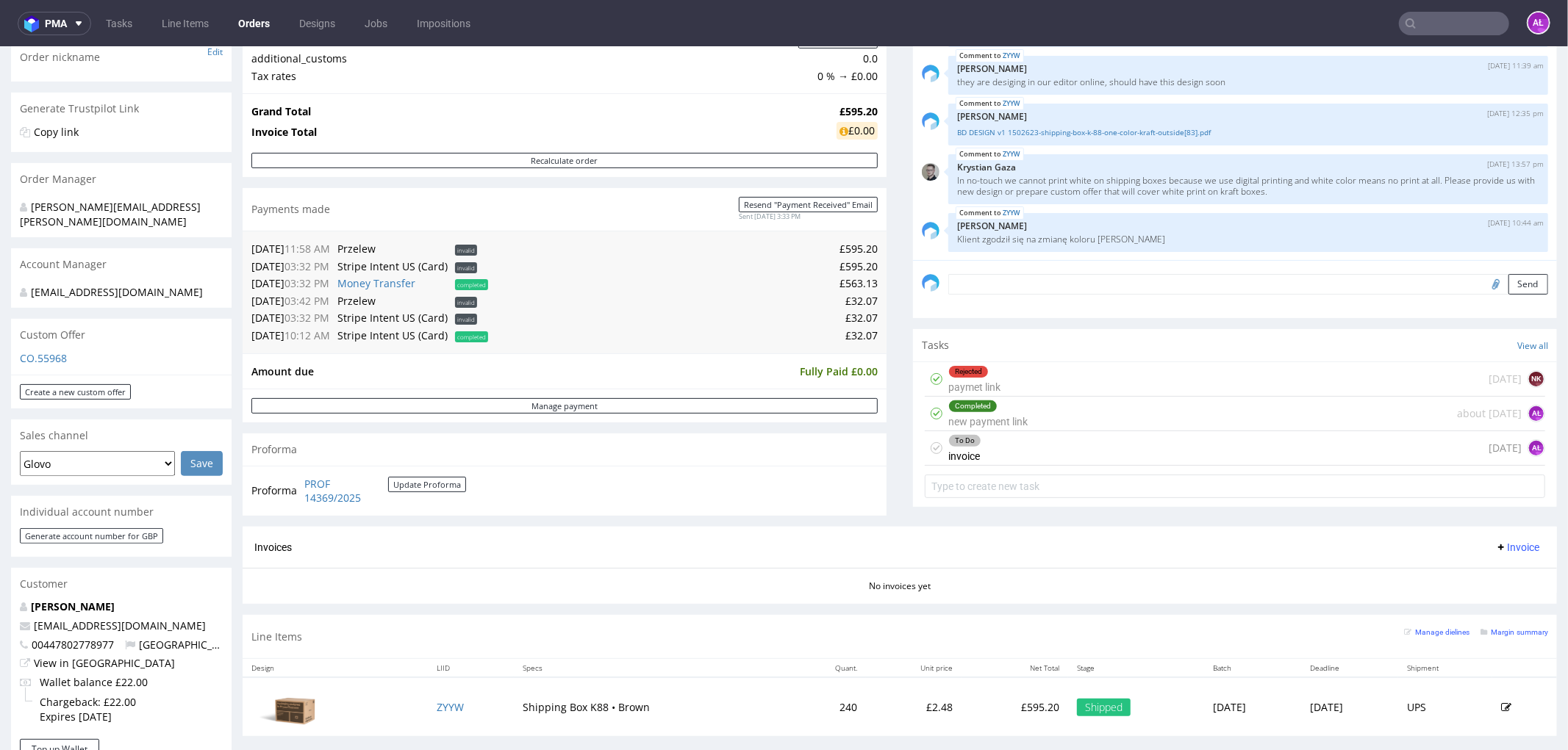
click at [987, 450] on div "To Do invoice [DATE] AŁ" at bounding box center [1235, 447] width 620 height 34
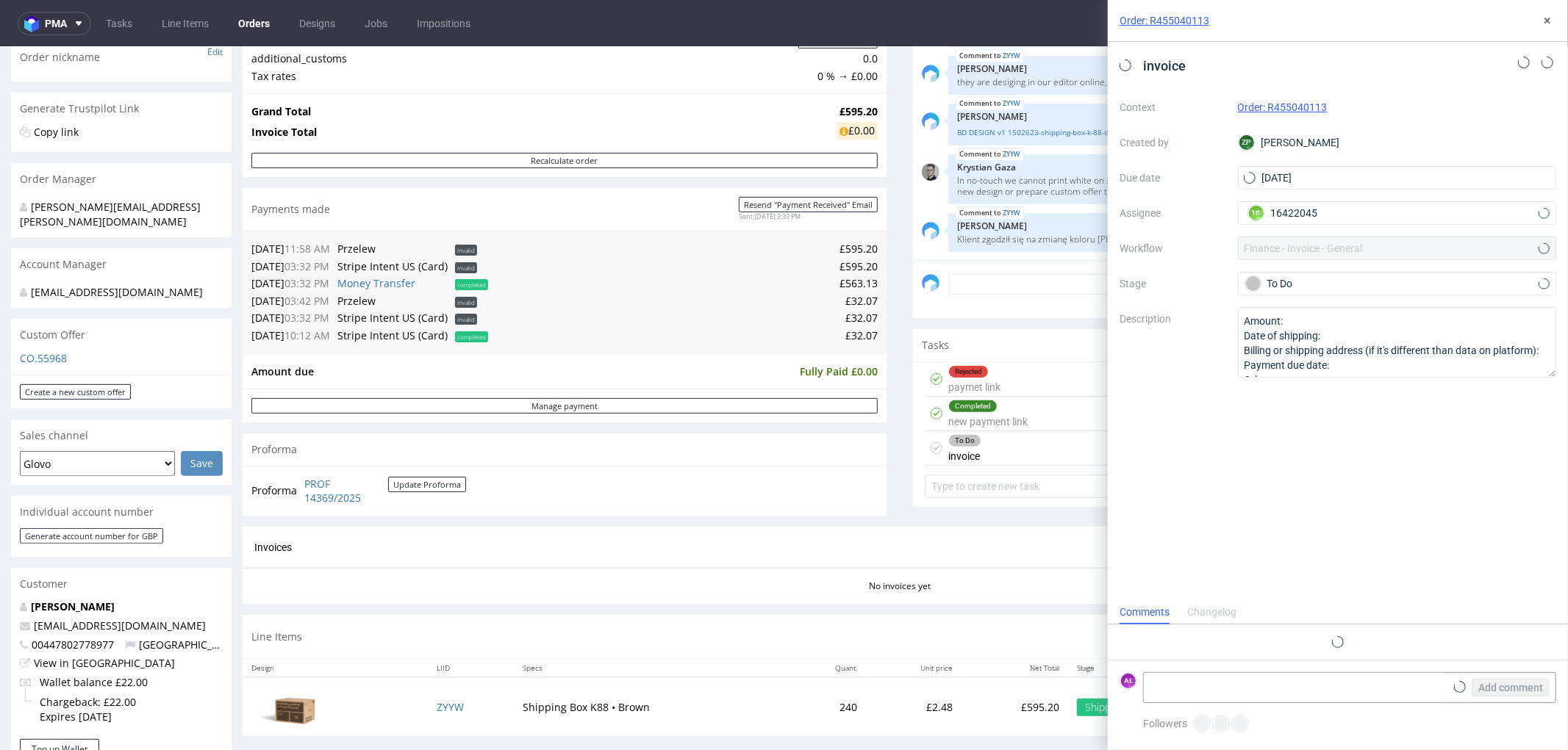
scroll to position [11, 0]
click at [1548, 19] on use at bounding box center [1547, 21] width 6 height 6
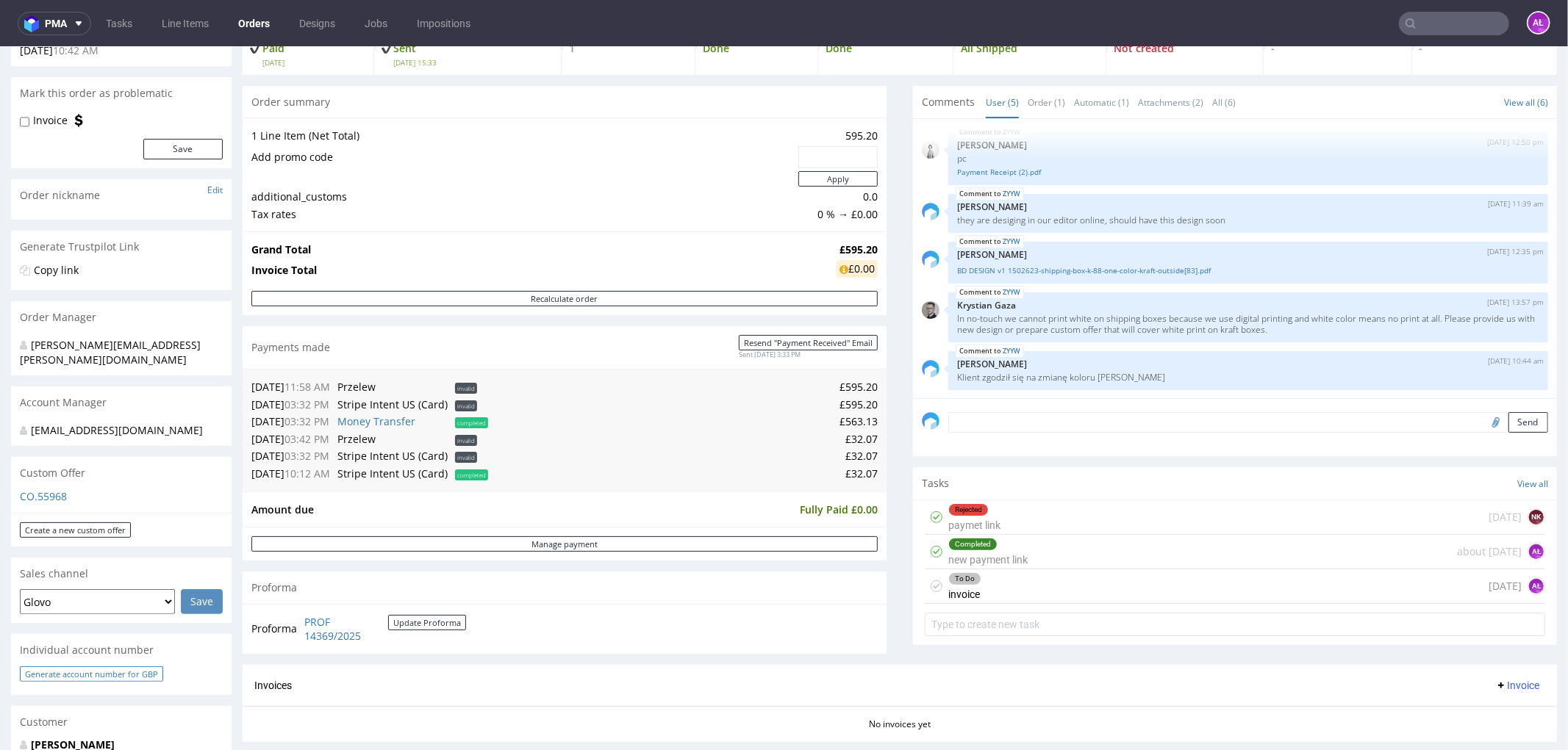
scroll to position [407, 0]
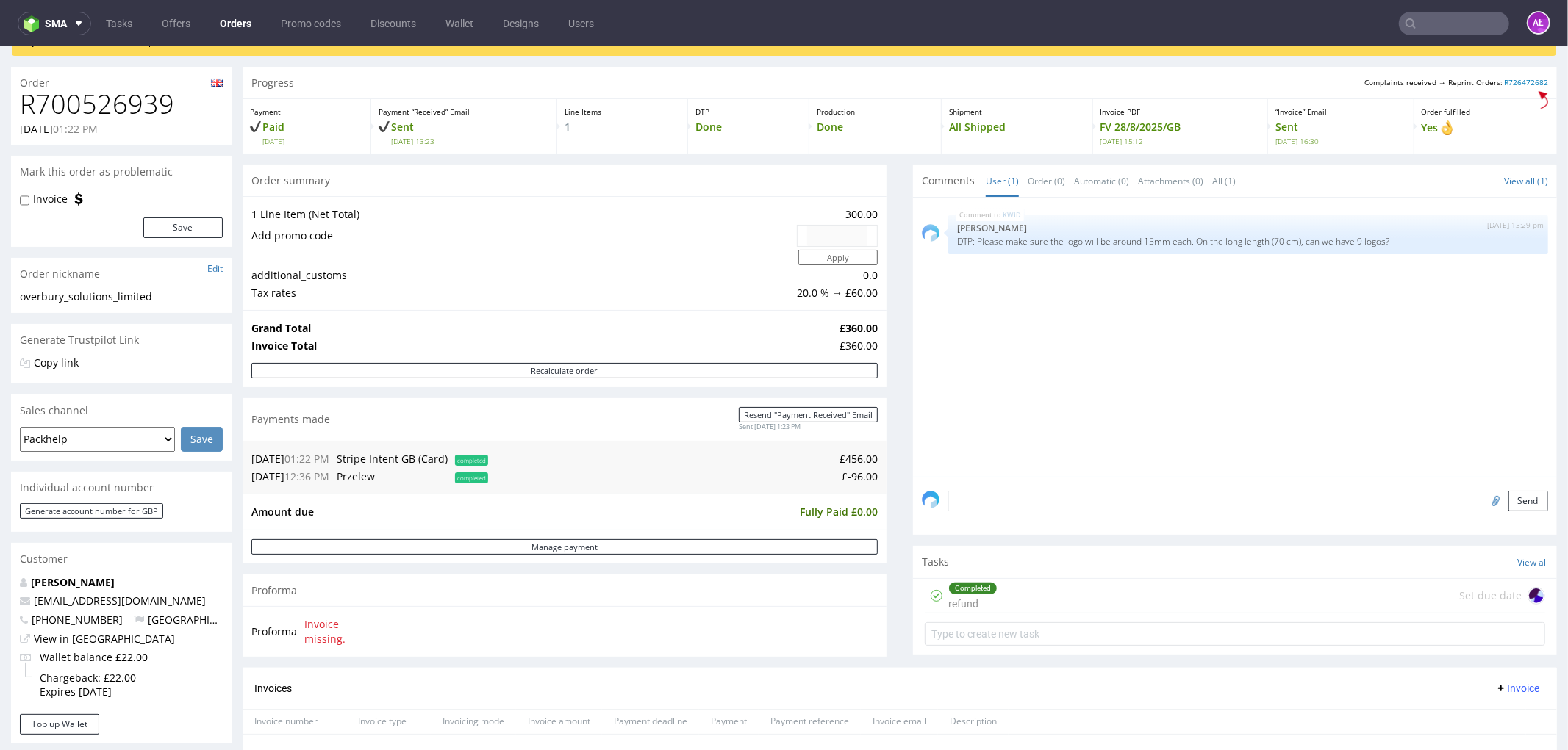
scroll to position [407, 0]
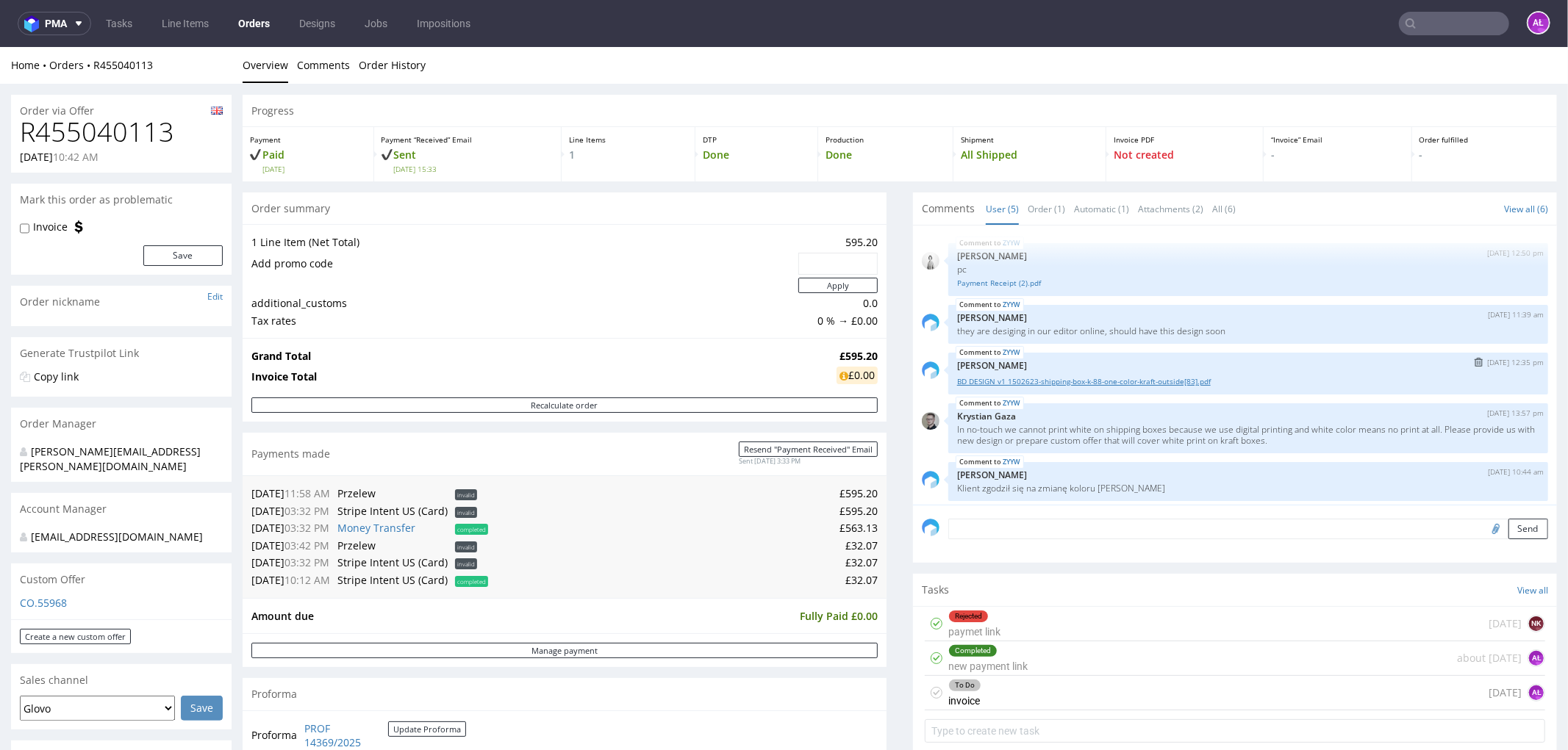
click at [1023, 381] on link "BD DESIGN v1 1502623-shipping-box-k-88-one-color-kraft-outside[83].pdf" at bounding box center [1248, 381] width 582 height 11
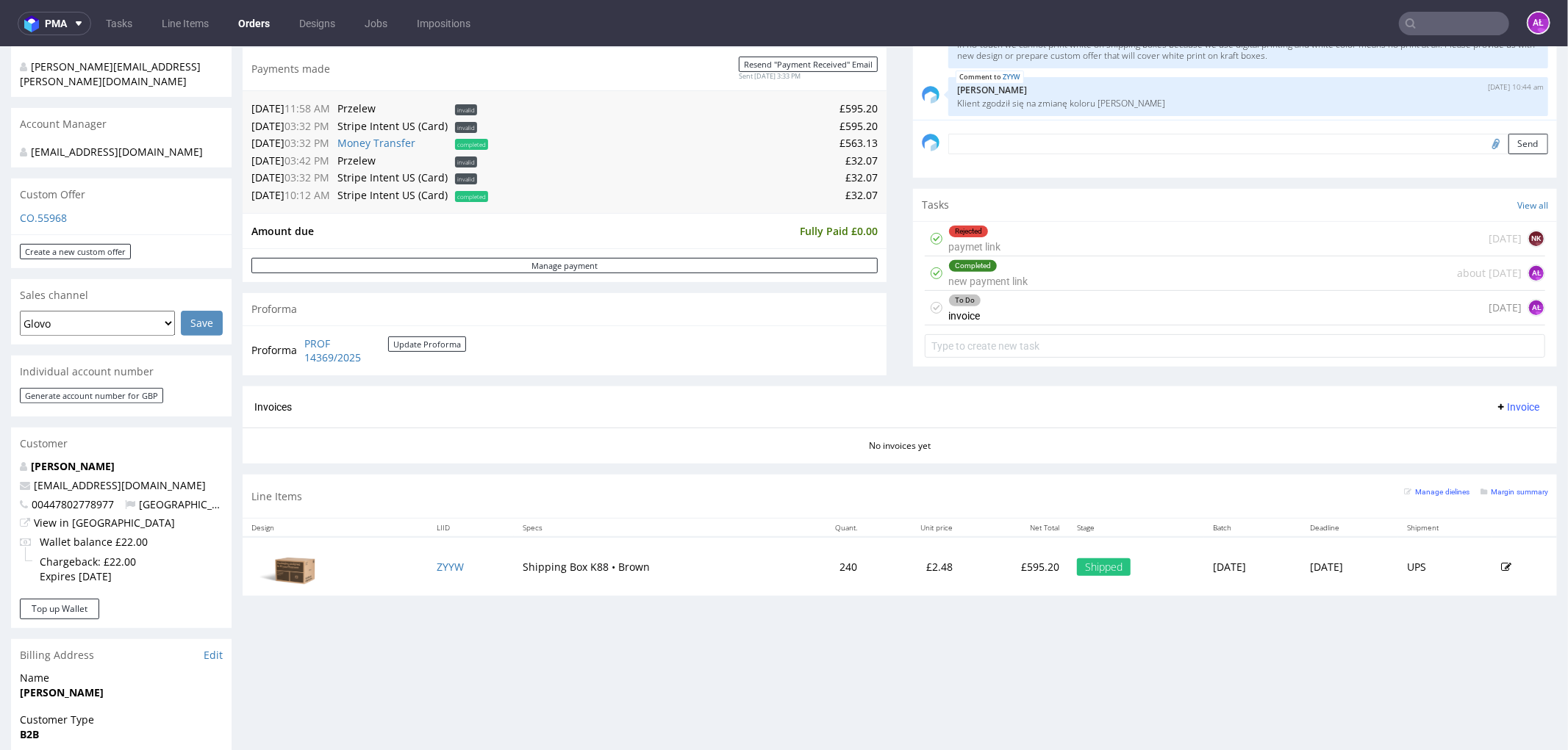
scroll to position [365, 0]
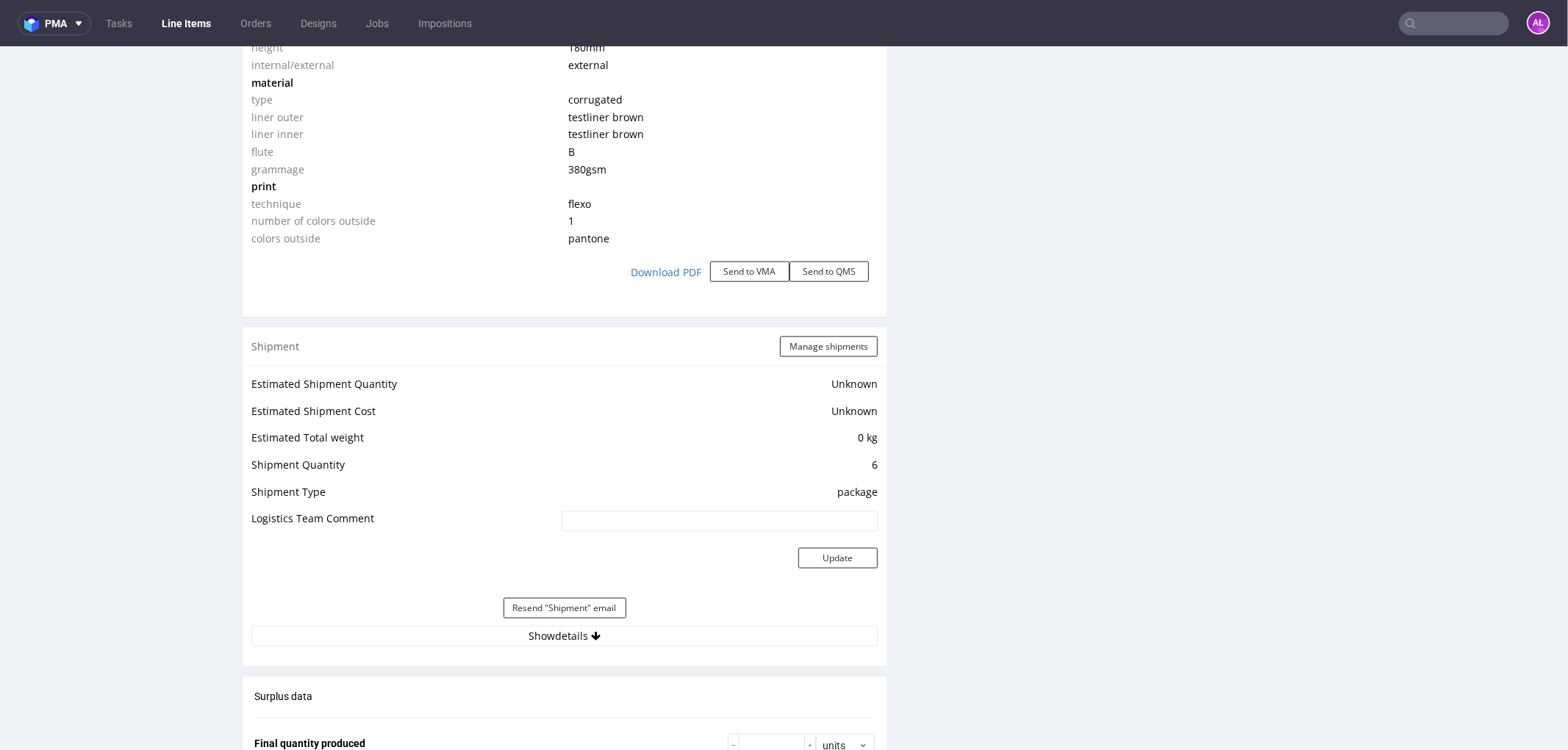
scroll to position [1959, 0]
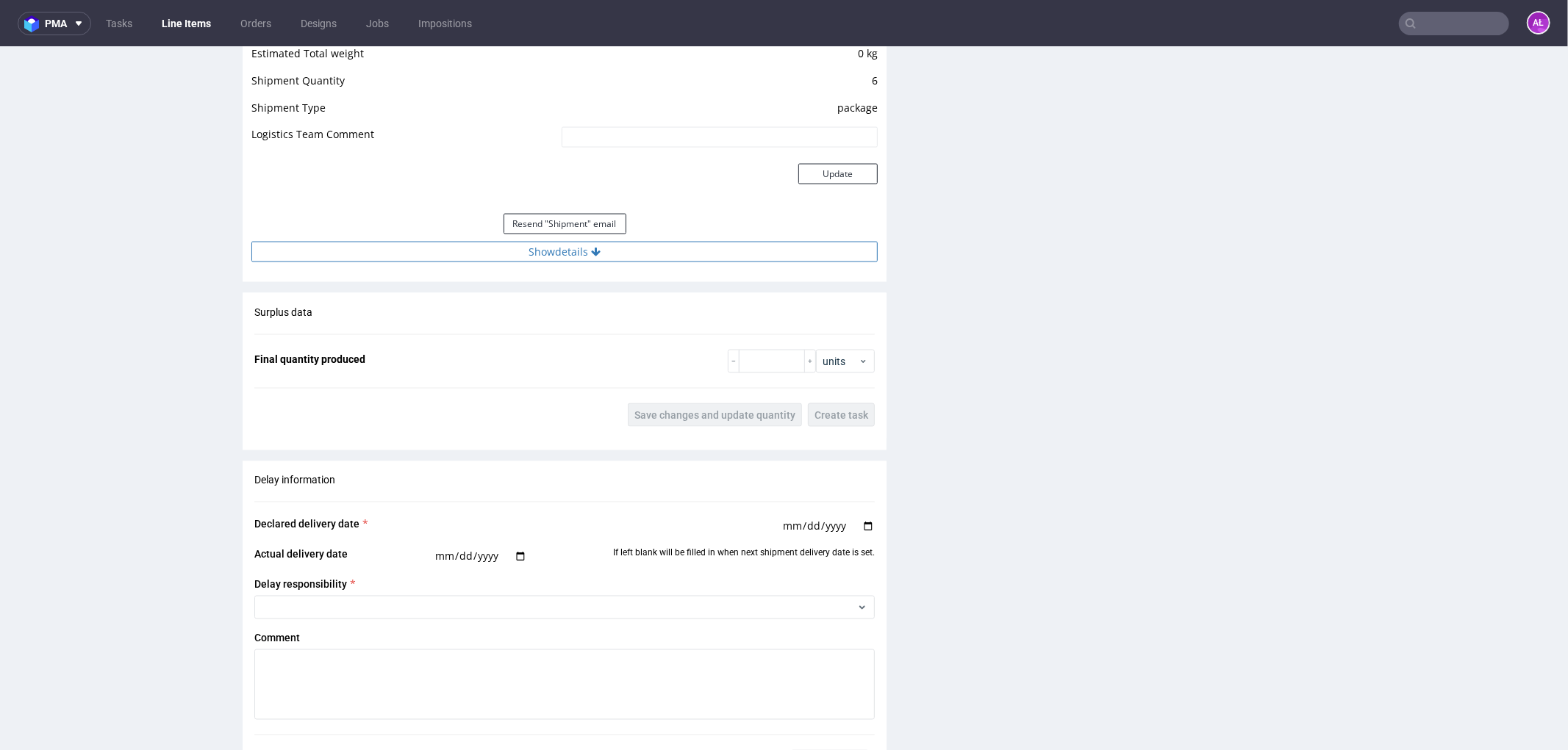
click at [646, 254] on button "Show details" at bounding box center [564, 251] width 626 height 21
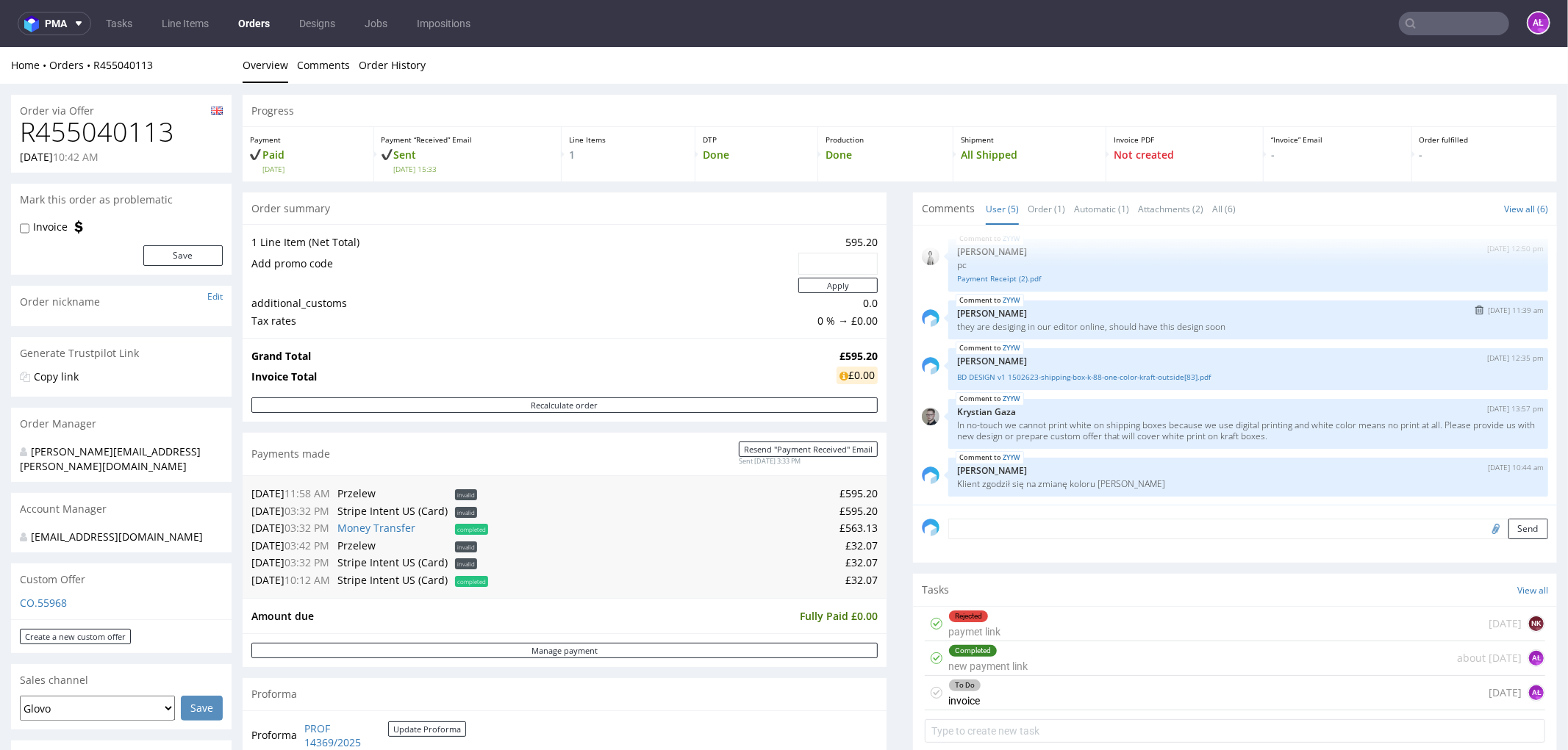
scroll to position [326, 0]
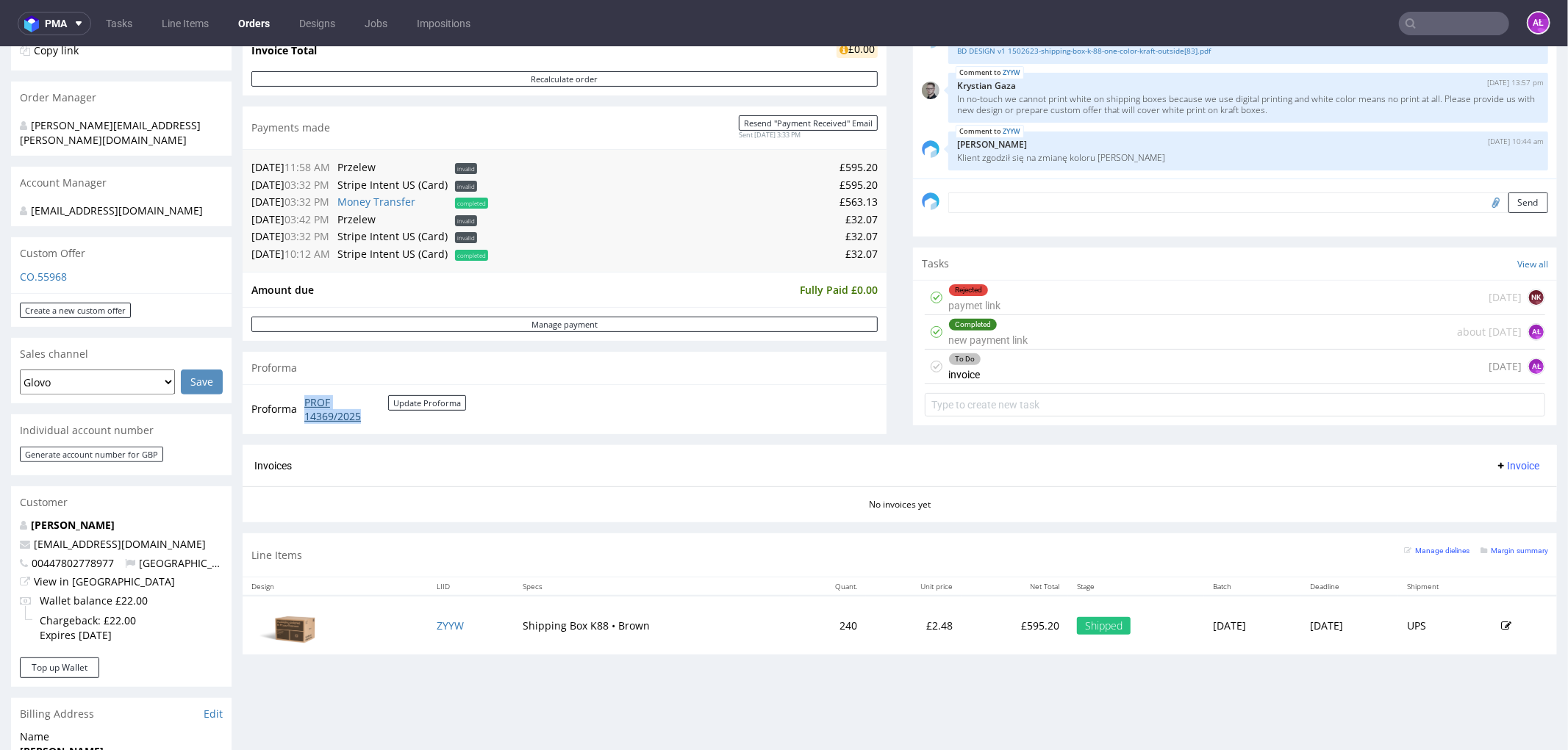
drag, startPoint x: 298, startPoint y: 400, endPoint x: 372, endPoint y: 414, distance: 75.3
click at [372, 414] on tr "Proforma PROF 14369/2025 Update Proforma" at bounding box center [359, 408] width 216 height 31
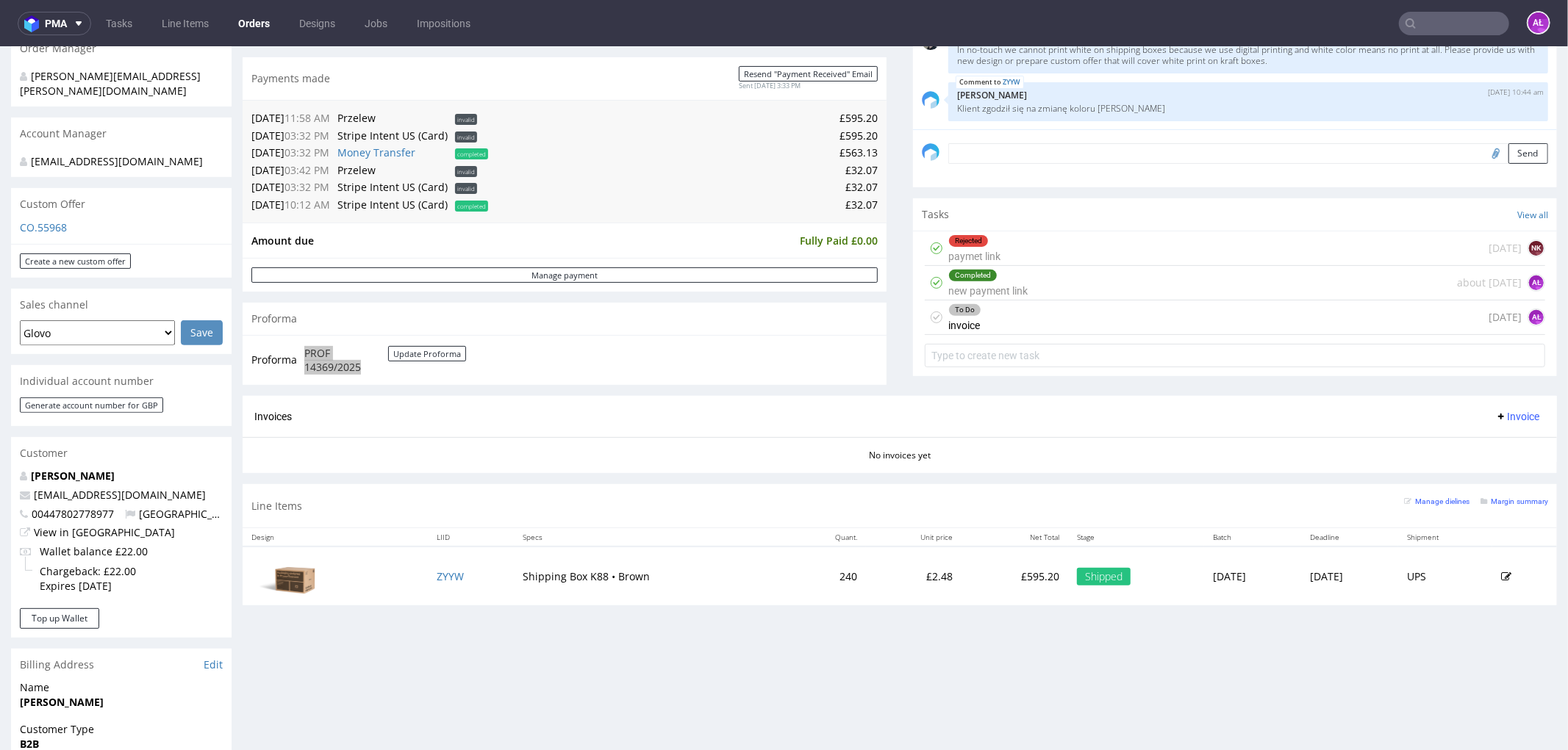
scroll to position [407, 0]
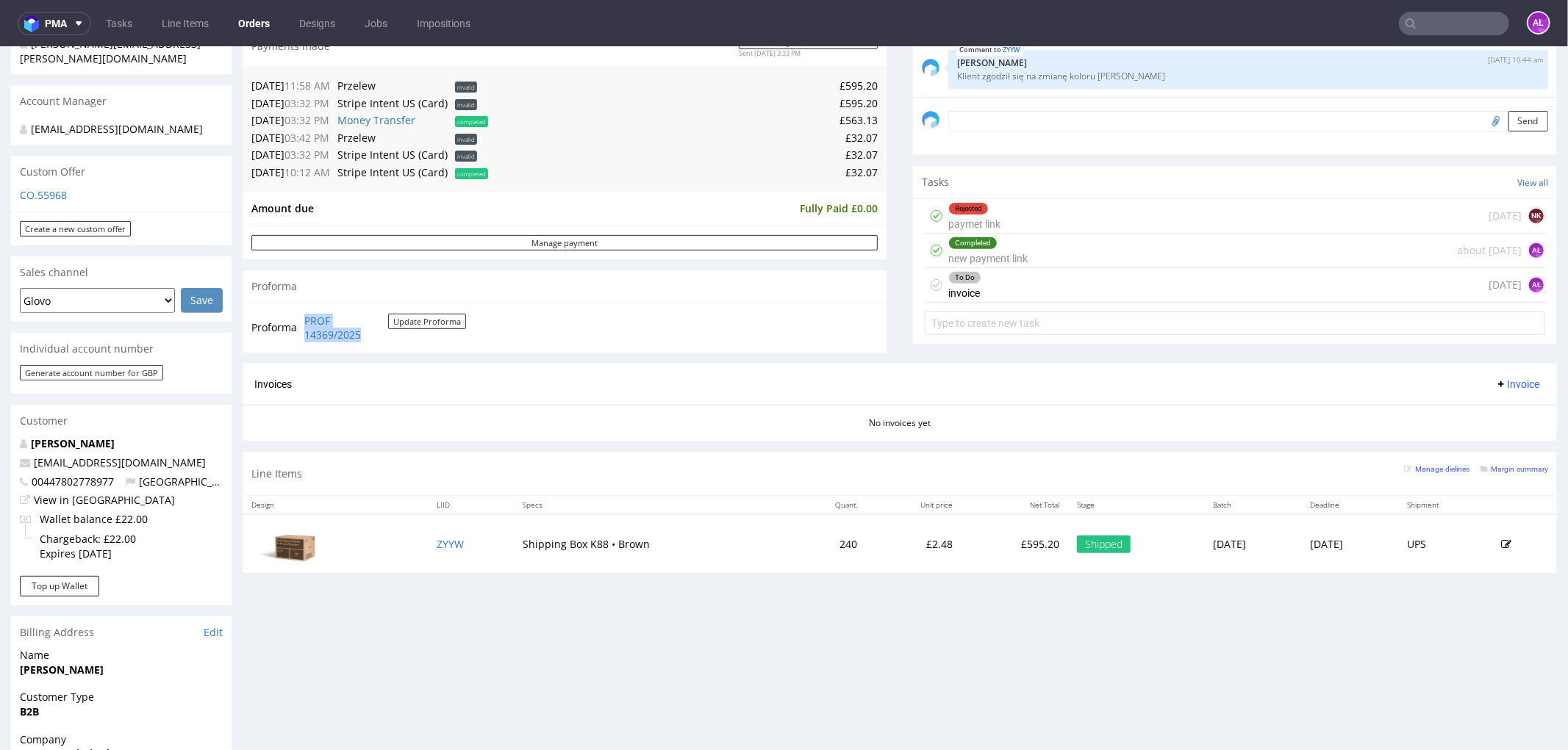
drag, startPoint x: 1491, startPoint y: 379, endPoint x: 1491, endPoint y: 393, distance: 14.0
click at [1495, 379] on span "Invoice" at bounding box center [1518, 383] width 44 height 11
click at [1495, 437] on span "Upload" at bounding box center [1492, 441] width 71 height 15
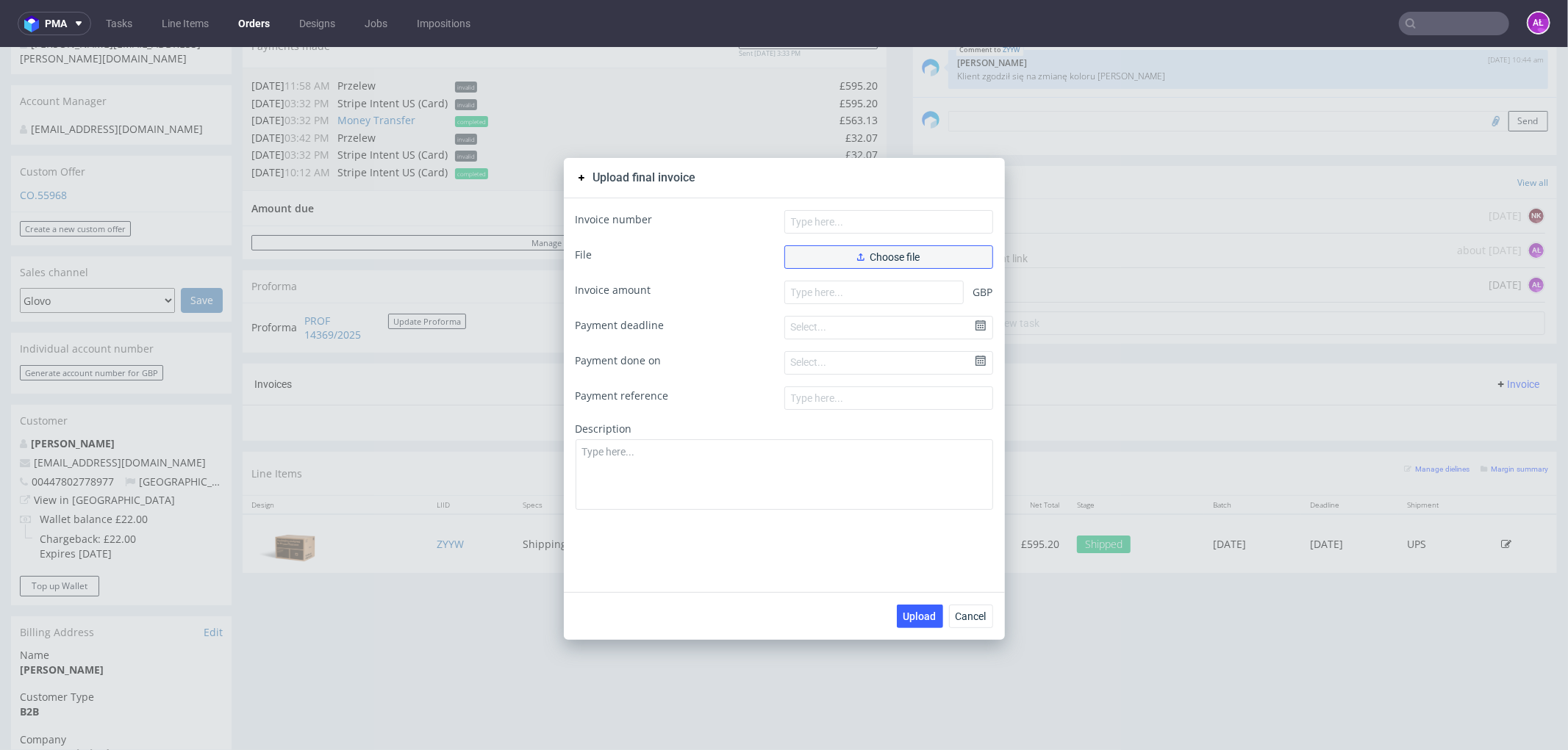
click at [865, 259] on span "Choose file" at bounding box center [889, 256] width 63 height 10
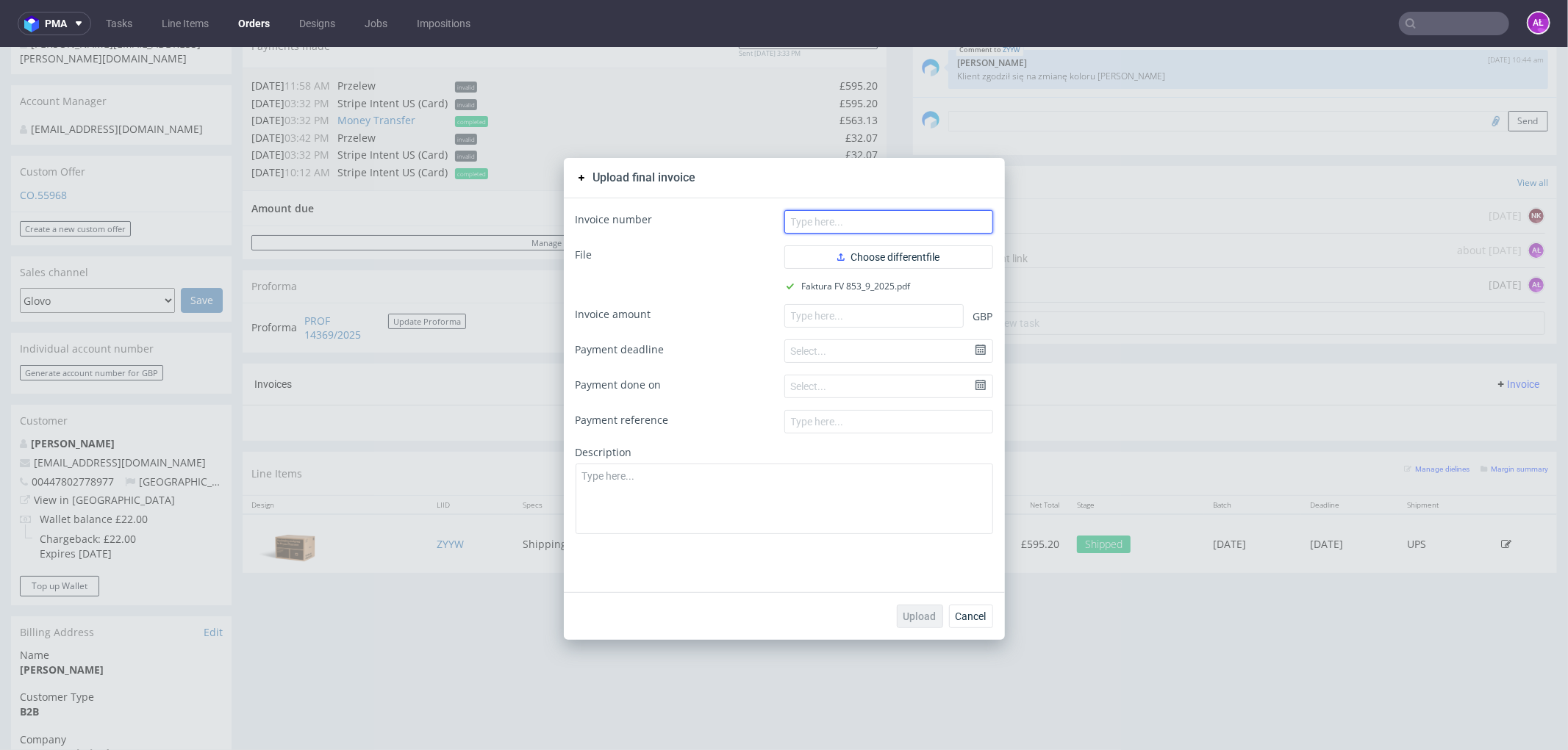
click at [879, 222] on input "text" at bounding box center [888, 221] width 209 height 24
paste input "FV 853/9/2025"
type input "FV 853/9/2025"
drag, startPoint x: 900, startPoint y: 318, endPoint x: 904, endPoint y: 350, distance: 32.2
click at [900, 317] on input "number" at bounding box center [873, 315] width 180 height 24
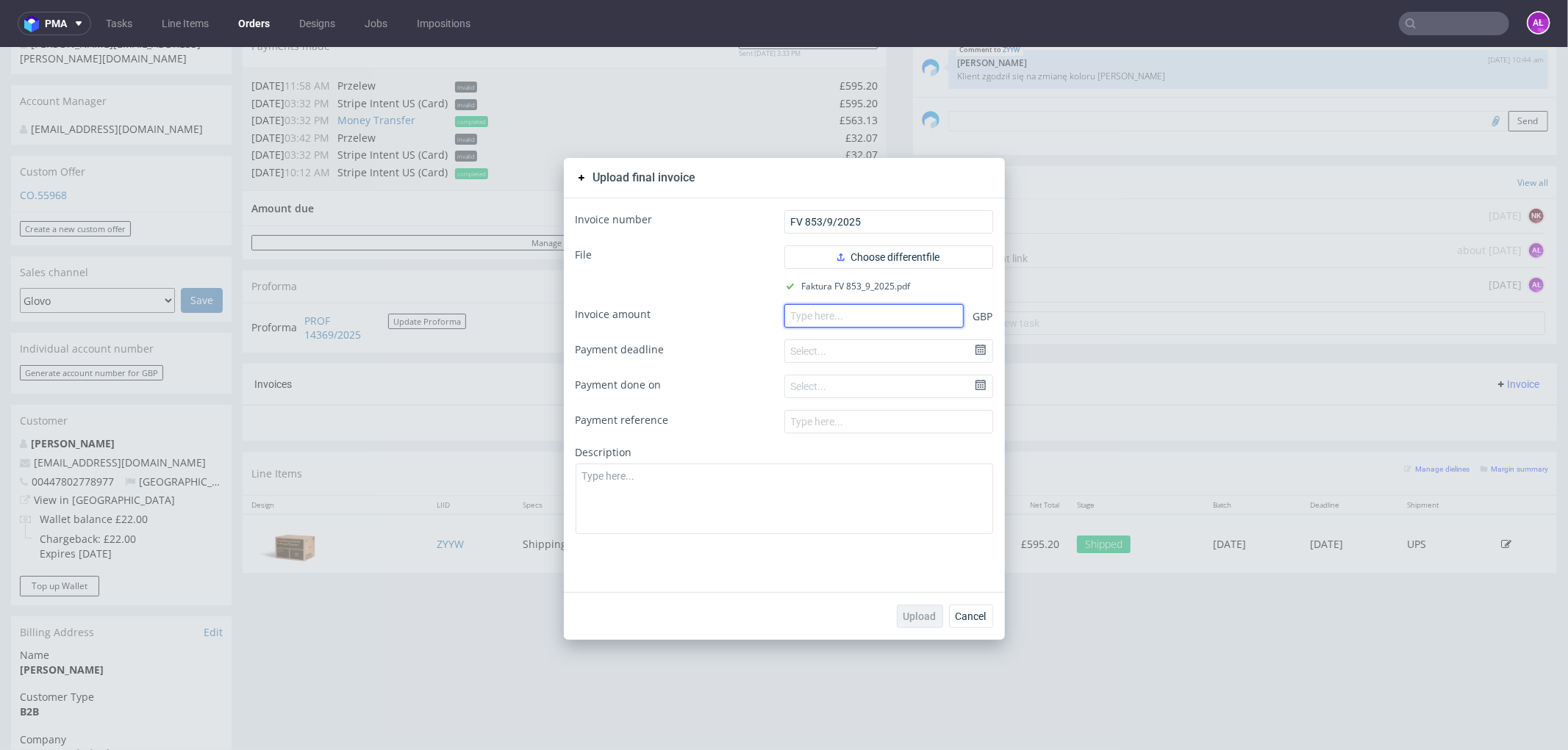
paste input "595.20"
type input "595.20"
click at [903, 614] on span "Upload" at bounding box center [919, 615] width 33 height 10
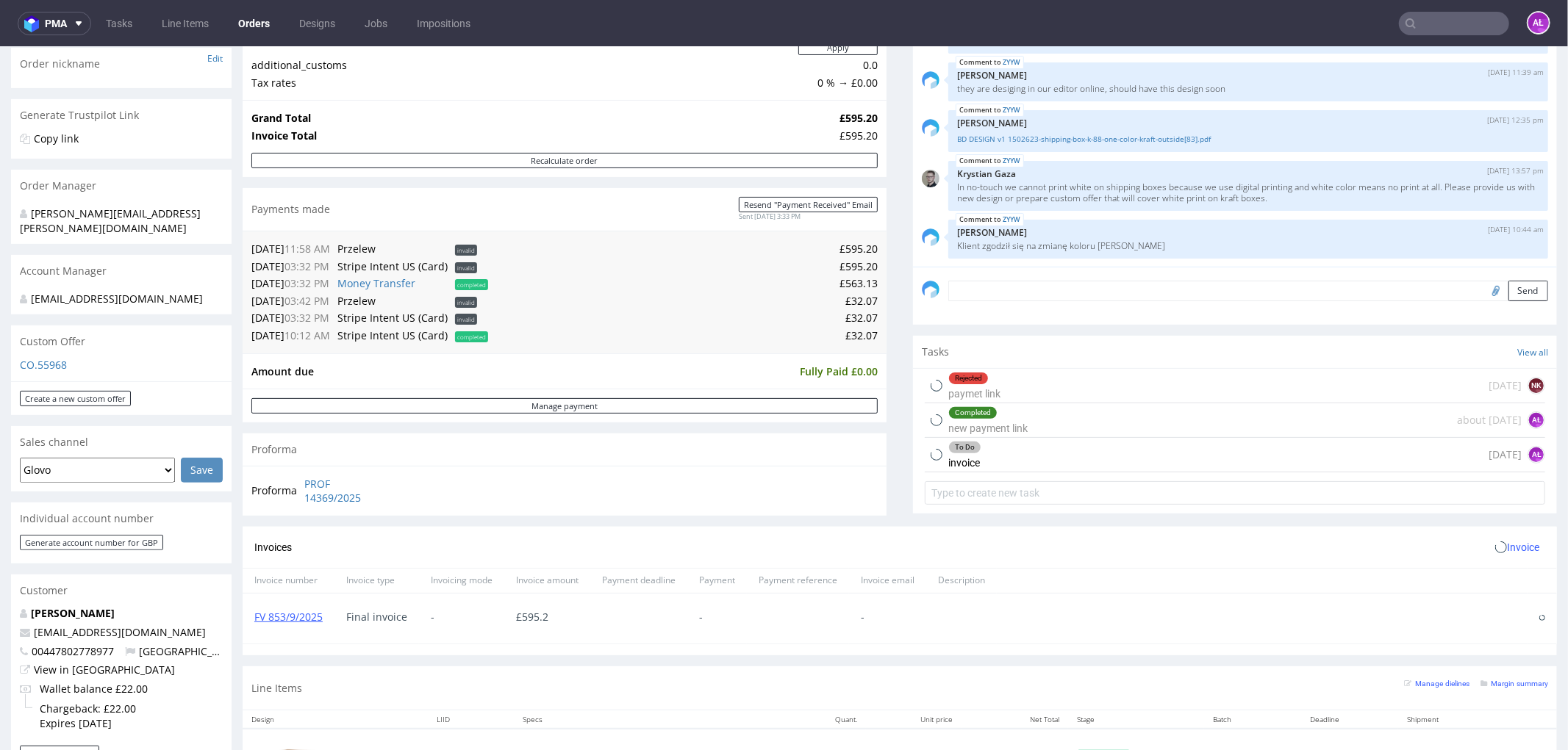
scroll to position [245, 0]
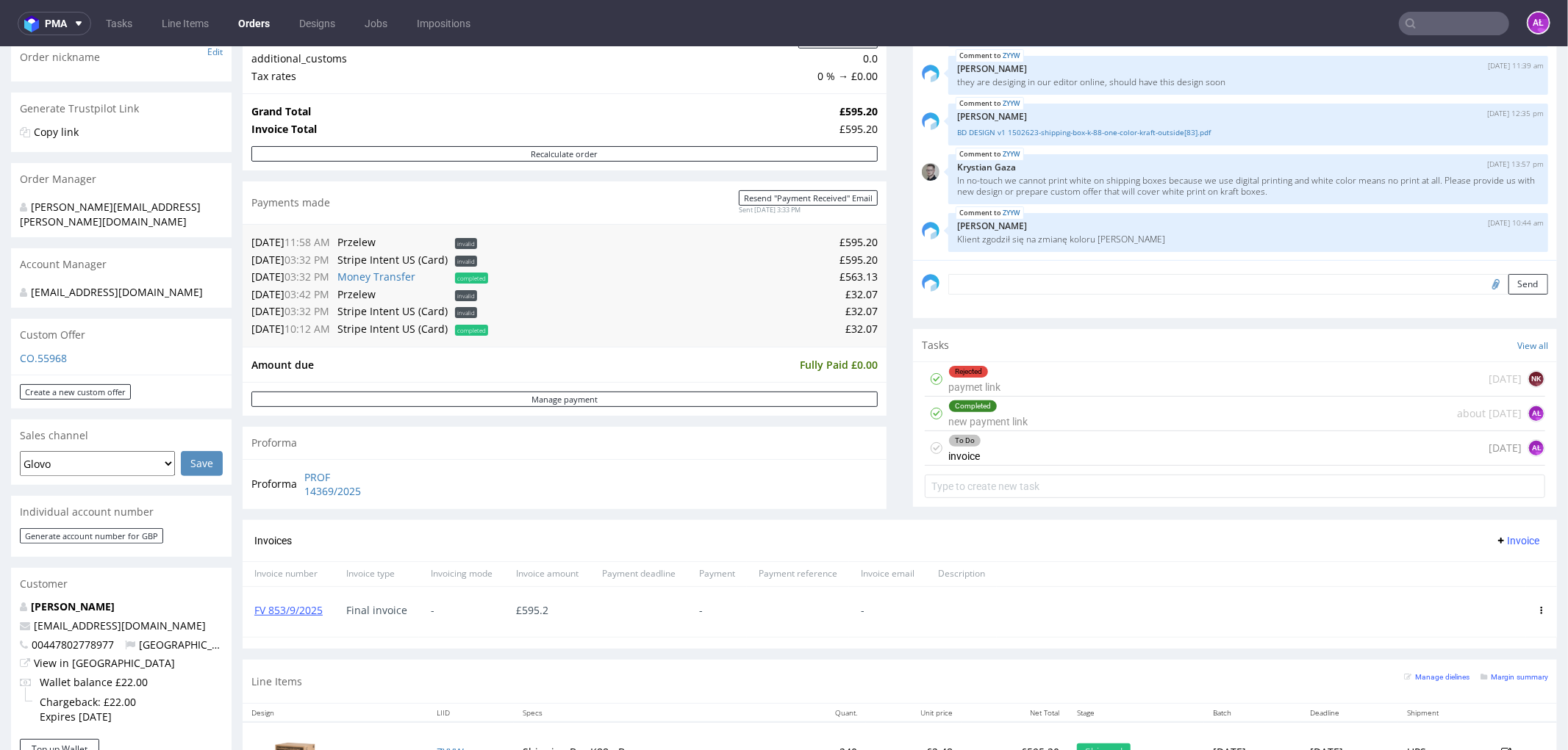
click at [956, 456] on div "To Do invoice" at bounding box center [965, 447] width 33 height 34
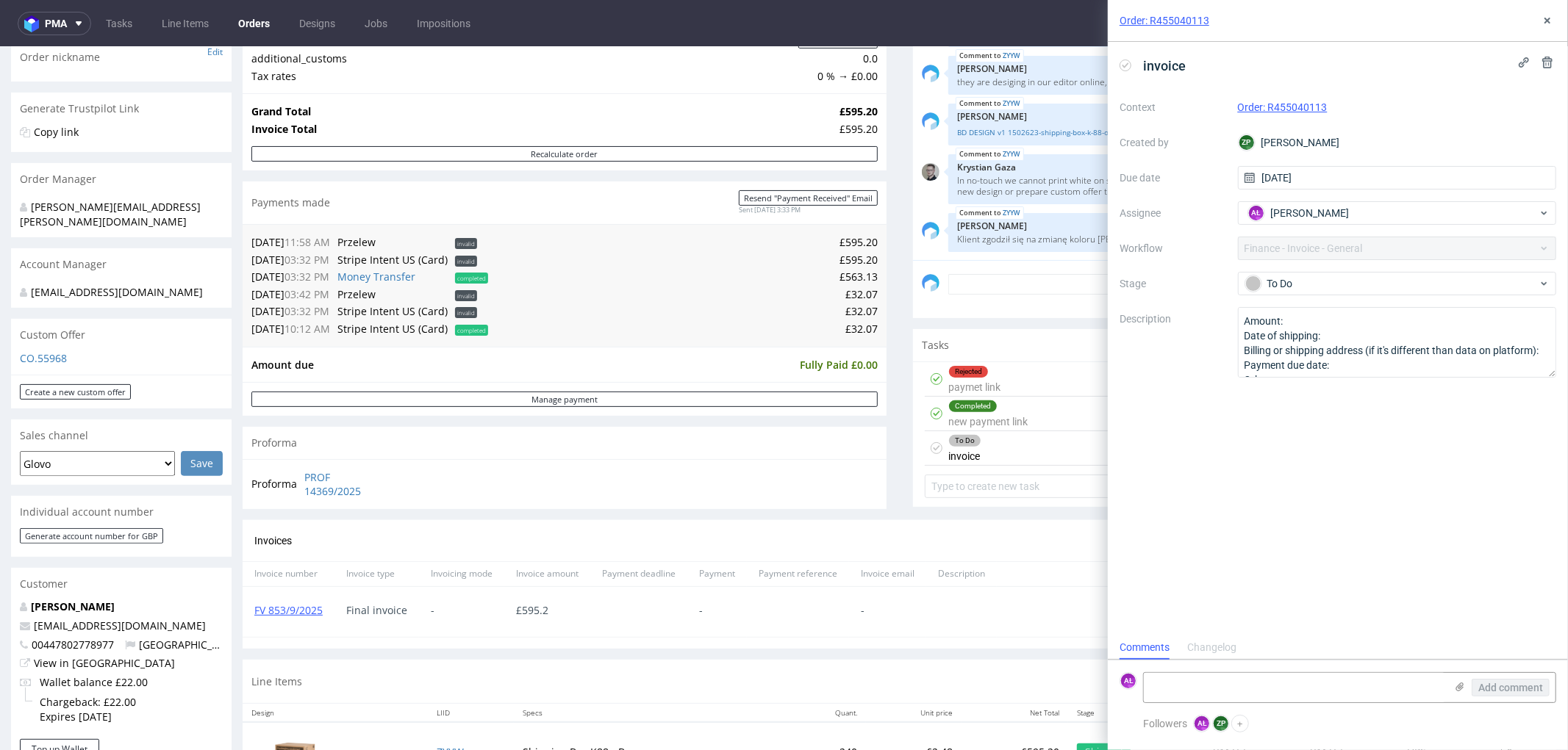
scroll to position [11, 0]
drag, startPoint x: 328, startPoint y: 625, endPoint x: 248, endPoint y: 635, distance: 80.6
click at [248, 635] on div "FV 853/9/2025" at bounding box center [288, 611] width 92 height 50
click at [1547, 16] on icon at bounding box center [1547, 20] width 11 height 11
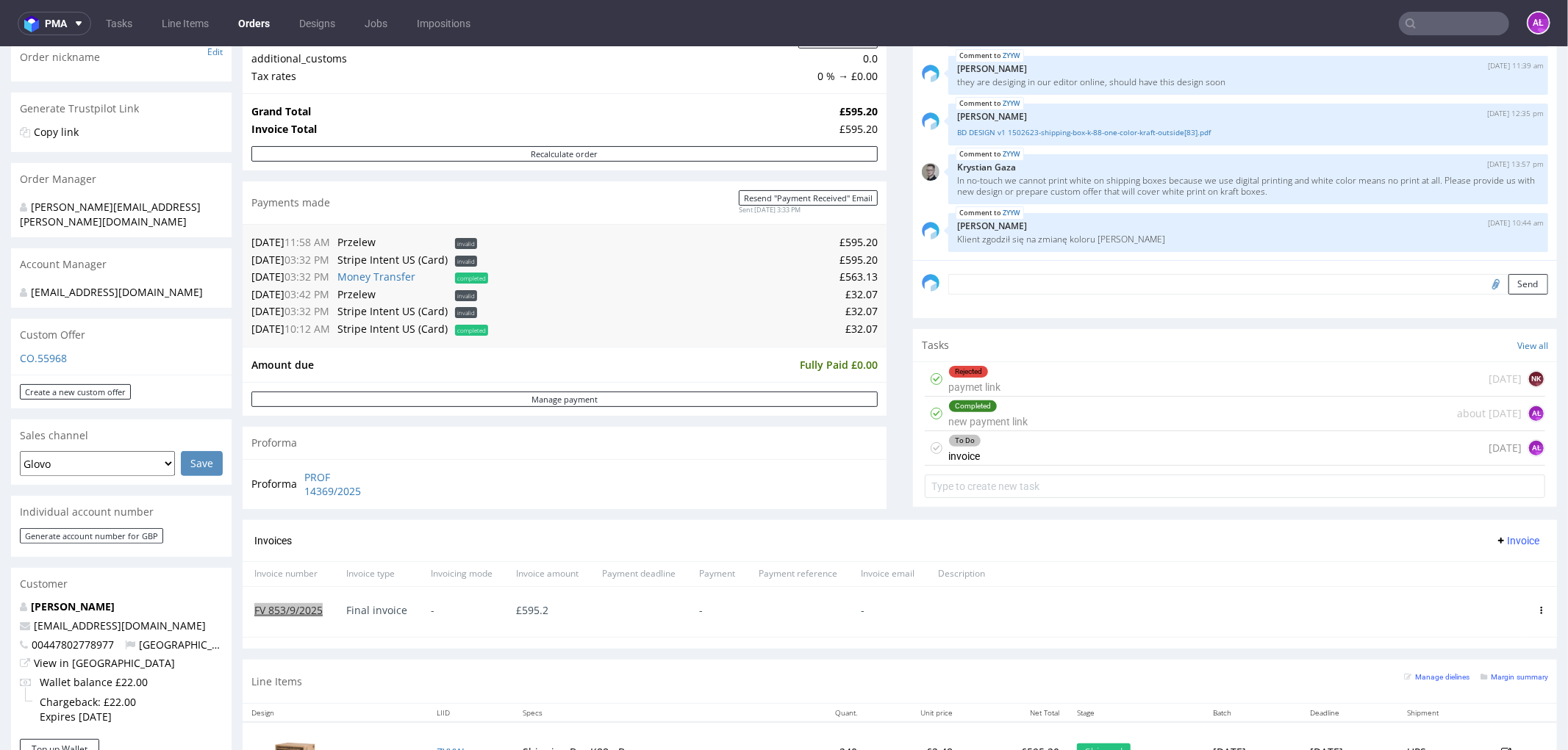
scroll to position [407, 0]
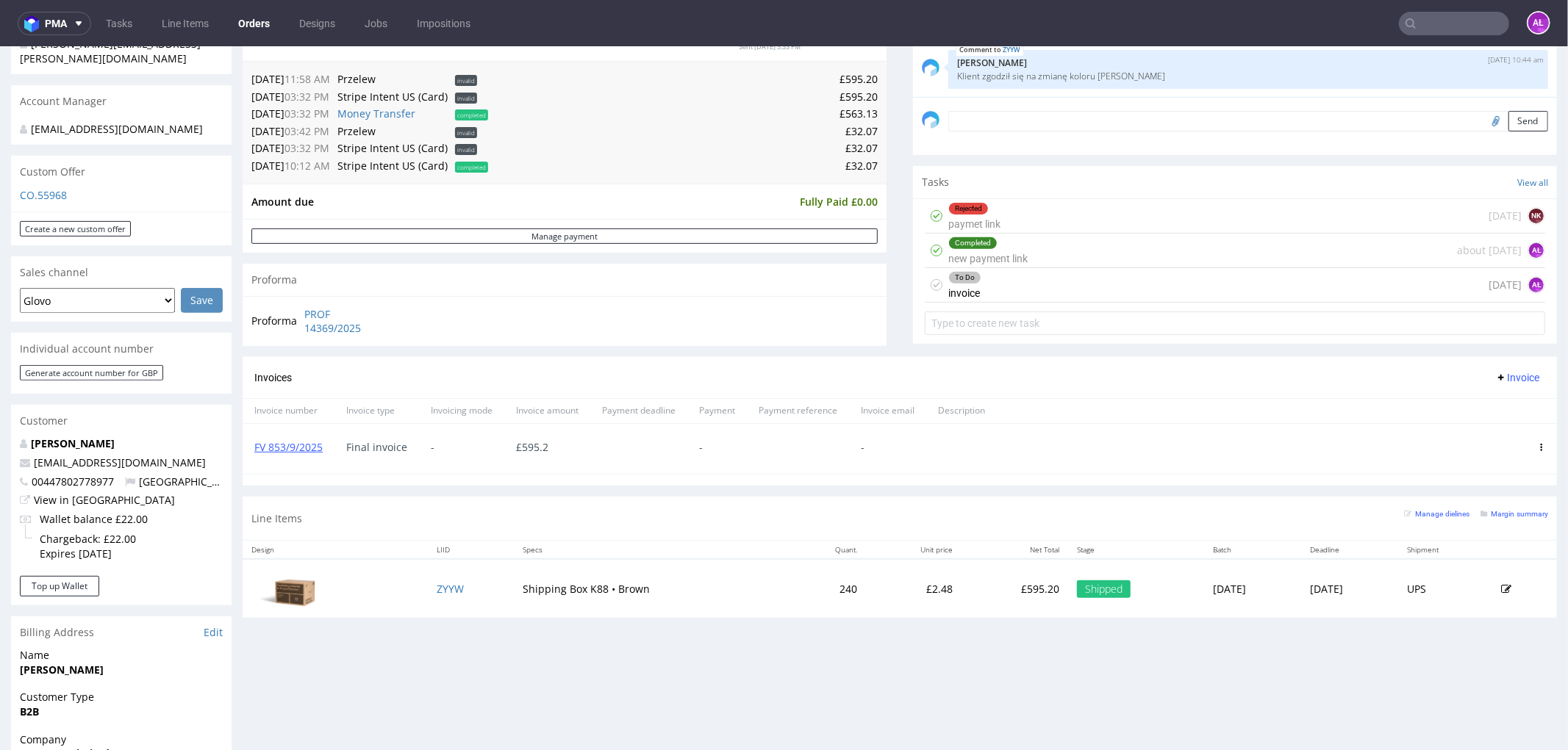
click at [1538, 446] on icon at bounding box center [1542, 447] width 8 height 8
click at [1491, 583] on span "Delete invoice" at bounding box center [1482, 580] width 89 height 15
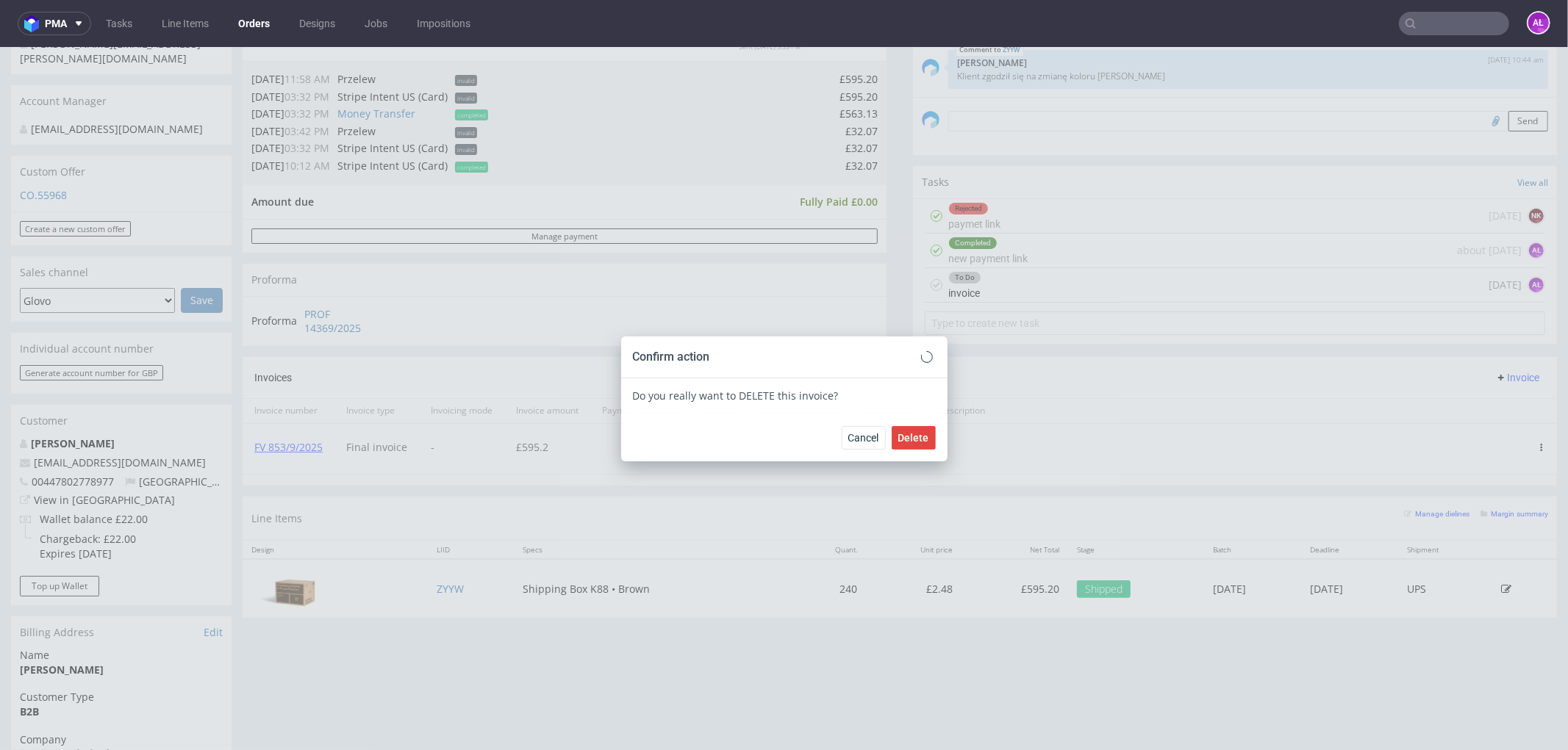
drag, startPoint x: 914, startPoint y: 433, endPoint x: 38, endPoint y: 264, distance: 892.2
click at [912, 433] on span "Delete" at bounding box center [913, 437] width 31 height 10
click at [910, 356] on div "Confirm action" at bounding box center [784, 356] width 327 height 42
drag, startPoint x: 921, startPoint y: 358, endPoint x: 909, endPoint y: 356, distance: 12.2
click at [922, 357] on icon at bounding box center [927, 356] width 9 height 9
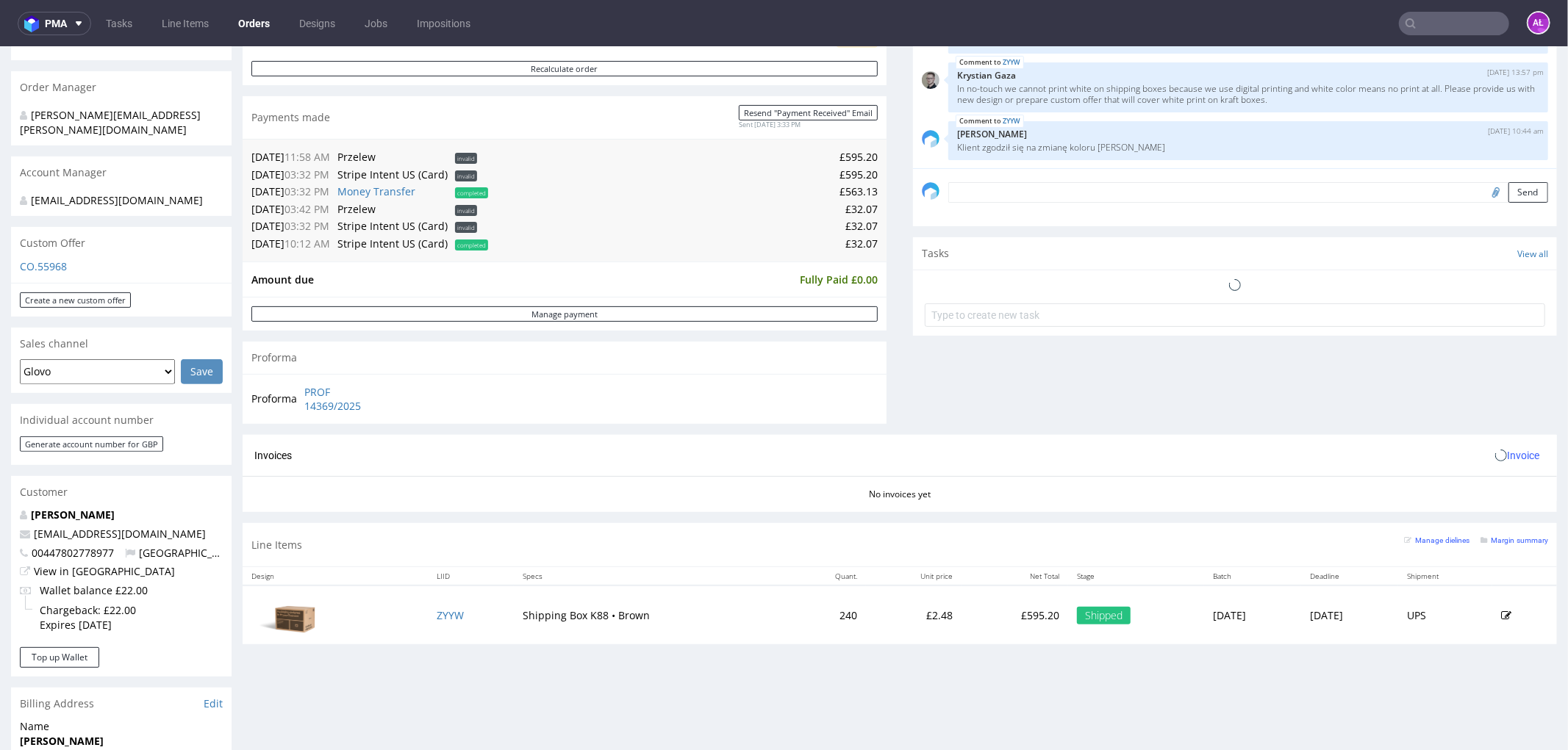
scroll to position [407, 0]
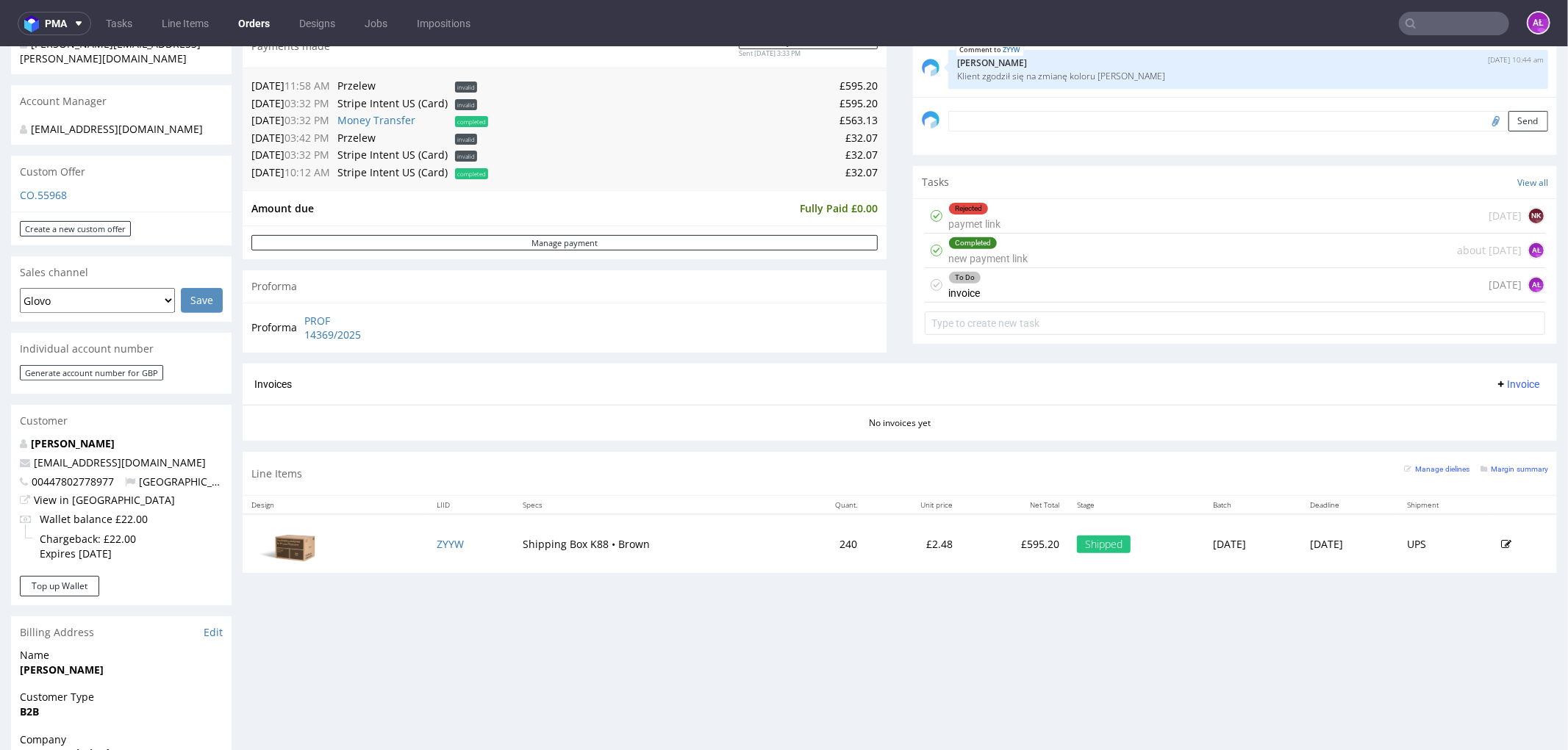
drag, startPoint x: 1496, startPoint y: 379, endPoint x: 1497, endPoint y: 389, distance: 10.0
click at [1496, 379] on span "Invoice" at bounding box center [1518, 383] width 44 height 11
click at [1495, 442] on span "Upload" at bounding box center [1492, 441] width 71 height 15
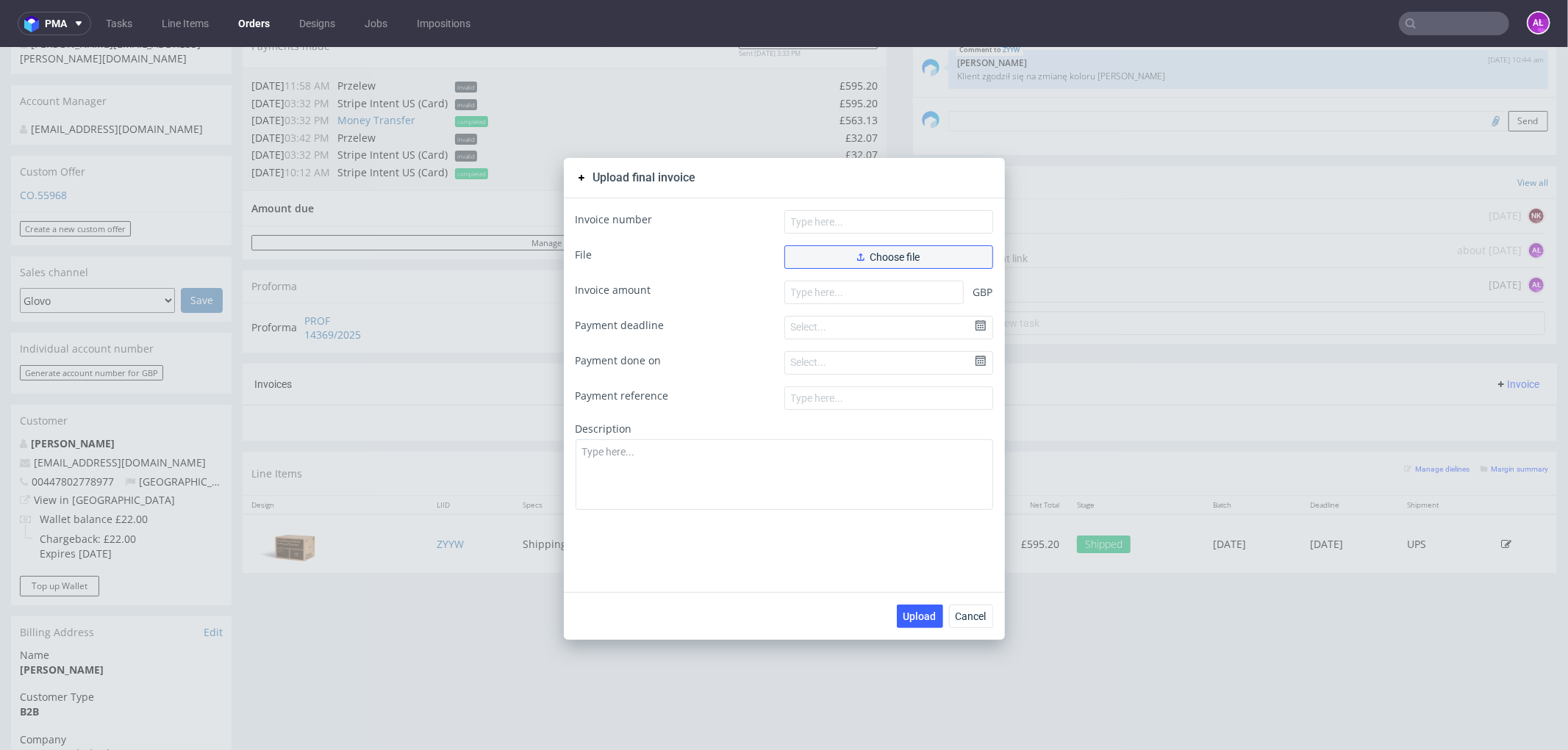
click at [882, 257] on span "Choose file" at bounding box center [889, 256] width 63 height 10
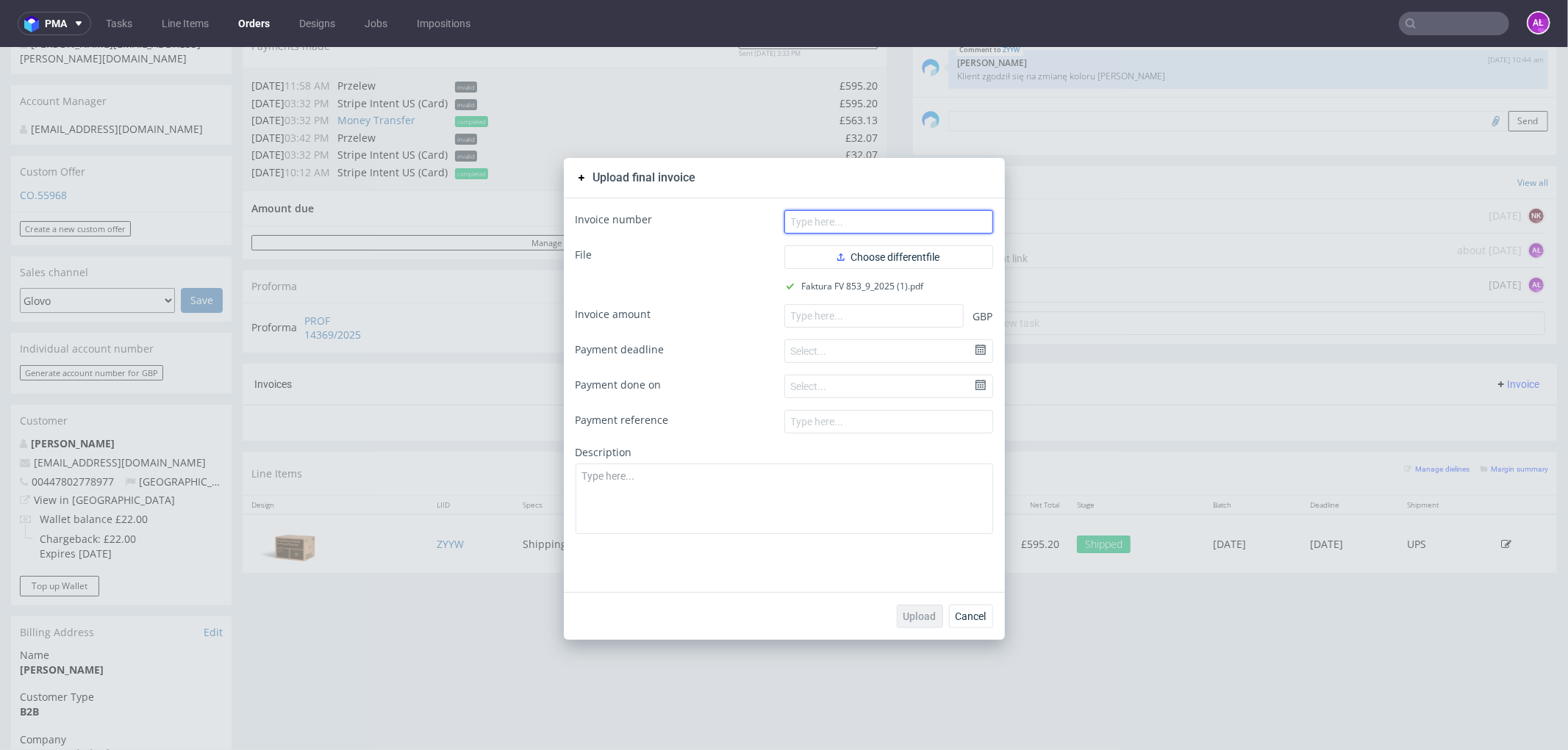
drag, startPoint x: 944, startPoint y: 216, endPoint x: 697, endPoint y: 293, distance: 258.7
click at [944, 216] on input "text" at bounding box center [888, 221] width 209 height 24
paste input "FV 853/9/2025"
type input "FV 853/9/2025"
click at [873, 309] on input "number" at bounding box center [873, 315] width 180 height 24
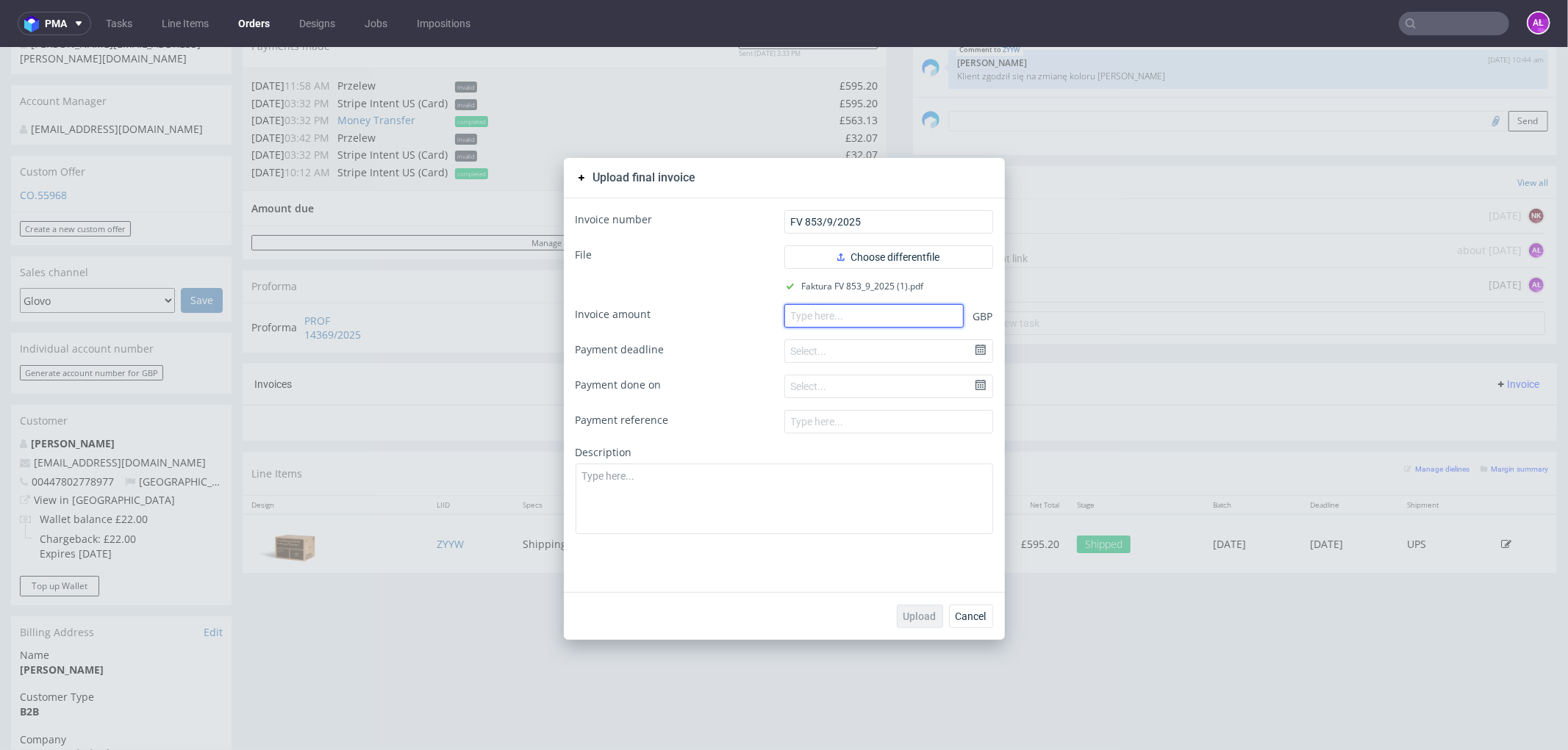
paste input "595.20"
type input "595.20"
click at [916, 612] on span "Upload" at bounding box center [919, 615] width 33 height 10
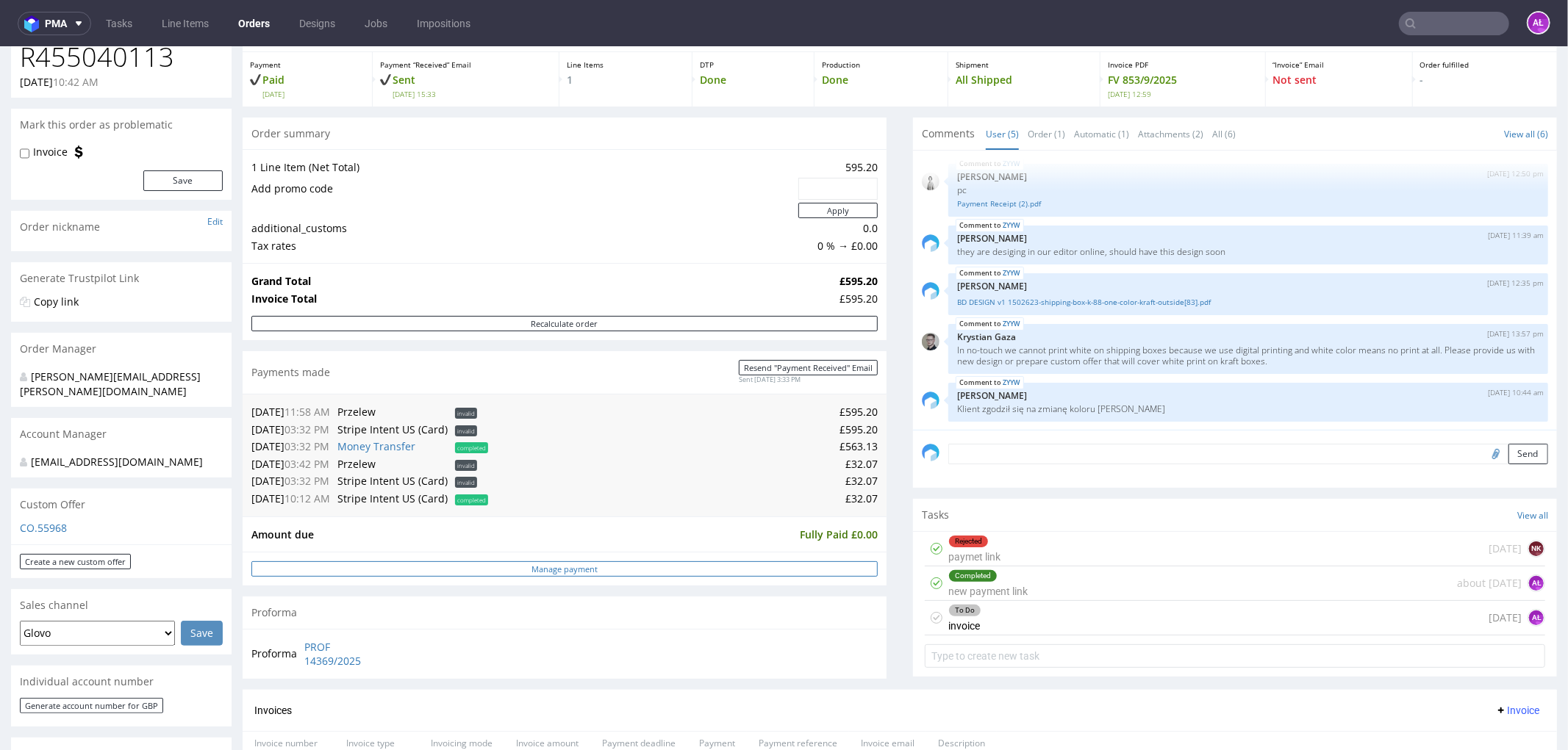
scroll to position [407, 0]
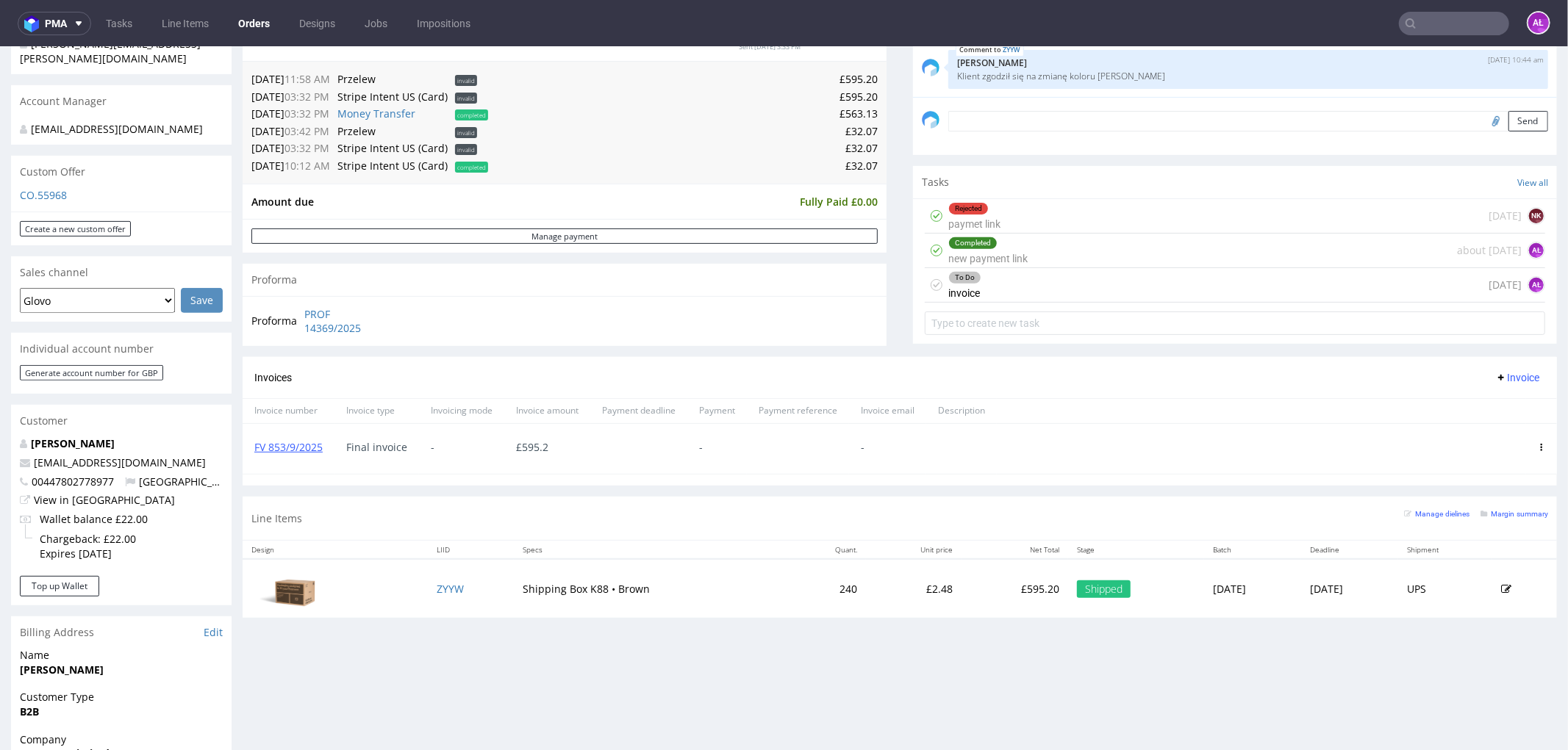
click at [1014, 287] on div "To Do invoice [DATE] AŁ" at bounding box center [1235, 284] width 620 height 34
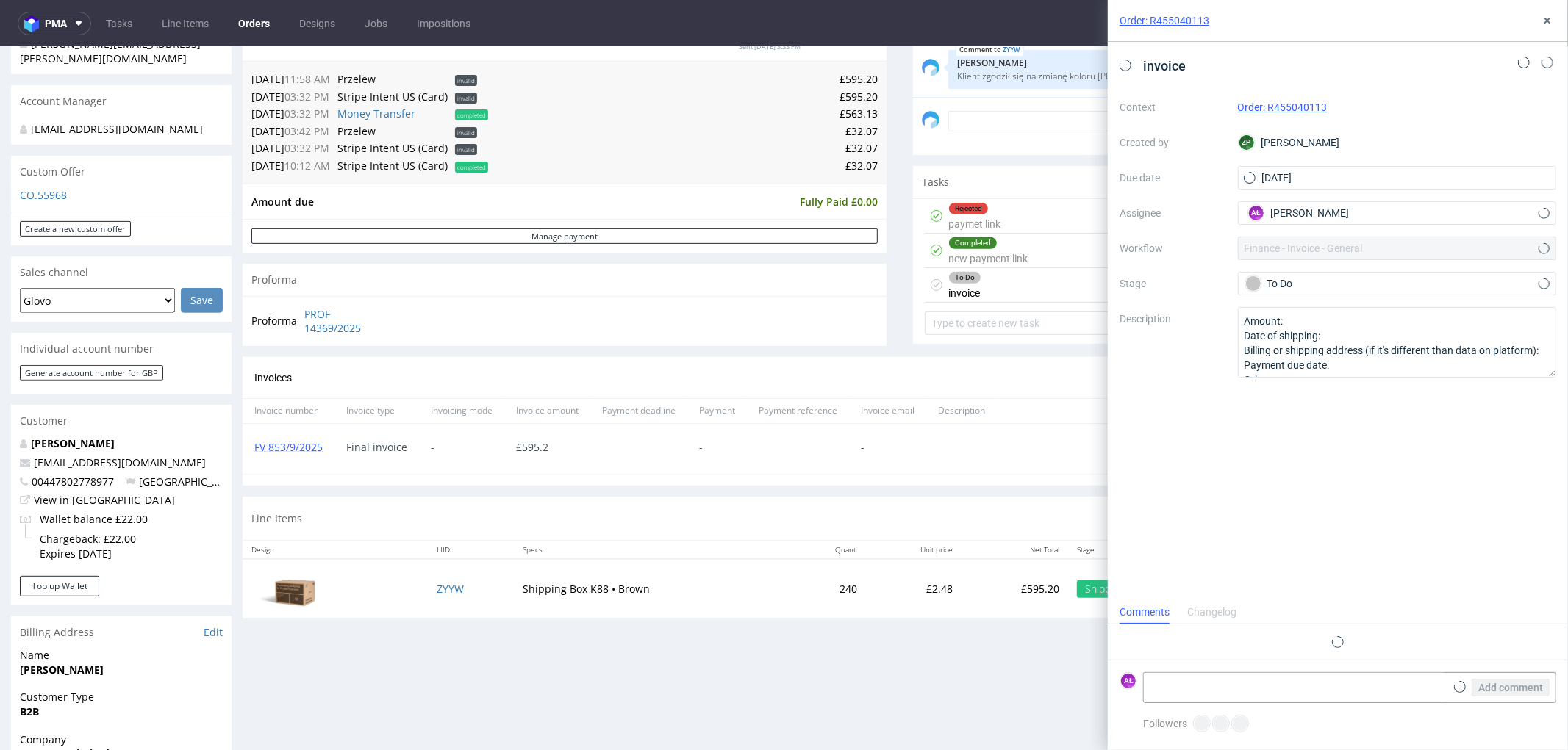
scroll to position [11, 0]
drag, startPoint x: 327, startPoint y: 469, endPoint x: 251, endPoint y: 463, distance: 76.2
click at [251, 463] on div "FV 853/9/2025" at bounding box center [288, 448] width 92 height 50
copy link "FV 853/9/2025"
click at [1313, 693] on textarea at bounding box center [1294, 687] width 301 height 29
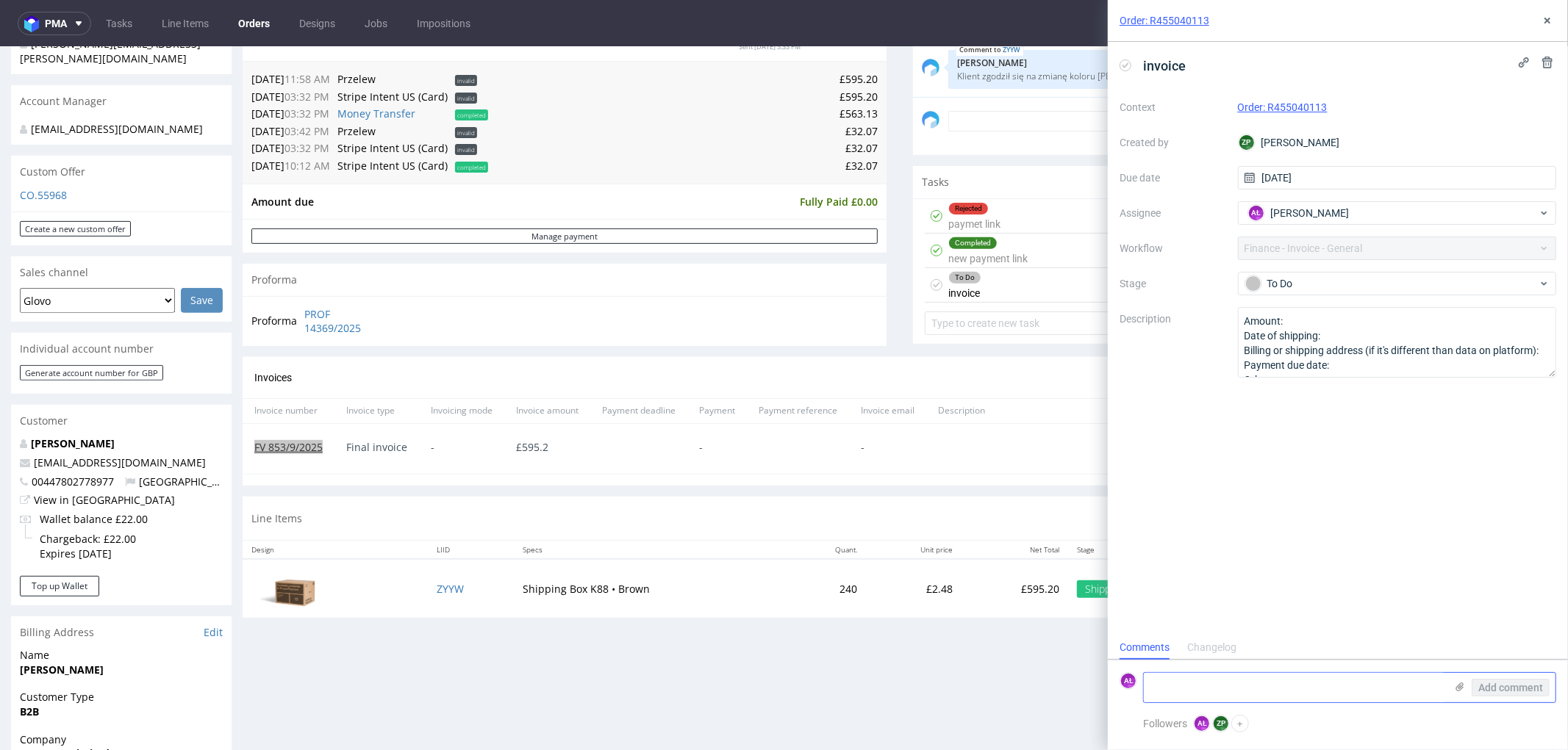
paste textarea "FV 853/9/2025"
type textarea "FV 853/9/2025"
click at [1518, 689] on span "Add comment" at bounding box center [1511, 687] width 65 height 10
click at [1124, 62] on icon at bounding box center [1125, 65] width 11 height 11
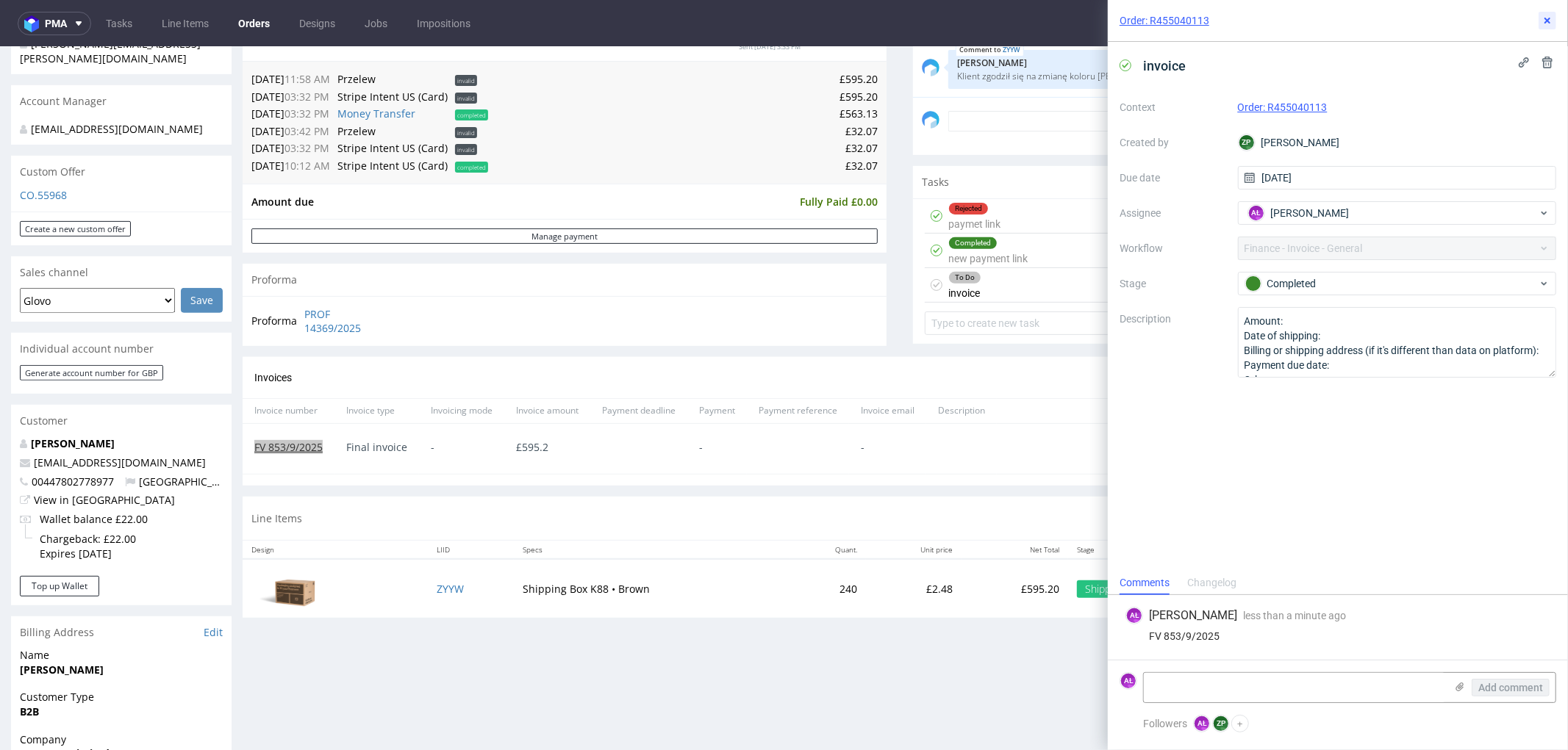
click at [1540, 15] on button at bounding box center [1547, 20] width 18 height 18
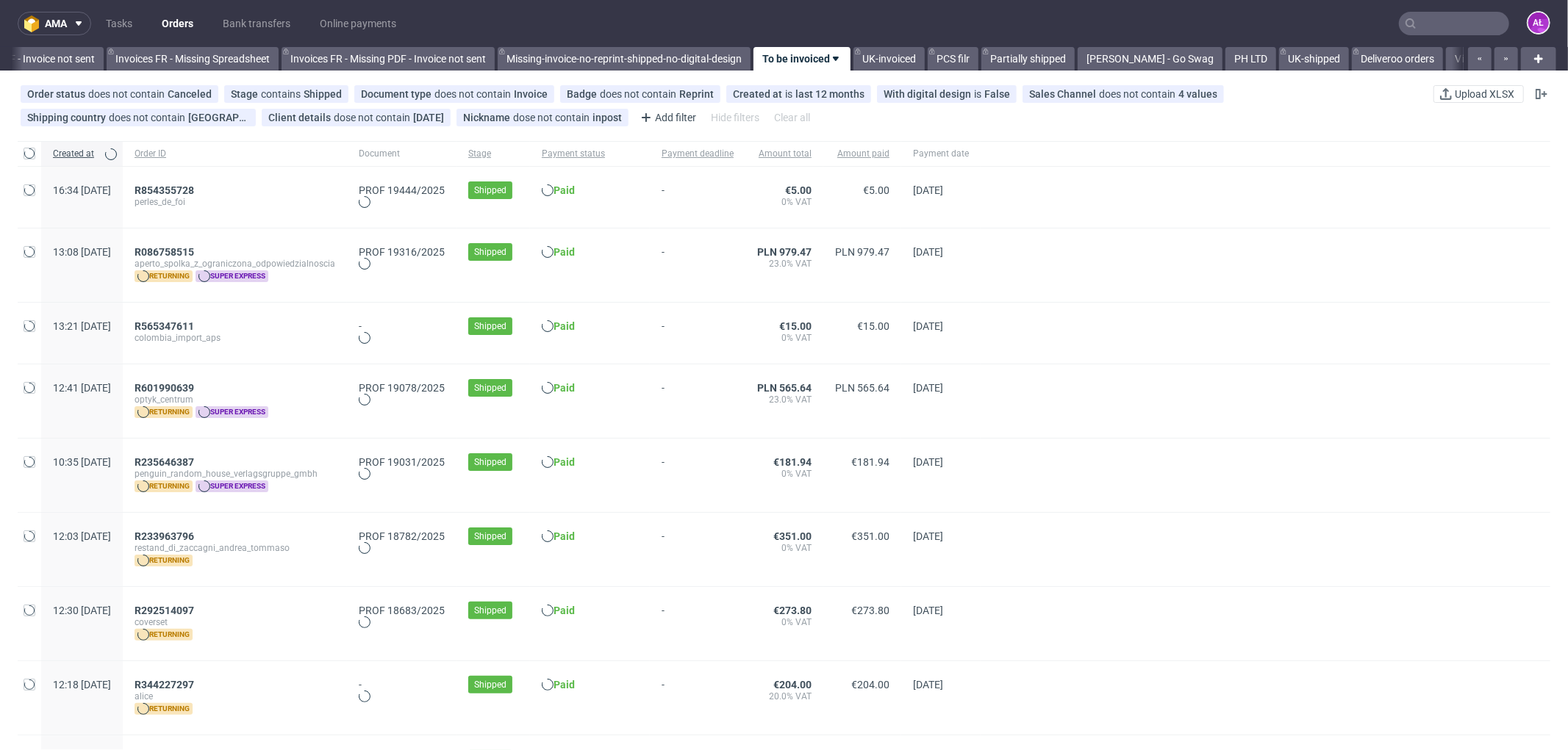
scroll to position [0, 2246]
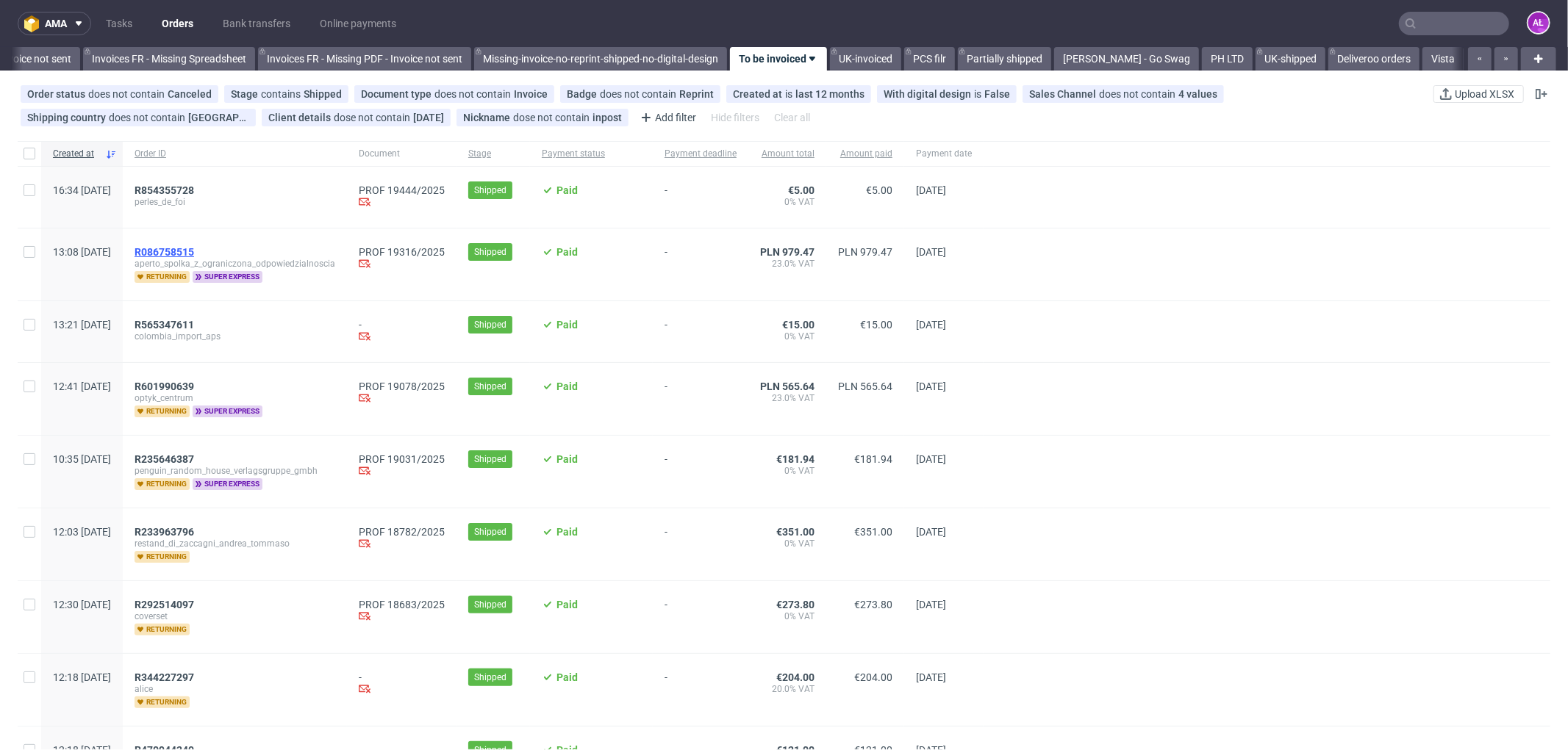
click at [194, 252] on span "R086758515" at bounding box center [164, 252] width 60 height 11
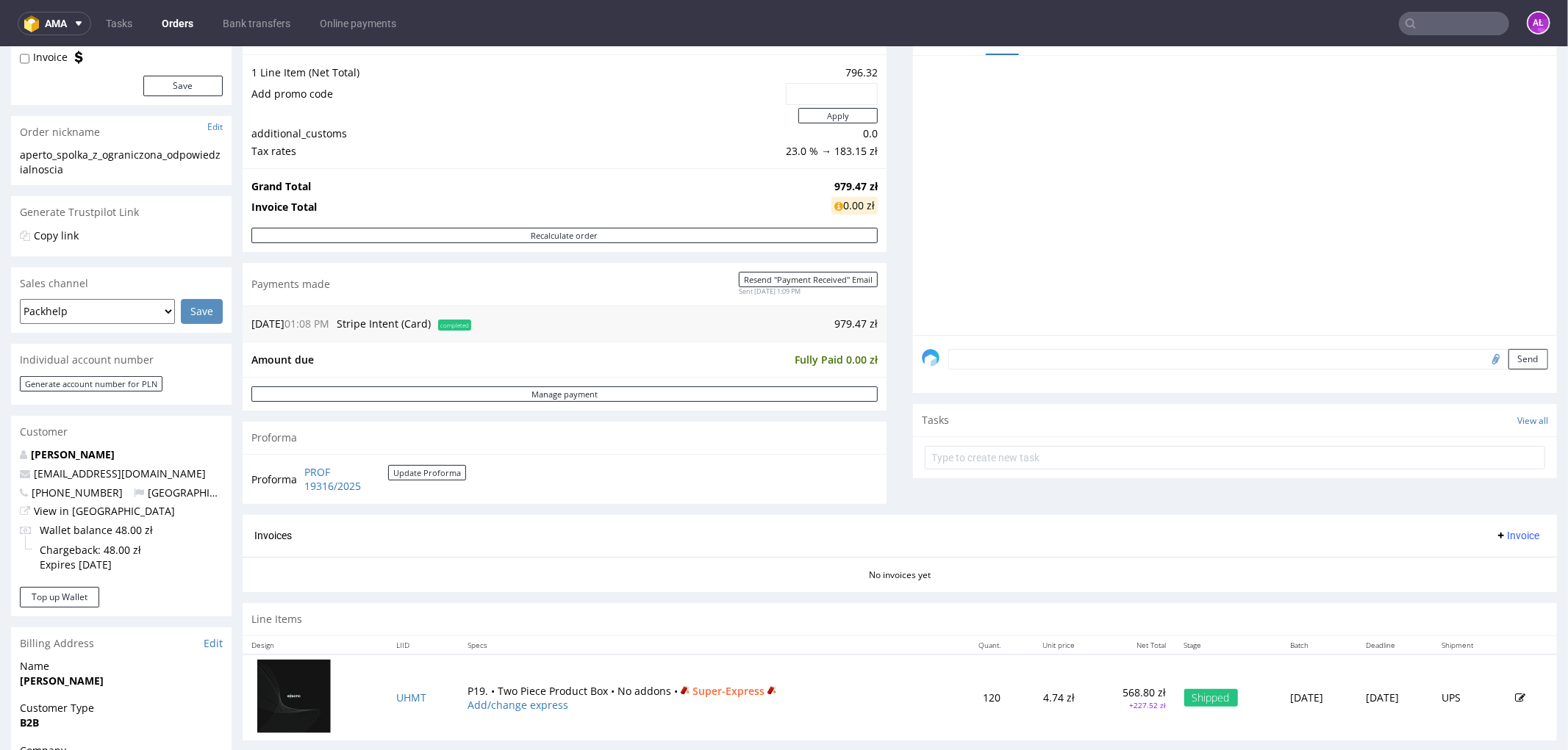
scroll to position [407, 0]
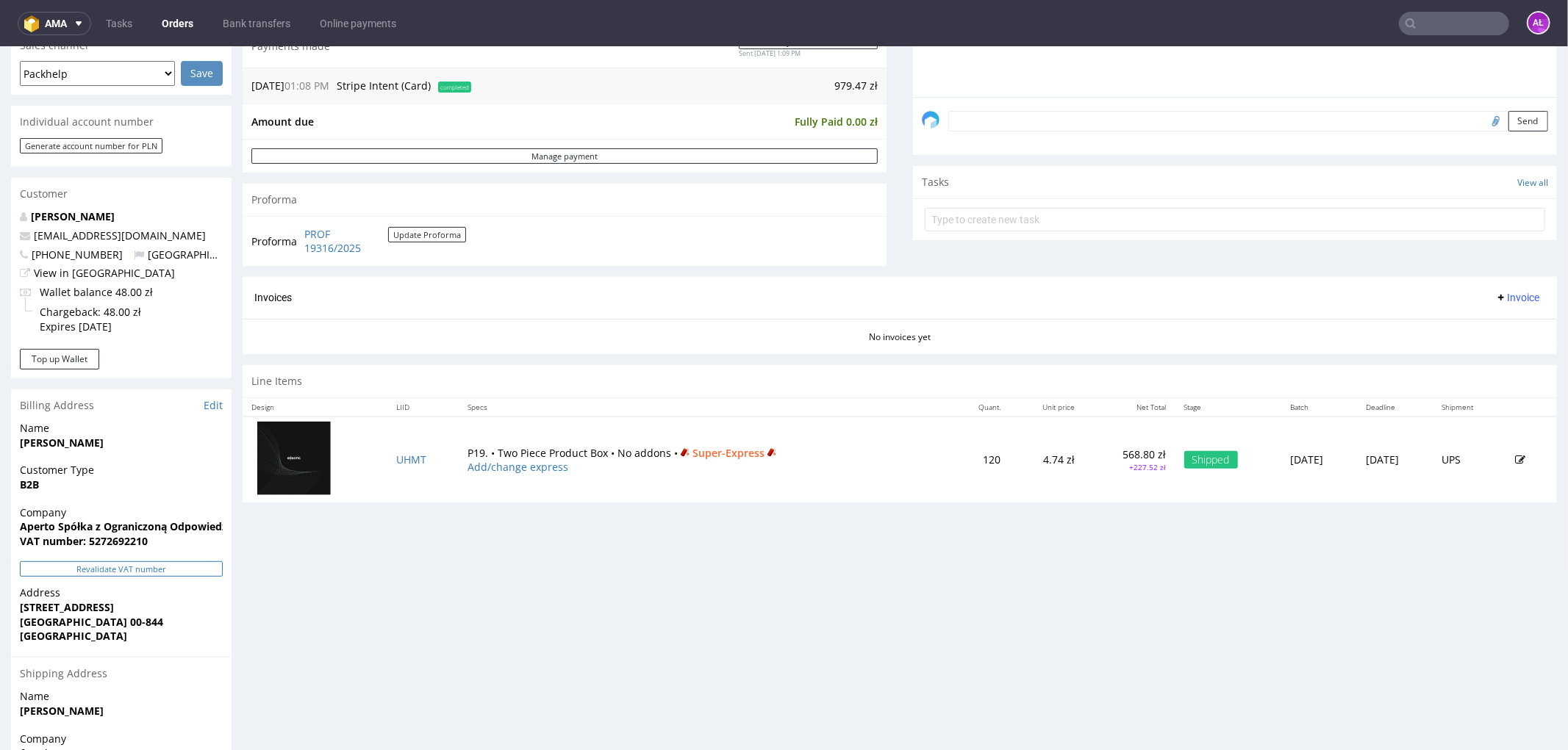
click at [195, 563] on button "Revalidate VAT number" at bounding box center [121, 568] width 203 height 15
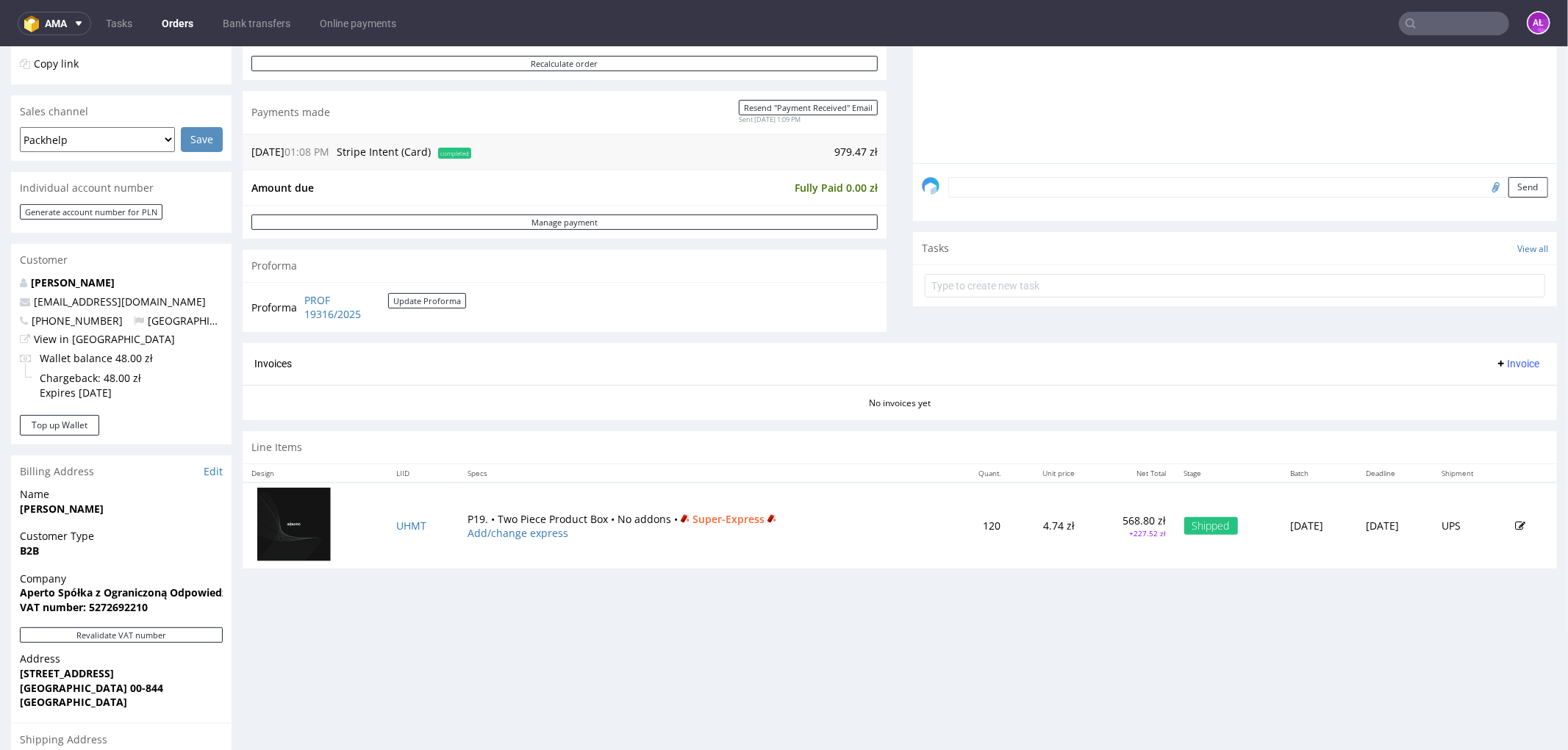
scroll to position [341, 0]
click at [1495, 364] on span "Invoice" at bounding box center [1518, 363] width 44 height 11
drag, startPoint x: 1493, startPoint y: 372, endPoint x: 1501, endPoint y: 390, distance: 19.7
click at [1501, 390] on span "Generate" at bounding box center [1492, 394] width 71 height 15
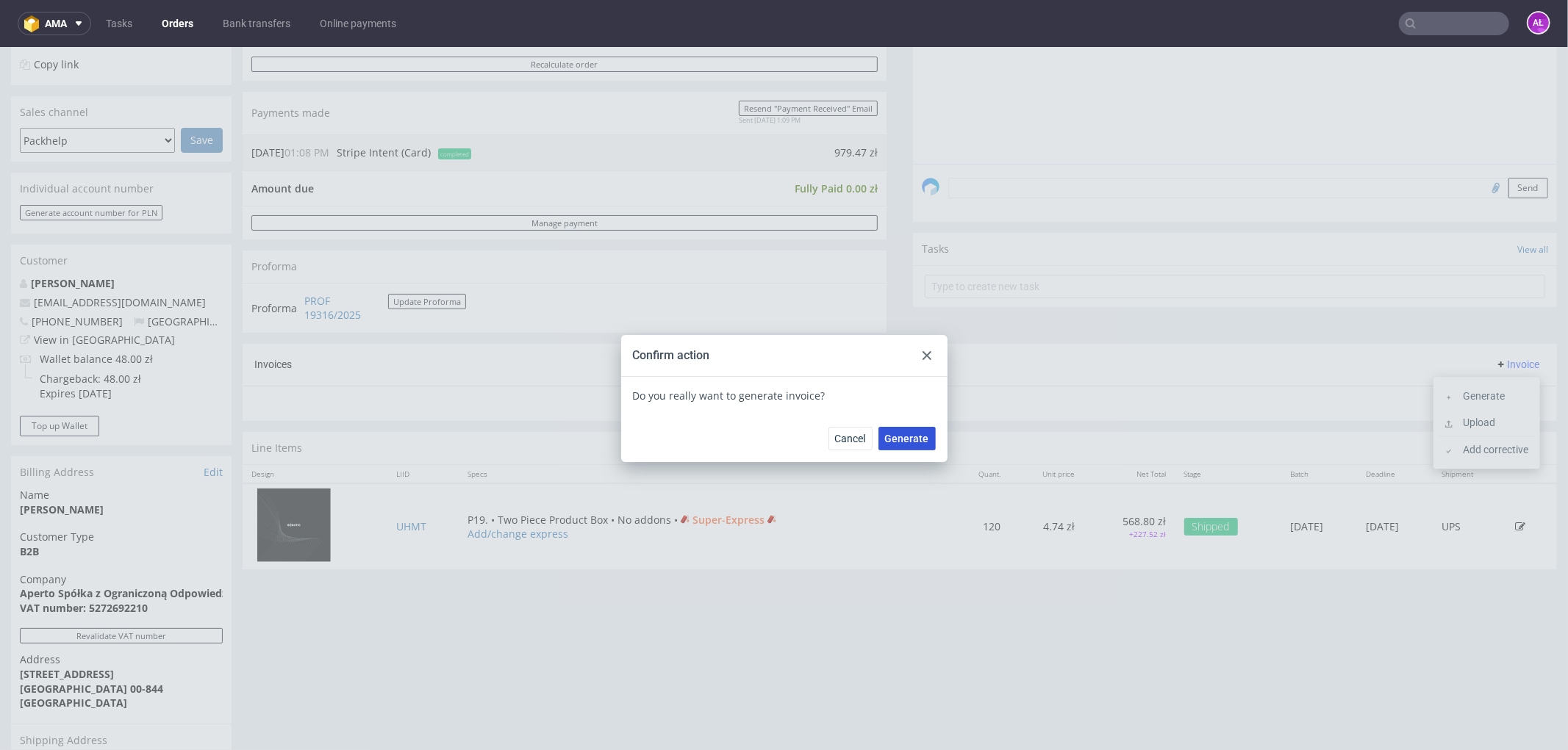
click at [910, 437] on span "Generate" at bounding box center [907, 437] width 44 height 10
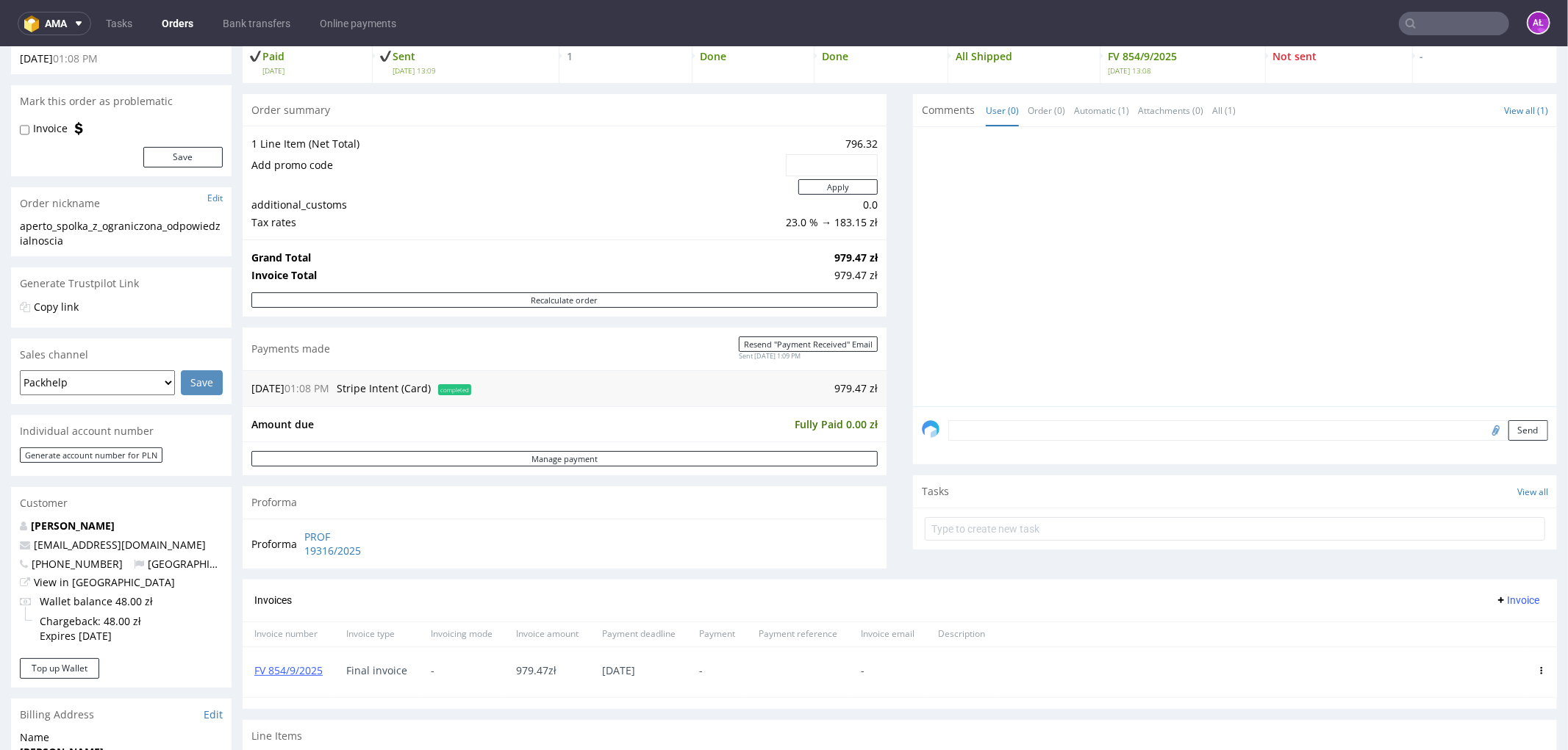
scroll to position [326, 0]
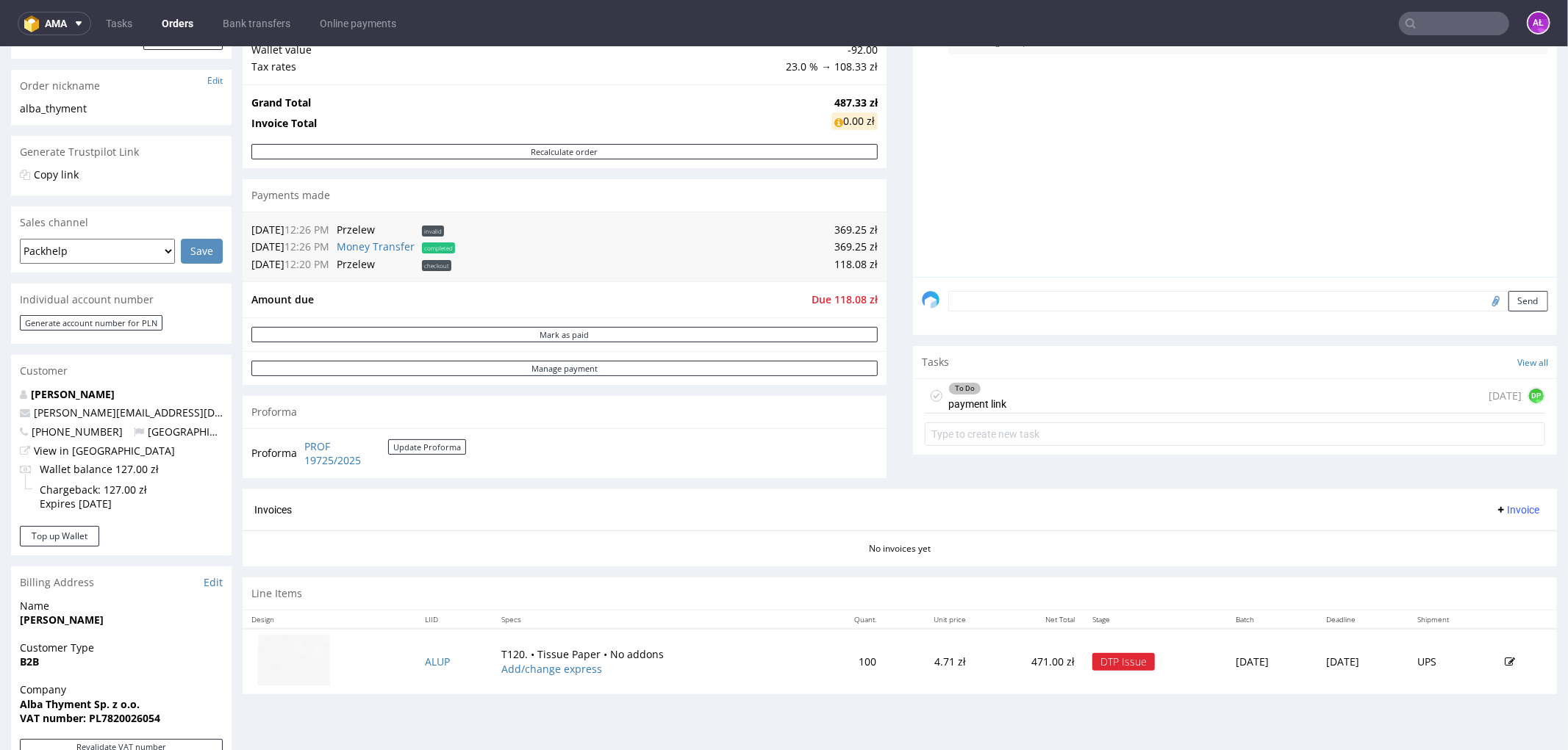
scroll to position [245, 0]
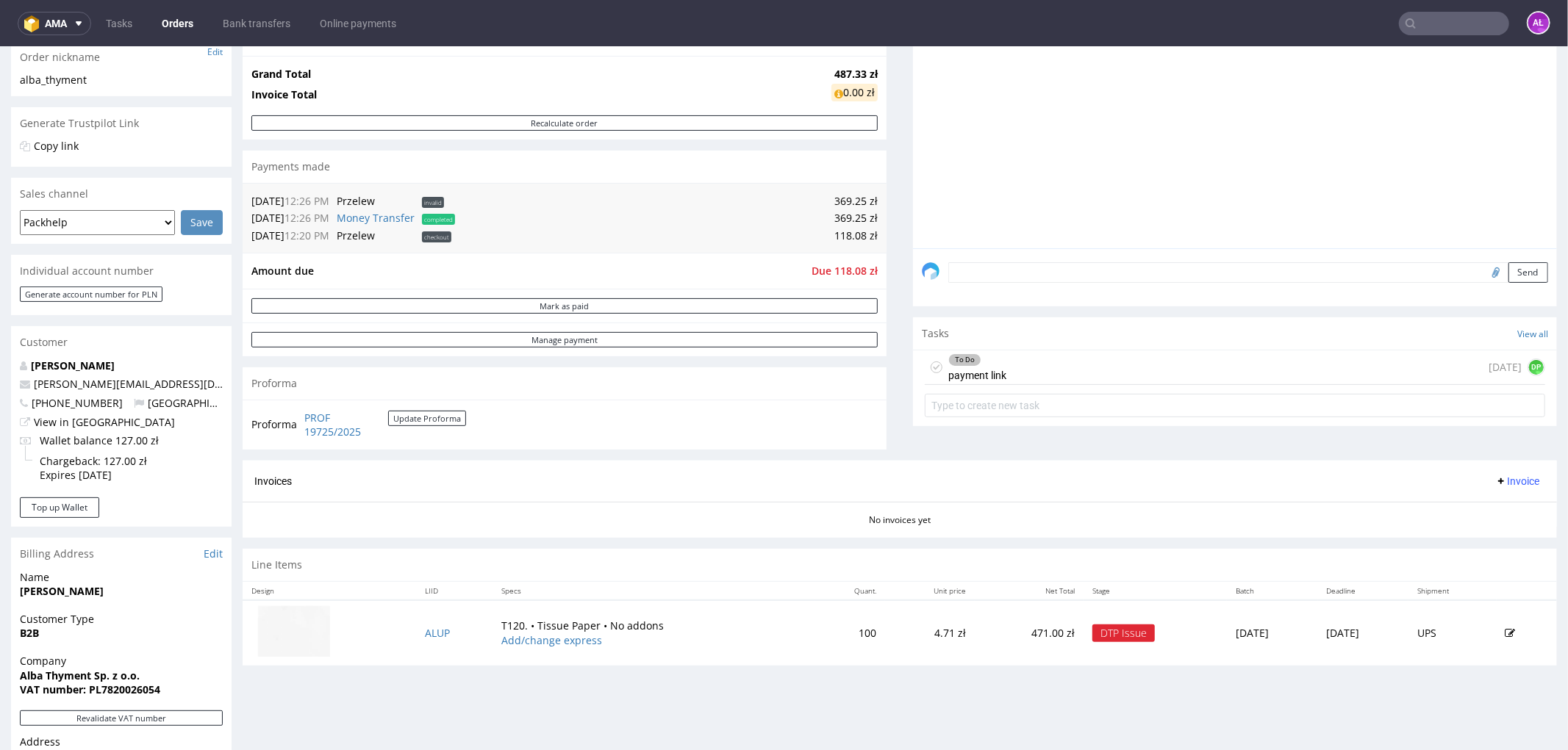
click at [1006, 375] on div "To Do payment link [DATE] DP" at bounding box center [1235, 366] width 620 height 34
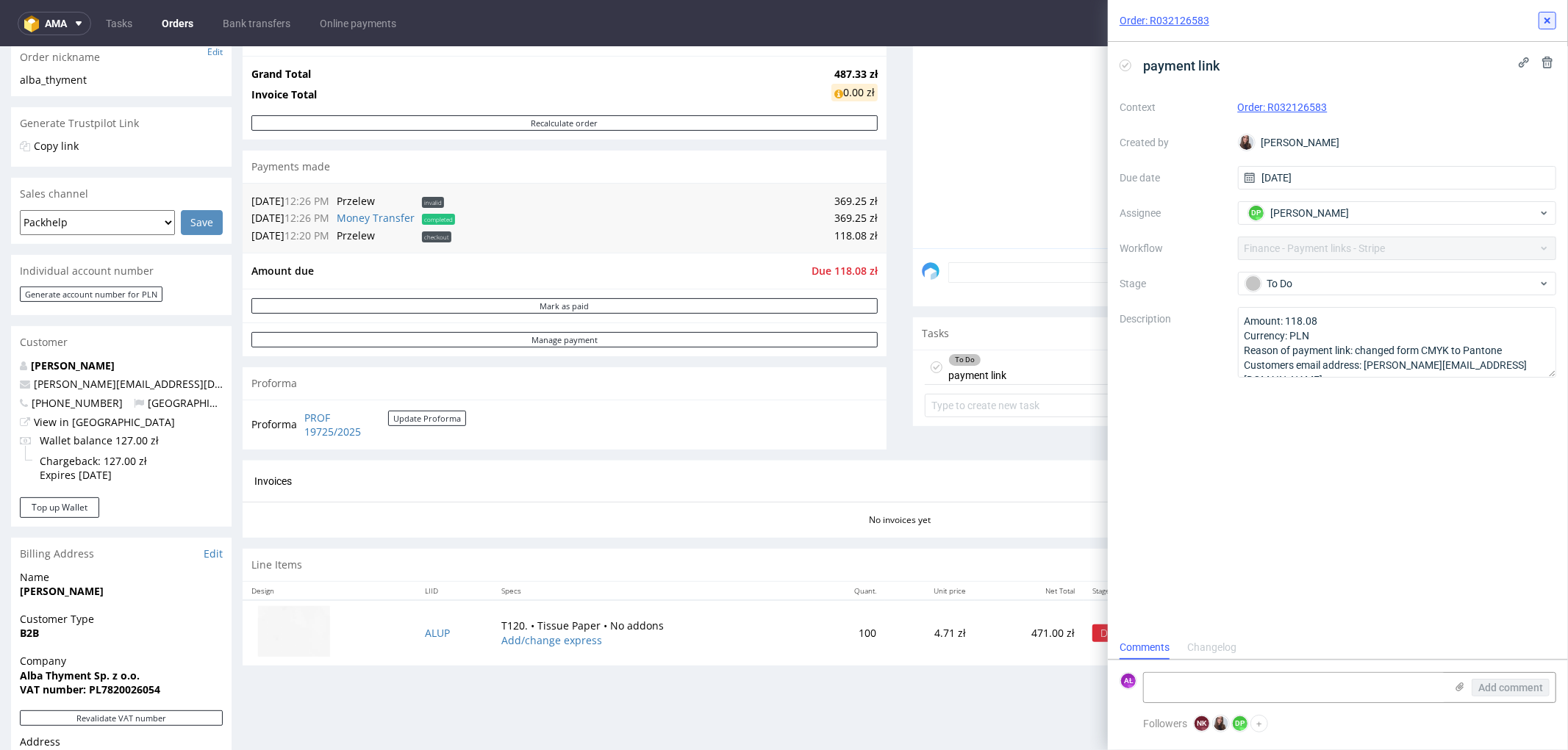
click at [1546, 15] on icon at bounding box center [1547, 20] width 11 height 11
